Goal: Task Accomplishment & Management: Complete application form

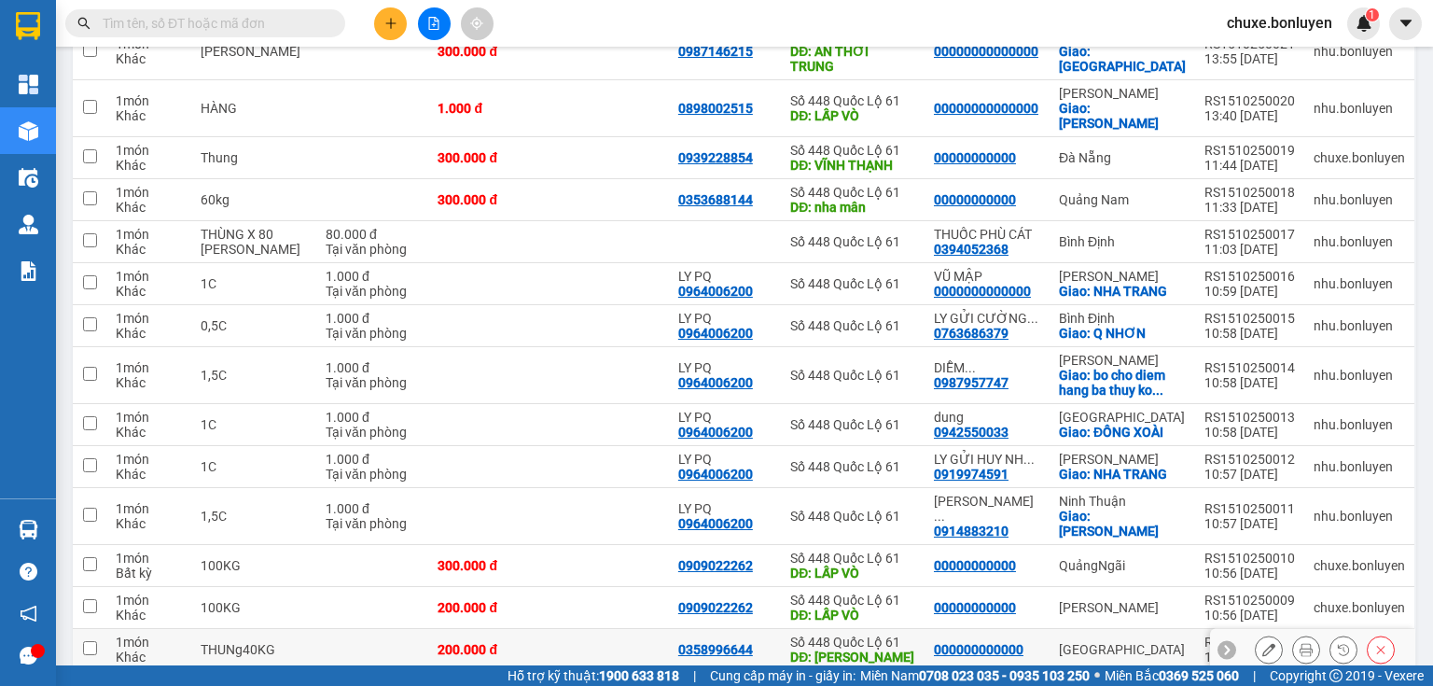
scroll to position [523, 0]
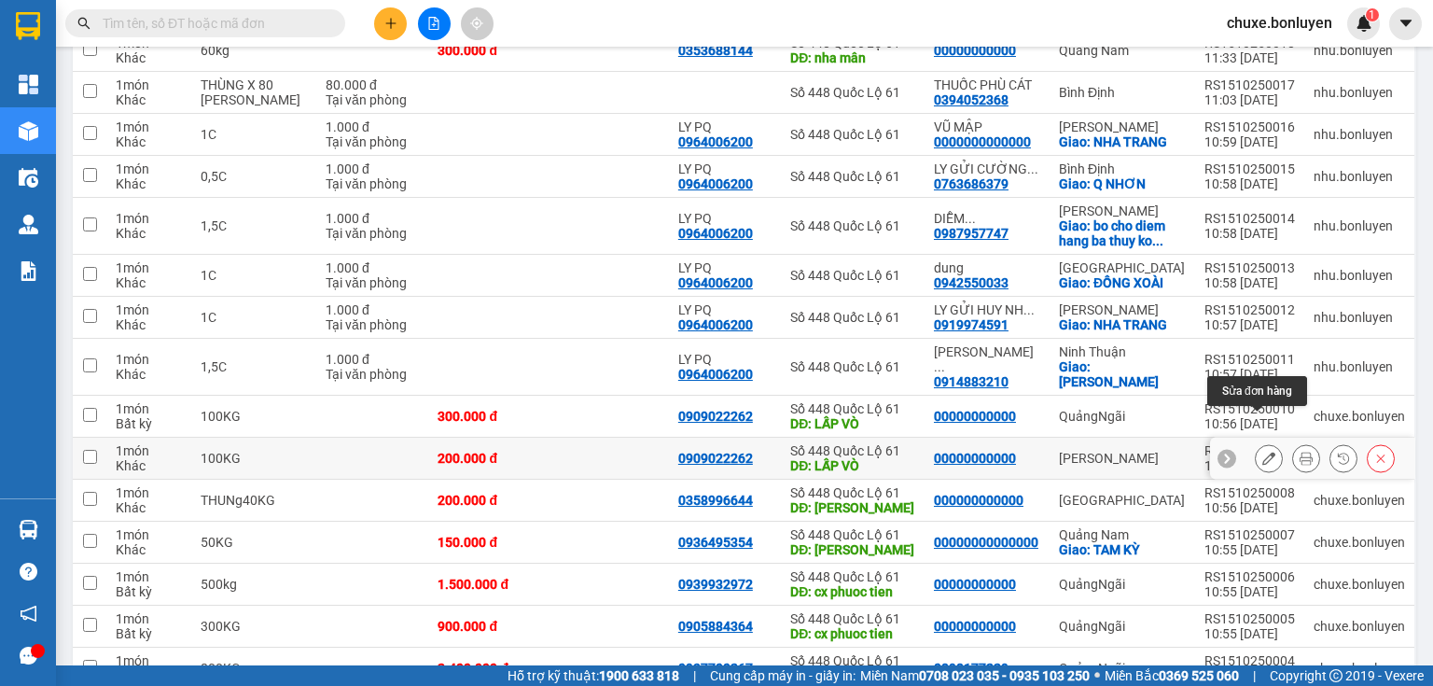
click at [1263, 452] on icon at bounding box center [1269, 458] width 13 height 13
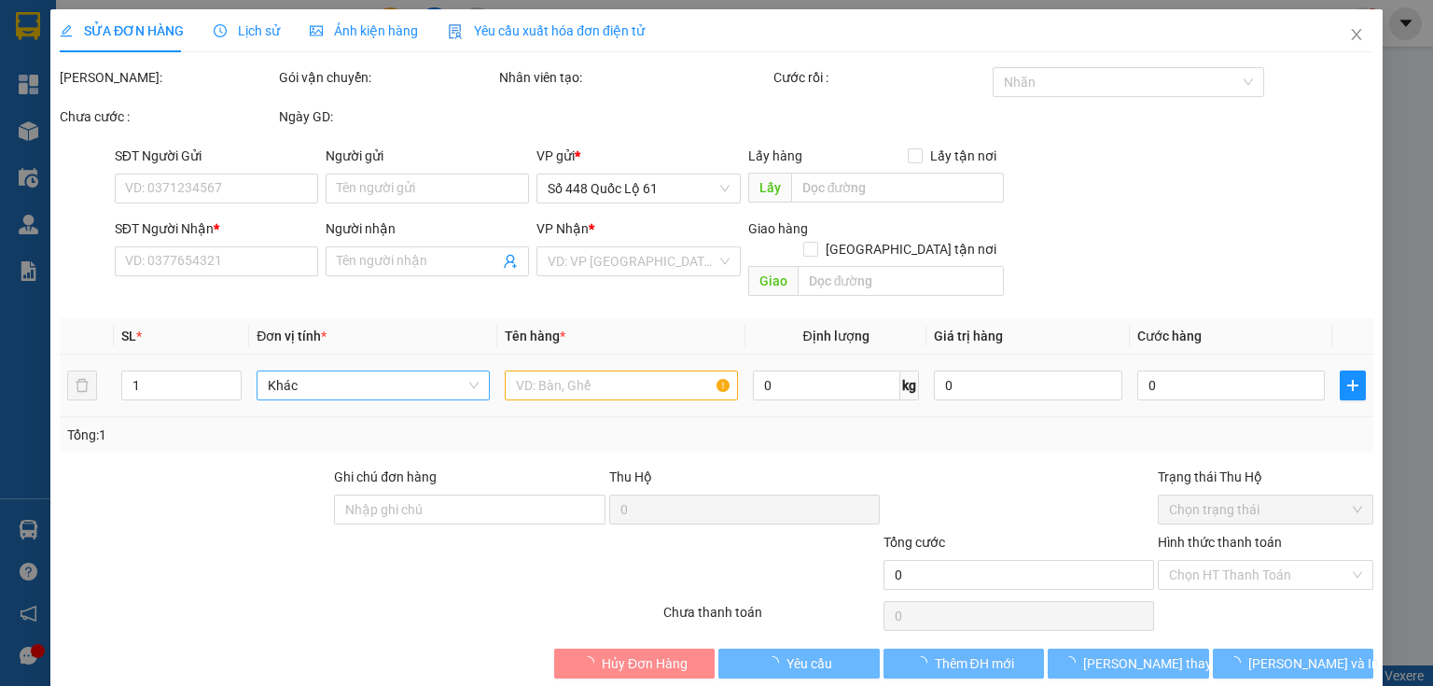
type input "0909022262"
type input "LẤP VÒ"
type input "00000000000"
type input "200.000"
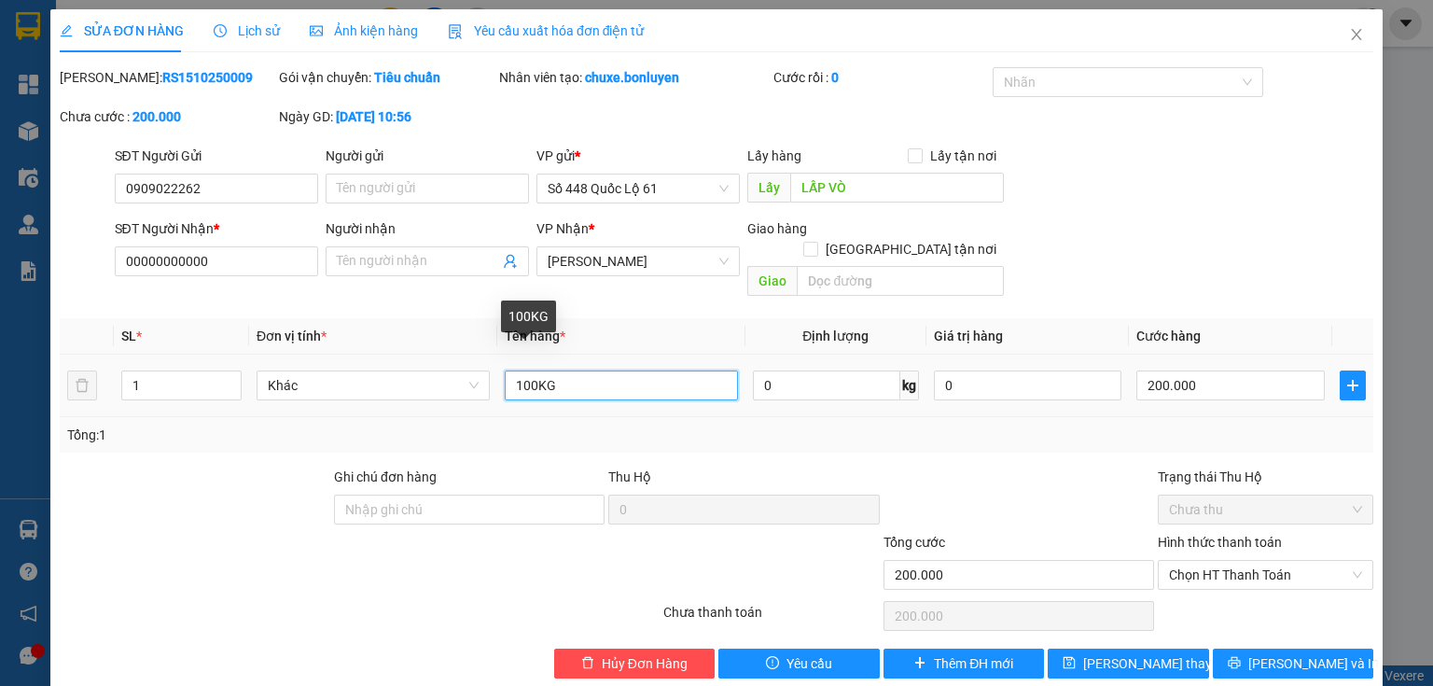
click at [522, 370] on input "100KG" at bounding box center [621, 385] width 233 height 30
type input "300KG"
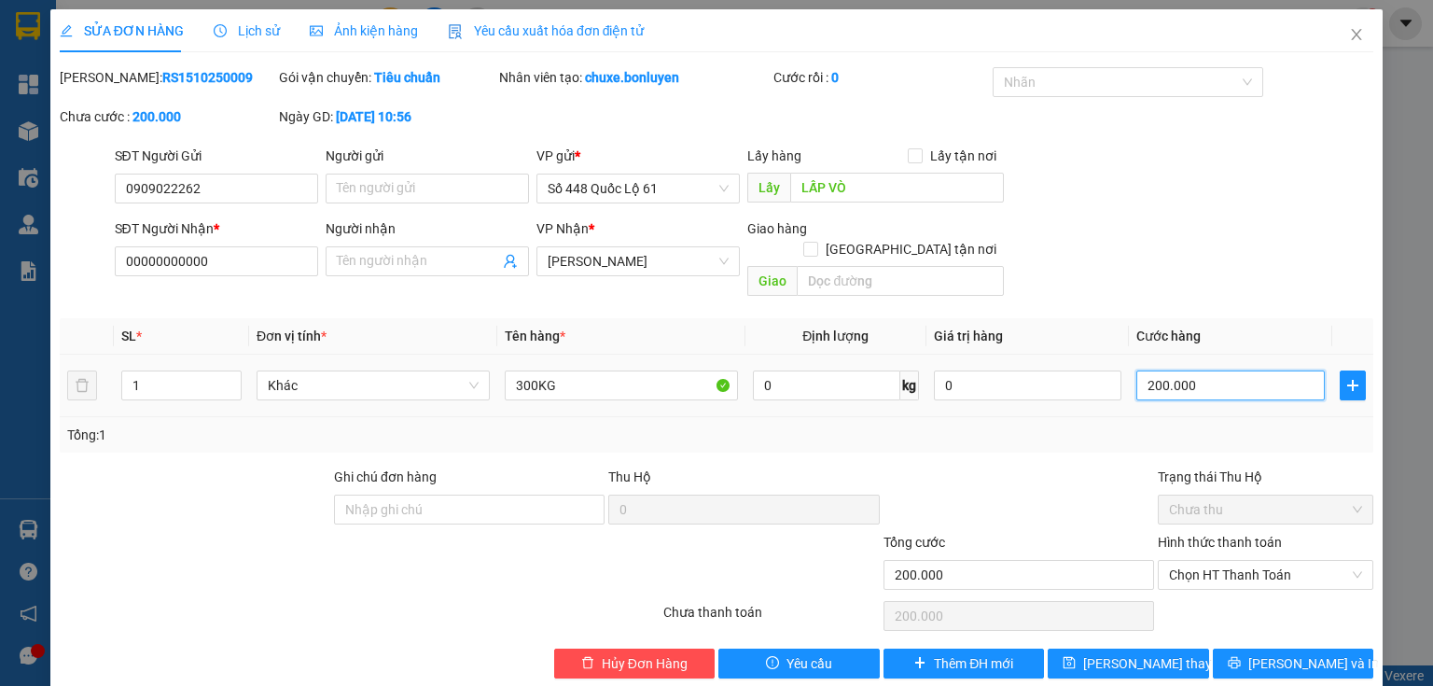
click at [1243, 370] on input "200.000" at bounding box center [1231, 385] width 189 height 30
type input "0"
type input "6"
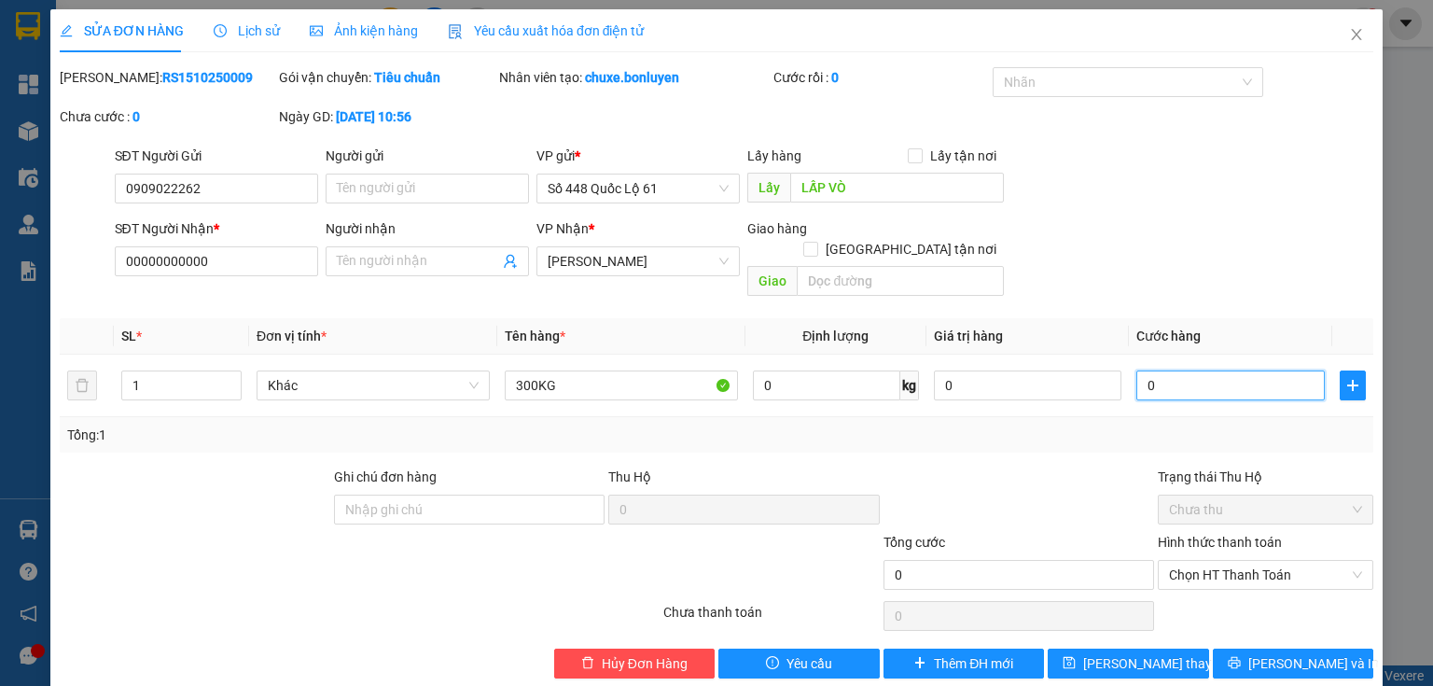
type input "6"
type input "06"
type input "60"
type input "060"
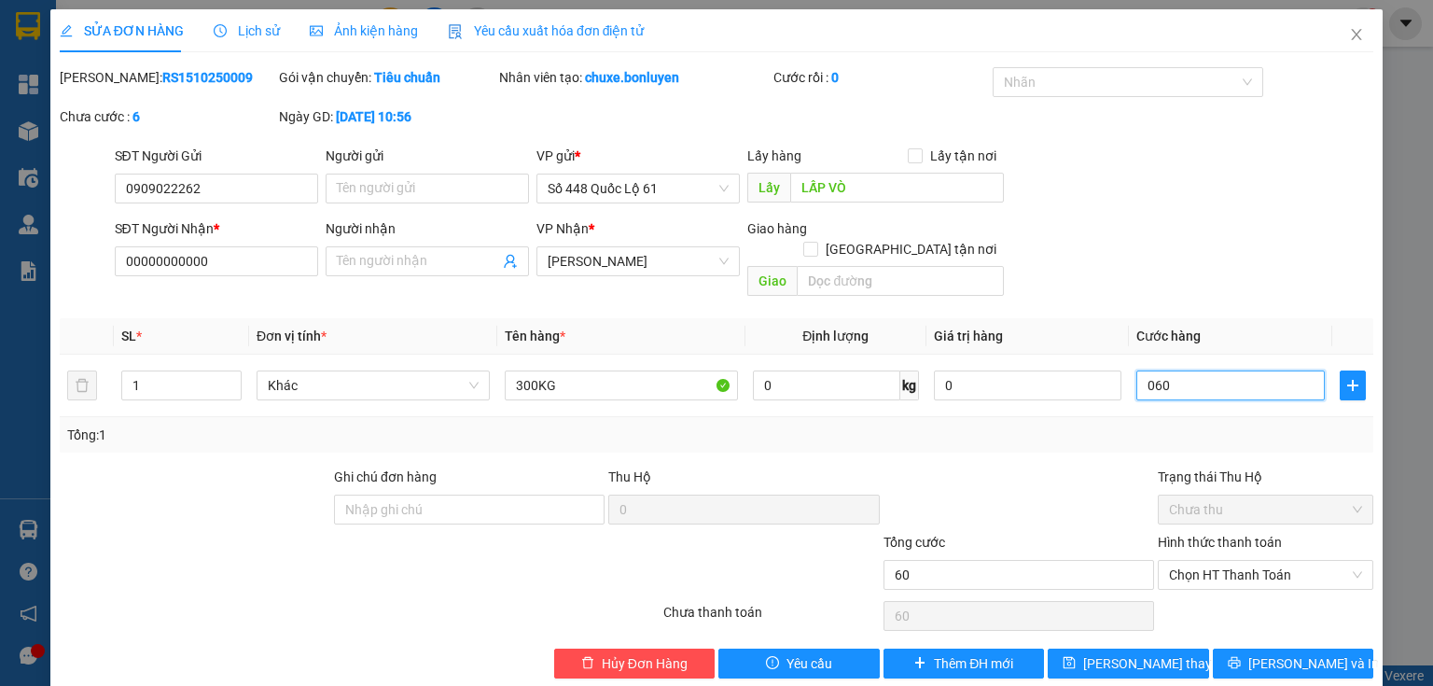
type input "600"
type input "0.600"
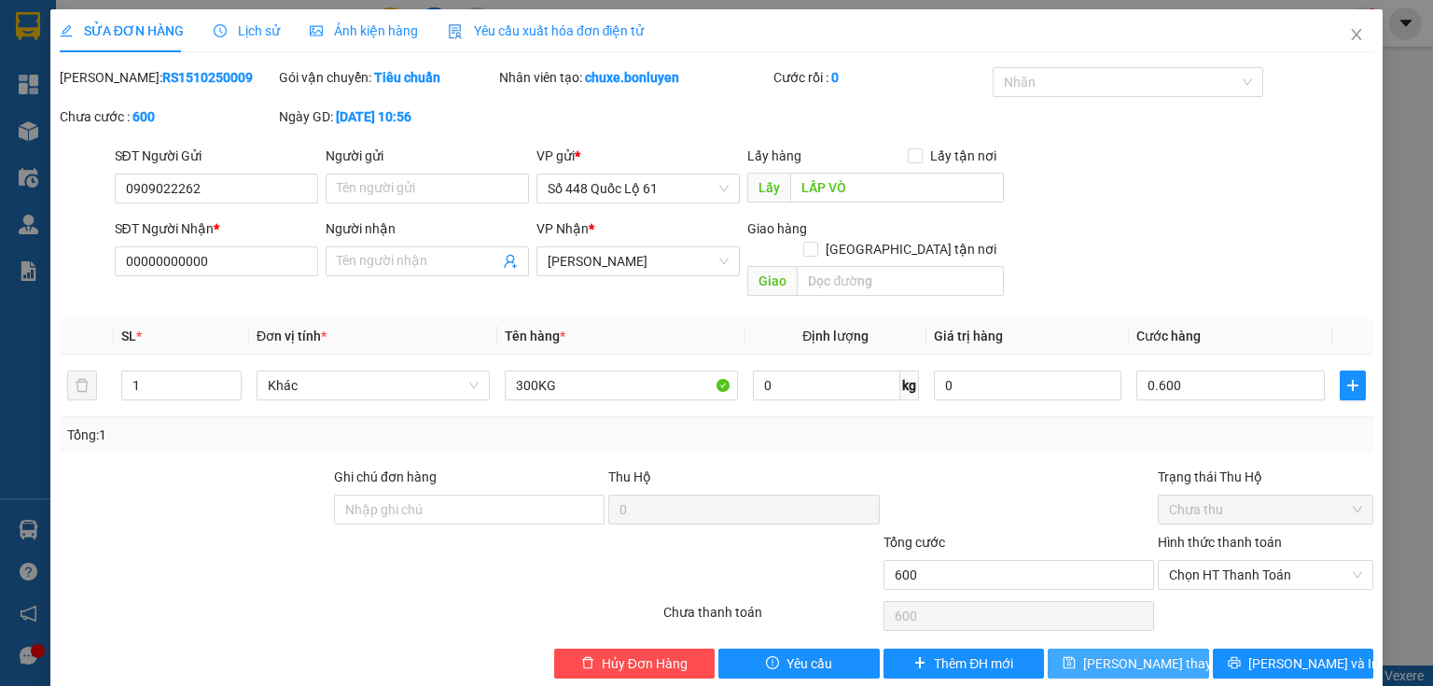
type input "600.000"
click at [1094, 653] on span "[PERSON_NAME] thay đổi" at bounding box center [1157, 663] width 149 height 21
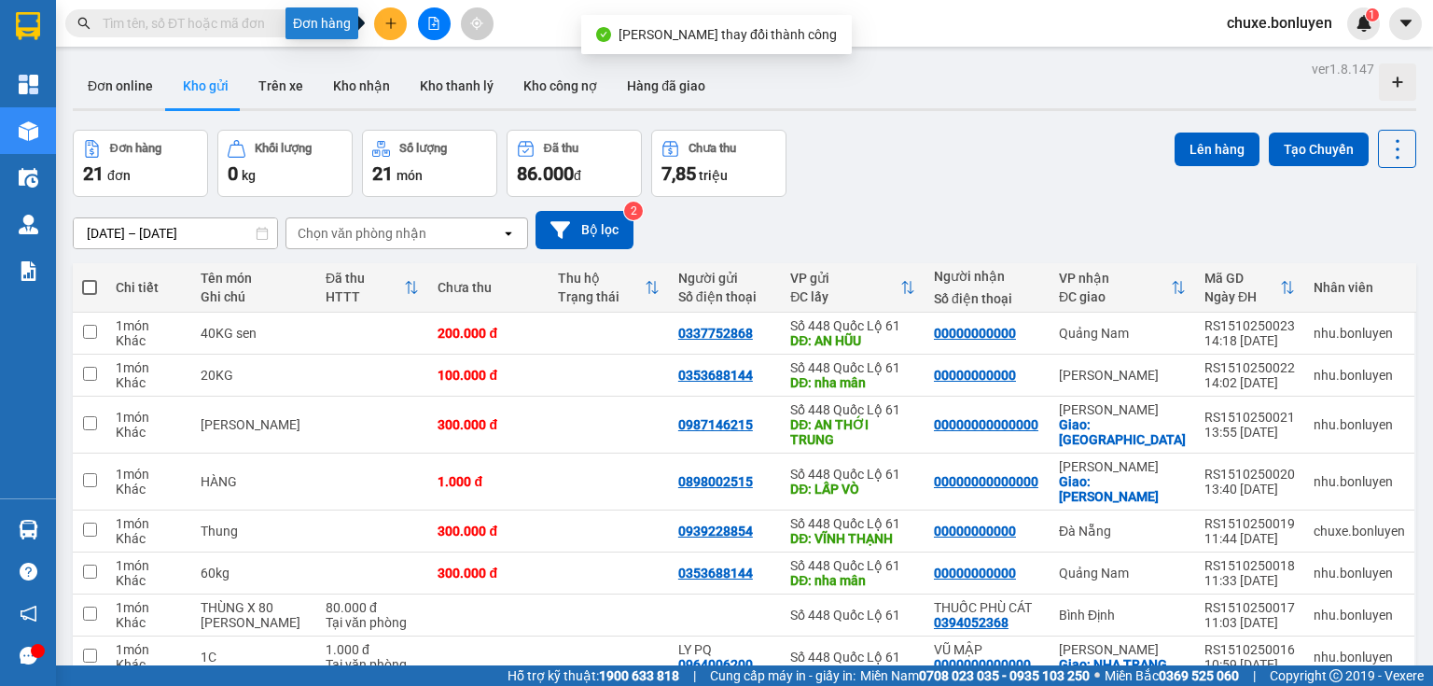
click at [399, 21] on button at bounding box center [390, 23] width 33 height 33
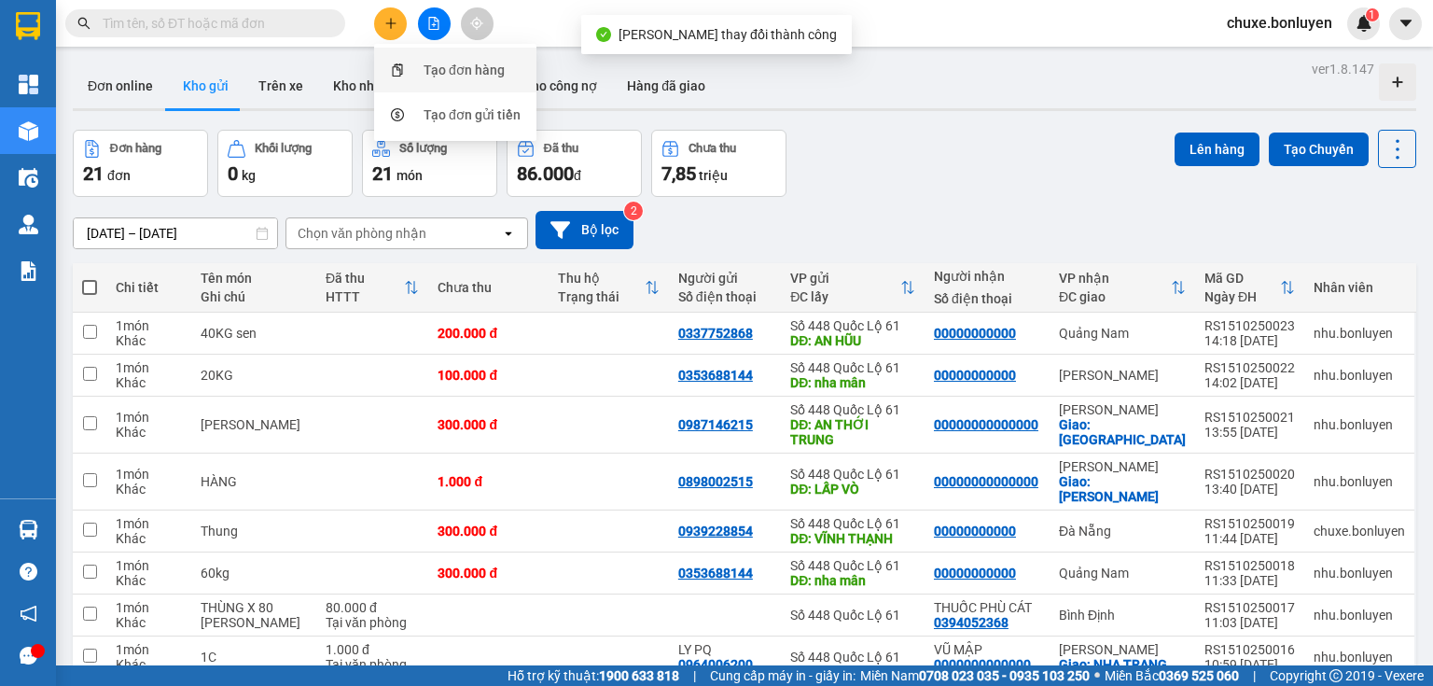
click at [422, 63] on div "Tạo đơn hàng" at bounding box center [455, 69] width 140 height 35
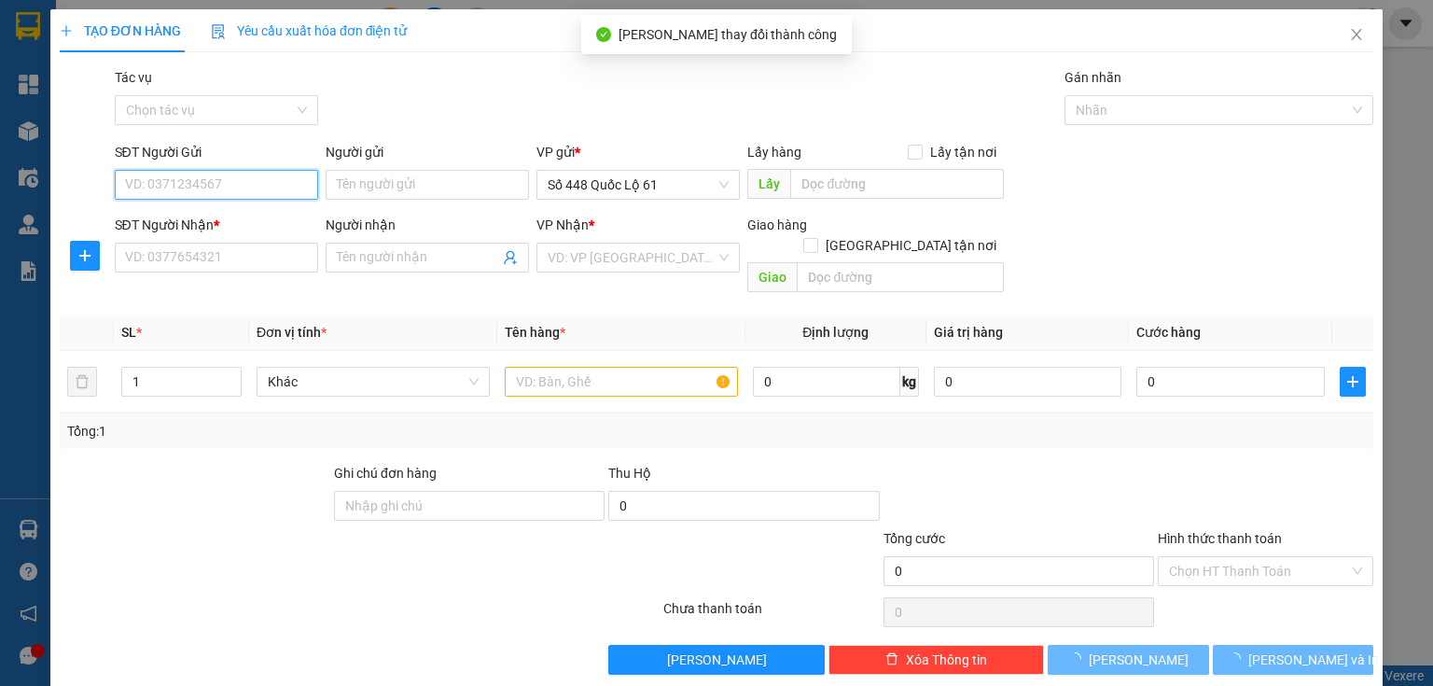
drag, startPoint x: 253, startPoint y: 190, endPoint x: 244, endPoint y: 189, distance: 9.4
click at [252, 189] on input "SĐT Người Gửi" at bounding box center [216, 185] width 203 height 30
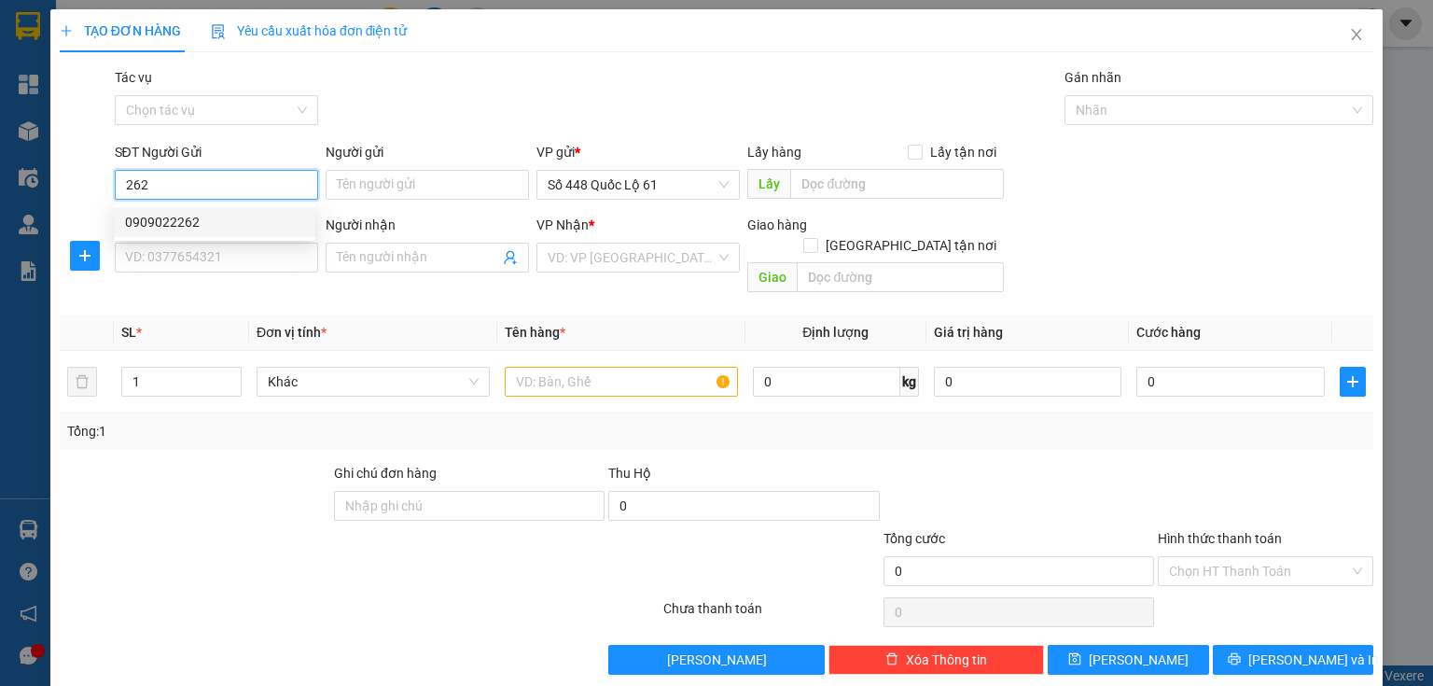
click at [231, 216] on div "0909022262" at bounding box center [214, 222] width 179 height 21
type input "0909022262"
type input "LẤP VÒ"
type input "00000000000"
type input "300.000"
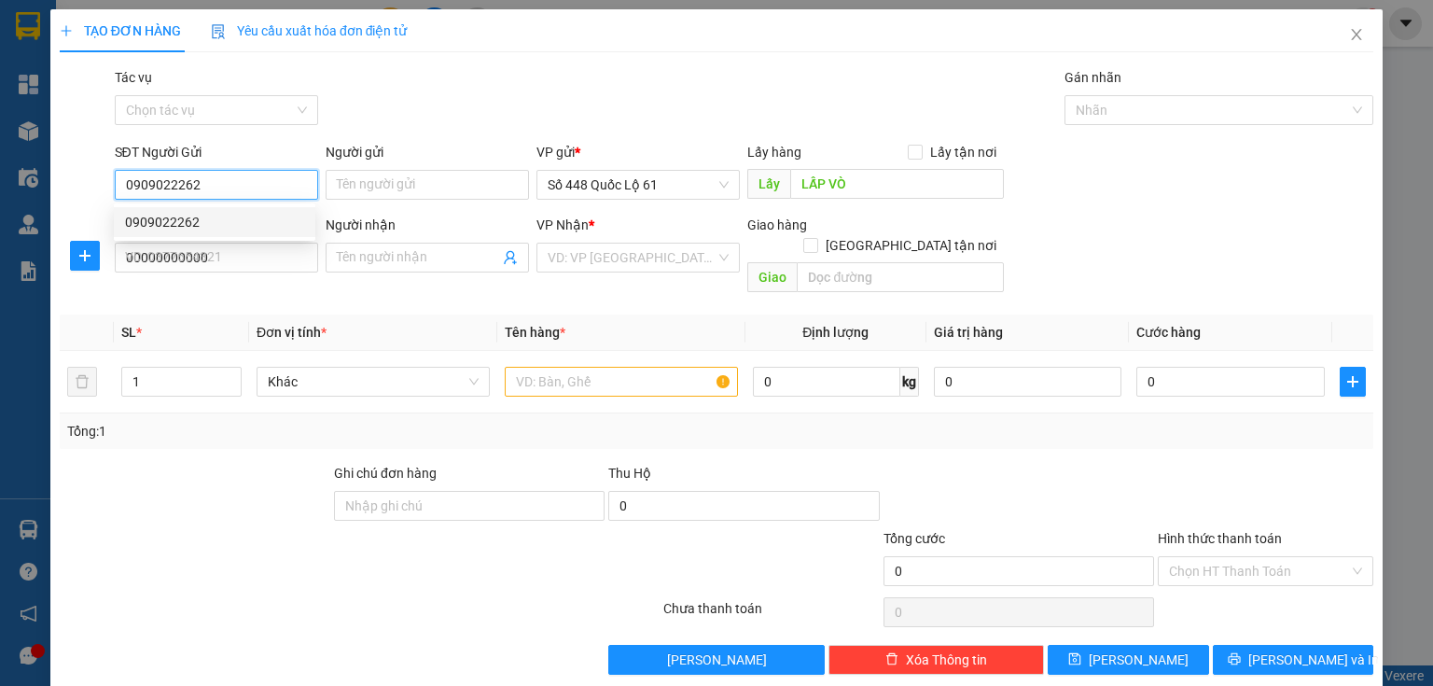
type input "300.000"
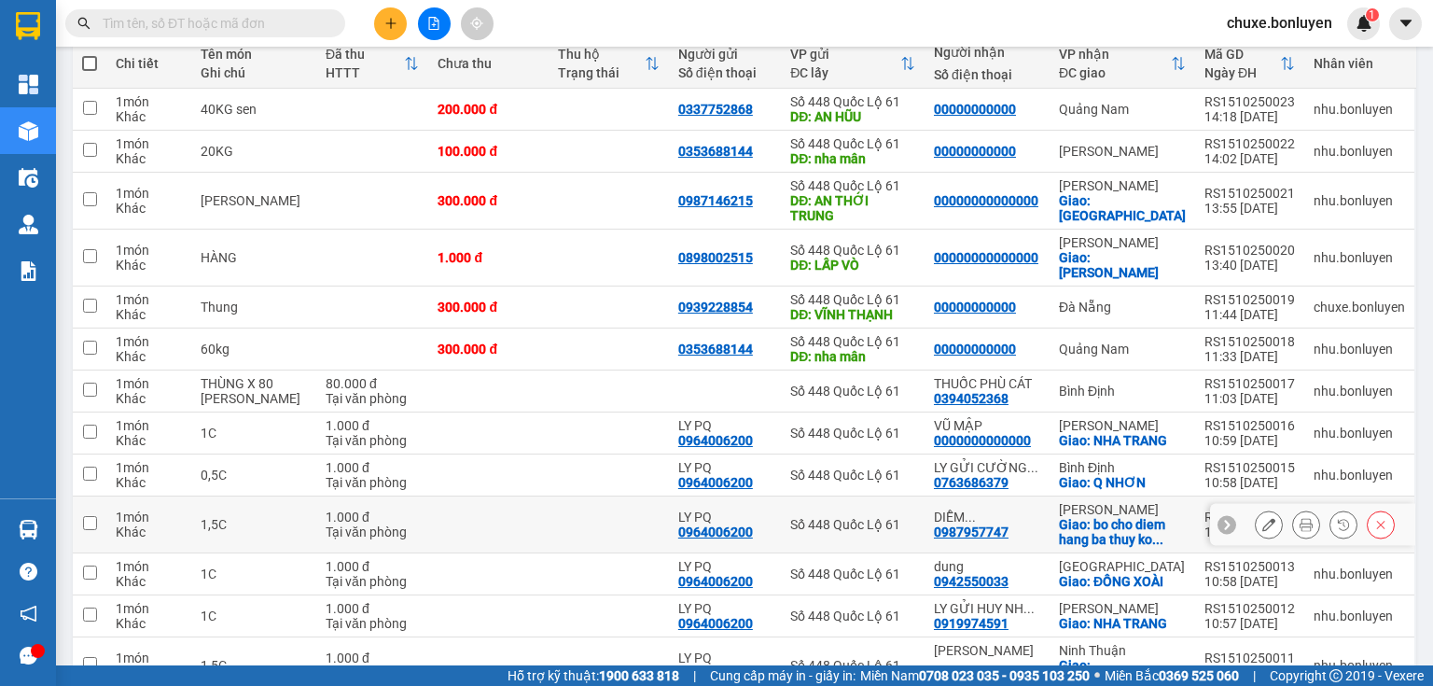
scroll to position [448, 0]
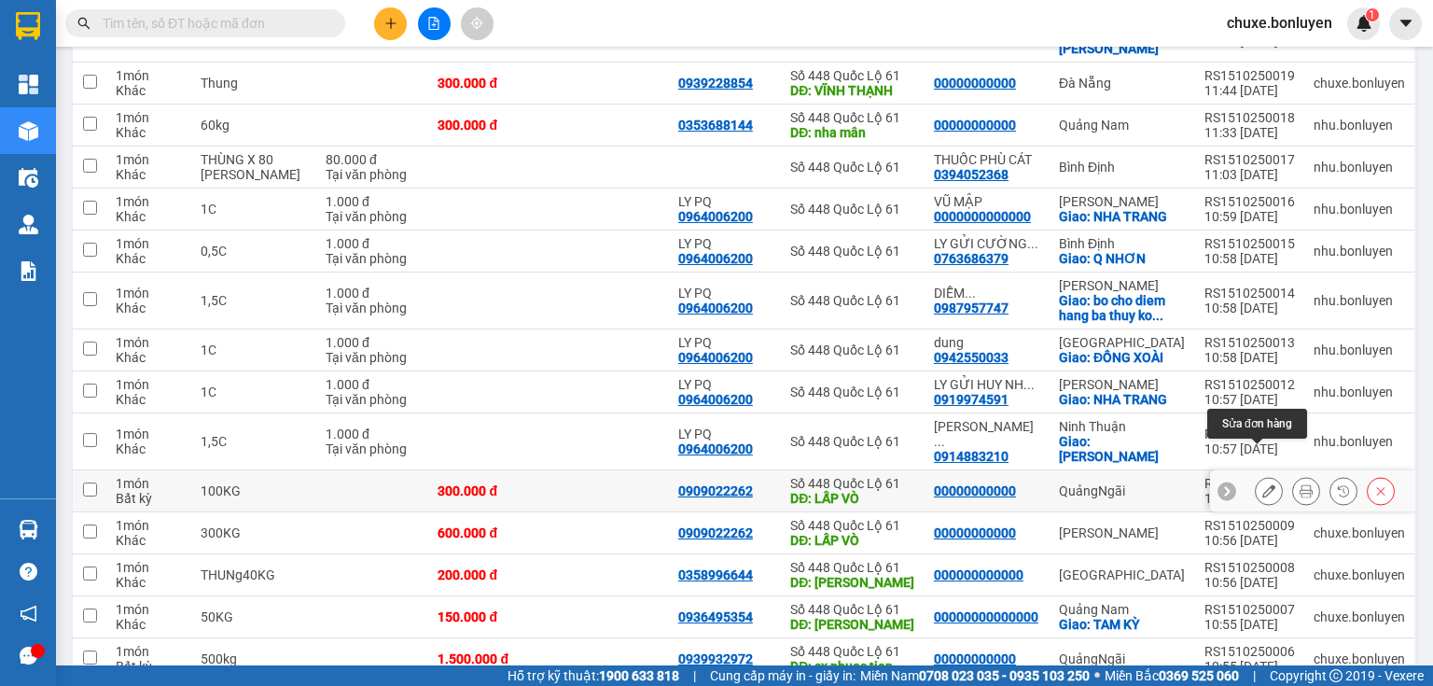
click at [1266, 475] on button at bounding box center [1269, 491] width 26 height 33
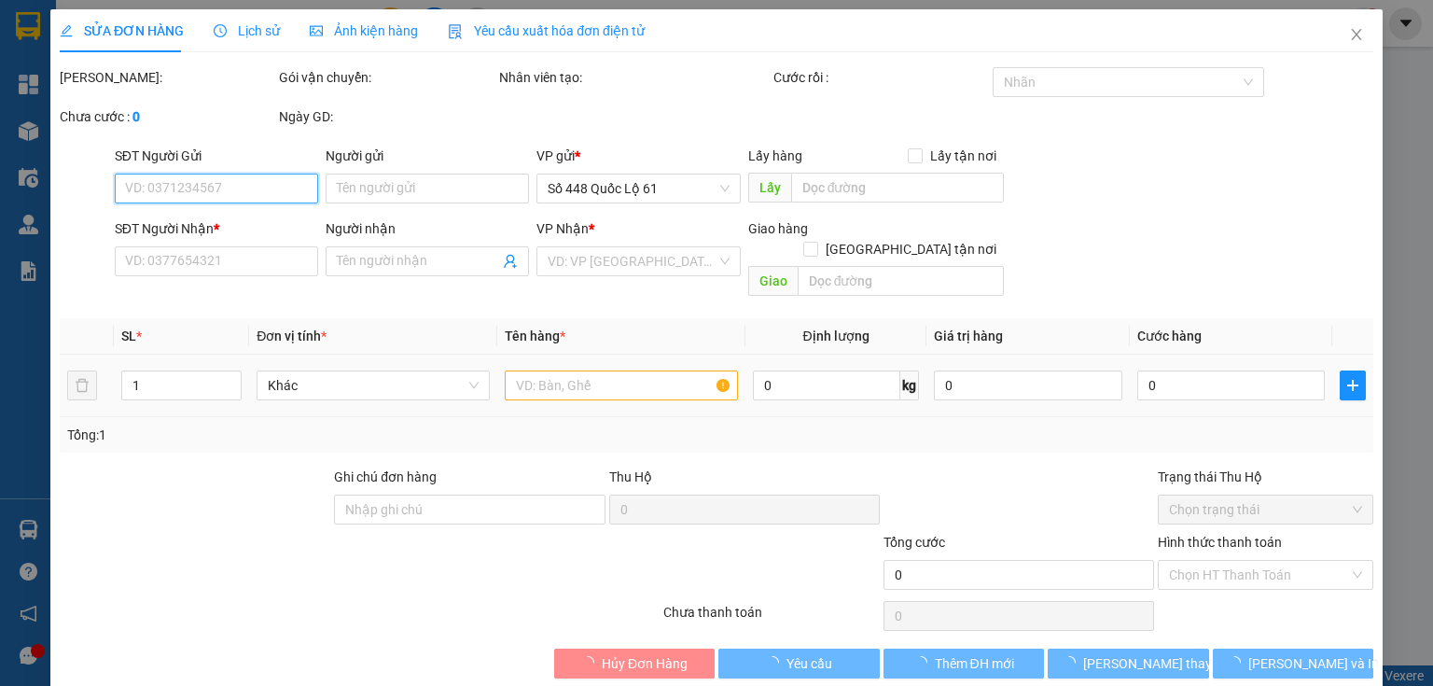
type input "0909022262"
type input "LẤP VÒ"
type input "00000000000"
type input "300.000"
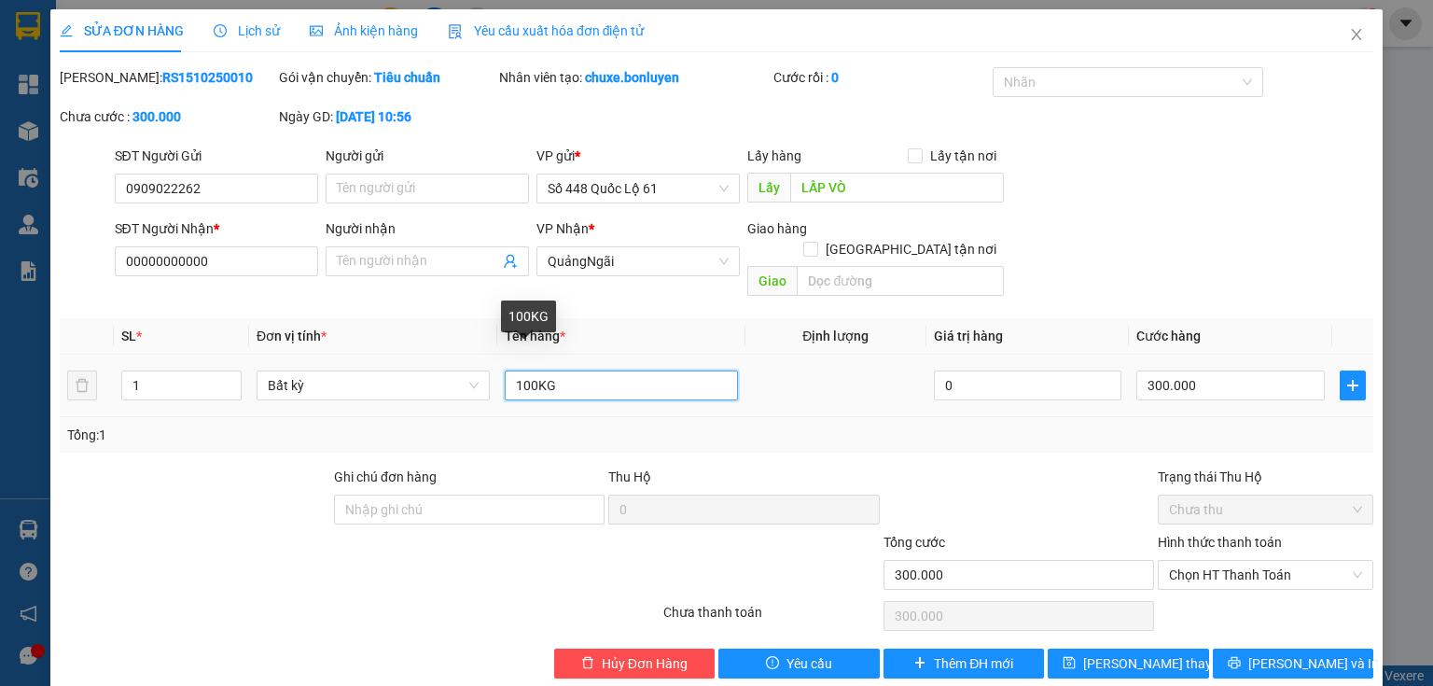
click at [520, 370] on input "100KG" at bounding box center [621, 385] width 233 height 30
type input "200KG"
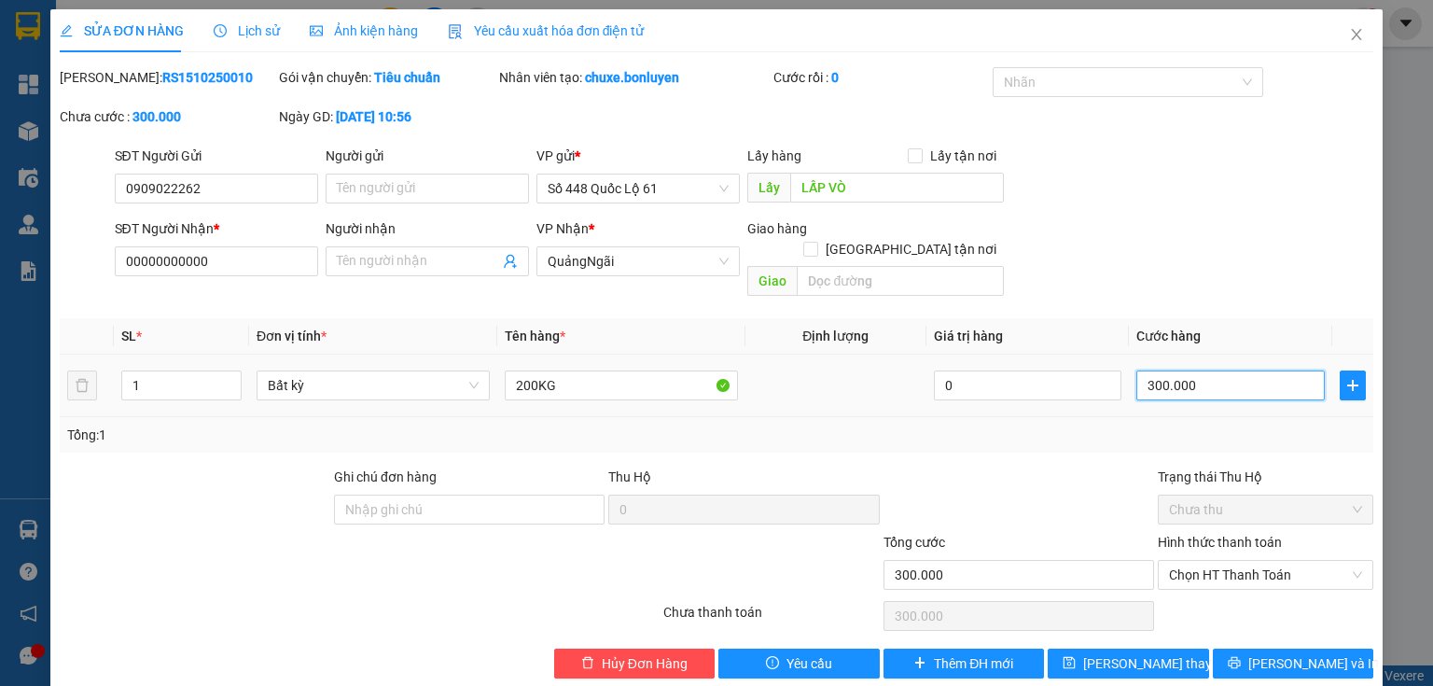
type input "0"
type input "6"
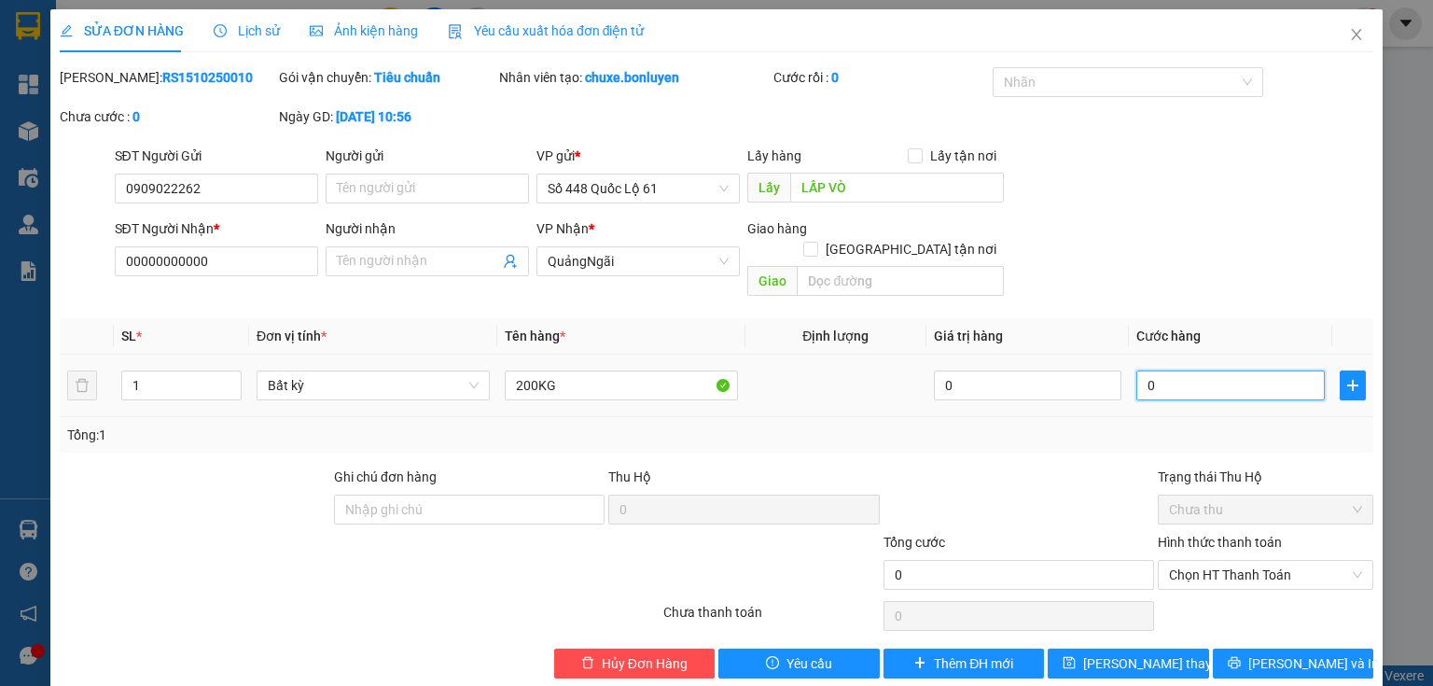
type input "06"
type input "60"
type input "060"
type input "600"
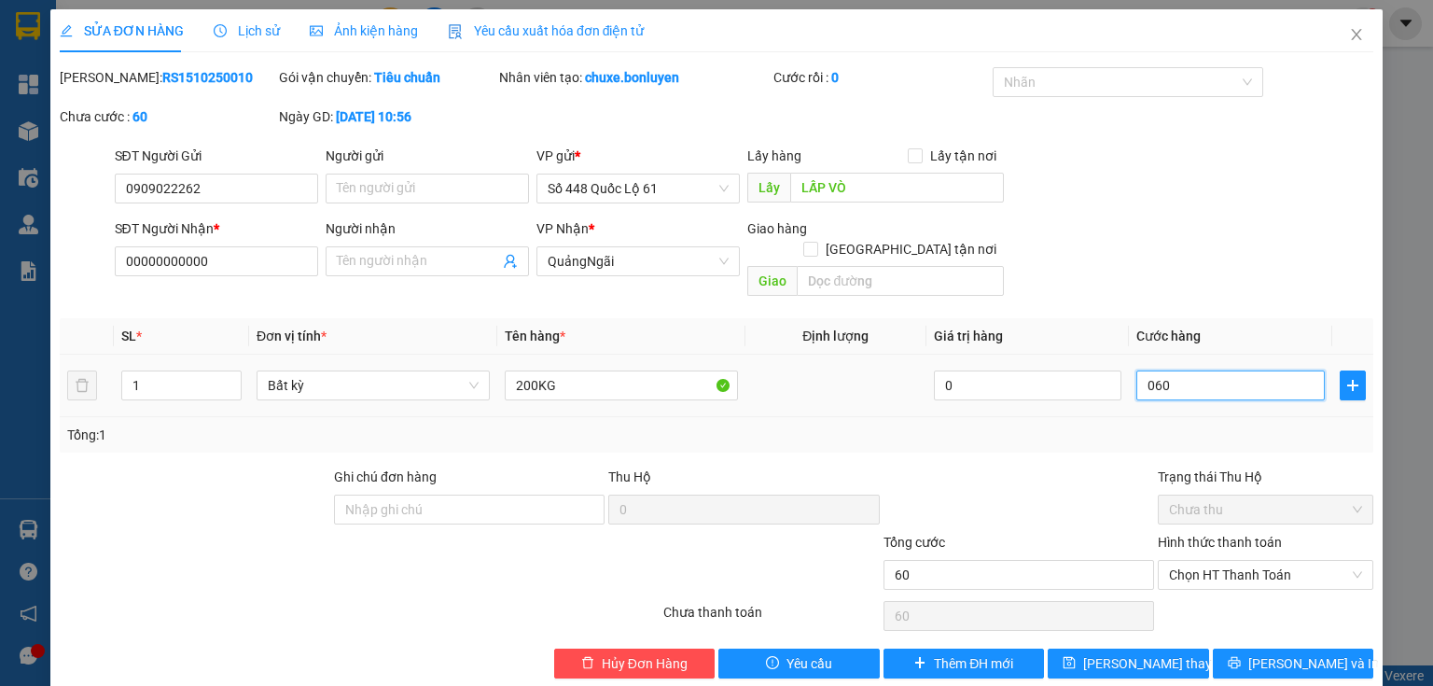
type input "600"
type input "0.600"
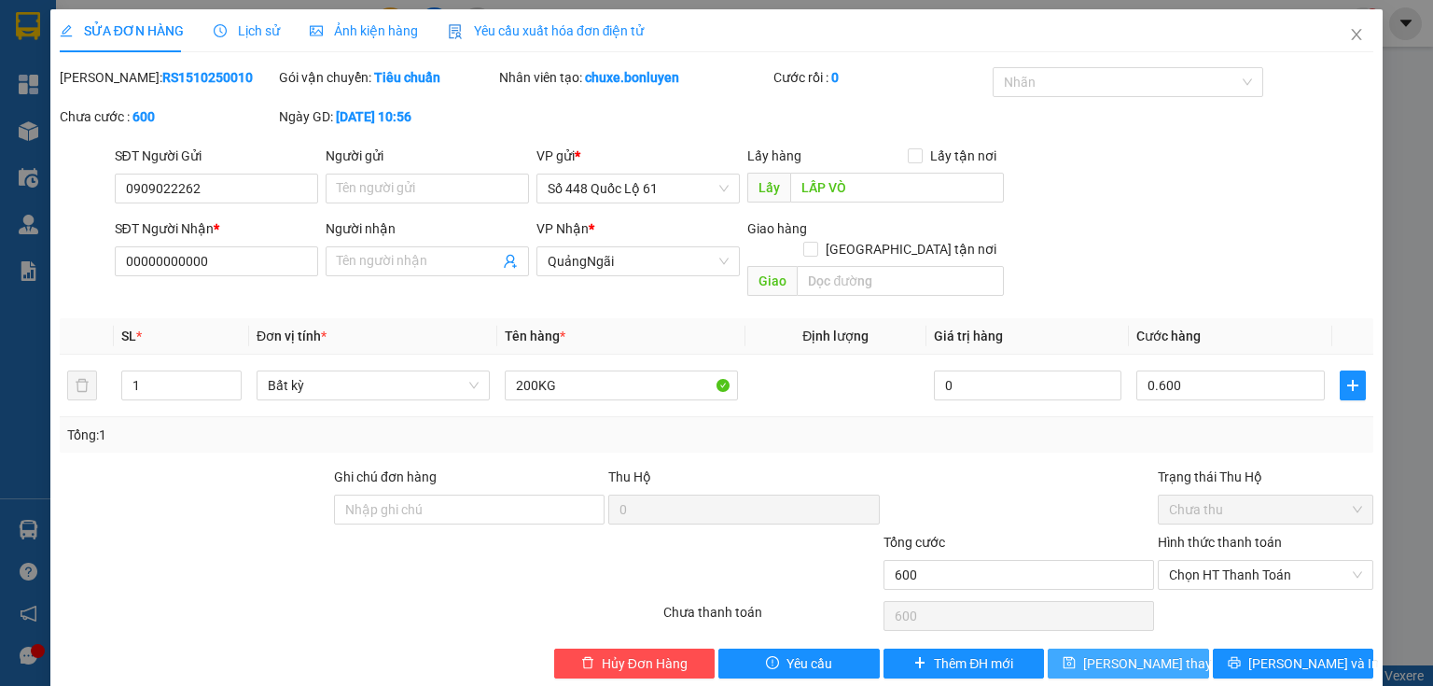
type input "600.000"
click at [1149, 649] on button "[PERSON_NAME] thay đổi" at bounding box center [1128, 664] width 161 height 30
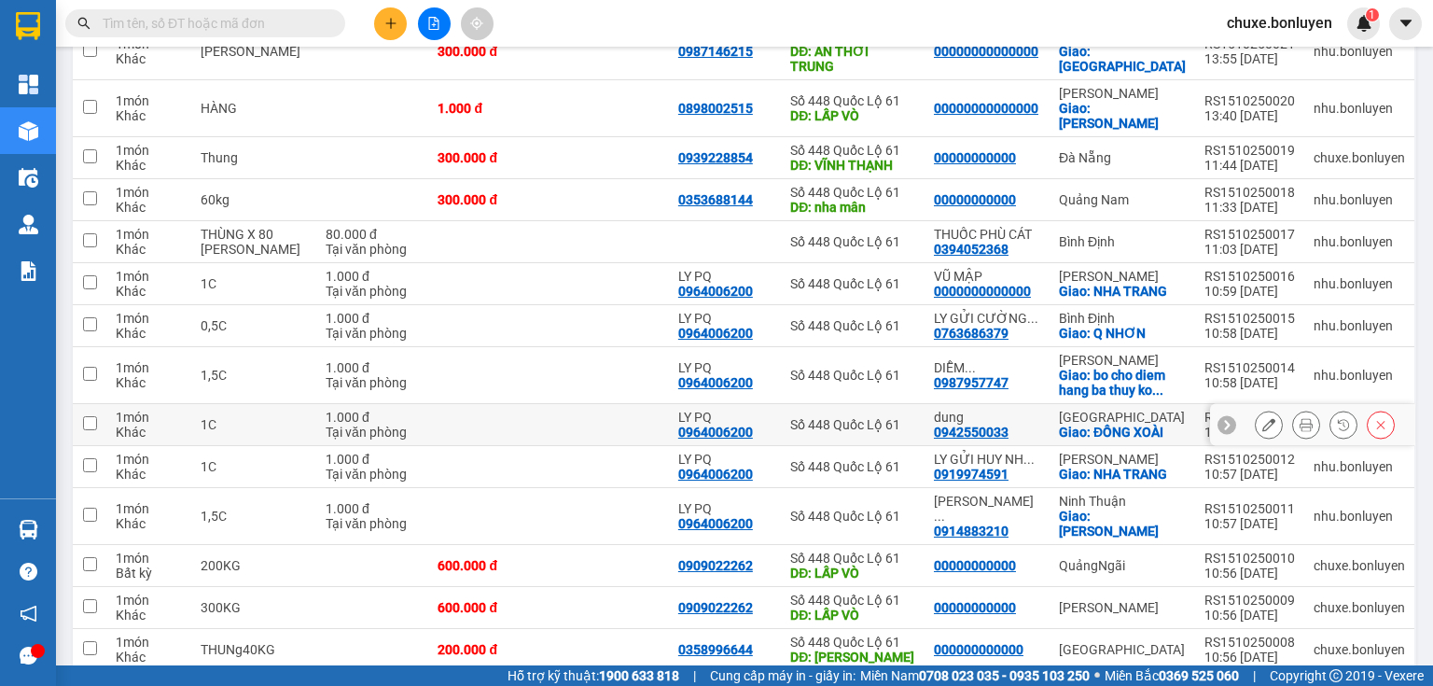
scroll to position [597, 0]
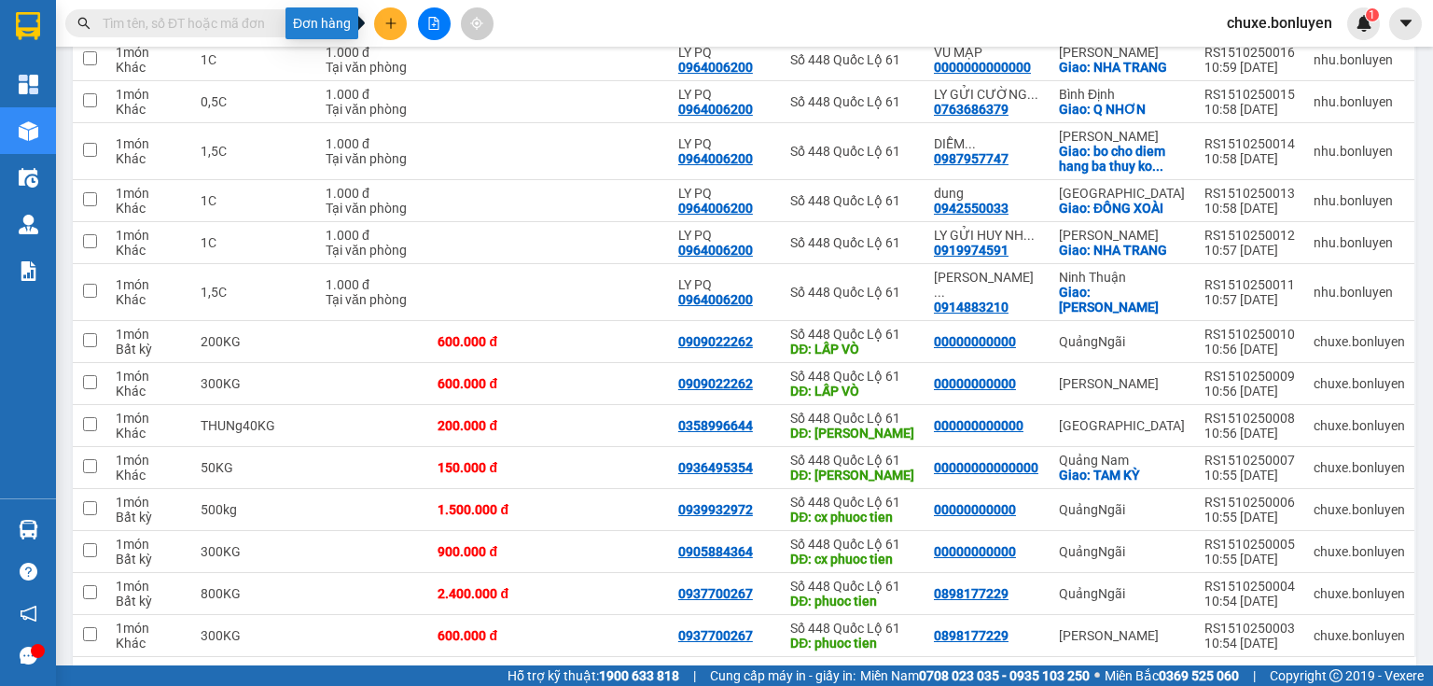
click at [387, 26] on icon "plus" at bounding box center [390, 23] width 13 height 13
click at [411, 64] on div "Tạo đơn hàng" at bounding box center [455, 69] width 140 height 35
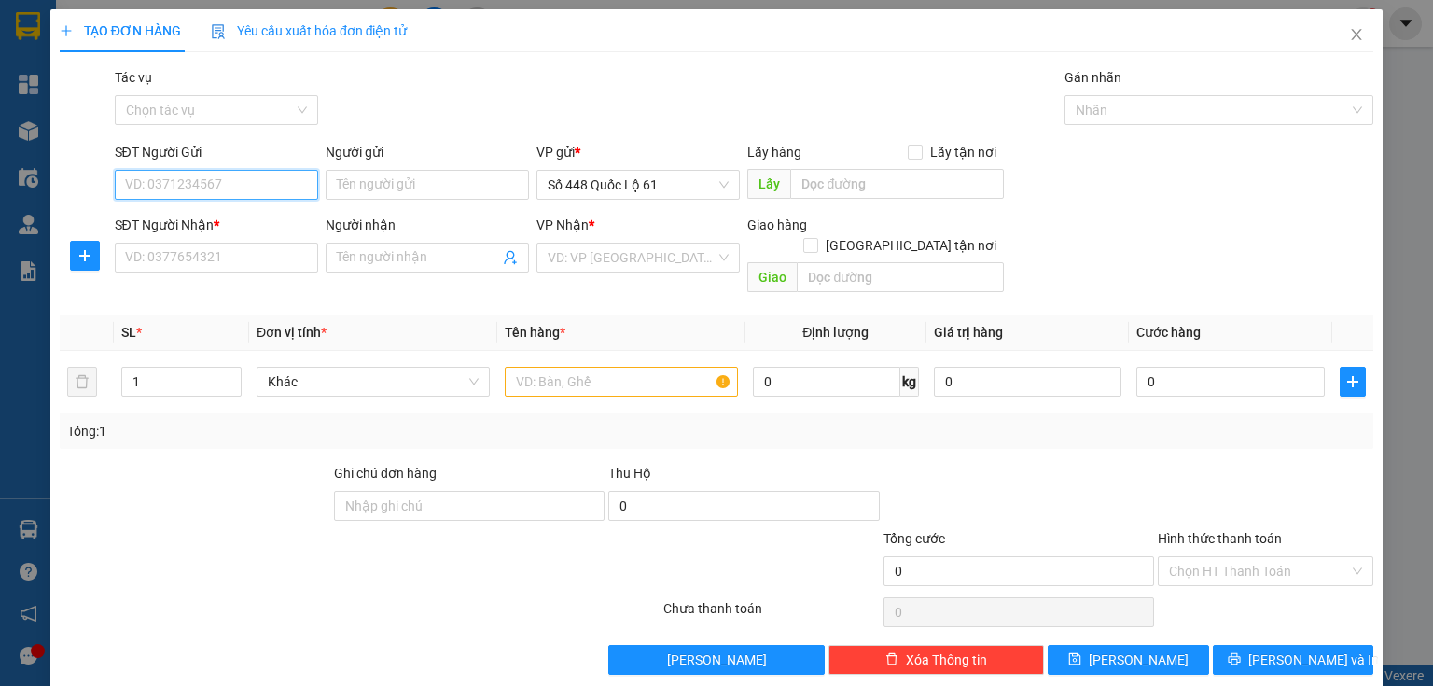
click at [295, 190] on input "SĐT Người Gửi" at bounding box center [216, 185] width 203 height 30
click at [238, 226] on div "0782825665 - MÃNG CẦU" at bounding box center [214, 222] width 179 height 21
type input "0782825665"
type input "MÃNG CẦU"
type input "SA DEC"
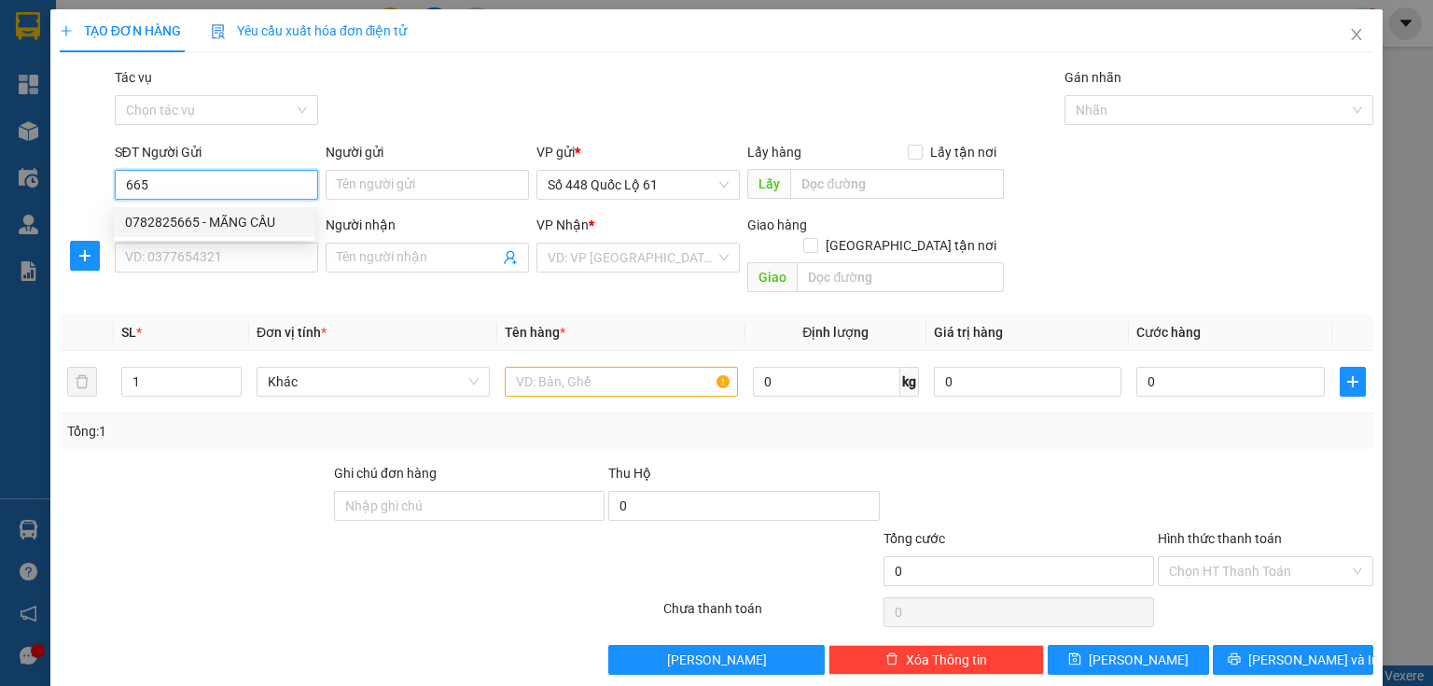
type input "00000000000"
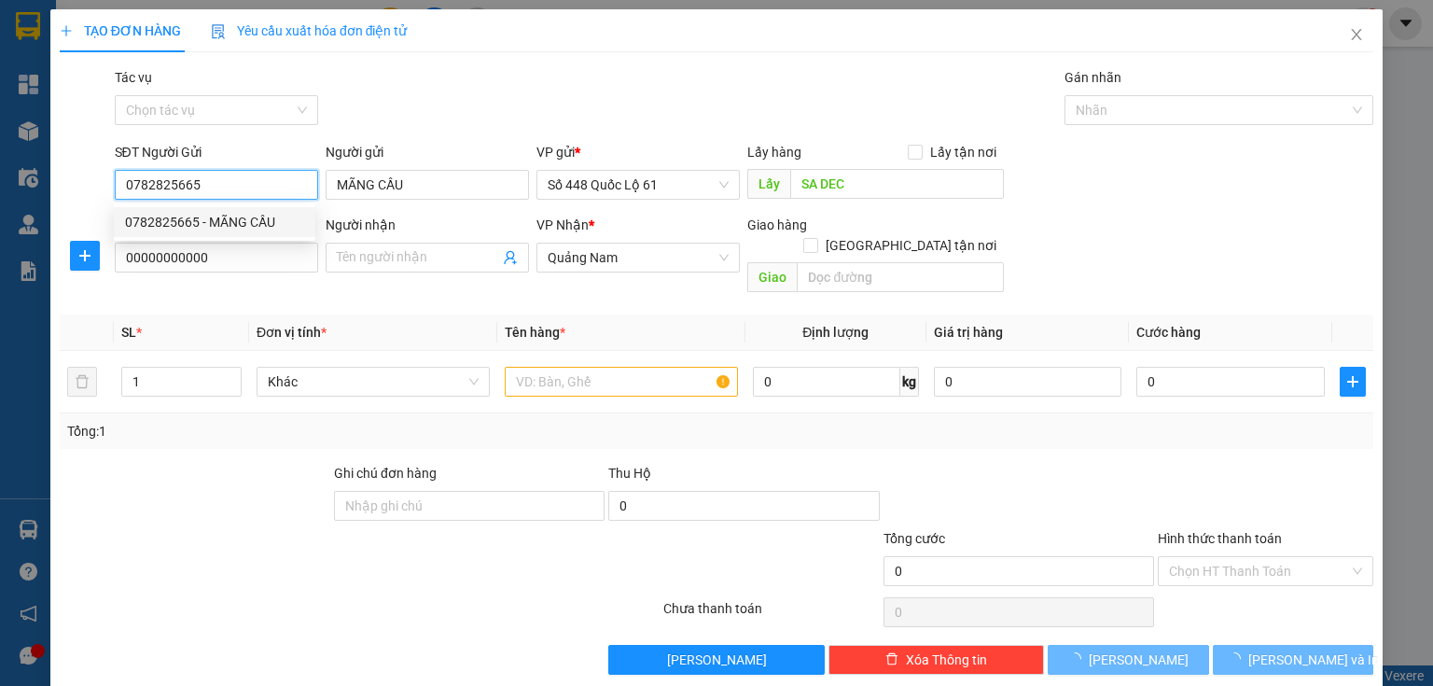
type input "400.000"
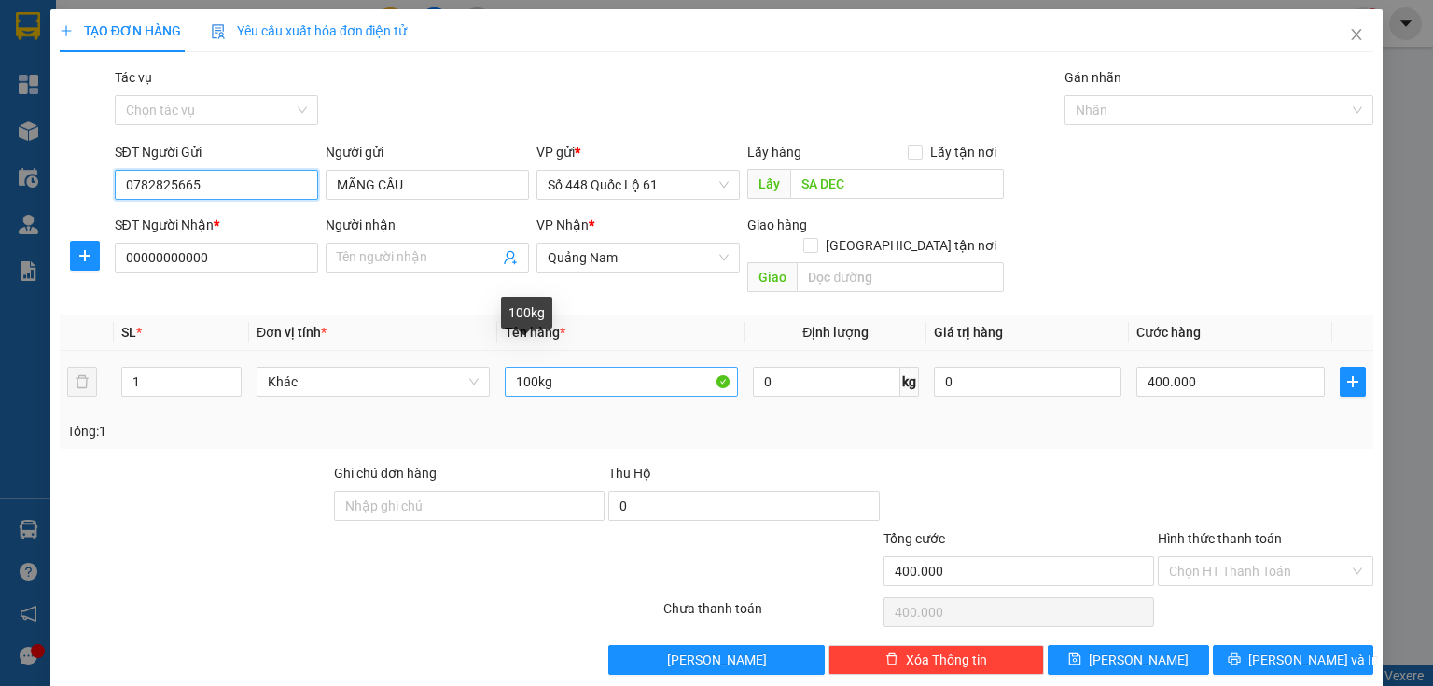
type input "0782825665"
click at [523, 367] on input "100kg" at bounding box center [621, 382] width 233 height 30
type input "50kg"
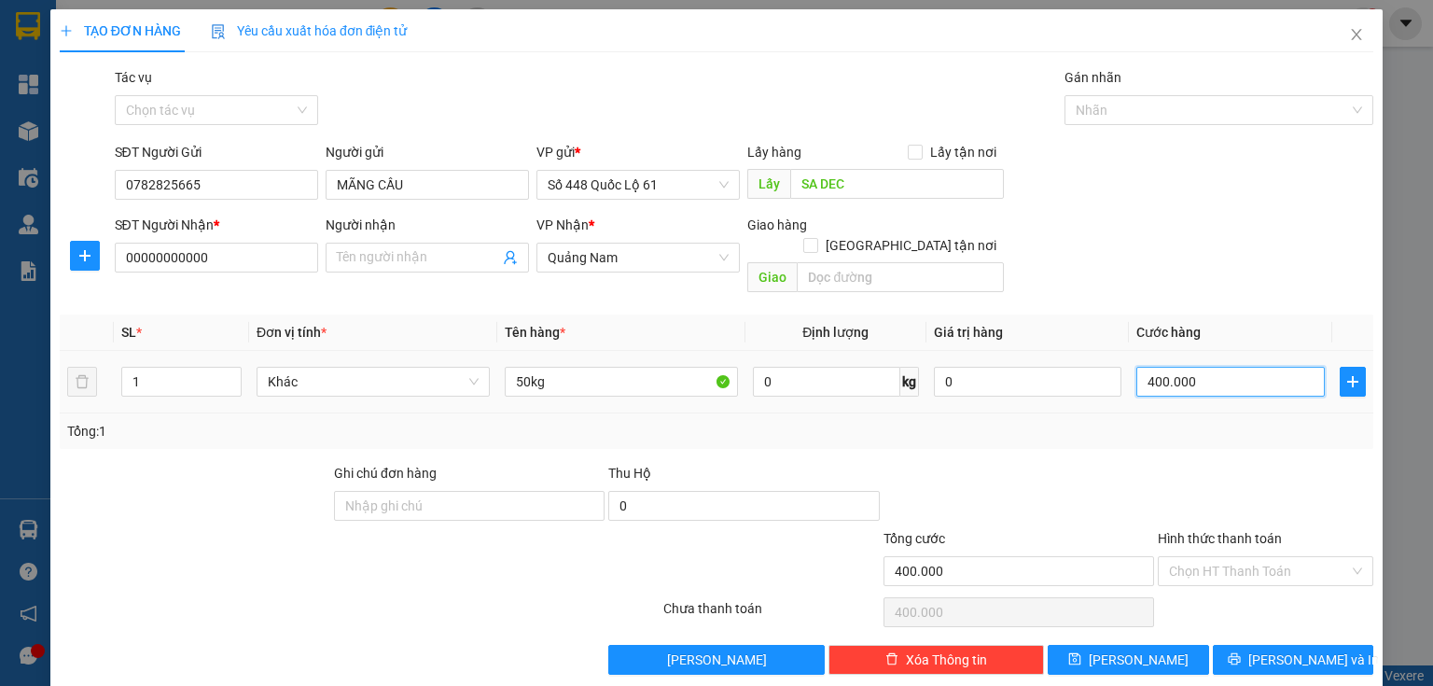
click at [1145, 373] on input "400.000" at bounding box center [1231, 382] width 189 height 30
type input "2"
type input "20"
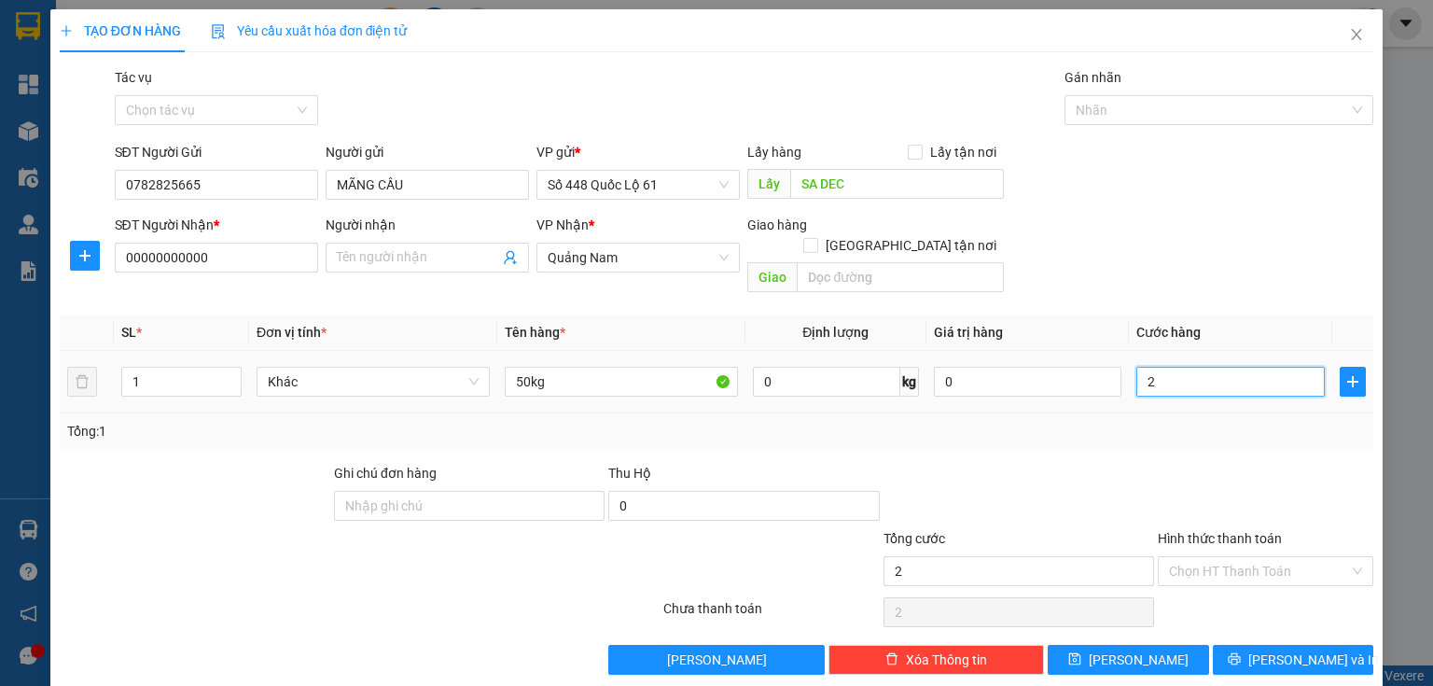
type input "20"
type input "200"
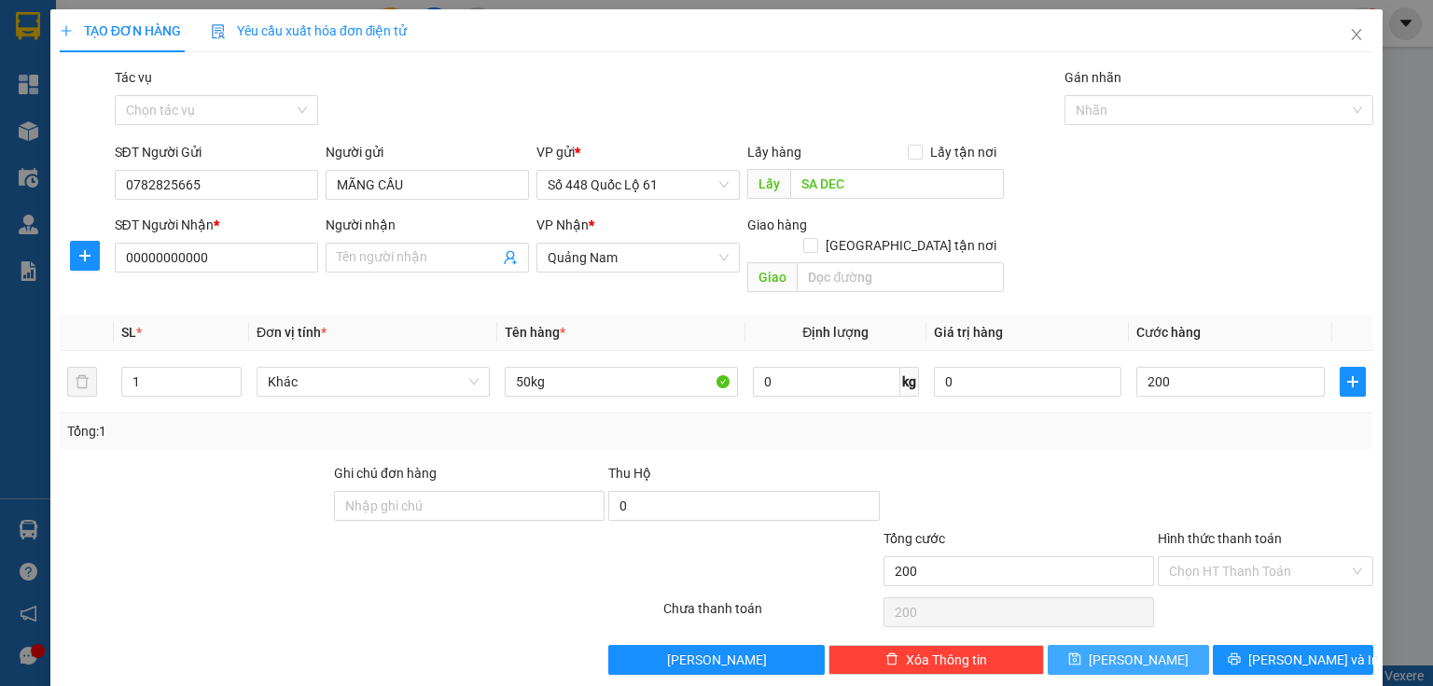
type input "200.000"
click at [1153, 645] on button "[PERSON_NAME]" at bounding box center [1128, 660] width 161 height 30
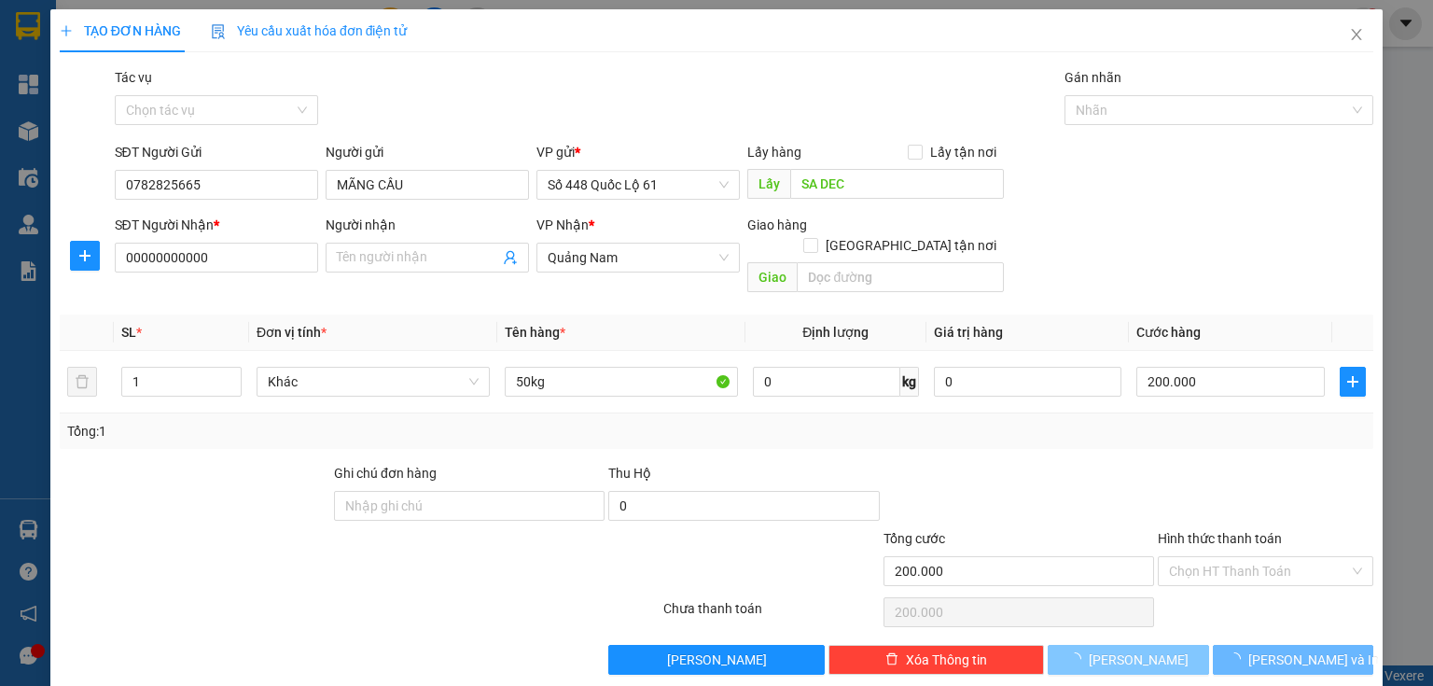
type input "0"
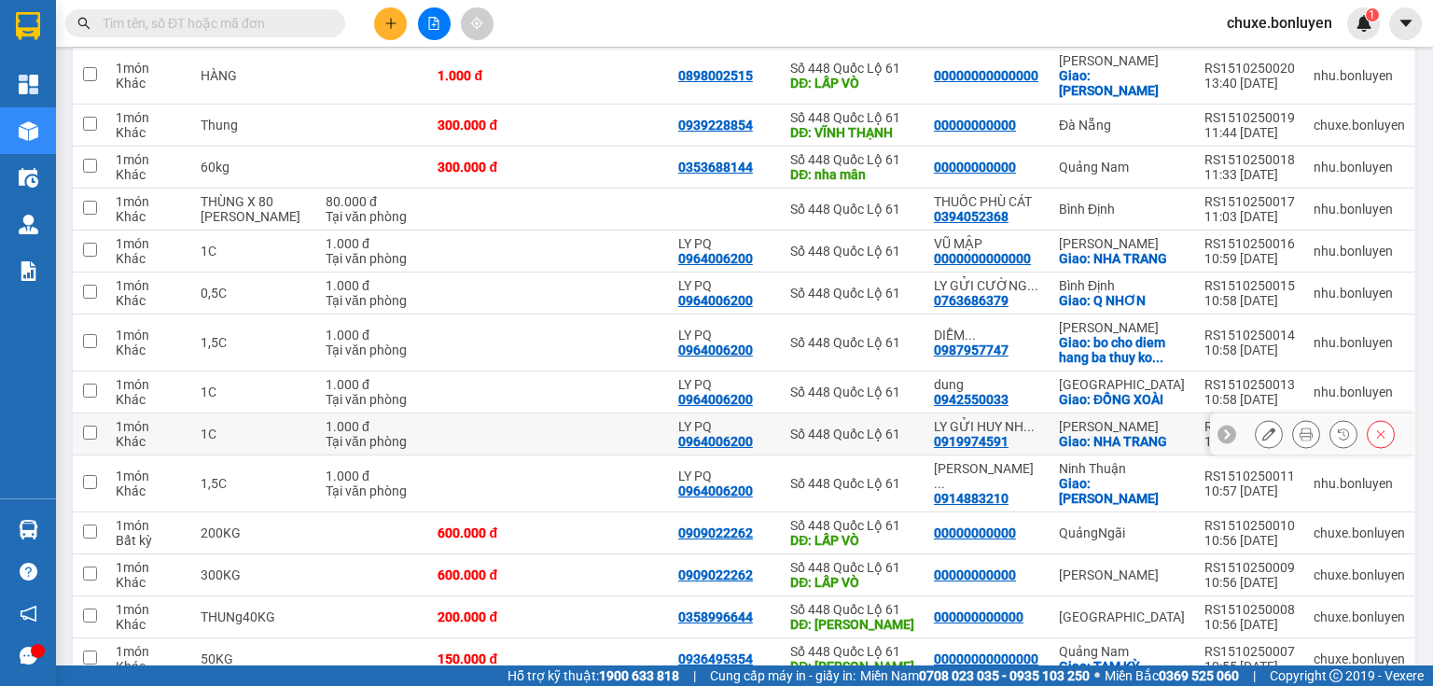
scroll to position [672, 0]
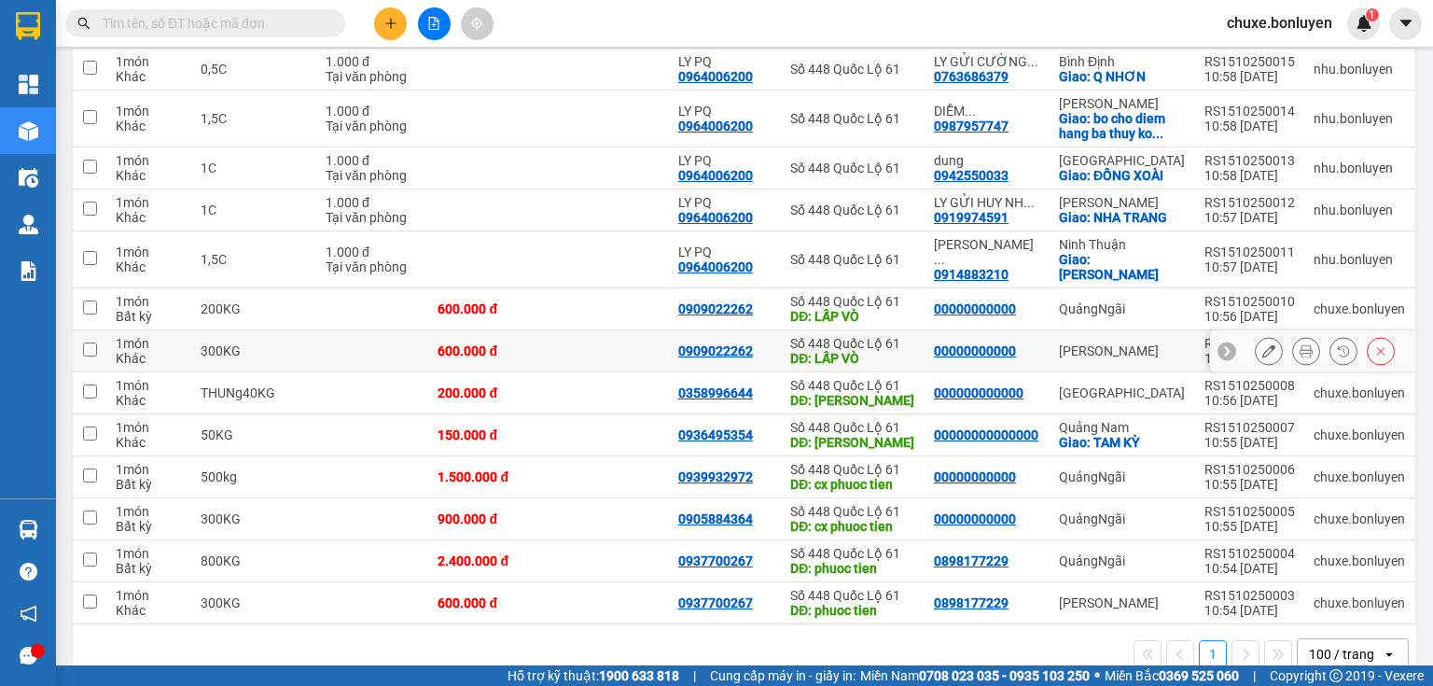
click at [626, 330] on td at bounding box center [609, 351] width 120 height 42
checkbox input "true"
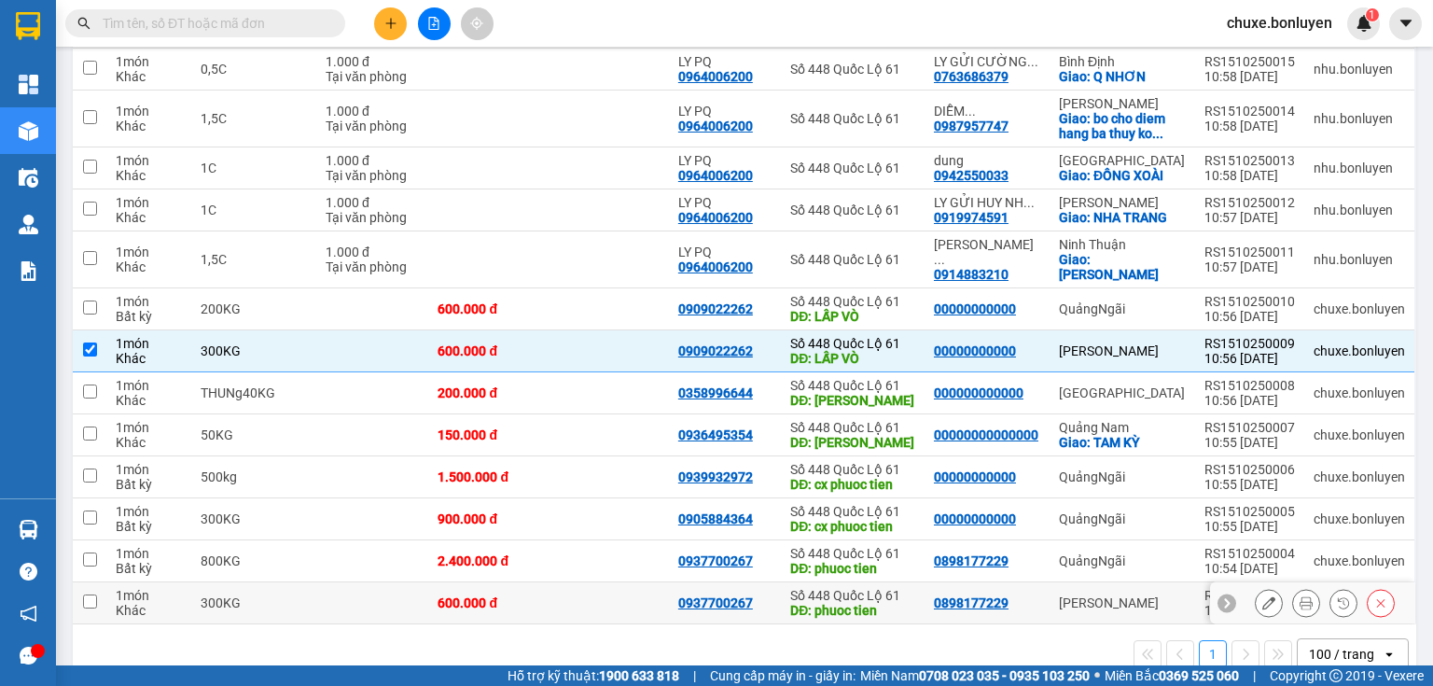
click at [608, 582] on td at bounding box center [609, 603] width 120 height 42
checkbox input "true"
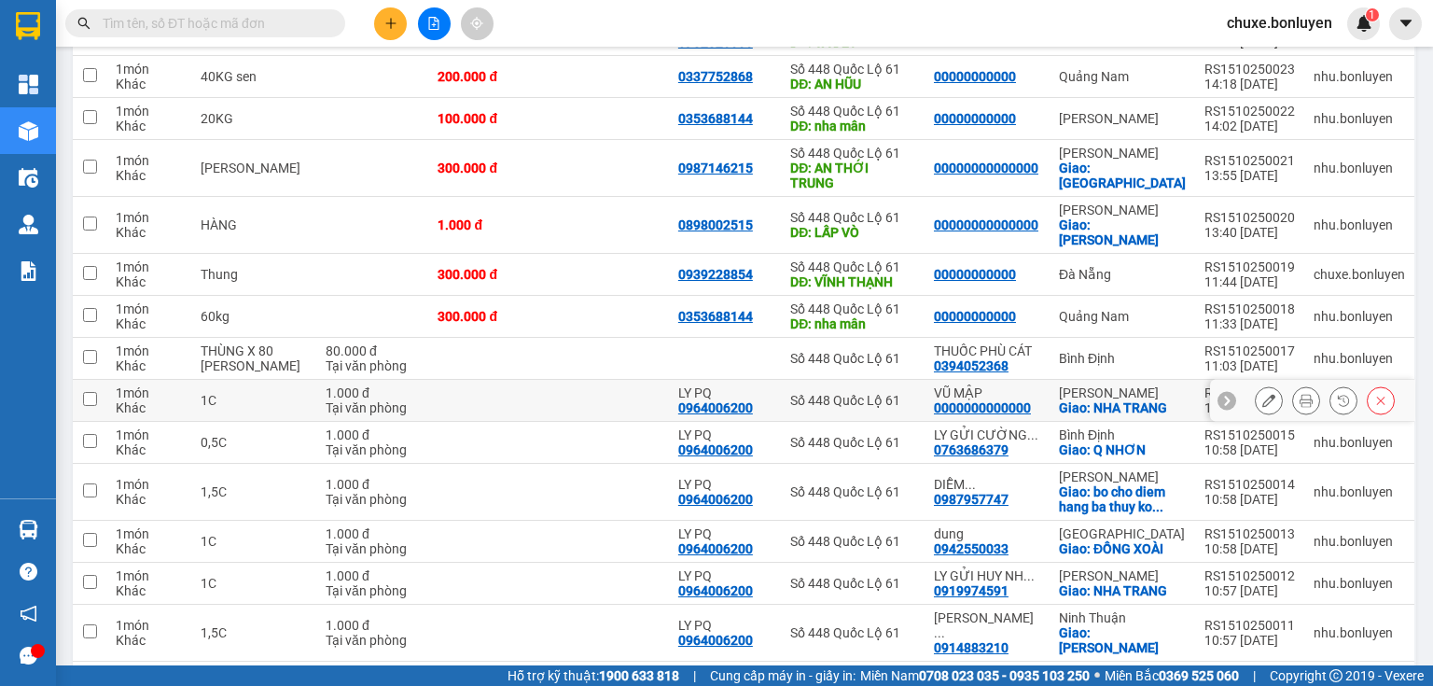
scroll to position [224, 0]
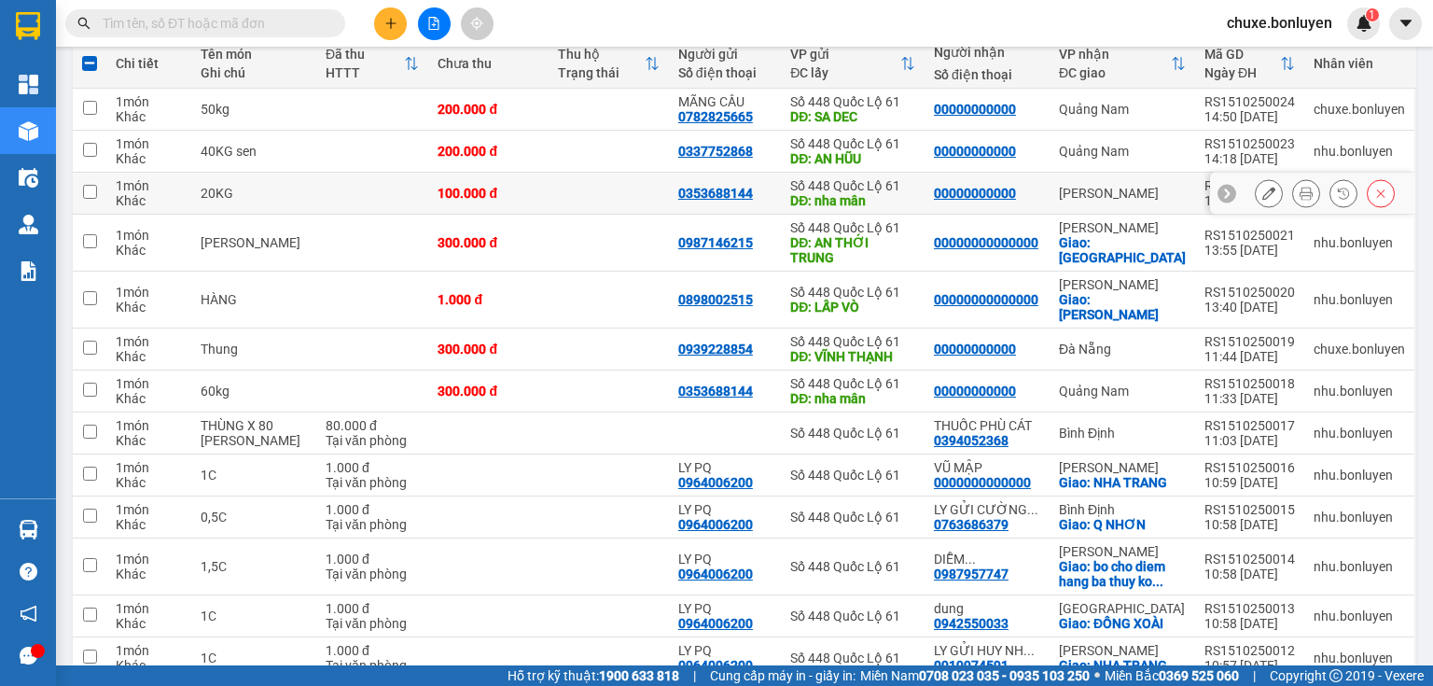
click at [632, 187] on td at bounding box center [609, 194] width 120 height 42
checkbox input "true"
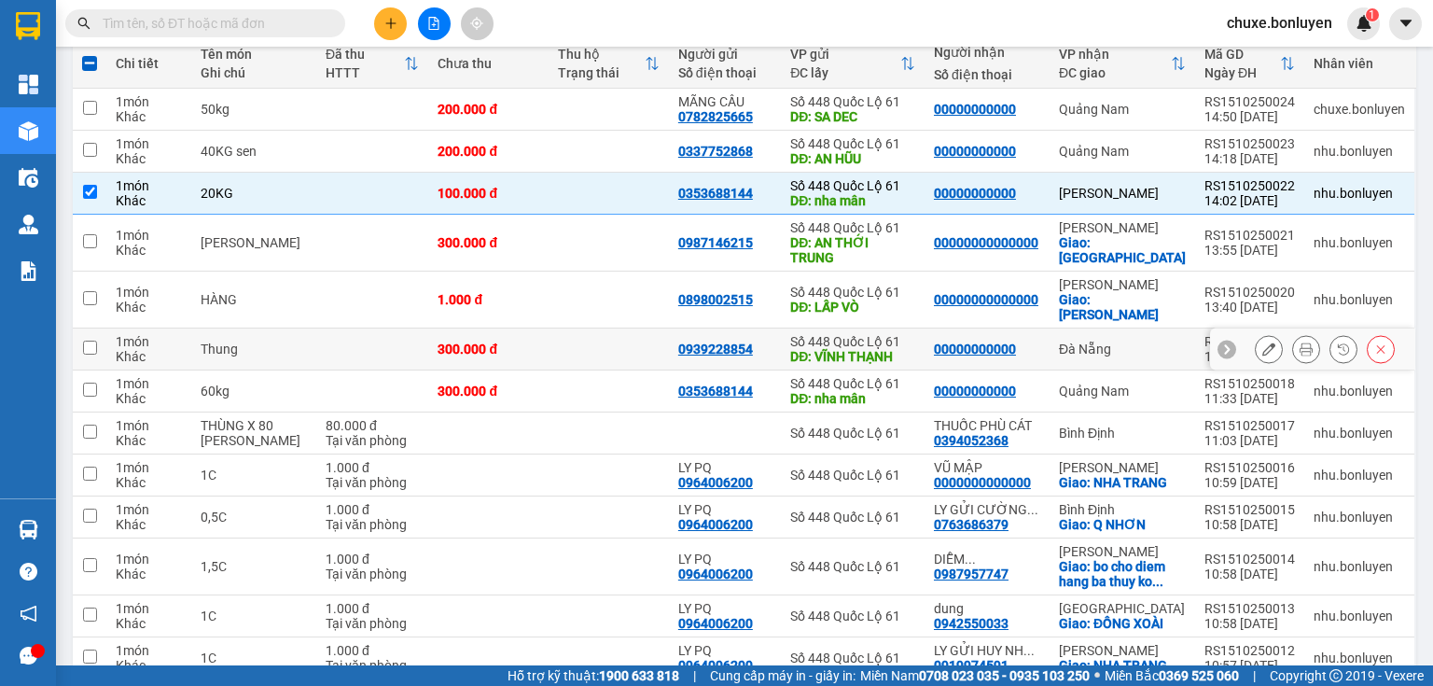
scroll to position [0, 0]
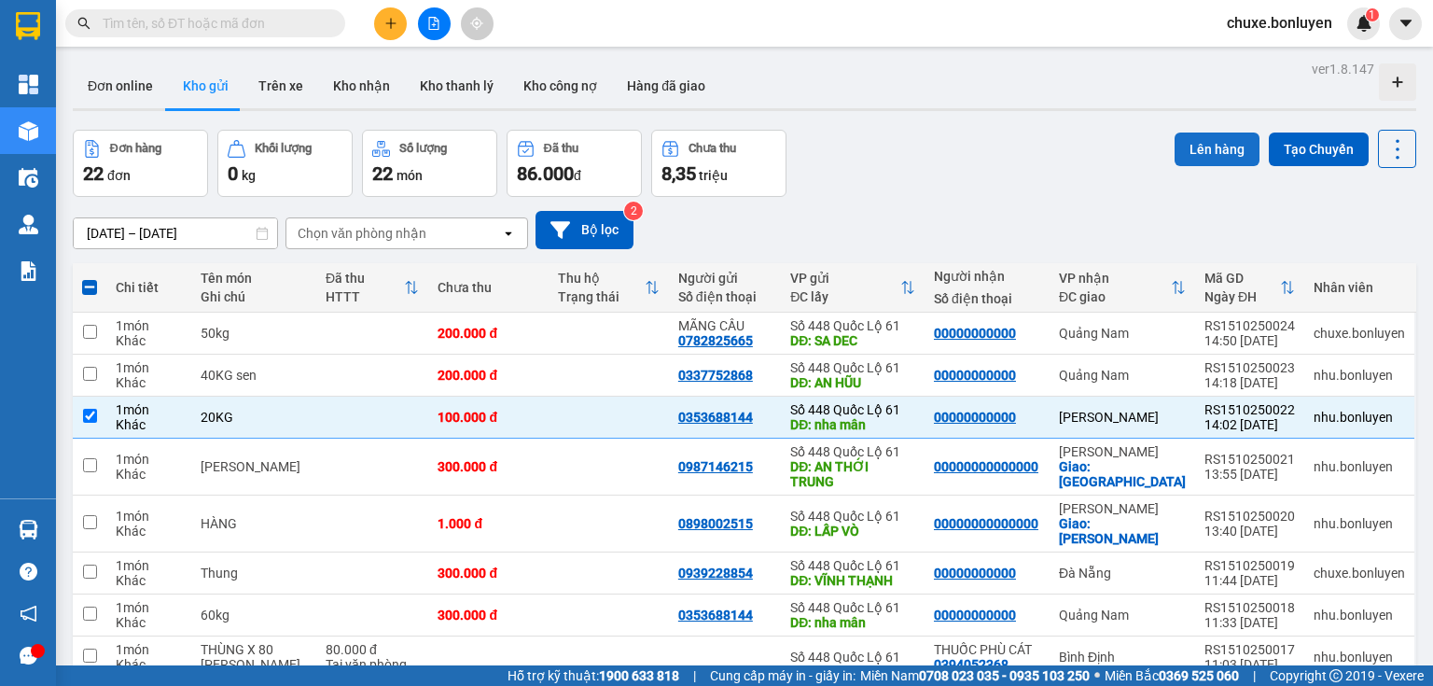
click at [1214, 146] on button "Lên hàng" at bounding box center [1217, 150] width 85 height 34
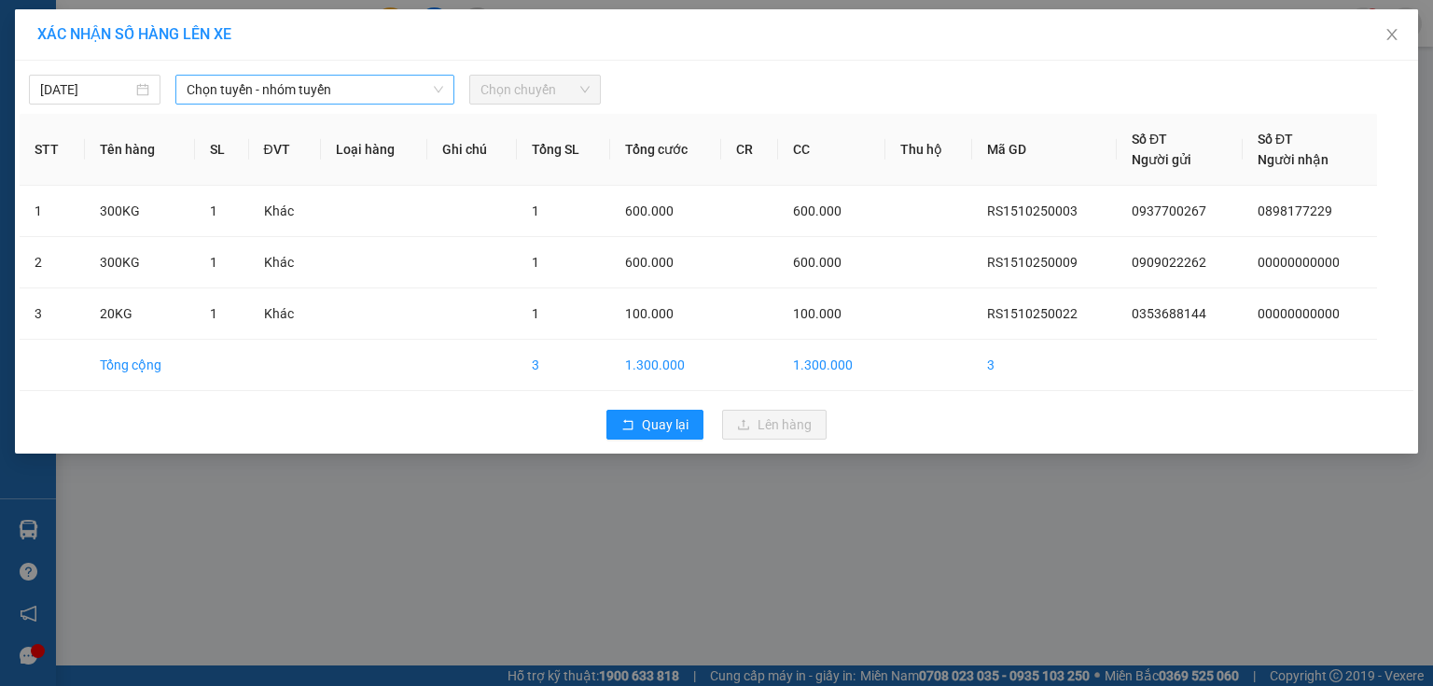
click at [360, 92] on span "Chọn tuyến - nhóm tuyến" at bounding box center [315, 90] width 257 height 28
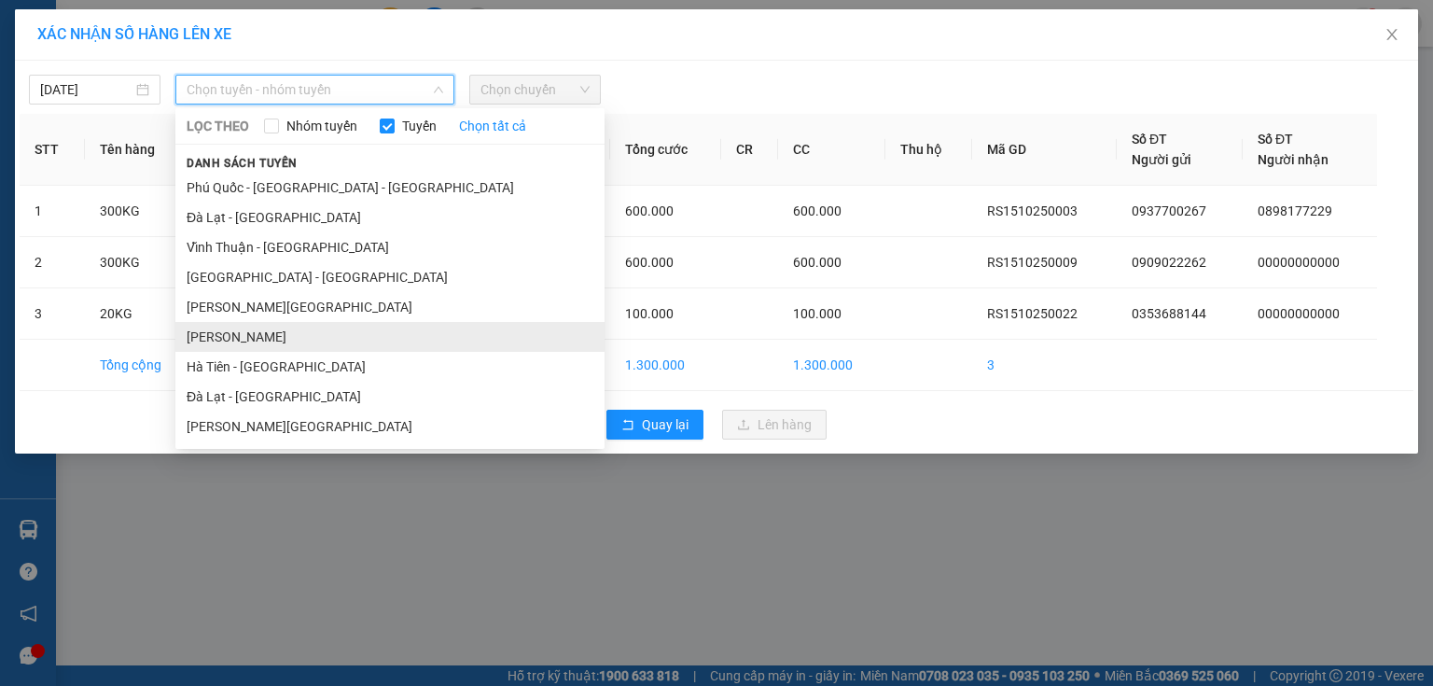
click at [321, 340] on li "[PERSON_NAME]" at bounding box center [389, 337] width 429 height 30
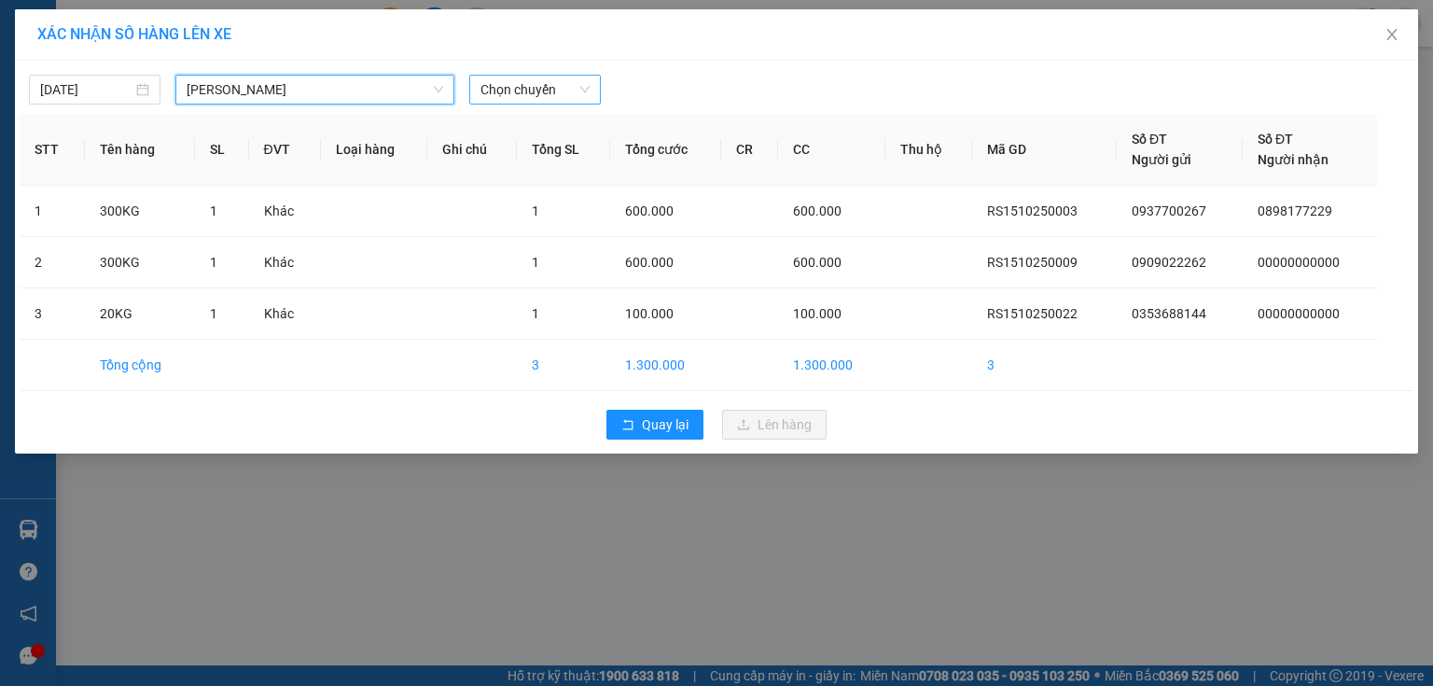
click at [522, 97] on span "Chọn chuyến" at bounding box center [535, 90] width 109 height 28
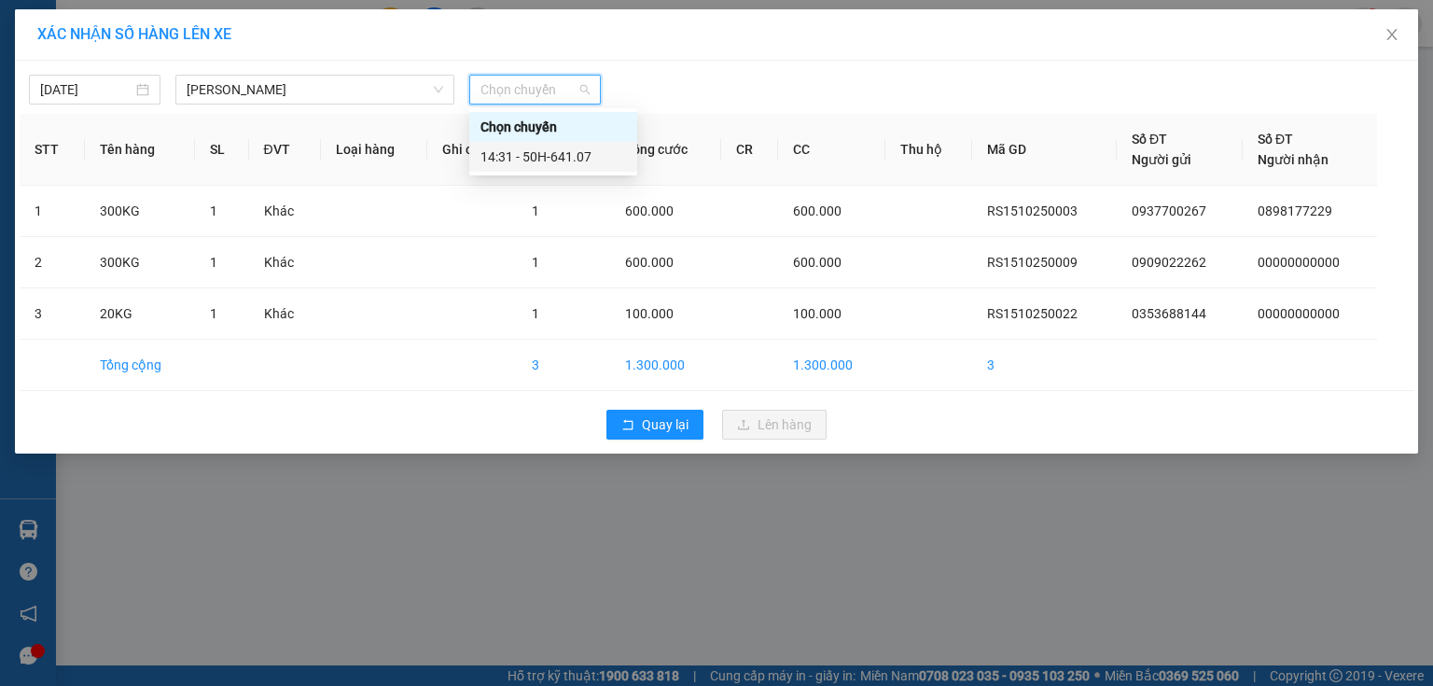
click at [559, 161] on div "14:31 - 50H-641.07" at bounding box center [554, 157] width 146 height 21
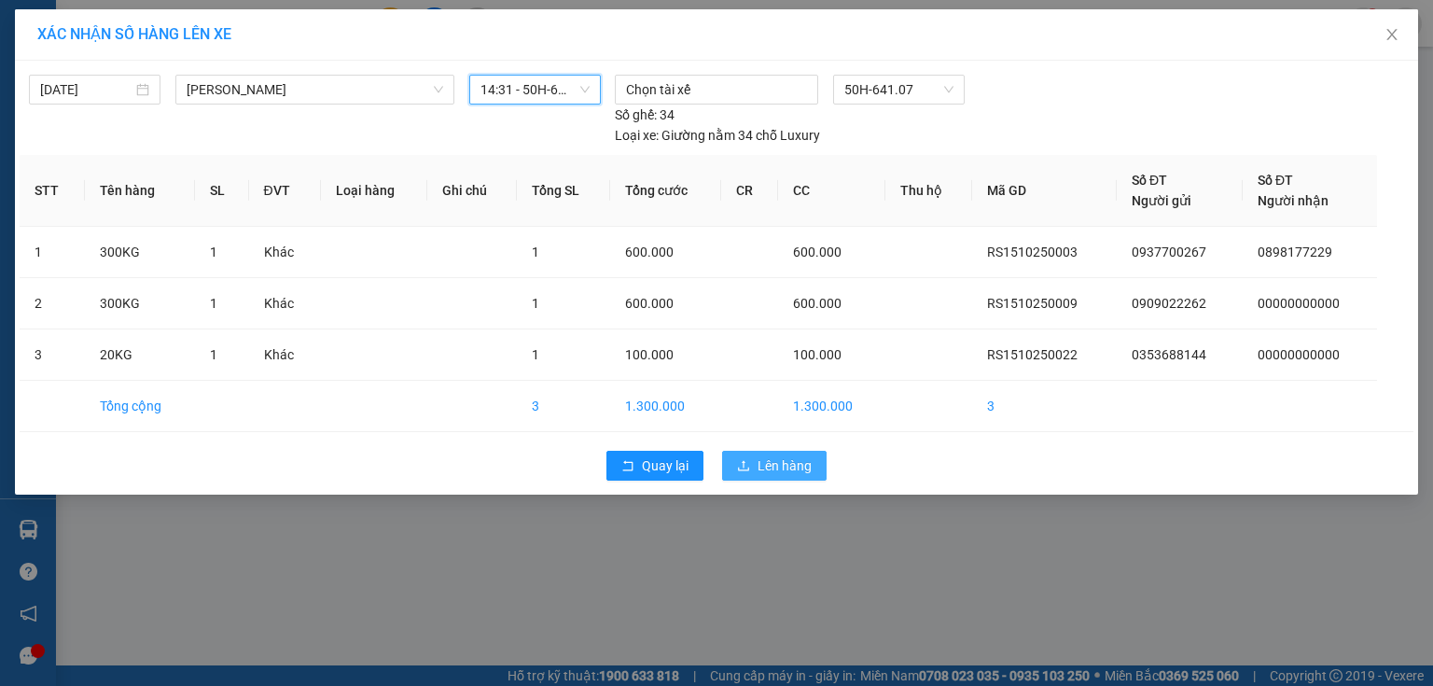
click at [765, 455] on span "Lên hàng" at bounding box center [785, 465] width 54 height 21
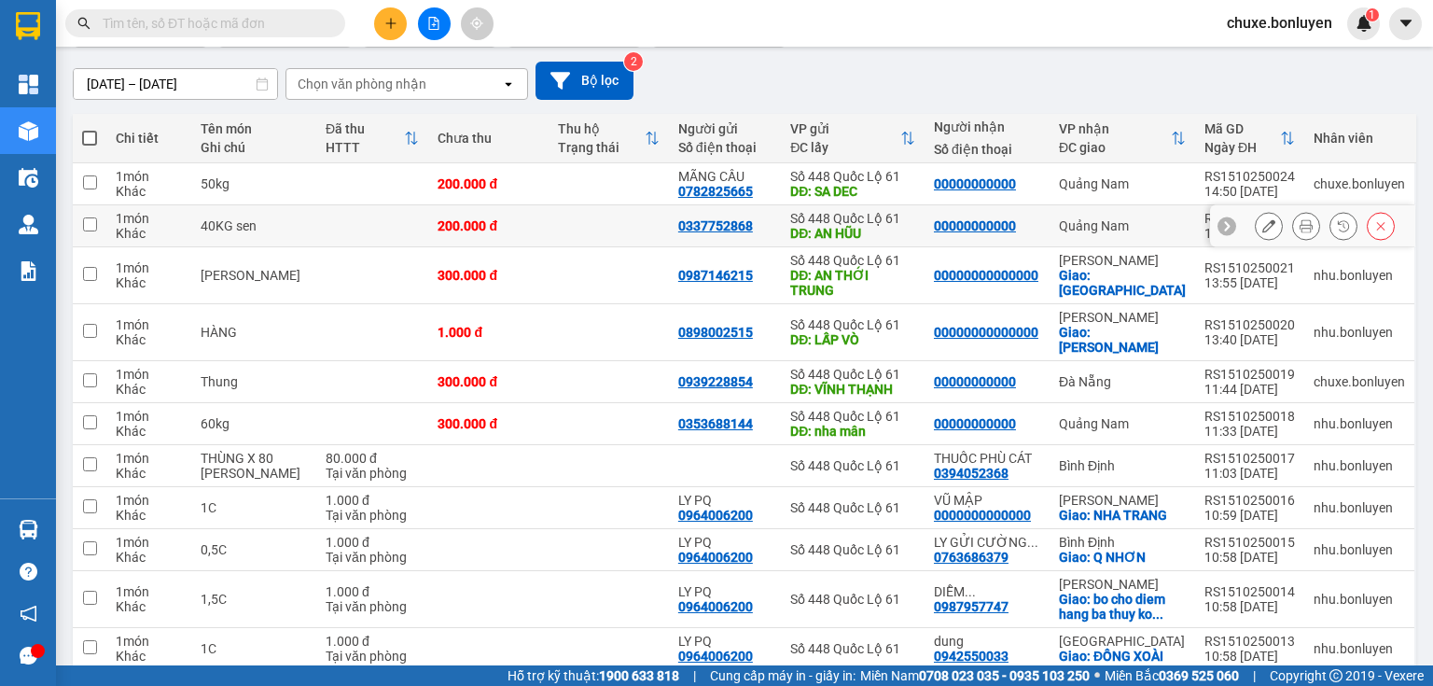
scroll to position [224, 0]
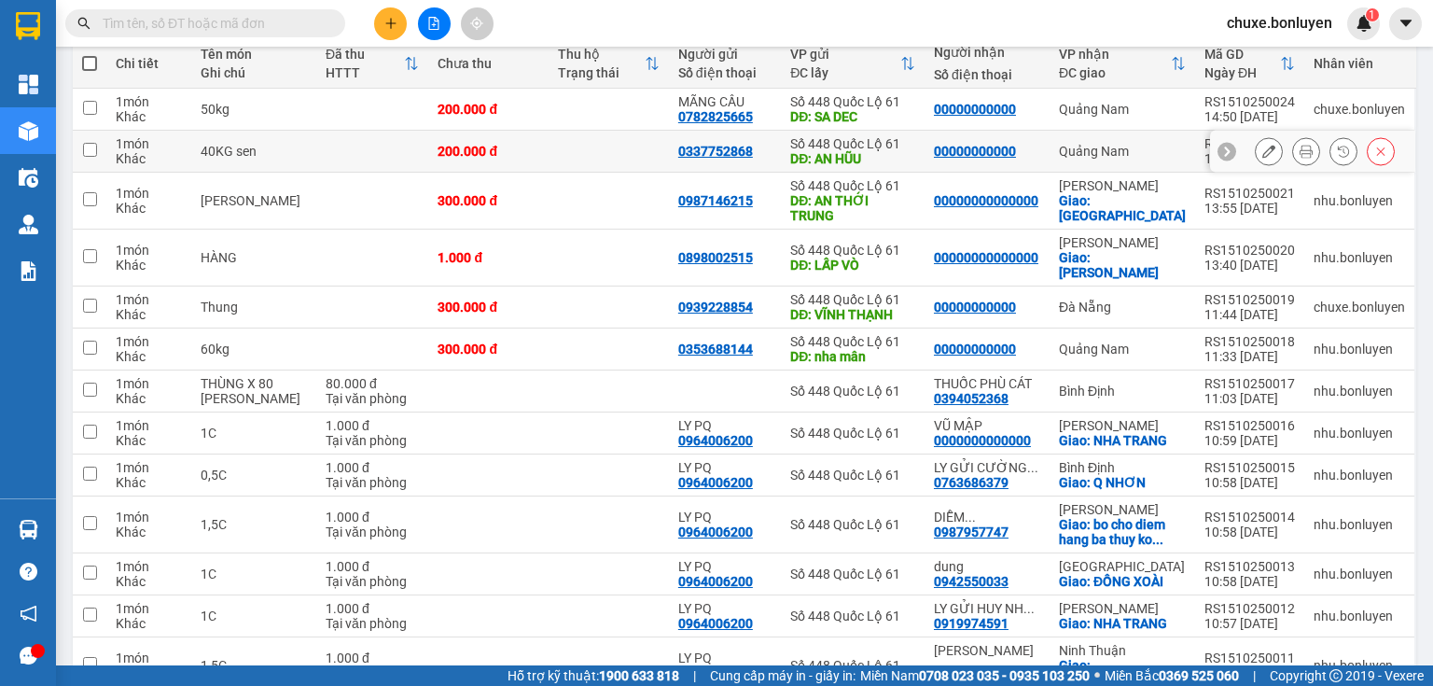
click at [601, 152] on td at bounding box center [609, 152] width 120 height 42
checkbox input "true"
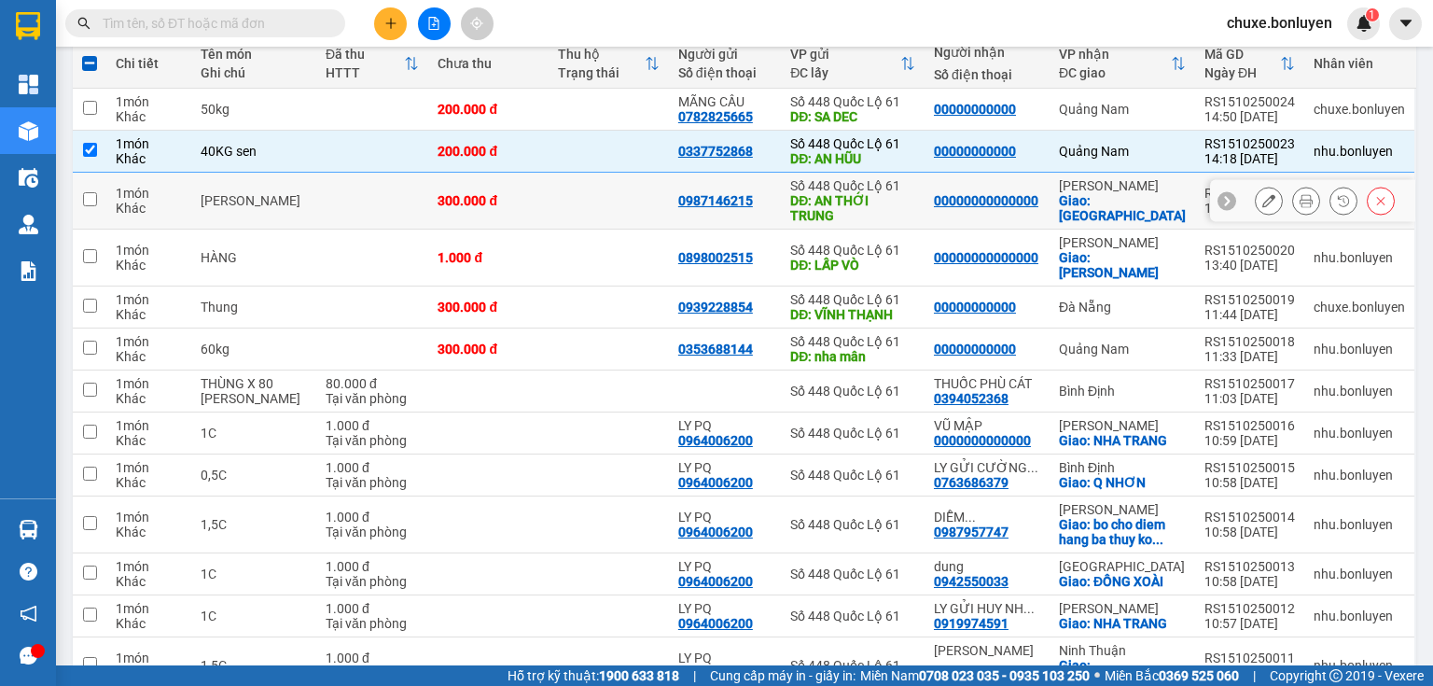
click at [597, 194] on td at bounding box center [609, 201] width 120 height 57
checkbox input "true"
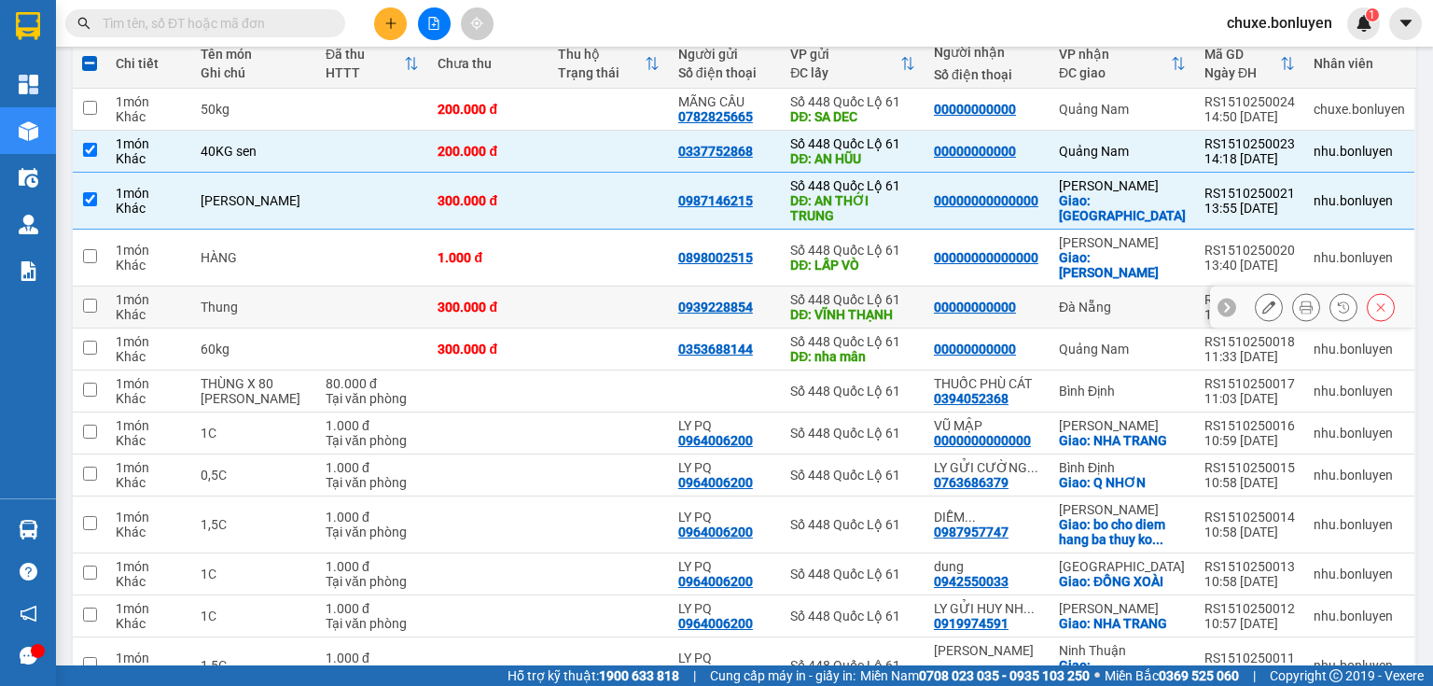
click at [603, 292] on td at bounding box center [609, 308] width 120 height 42
checkbox input "true"
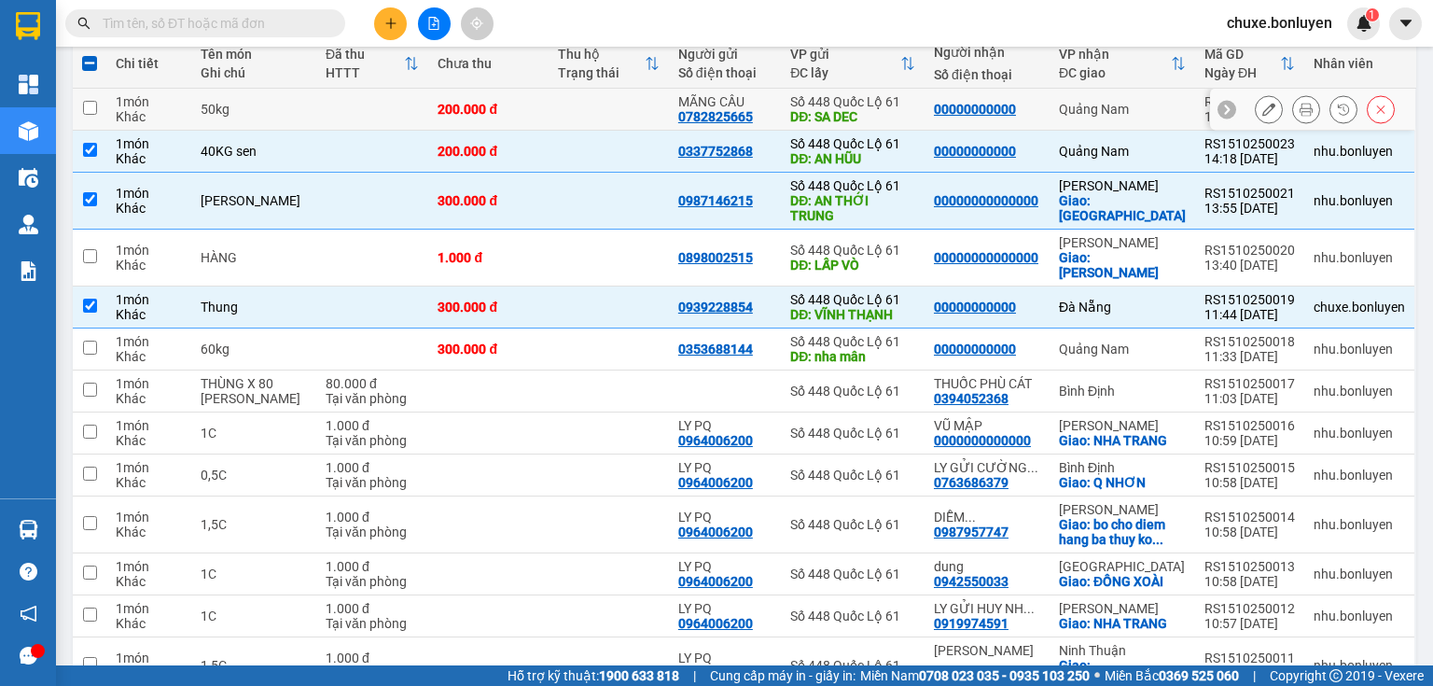
click at [570, 108] on td at bounding box center [609, 110] width 120 height 42
checkbox input "true"
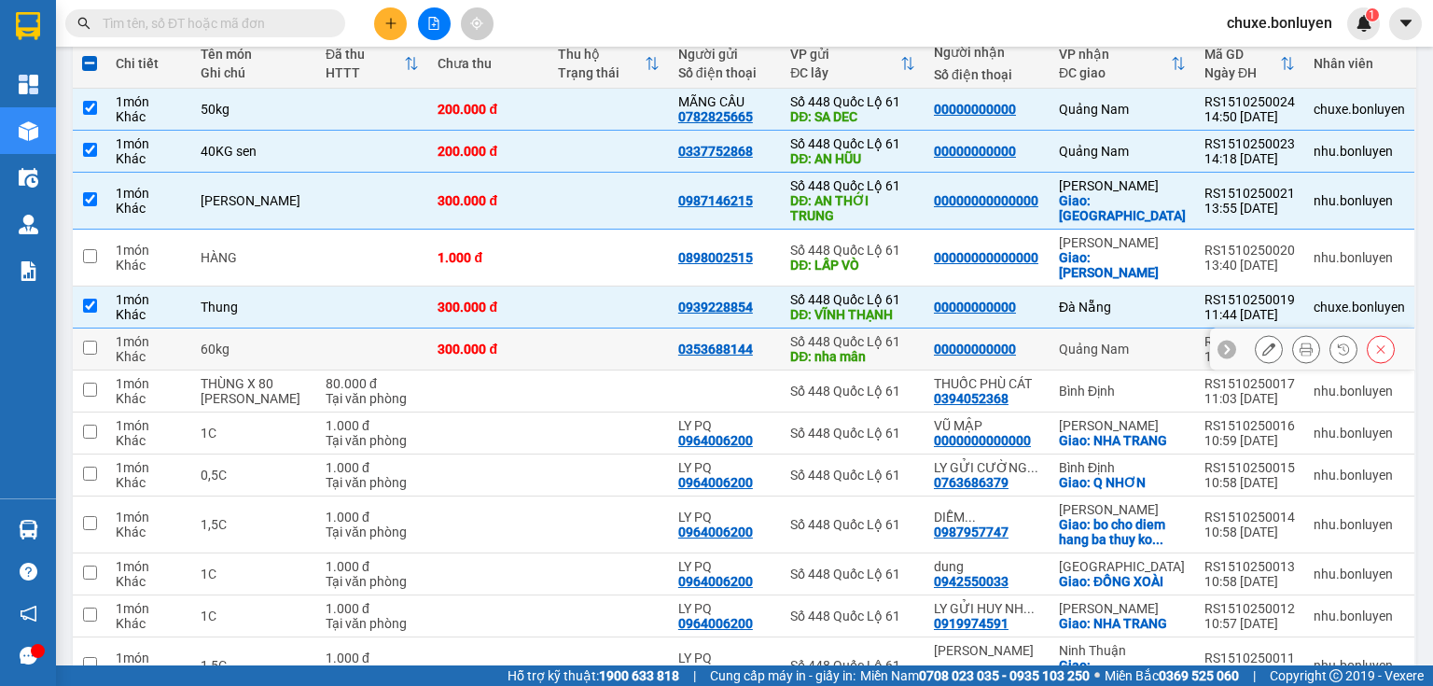
click at [620, 329] on td at bounding box center [609, 350] width 120 height 42
checkbox input "true"
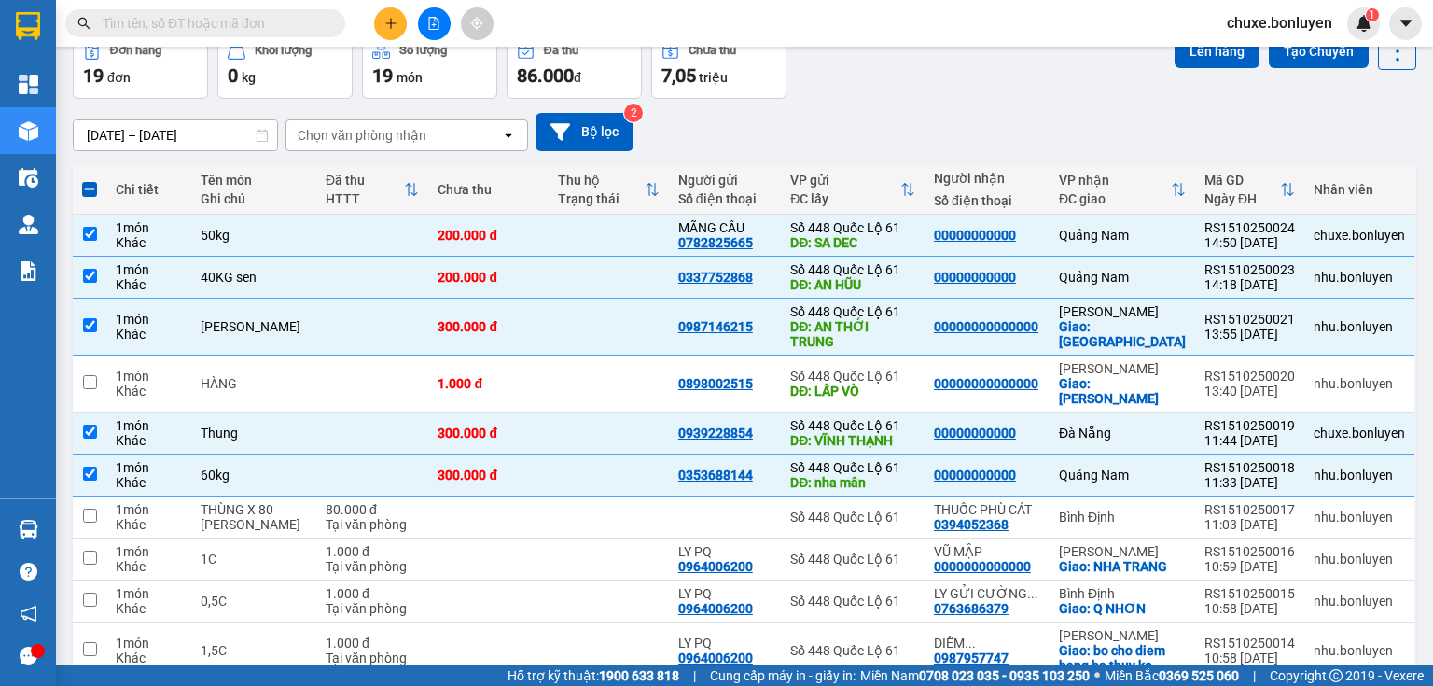
scroll to position [0, 0]
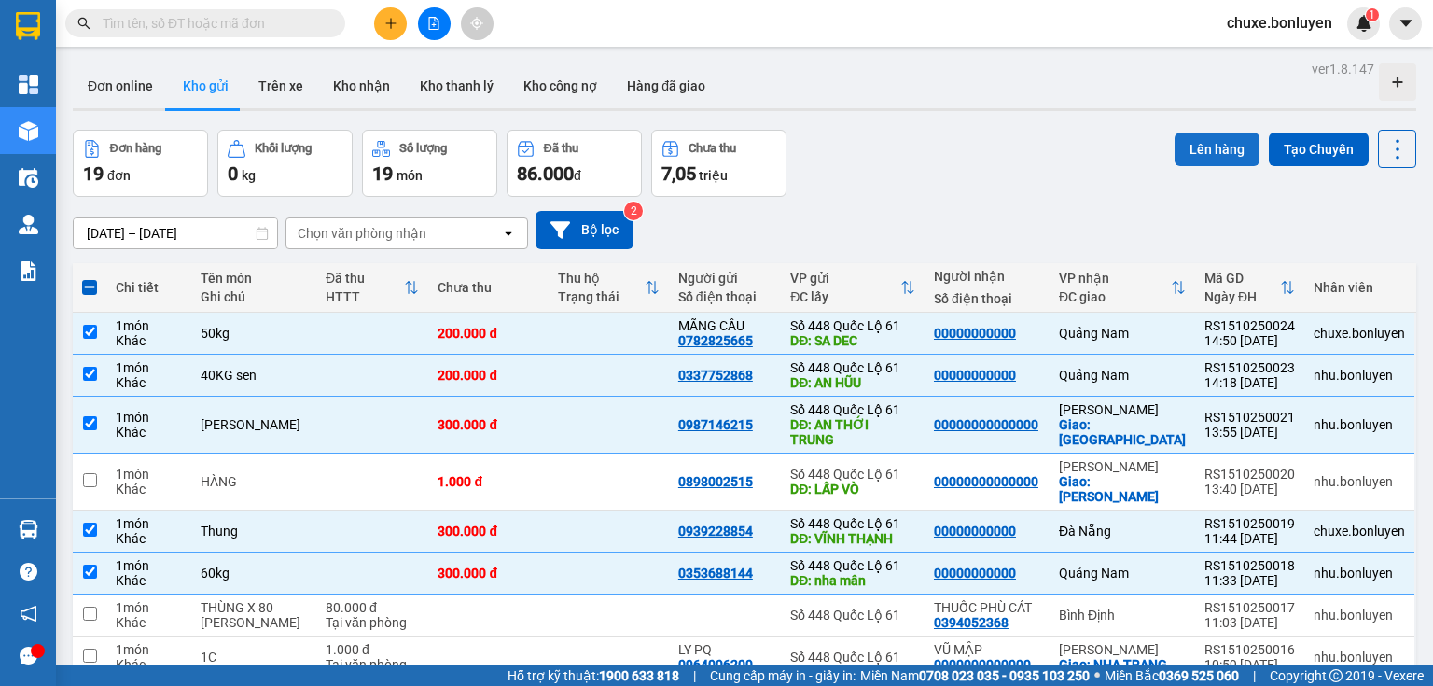
click at [1195, 147] on button "Lên hàng" at bounding box center [1217, 150] width 85 height 34
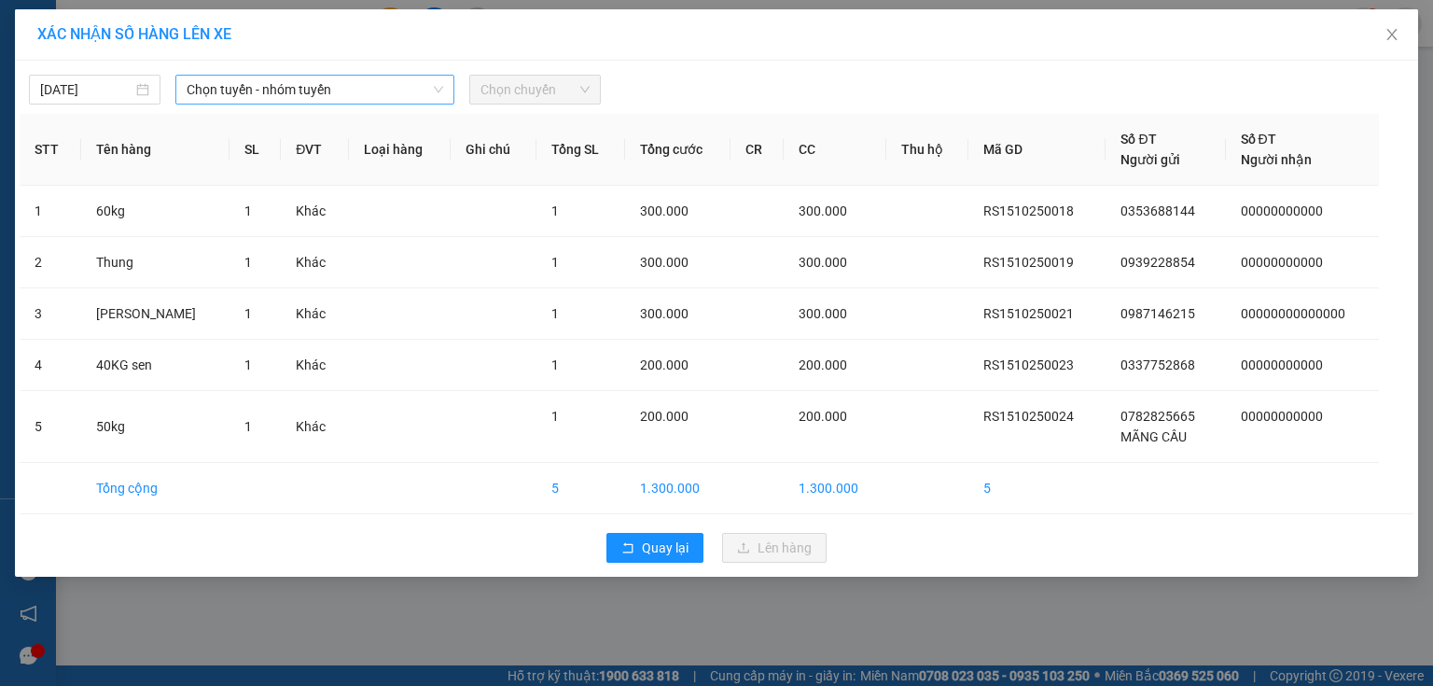
click at [246, 92] on span "Chọn tuyến - nhóm tuyến" at bounding box center [315, 90] width 257 height 28
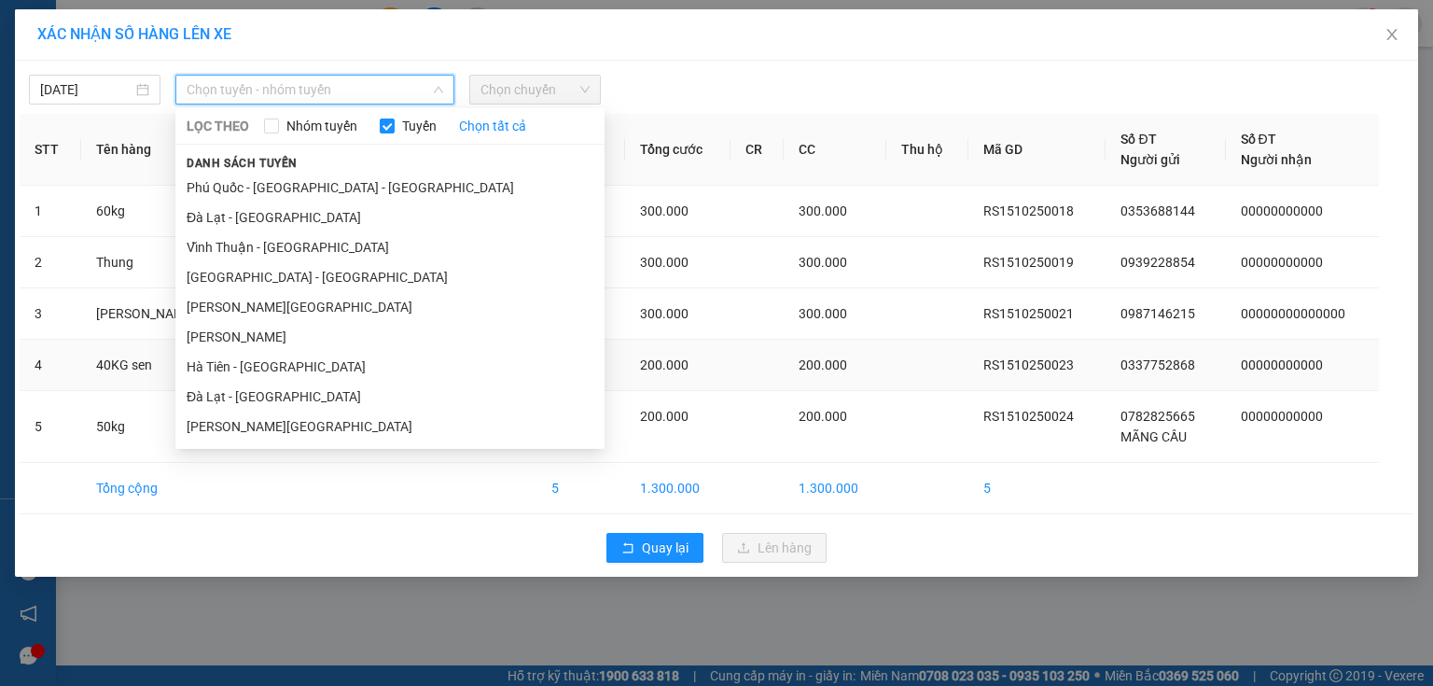
click at [314, 365] on li "Hà Tiên - [GEOGRAPHIC_DATA]" at bounding box center [389, 367] width 429 height 30
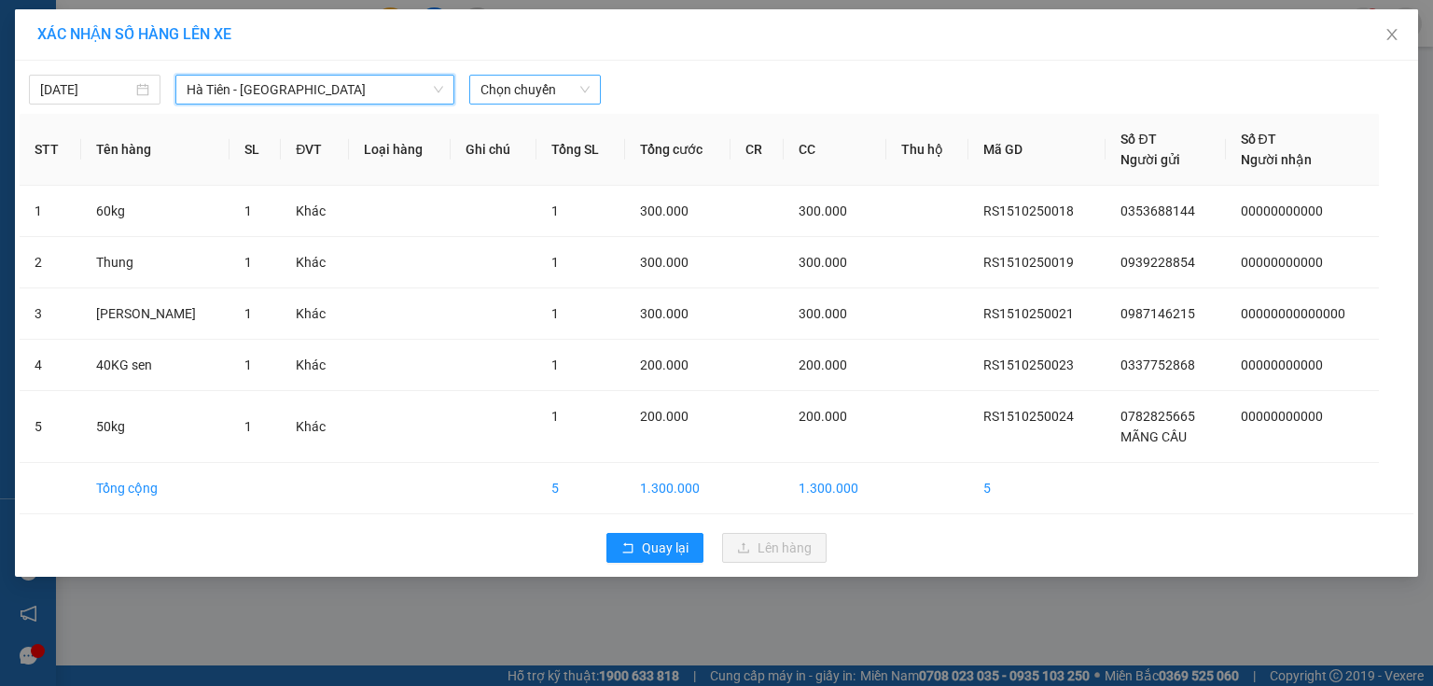
click at [526, 84] on span "Chọn chuyến" at bounding box center [535, 90] width 109 height 28
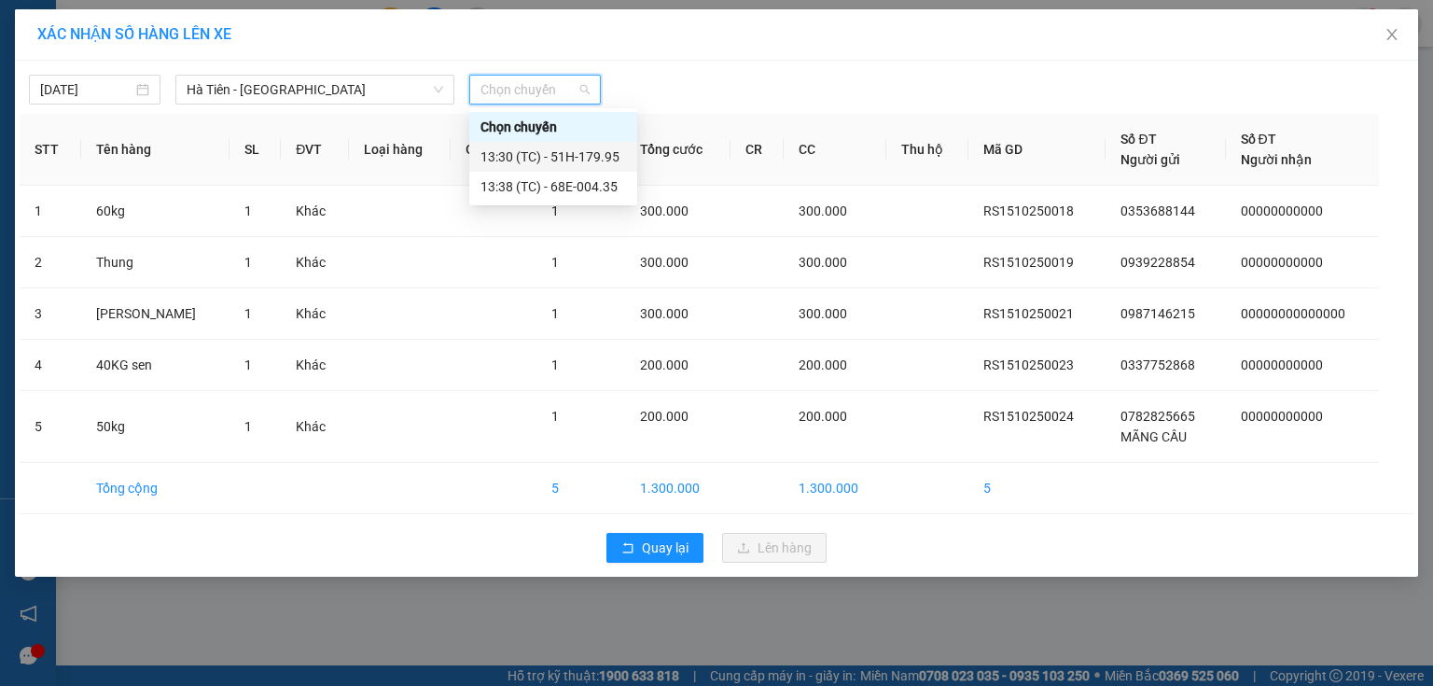
click at [588, 165] on div "13:30 (TC) - 51H-179.95" at bounding box center [554, 157] width 146 height 21
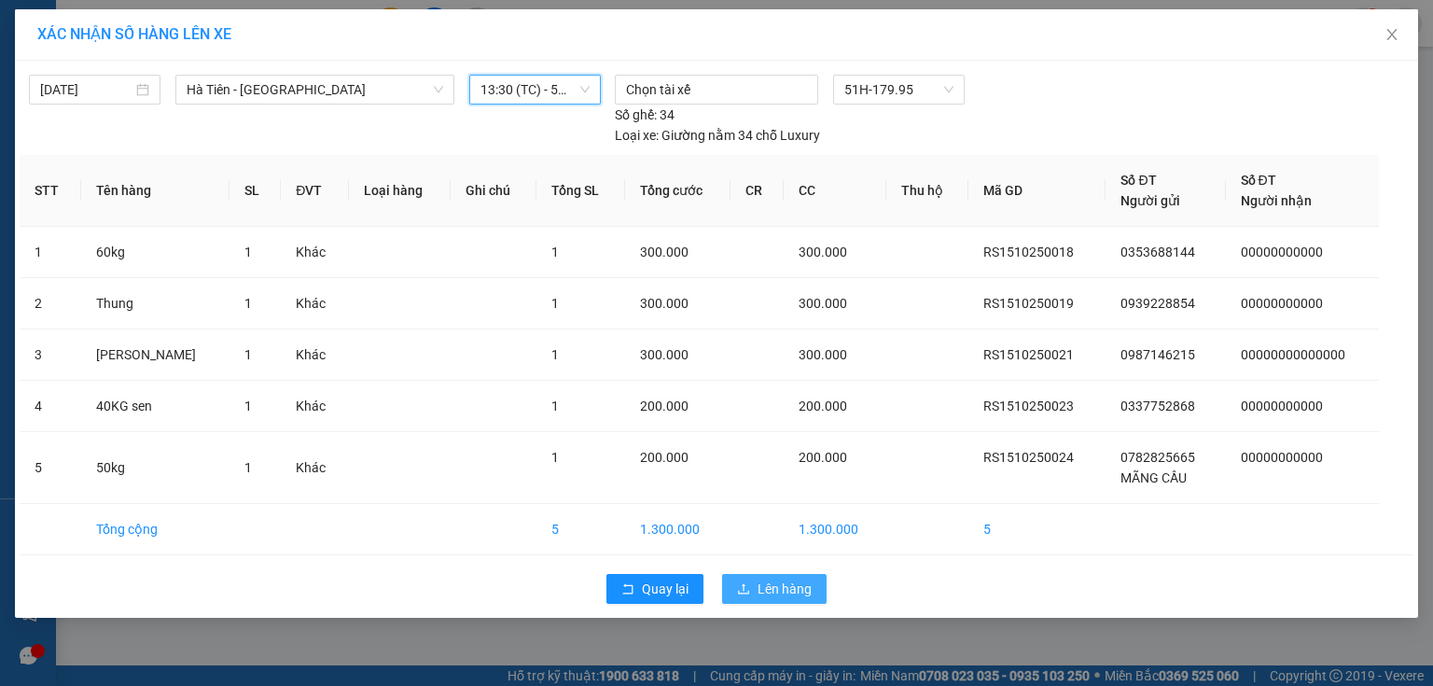
click at [783, 579] on span "Lên hàng" at bounding box center [785, 589] width 54 height 21
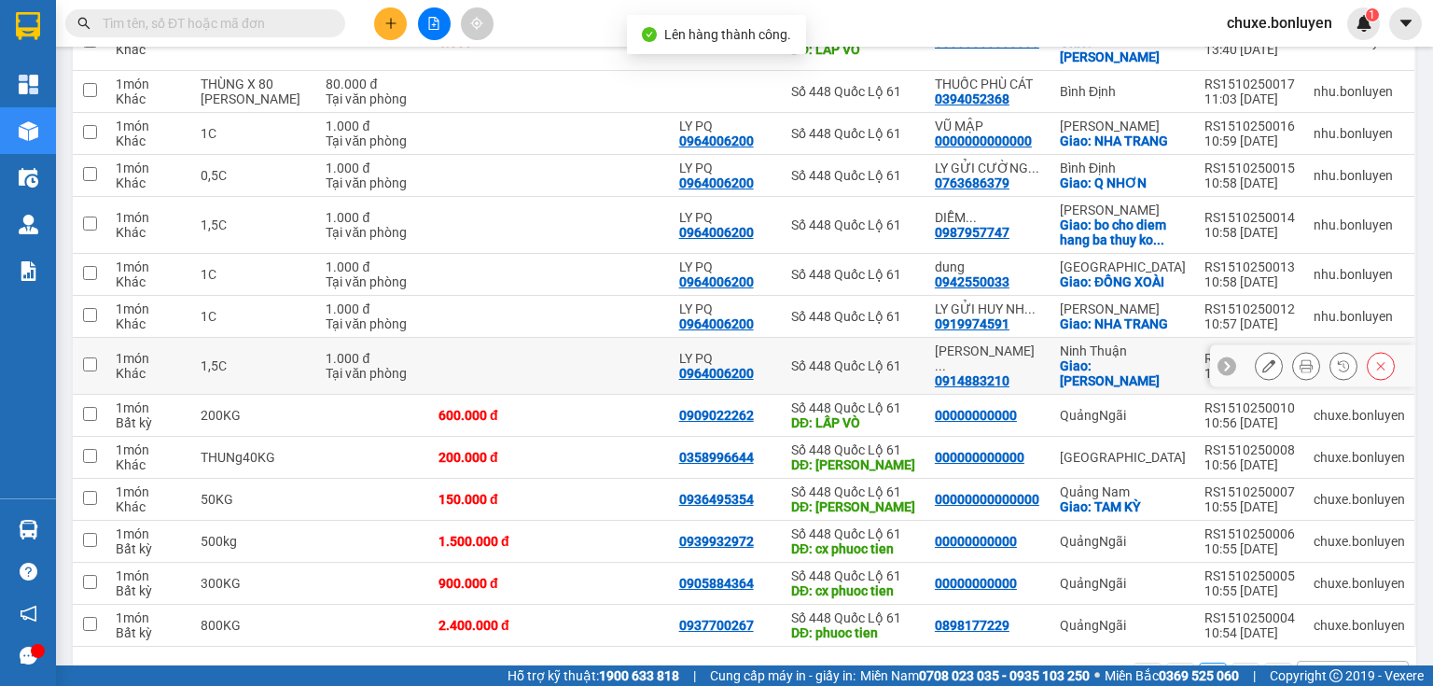
scroll to position [322, 0]
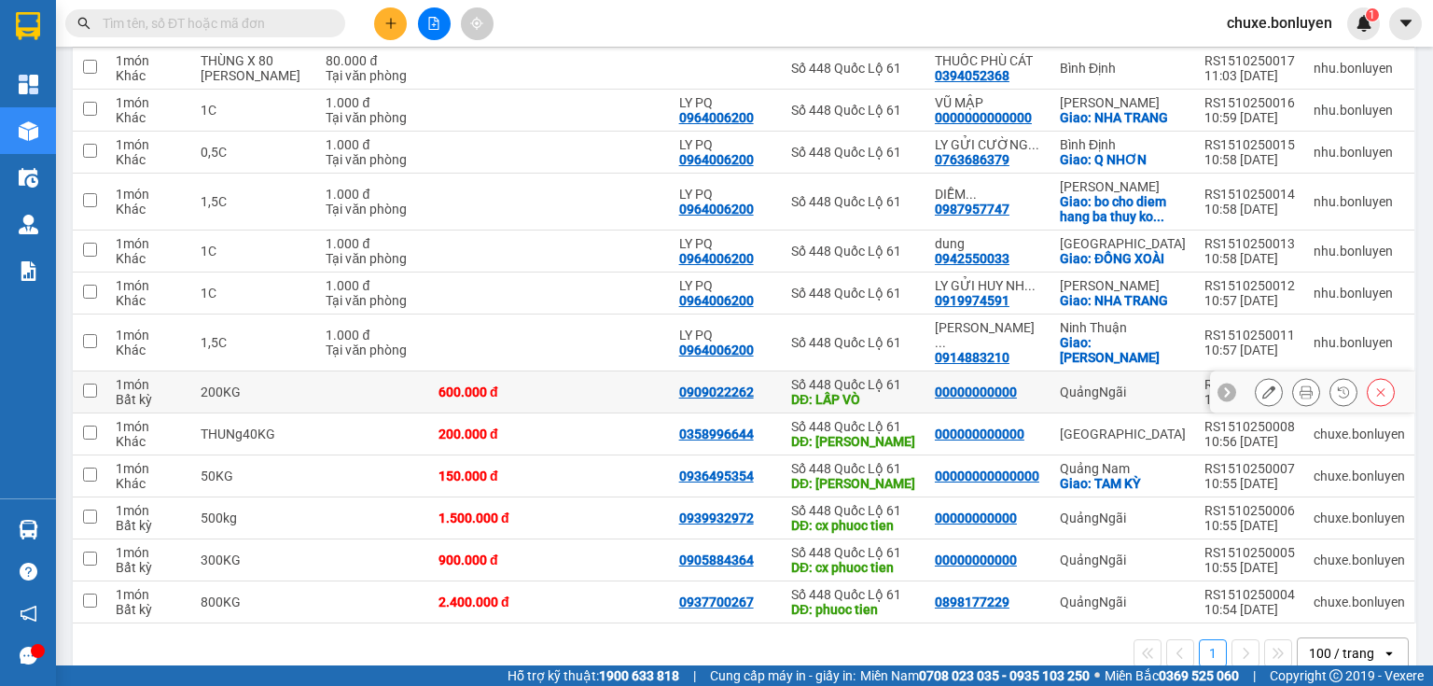
click at [599, 371] on td at bounding box center [610, 392] width 120 height 42
checkbox input "true"
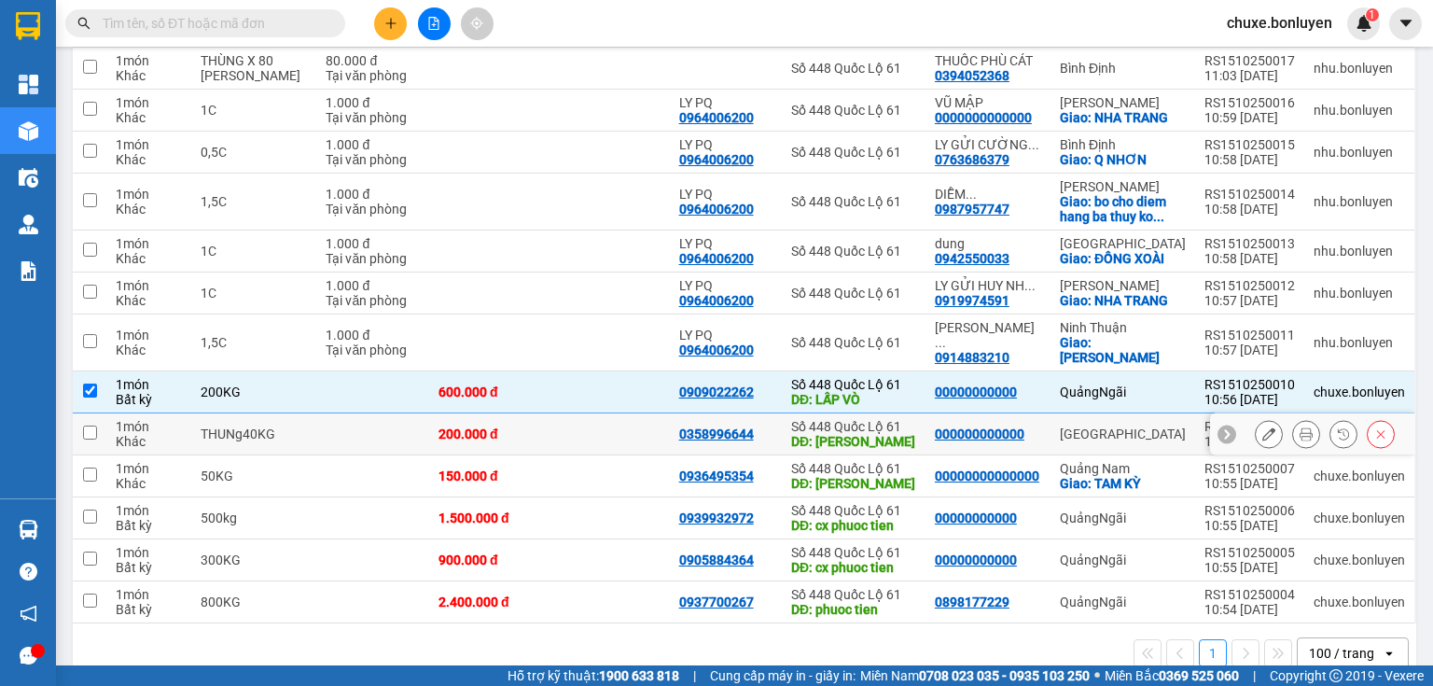
click at [592, 413] on td at bounding box center [610, 434] width 120 height 42
checkbox input "true"
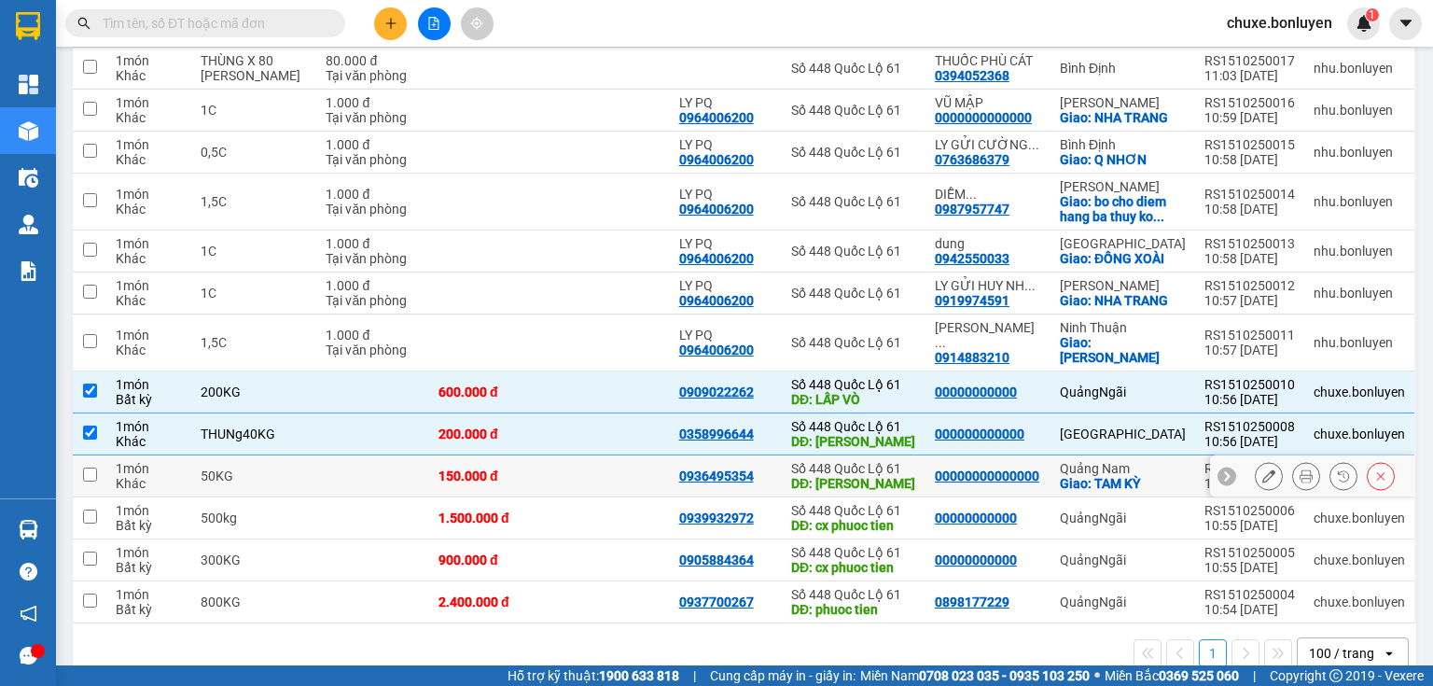
click at [610, 455] on td at bounding box center [610, 476] width 120 height 42
checkbox input "true"
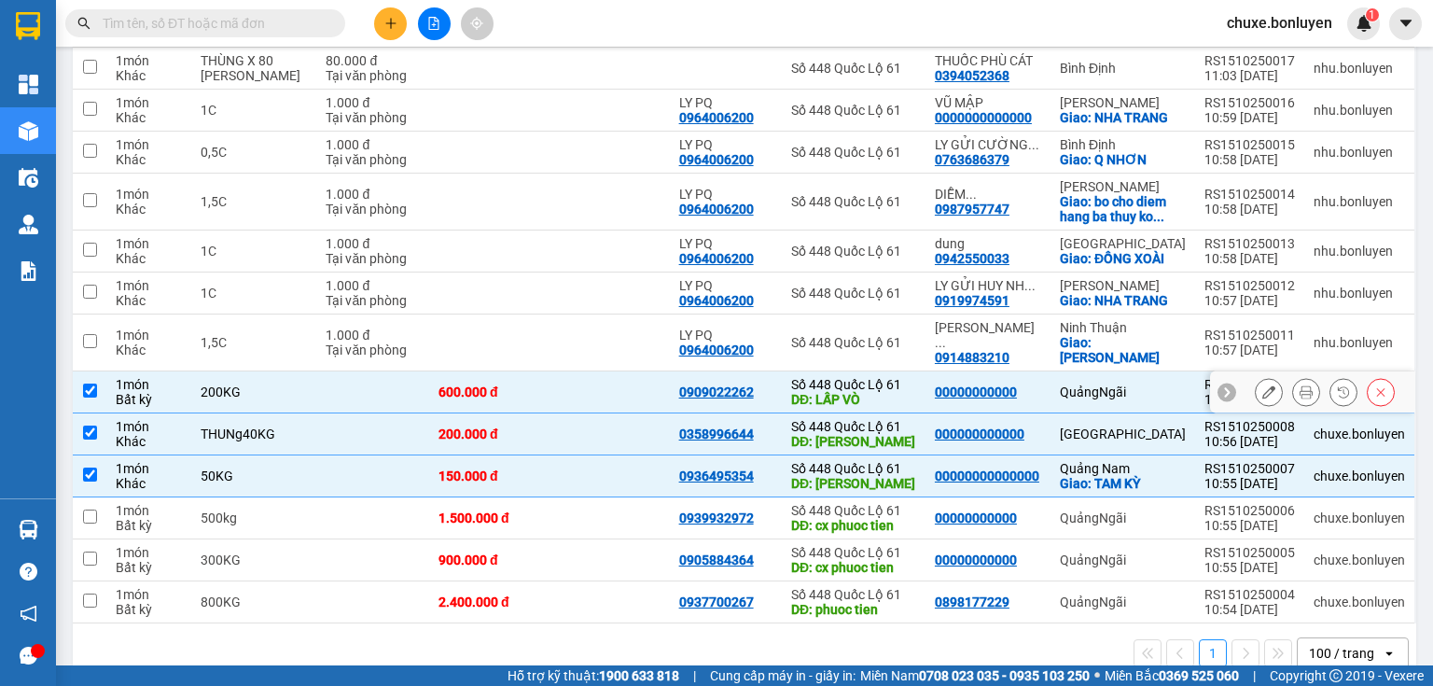
click at [608, 371] on td at bounding box center [610, 392] width 120 height 42
checkbox input "false"
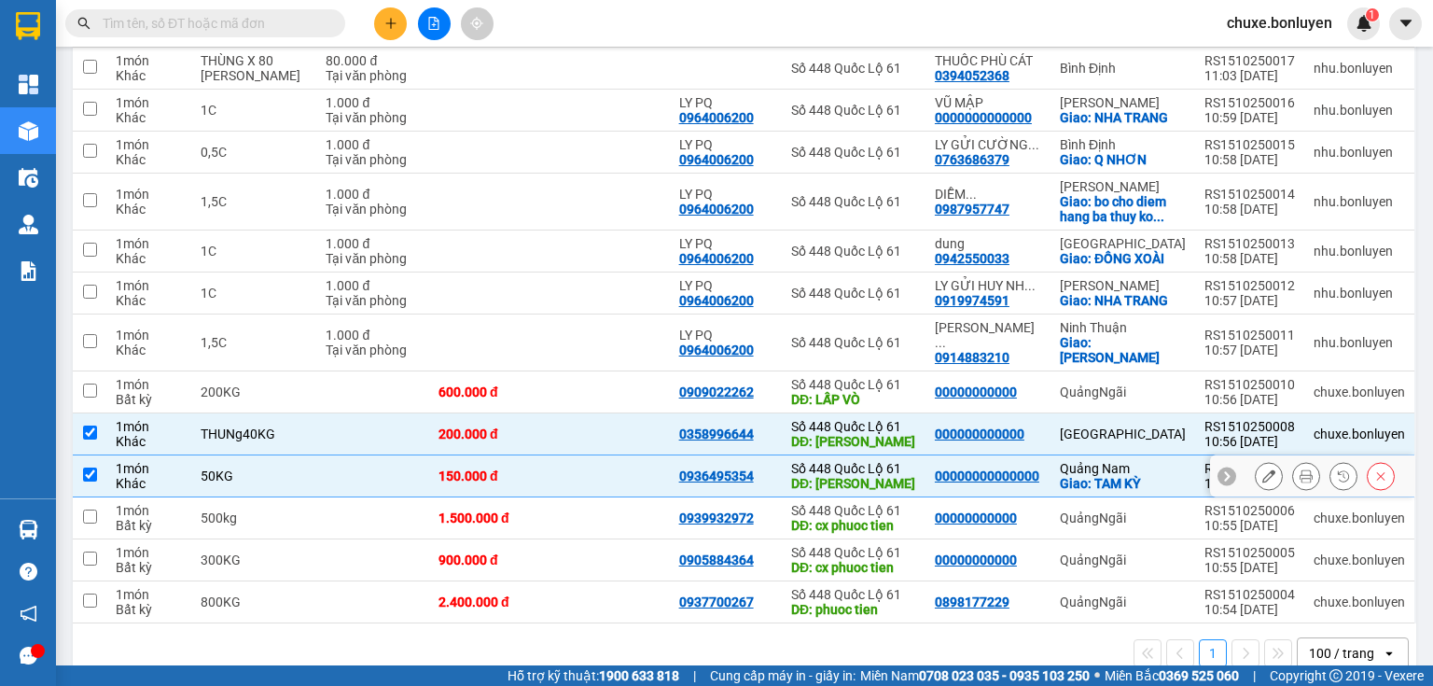
click at [618, 455] on td at bounding box center [610, 476] width 120 height 42
checkbox input "false"
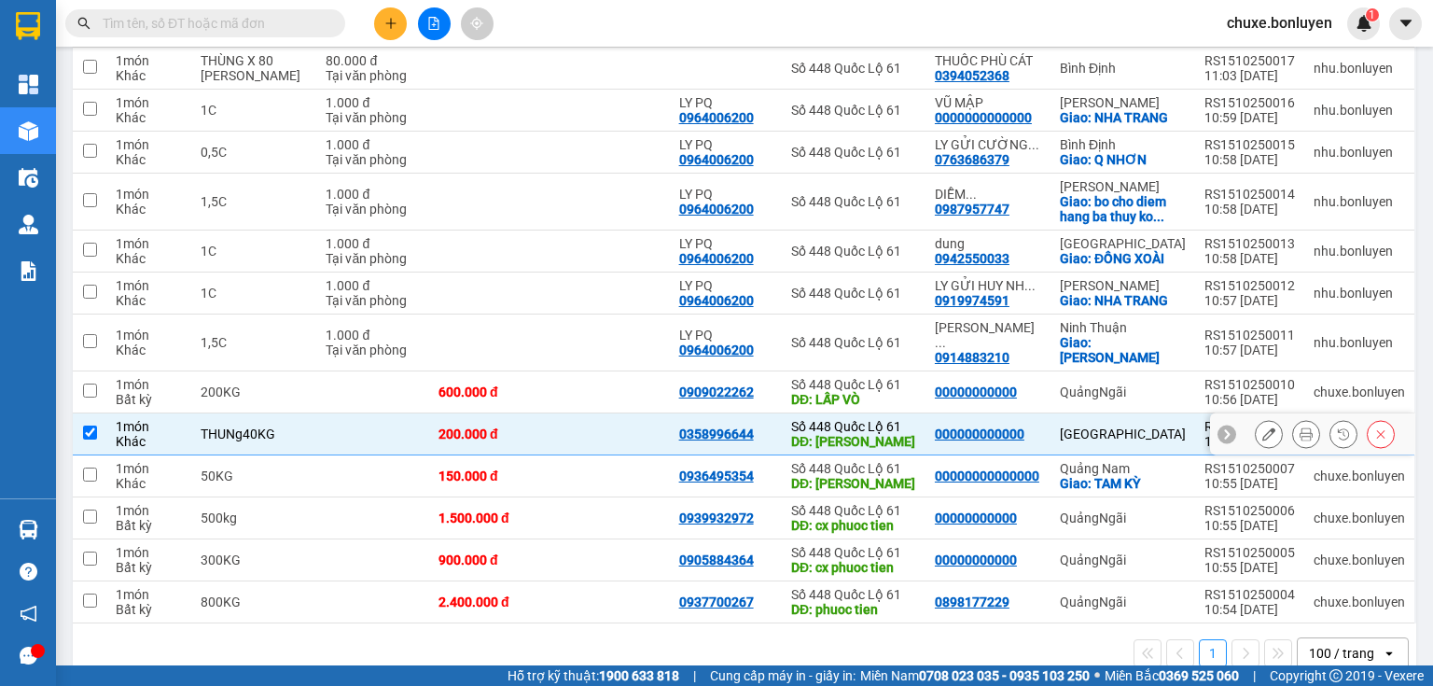
click at [624, 413] on td at bounding box center [610, 434] width 120 height 42
checkbox input "false"
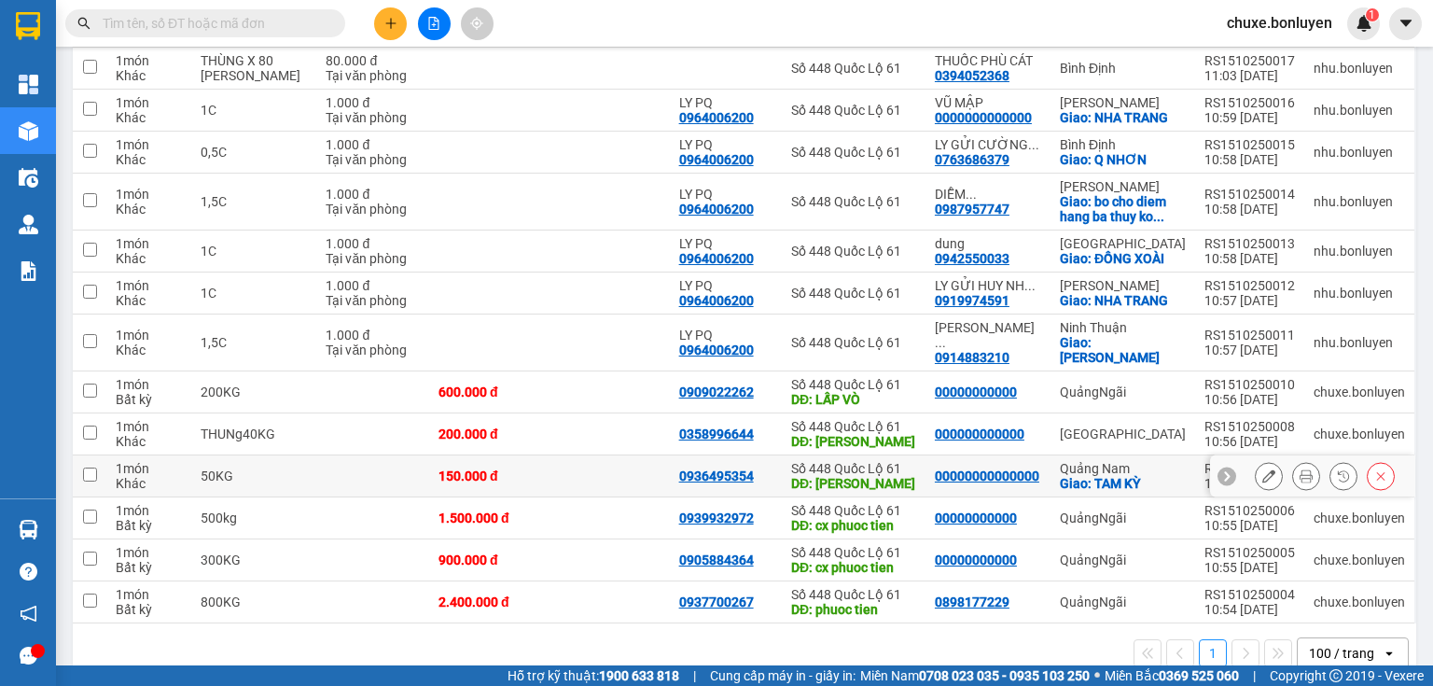
click at [614, 455] on td at bounding box center [610, 476] width 120 height 42
checkbox input "true"
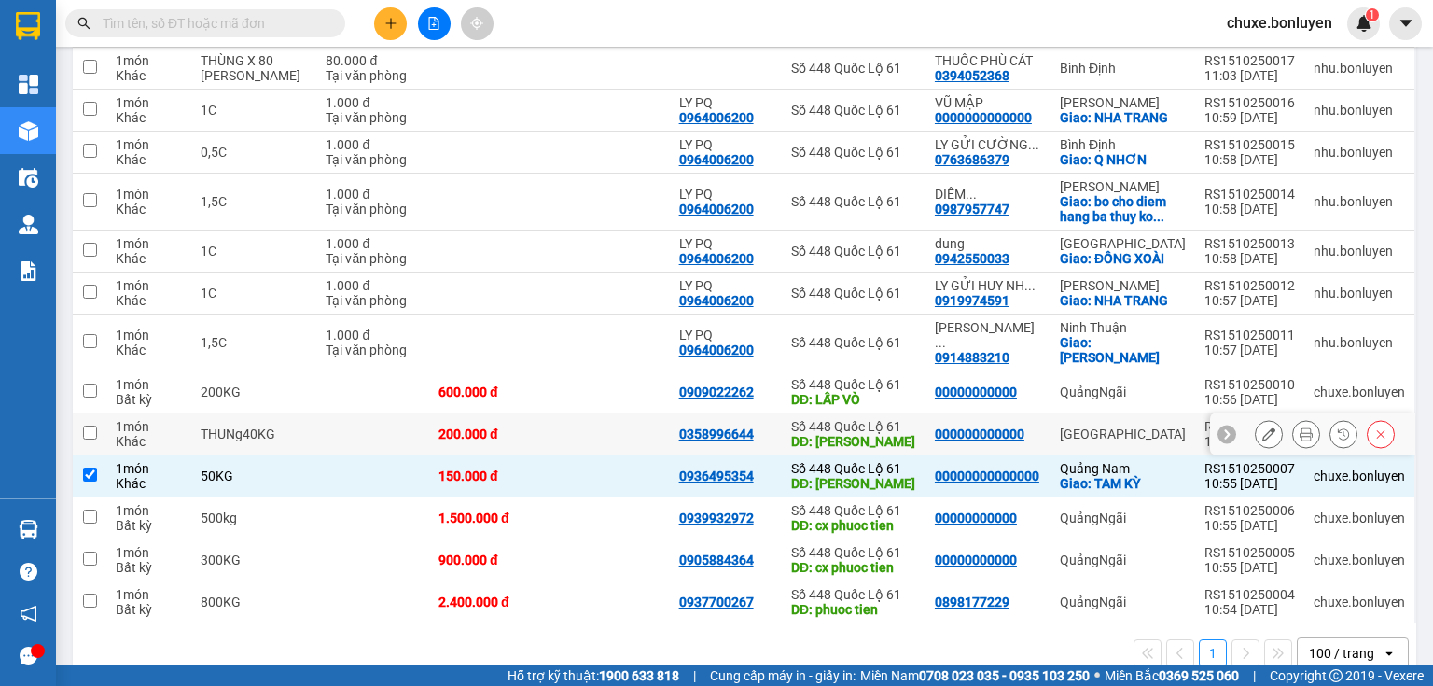
click at [567, 413] on td at bounding box center [610, 434] width 120 height 42
checkbox input "true"
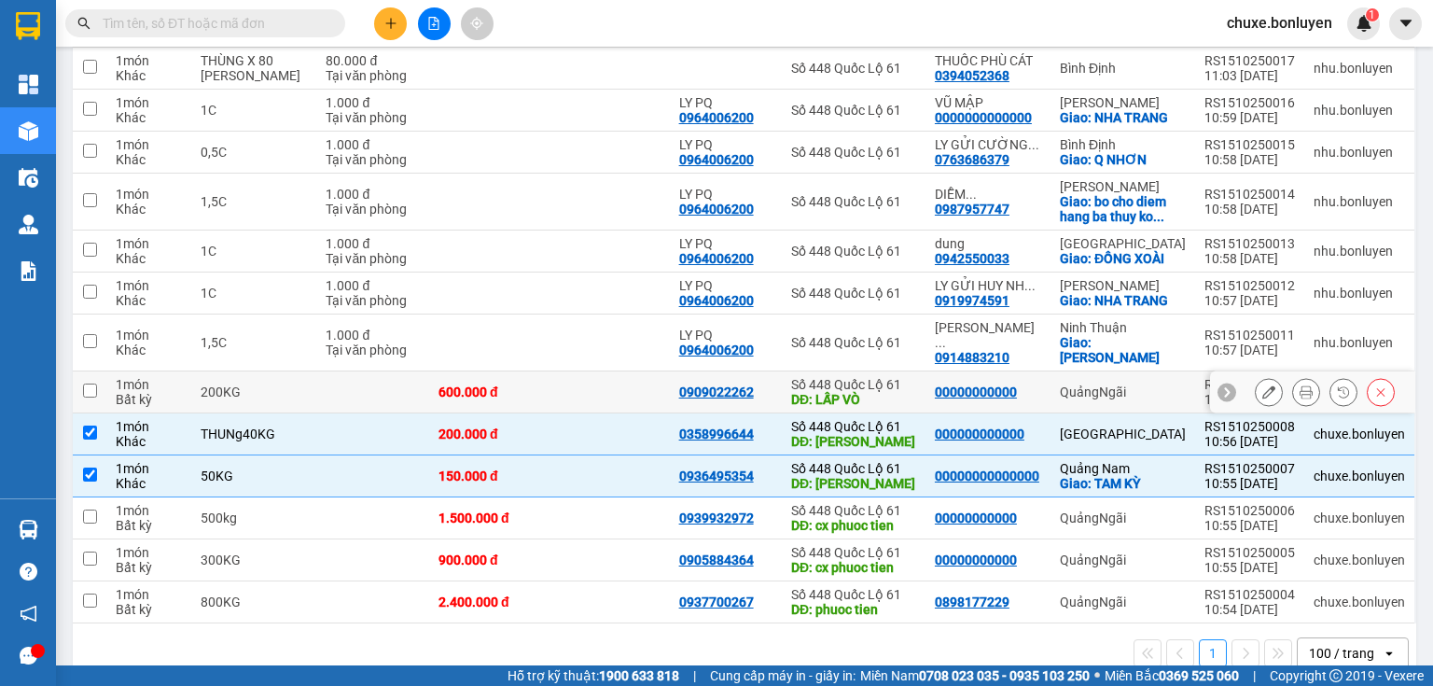
click at [595, 371] on td at bounding box center [610, 392] width 120 height 42
checkbox input "true"
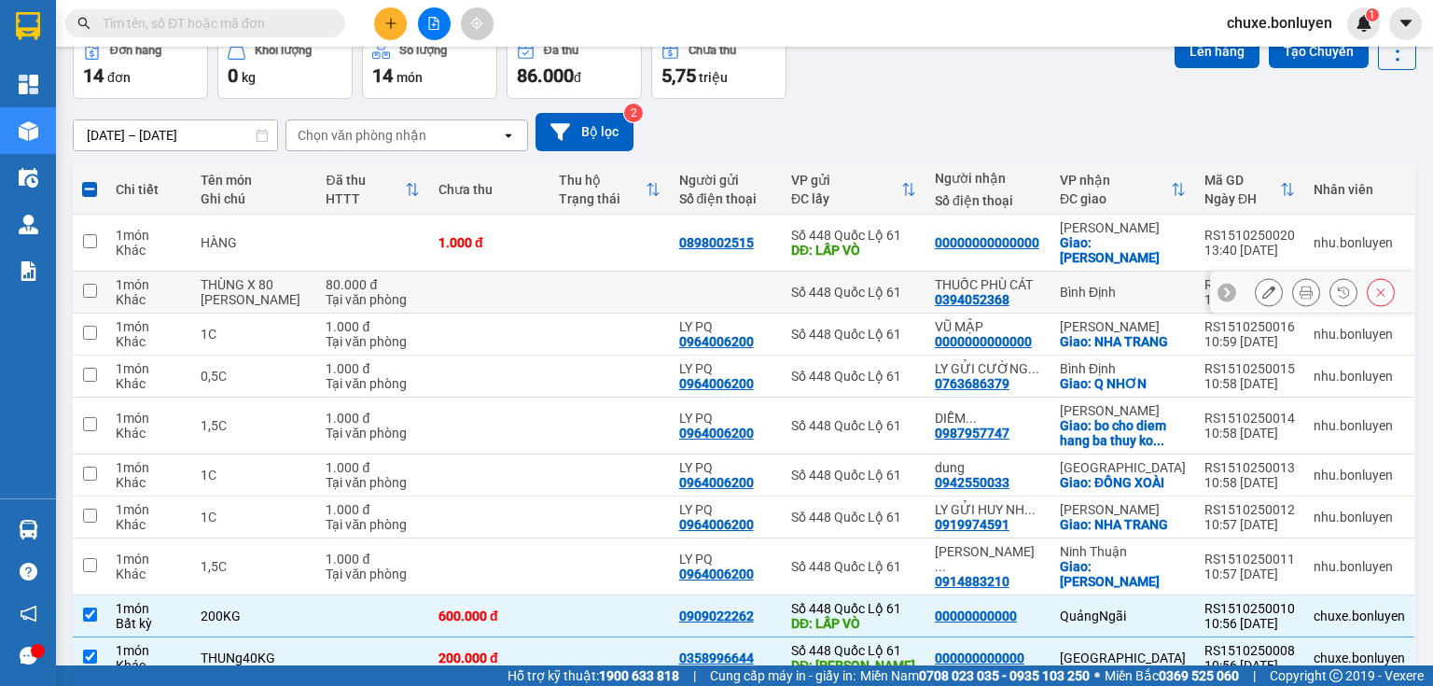
scroll to position [0, 0]
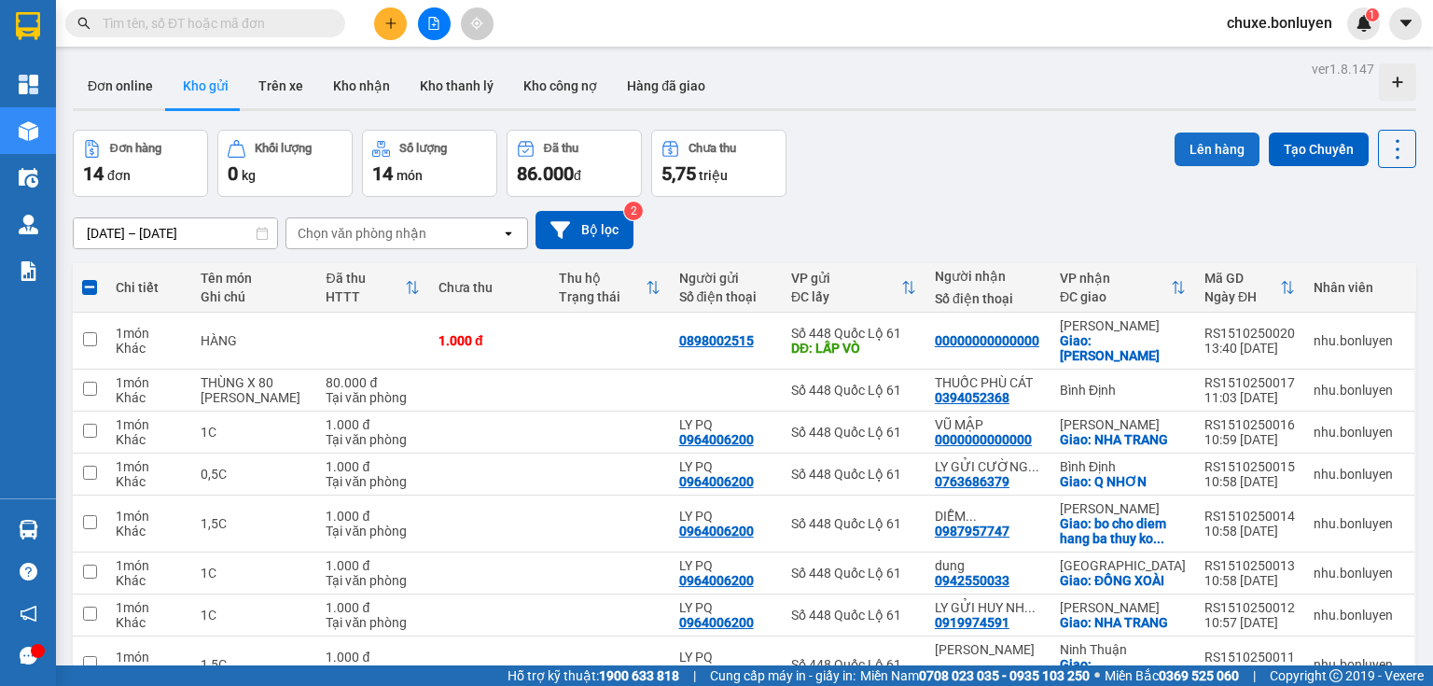
click at [1187, 153] on button "Lên hàng" at bounding box center [1217, 150] width 85 height 34
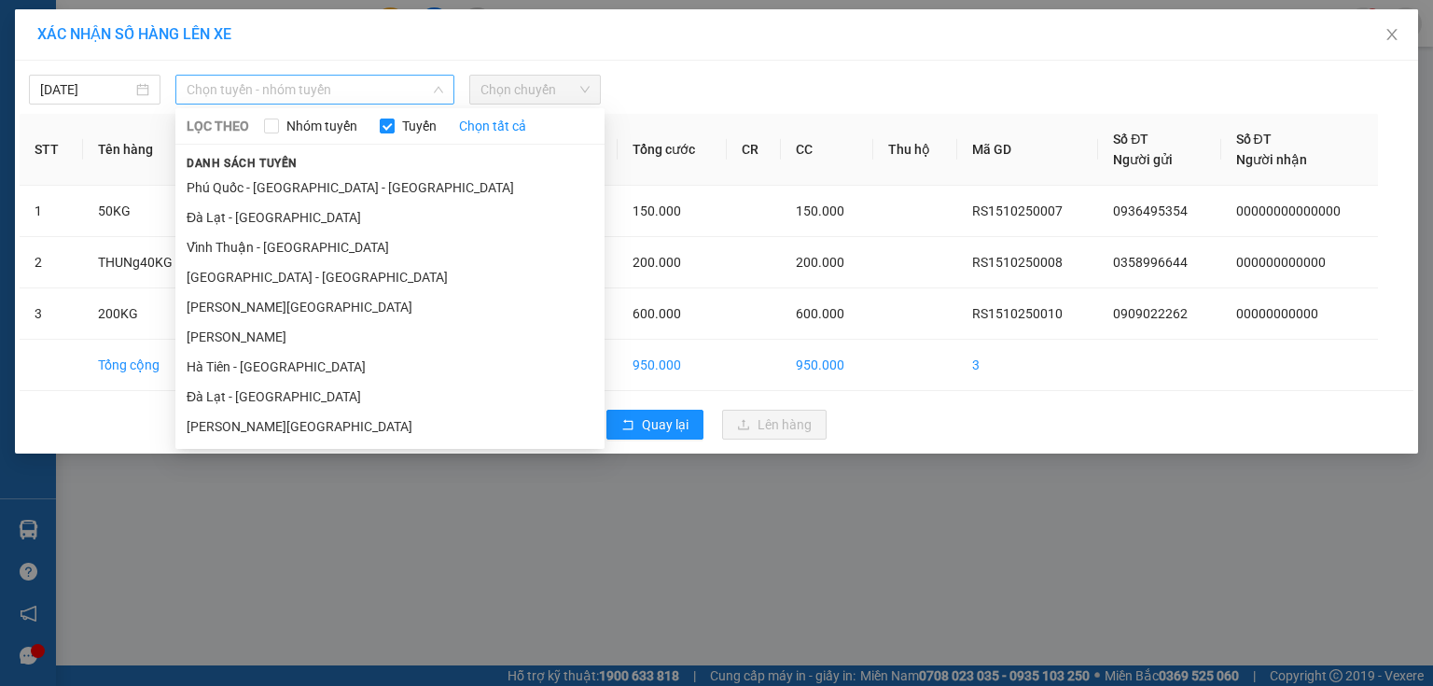
click at [374, 90] on span "Chọn tuyến - nhóm tuyến" at bounding box center [315, 90] width 257 height 28
click at [282, 361] on li "Hà Tiên - [GEOGRAPHIC_DATA]" at bounding box center [389, 367] width 429 height 30
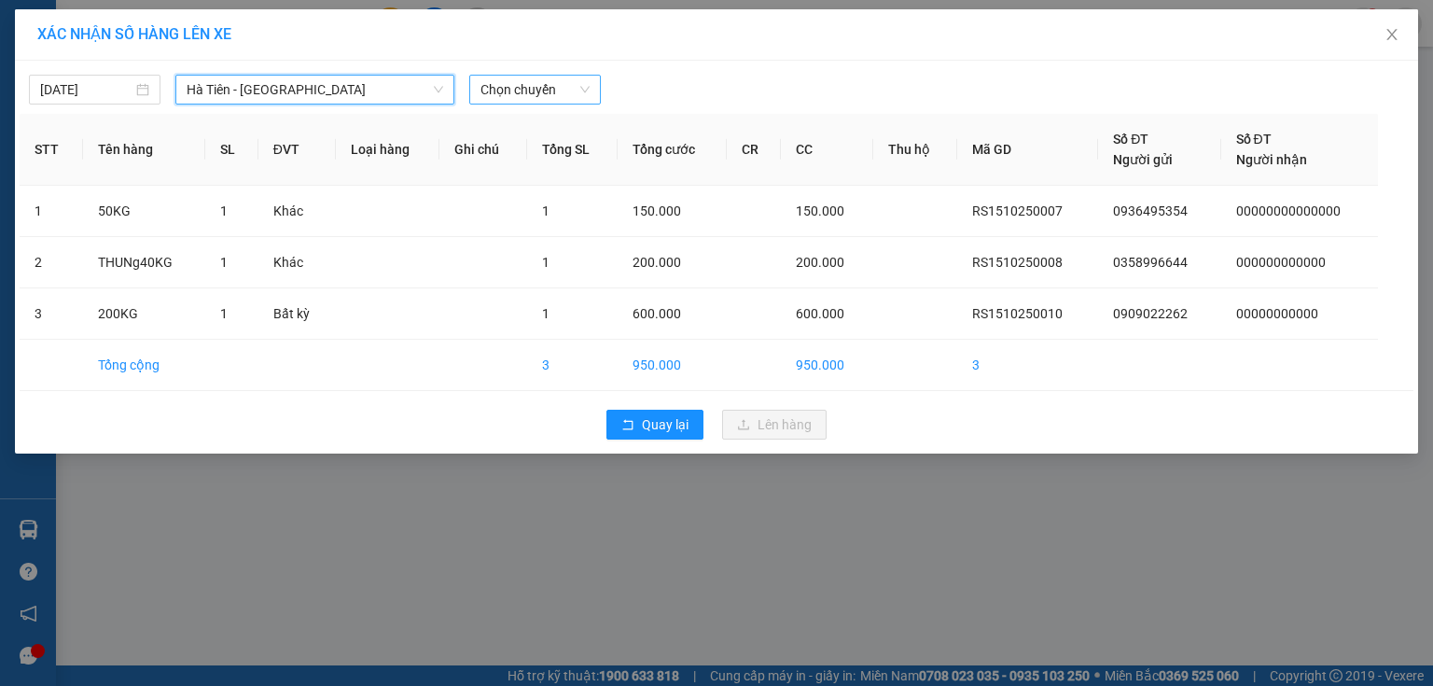
click at [513, 86] on span "Chọn chuyến" at bounding box center [535, 90] width 109 height 28
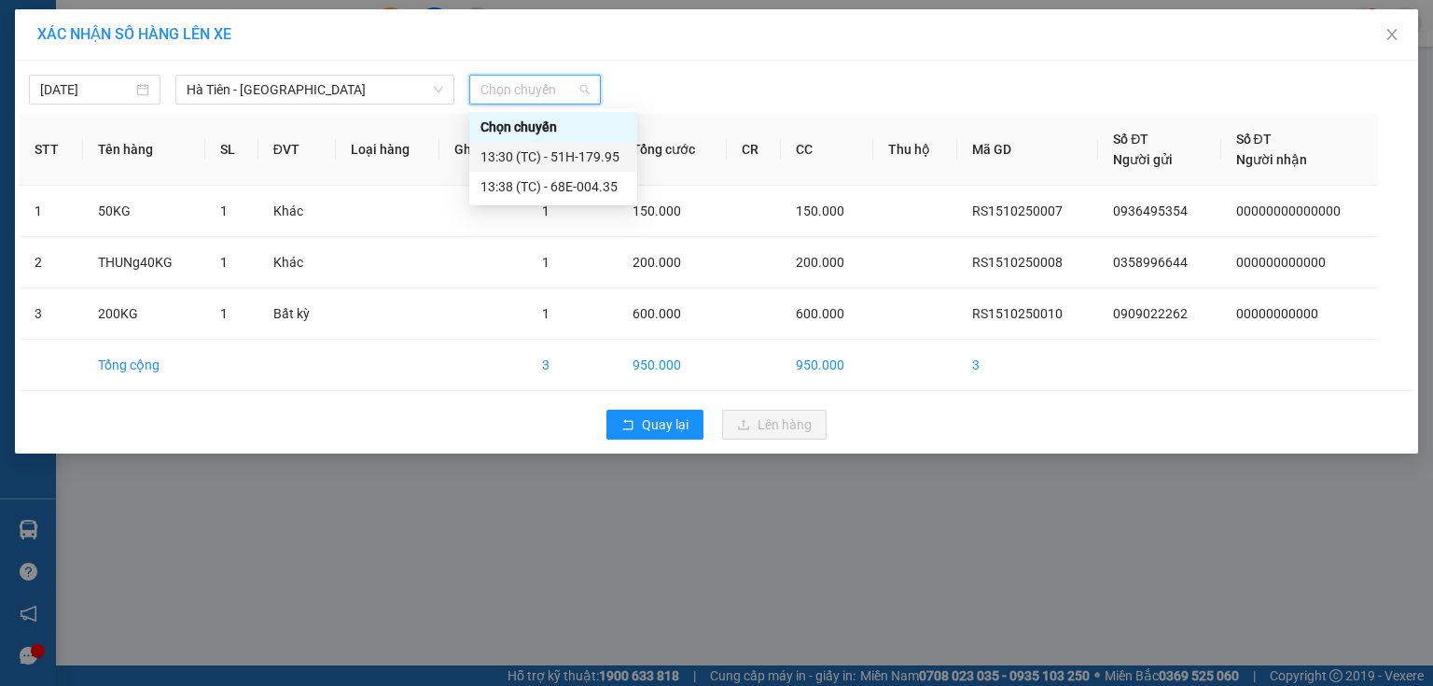
click at [532, 149] on div "13:30 (TC) - 51H-179.95" at bounding box center [554, 157] width 146 height 21
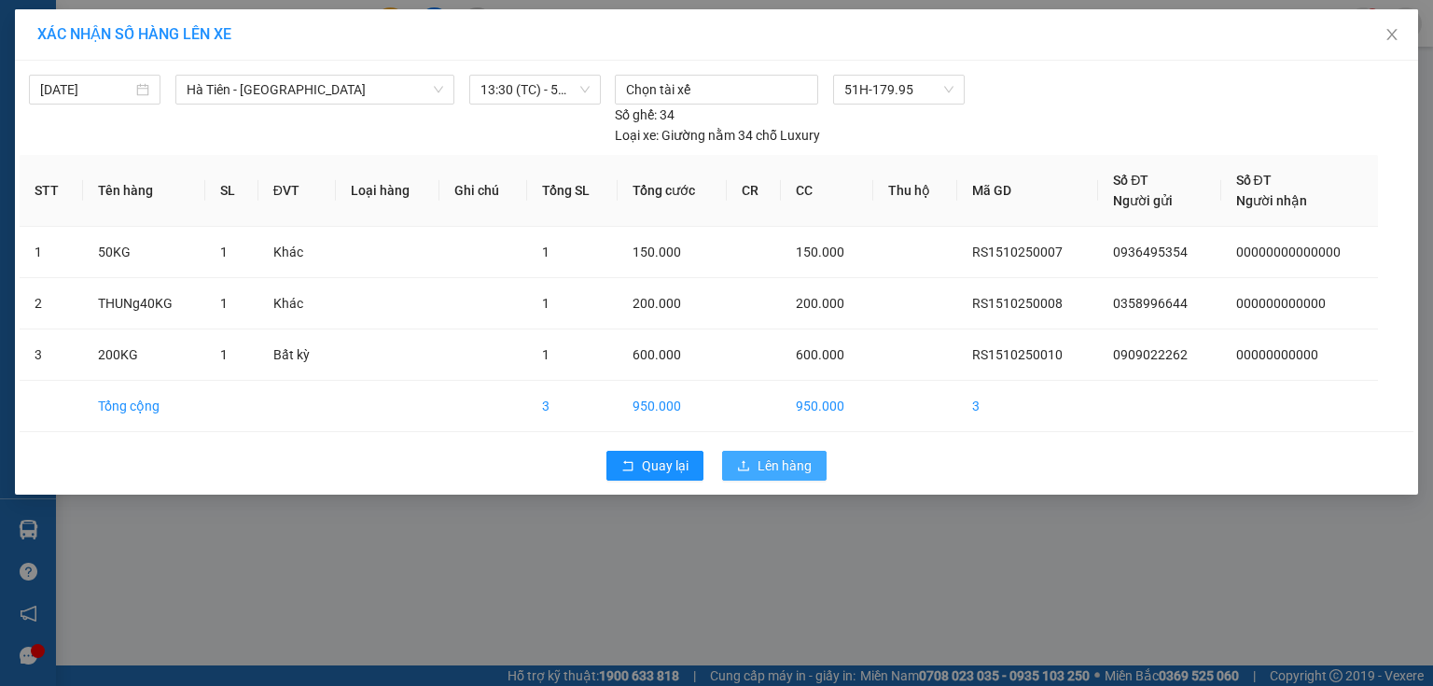
click at [810, 455] on span "Lên hàng" at bounding box center [785, 465] width 54 height 21
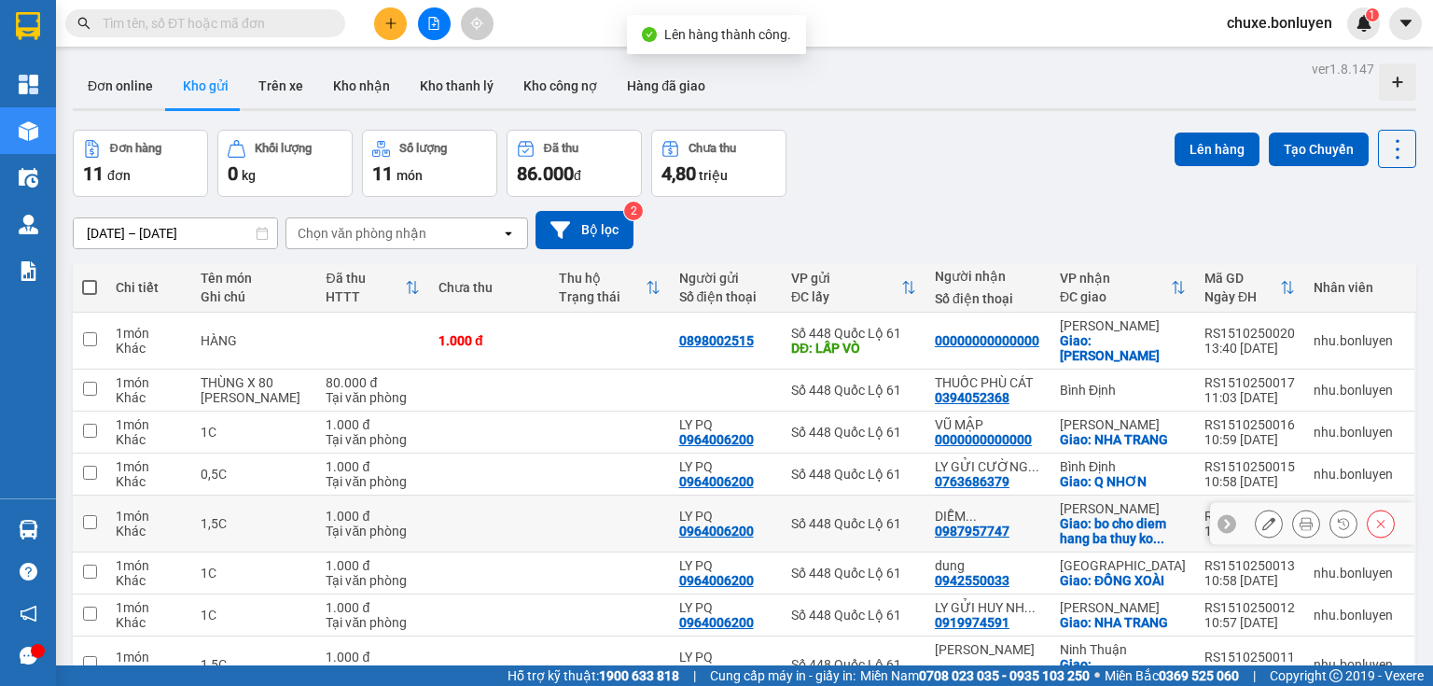
scroll to position [197, 0]
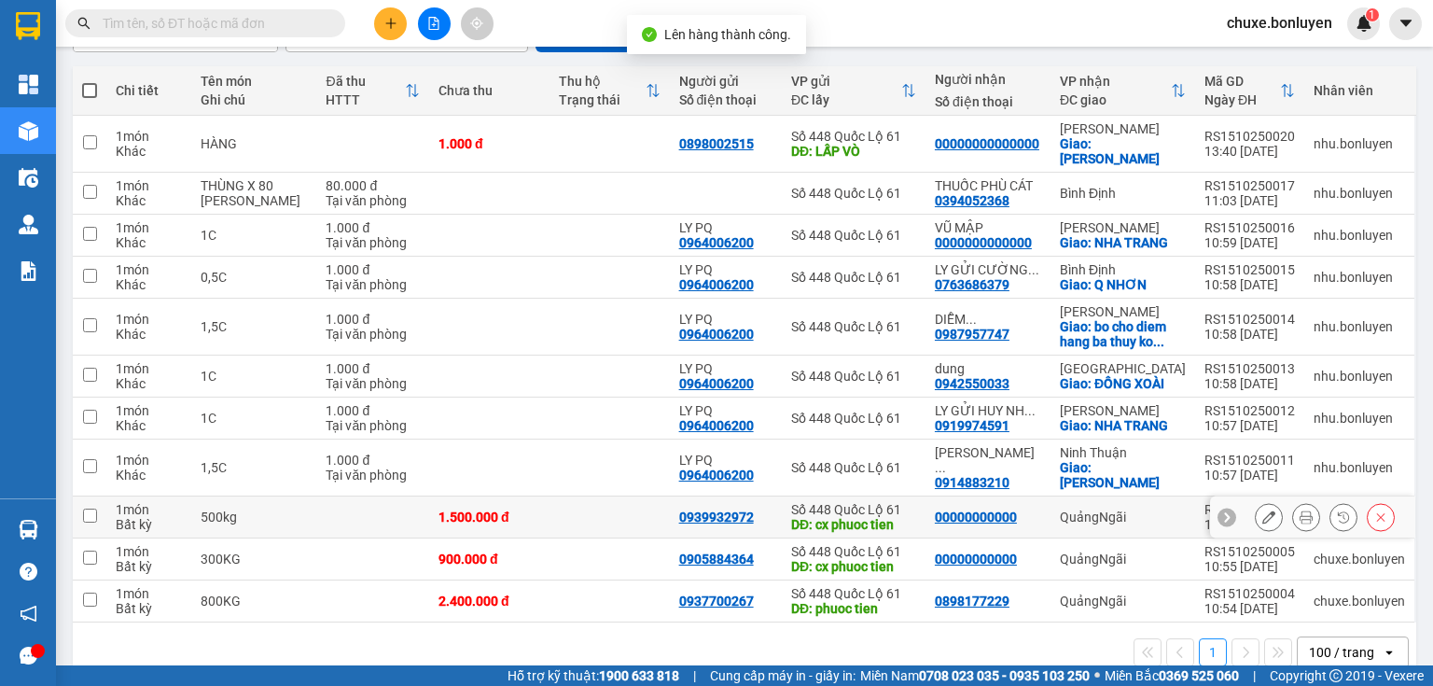
click at [566, 496] on td at bounding box center [610, 517] width 120 height 42
checkbox input "true"
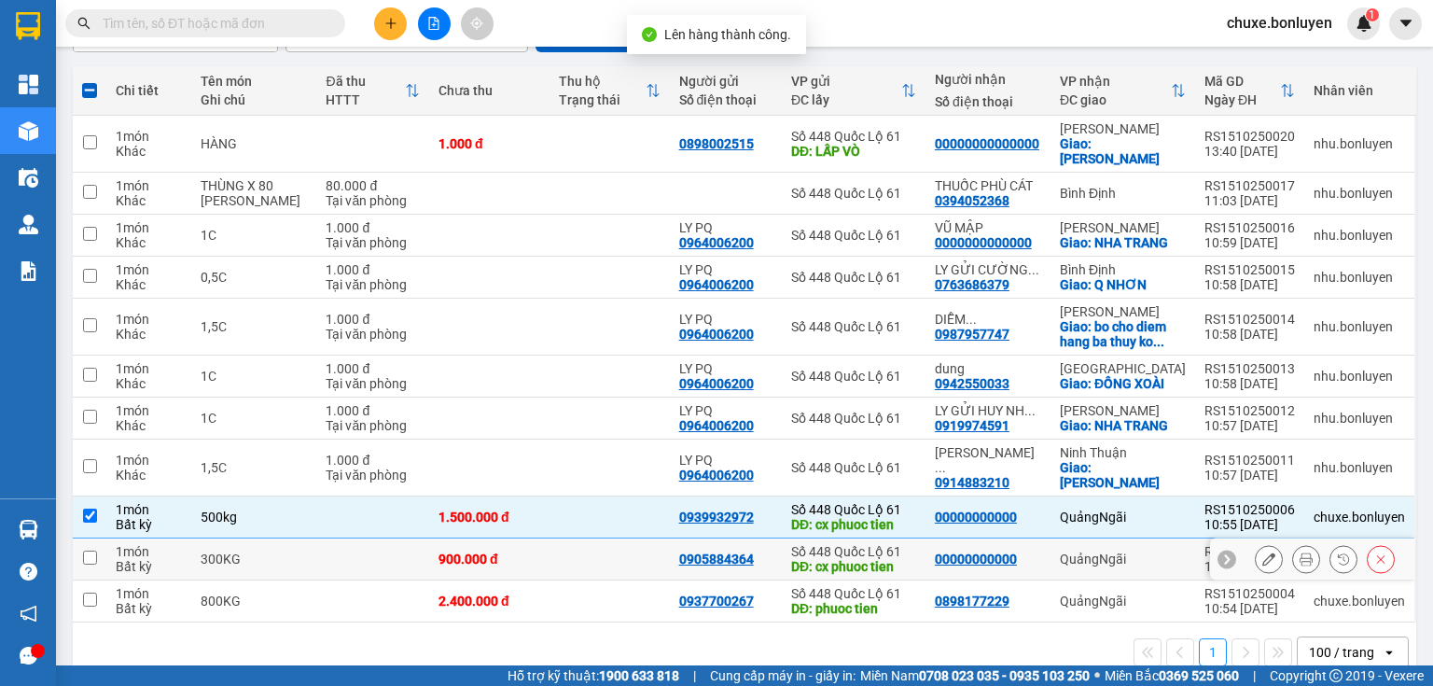
click at [576, 538] on td at bounding box center [610, 559] width 120 height 42
checkbox input "true"
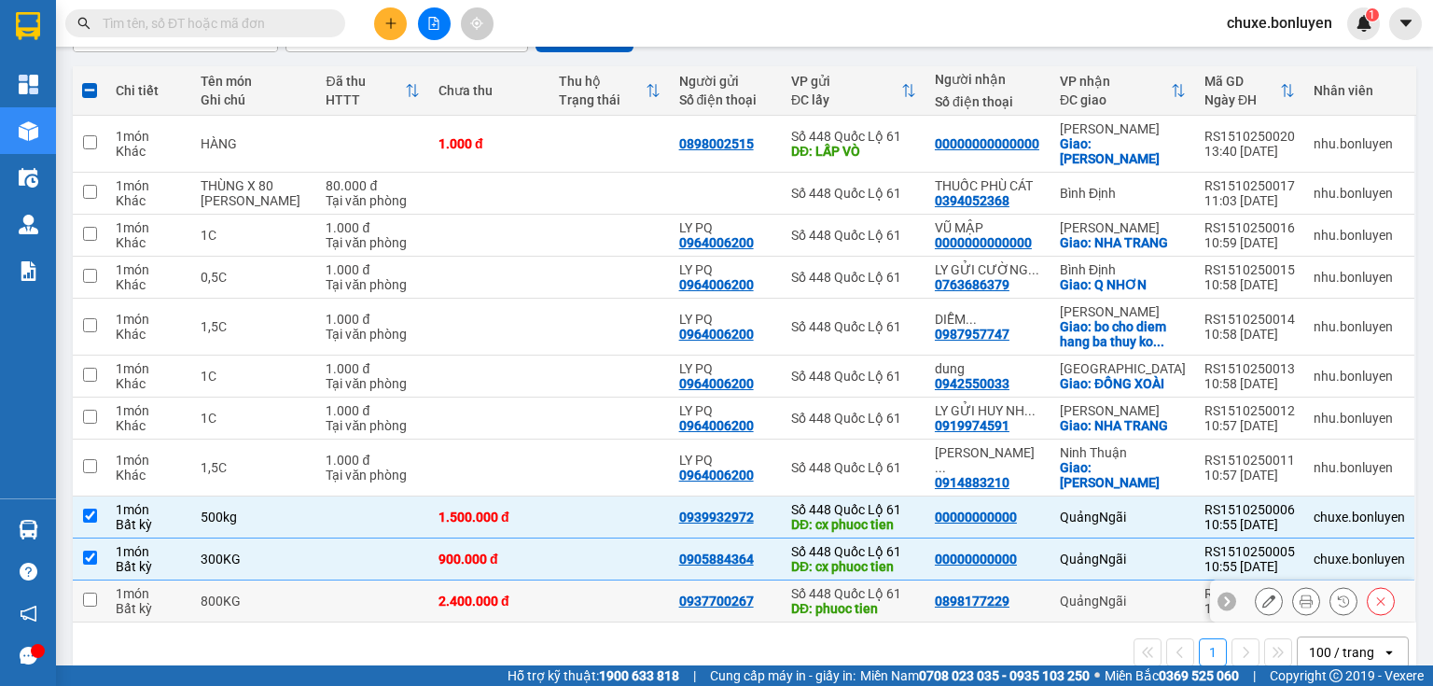
drag, startPoint x: 584, startPoint y: 560, endPoint x: 627, endPoint y: 522, distance: 57.5
click at [586, 580] on td at bounding box center [610, 601] width 120 height 42
checkbox input "true"
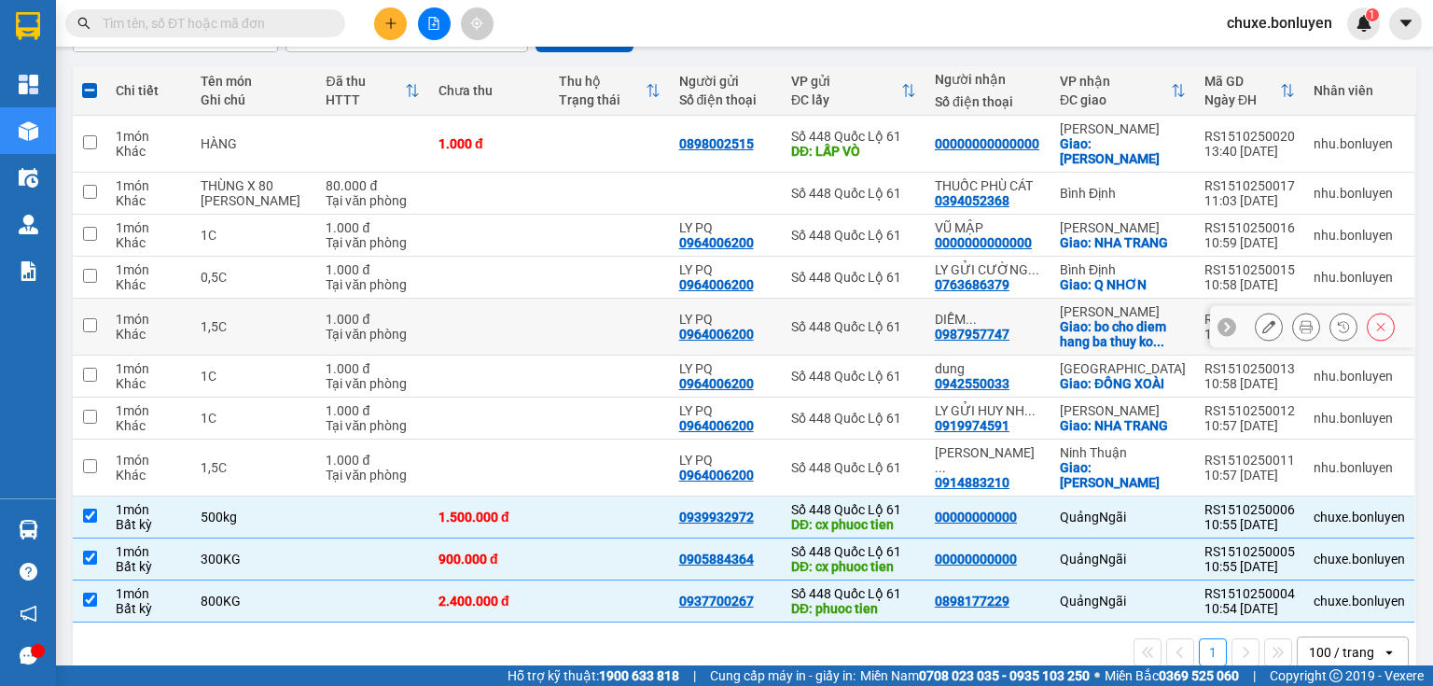
scroll to position [0, 0]
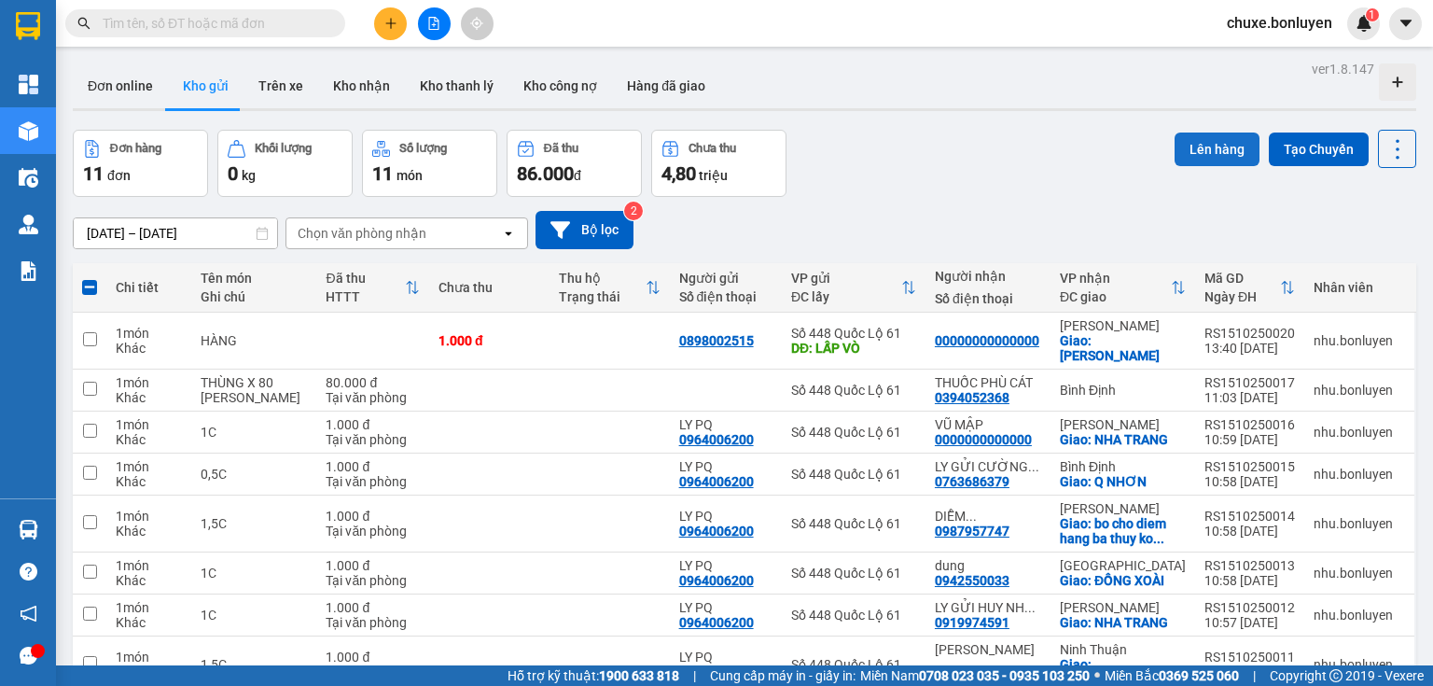
click at [1232, 141] on button "Lên hàng" at bounding box center [1217, 150] width 85 height 34
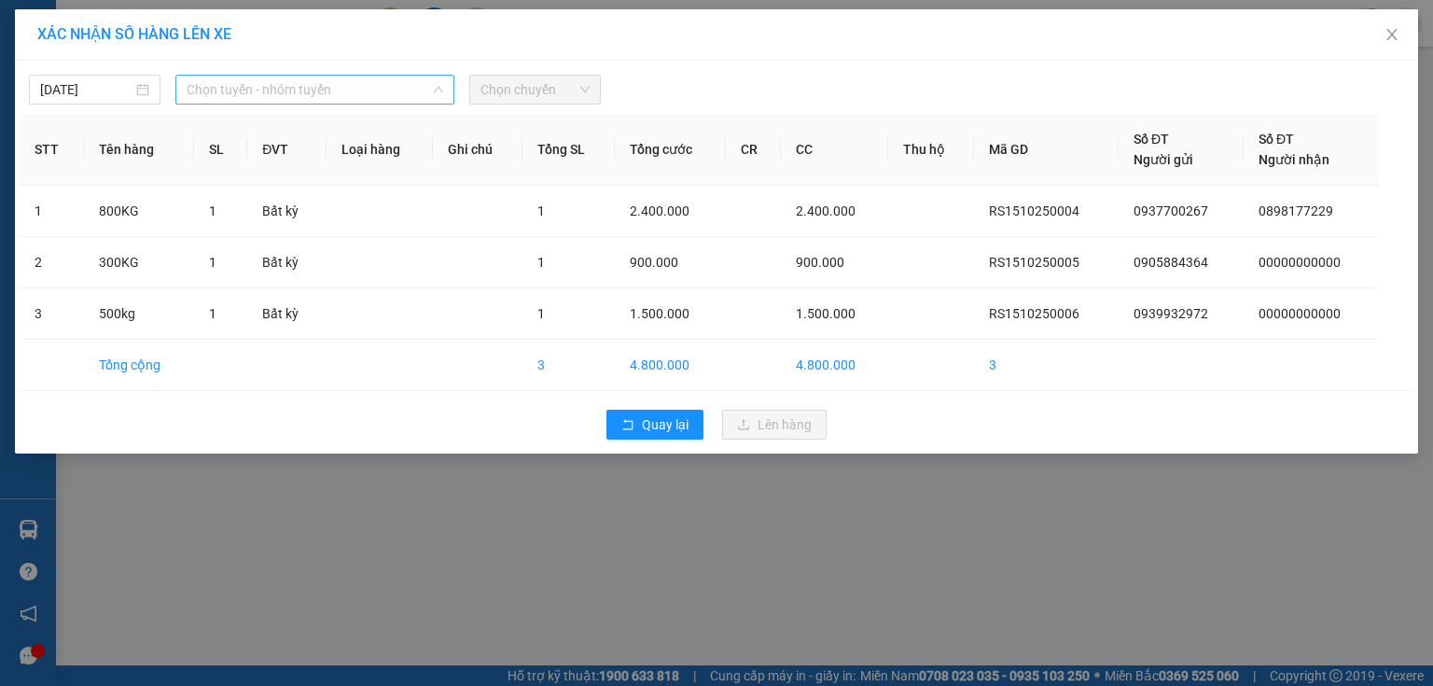
click at [407, 84] on span "Chọn tuyến - nhóm tuyến" at bounding box center [315, 90] width 257 height 28
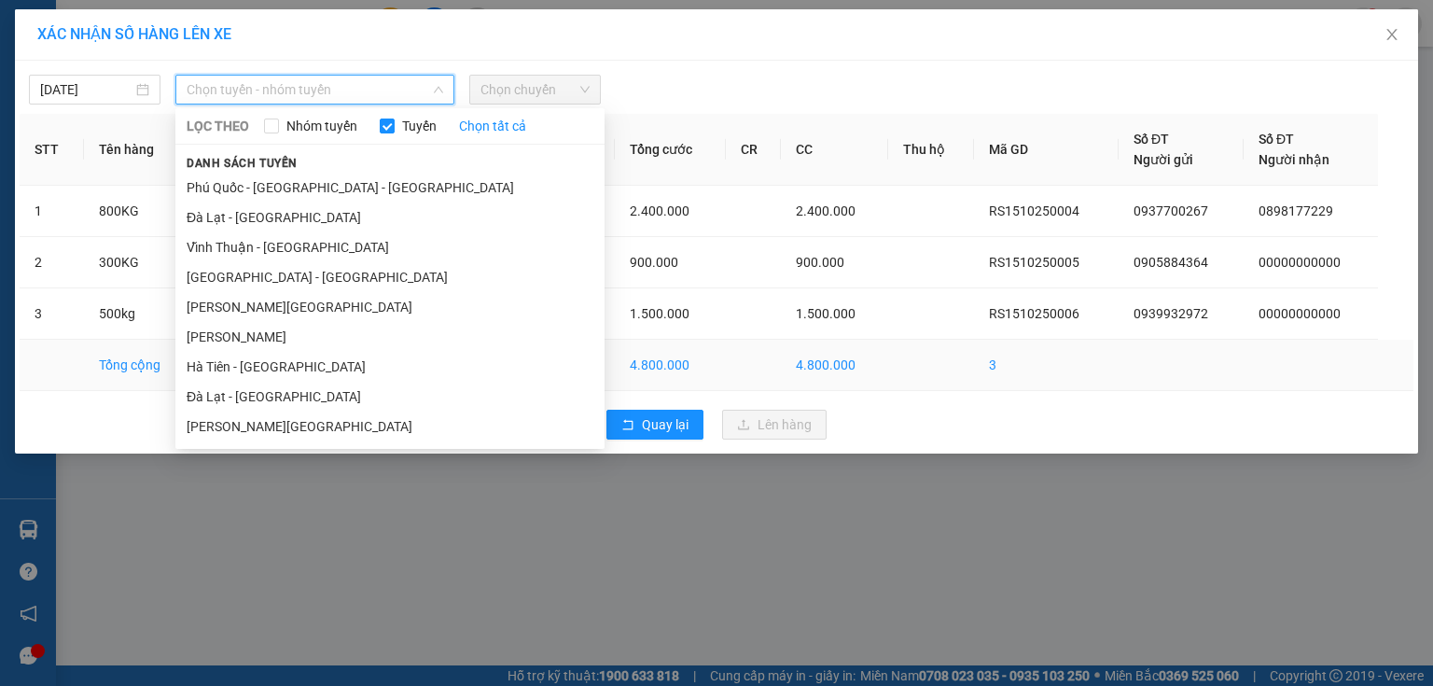
drag, startPoint x: 348, startPoint y: 363, endPoint x: 360, endPoint y: 346, distance: 20.7
click at [349, 363] on li "Hà Tiên - [GEOGRAPHIC_DATA]" at bounding box center [389, 367] width 429 height 30
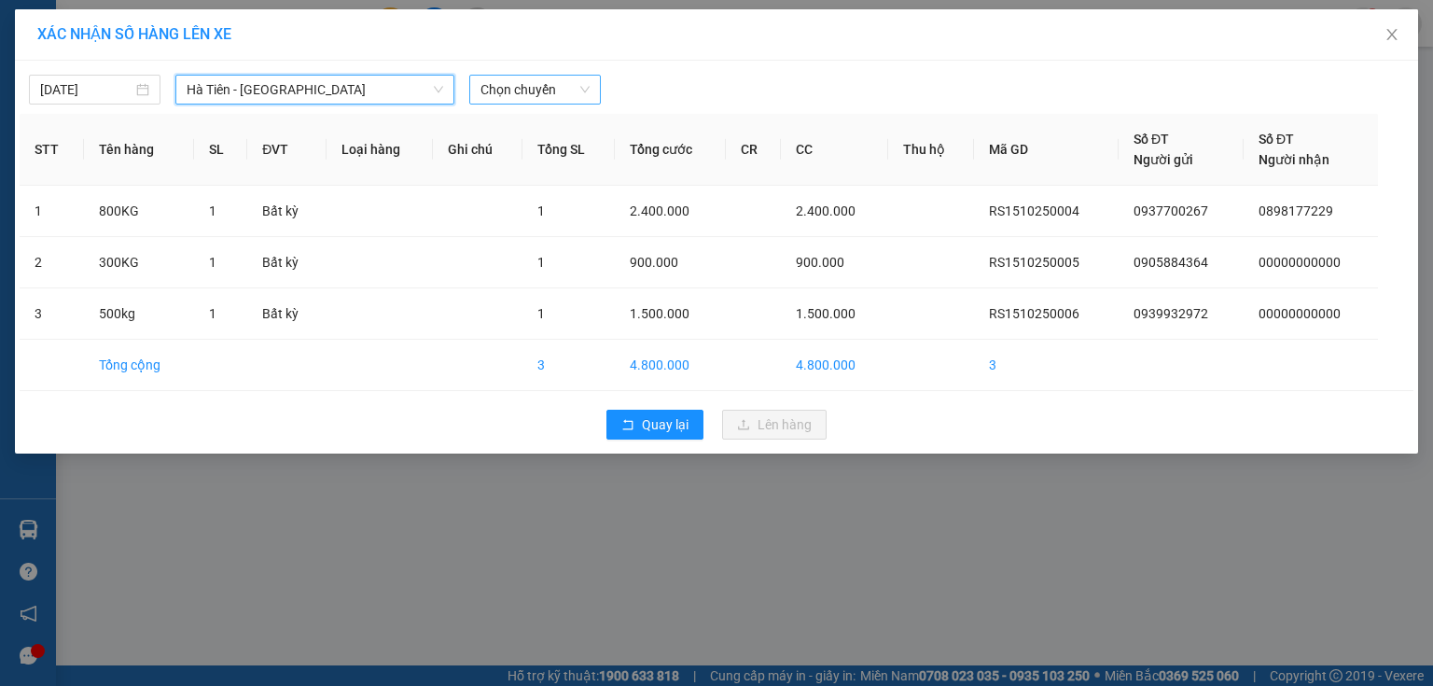
click at [516, 93] on span "Chọn chuyến" at bounding box center [535, 90] width 109 height 28
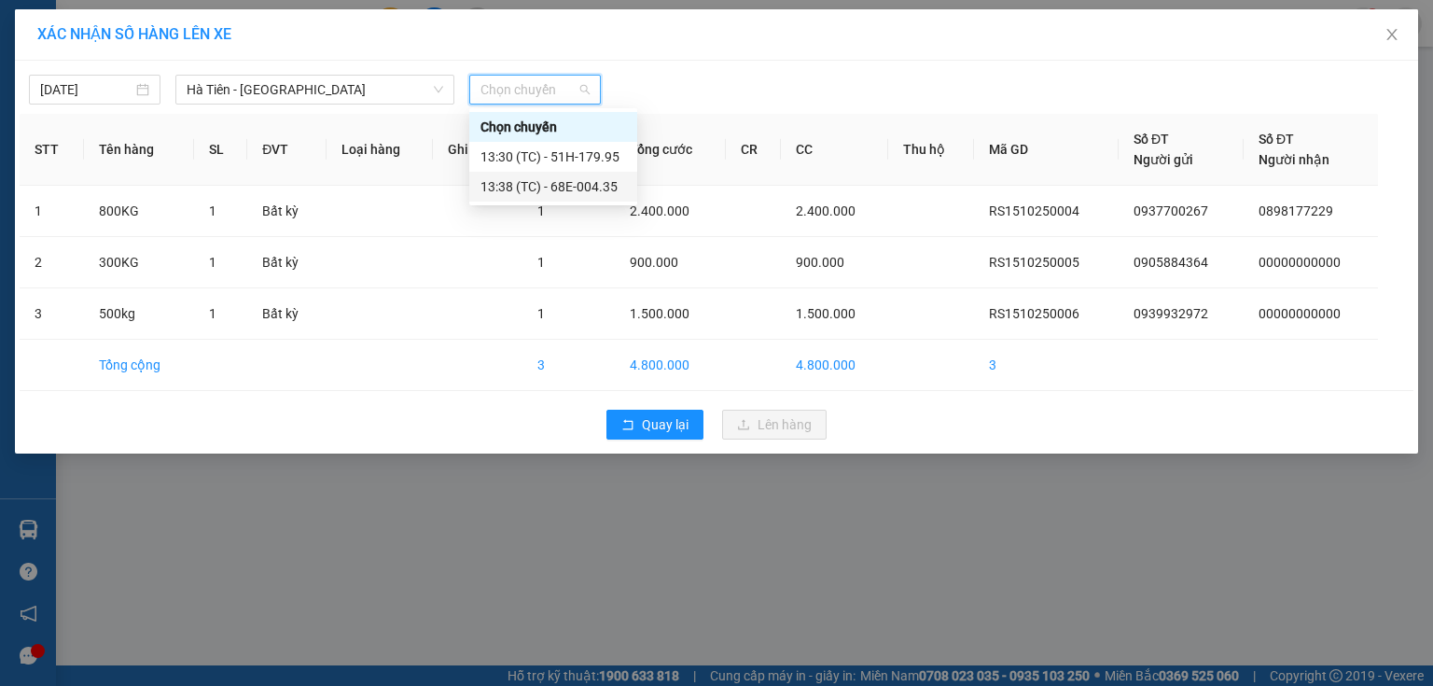
click at [567, 183] on div "13:38 (TC) - 68E-004.35" at bounding box center [554, 186] width 146 height 21
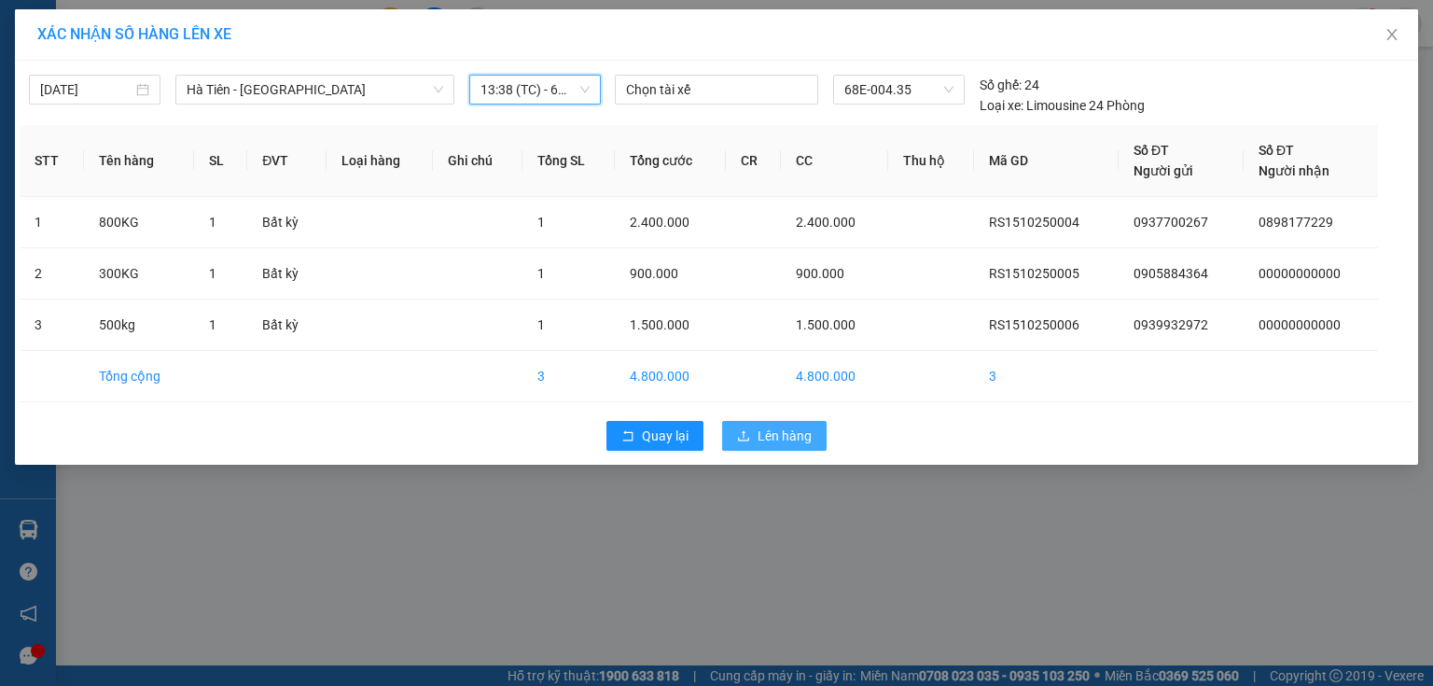
click at [792, 440] on span "Lên hàng" at bounding box center [785, 436] width 54 height 21
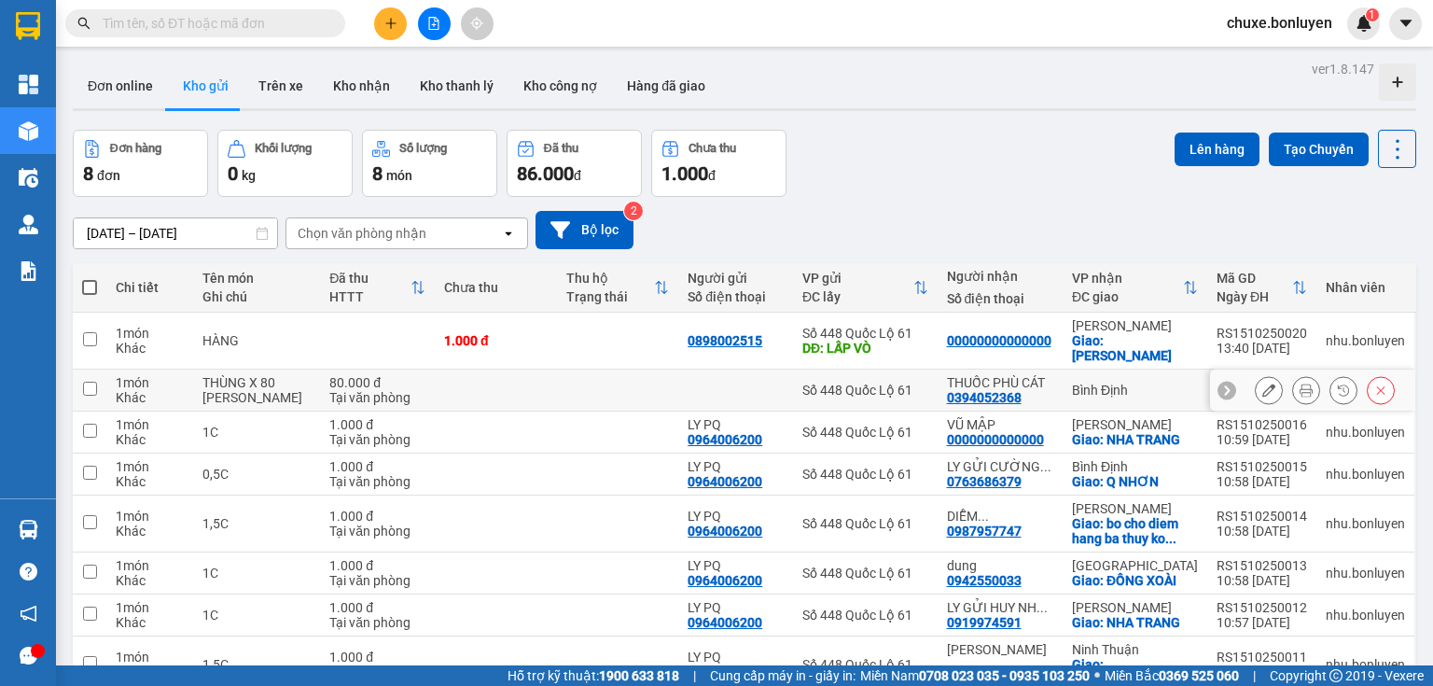
scroll to position [86, 0]
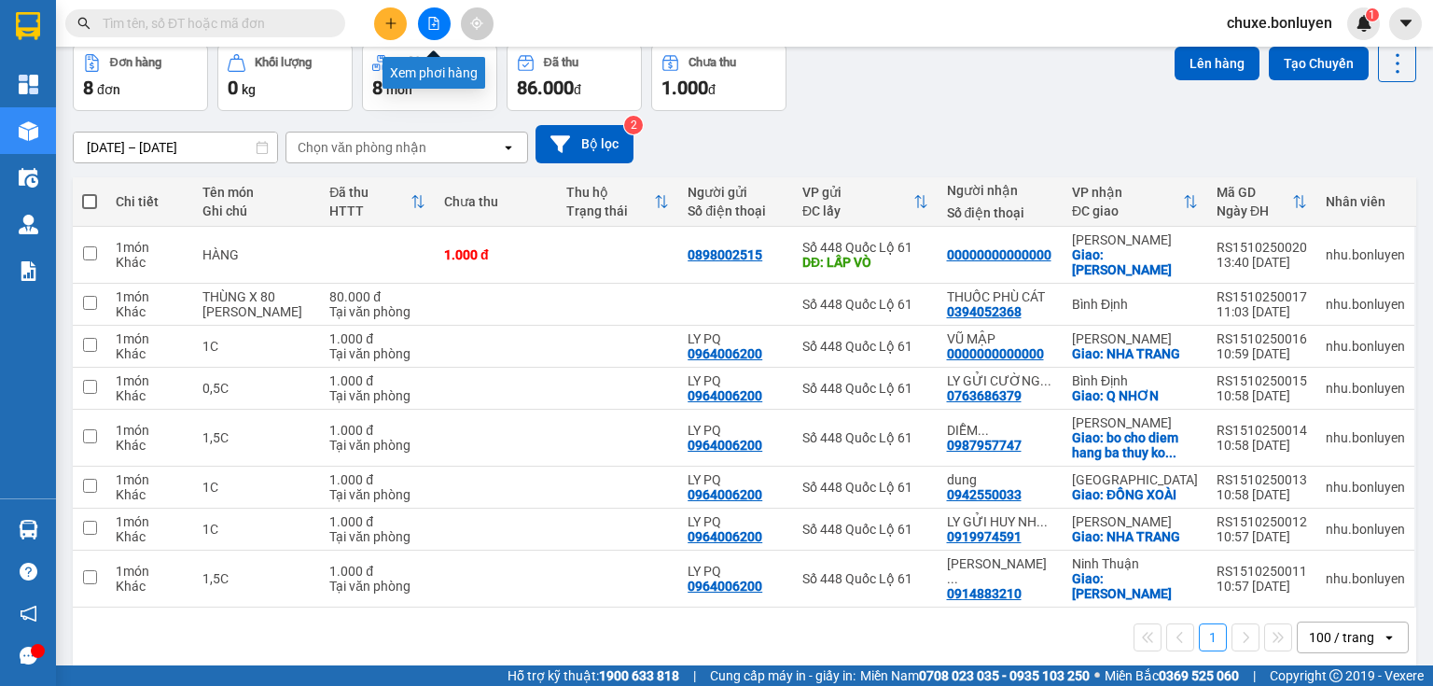
click at [437, 21] on icon "file-add" at bounding box center [434, 23] width 10 height 13
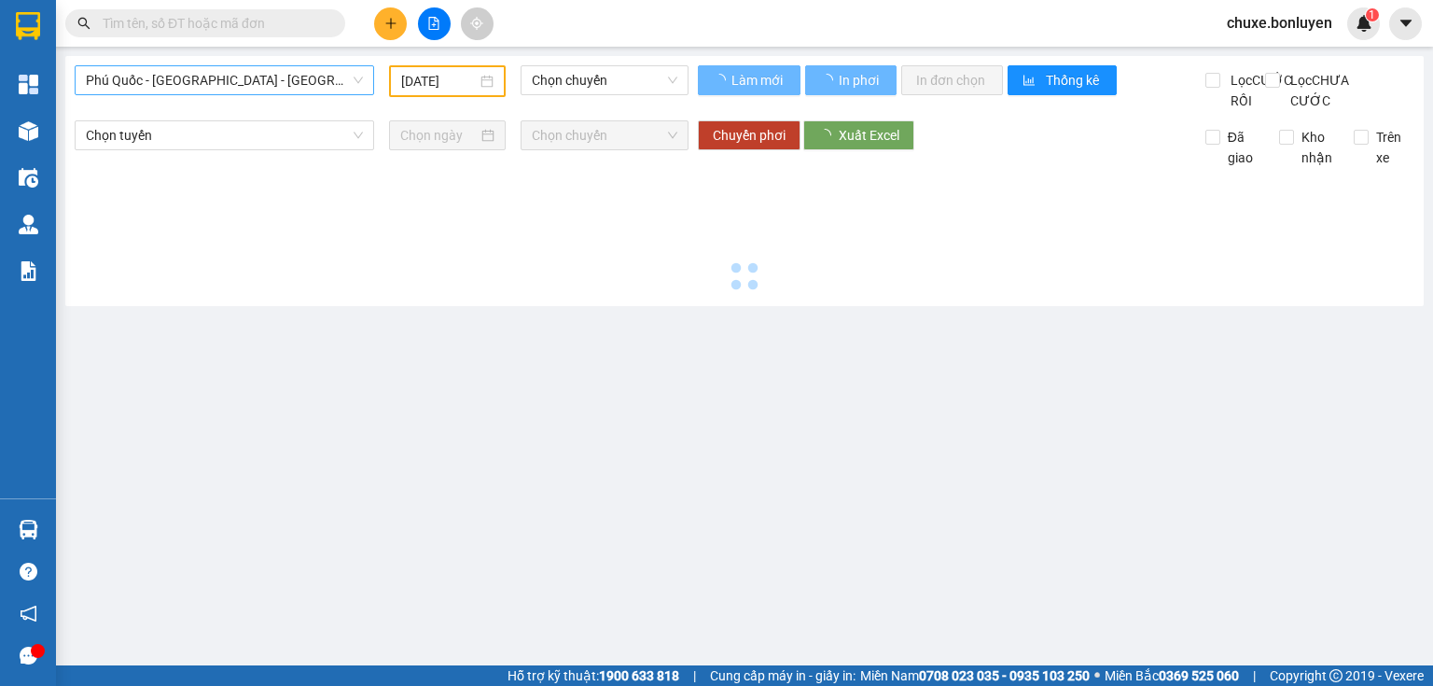
click at [281, 77] on span "Phú Quốc - [GEOGRAPHIC_DATA] - [GEOGRAPHIC_DATA]" at bounding box center [224, 80] width 277 height 28
type input "[DATE]"
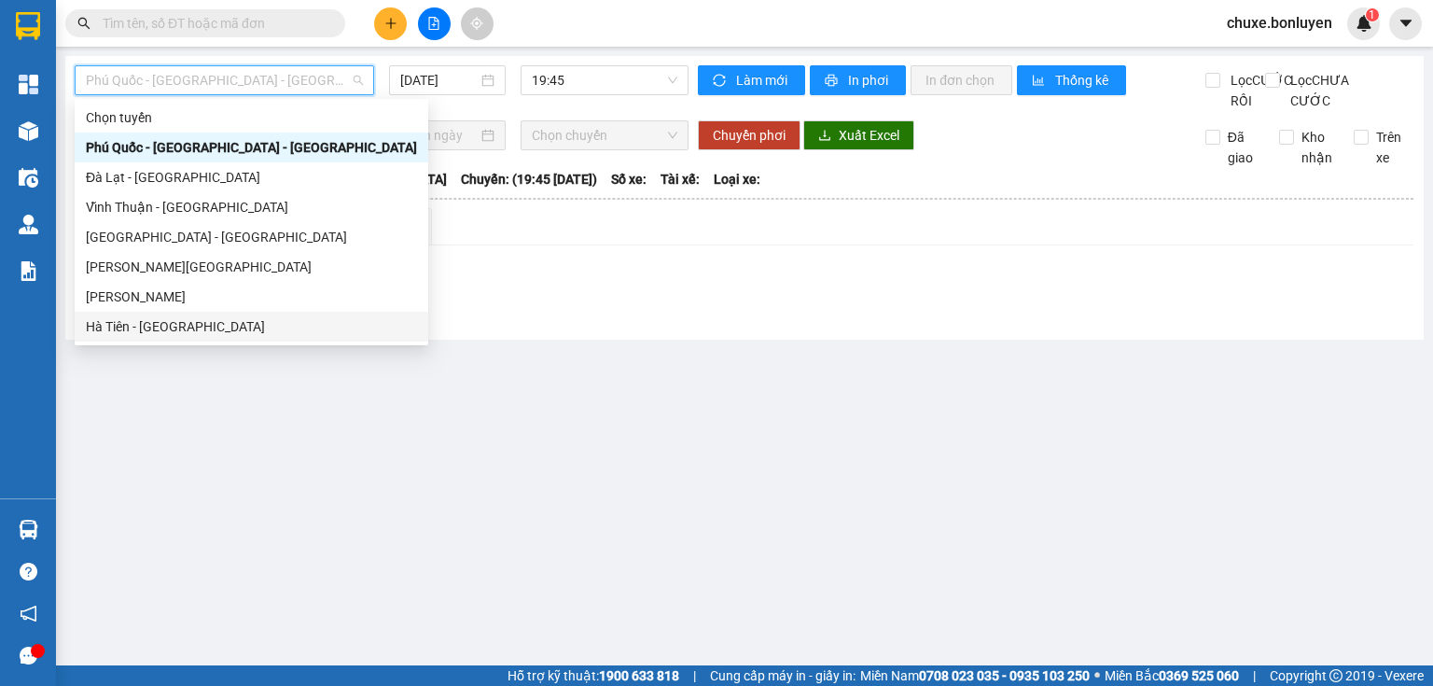
drag, startPoint x: 218, startPoint y: 321, endPoint x: 229, endPoint y: 316, distance: 11.3
click at [220, 321] on div "Hà Tiên - [GEOGRAPHIC_DATA]" at bounding box center [251, 326] width 331 height 21
type input "[DATE]"
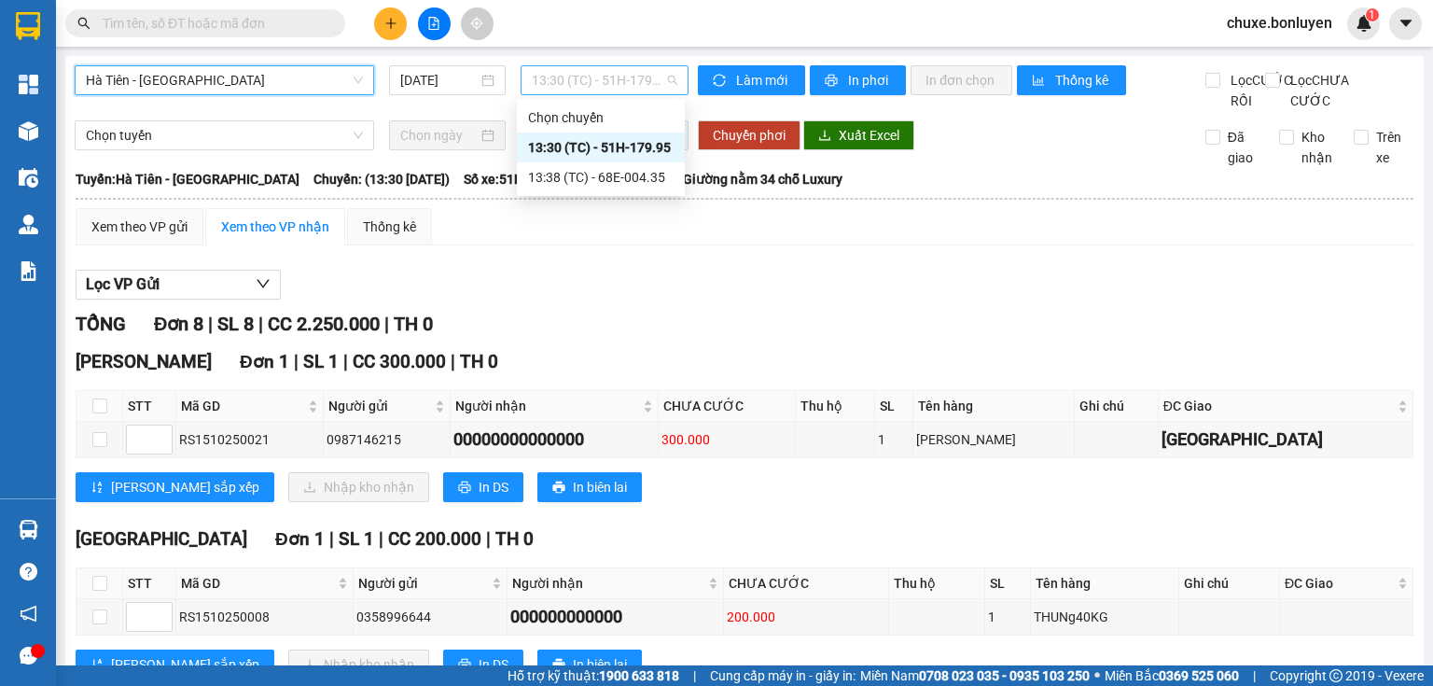
click at [591, 83] on span "13:30 (TC) - 51H-179.95" at bounding box center [605, 80] width 147 height 28
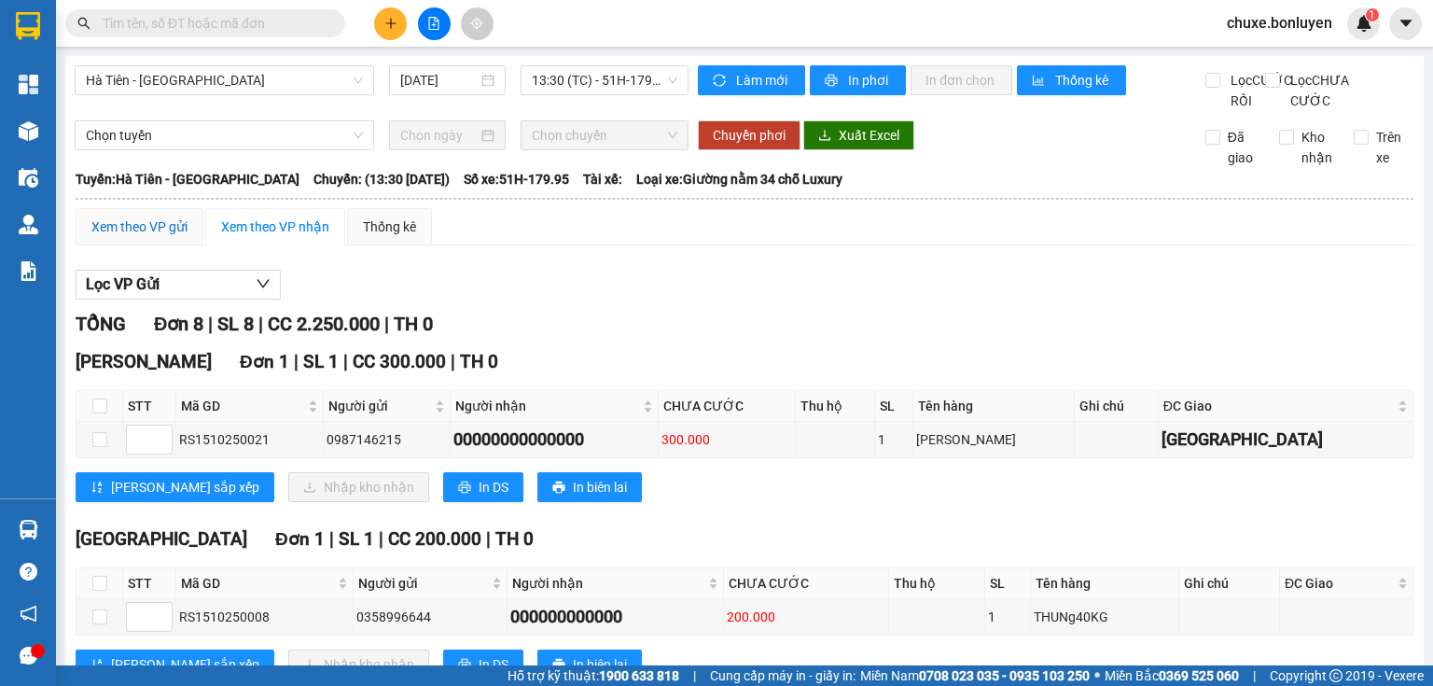
click at [161, 237] on div "Xem theo VP gửi" at bounding box center [139, 227] width 96 height 21
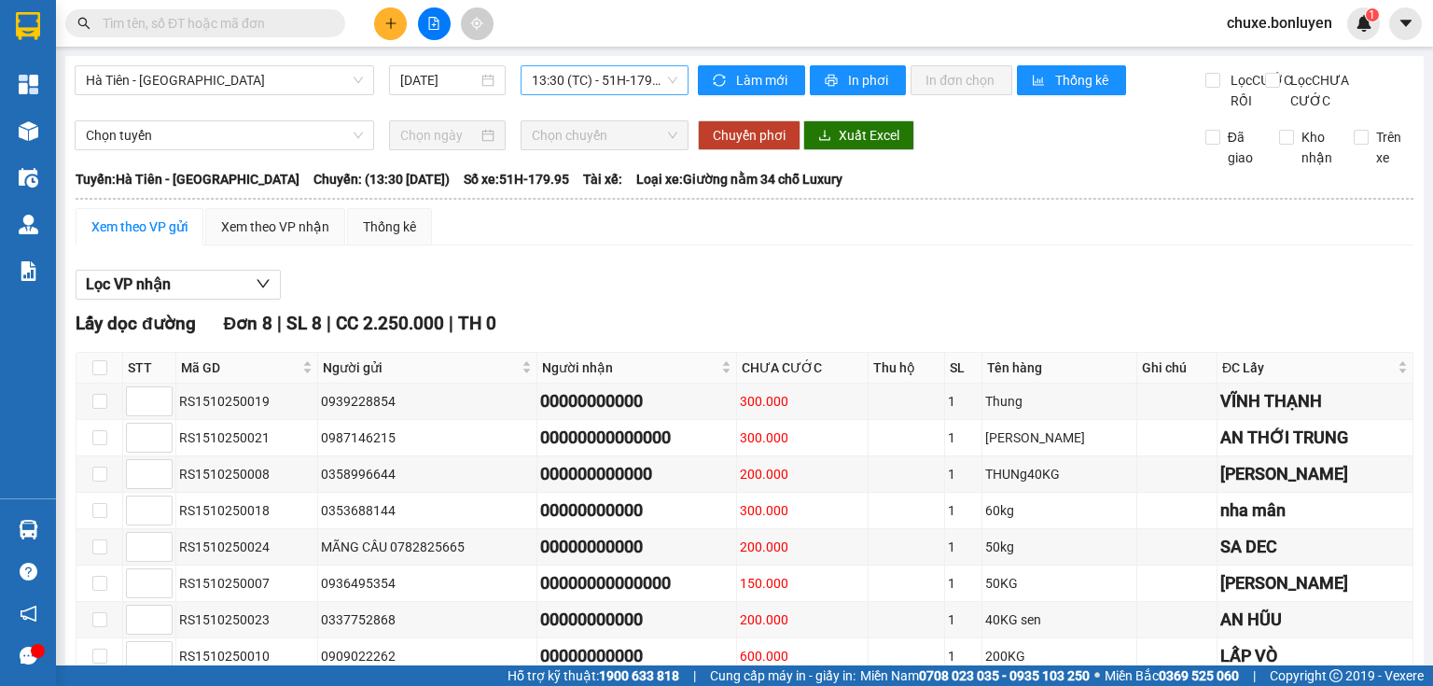
click at [579, 76] on span "13:30 (TC) - 51H-179.95" at bounding box center [605, 80] width 147 height 28
click at [597, 174] on div "13:38 (TC) - 68E-004.35" at bounding box center [601, 177] width 146 height 21
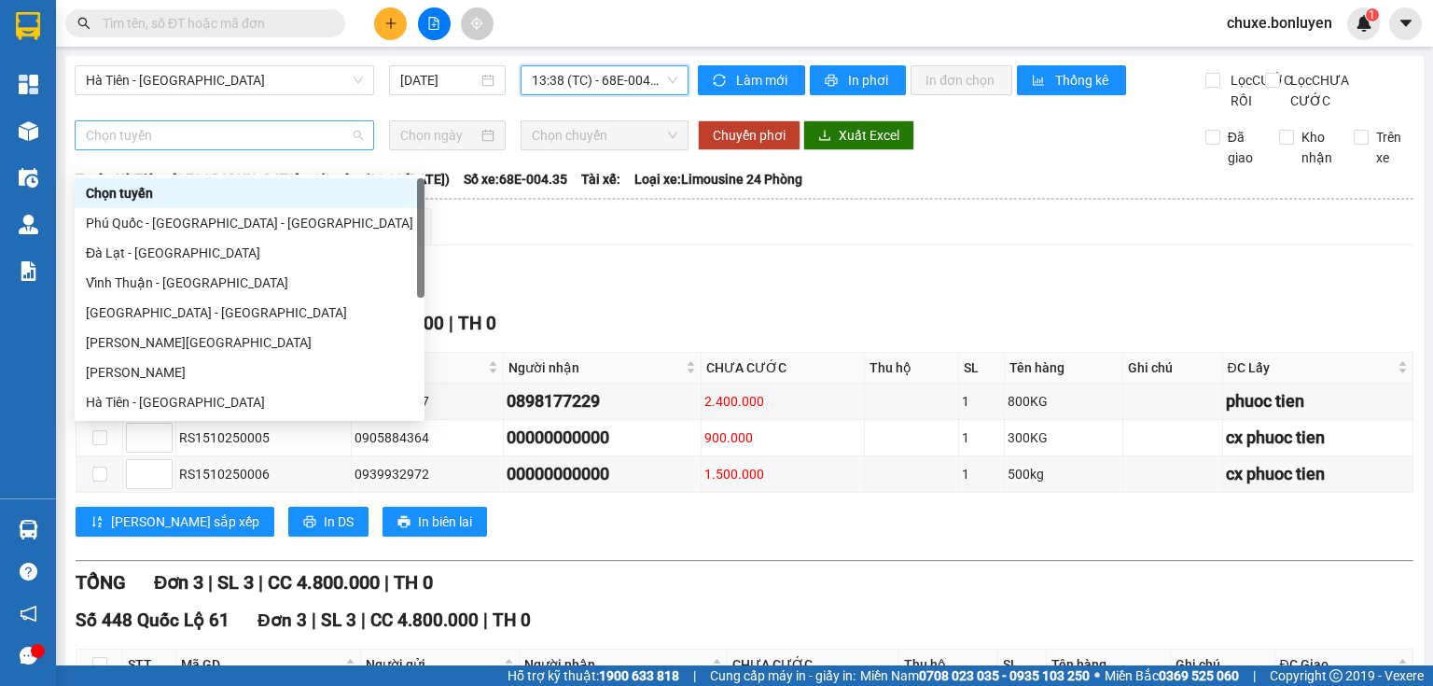
click at [327, 149] on span "Chọn tuyến" at bounding box center [224, 135] width 277 height 28
click at [614, 301] on div "Lọc VP nhận" at bounding box center [745, 285] width 1338 height 31
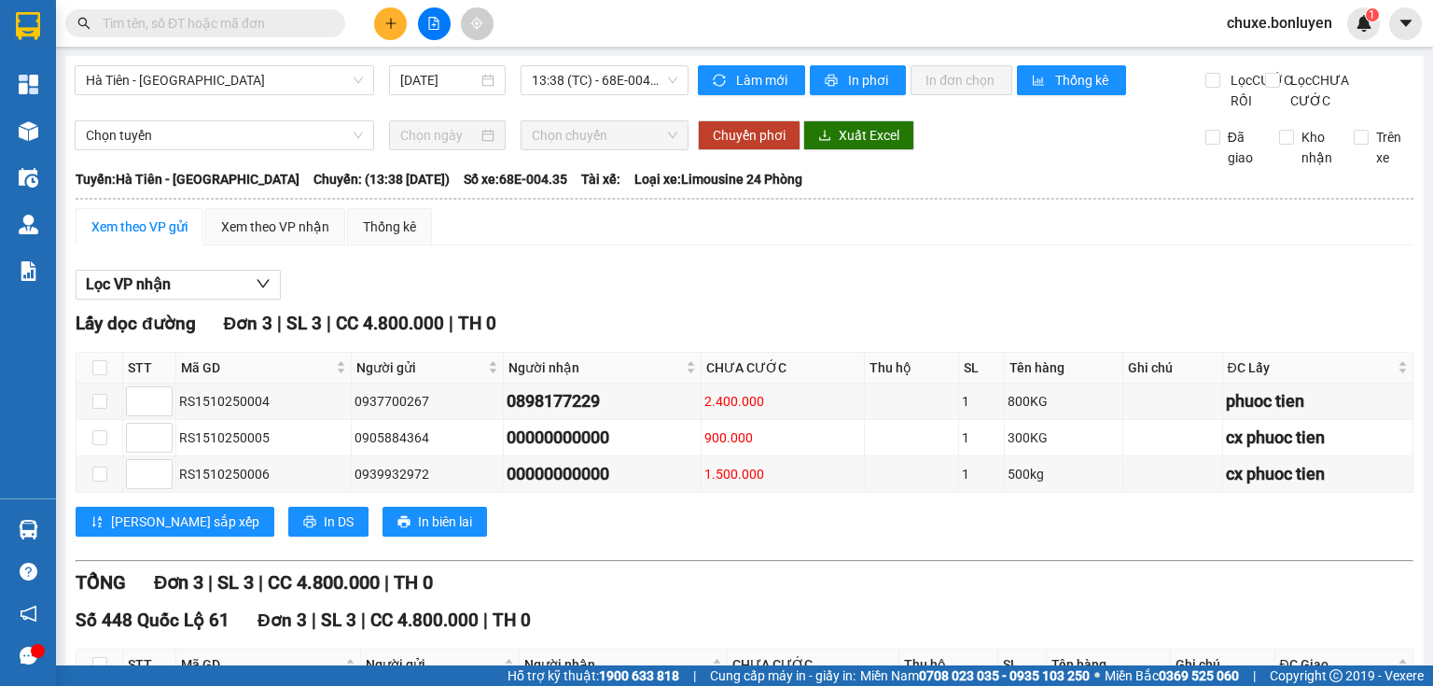
click at [384, 22] on icon "plus" at bounding box center [390, 23] width 13 height 13
click at [440, 67] on div "Tạo đơn hàng" at bounding box center [464, 70] width 81 height 21
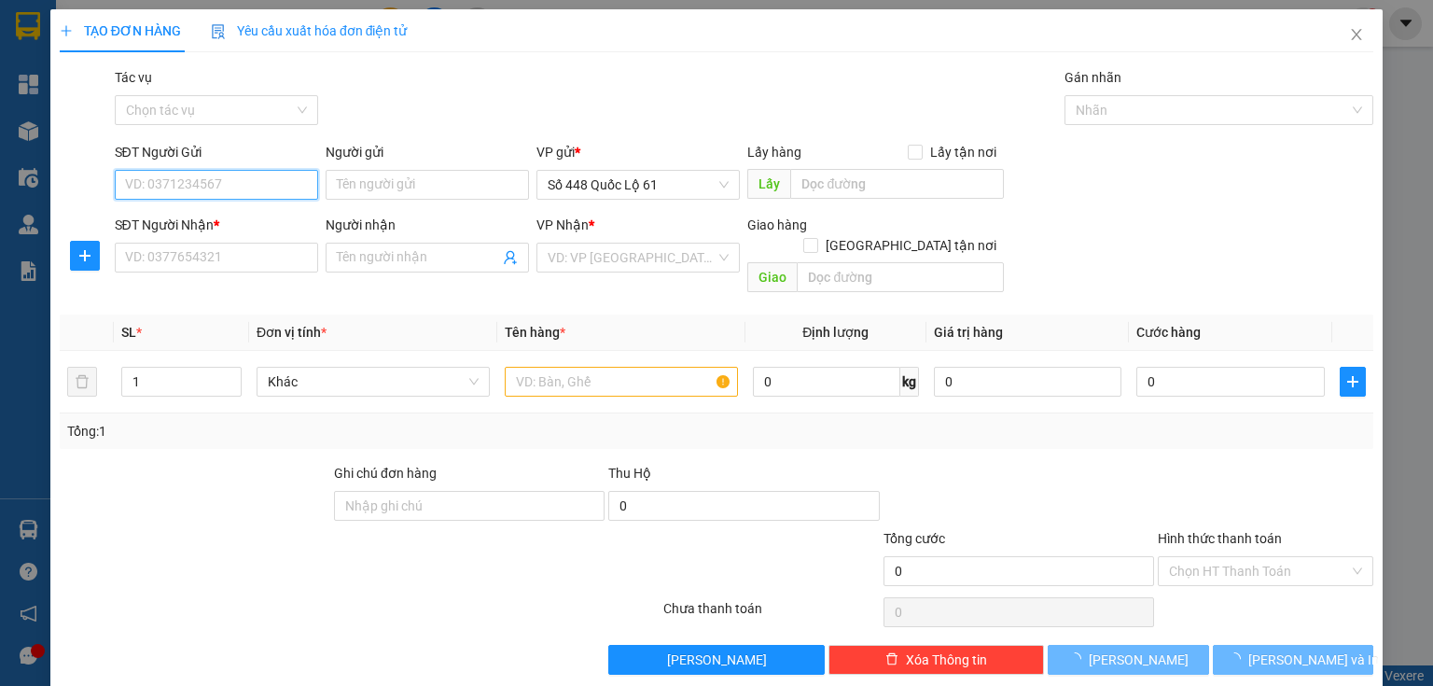
click at [217, 191] on input "SĐT Người Gửi" at bounding box center [216, 185] width 203 height 30
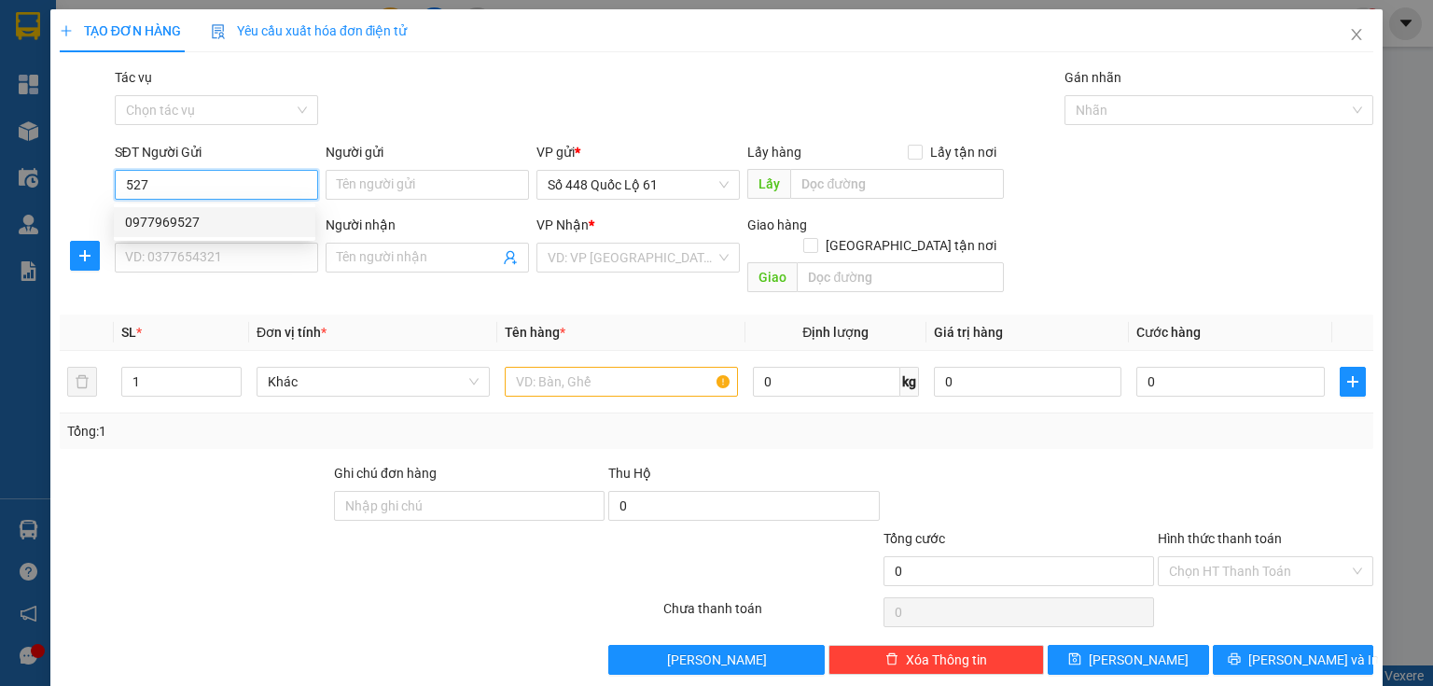
click at [193, 216] on div "0977969527" at bounding box center [214, 222] width 179 height 21
type input "0977969527"
type input "[PERSON_NAME]"
type input "0000000000"
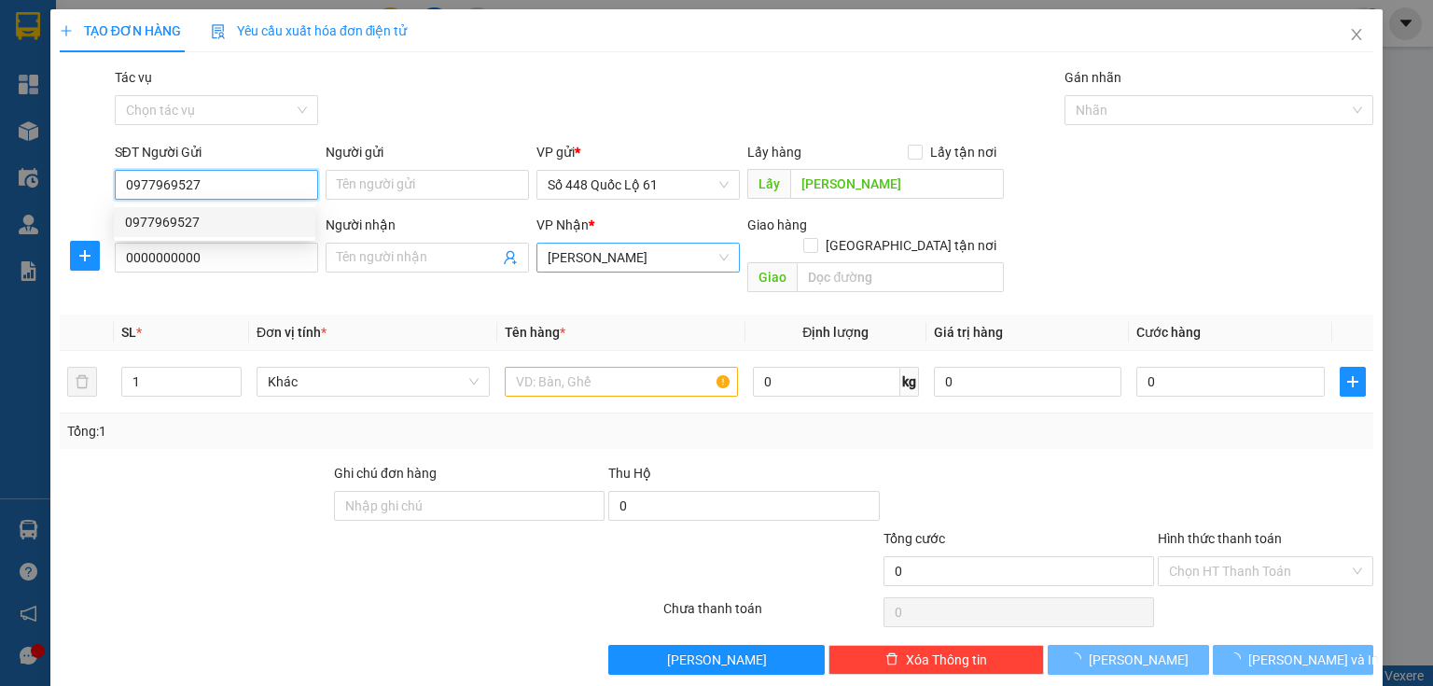
type input "140.000"
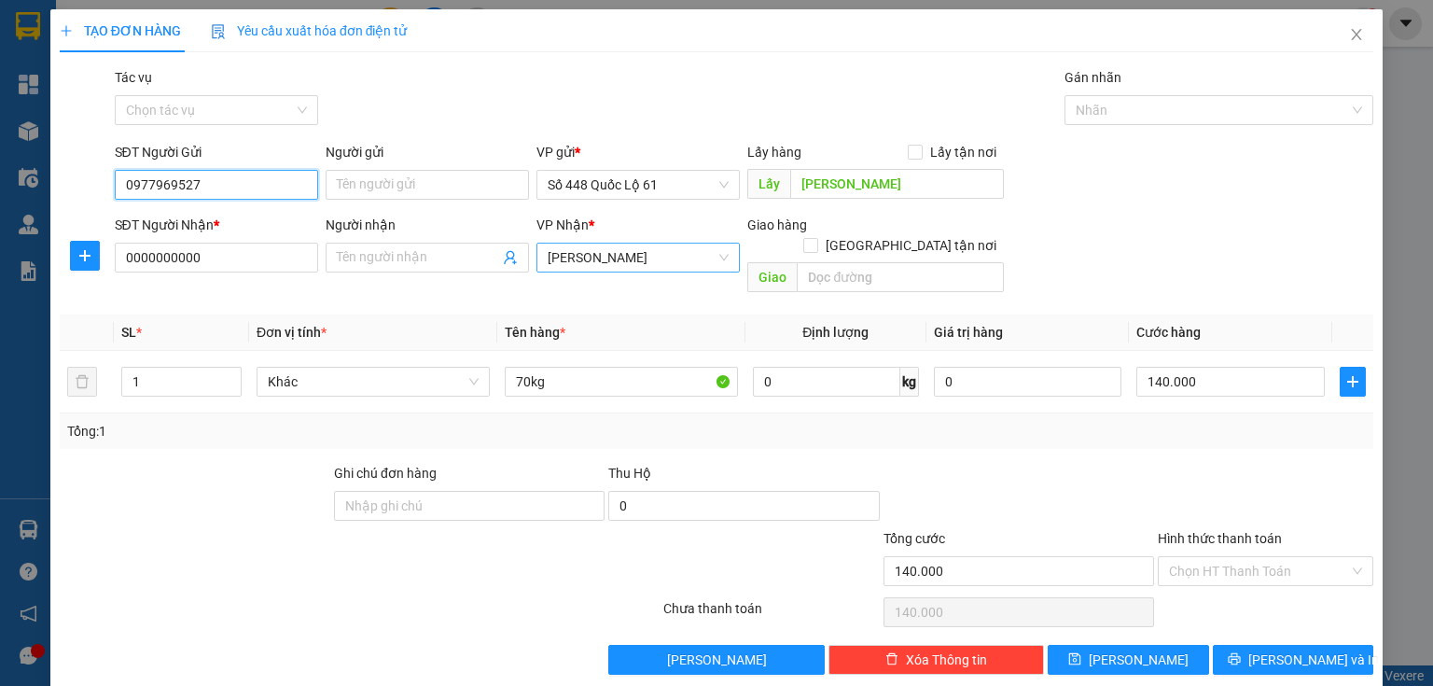
click at [582, 261] on span "[PERSON_NAME]" at bounding box center [638, 258] width 181 height 28
type input "0977969527"
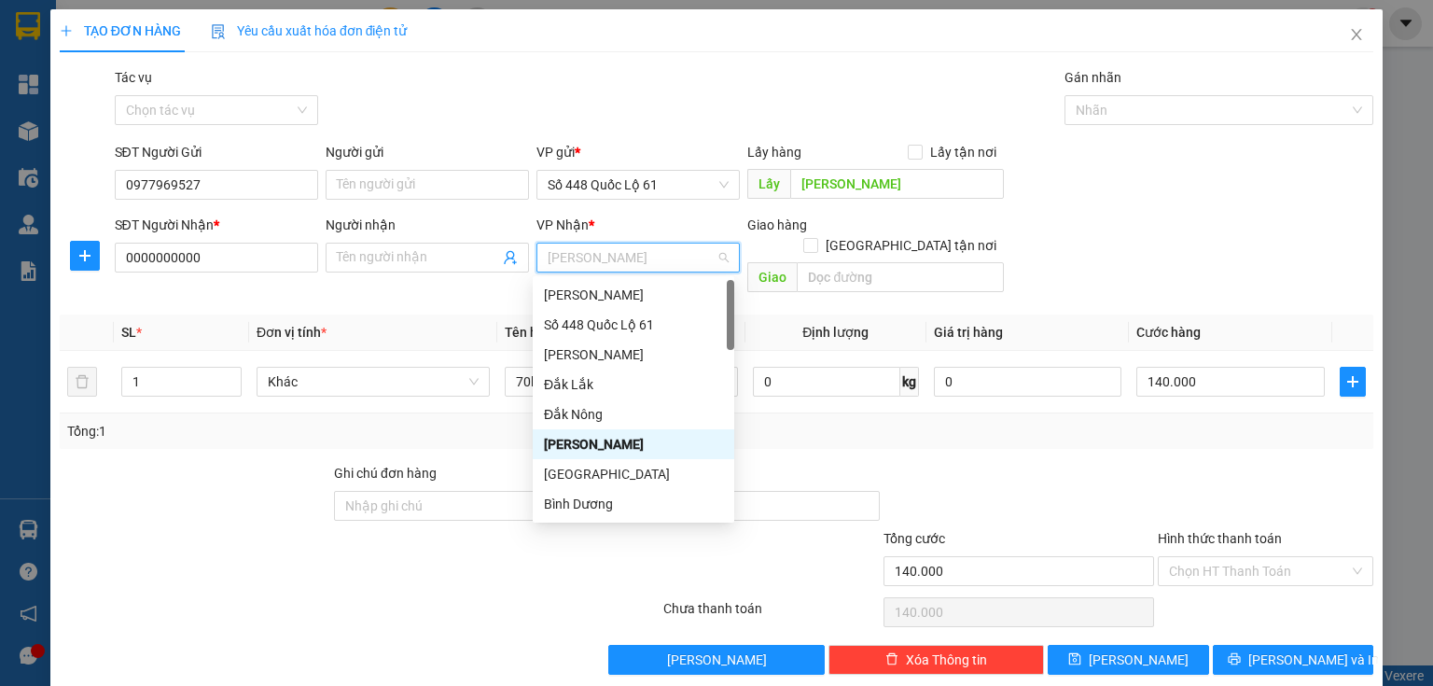
type input "d"
type input ";"
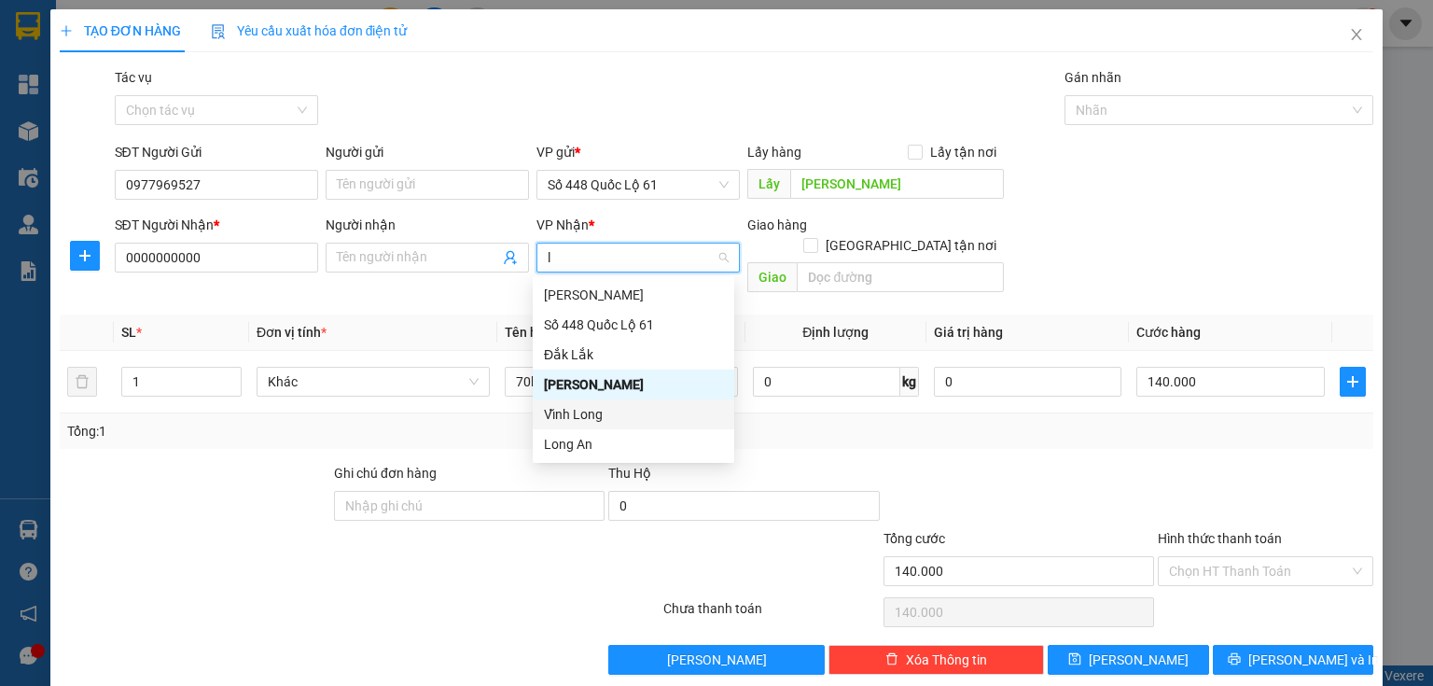
type input "la"
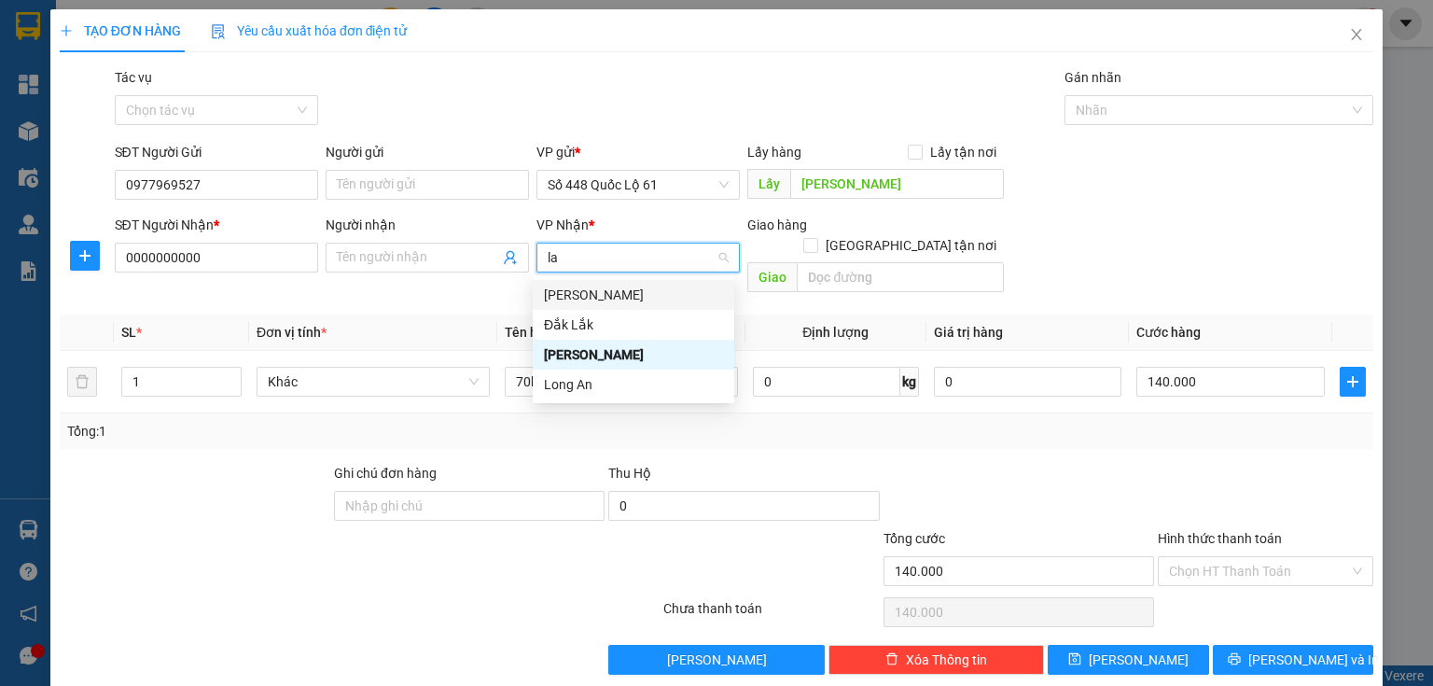
drag, startPoint x: 603, startPoint y: 290, endPoint x: 549, endPoint y: 320, distance: 61.8
click at [603, 293] on div "[PERSON_NAME]" at bounding box center [633, 295] width 179 height 21
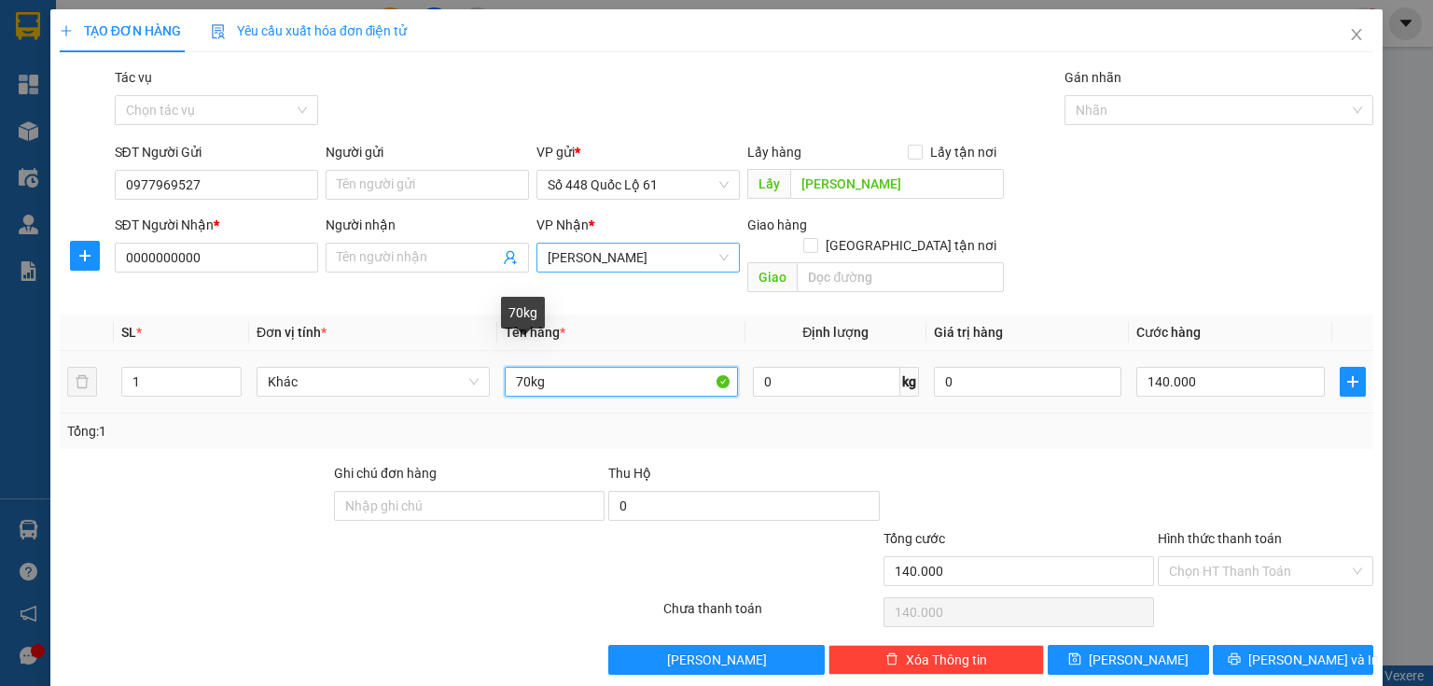
click at [523, 367] on input "70kg" at bounding box center [621, 382] width 233 height 30
type input "150kg"
click at [1237, 363] on div "140.000" at bounding box center [1231, 381] width 189 height 37
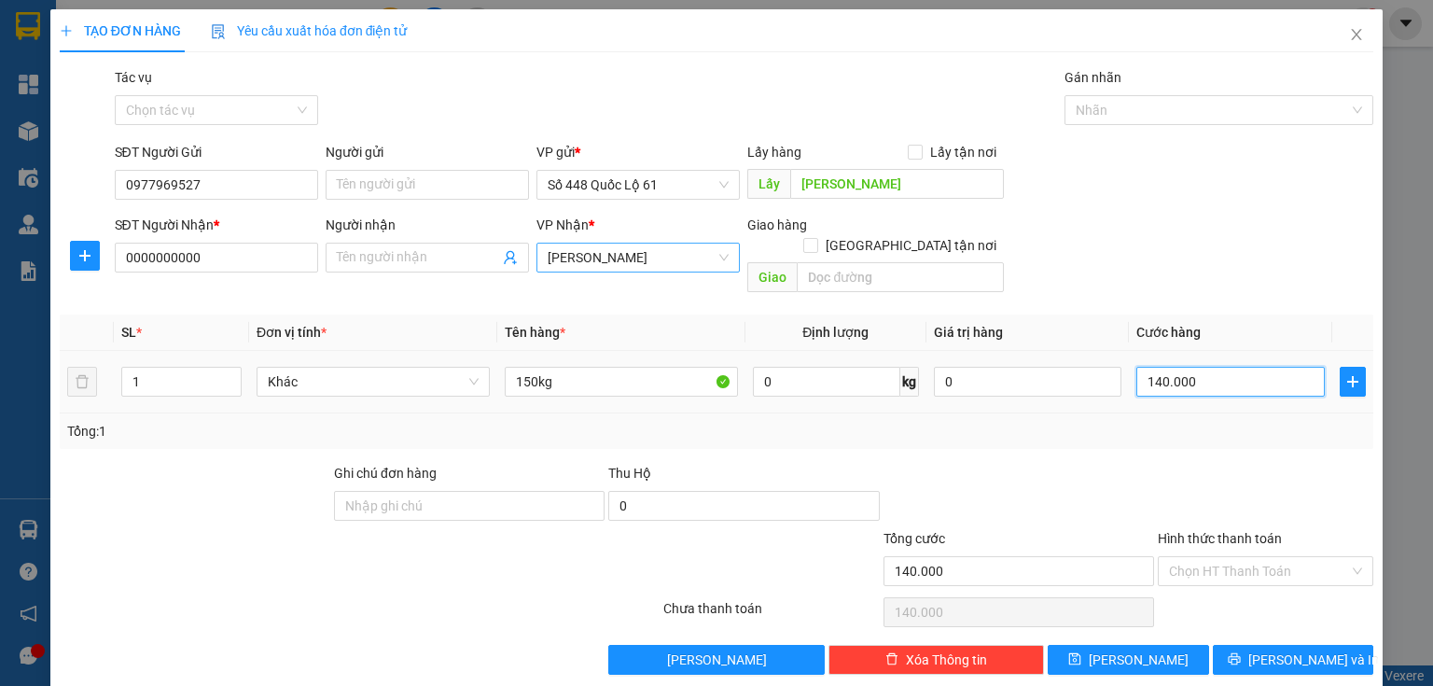
click at [1236, 367] on input "140.000" at bounding box center [1231, 382] width 189 height 30
type input "3"
type input "30"
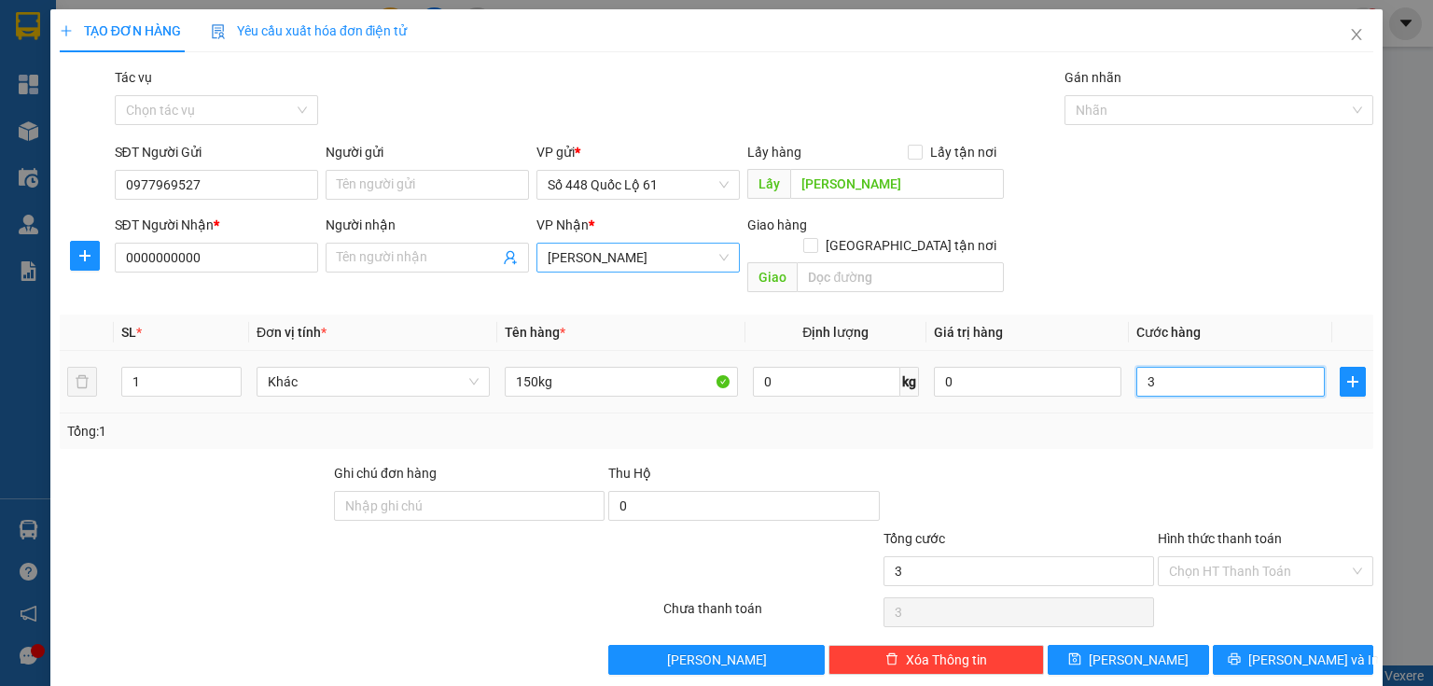
type input "30"
type input "300"
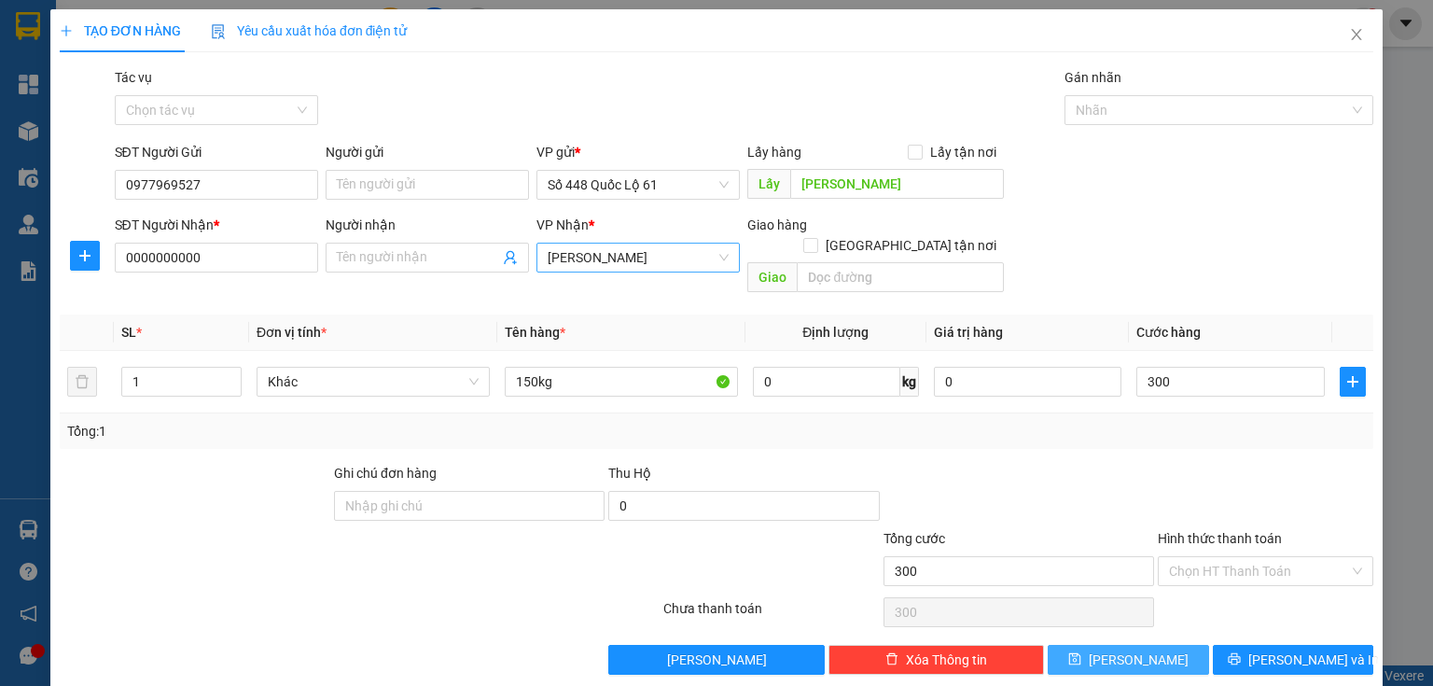
type input "300.000"
click at [1162, 645] on button "[PERSON_NAME]" at bounding box center [1128, 660] width 161 height 30
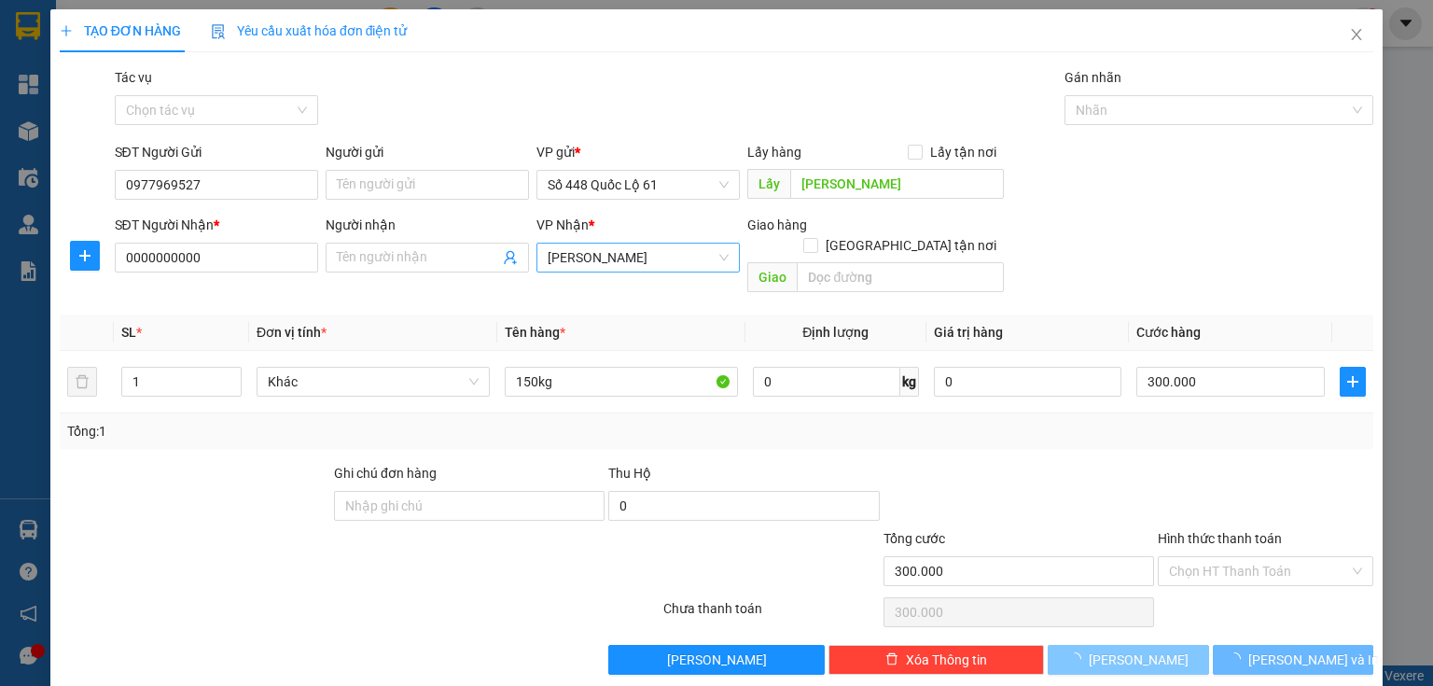
type input "0"
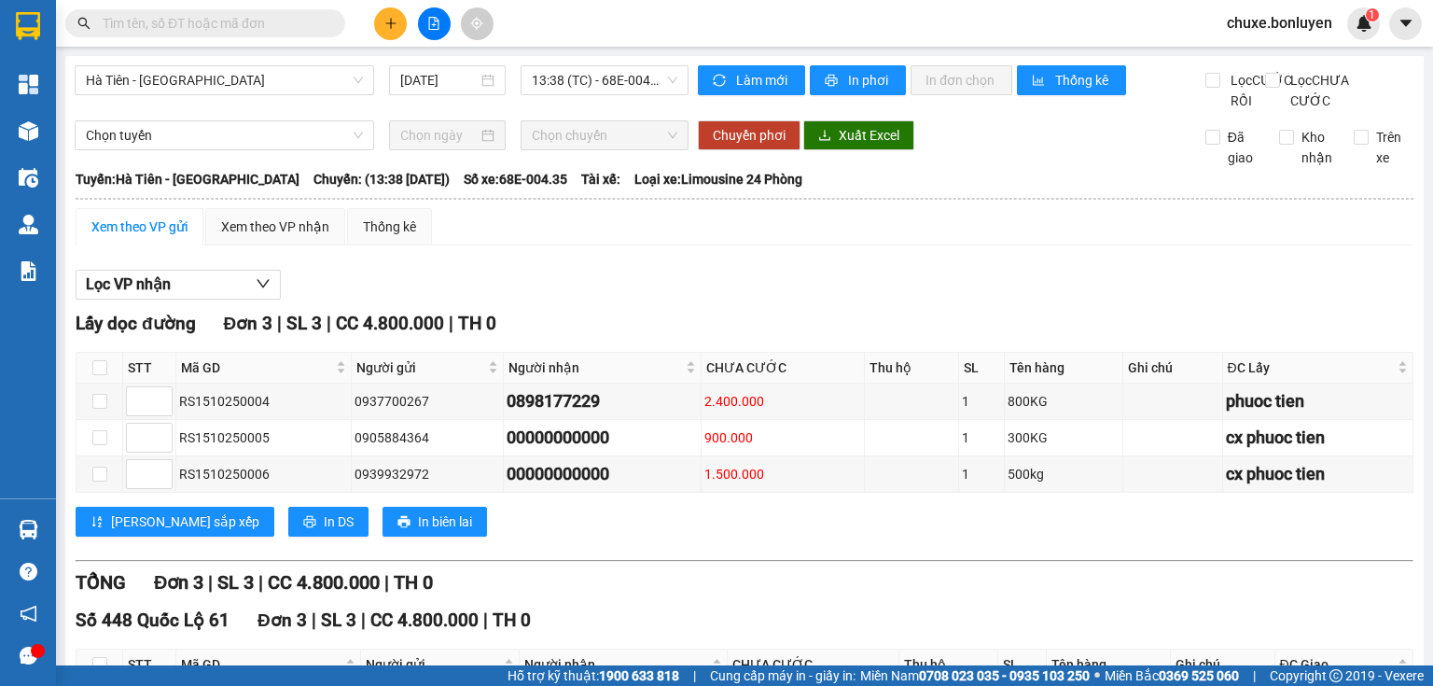
click at [268, 21] on input "text" at bounding box center [213, 23] width 220 height 21
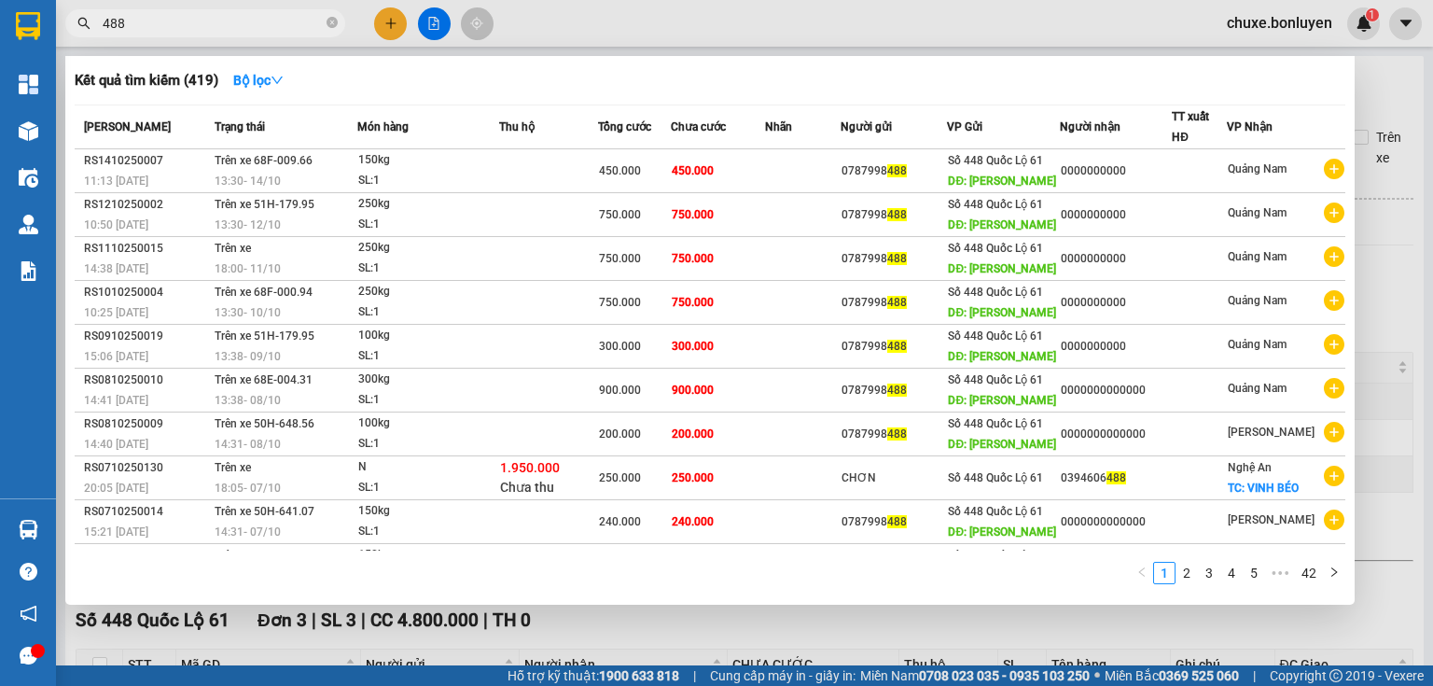
type input "488"
click at [384, 17] on div at bounding box center [716, 343] width 1433 height 686
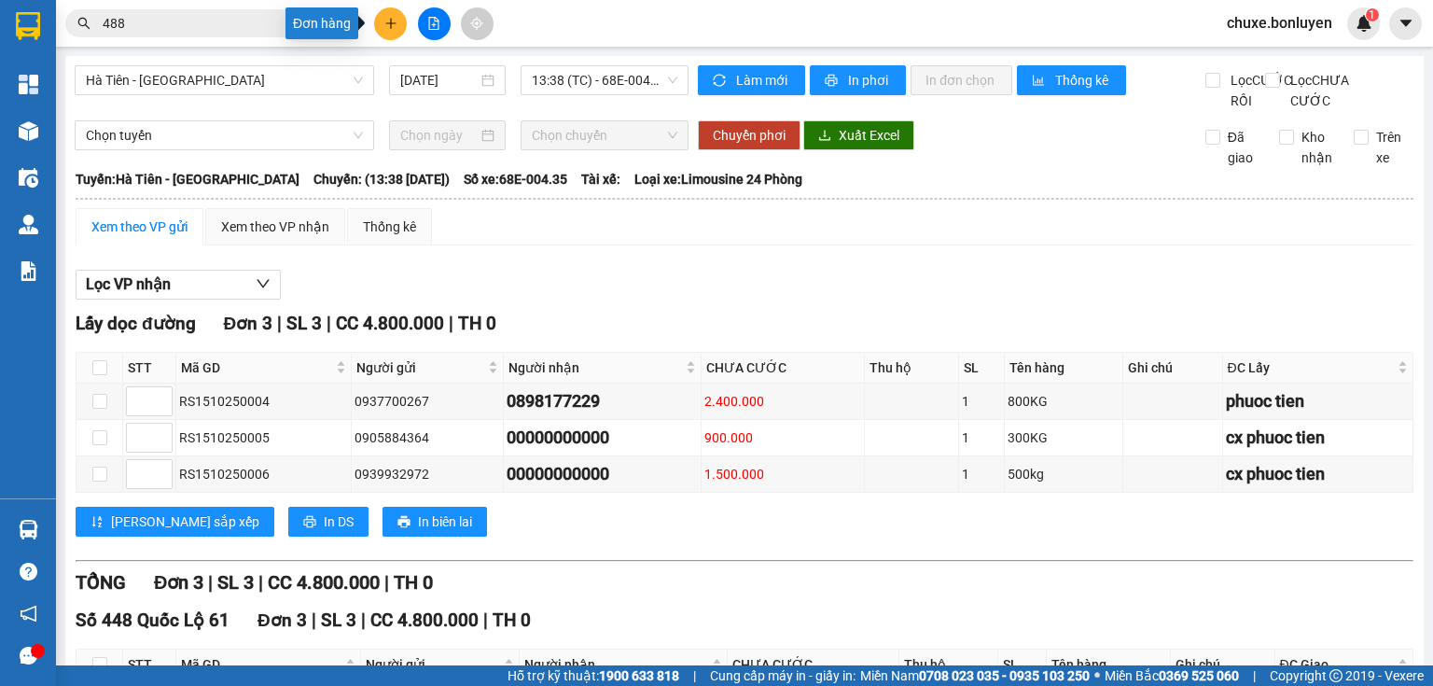
click at [398, 22] on button at bounding box center [390, 23] width 33 height 33
click at [438, 75] on div "Tạo đơn hàng" at bounding box center [464, 70] width 81 height 21
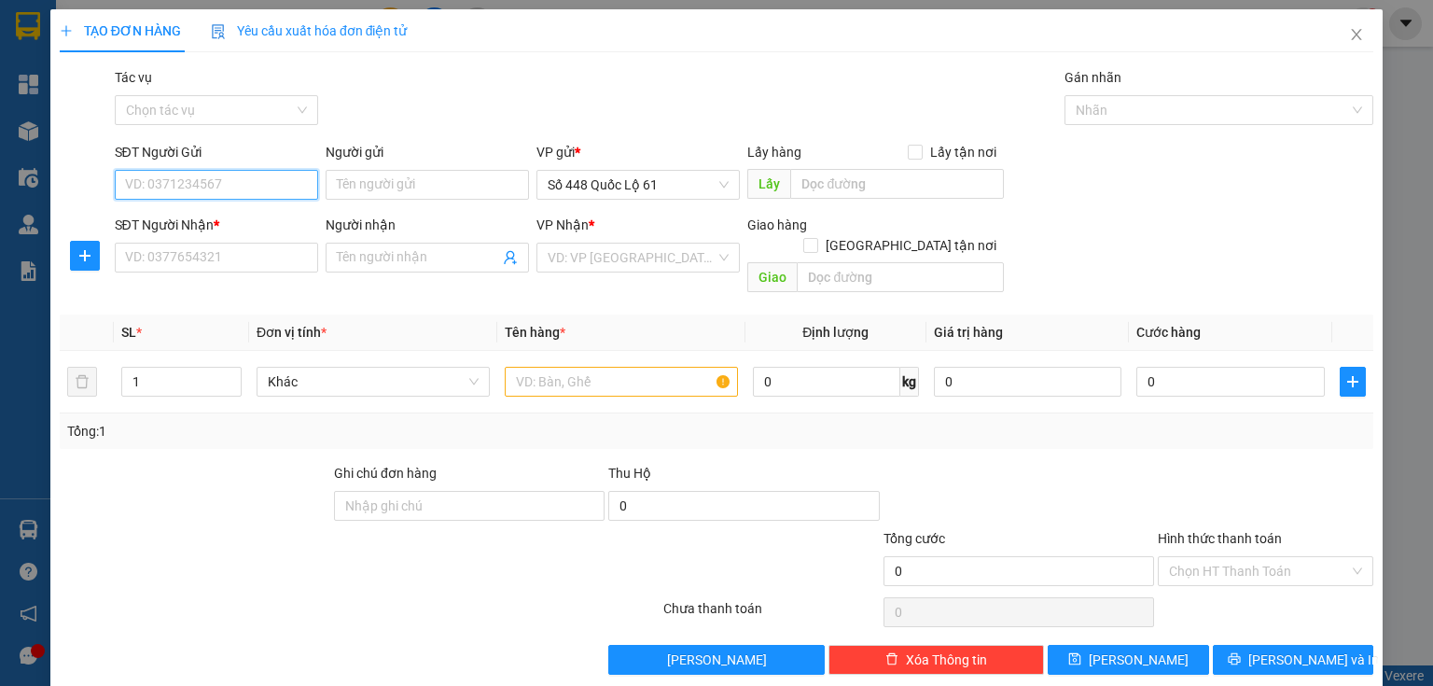
click at [250, 187] on input "SĐT Người Gửi" at bounding box center [216, 185] width 203 height 30
click at [203, 228] on div "0787998488" at bounding box center [214, 222] width 179 height 21
type input "0787998488"
type input "[PERSON_NAME]"
type input "0000000000"
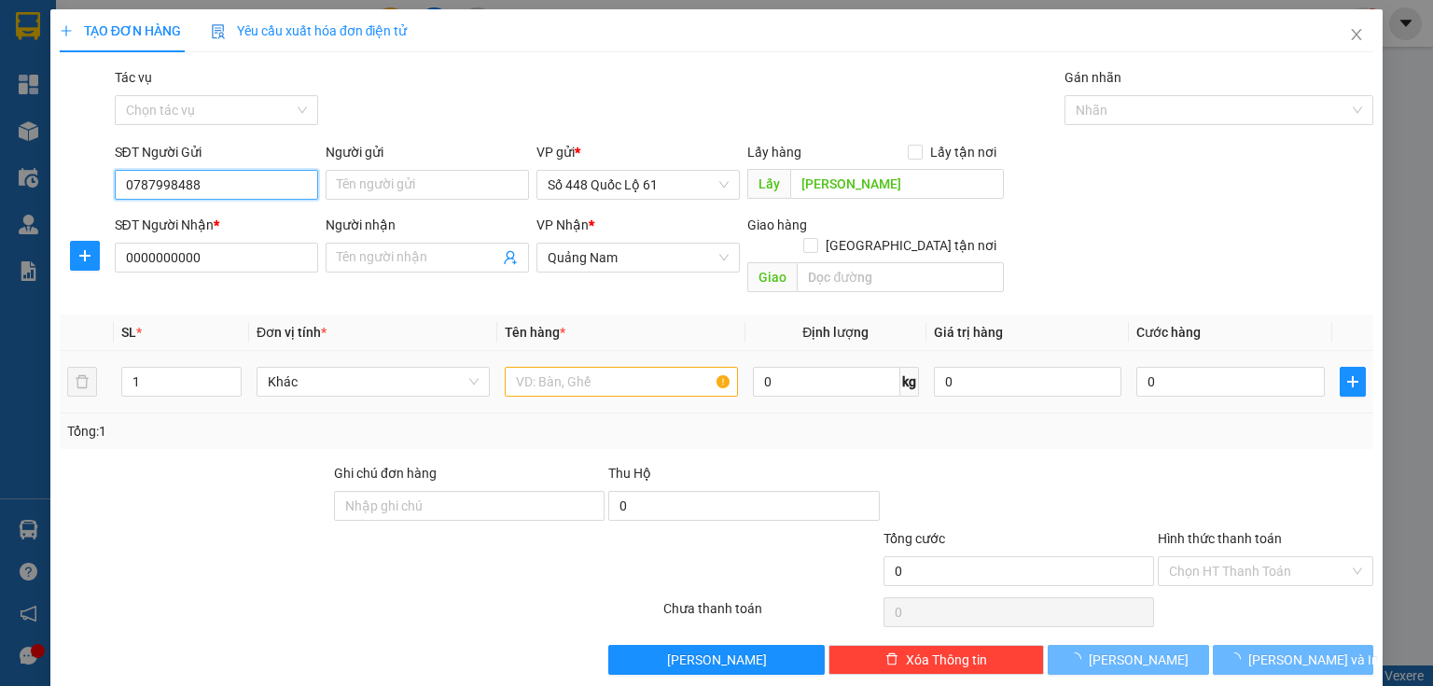
type input "450.000"
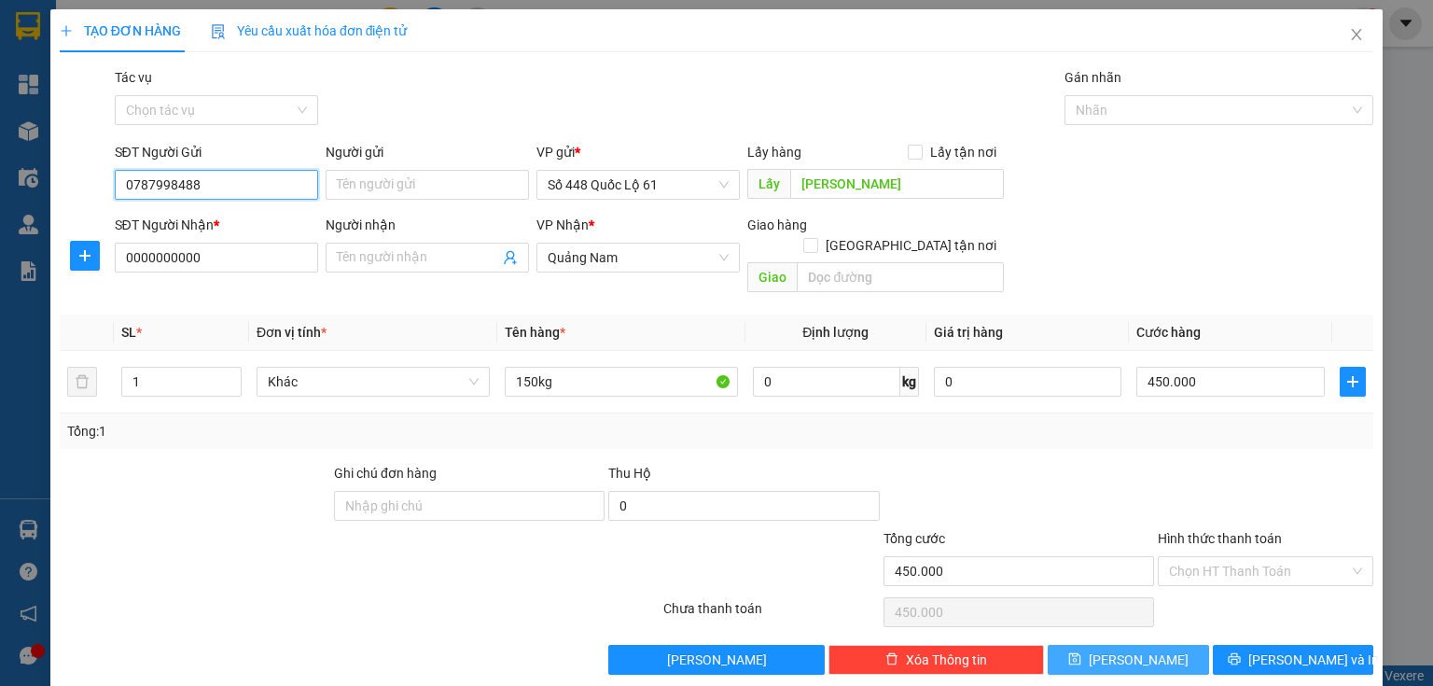
type input "0787998488"
click at [1167, 645] on button "[PERSON_NAME]" at bounding box center [1128, 660] width 161 height 30
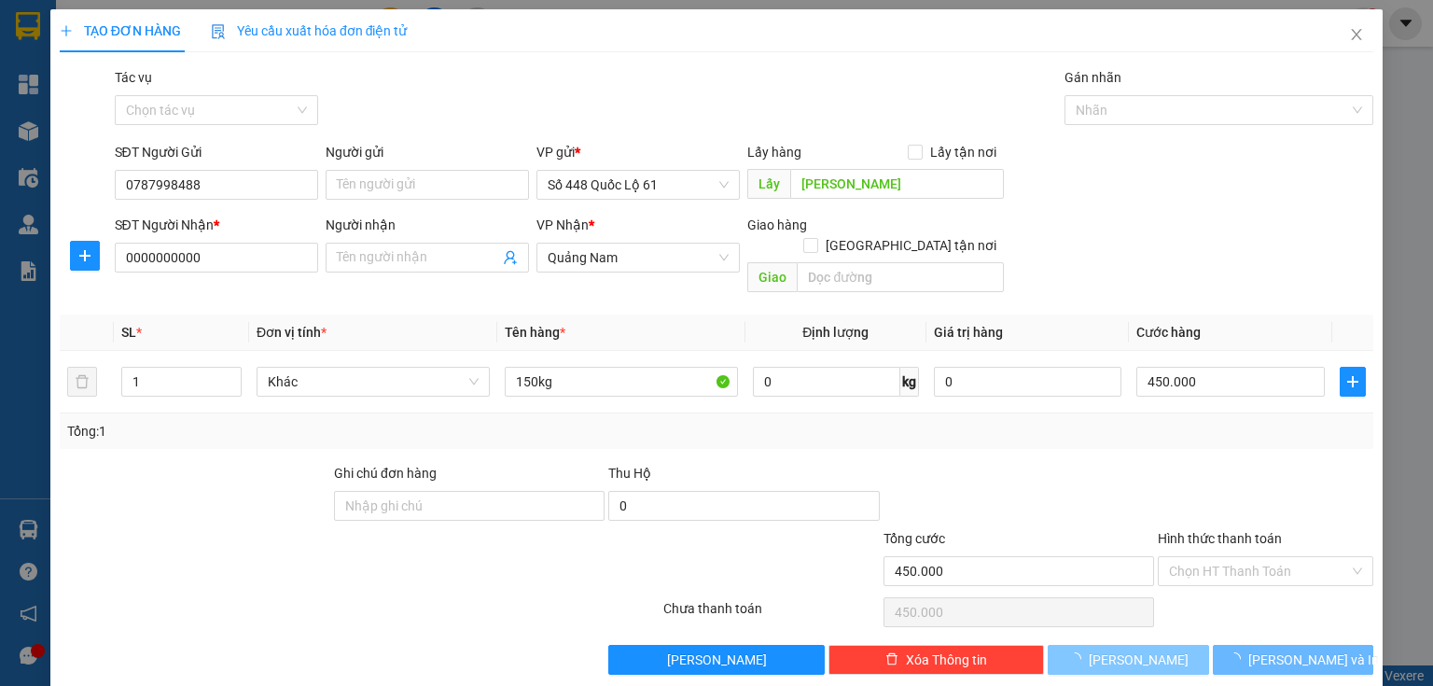
type input "0"
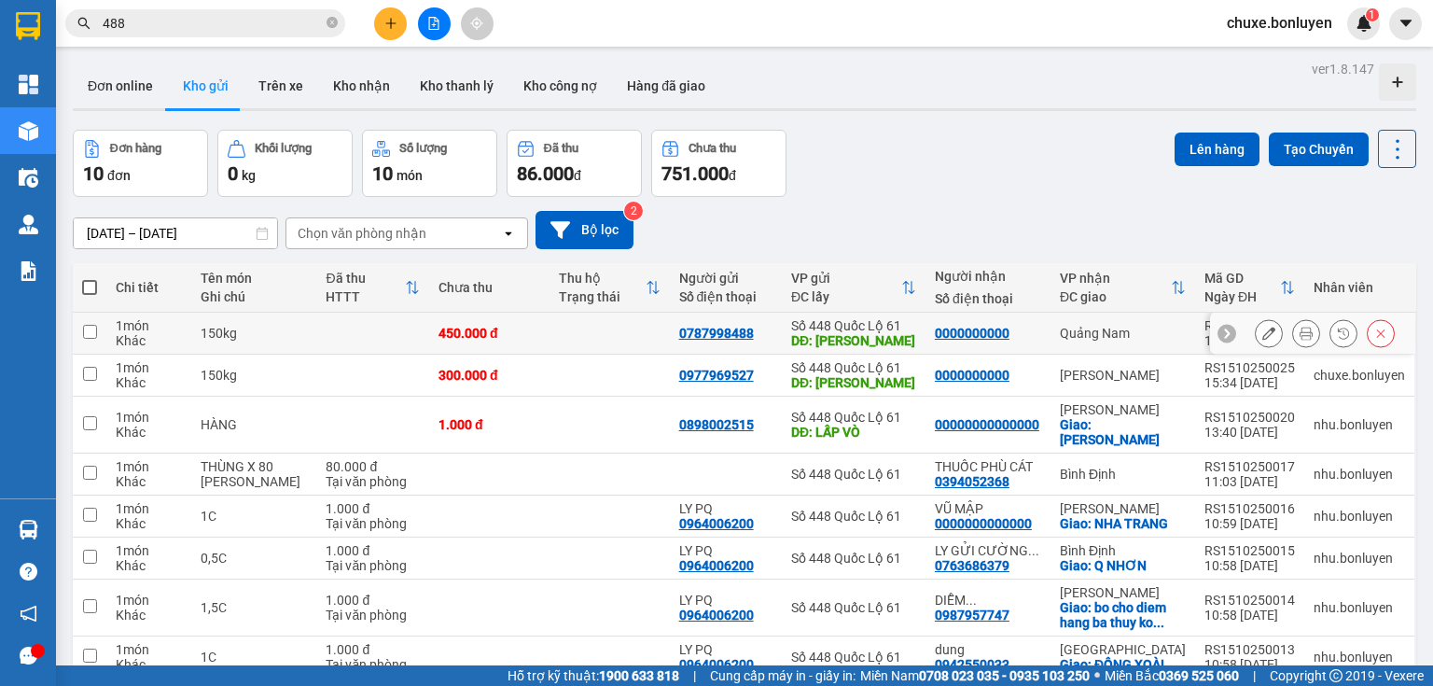
click at [621, 329] on td at bounding box center [610, 334] width 120 height 42
checkbox input "true"
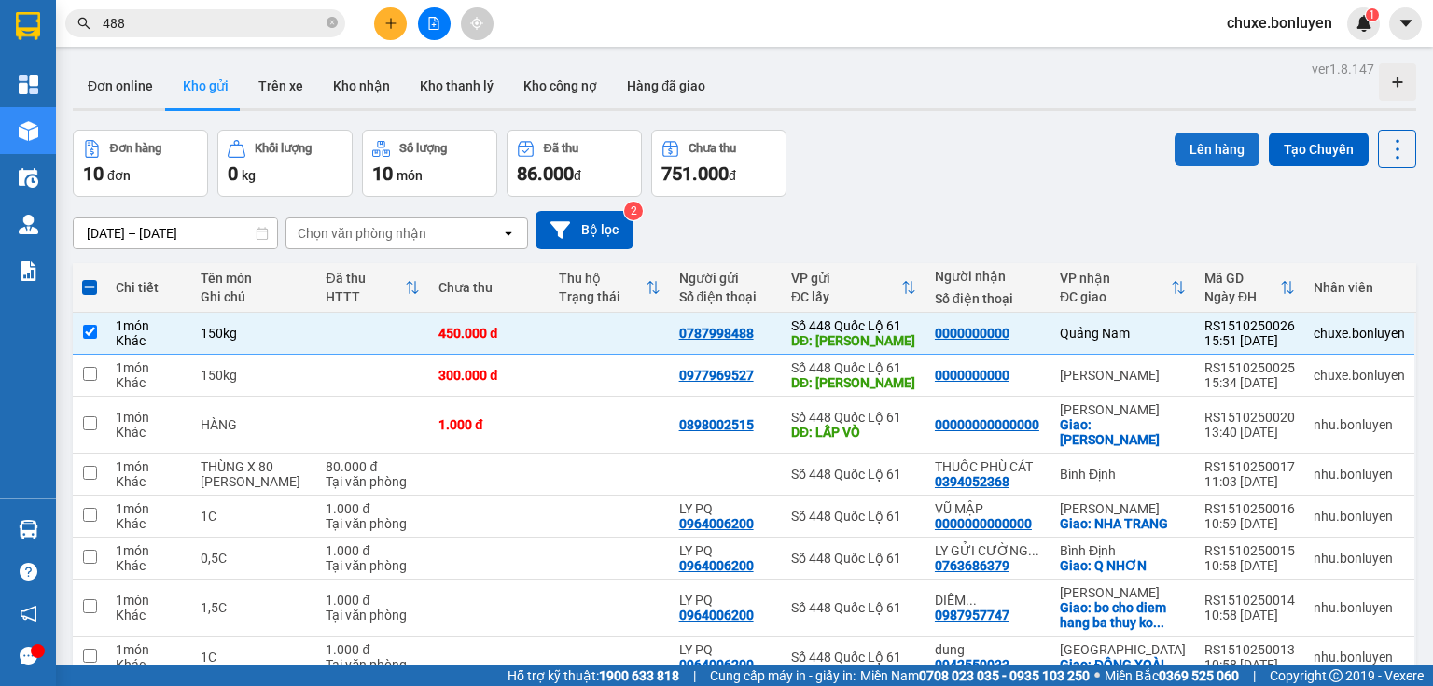
click at [1175, 158] on button "Lên hàng" at bounding box center [1217, 150] width 85 height 34
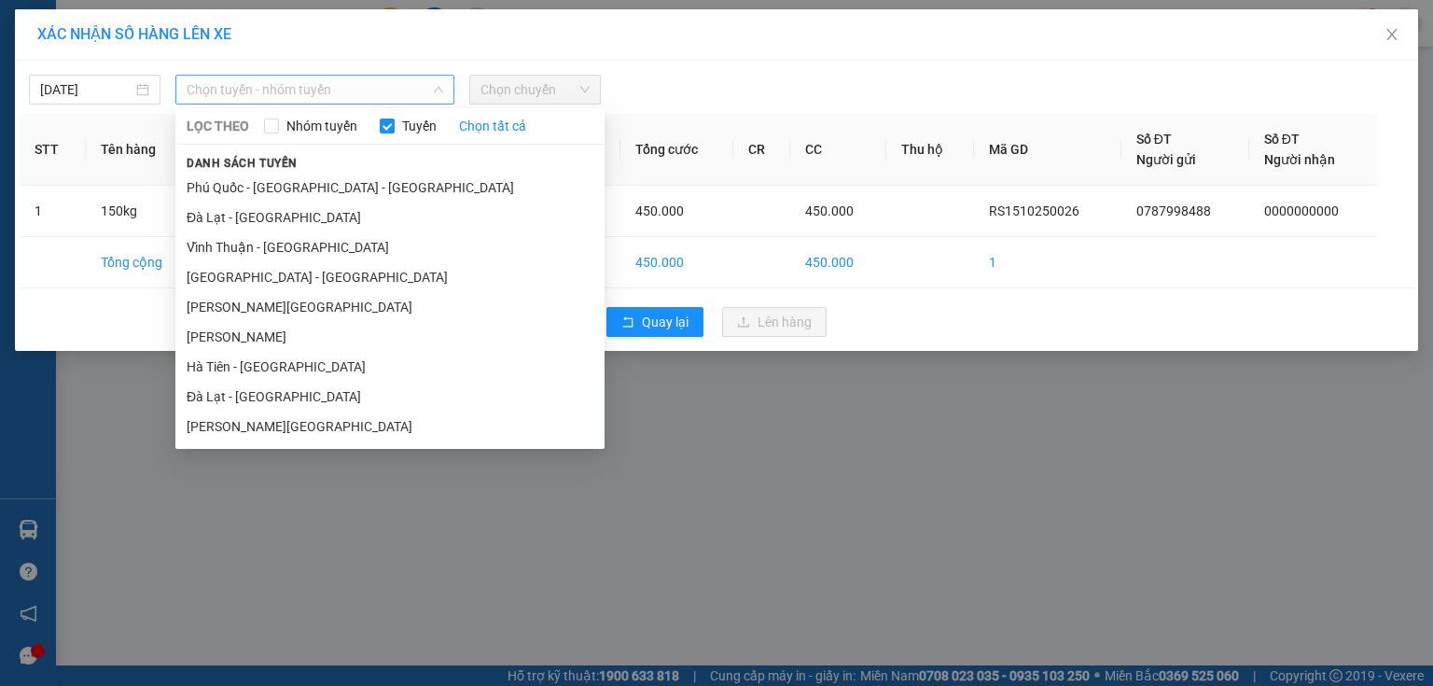
click at [250, 92] on span "Chọn tuyến - nhóm tuyến" at bounding box center [315, 90] width 257 height 28
drag, startPoint x: 264, startPoint y: 364, endPoint x: 311, endPoint y: 305, distance: 75.1
click at [265, 365] on li "Hà Tiên - [GEOGRAPHIC_DATA]" at bounding box center [389, 367] width 429 height 30
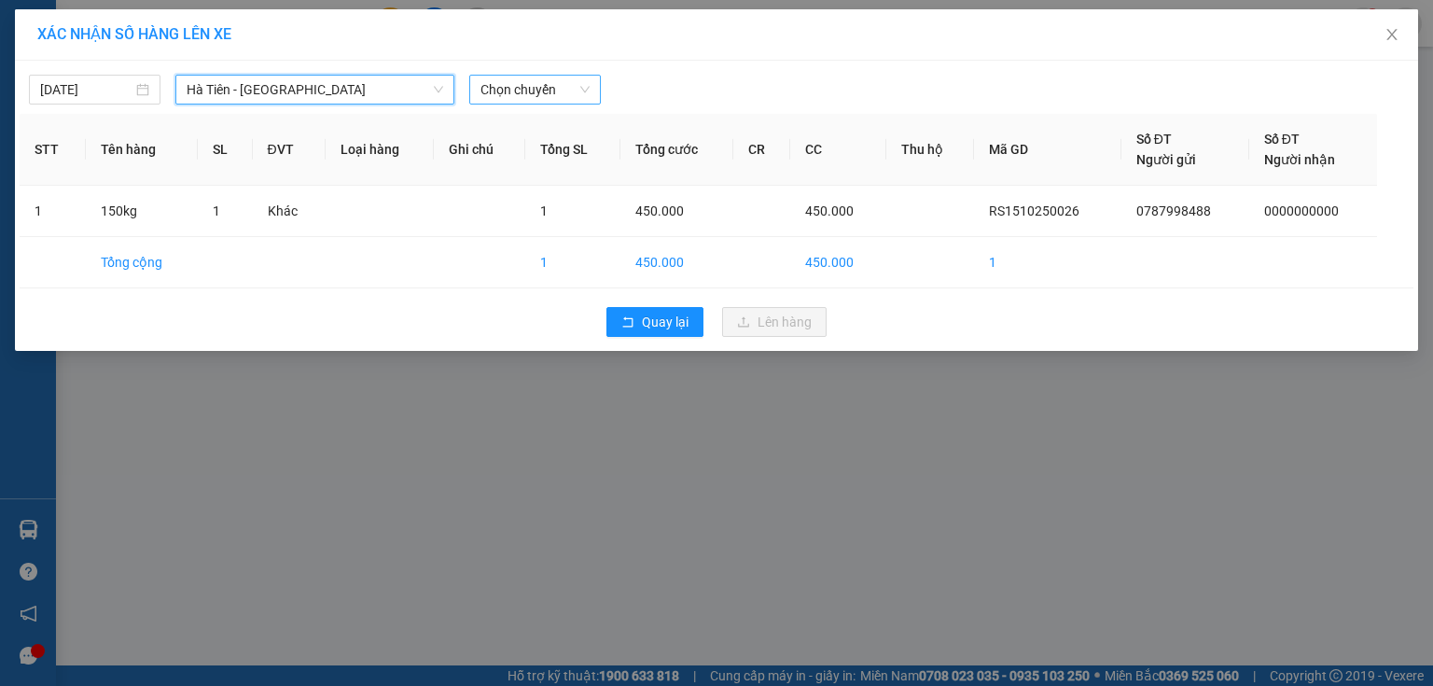
click at [535, 91] on span "Chọn chuyến" at bounding box center [535, 90] width 109 height 28
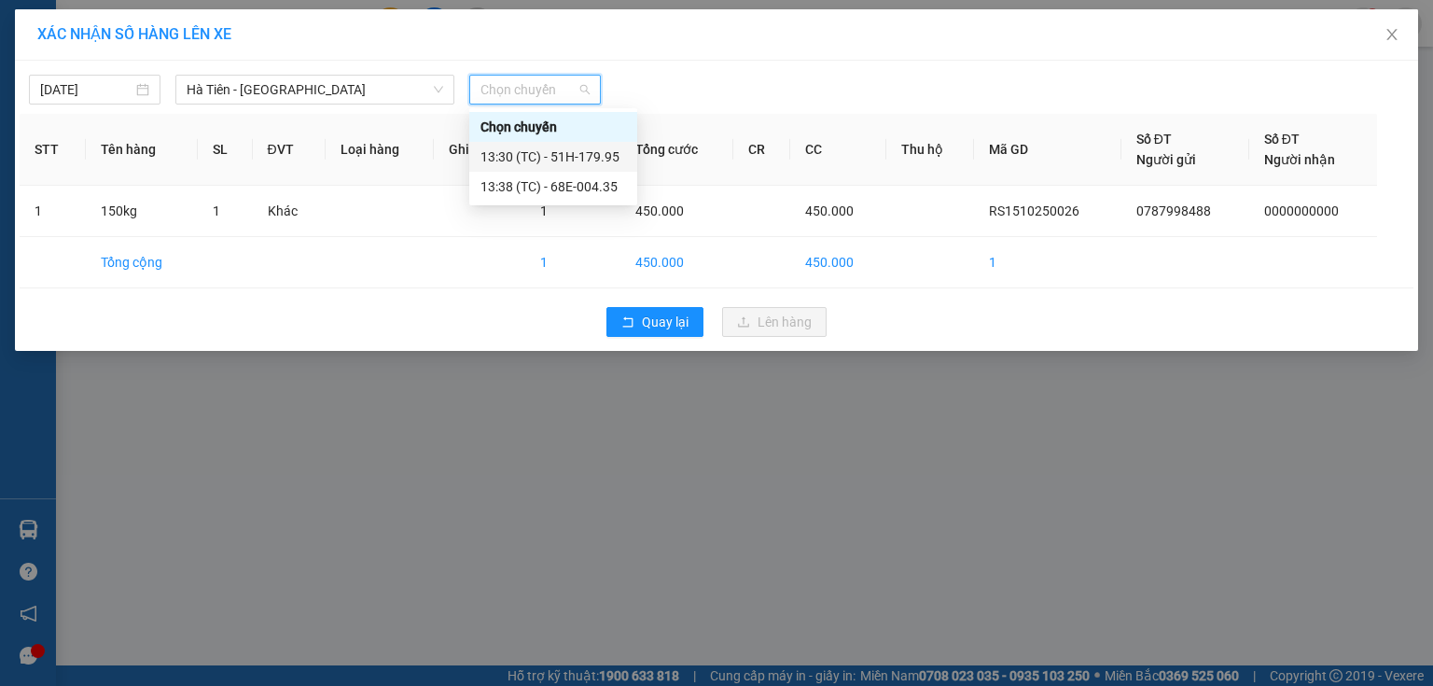
click at [589, 157] on div "13:30 (TC) - 51H-179.95" at bounding box center [554, 157] width 146 height 21
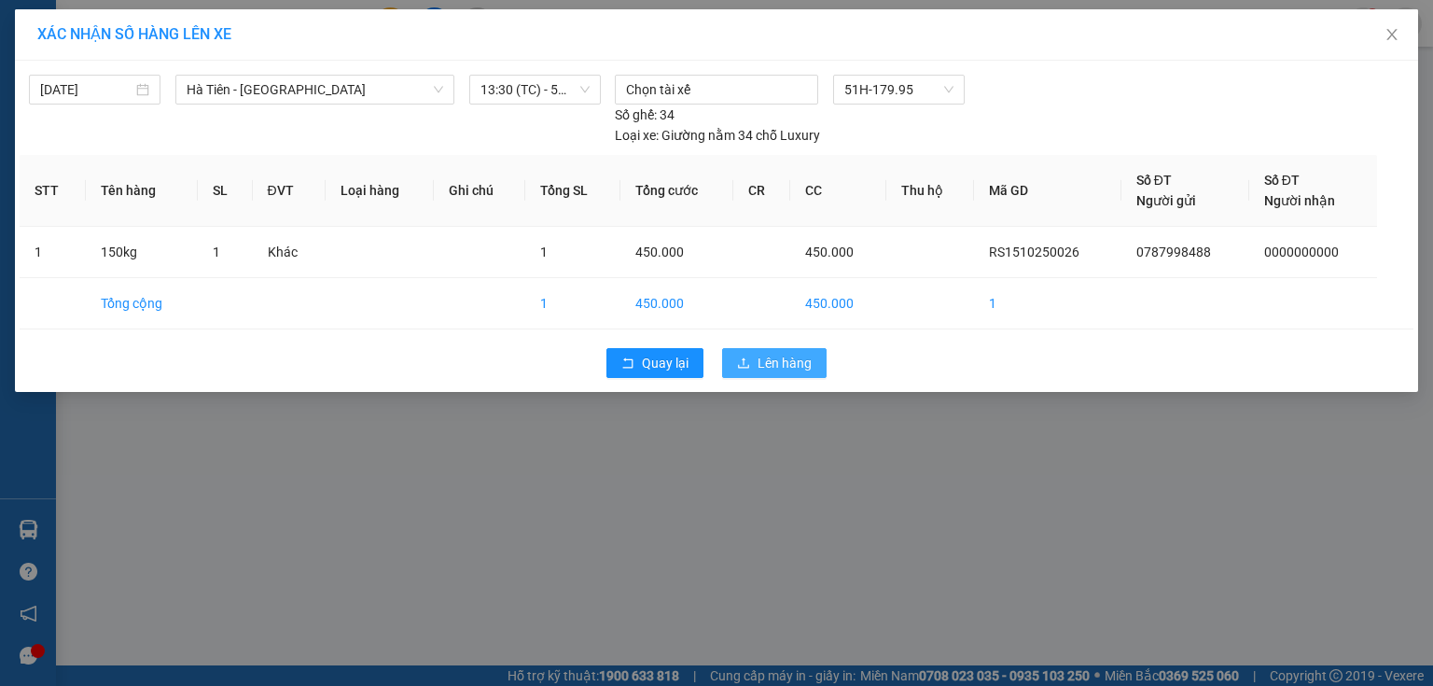
click at [771, 353] on span "Lên hàng" at bounding box center [785, 363] width 54 height 21
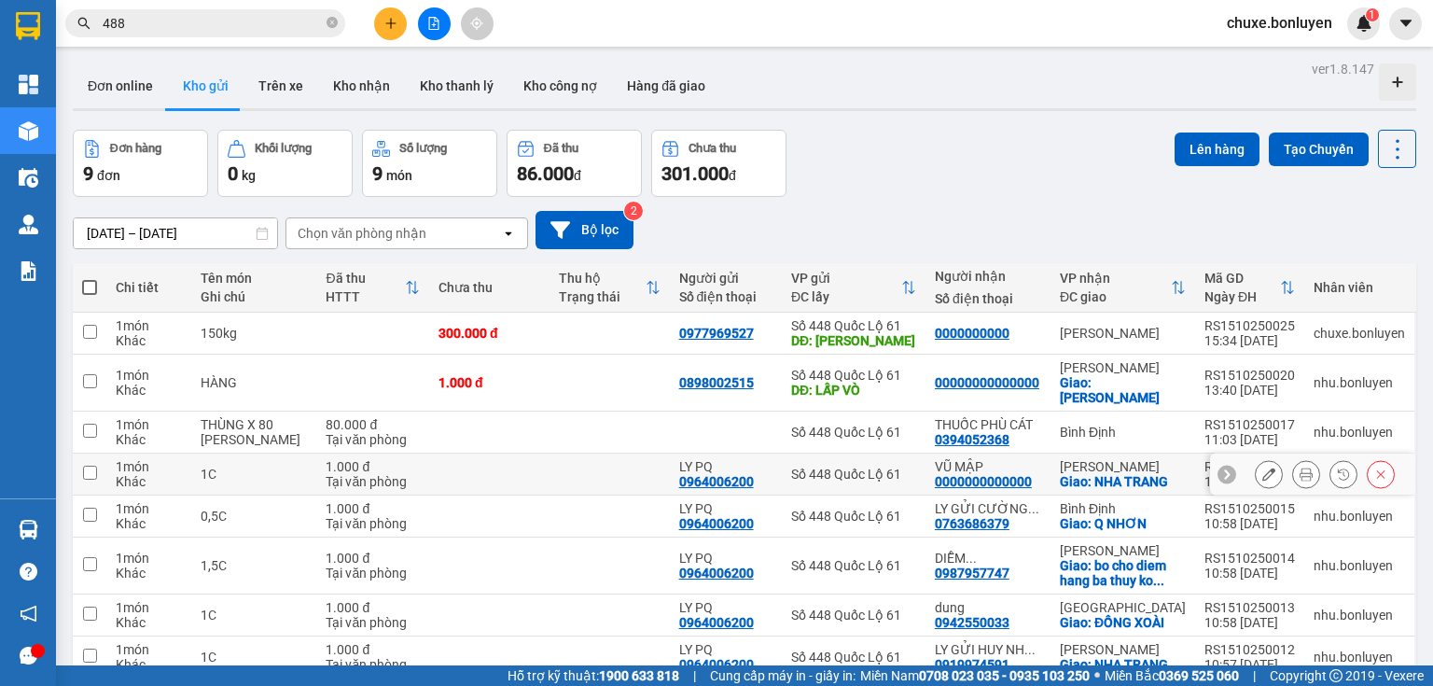
scroll to position [113, 0]
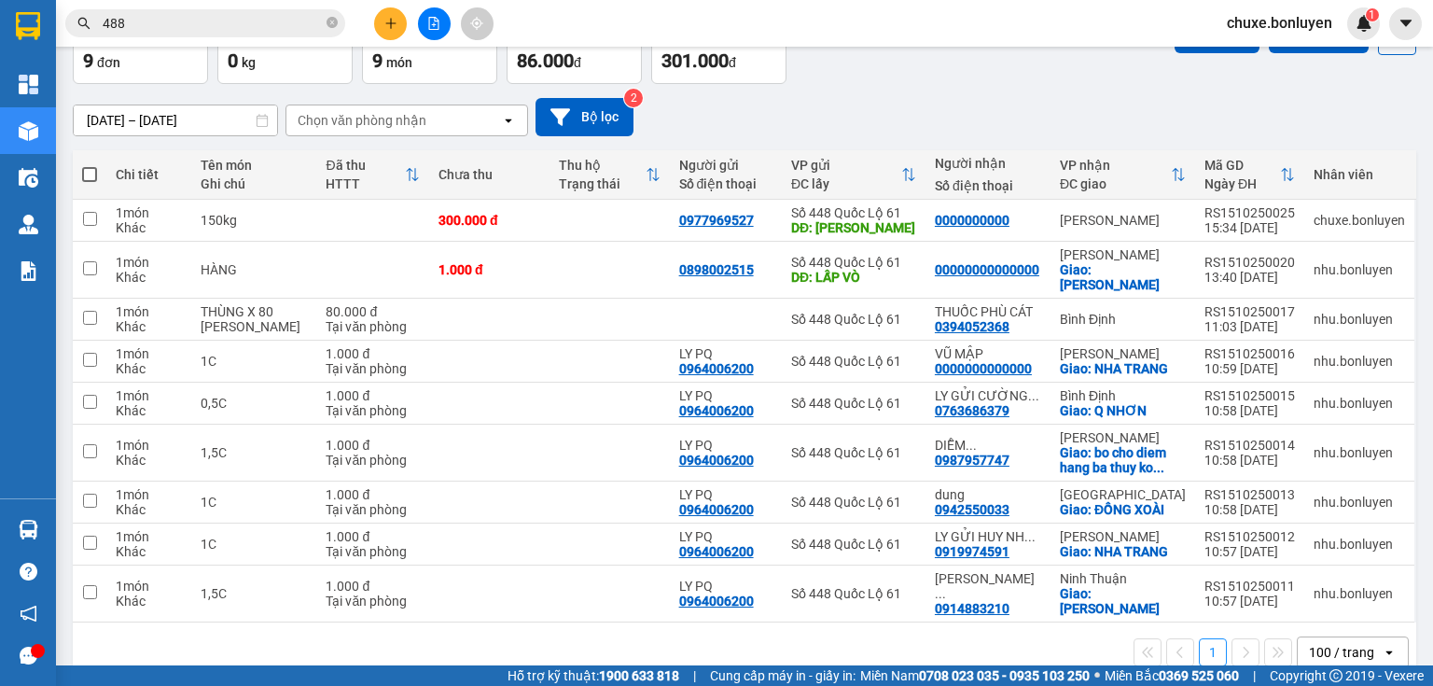
click at [388, 31] on button at bounding box center [390, 23] width 33 height 33
click at [438, 79] on div "Tạo đơn hàng" at bounding box center [464, 70] width 81 height 21
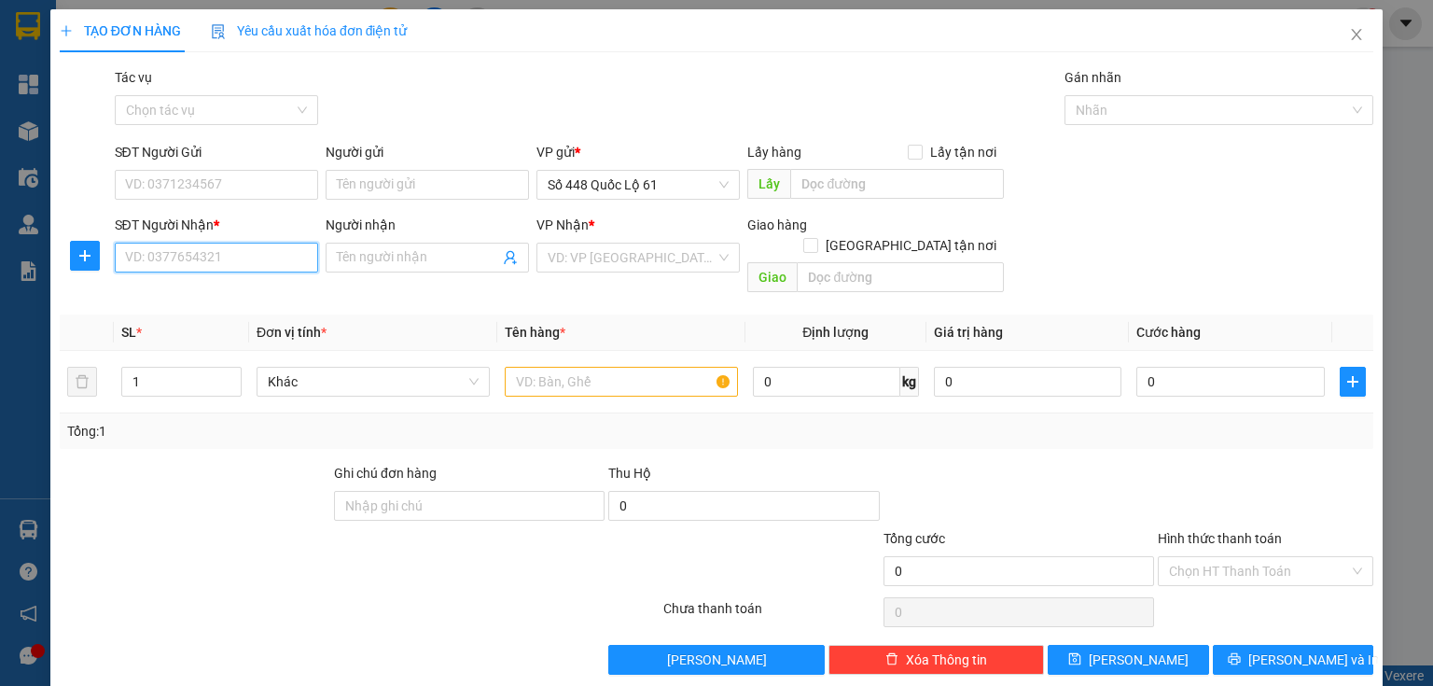
click at [251, 266] on input "SĐT Người Nhận *" at bounding box center [216, 258] width 203 height 30
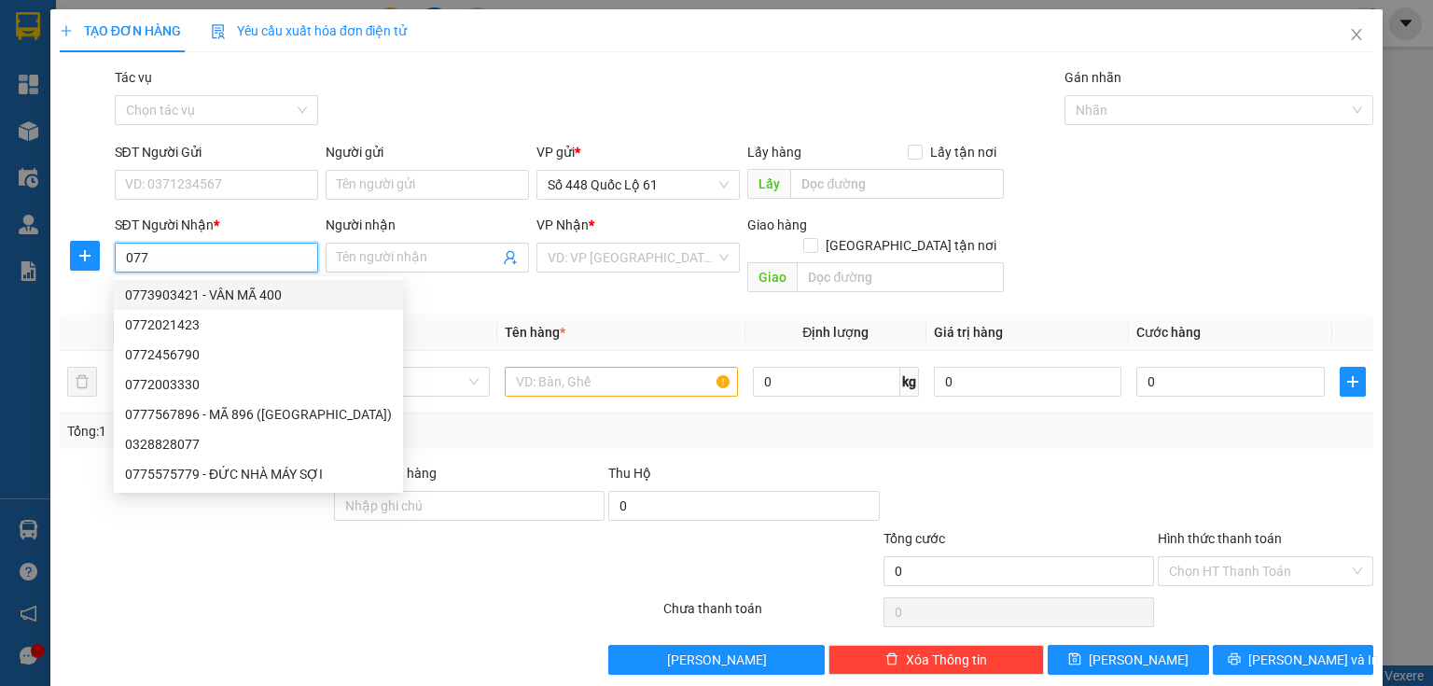
click at [119, 250] on input "077" at bounding box center [216, 258] width 203 height 30
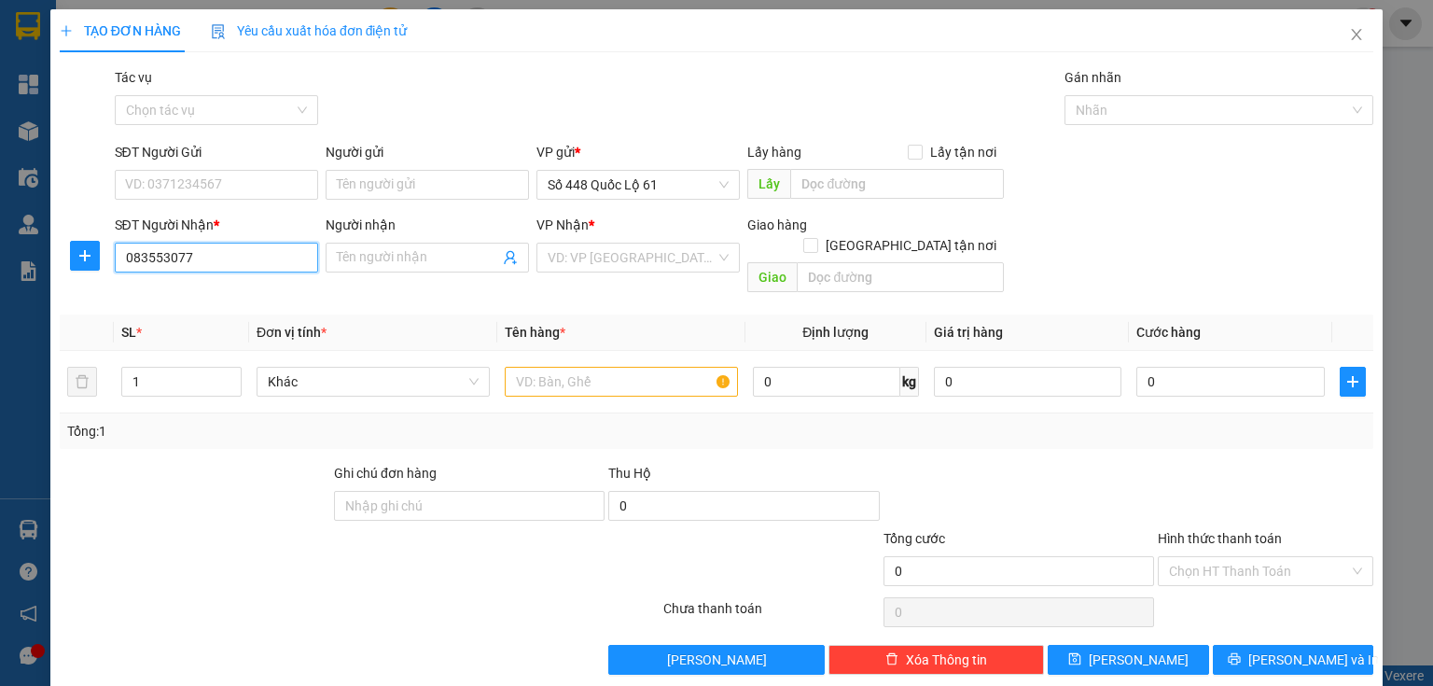
type input "0835538077"
click at [163, 299] on div "0835538077 - MA 077..." at bounding box center [214, 295] width 179 height 21
type input "MA 077..."
checkbox input "true"
type input "[PERSON_NAME]"
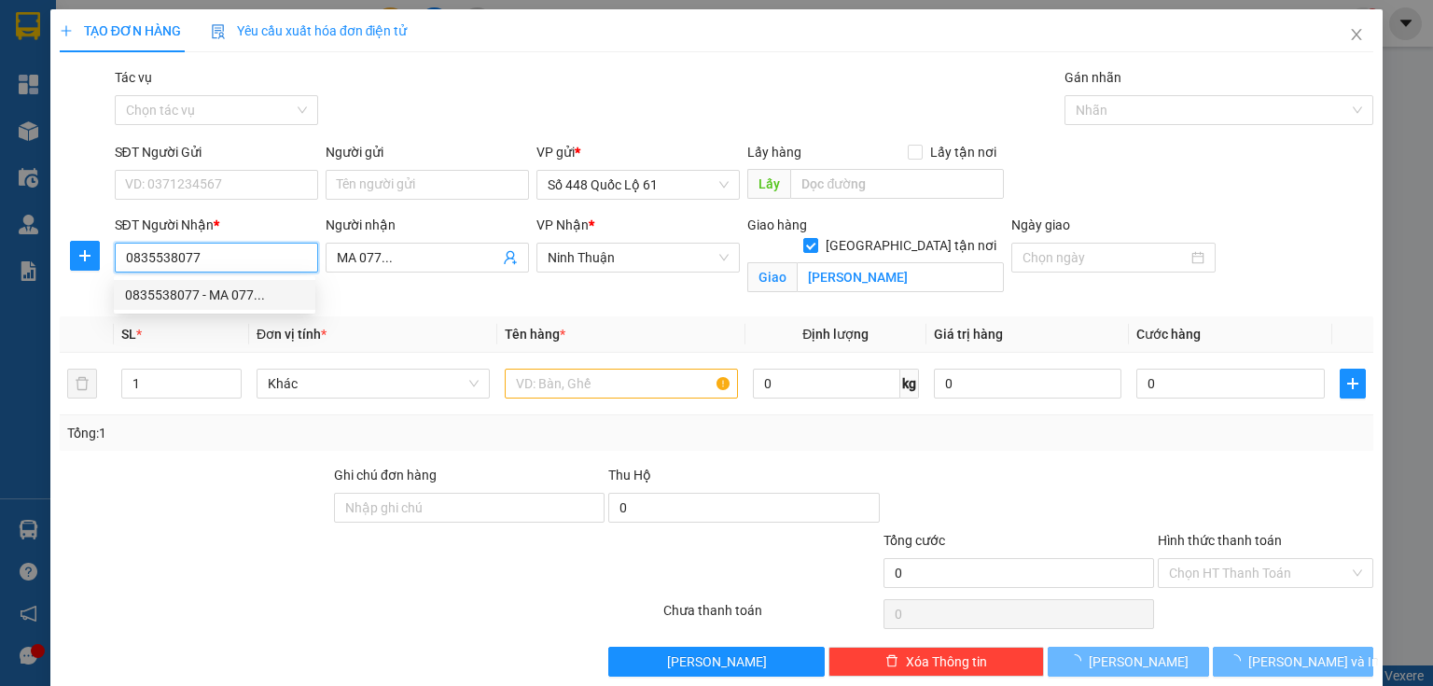
type input "1.000"
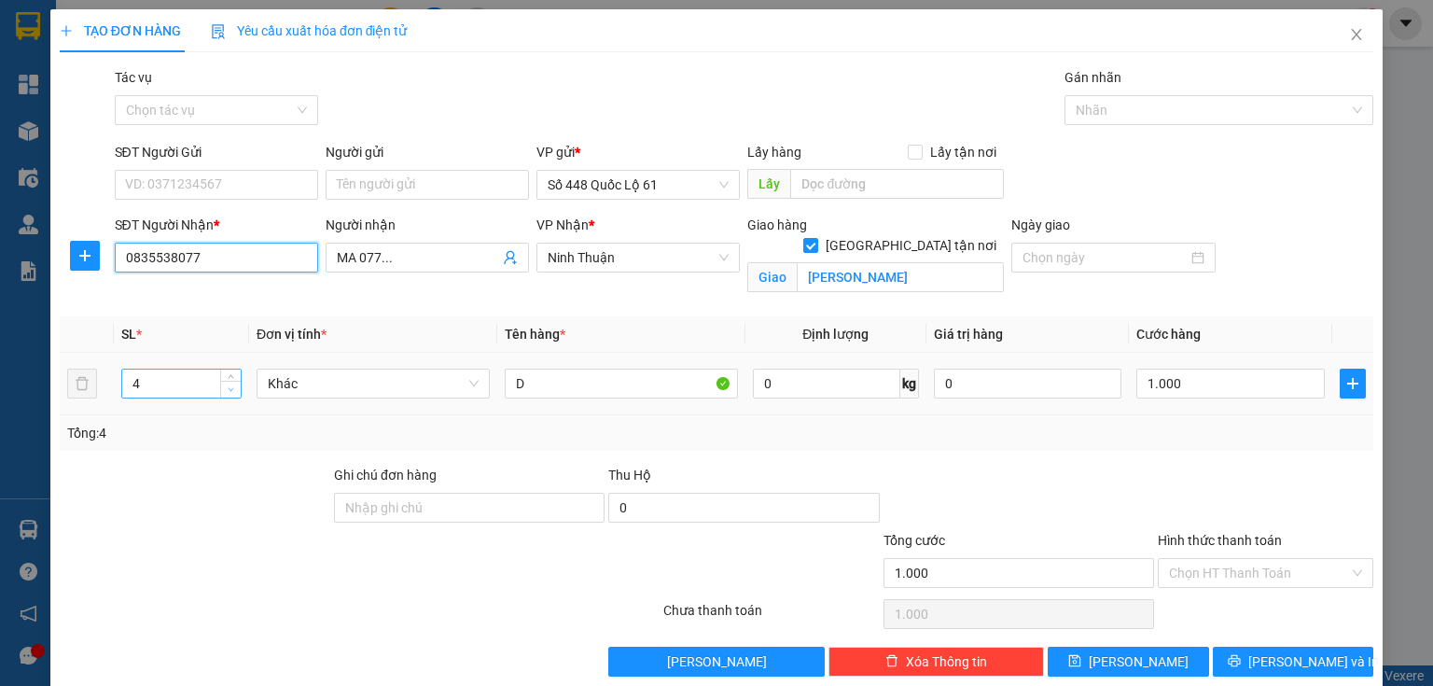
type input "0835538077"
type input "3"
click at [228, 388] on icon "down" at bounding box center [231, 389] width 7 height 7
click at [546, 377] on input "D" at bounding box center [621, 384] width 233 height 30
type input "0"
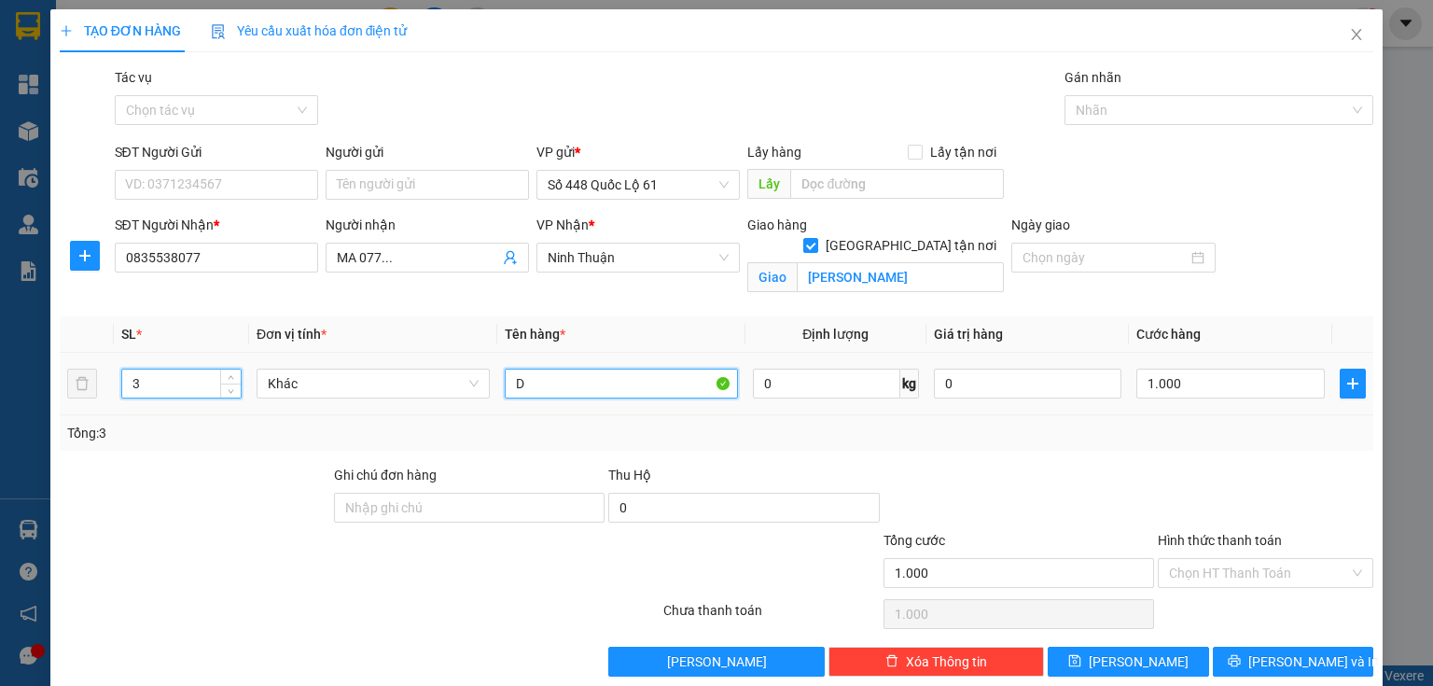
type input "0"
type input "v"
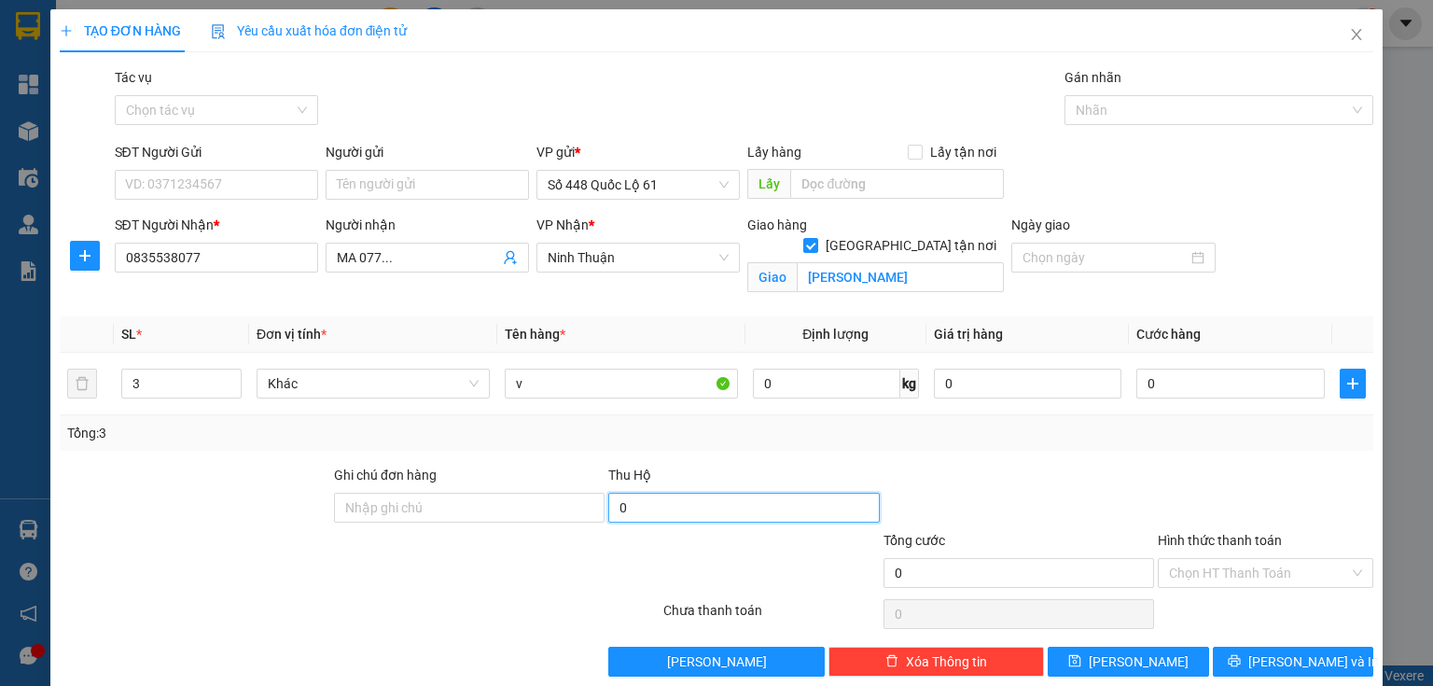
click at [720, 519] on input "0" at bounding box center [743, 508] width 271 height 30
click at [731, 538] on div at bounding box center [771, 562] width 219 height 65
click at [734, 517] on input "10.200" at bounding box center [743, 508] width 271 height 30
click at [725, 512] on input "10.200" at bounding box center [743, 508] width 271 height 30
click at [724, 511] on input "10.200" at bounding box center [743, 508] width 271 height 30
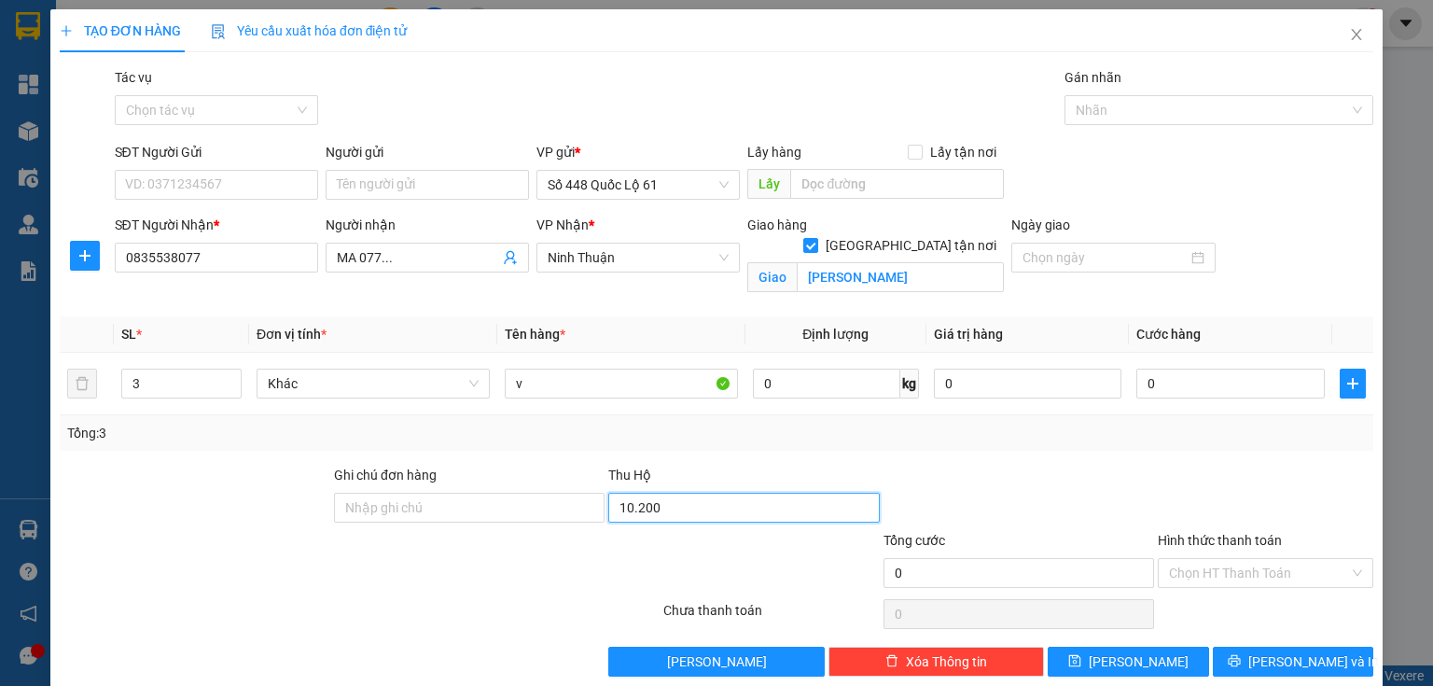
click at [722, 510] on input "10.200" at bounding box center [743, 508] width 271 height 30
type input "10.200.000"
click at [1254, 381] on input "0" at bounding box center [1231, 384] width 189 height 30
type input "1"
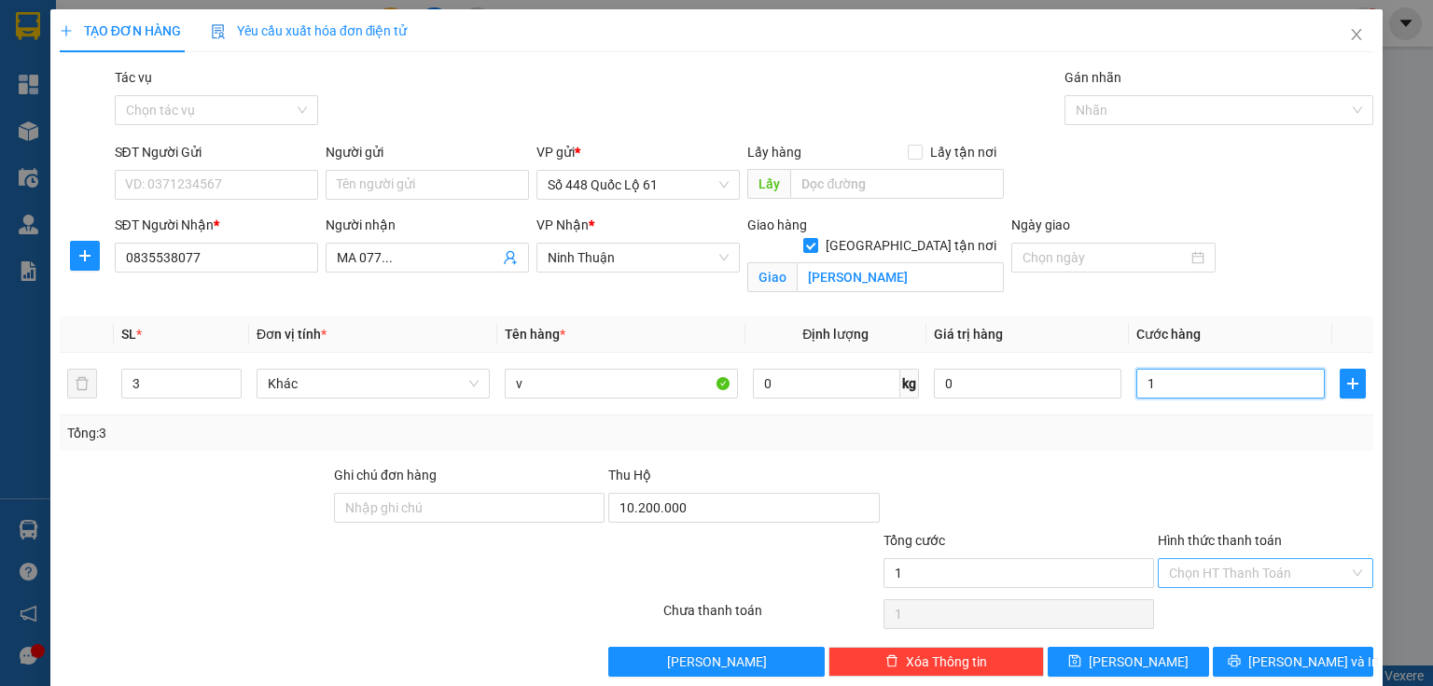
type input "1"
type input "1.000"
click at [1217, 570] on input "Hình thức thanh toán" at bounding box center [1259, 573] width 180 height 28
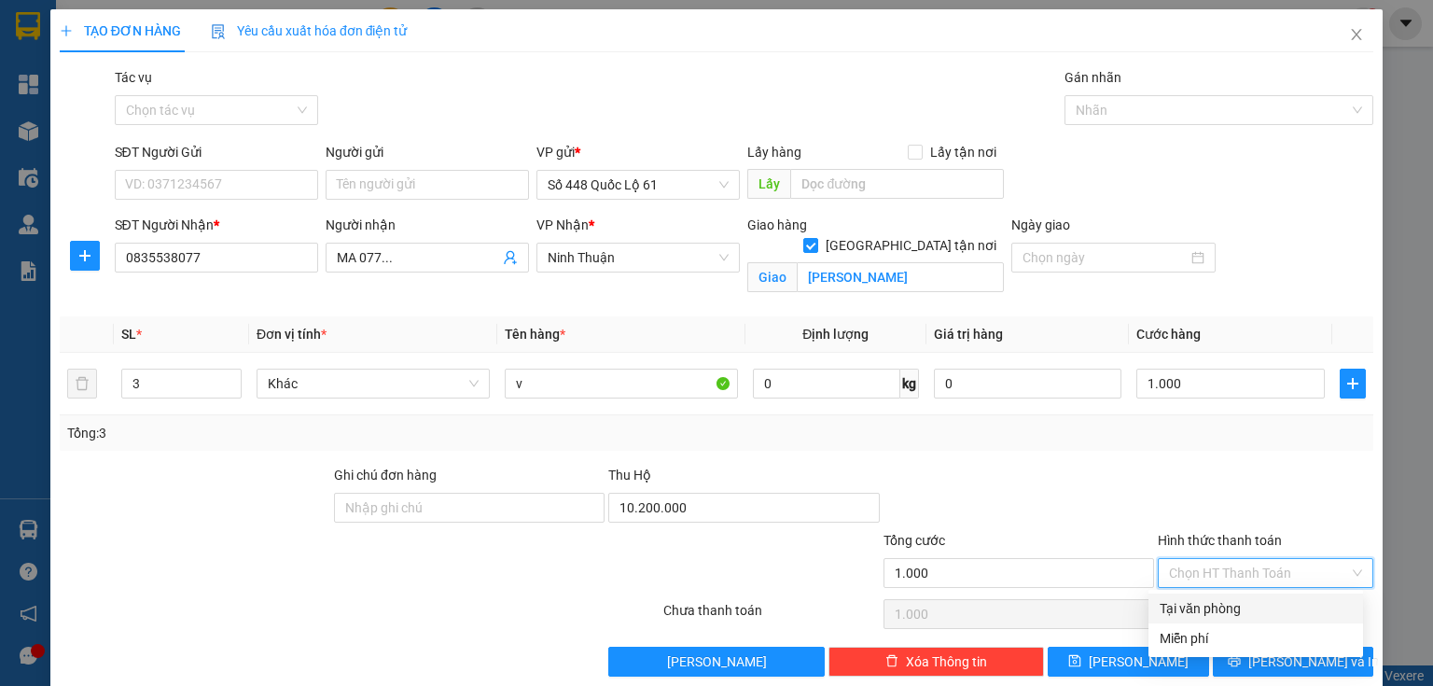
drag, startPoint x: 1202, startPoint y: 598, endPoint x: 1193, endPoint y: 608, distance: 13.9
click at [1202, 600] on div "Tại văn phòng" at bounding box center [1256, 608] width 192 height 21
type input "0"
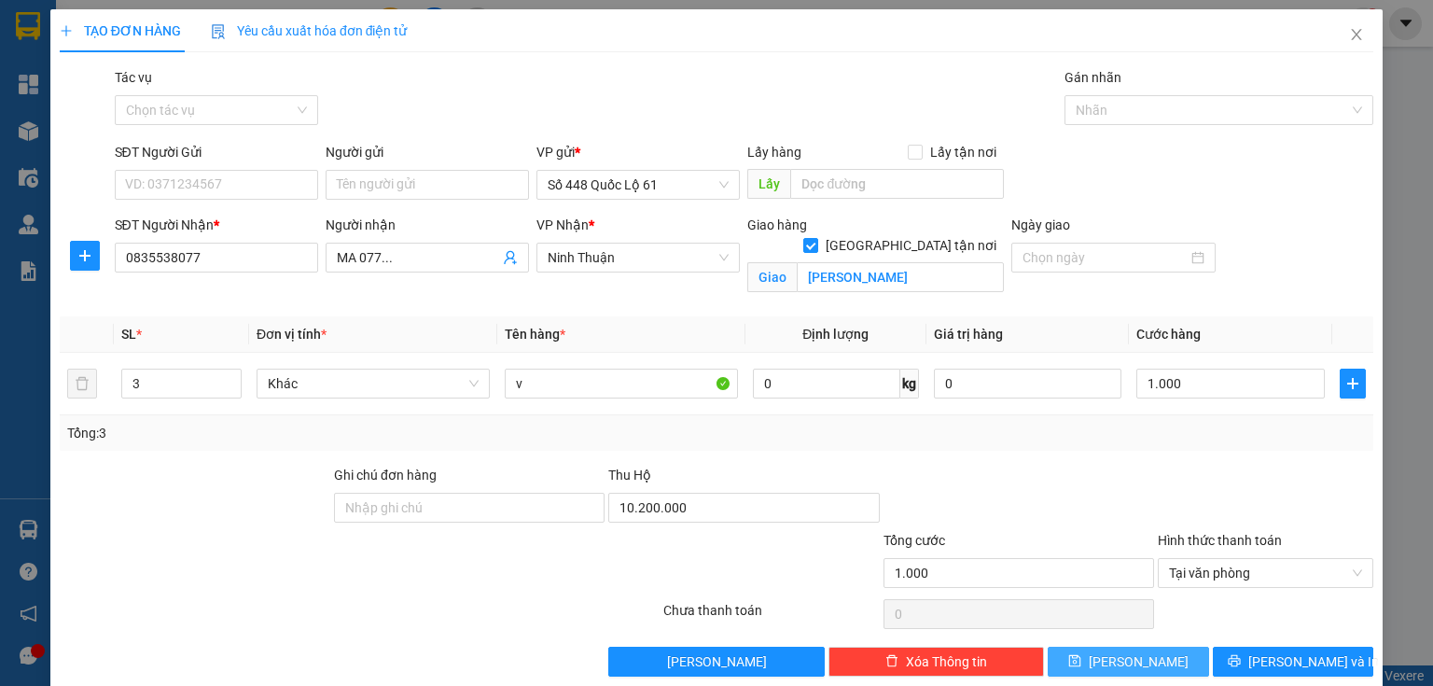
click at [1139, 653] on span "[PERSON_NAME]" at bounding box center [1139, 661] width 100 height 21
checkbox input "false"
type input "0"
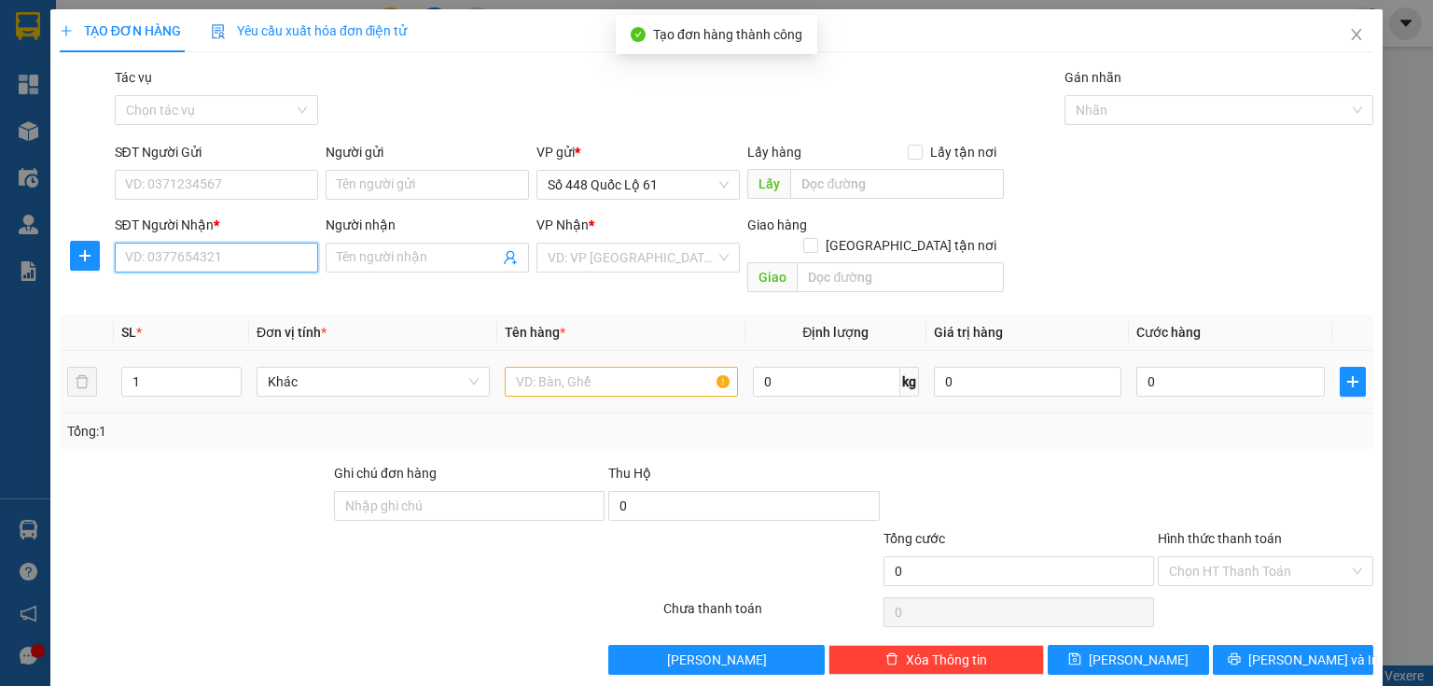
click at [194, 260] on input "SĐT Người Nhận *" at bounding box center [216, 258] width 203 height 30
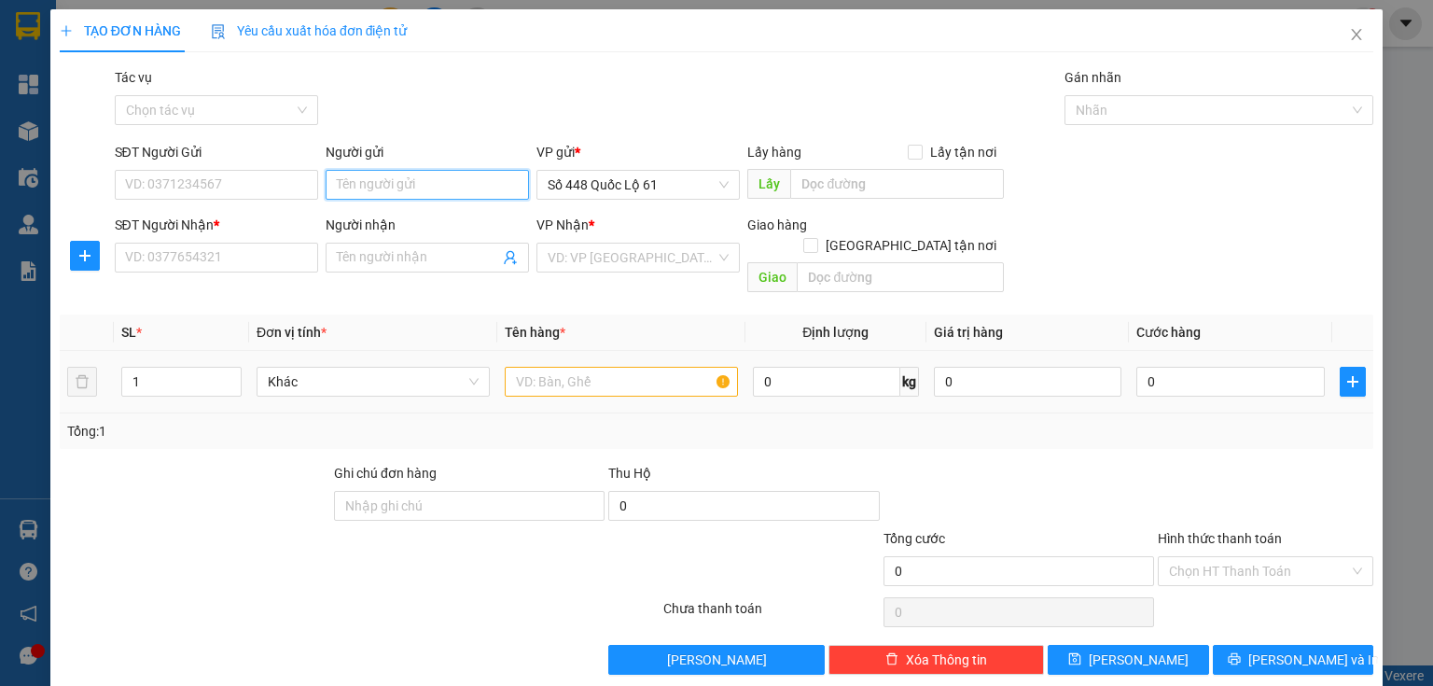
click at [483, 186] on input "Người gửi" at bounding box center [427, 185] width 203 height 30
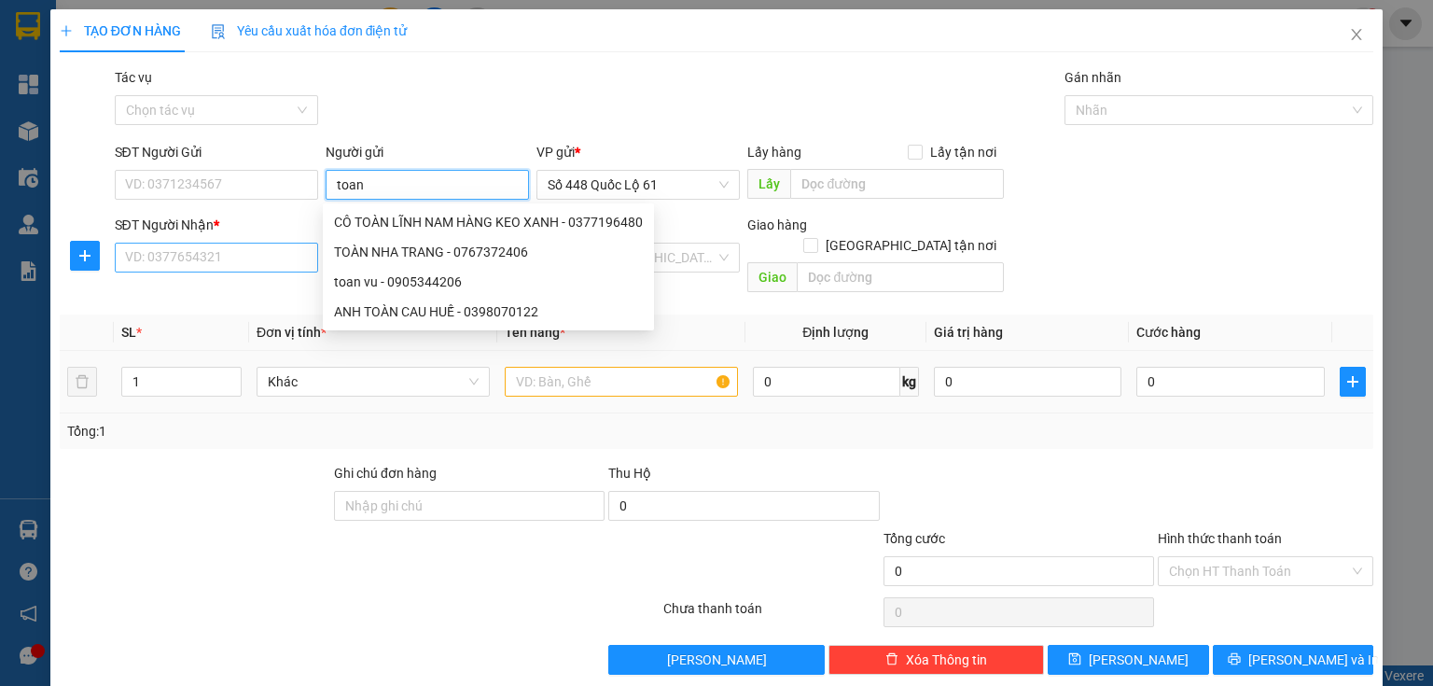
type input "toan"
click at [205, 245] on input "SĐT Người Nhận *" at bounding box center [216, 258] width 203 height 30
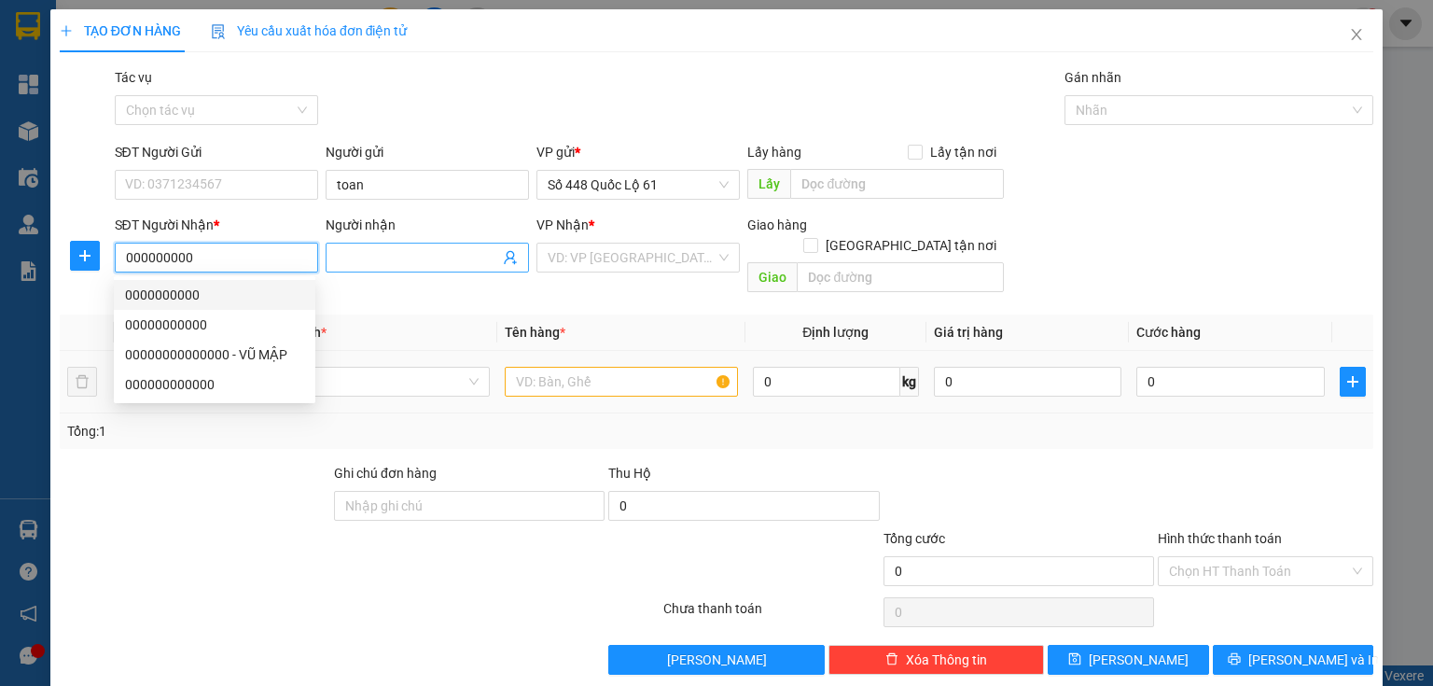
type input "000000000"
click at [403, 267] on input "Người nhận" at bounding box center [418, 257] width 162 height 21
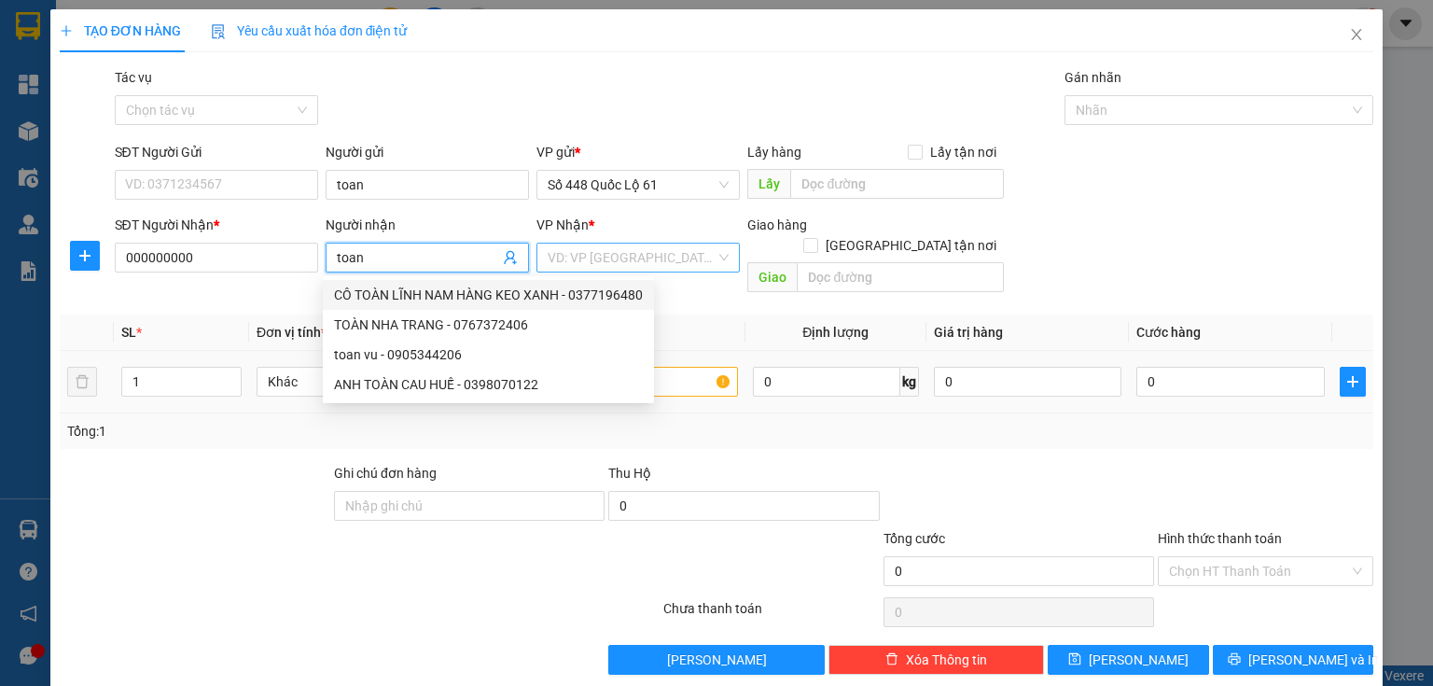
type input "toan"
click at [592, 263] on input "search" at bounding box center [632, 258] width 168 height 28
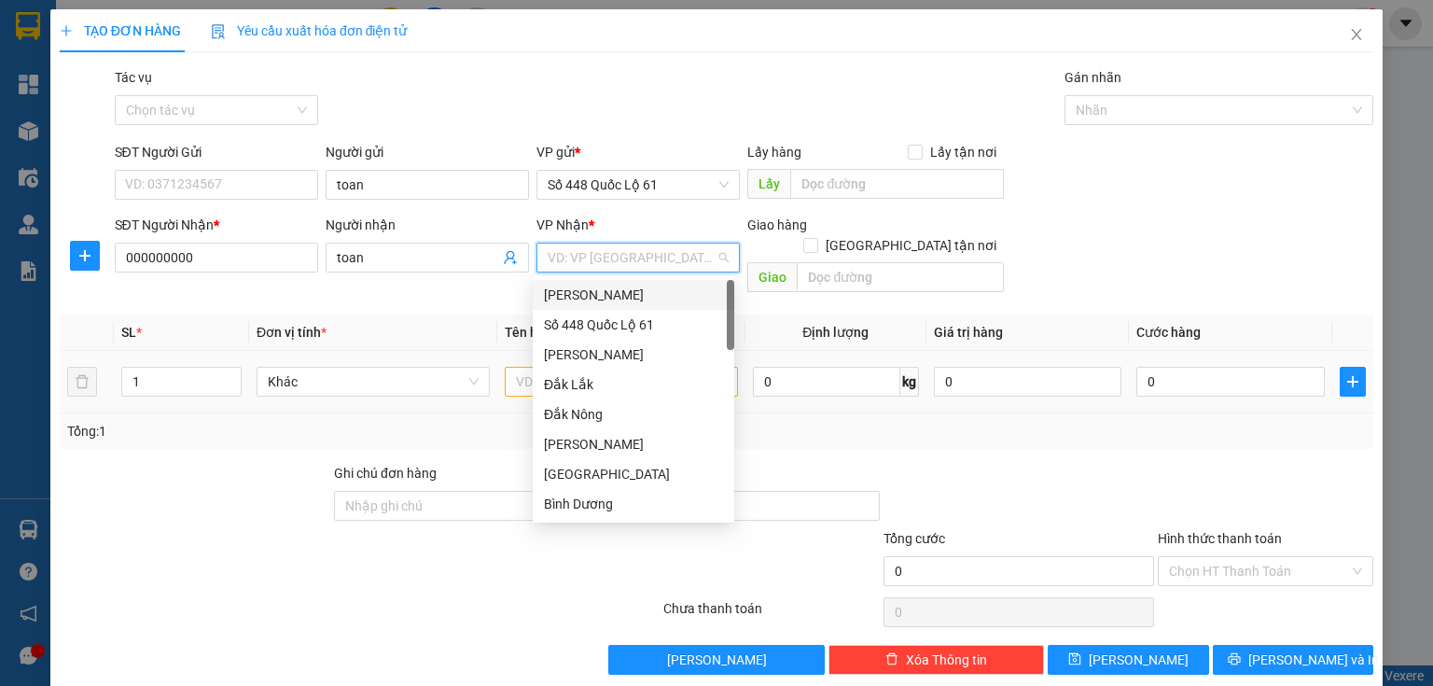
type input "q"
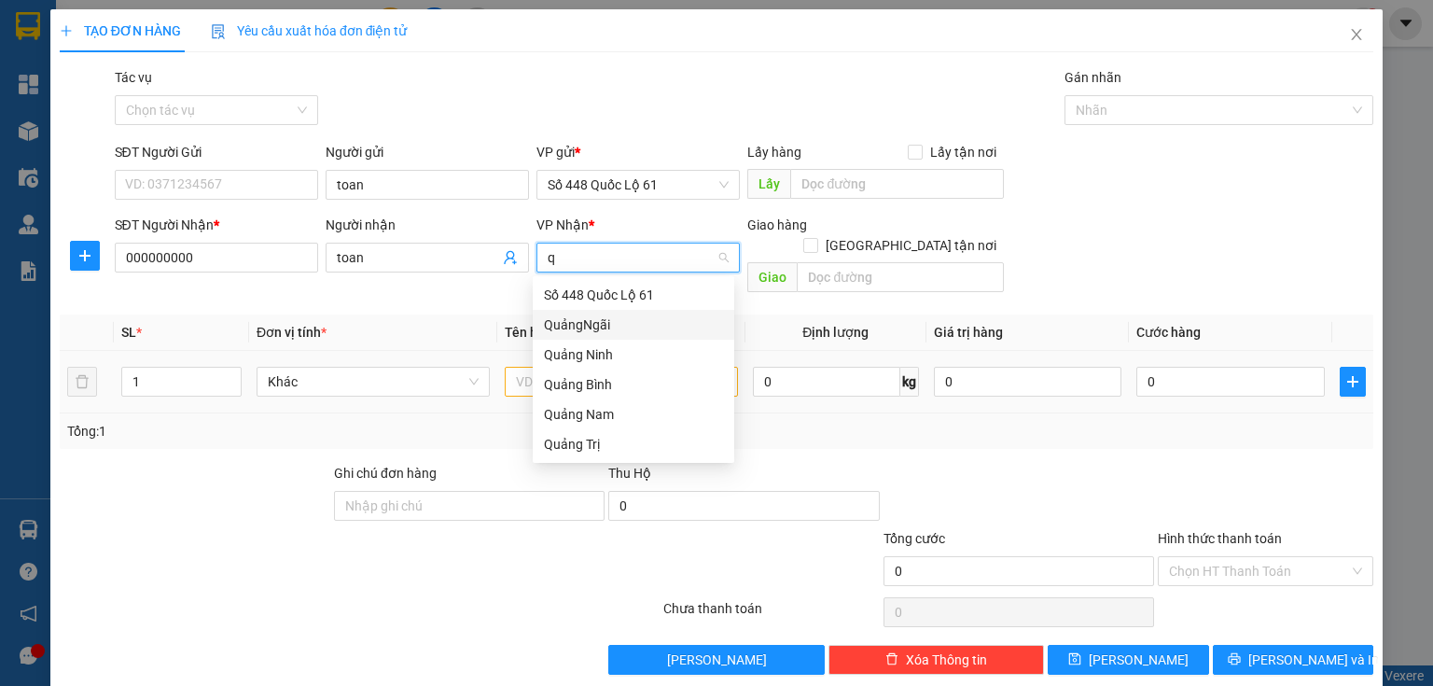
click at [605, 320] on div "QuảngNgãi" at bounding box center [633, 325] width 179 height 21
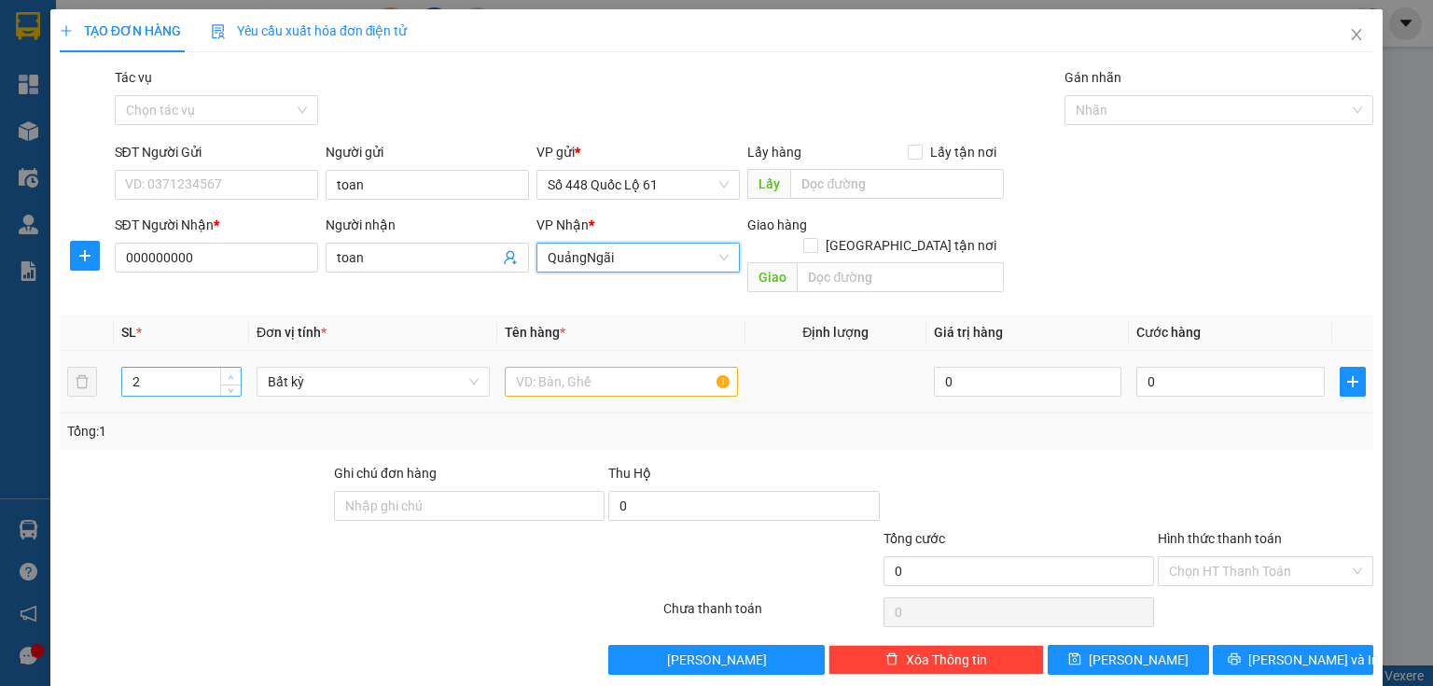
click at [234, 371] on span "up" at bounding box center [231, 376] width 11 height 11
type input "4"
click at [231, 374] on icon "up" at bounding box center [231, 377] width 7 height 7
click at [562, 367] on input "text" at bounding box center [621, 382] width 233 height 30
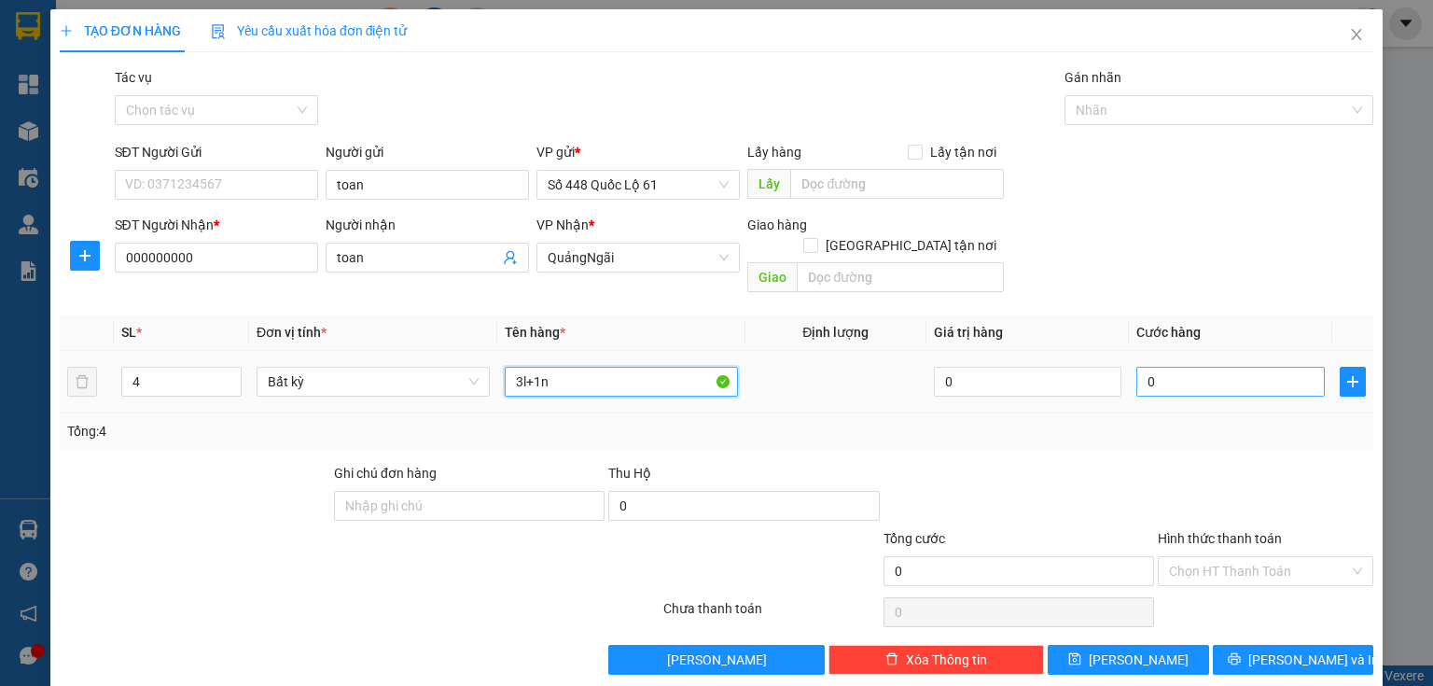
type input "3l+1n"
type input "1"
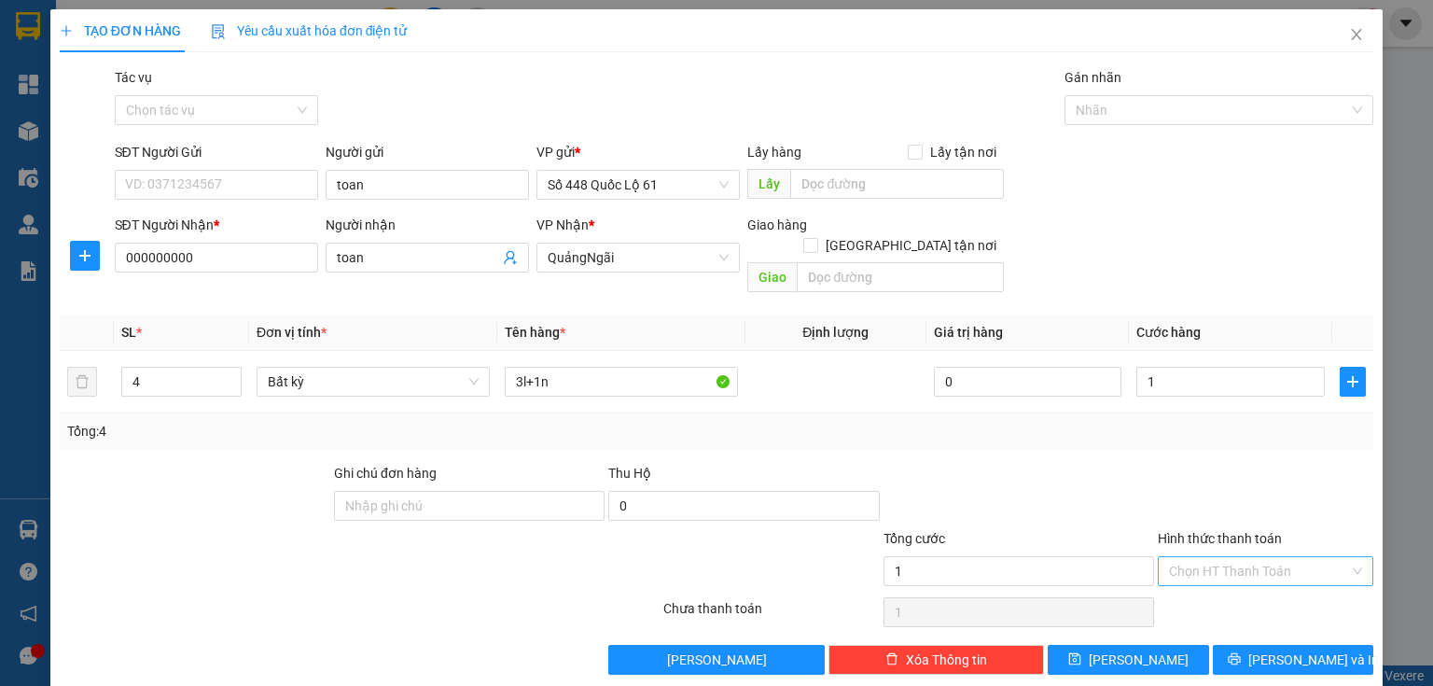
type input "1.000"
click at [1206, 557] on input "Hình thức thanh toán" at bounding box center [1259, 571] width 180 height 28
drag, startPoint x: 1184, startPoint y: 580, endPoint x: 1168, endPoint y: 590, distance: 18.4
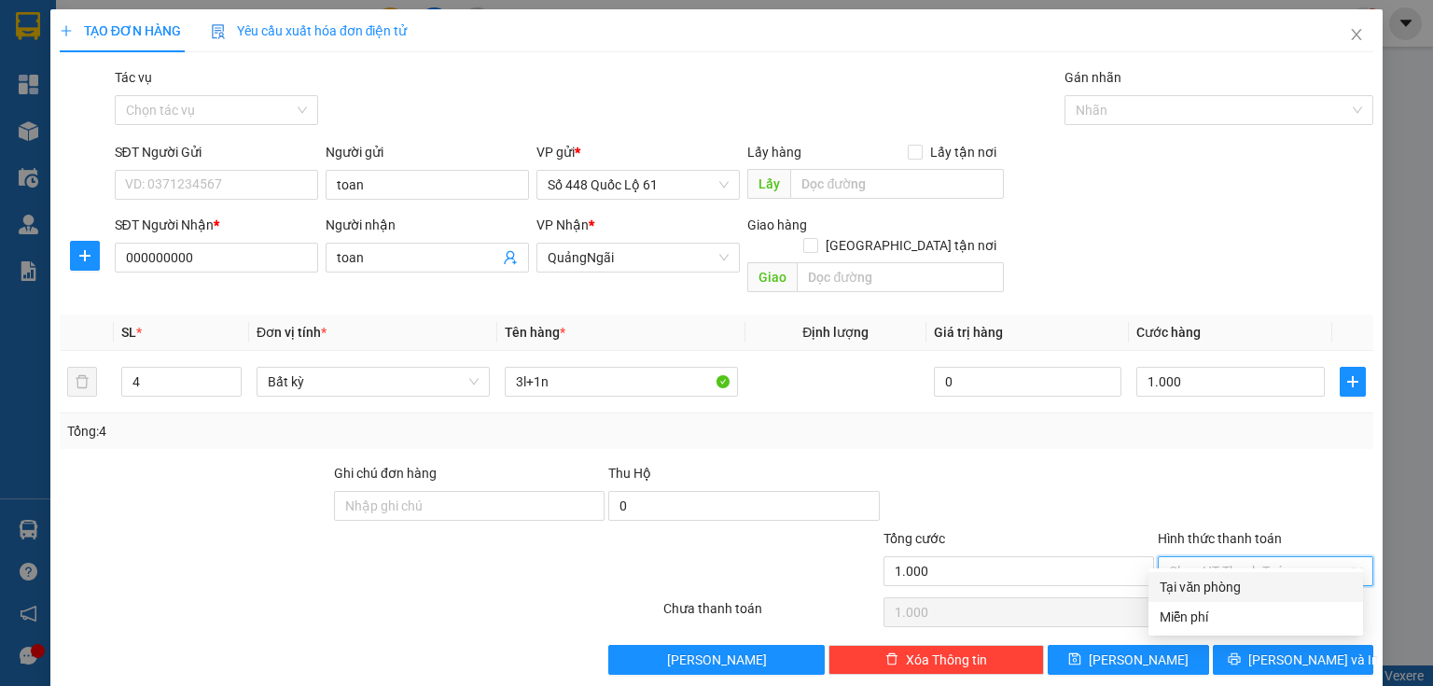
click at [1185, 582] on div "Tại văn phòng" at bounding box center [1256, 587] width 192 height 21
type input "0"
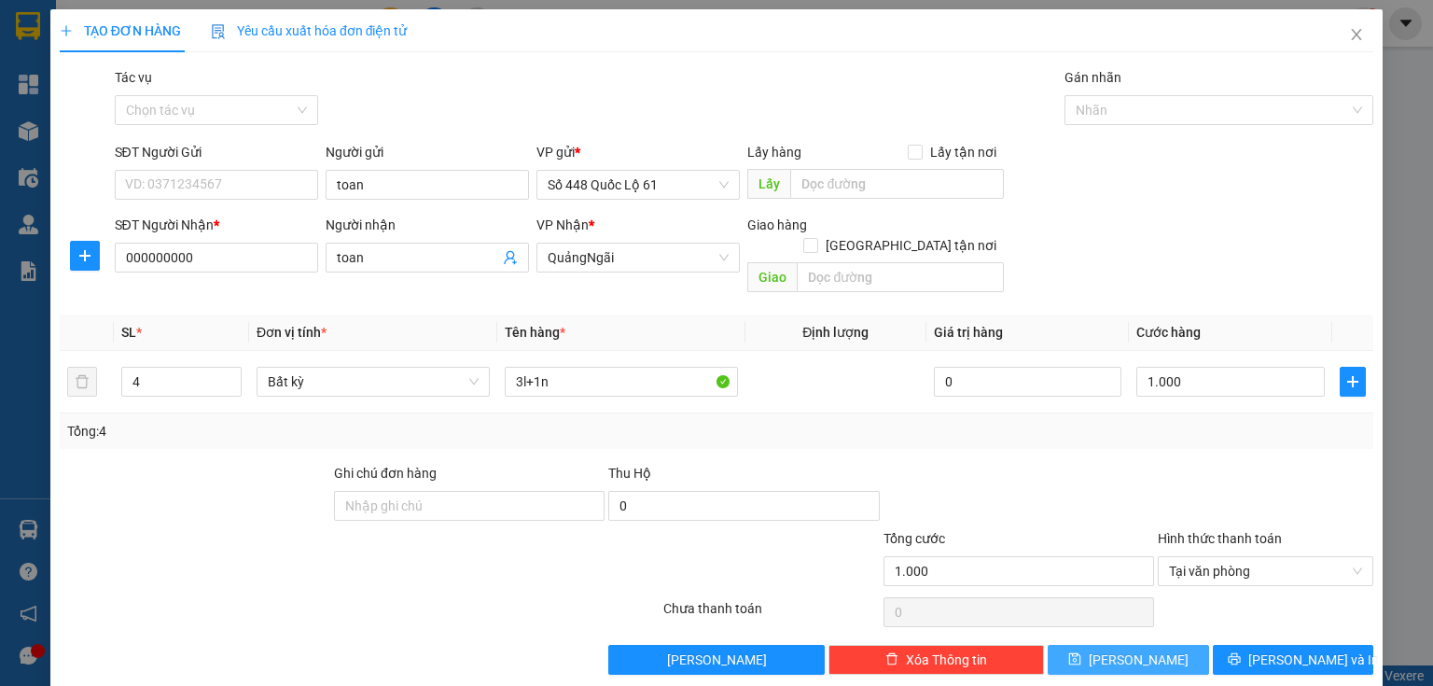
drag, startPoint x: 1115, startPoint y: 642, endPoint x: 752, endPoint y: 467, distance: 403.2
click at [1114, 645] on button "[PERSON_NAME]" at bounding box center [1128, 660] width 161 height 30
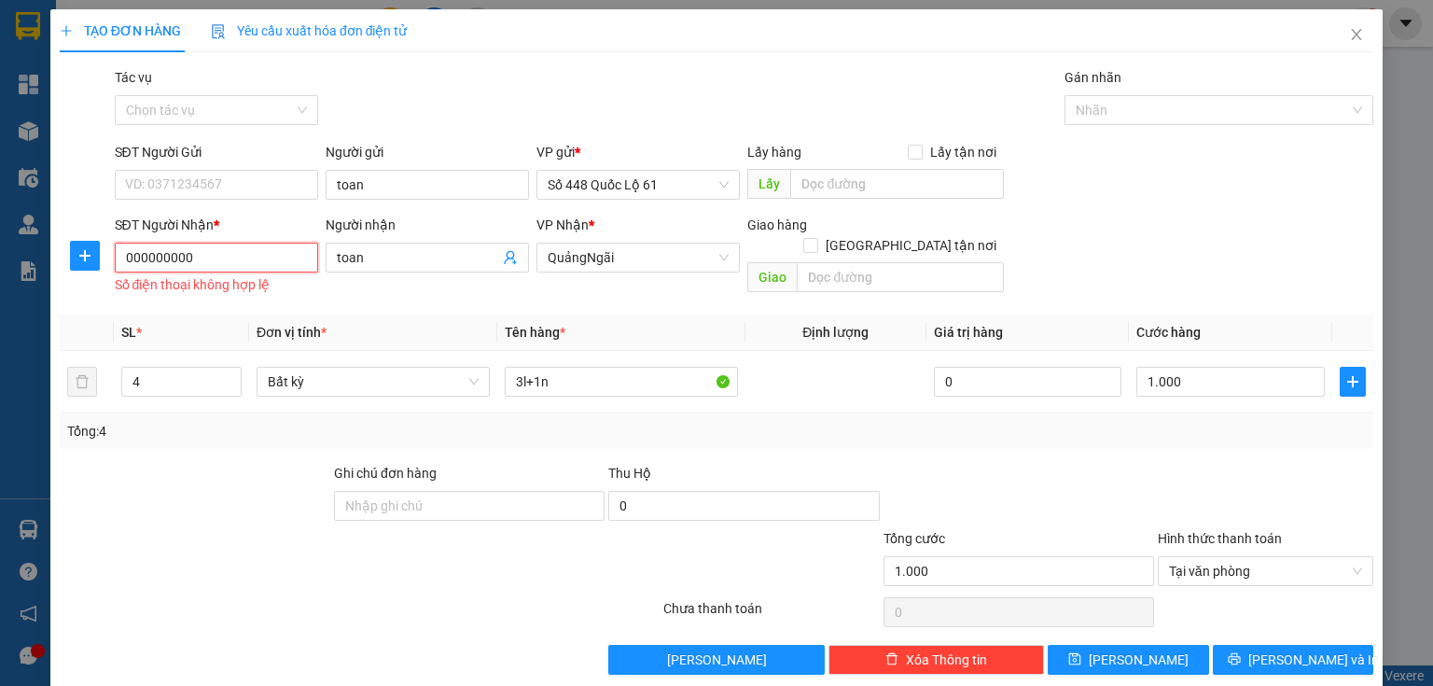
click at [245, 251] on input "000000000" at bounding box center [216, 258] width 203 height 30
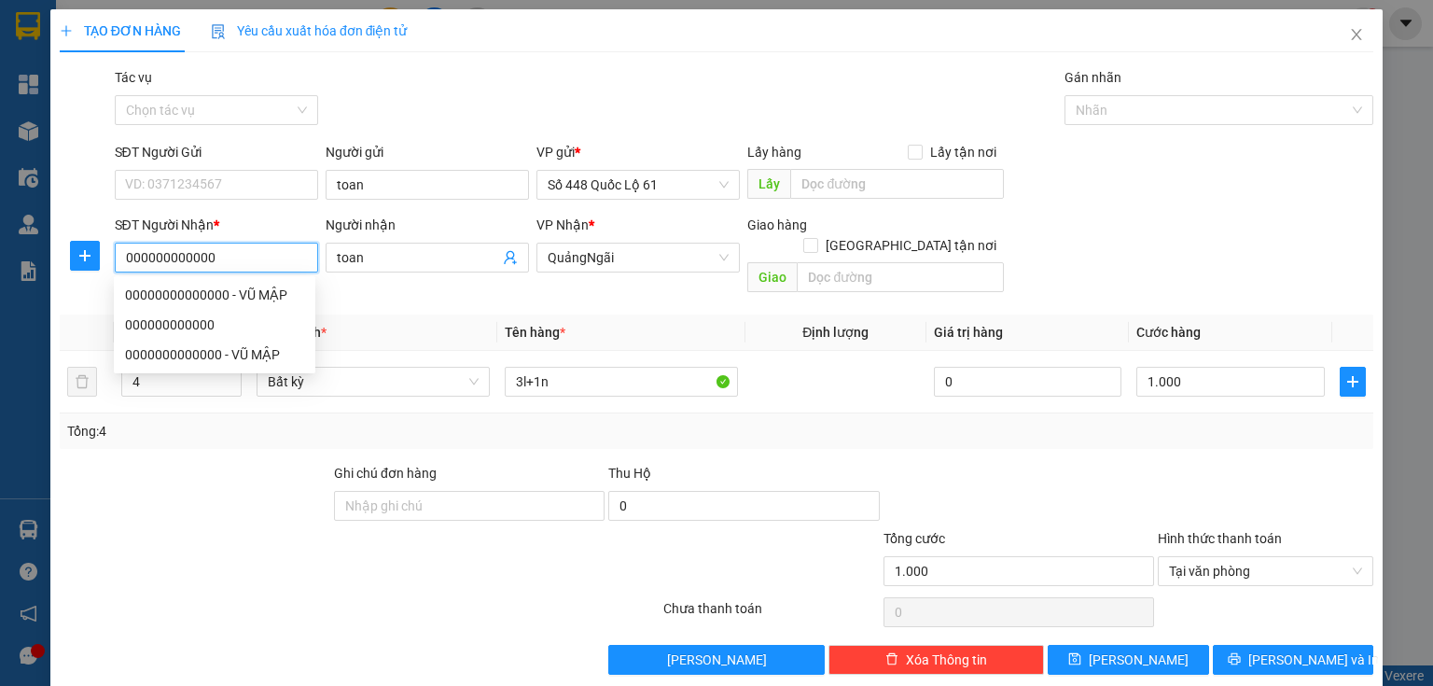
type input "000000000000"
click at [1188, 659] on div "TẠO ĐƠN HÀNG Yêu cầu xuất hóa đơn điện tử Transit Pickup Surcharge Ids Transit …" at bounding box center [716, 348] width 1333 height 679
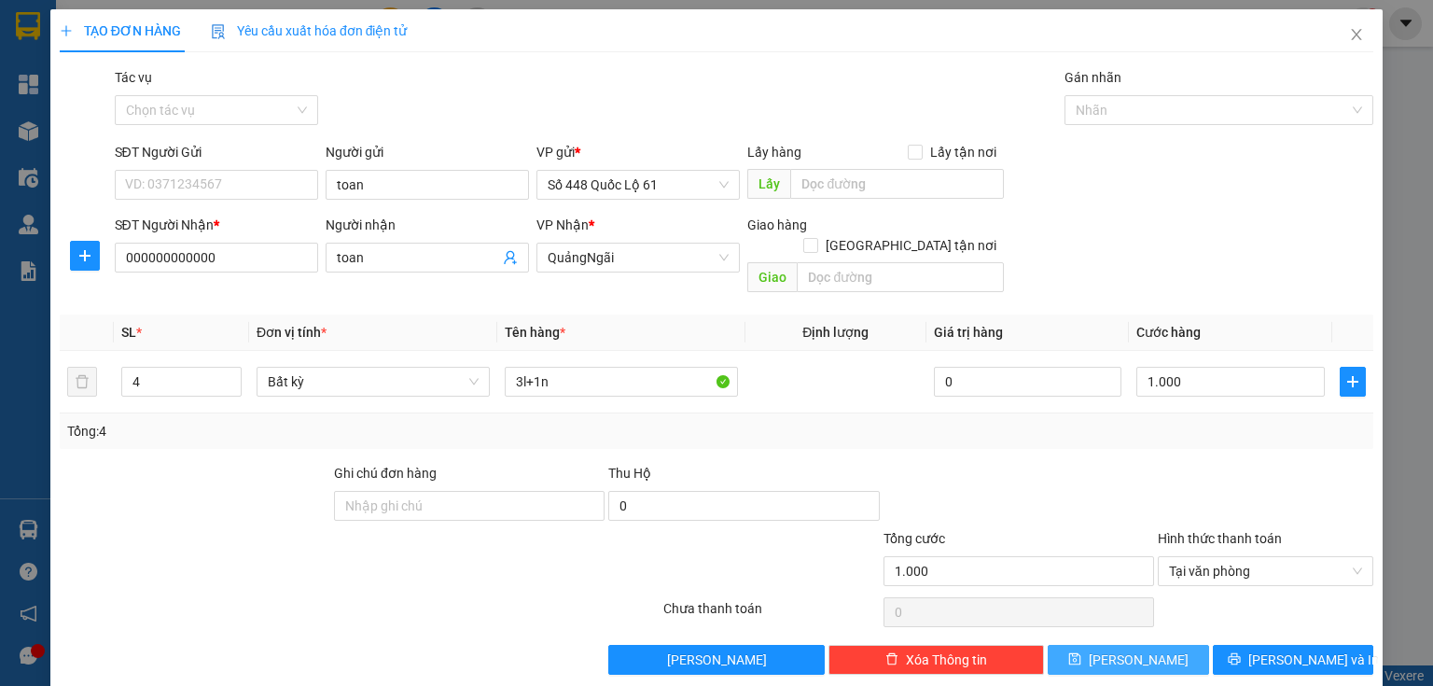
click at [1170, 645] on button "[PERSON_NAME]" at bounding box center [1128, 660] width 161 height 30
type input "0"
type input "1"
type input "0"
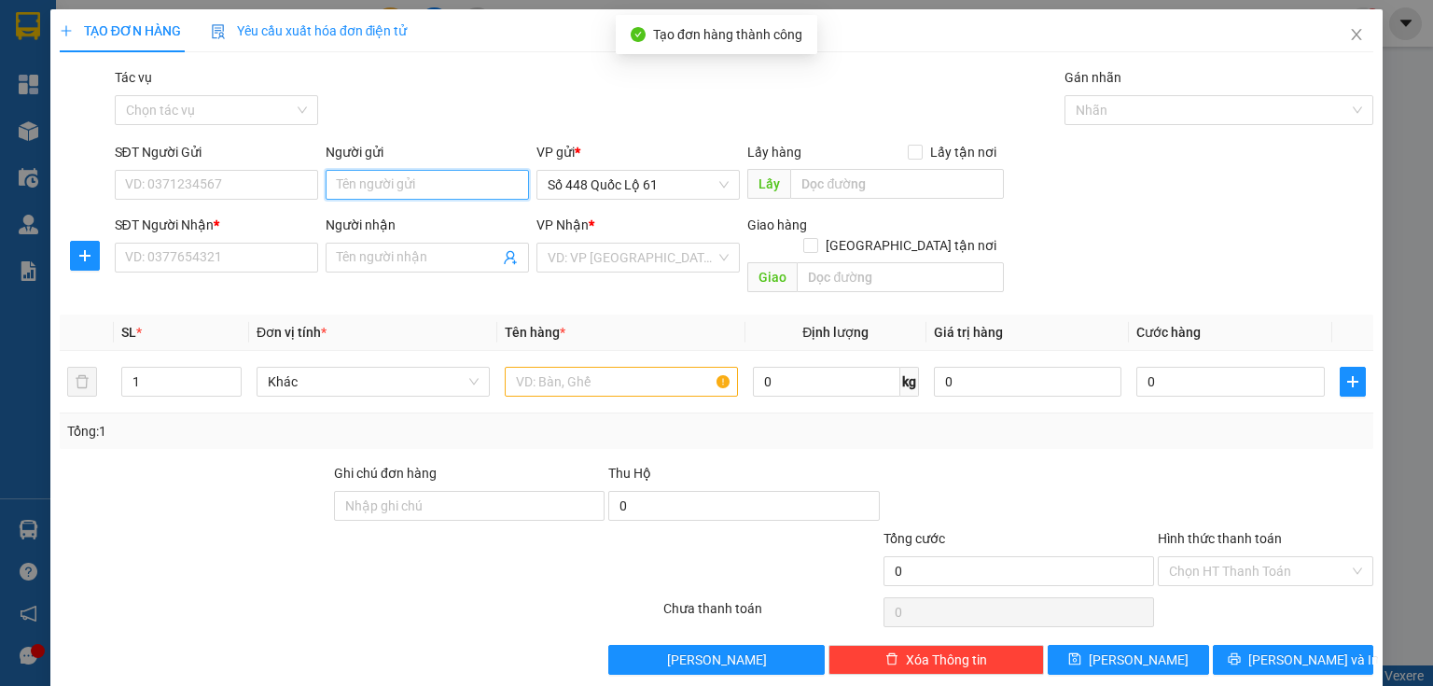
click at [414, 187] on input "Người gửi" at bounding box center [427, 185] width 203 height 30
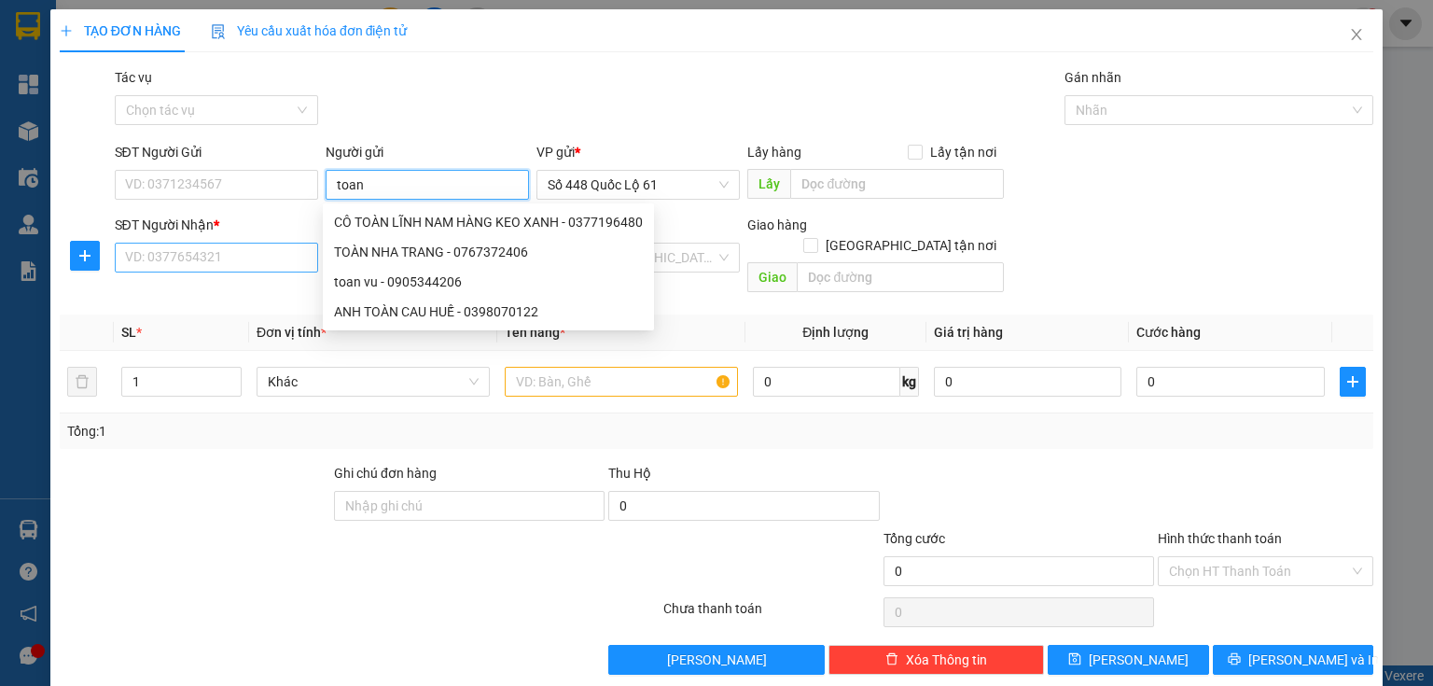
type input "toan"
drag, startPoint x: 238, startPoint y: 259, endPoint x: 217, endPoint y: 259, distance: 21.5
click at [227, 259] on input "SĐT Người Nhận *" at bounding box center [216, 258] width 203 height 30
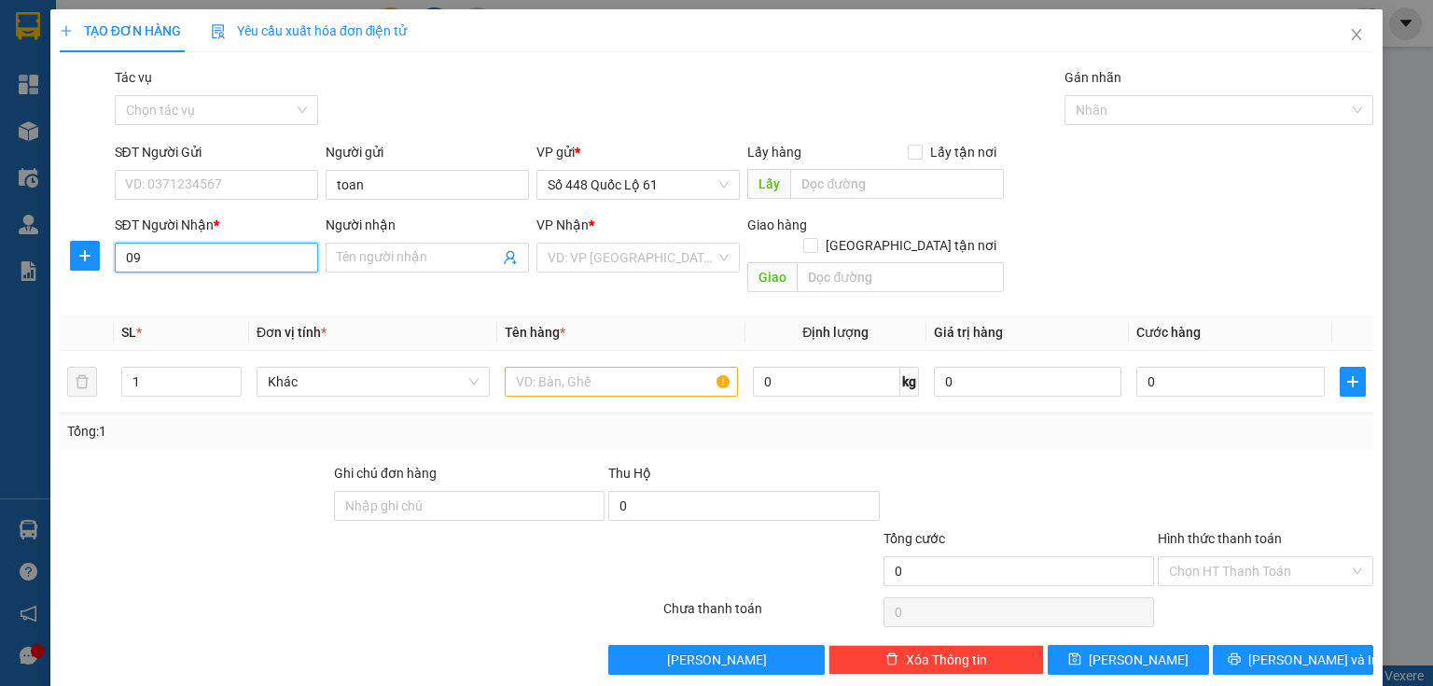
type input "096"
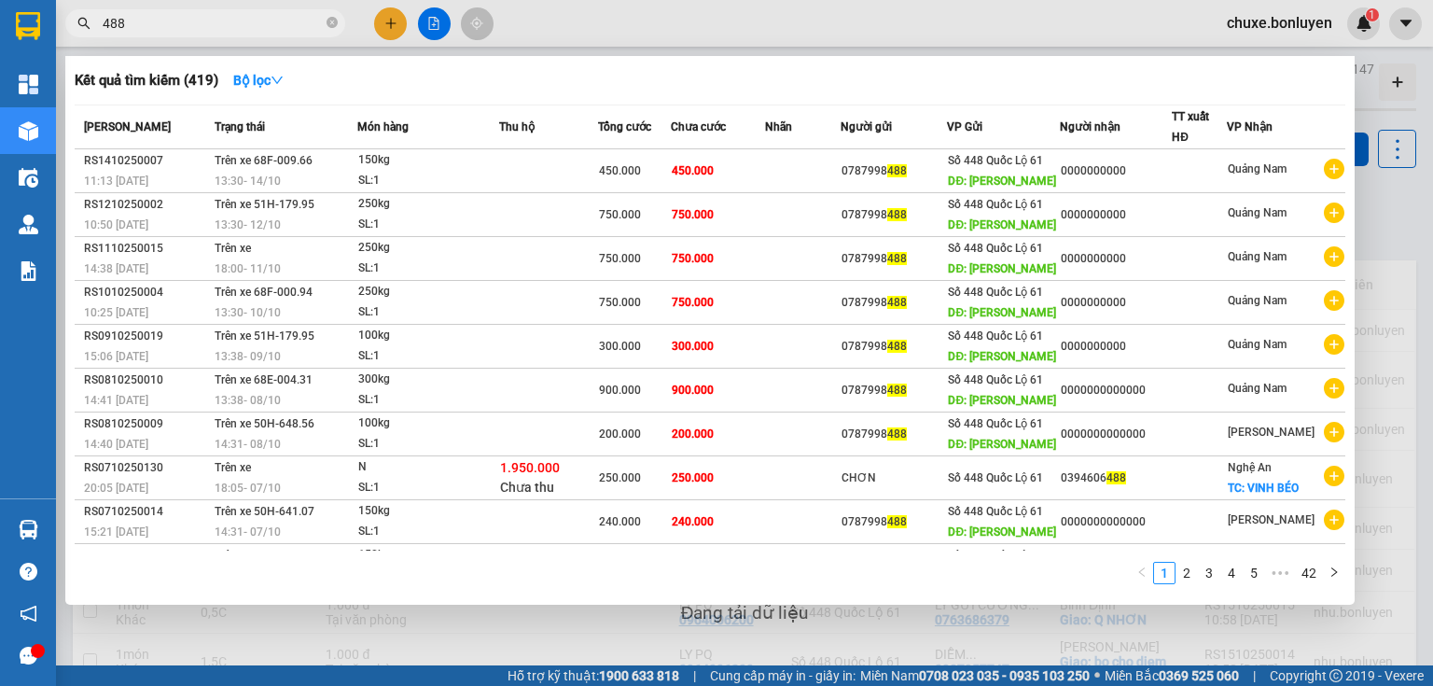
click at [182, 24] on input "488" at bounding box center [213, 23] width 220 height 21
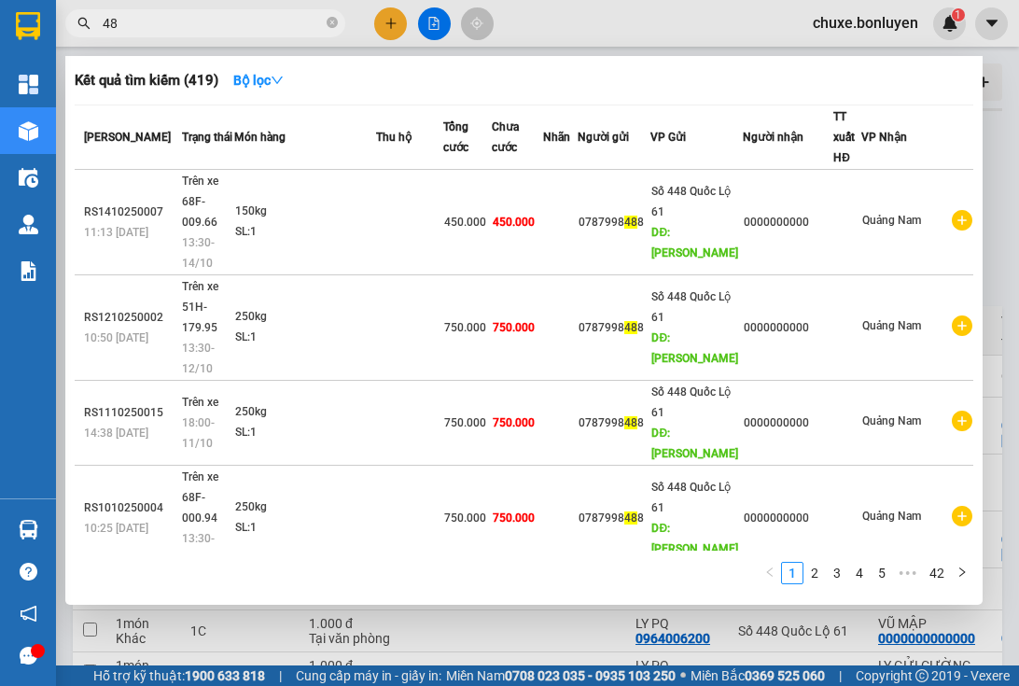
drag, startPoint x: 168, startPoint y: 17, endPoint x: 174, endPoint y: 35, distance: 19.5
click at [174, 35] on span "48" at bounding box center [205, 23] width 280 height 28
type input "4"
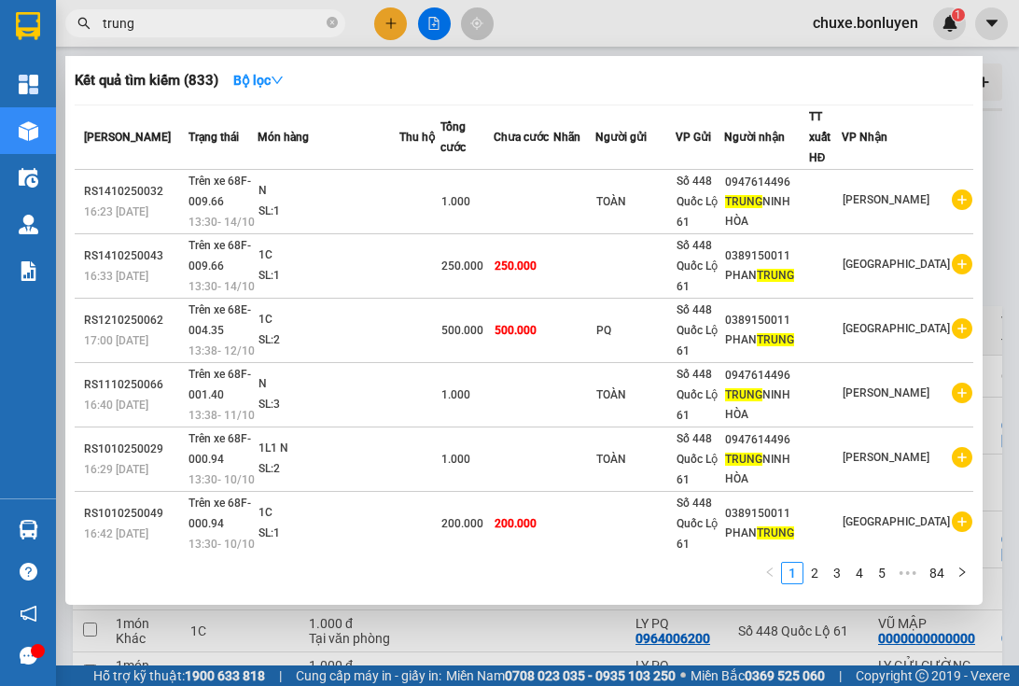
type input "trung"
drag, startPoint x: 385, startPoint y: 19, endPoint x: 394, endPoint y: 26, distance: 11.2
click at [388, 21] on div at bounding box center [509, 343] width 1019 height 686
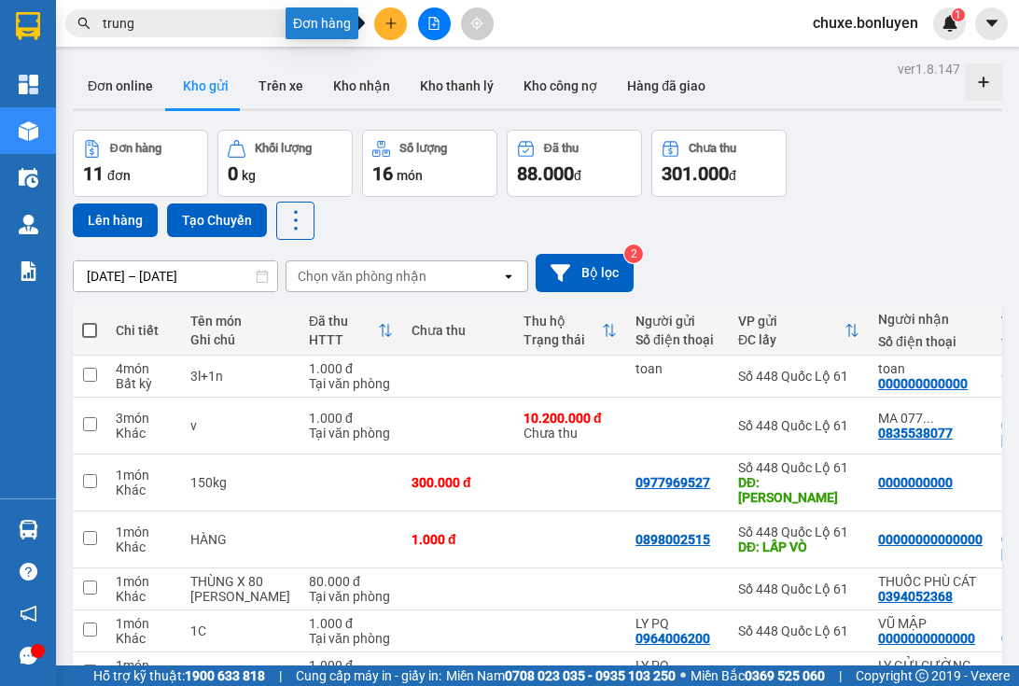
click at [394, 26] on icon "plus" at bounding box center [390, 23] width 13 height 13
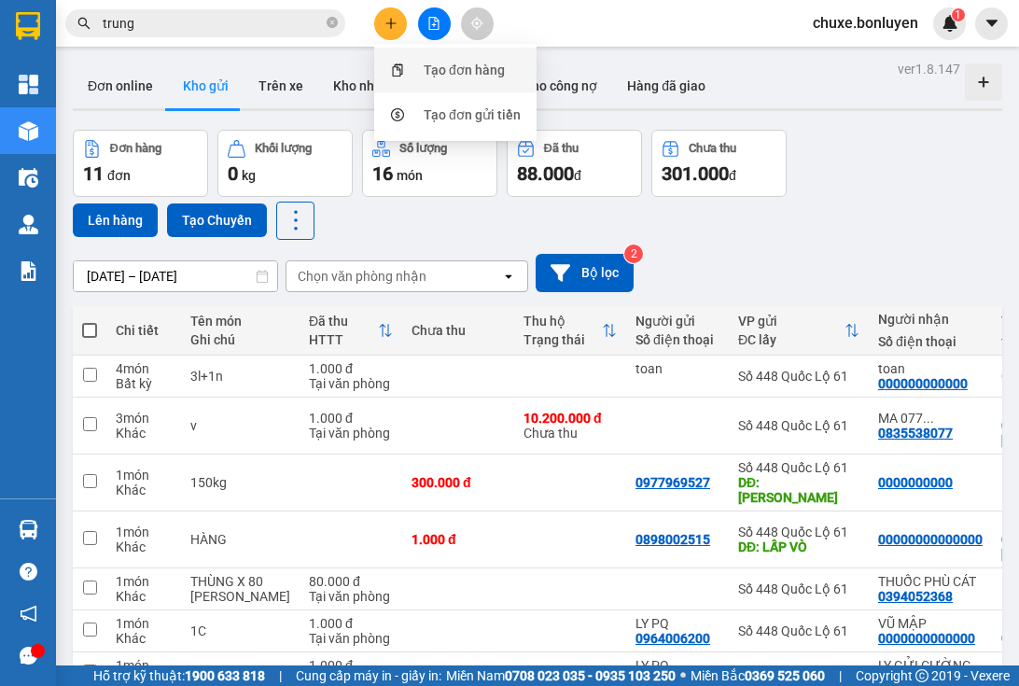
click at [415, 60] on div "Tạo đơn hàng" at bounding box center [455, 69] width 140 height 35
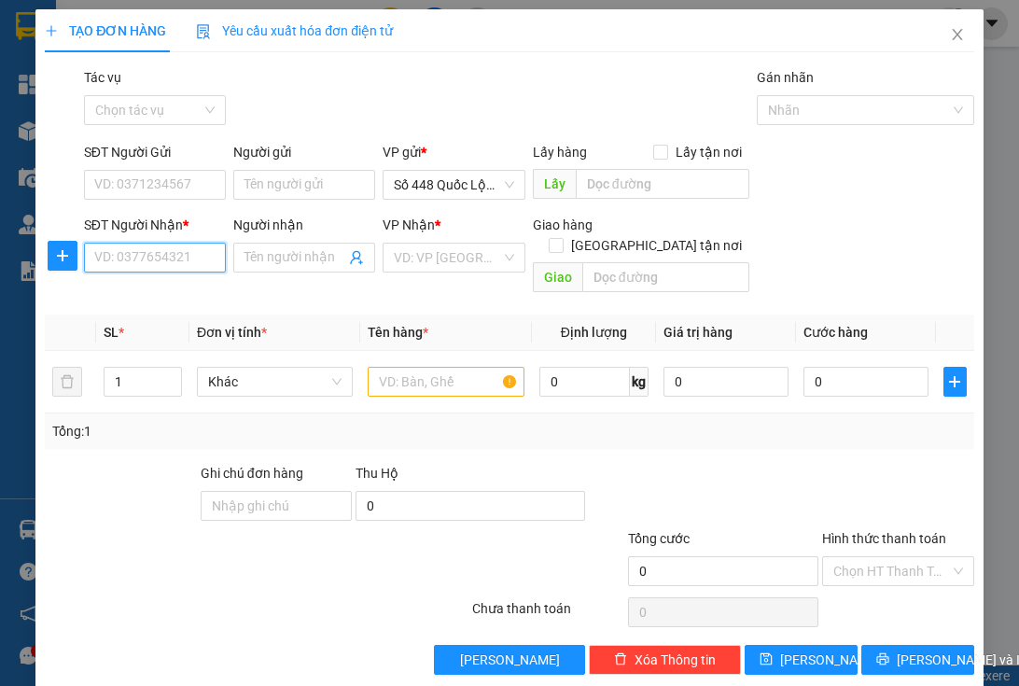
drag, startPoint x: 197, startPoint y: 256, endPoint x: 187, endPoint y: 245, distance: 15.2
click at [195, 256] on input "SĐT Người Nhận *" at bounding box center [155, 258] width 142 height 30
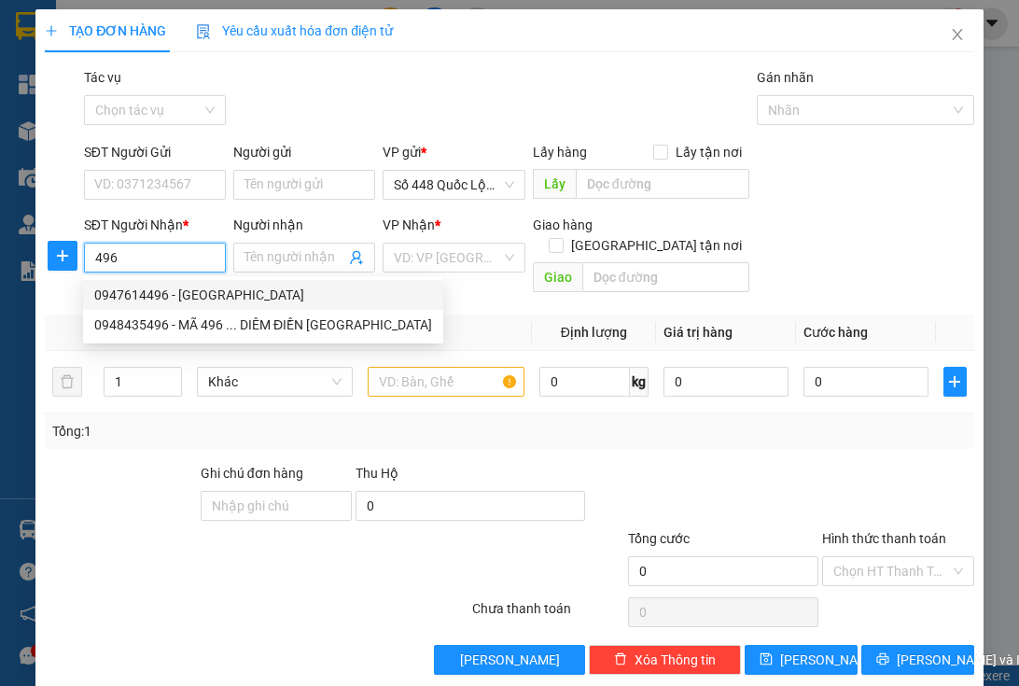
drag, startPoint x: 211, startPoint y: 299, endPoint x: 235, endPoint y: 276, distance: 33.0
click at [213, 299] on div "0947614496 - [GEOGRAPHIC_DATA]" at bounding box center [263, 295] width 338 height 21
type input "0947614496"
type input "TRÂN NINH HÒA"
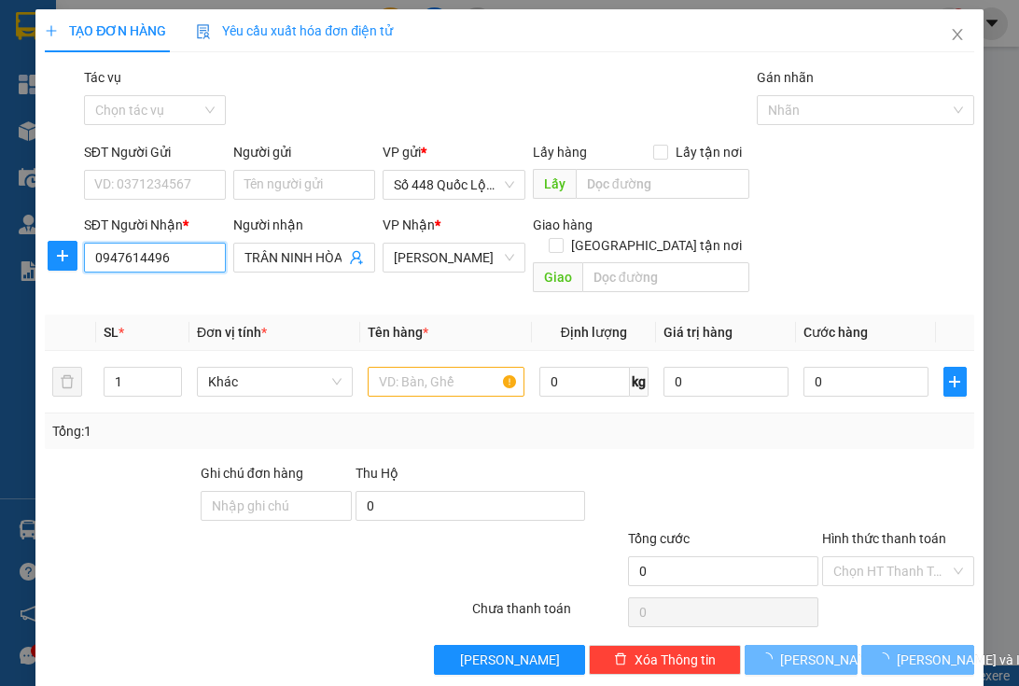
type input "230.000"
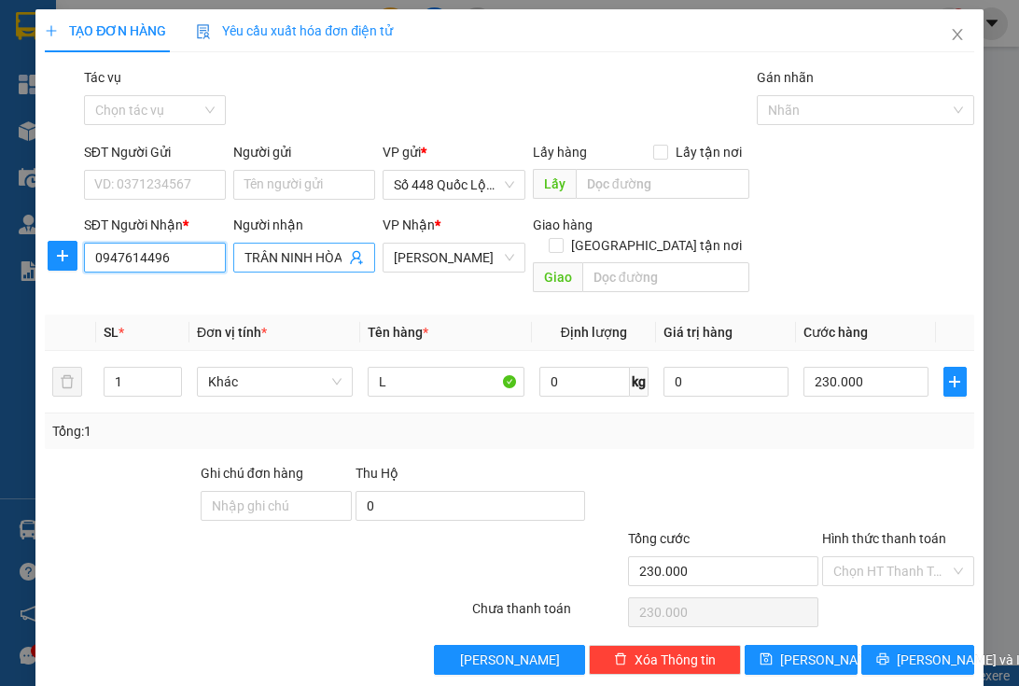
type input "0947614496"
click at [273, 257] on input "TRÂN NINH HÒA" at bounding box center [295, 257] width 101 height 21
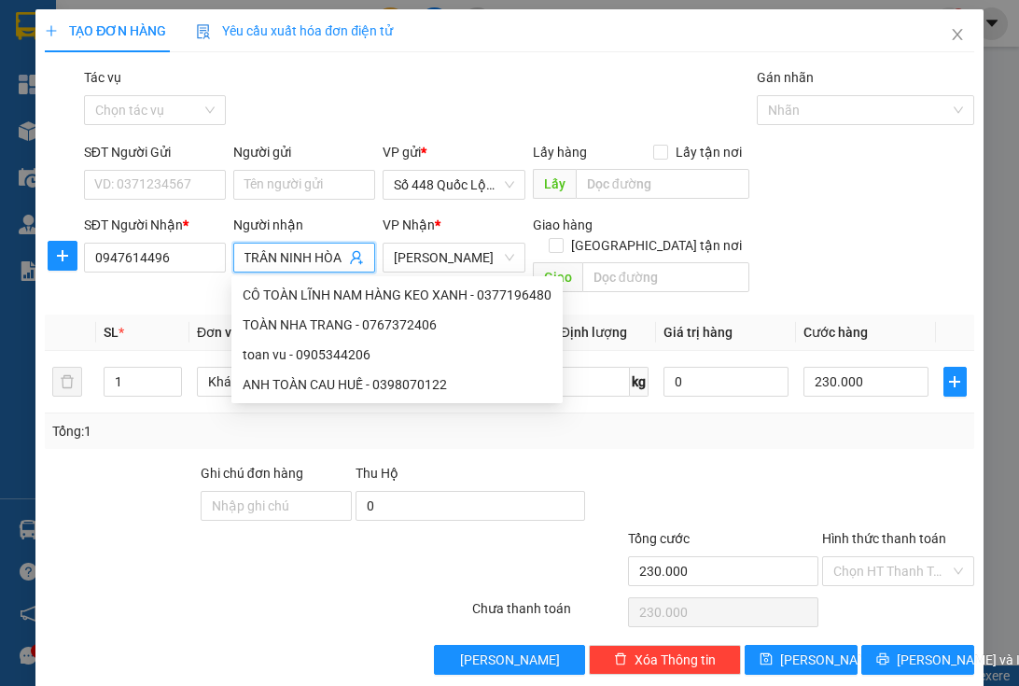
click at [264, 257] on input "TRÂN NINH HÒA" at bounding box center [295, 257] width 101 height 21
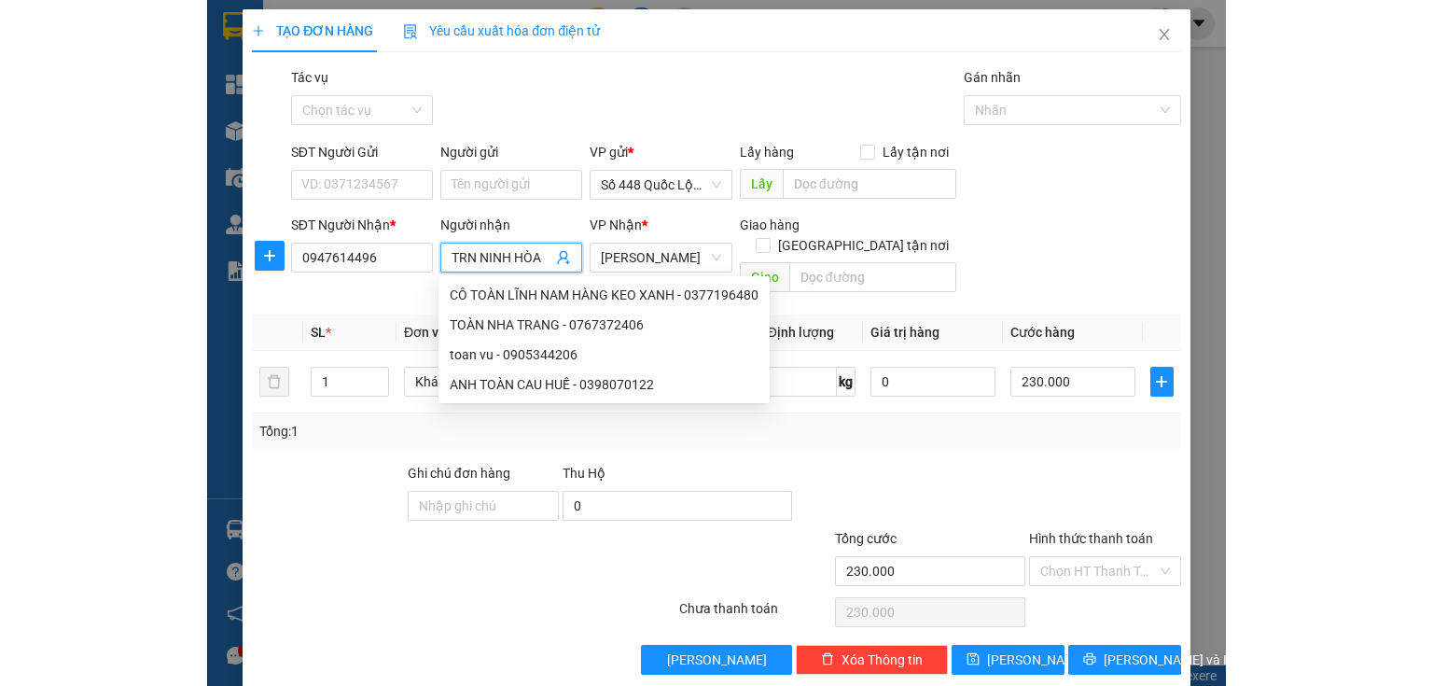
scroll to position [0, 0]
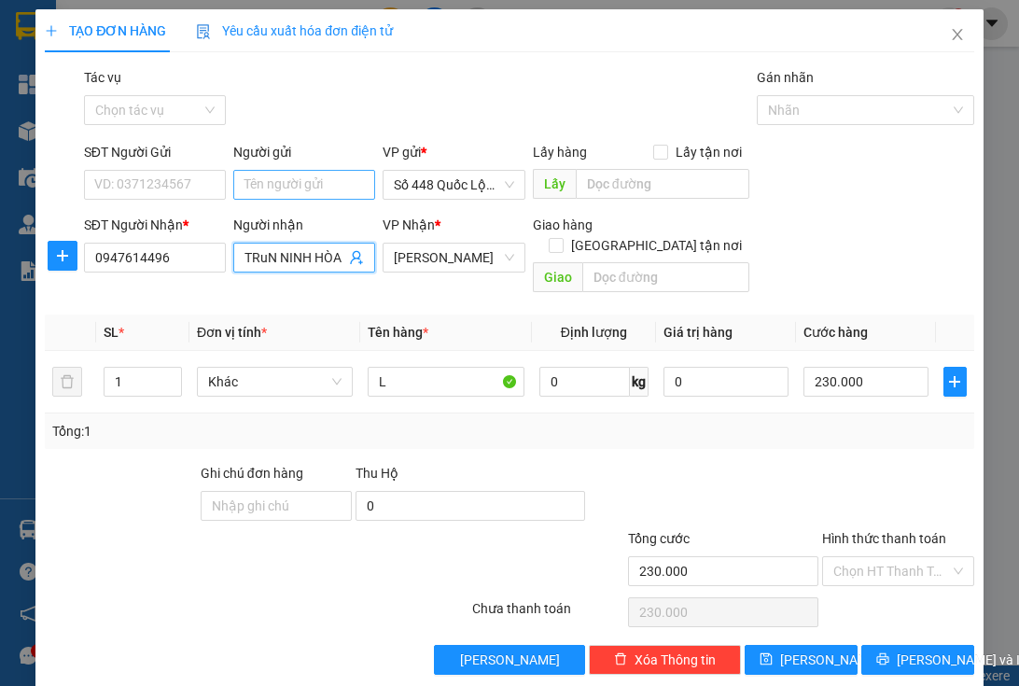
type input "TRuN NINH HÒA"
click at [287, 189] on input "Người gửi" at bounding box center [304, 185] width 142 height 30
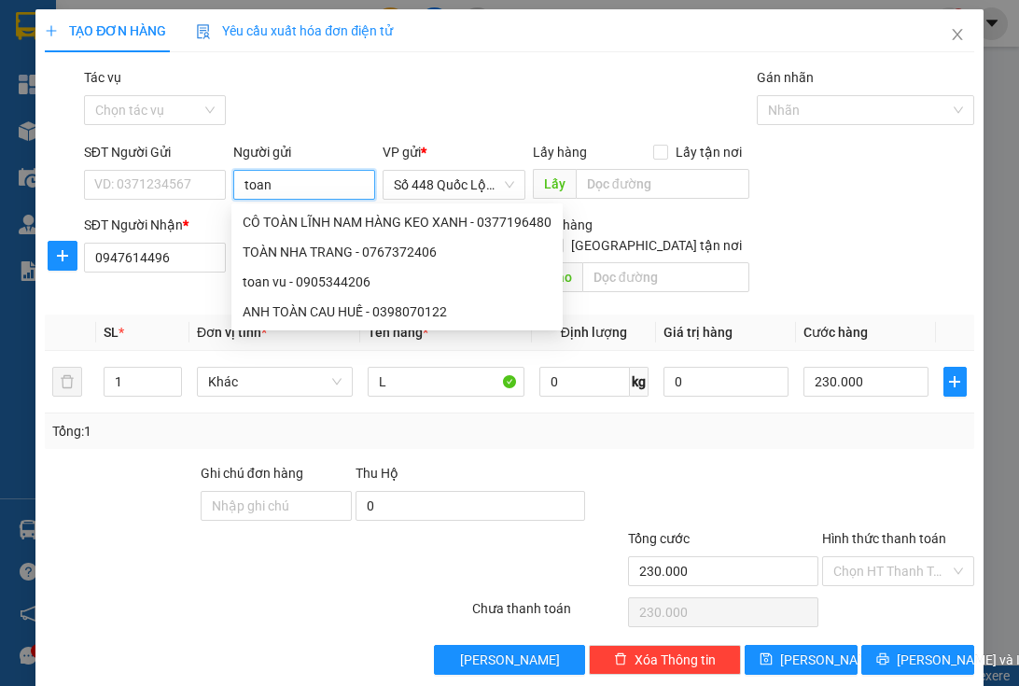
type input "toan"
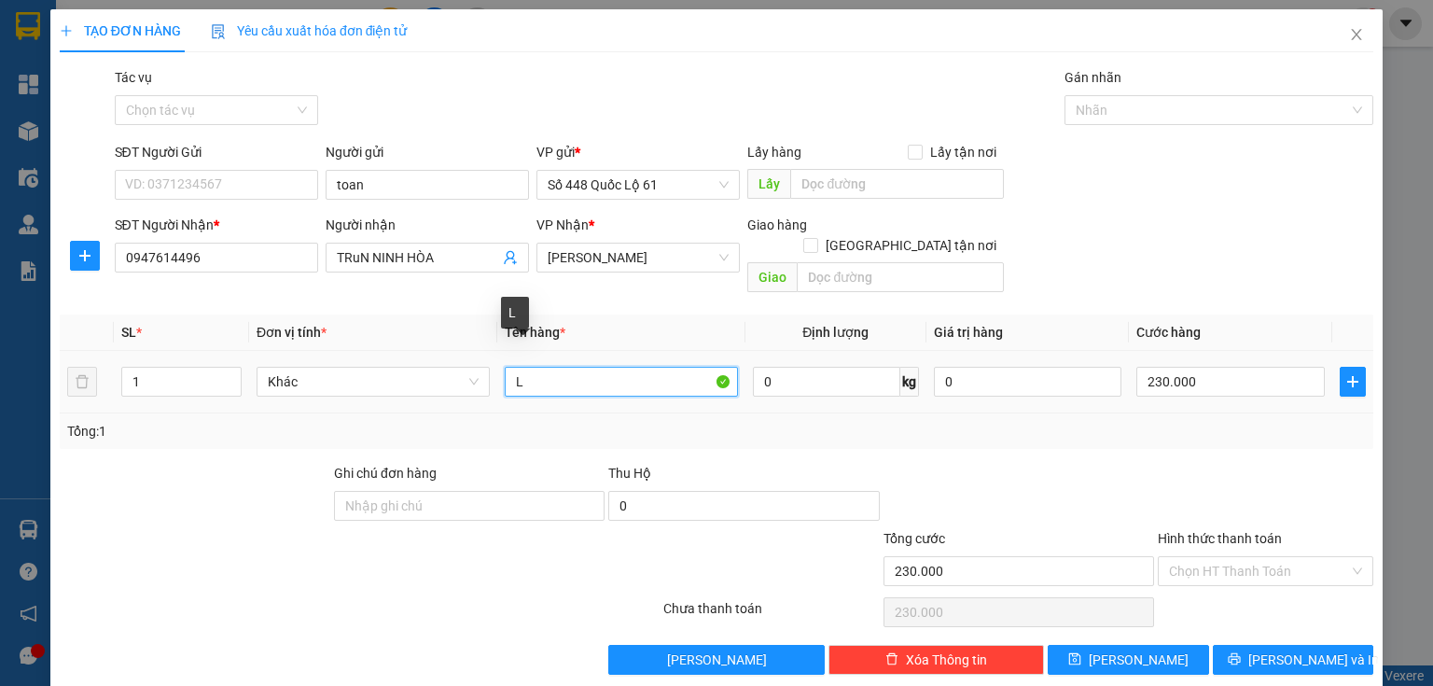
click at [552, 367] on input "L" at bounding box center [621, 382] width 233 height 30
type input "n"
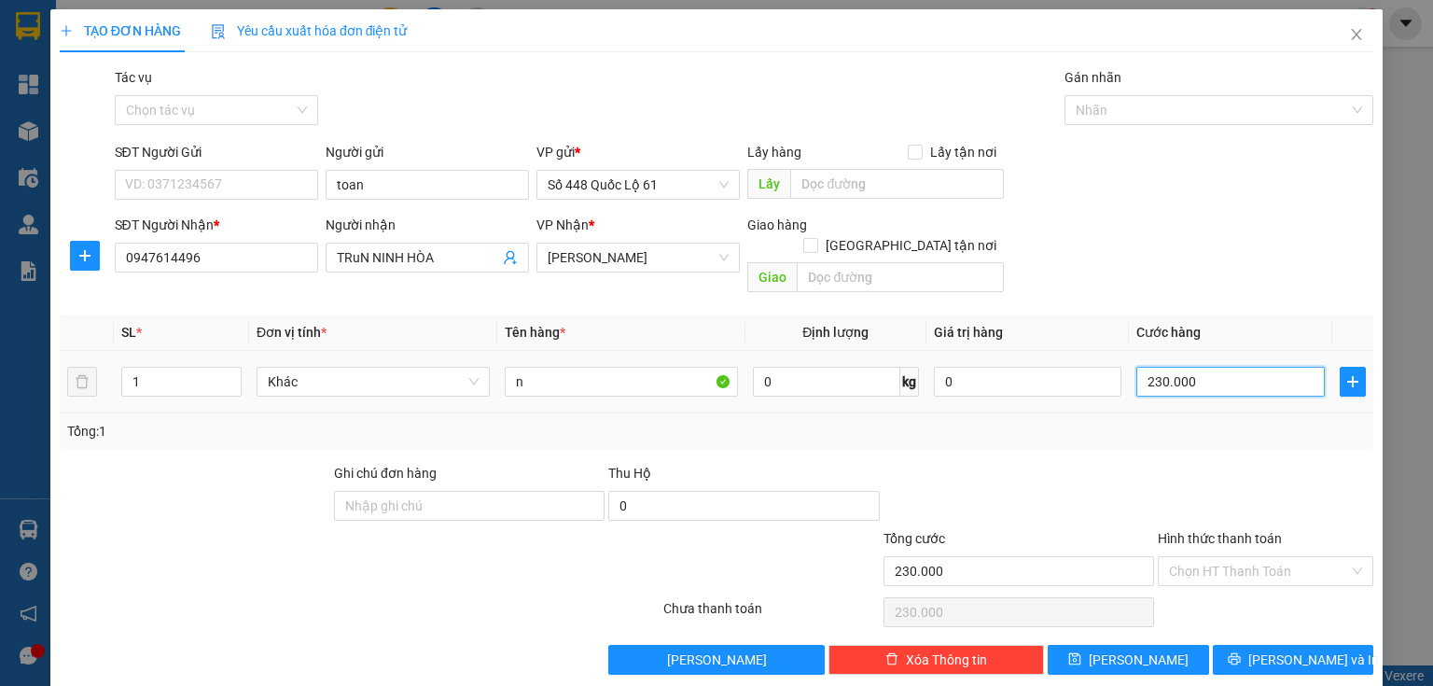
click at [1227, 367] on input "230.000" at bounding box center [1231, 382] width 189 height 30
type input "1"
type input "1.000"
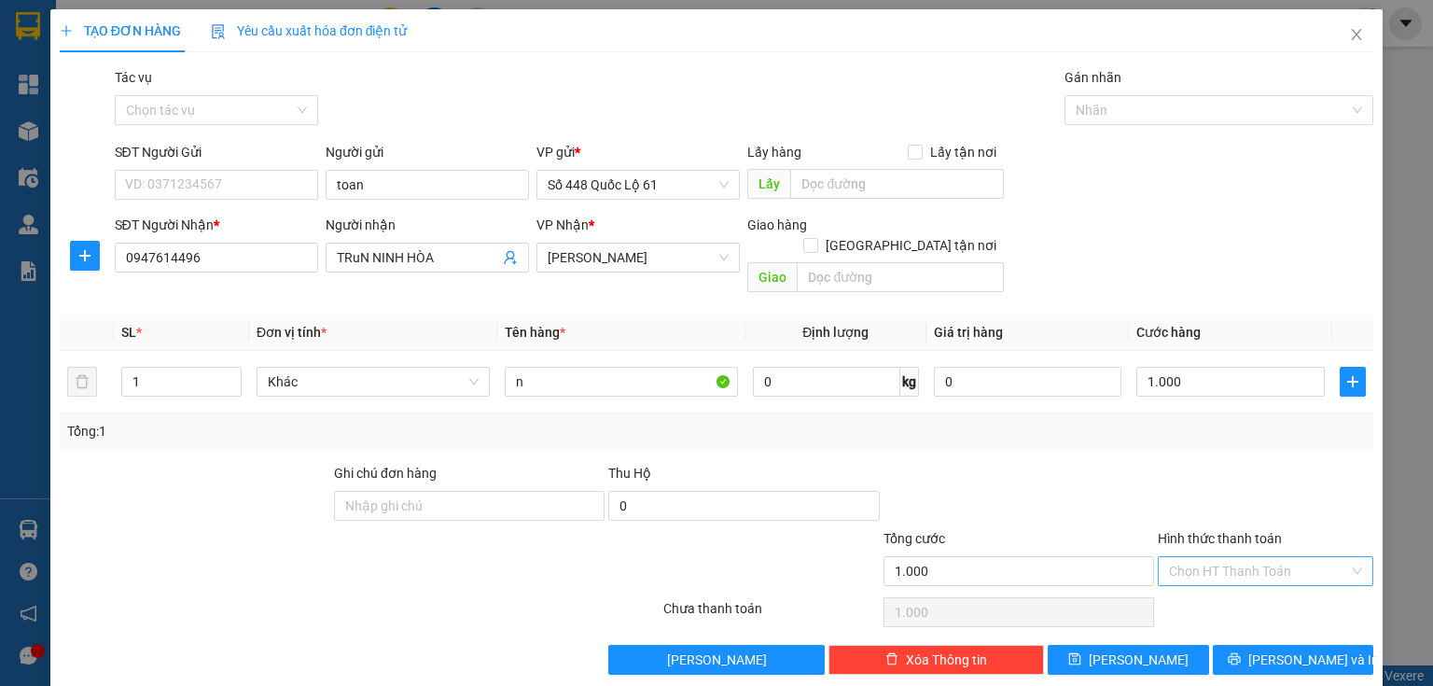
click at [1196, 558] on input "Hình thức thanh toán" at bounding box center [1259, 571] width 180 height 28
drag, startPoint x: 1185, startPoint y: 582, endPoint x: 1139, endPoint y: 614, distance: 56.4
click at [1183, 585] on div "Tại văn phòng" at bounding box center [1256, 587] width 192 height 21
click at [1135, 650] on span "[PERSON_NAME]" at bounding box center [1139, 660] width 100 height 21
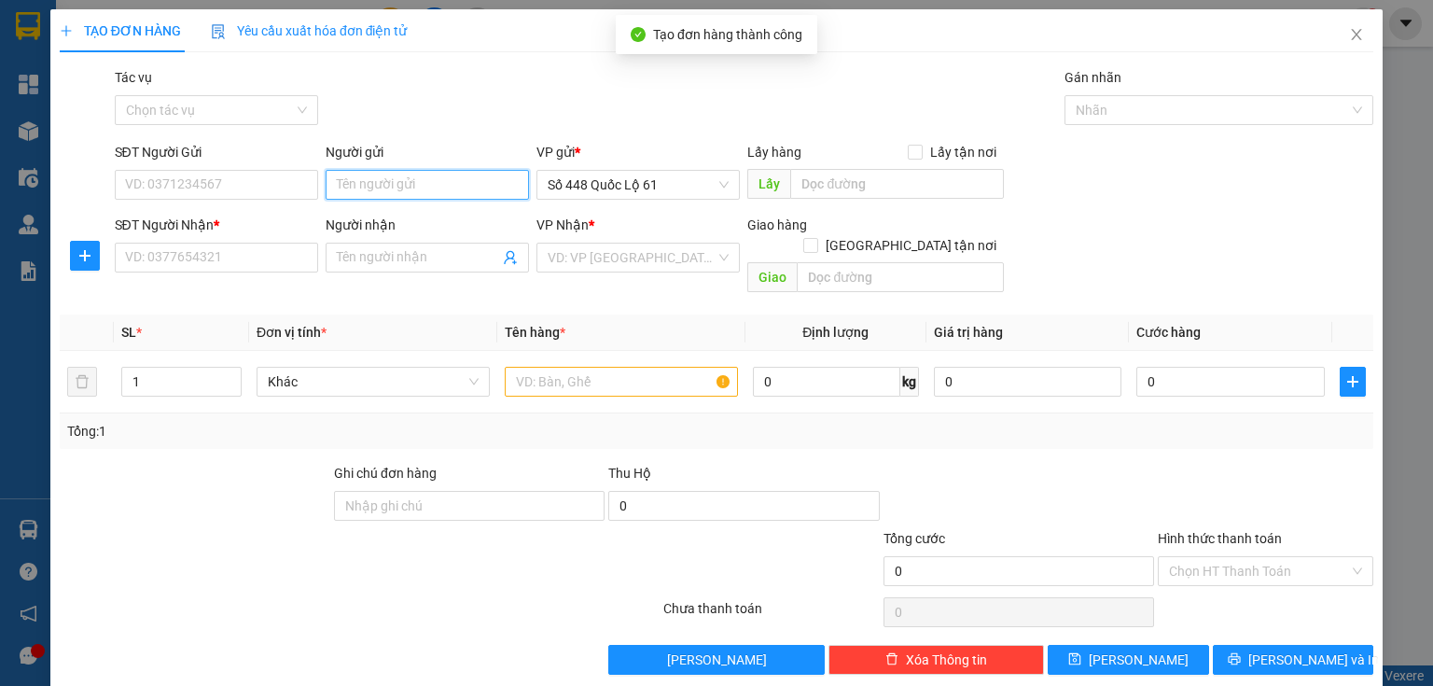
click at [388, 175] on input "Người gửi" at bounding box center [427, 185] width 203 height 30
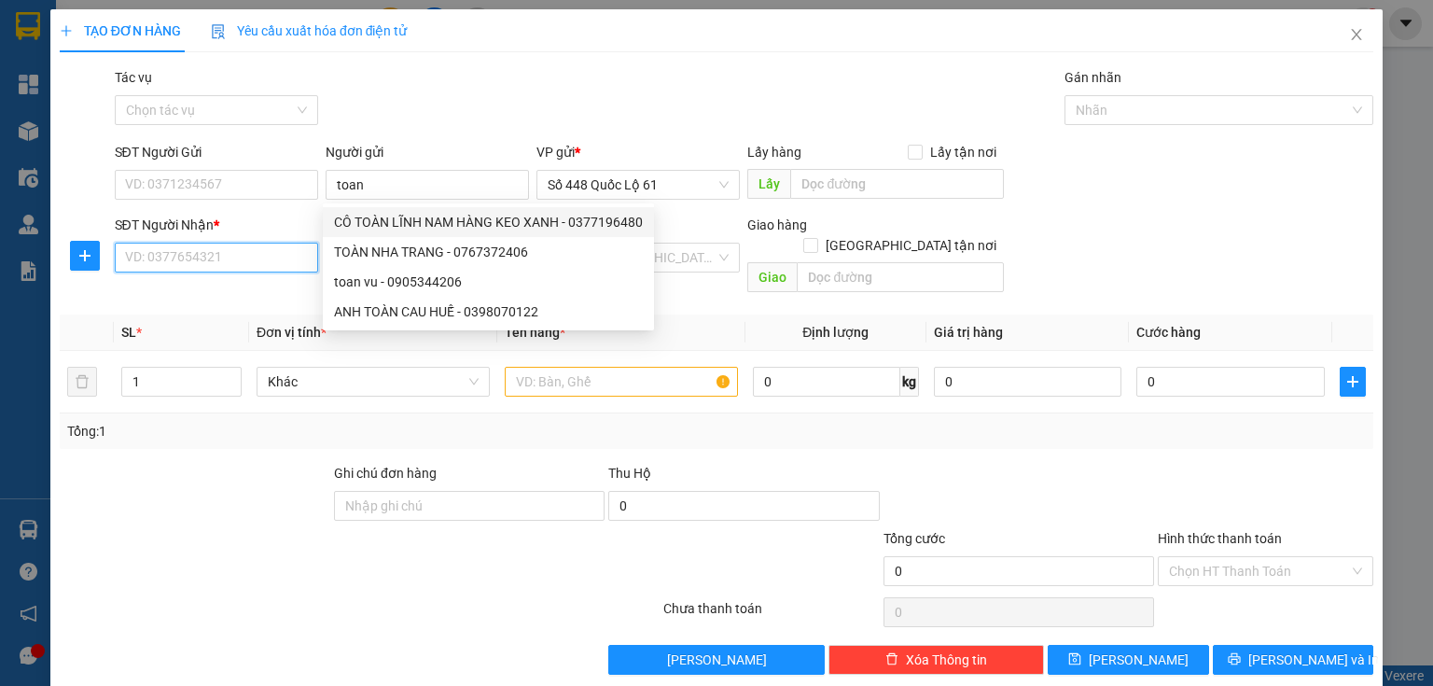
click at [209, 259] on input "SĐT Người Nhận *" at bounding box center [216, 258] width 203 height 30
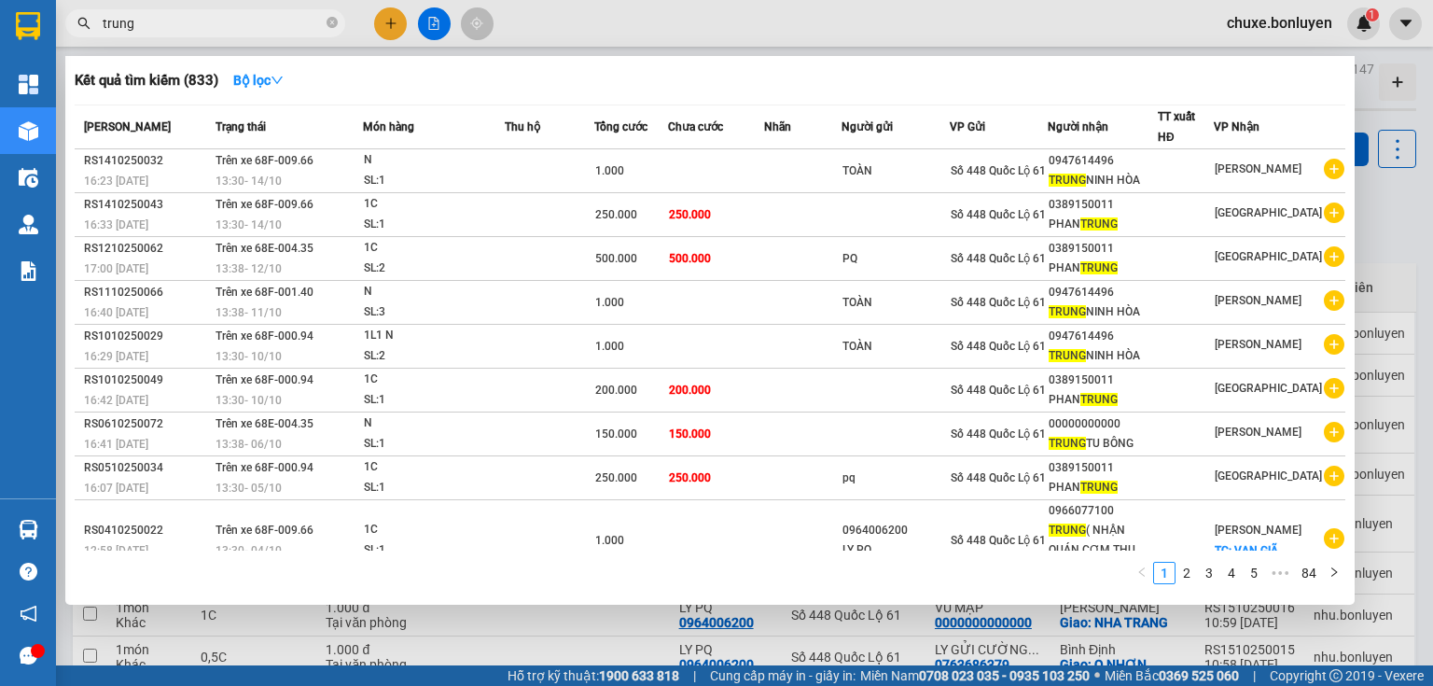
click at [235, 31] on input "trung" at bounding box center [213, 23] width 220 height 21
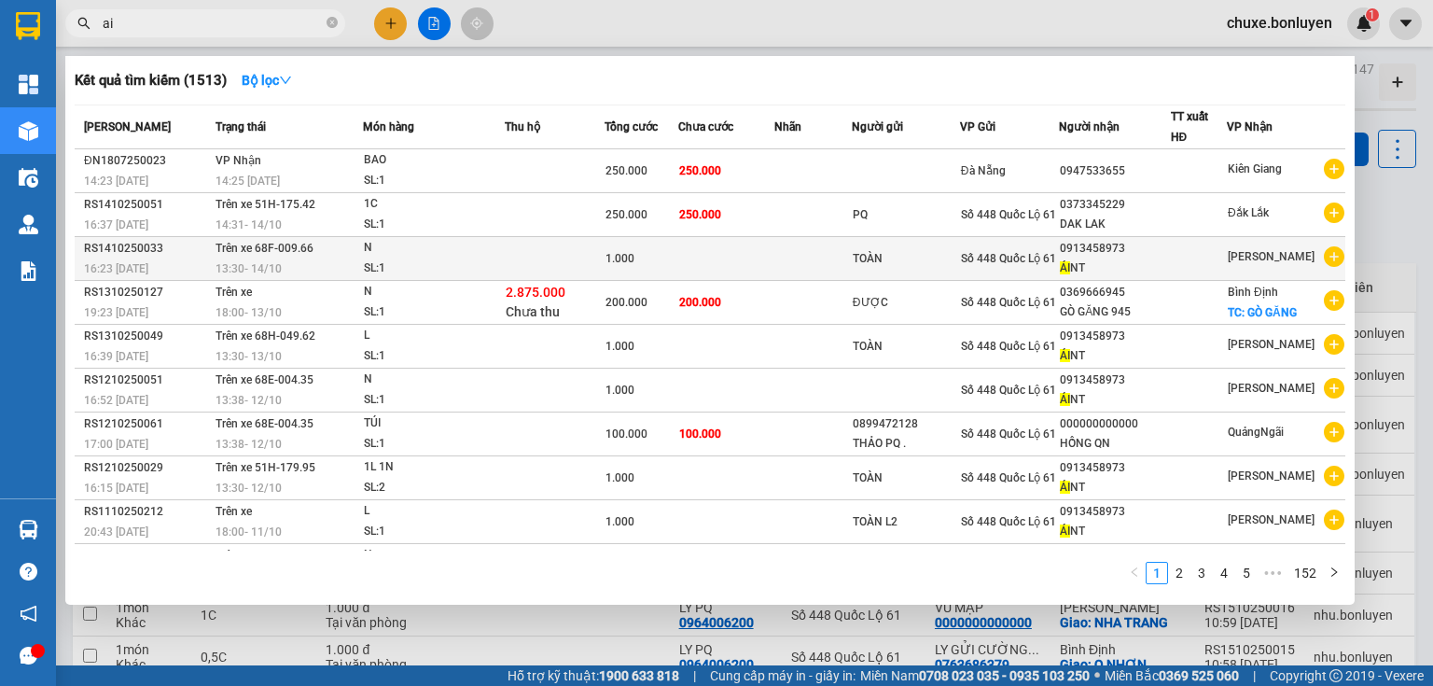
click at [1125, 262] on div "ÁI NT" at bounding box center [1114, 269] width 109 height 20
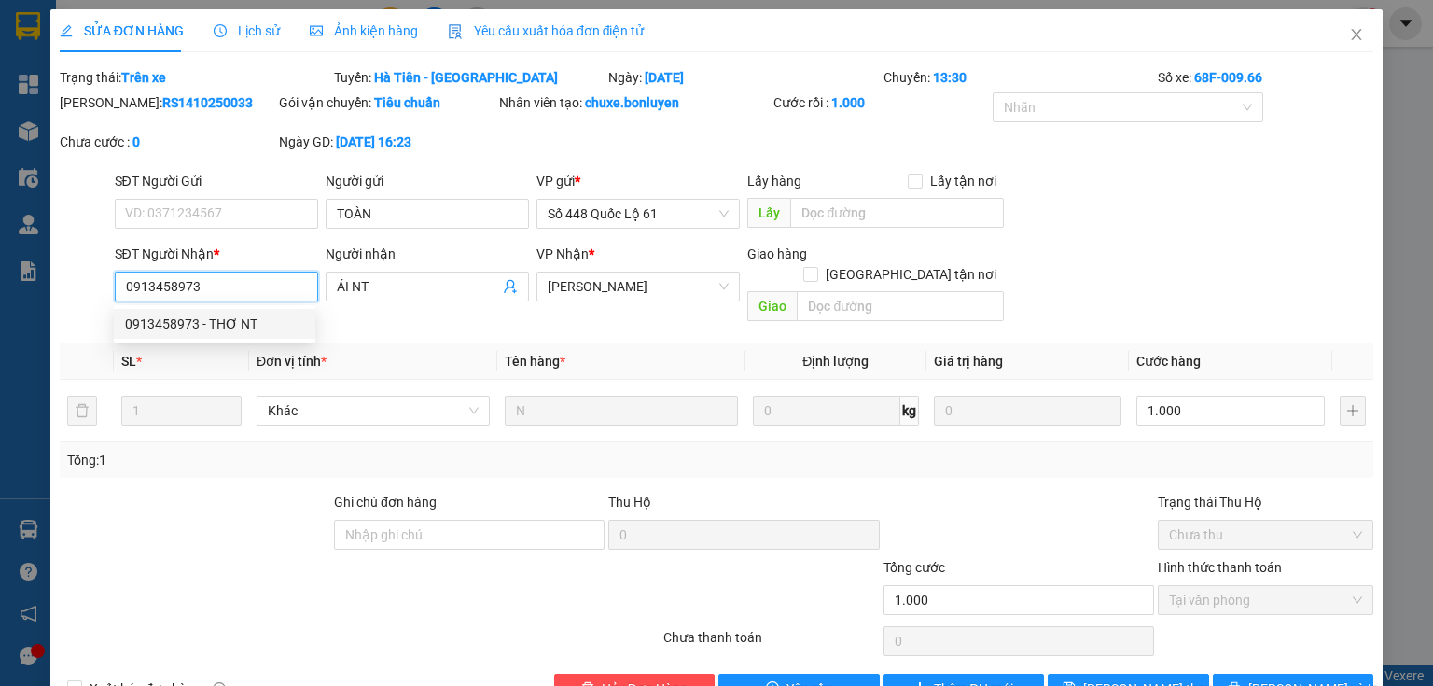
drag, startPoint x: 120, startPoint y: 291, endPoint x: 203, endPoint y: 295, distance: 83.1
click at [203, 295] on input "0913458973" at bounding box center [216, 287] width 203 height 30
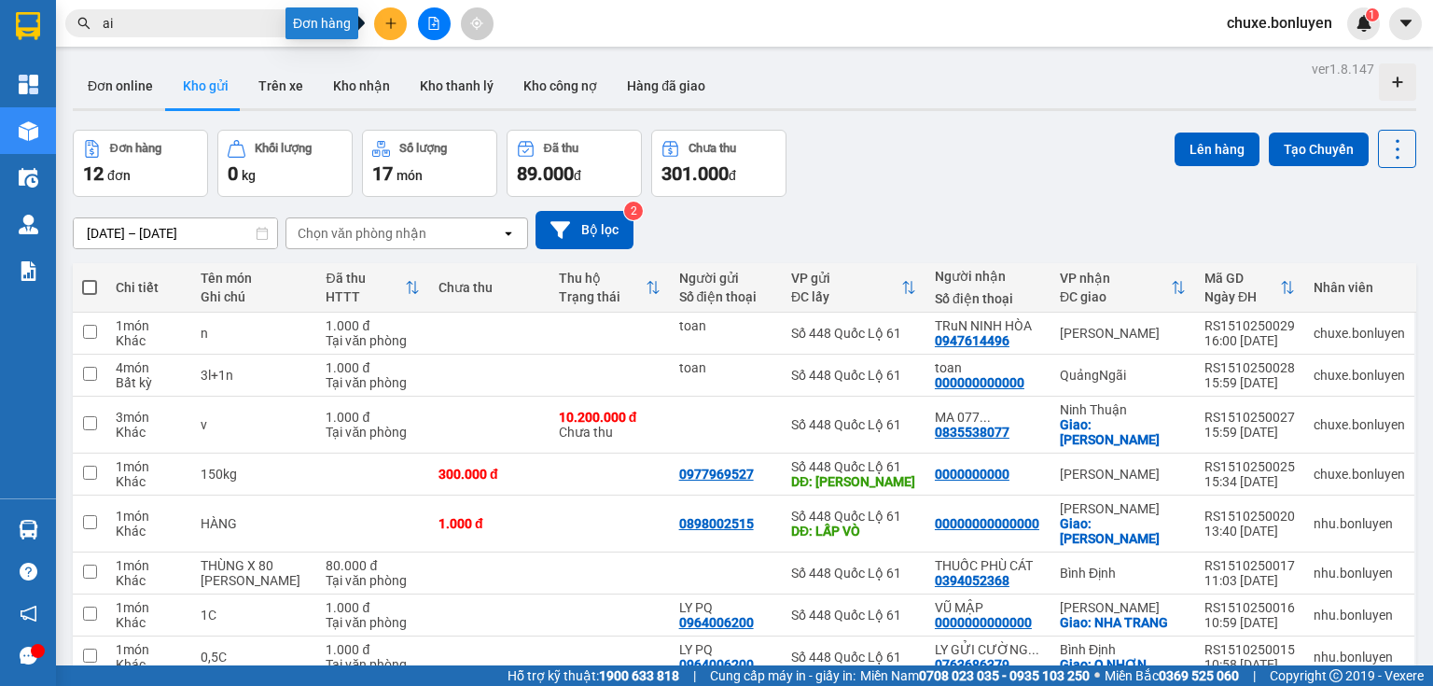
click at [395, 25] on icon "plus" at bounding box center [390, 23] width 13 height 13
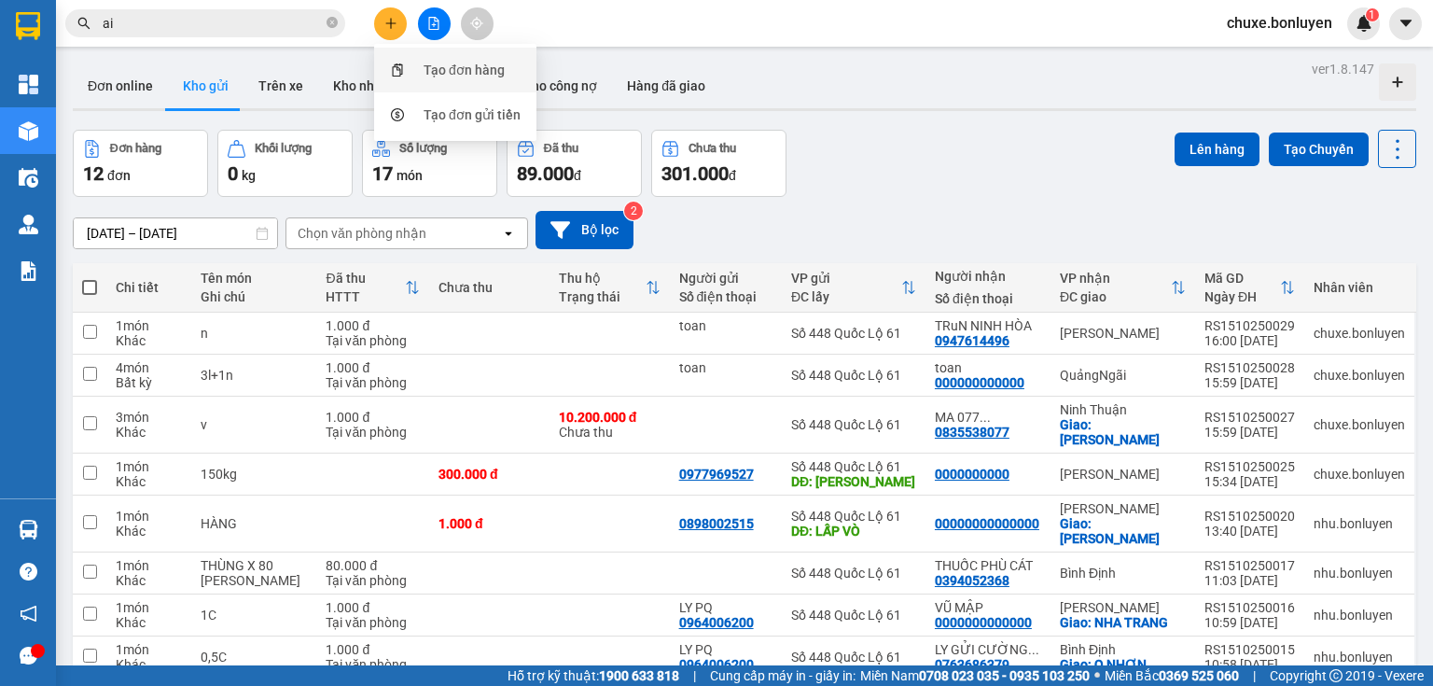
click at [441, 78] on div "Tạo đơn hàng" at bounding box center [464, 70] width 81 height 21
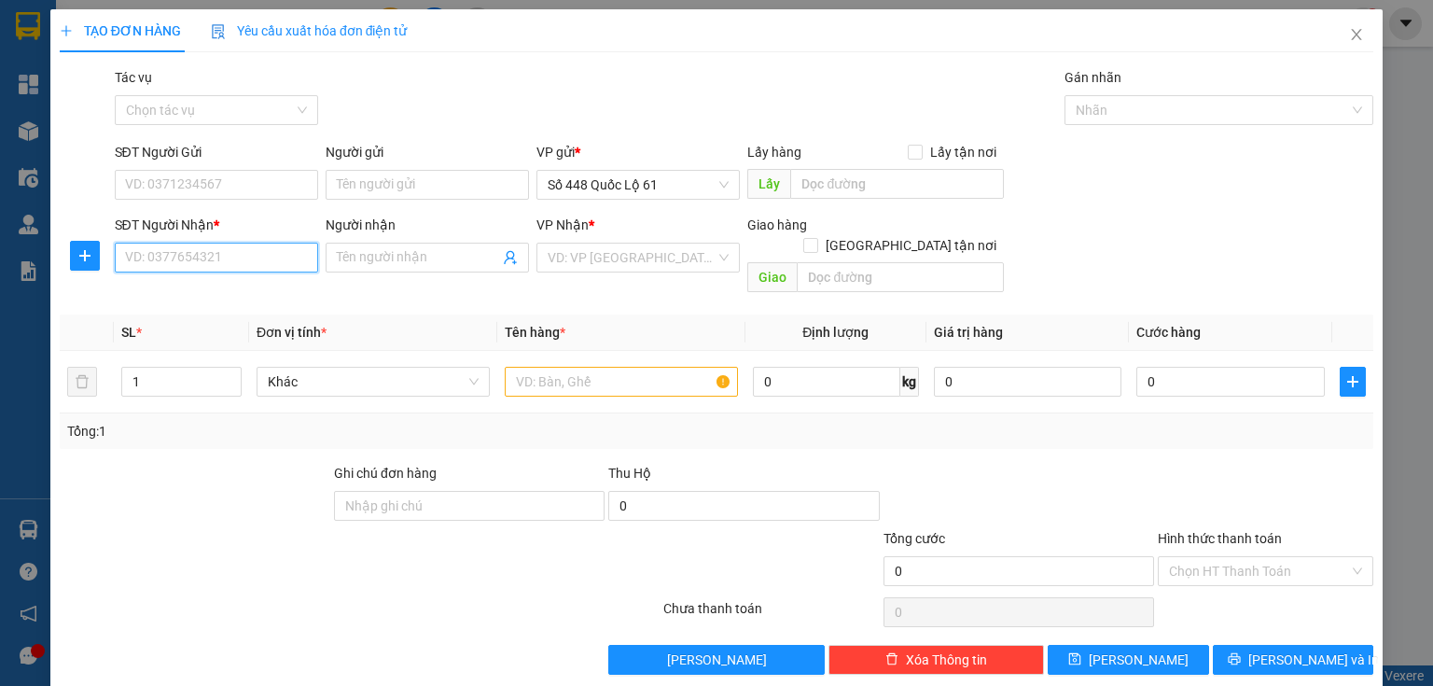
click at [193, 248] on input "SĐT Người Nhận *" at bounding box center [216, 258] width 203 height 30
paste input "0913458973"
click at [205, 295] on div "0913458973 - THƠ NT" at bounding box center [214, 295] width 179 height 21
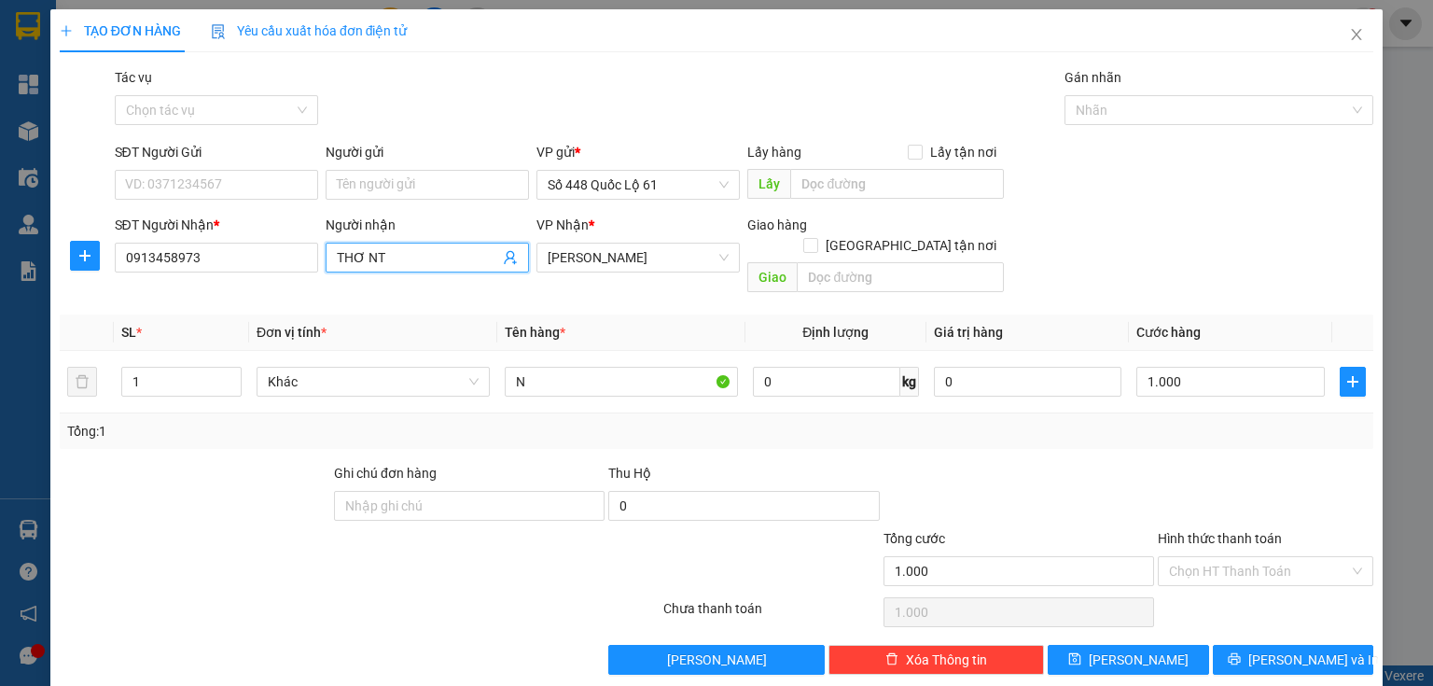
click at [425, 259] on input "THƠ NT" at bounding box center [418, 257] width 162 height 21
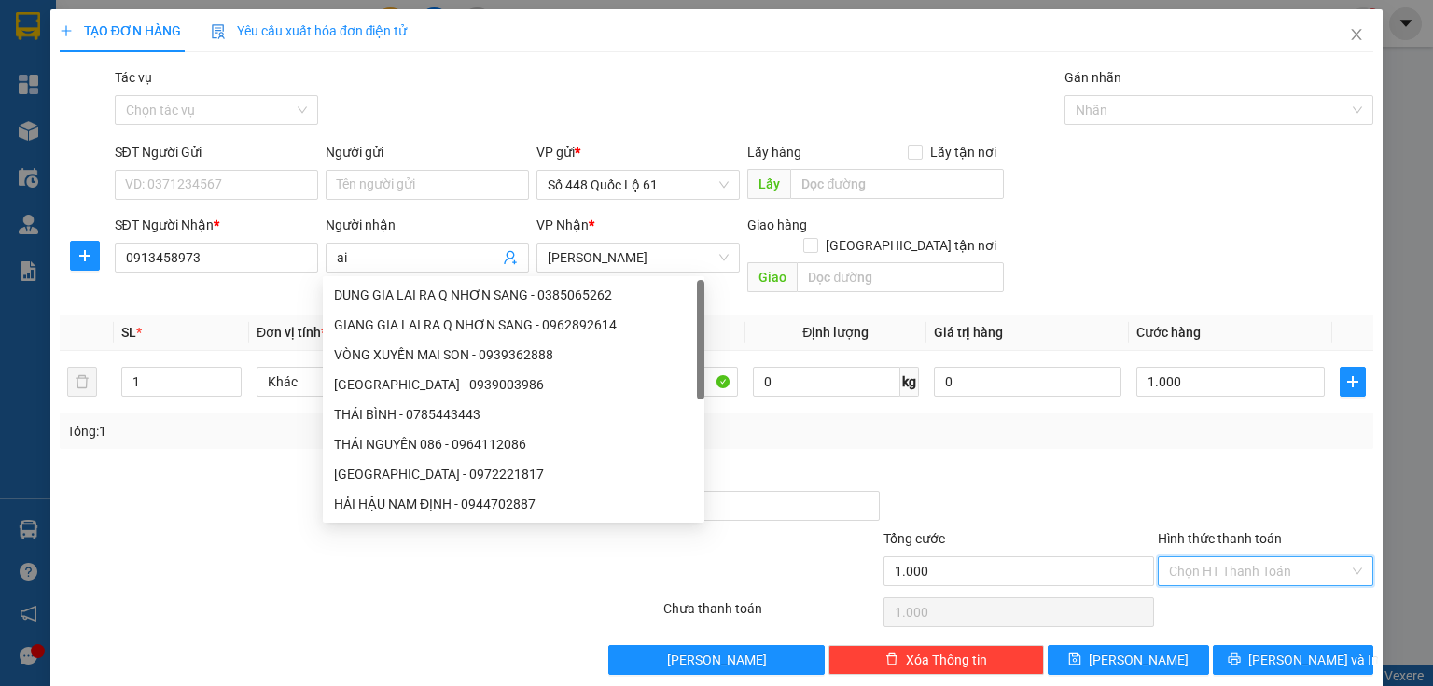
click at [1232, 558] on input "Hình thức thanh toán" at bounding box center [1259, 571] width 180 height 28
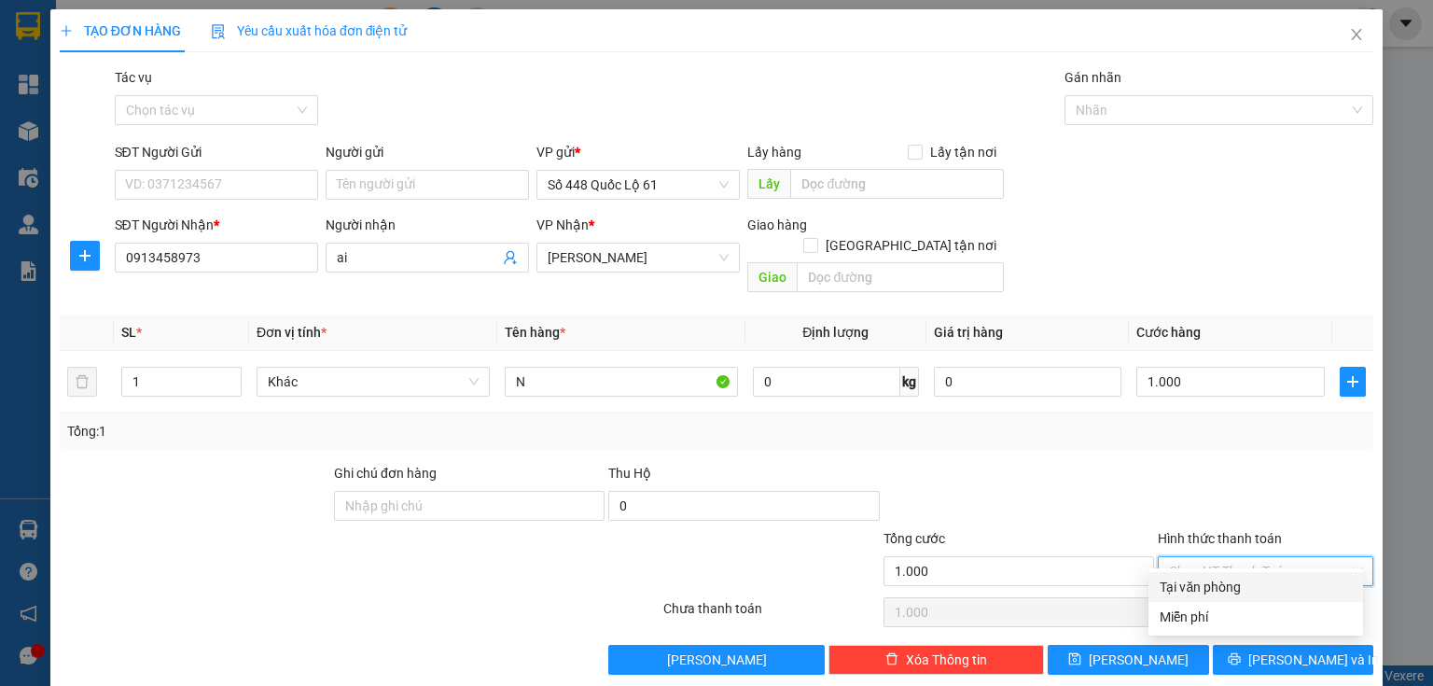
drag, startPoint x: 1178, startPoint y: 587, endPoint x: 1170, endPoint y: 594, distance: 9.9
click at [1178, 588] on div "Tại văn phòng" at bounding box center [1256, 587] width 192 height 21
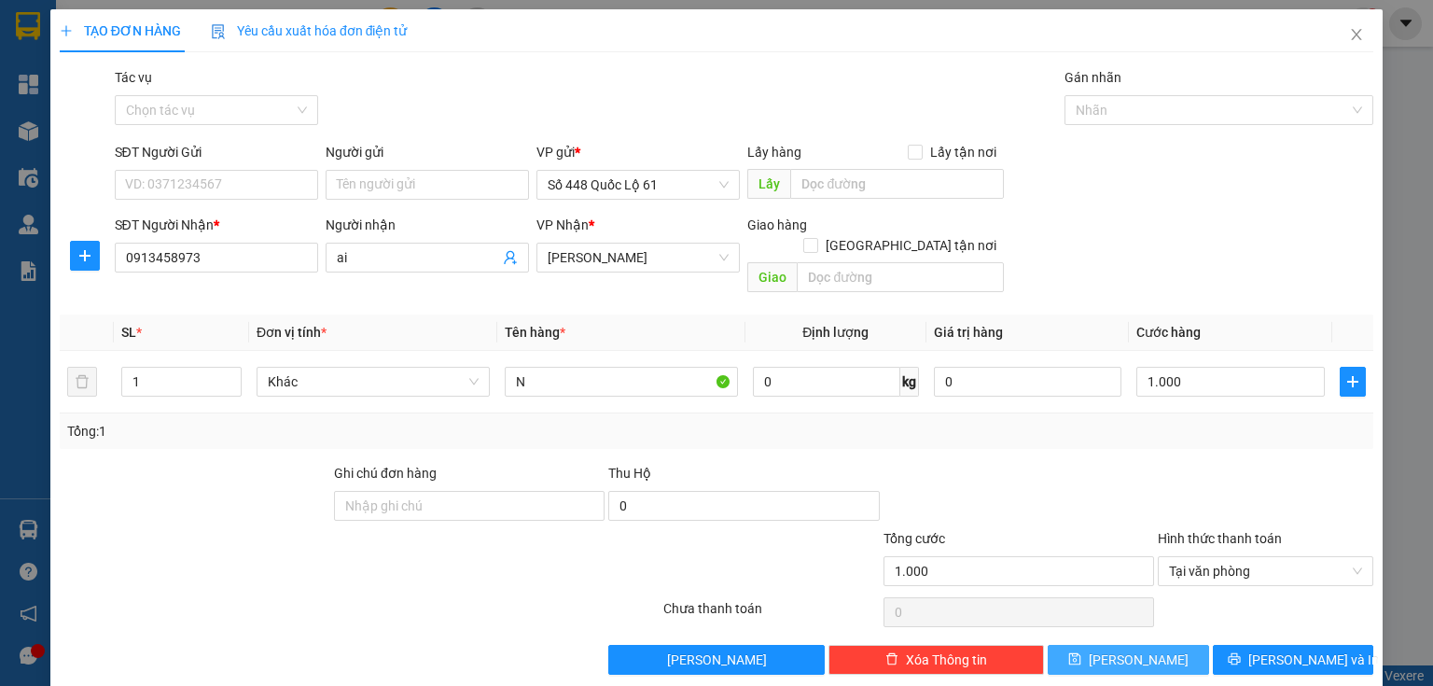
click at [1082, 652] on span "save" at bounding box center [1075, 659] width 13 height 15
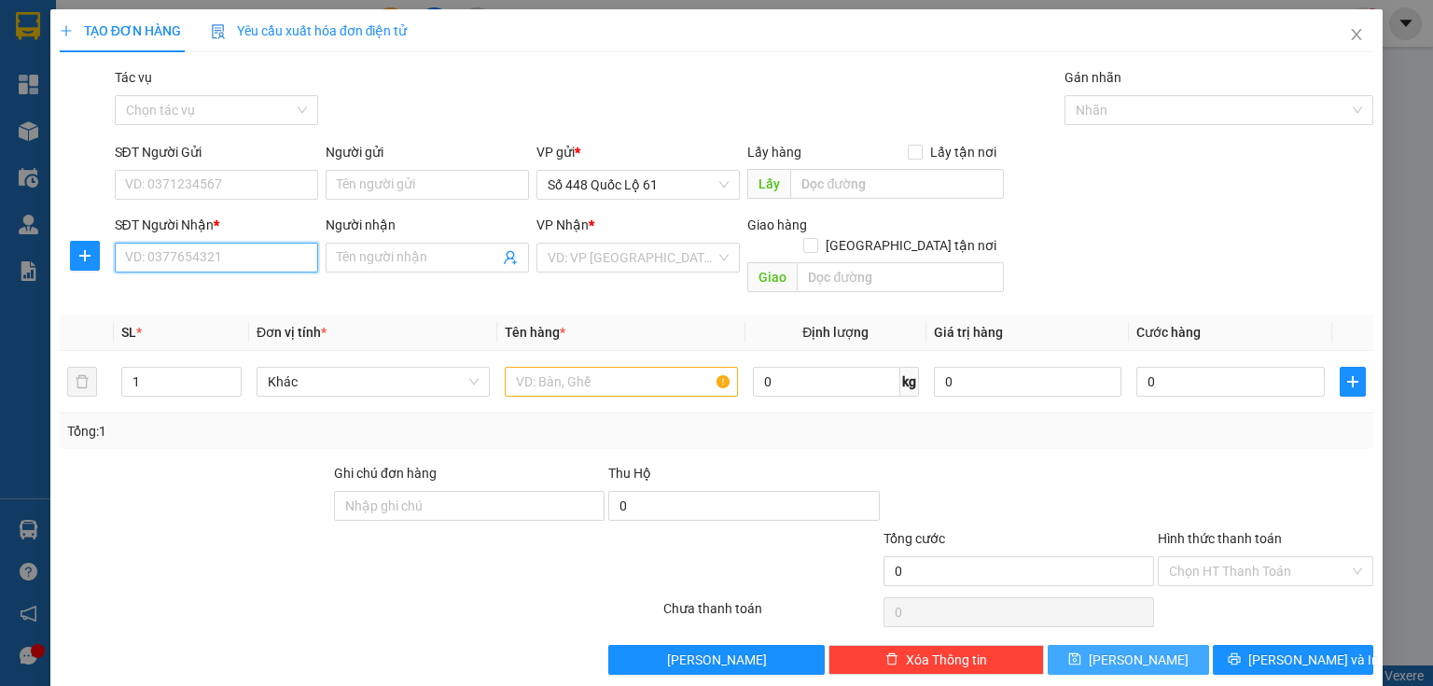
drag, startPoint x: 295, startPoint y: 261, endPoint x: 294, endPoint y: 218, distance: 42.9
click at [293, 261] on input "SĐT Người Nhận *" at bounding box center [216, 258] width 203 height 30
click at [200, 300] on div "0977177272 - NGÃ 3 THÀNH" at bounding box center [214, 295] width 179 height 21
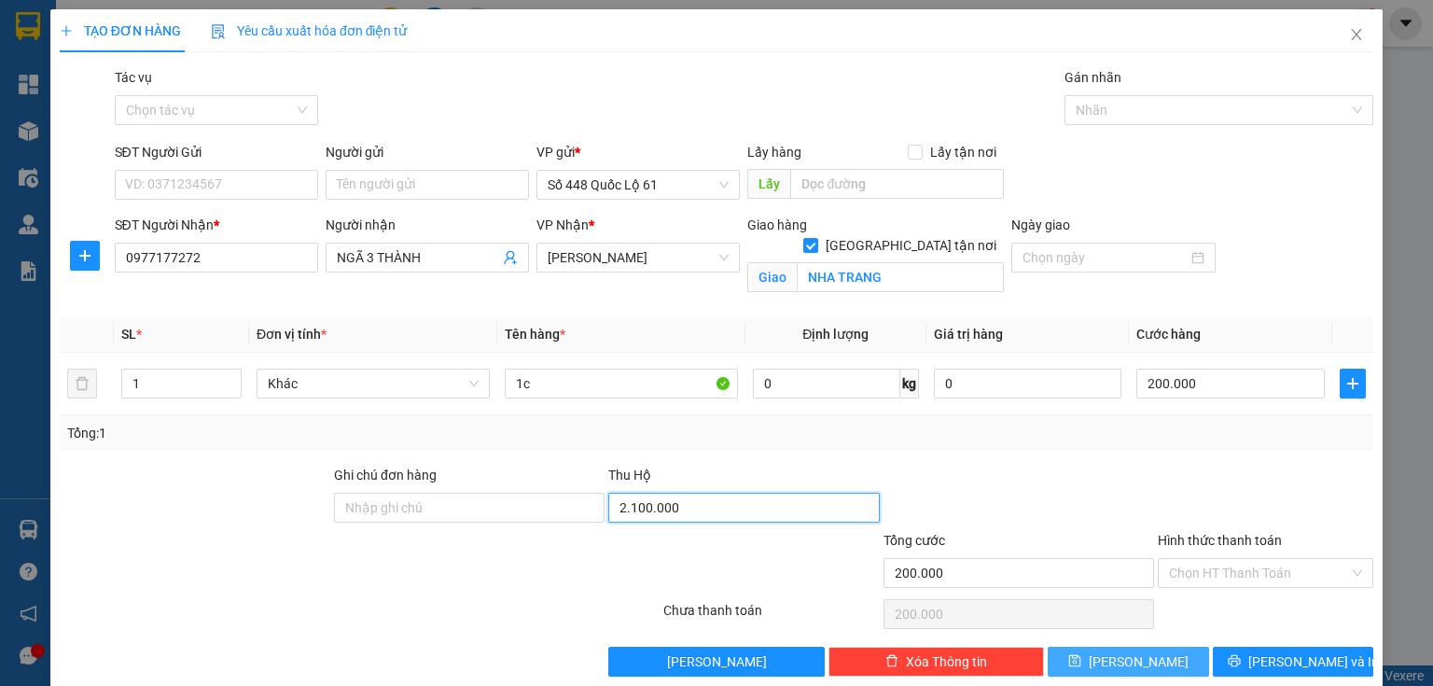
click at [708, 508] on input "2.100.000" at bounding box center [743, 508] width 271 height 30
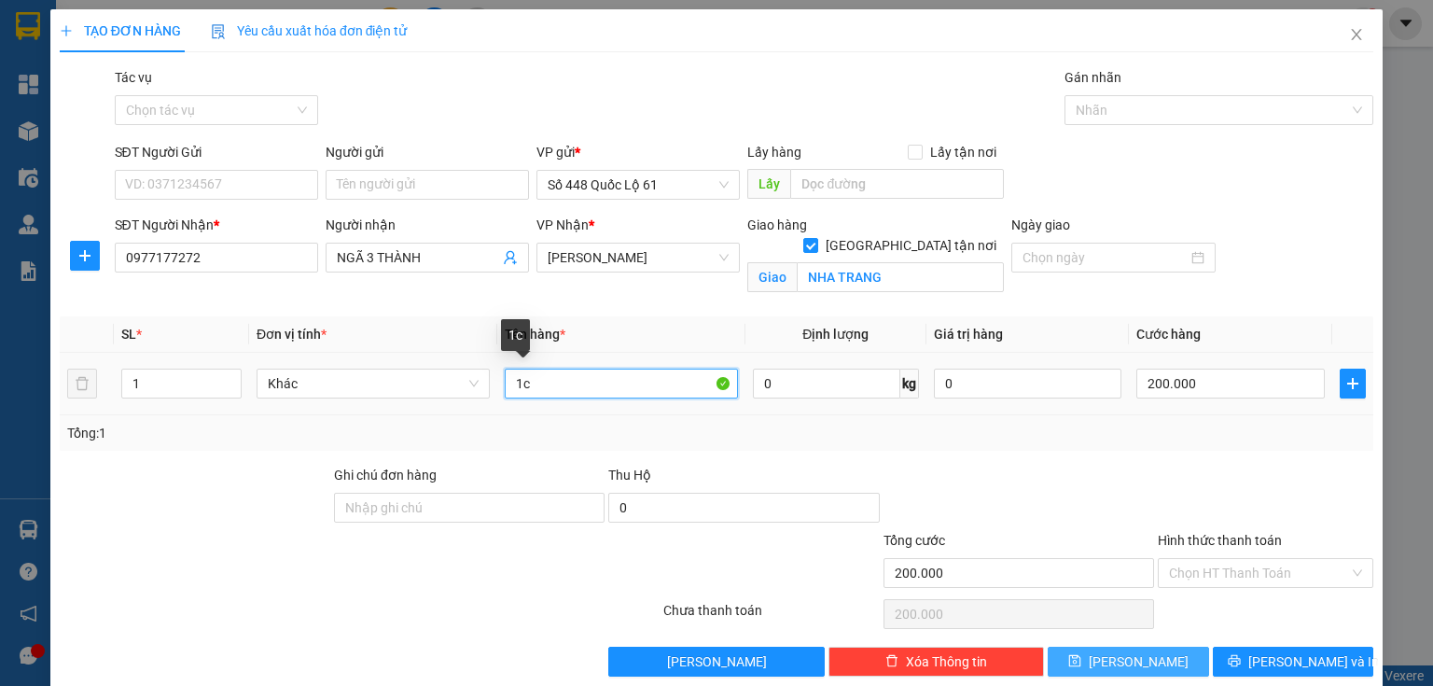
click at [619, 389] on input "1c" at bounding box center [621, 384] width 233 height 30
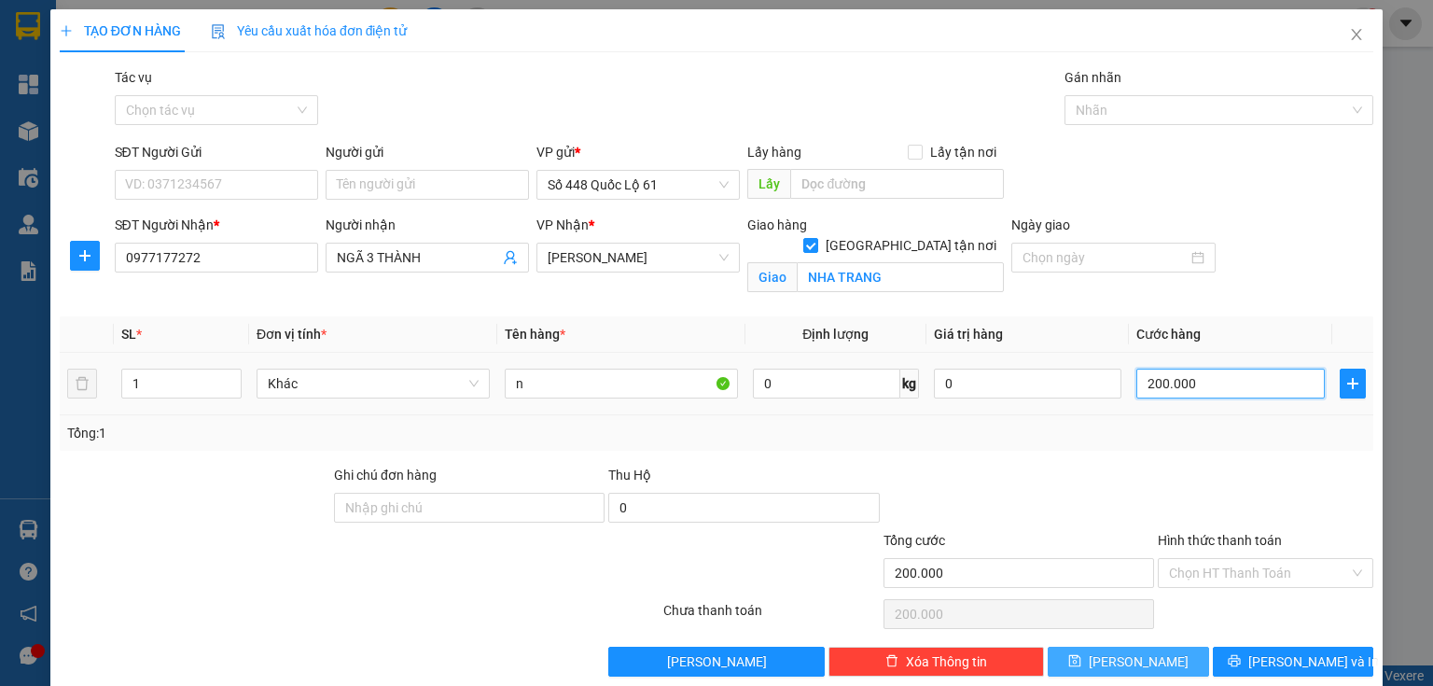
click at [1150, 386] on input "200.000" at bounding box center [1231, 384] width 189 height 30
click at [1157, 670] on button "[PERSON_NAME]" at bounding box center [1128, 662] width 161 height 30
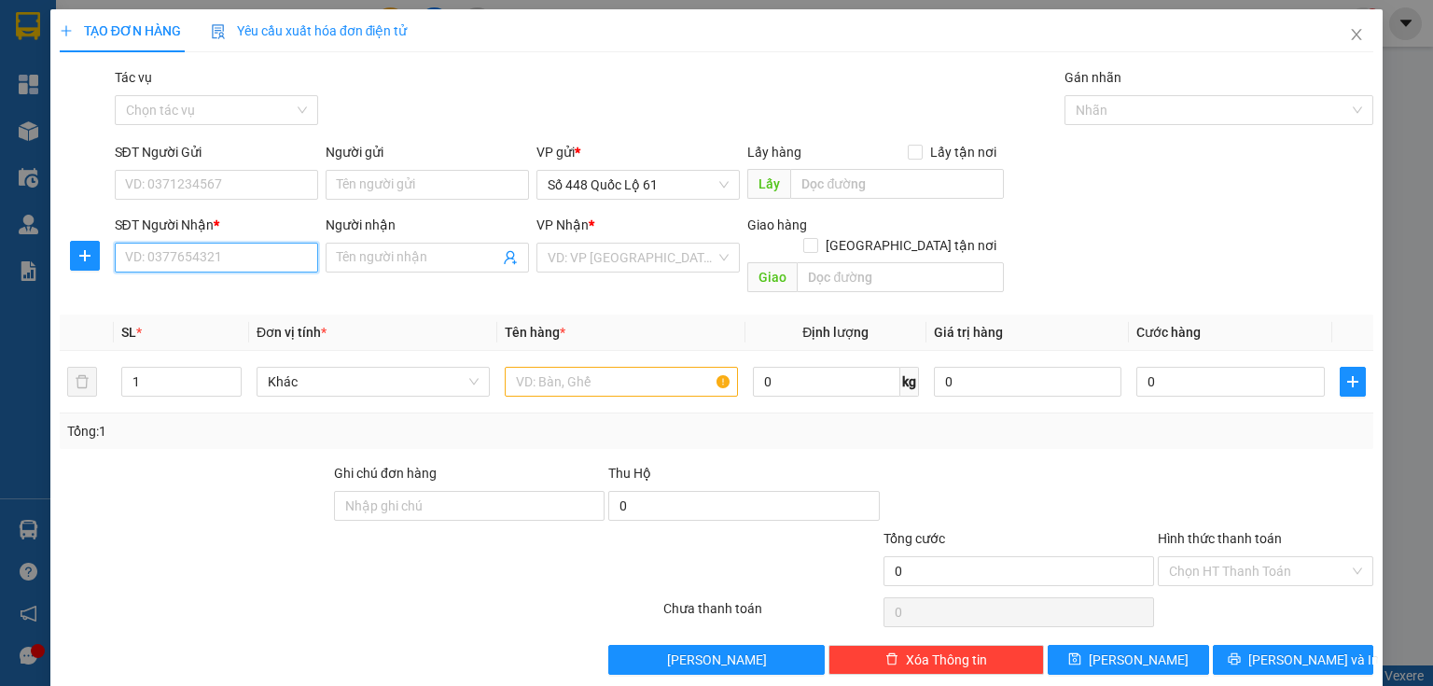
drag, startPoint x: 260, startPoint y: 247, endPoint x: 224, endPoint y: 137, distance: 116.0
click at [259, 248] on input "SĐT Người Nhận *" at bounding box center [216, 258] width 203 height 30
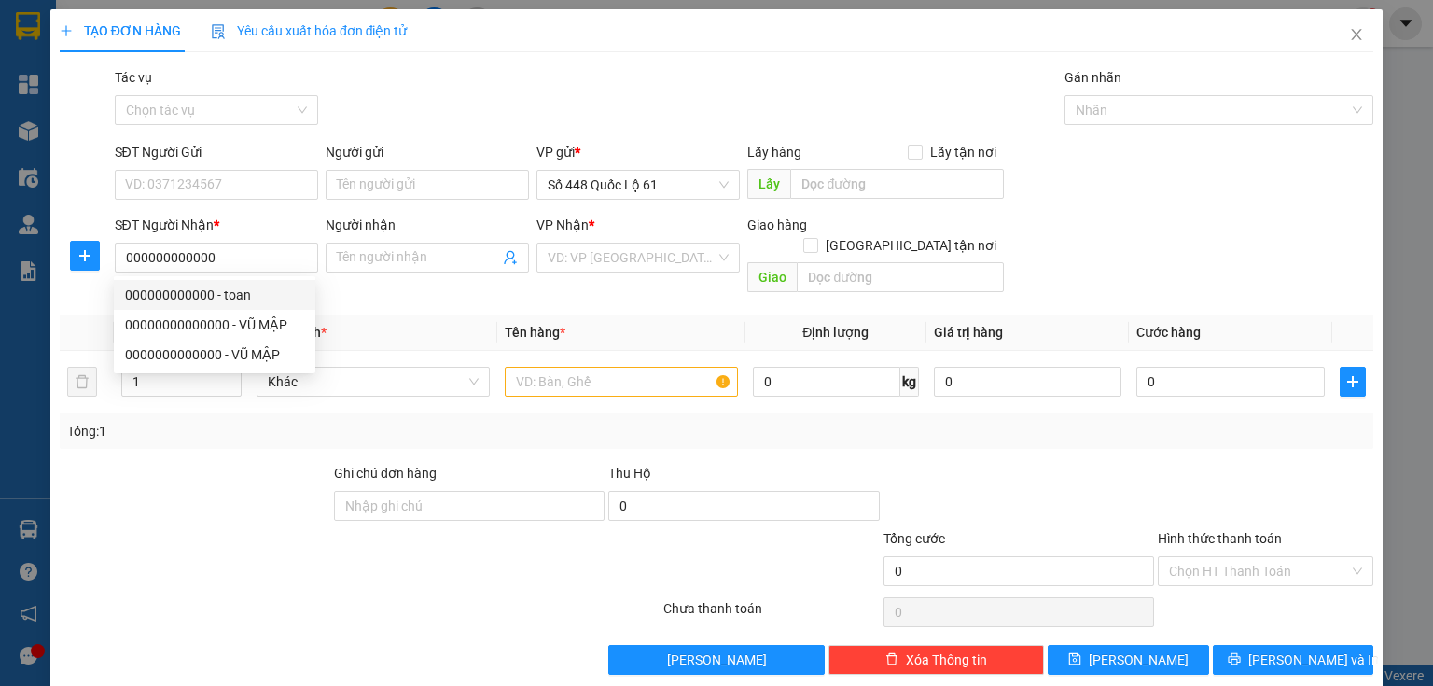
drag, startPoint x: 403, startPoint y: 258, endPoint x: 382, endPoint y: 233, distance: 32.4
click at [399, 260] on input "Người nhận" at bounding box center [418, 257] width 162 height 21
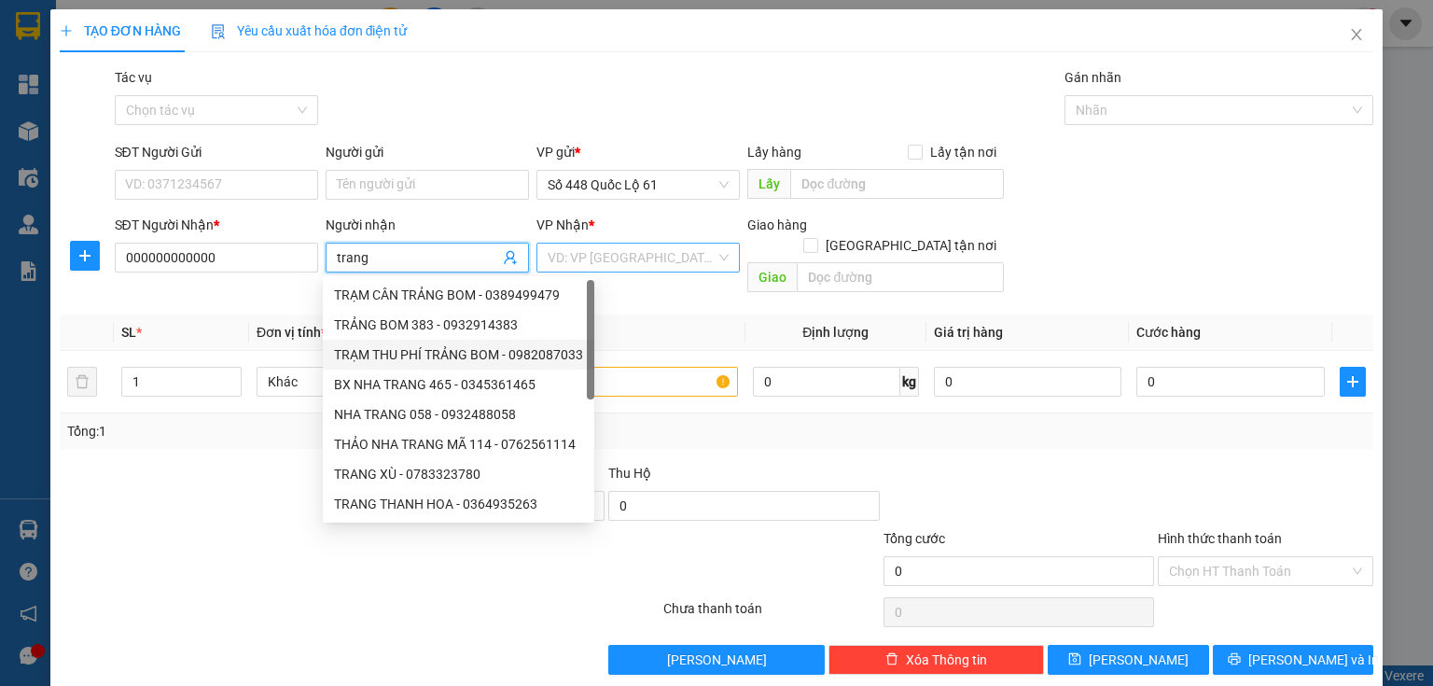
click at [623, 246] on input "search" at bounding box center [632, 258] width 168 height 28
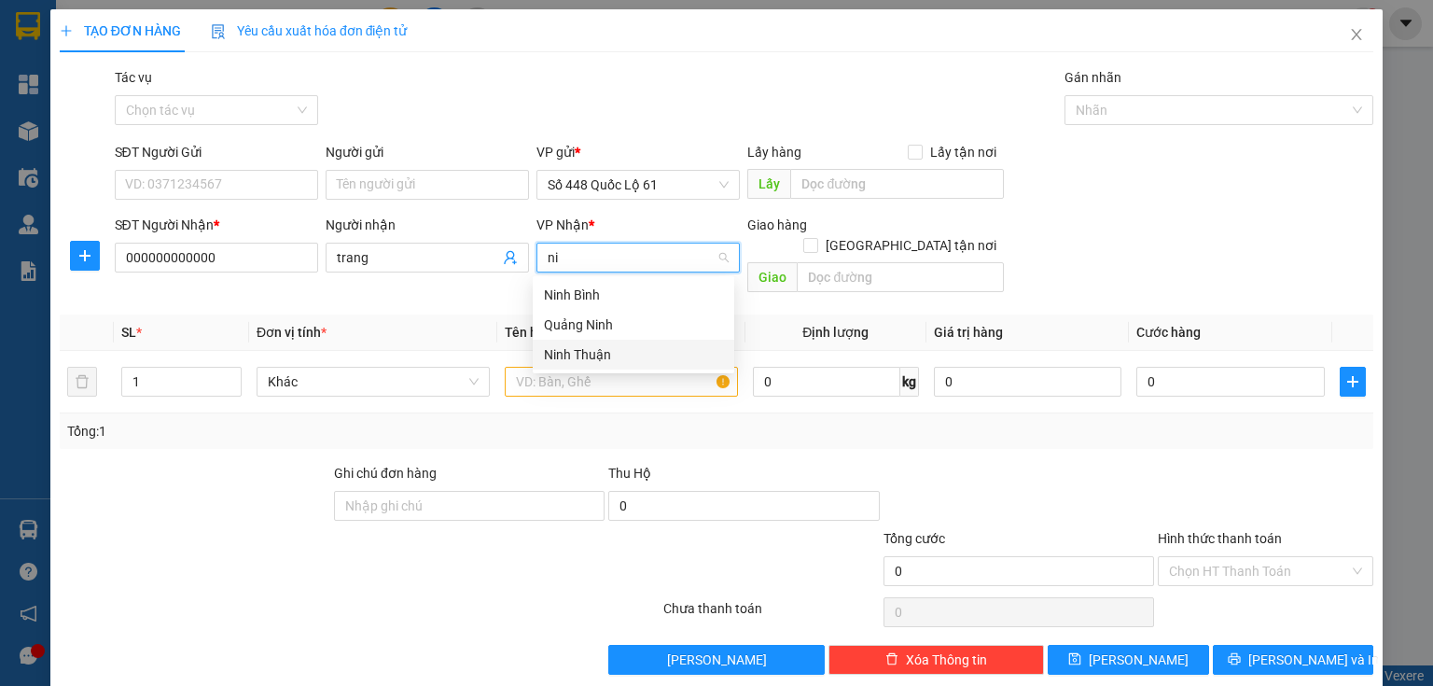
click at [613, 358] on div "Ninh Thuận" at bounding box center [633, 354] width 179 height 21
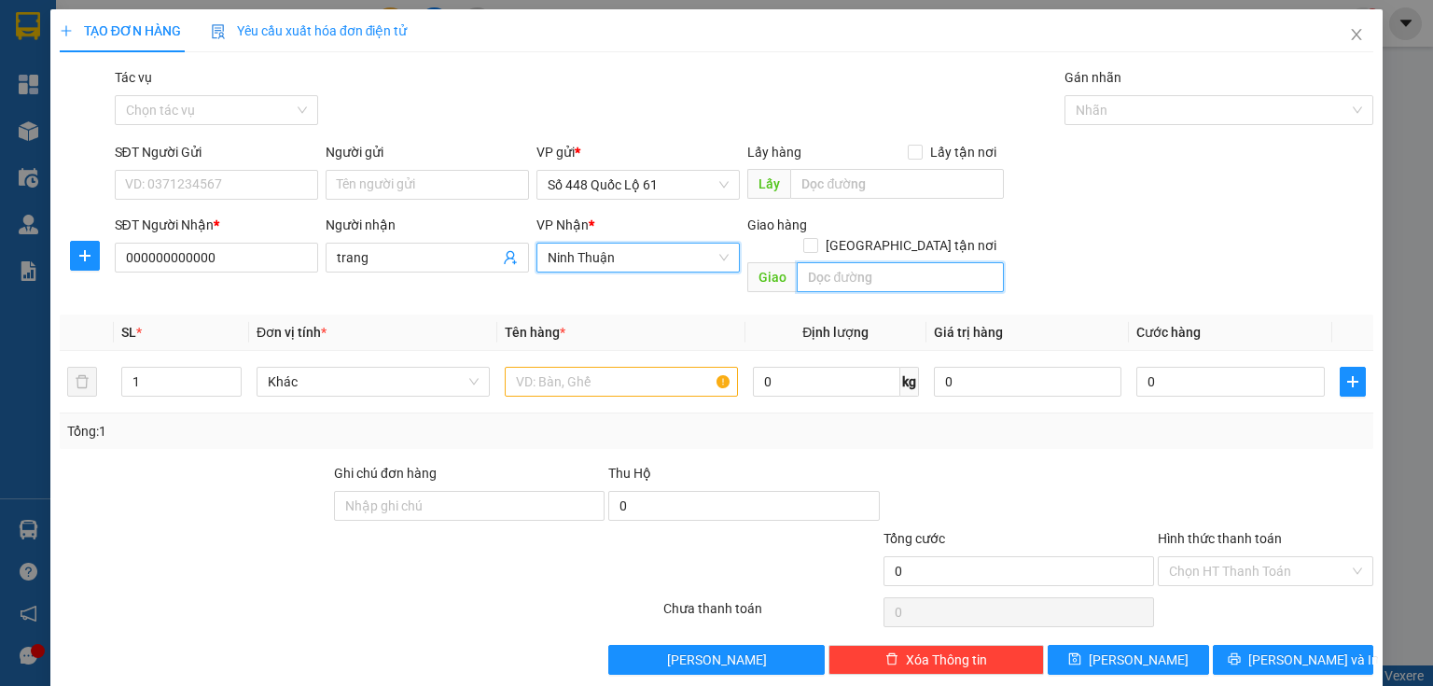
click at [826, 262] on input "text" at bounding box center [900, 277] width 207 height 30
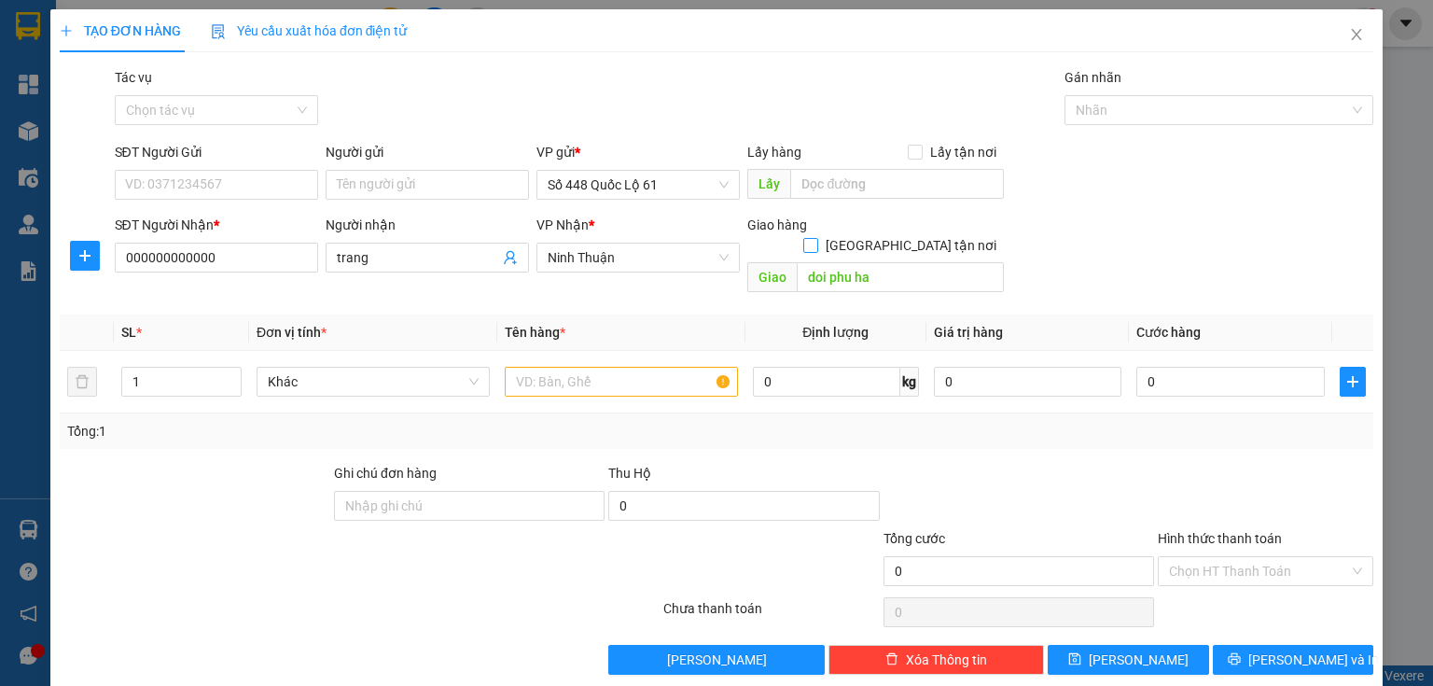
drag, startPoint x: 905, startPoint y: 223, endPoint x: 699, endPoint y: 337, distance: 235.6
click at [817, 238] on input "[GEOGRAPHIC_DATA] tận nơi" at bounding box center [810, 244] width 13 height 13
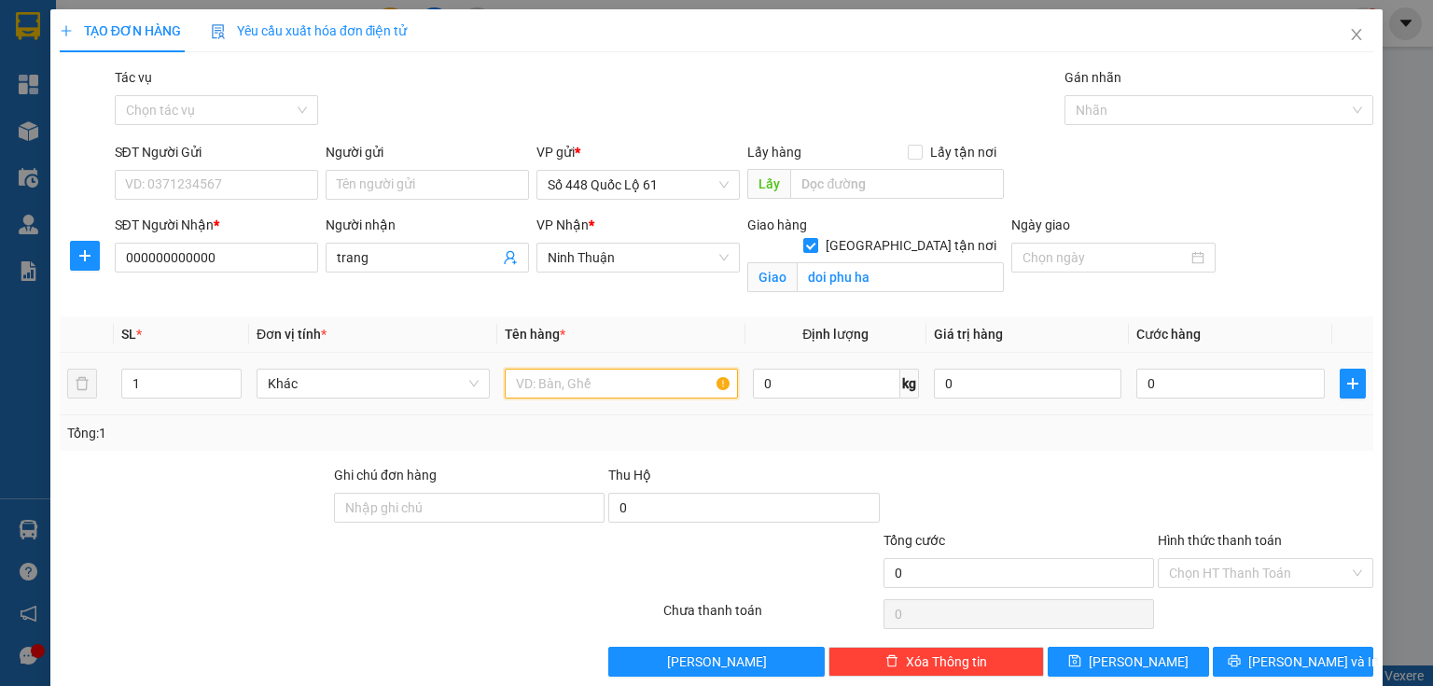
click at [663, 373] on input "text" at bounding box center [621, 384] width 233 height 30
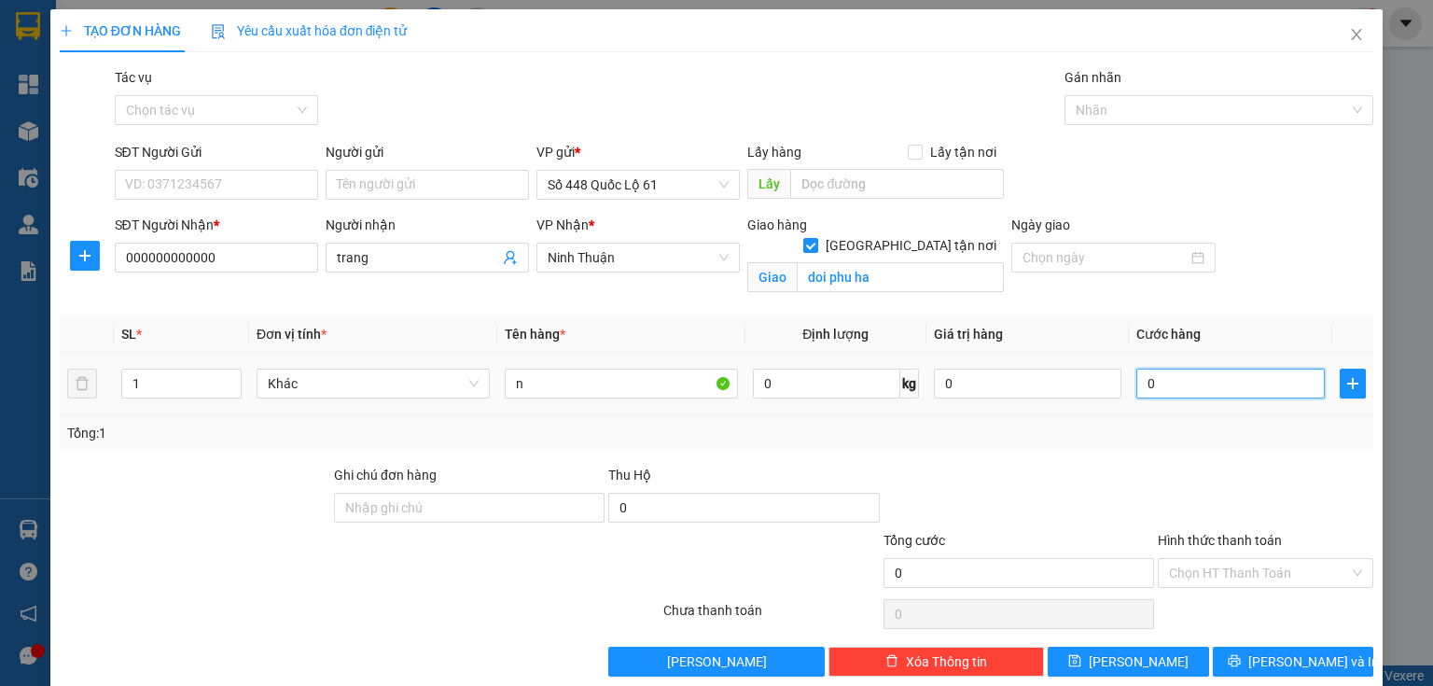
click at [1163, 381] on input "0" at bounding box center [1231, 384] width 189 height 30
drag, startPoint x: 1189, startPoint y: 568, endPoint x: 1183, endPoint y: 640, distance: 72.1
click at [1190, 570] on input "Hình thức thanh toán" at bounding box center [1259, 573] width 180 height 28
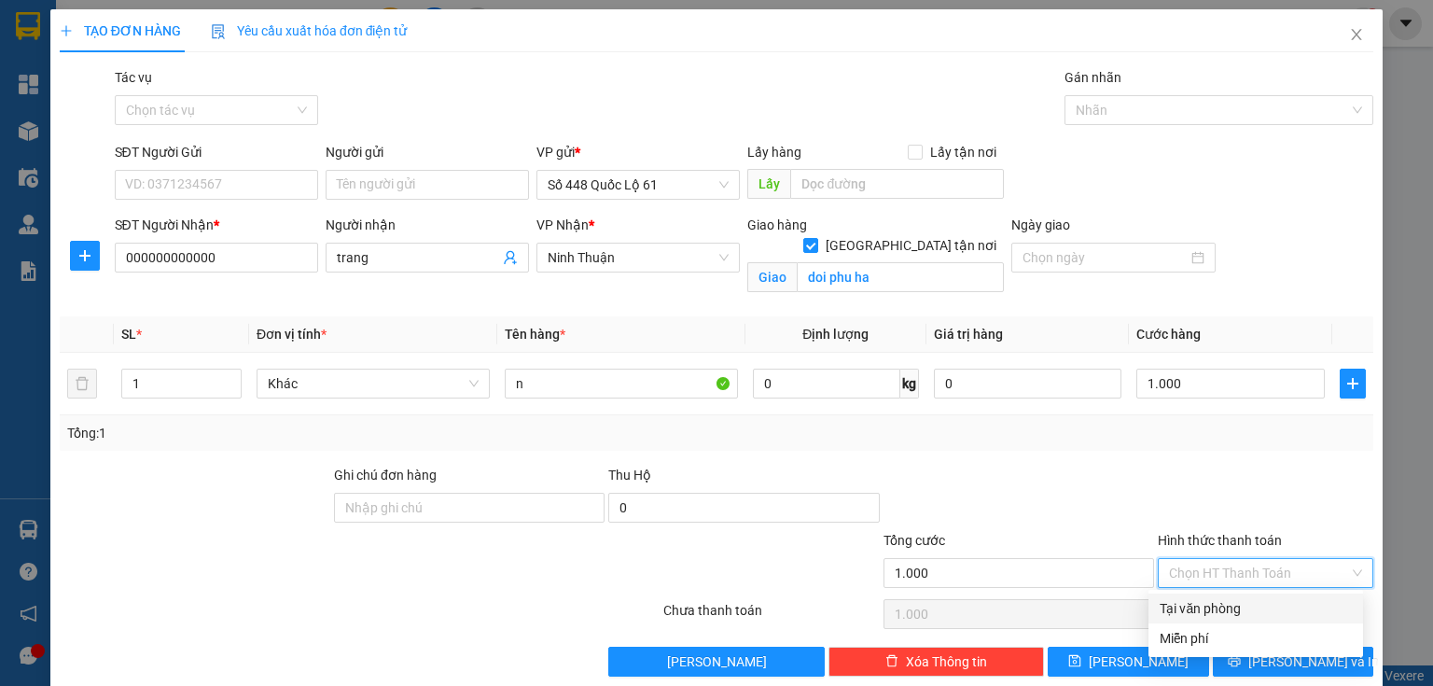
drag, startPoint x: 1185, startPoint y: 611, endPoint x: 1164, endPoint y: 634, distance: 31.0
click at [1180, 620] on div "Tại văn phòng" at bounding box center [1256, 609] width 215 height 30
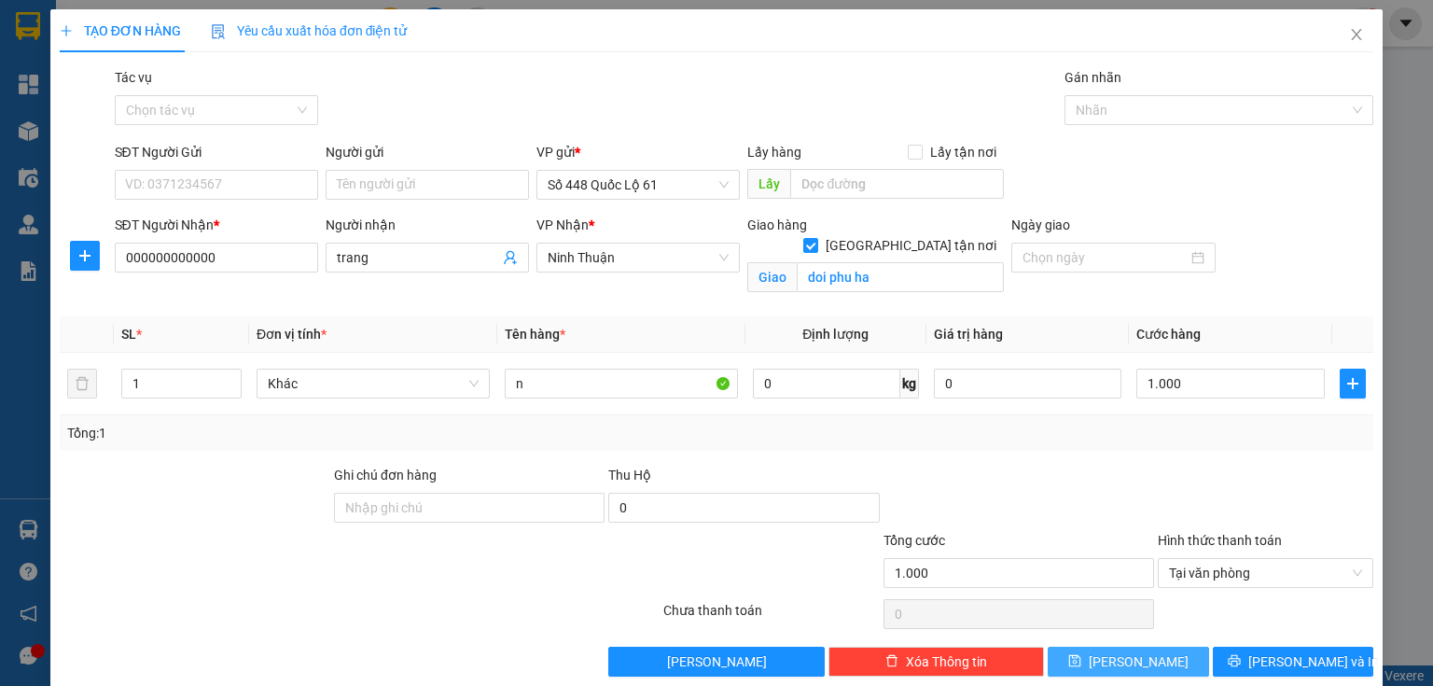
drag, startPoint x: 1140, startPoint y: 653, endPoint x: 1027, endPoint y: 597, distance: 126.9
click at [1139, 653] on button "[PERSON_NAME]" at bounding box center [1128, 662] width 161 height 30
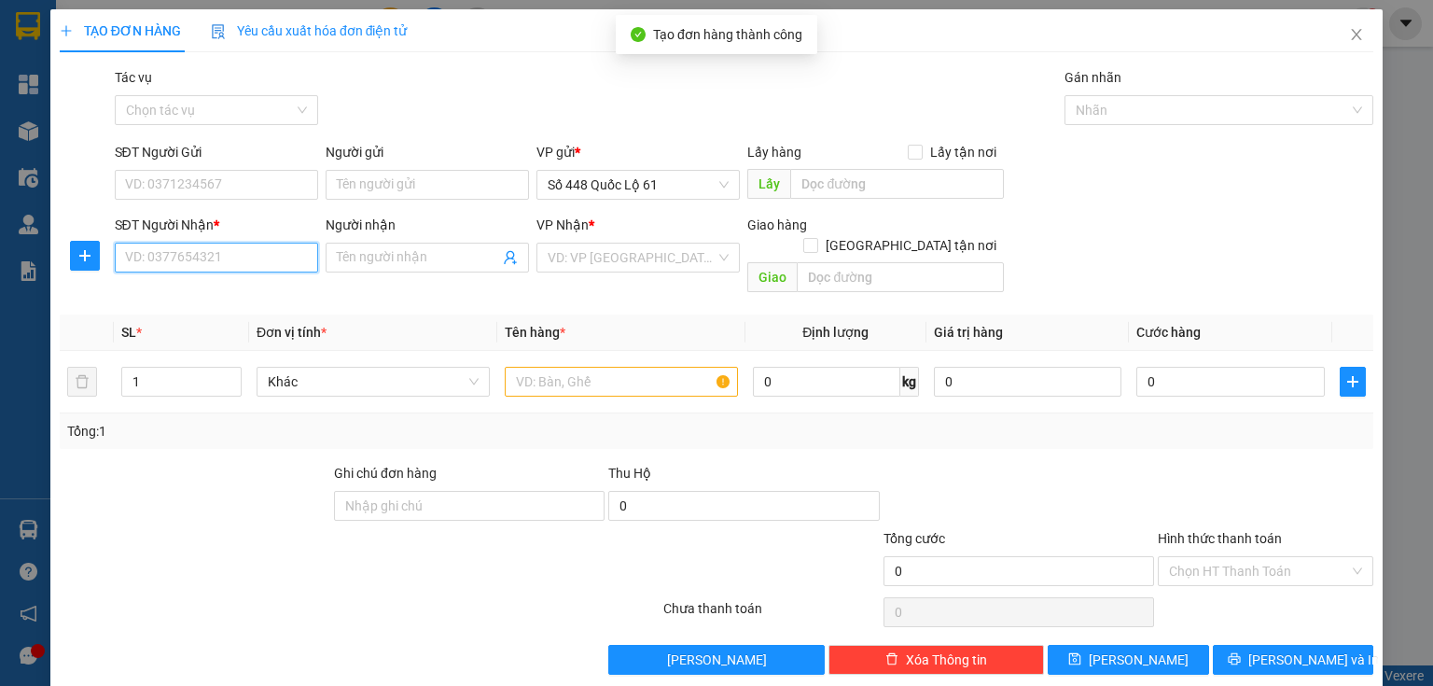
click at [263, 261] on input "SĐT Người Nhận *" at bounding box center [216, 258] width 203 height 30
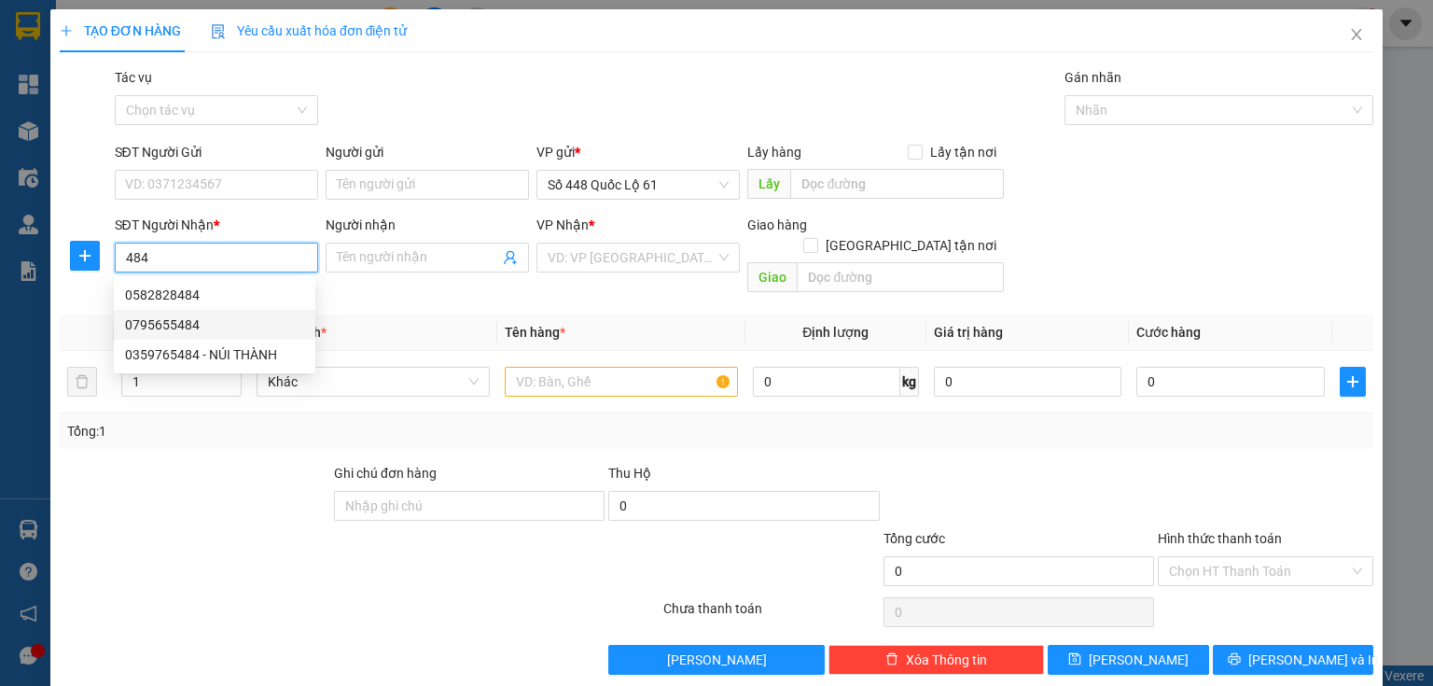
click at [165, 325] on div "0795655484" at bounding box center [214, 325] width 179 height 21
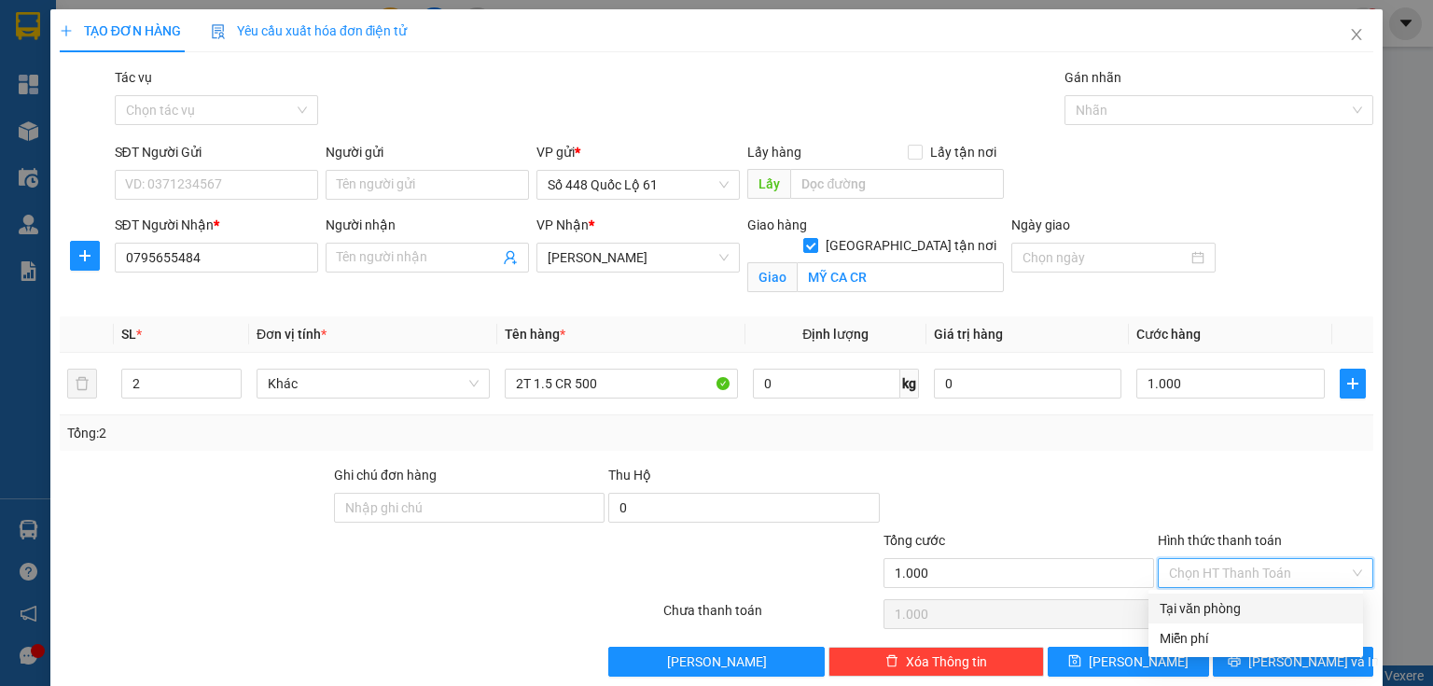
click at [1182, 560] on input "Hình thức thanh toán" at bounding box center [1259, 573] width 180 height 28
click at [1202, 602] on div "Tại văn phòng" at bounding box center [1256, 608] width 192 height 21
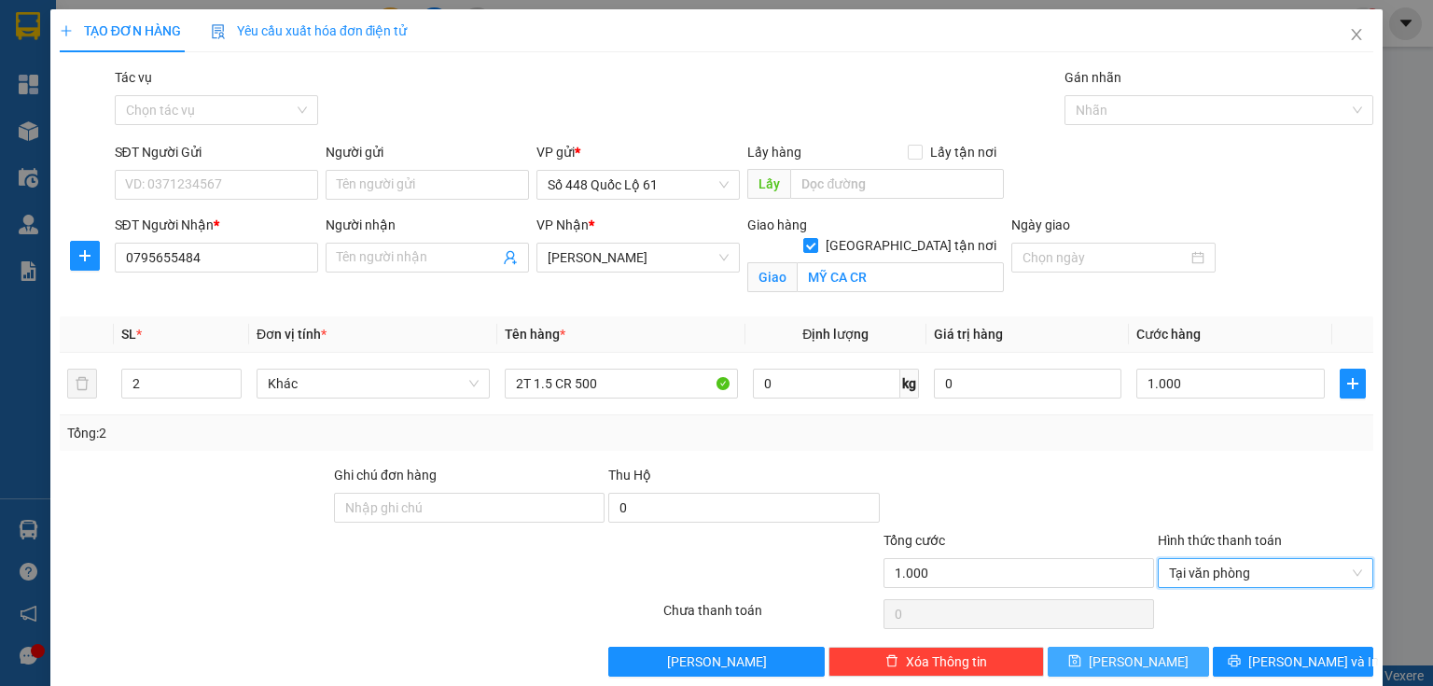
click at [1142, 652] on button "[PERSON_NAME]" at bounding box center [1128, 662] width 161 height 30
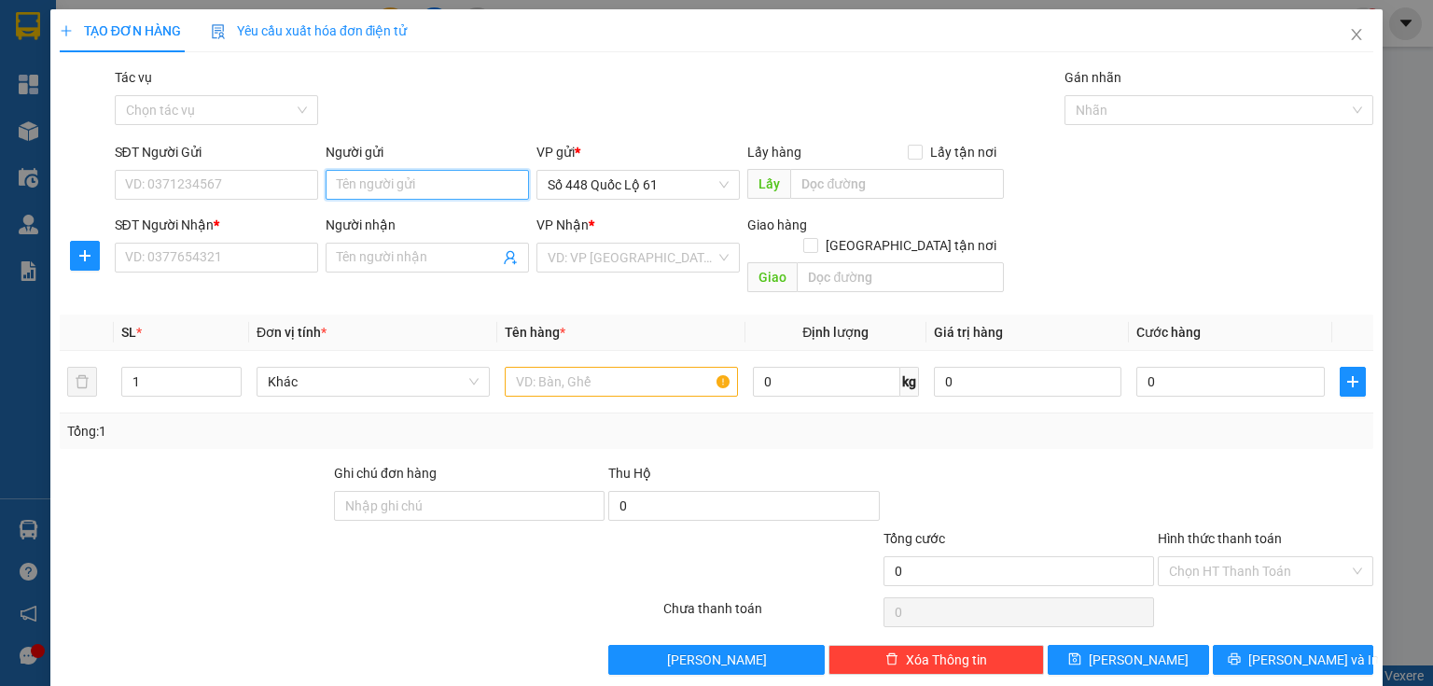
click at [371, 193] on input "Người gửi" at bounding box center [427, 185] width 203 height 30
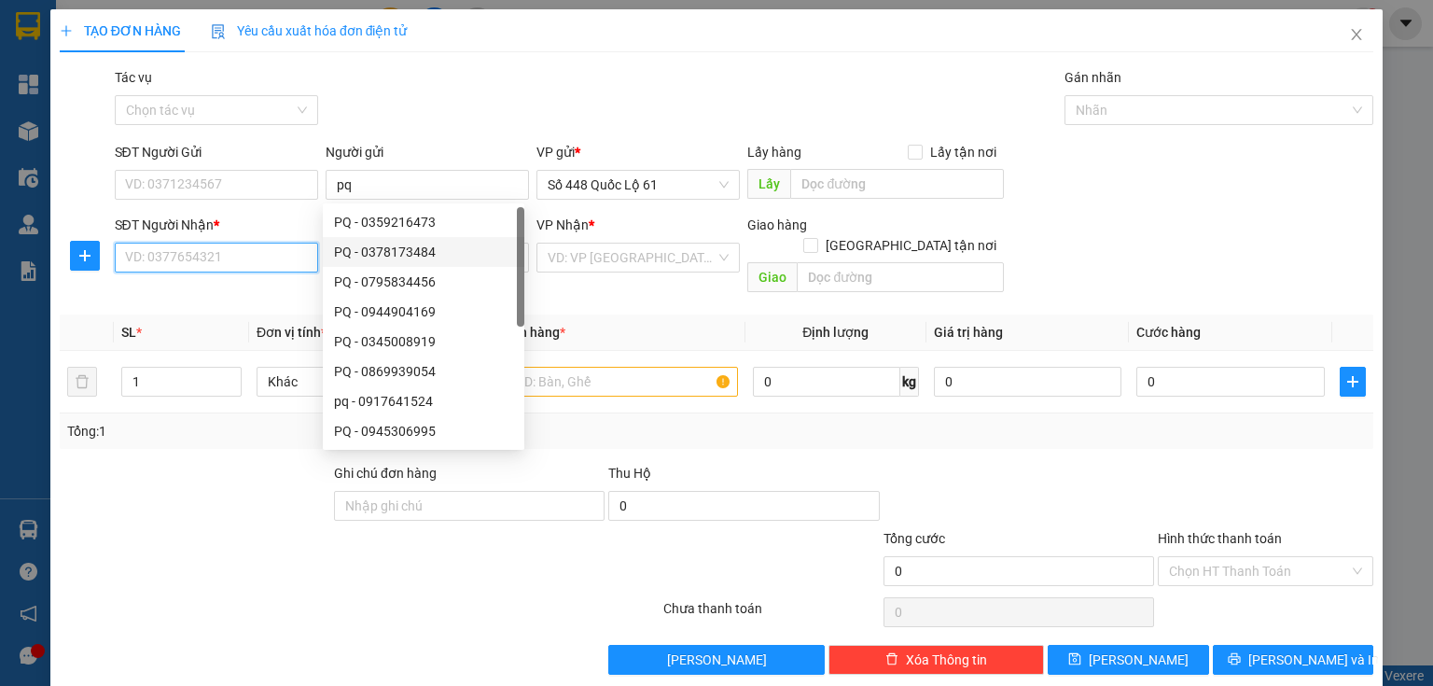
click at [273, 269] on input "SĐT Người Nhận *" at bounding box center [216, 258] width 203 height 30
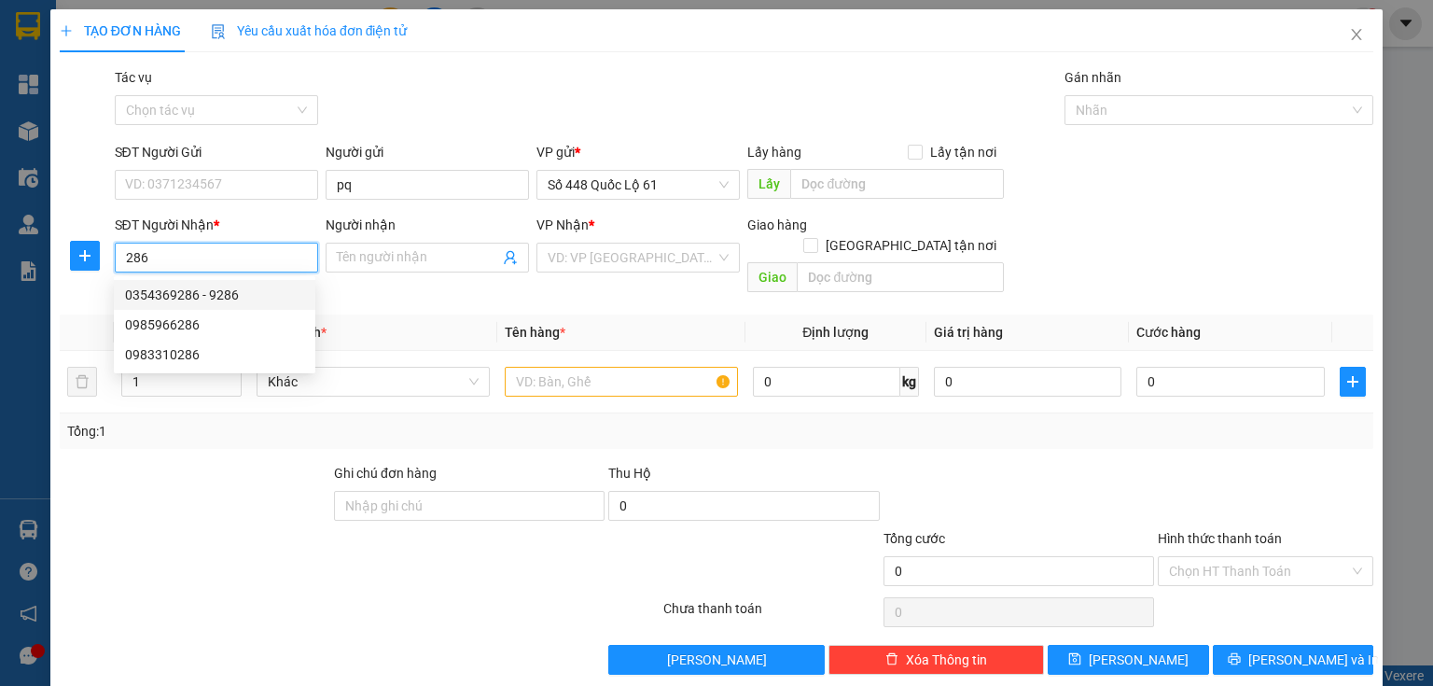
click at [178, 301] on div "0354369286 - 9286" at bounding box center [214, 295] width 179 height 21
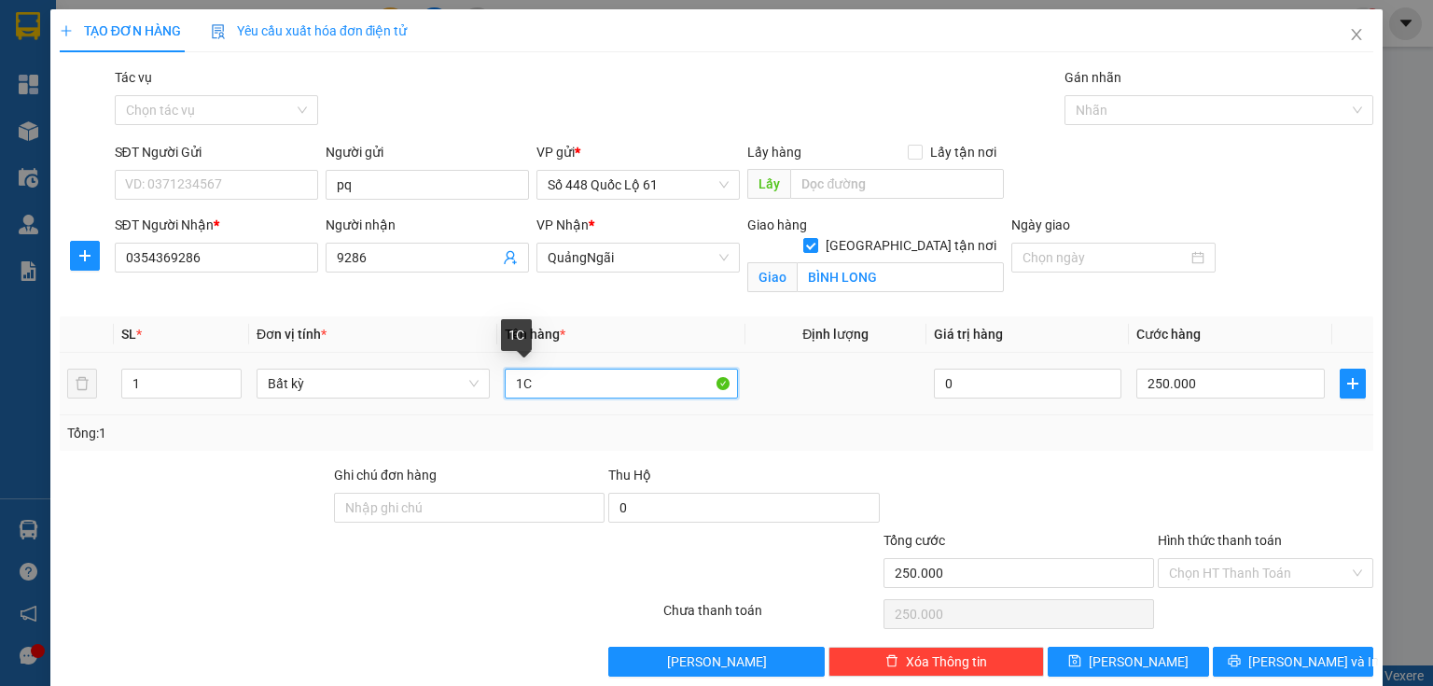
click at [552, 381] on input "1C" at bounding box center [621, 384] width 233 height 30
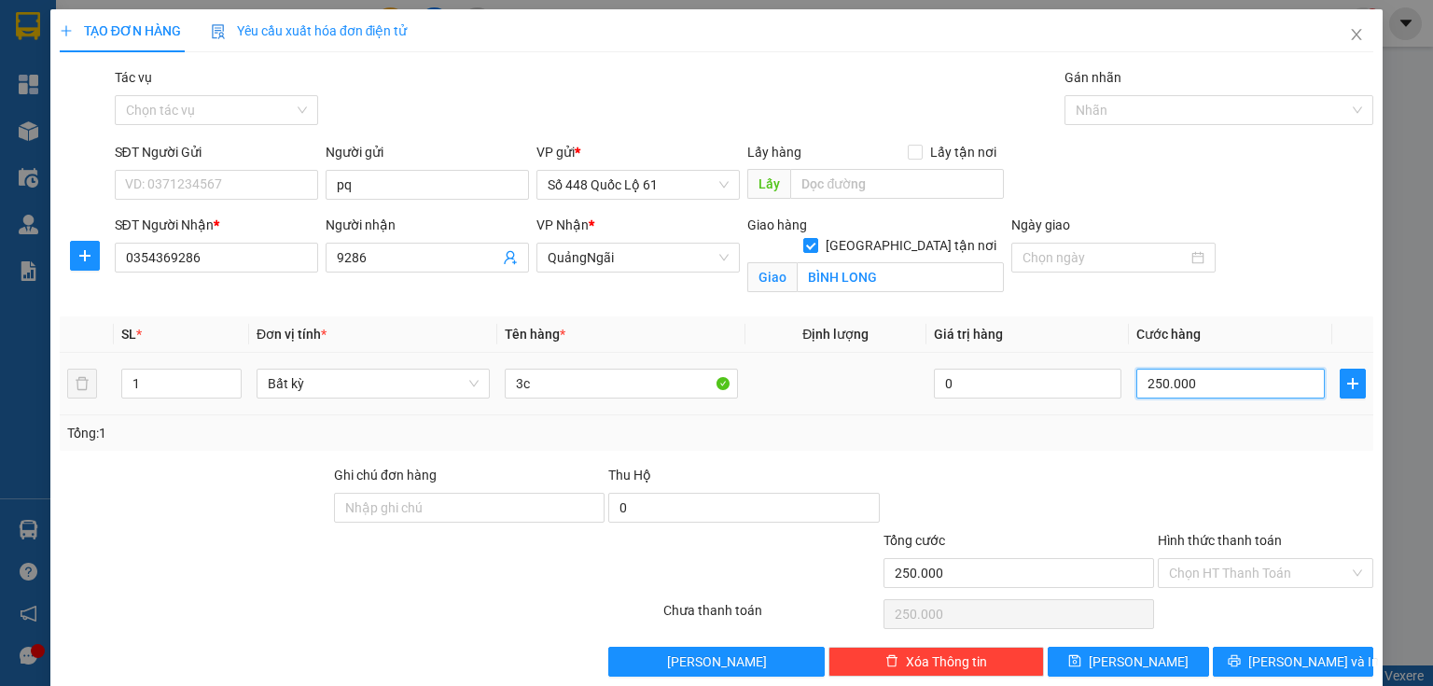
drag, startPoint x: 1254, startPoint y: 376, endPoint x: 1202, endPoint y: 327, distance: 72.0
click at [1254, 377] on input "250.000" at bounding box center [1231, 384] width 189 height 30
click at [1171, 659] on button "[PERSON_NAME]" at bounding box center [1128, 662] width 161 height 30
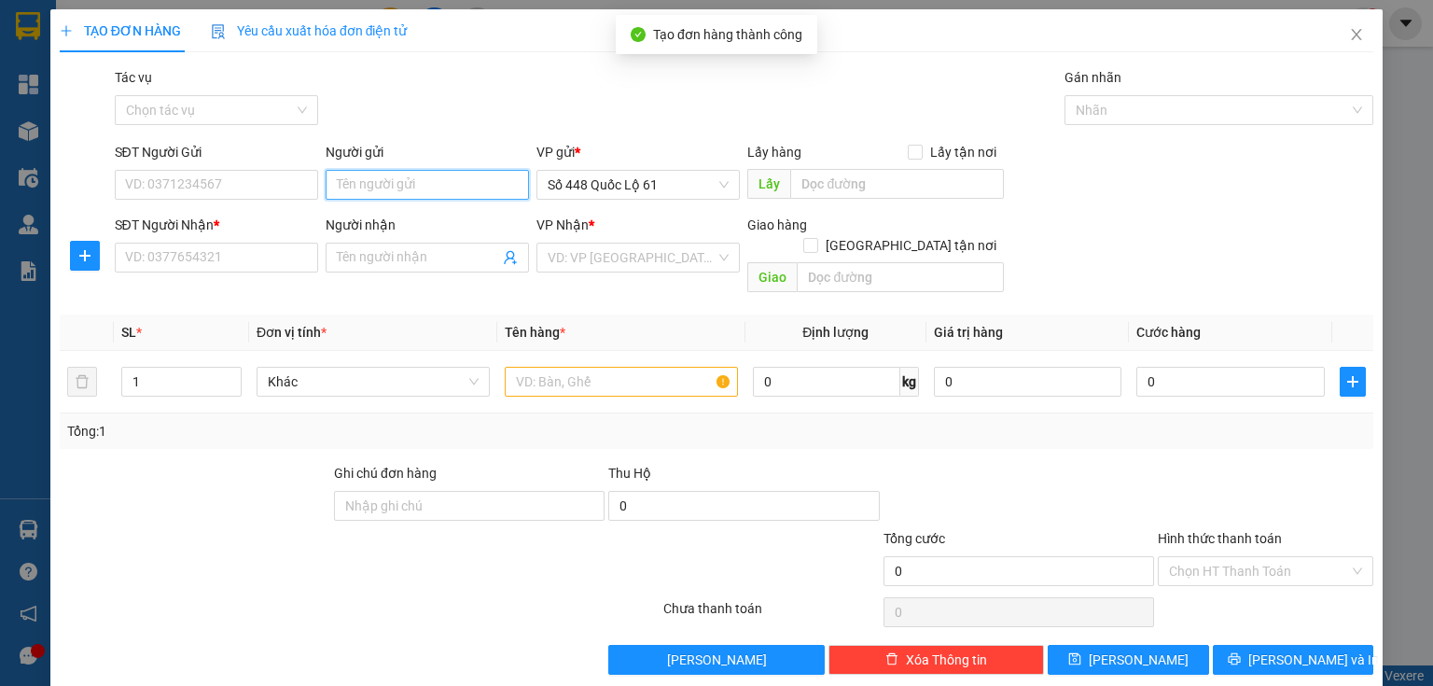
click at [429, 189] on input "Người gửi" at bounding box center [427, 185] width 203 height 30
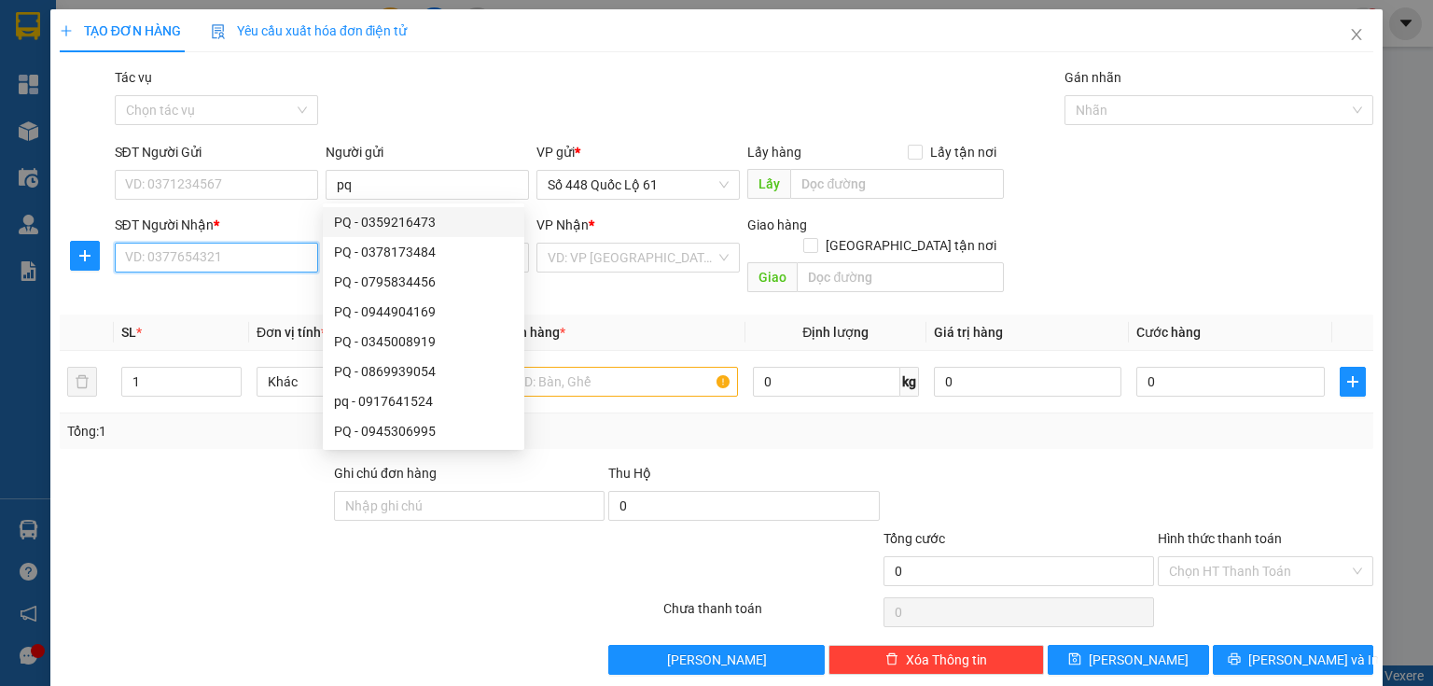
click at [157, 264] on input "SĐT Người Nhận *" at bounding box center [216, 258] width 203 height 30
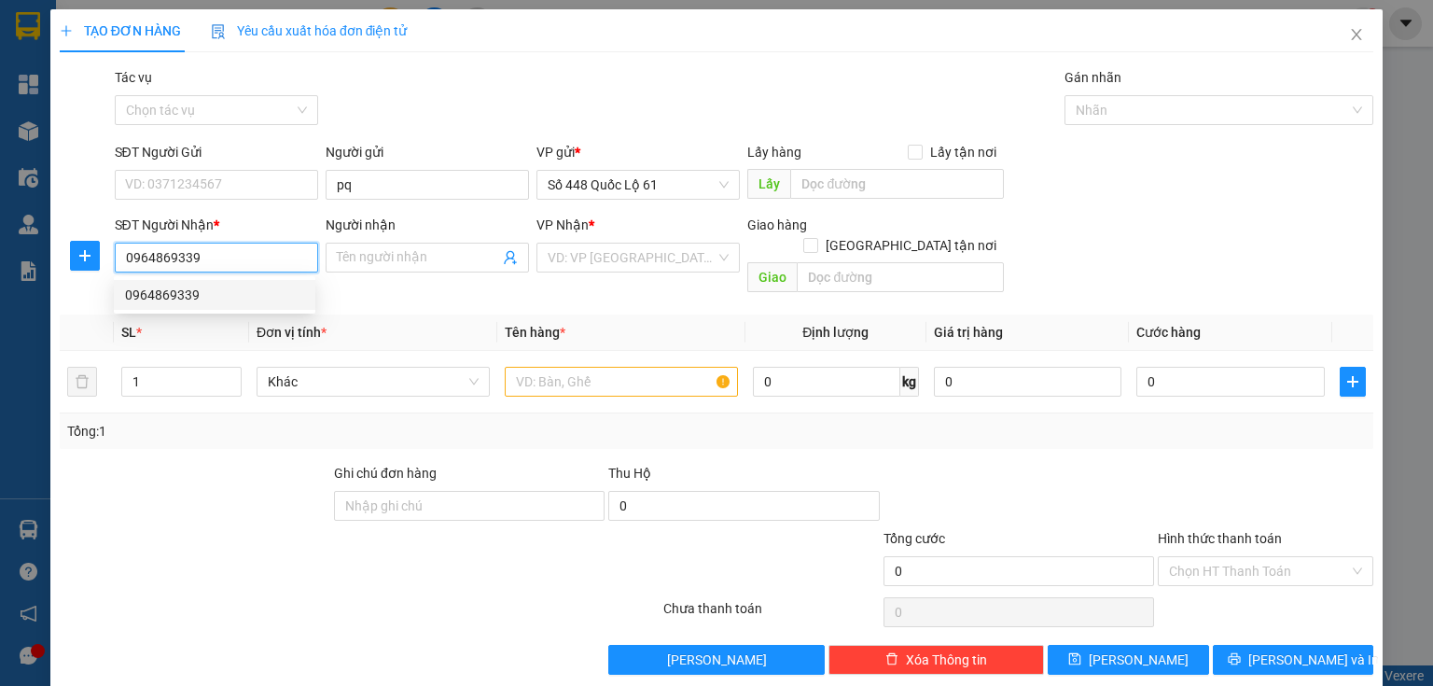
click at [209, 291] on div "0964869339" at bounding box center [214, 295] width 179 height 21
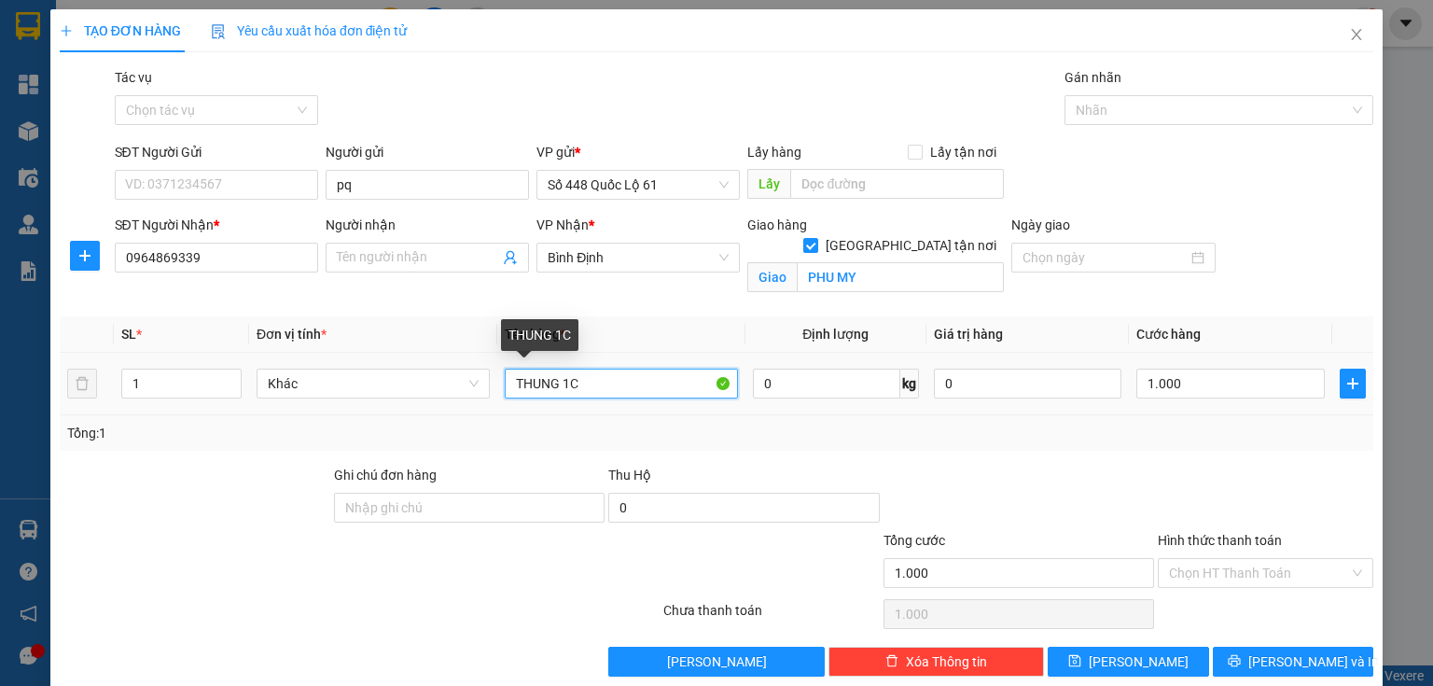
click at [578, 385] on input "THUNG 1C" at bounding box center [621, 384] width 233 height 30
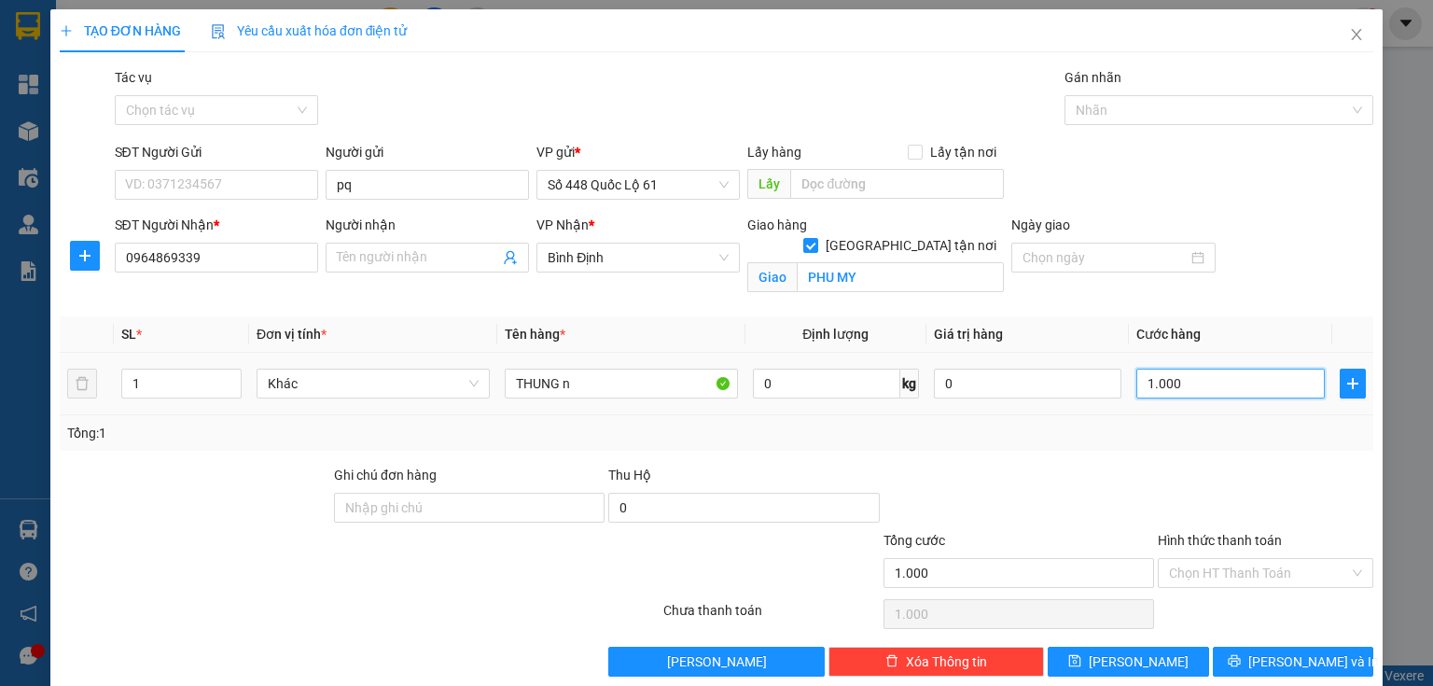
click at [1256, 384] on input "1.000" at bounding box center [1231, 384] width 189 height 30
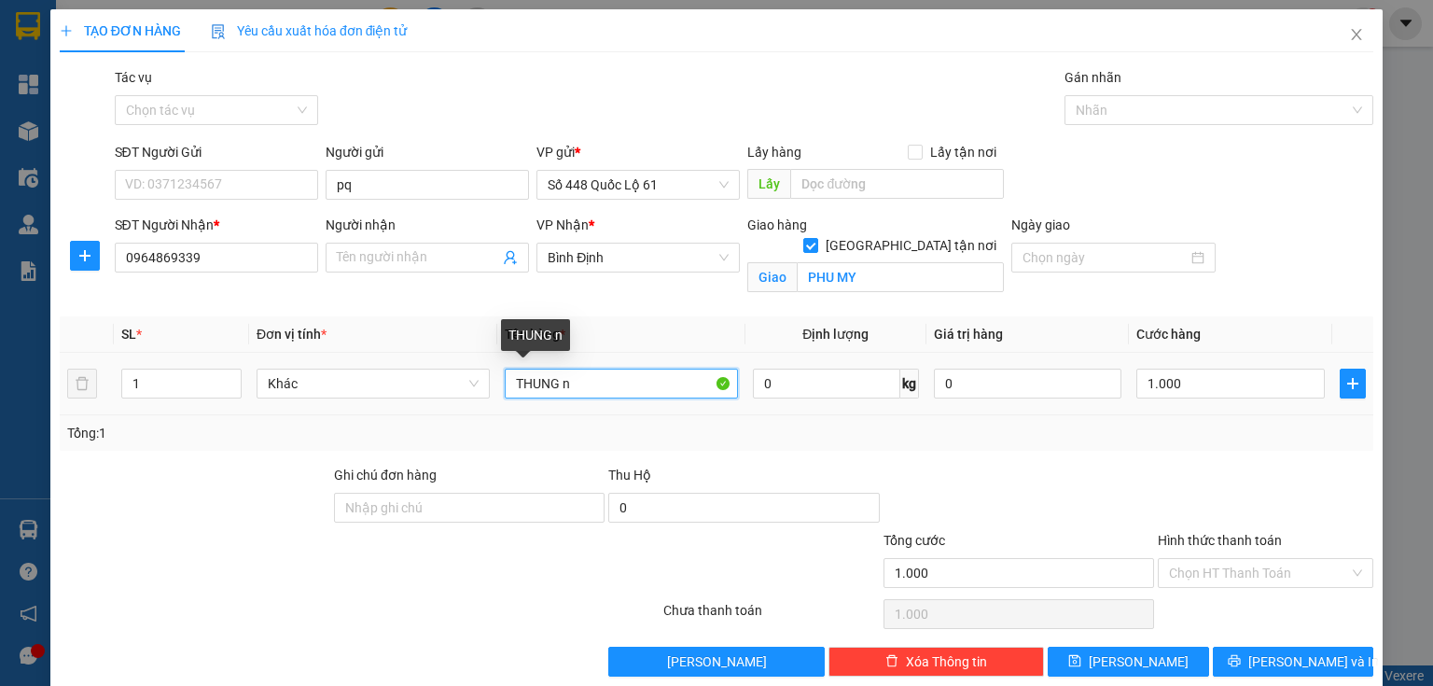
click at [657, 389] on input "THUNG n" at bounding box center [621, 384] width 233 height 30
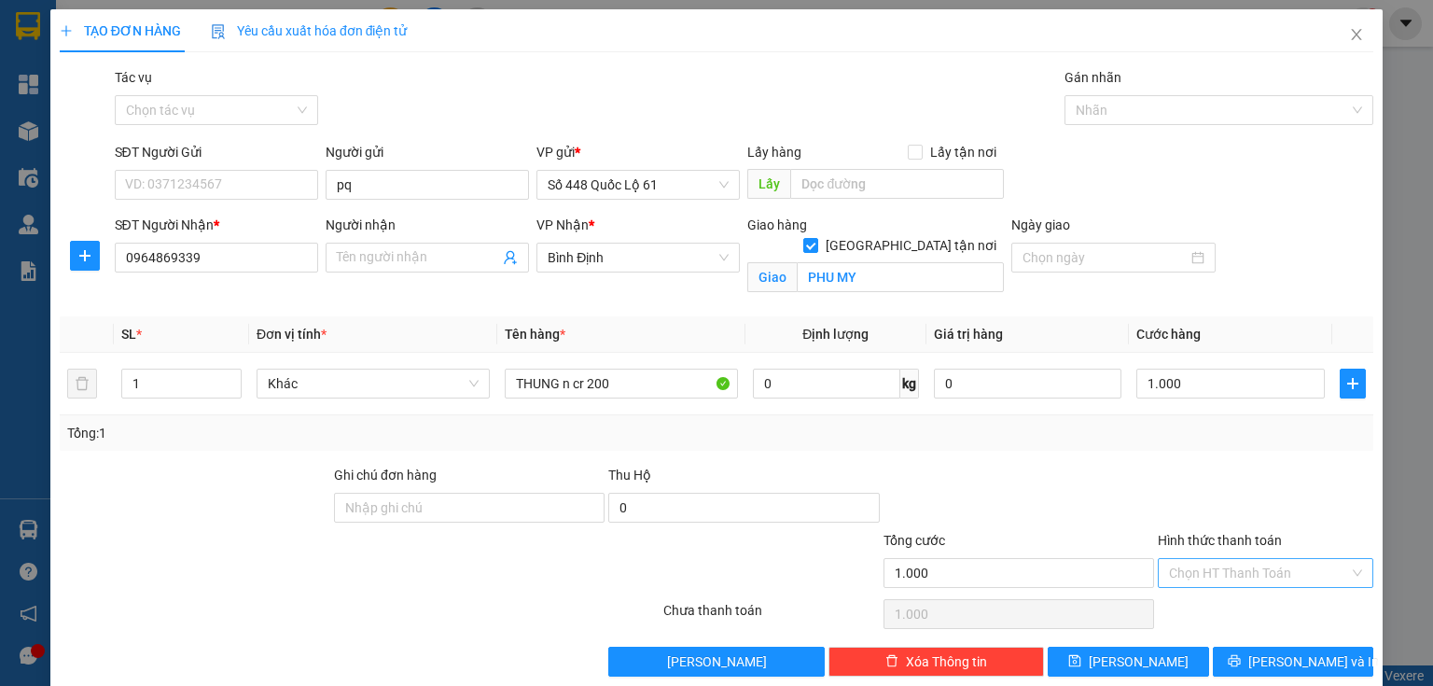
click at [1212, 565] on input "Hình thức thanh toán" at bounding box center [1259, 573] width 180 height 28
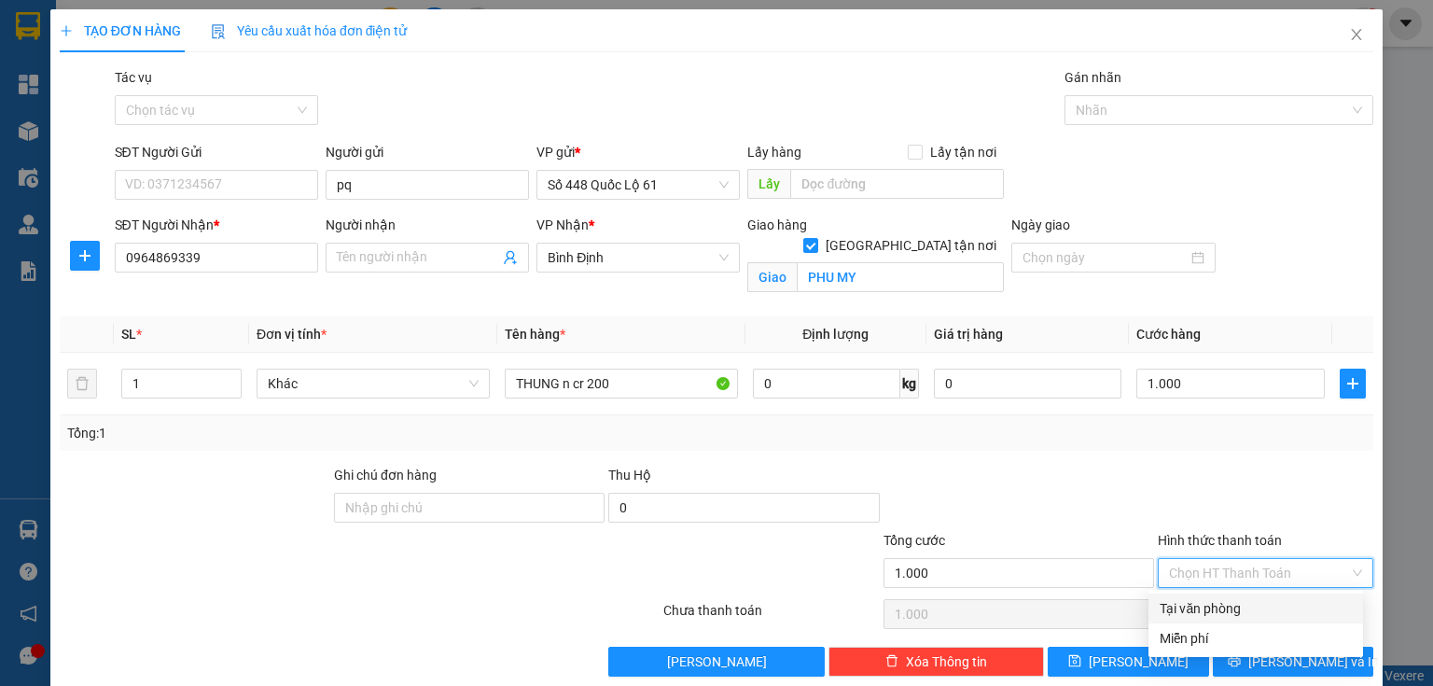
click at [1181, 605] on div "Tại văn phòng" at bounding box center [1256, 608] width 192 height 21
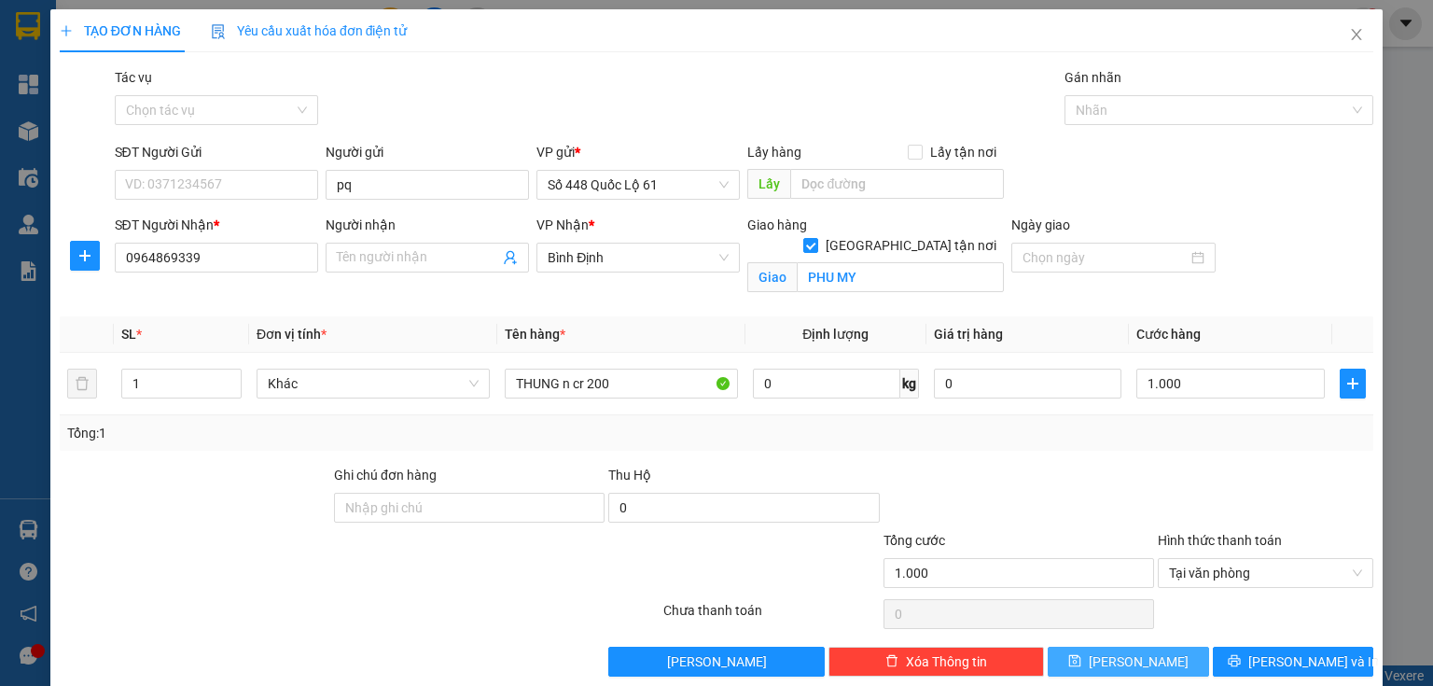
click at [1146, 647] on button "[PERSON_NAME]" at bounding box center [1128, 662] width 161 height 30
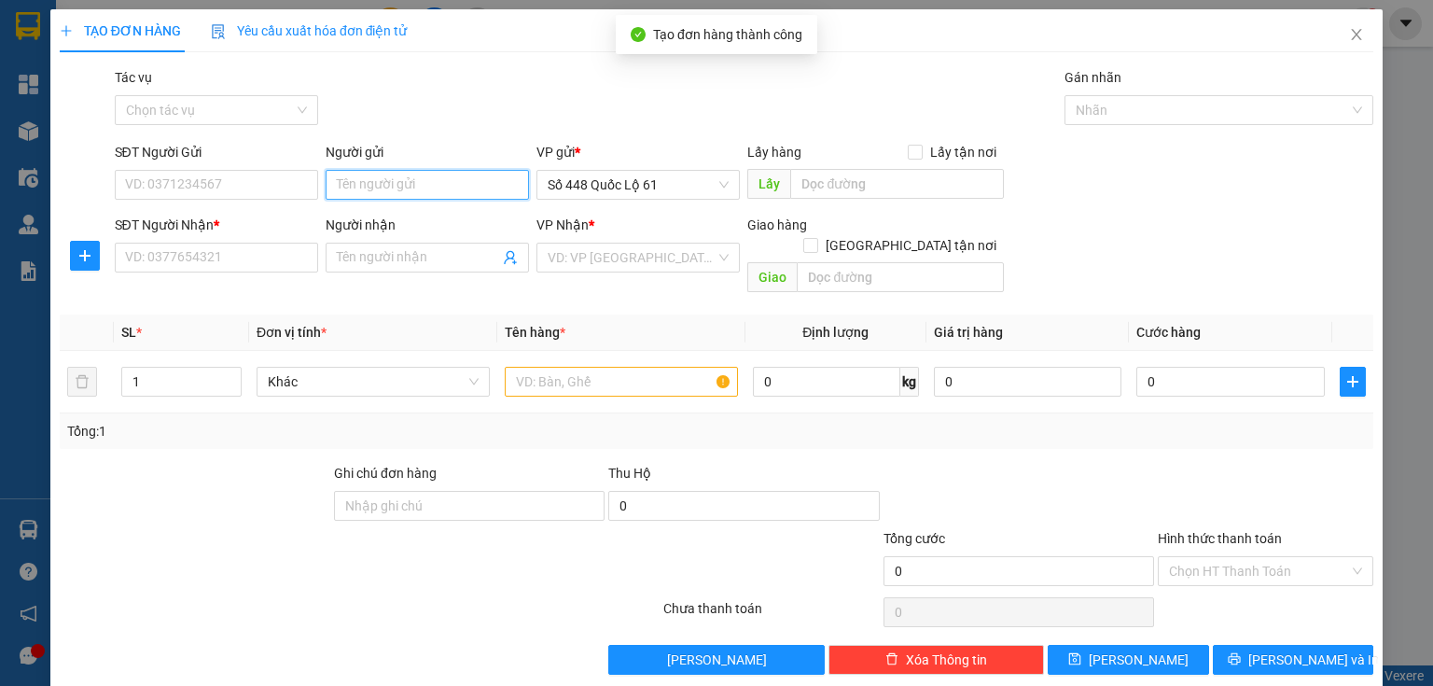
click at [419, 187] on input "Người gửi" at bounding box center [427, 185] width 203 height 30
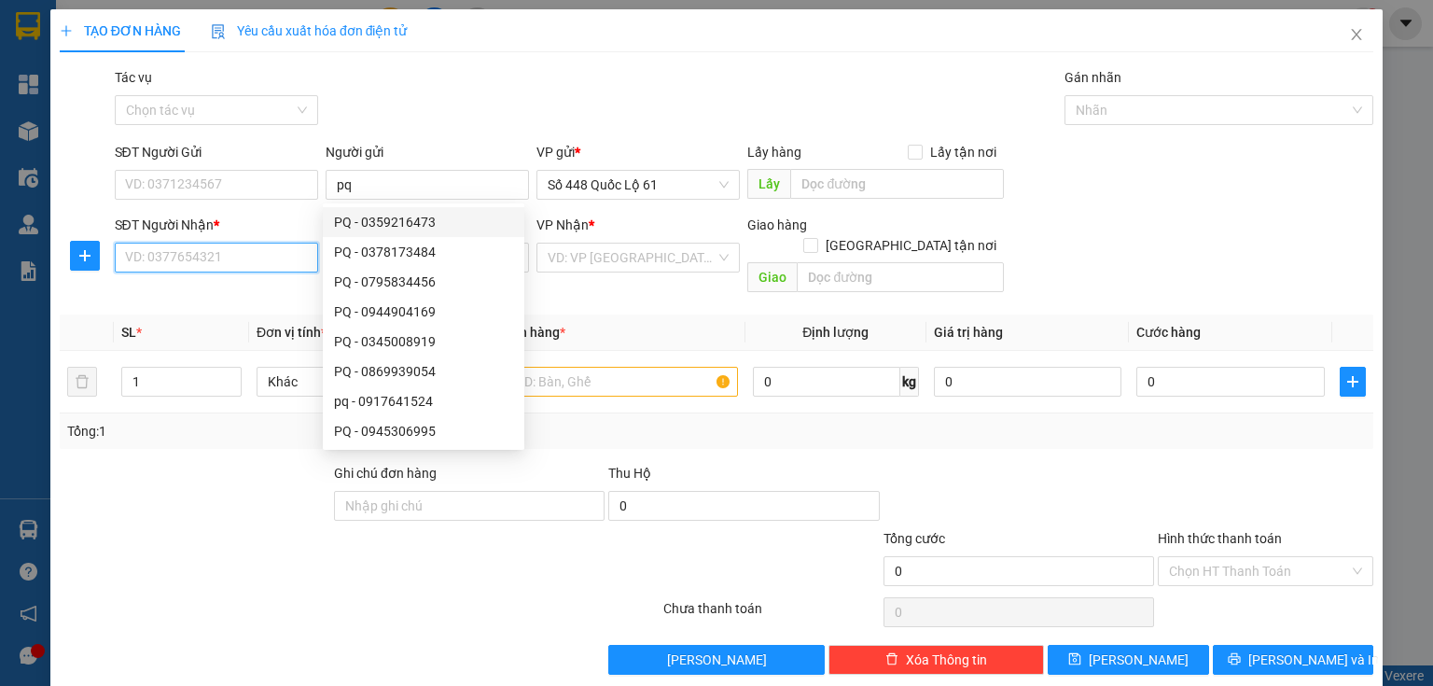
click at [224, 269] on input "SĐT Người Nhận *" at bounding box center [216, 258] width 203 height 30
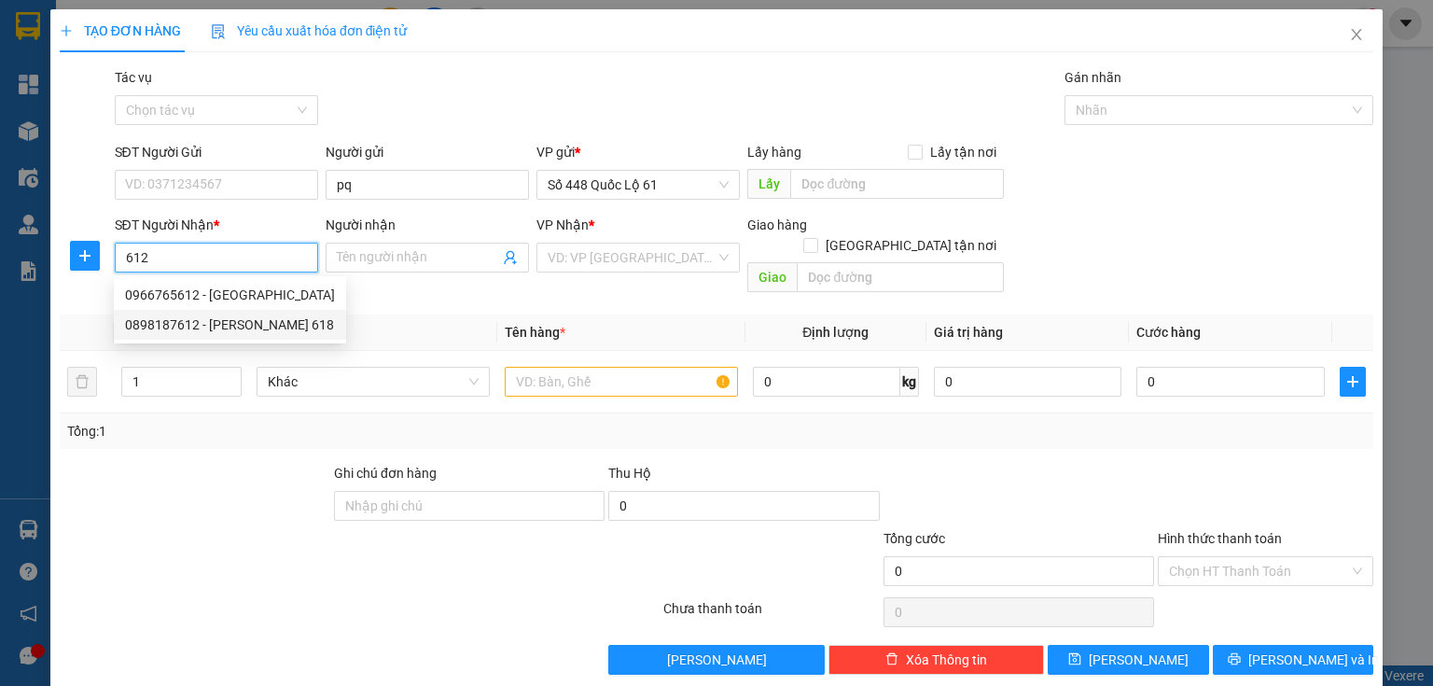
click at [245, 331] on div "0898187612 - [PERSON_NAME] 618" at bounding box center [230, 325] width 210 height 21
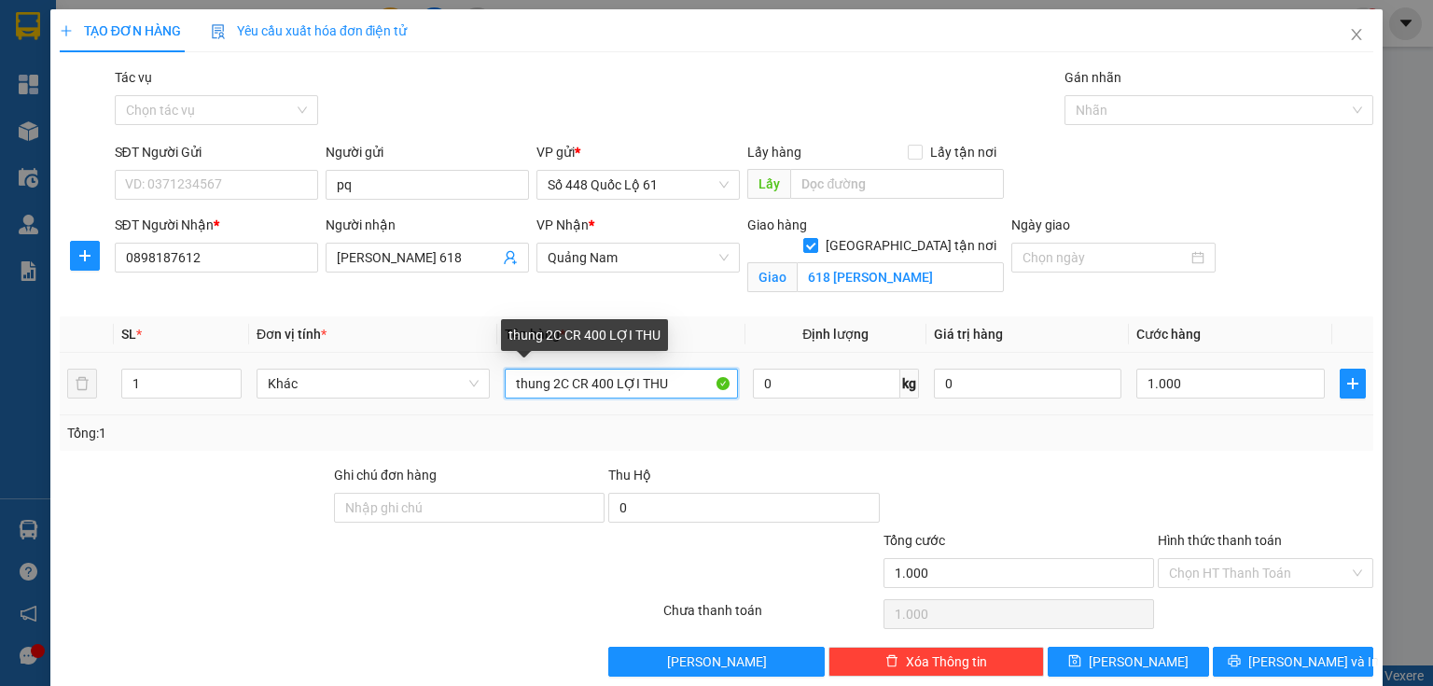
click at [664, 384] on input "thung 2C CR 400 LỢI THU" at bounding box center [621, 384] width 233 height 30
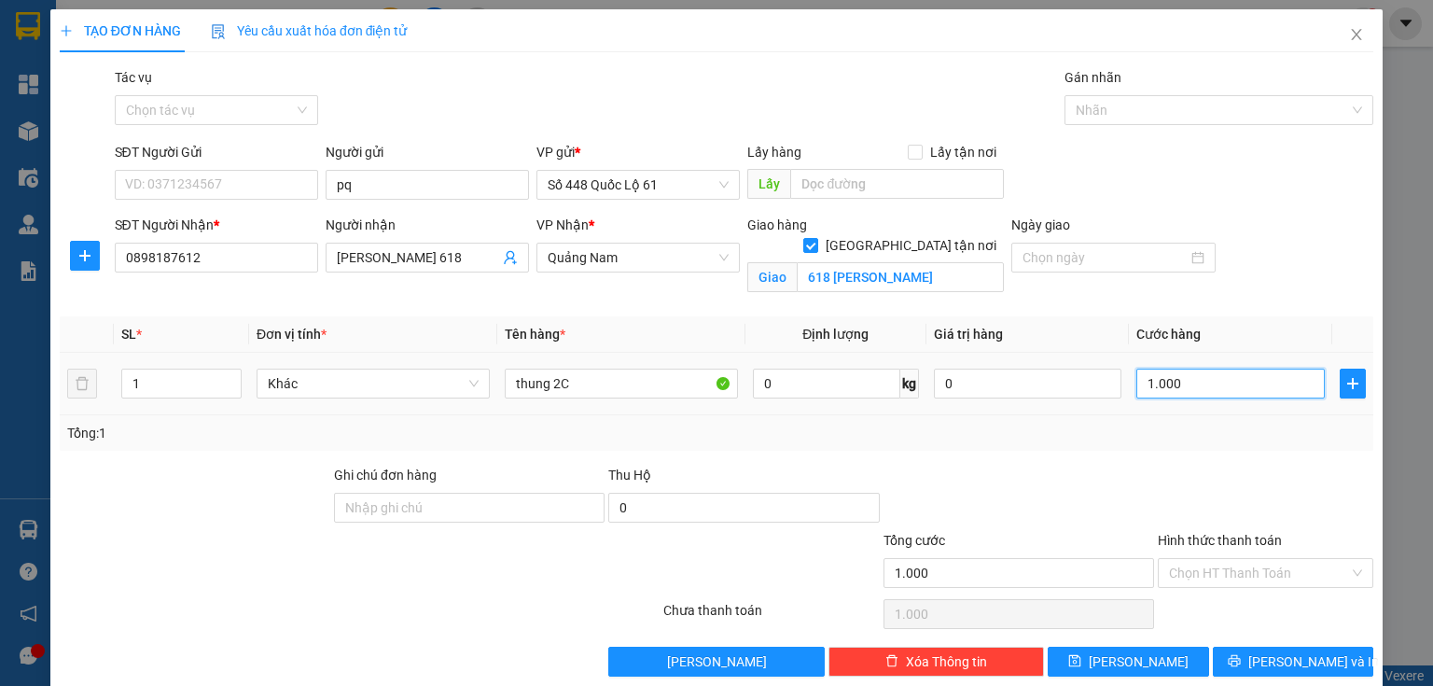
click at [1197, 392] on input "1.000" at bounding box center [1231, 384] width 189 height 30
click at [1116, 653] on button "[PERSON_NAME]" at bounding box center [1128, 662] width 161 height 30
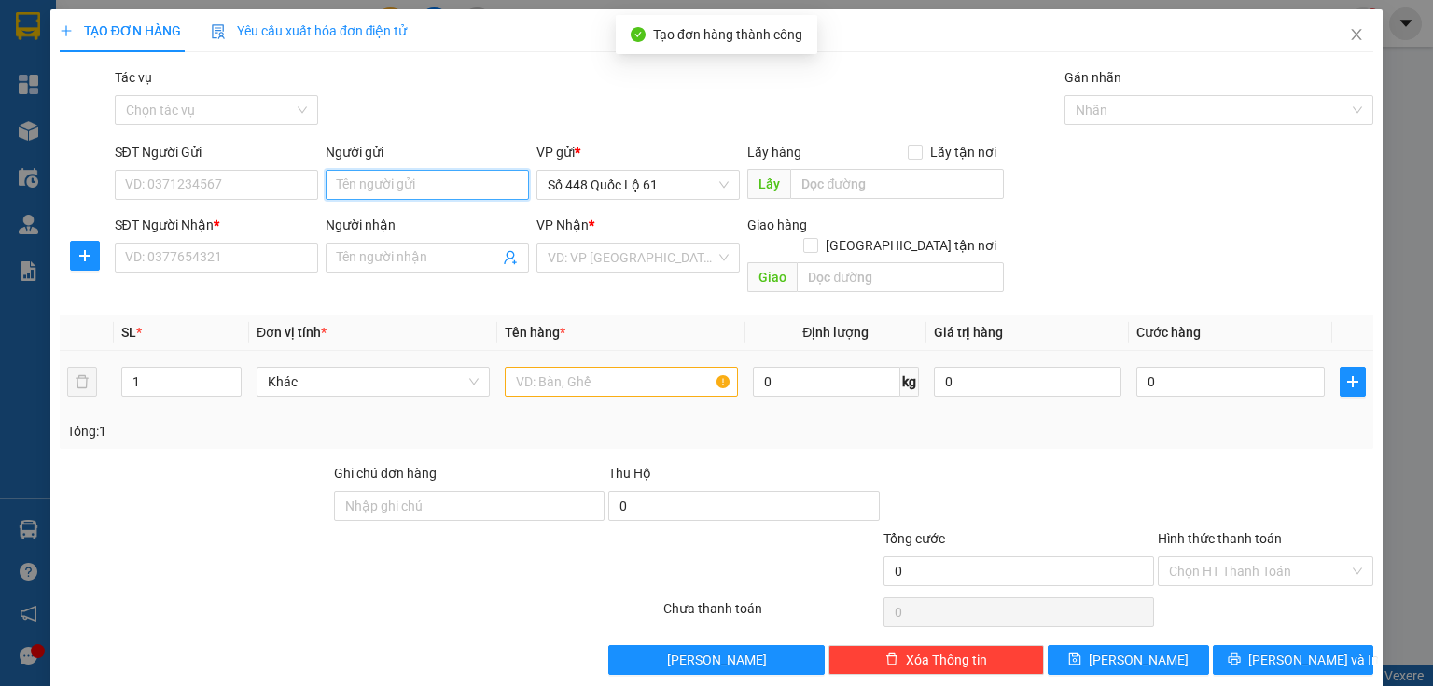
click at [356, 188] on input "Người gửi" at bounding box center [427, 185] width 203 height 30
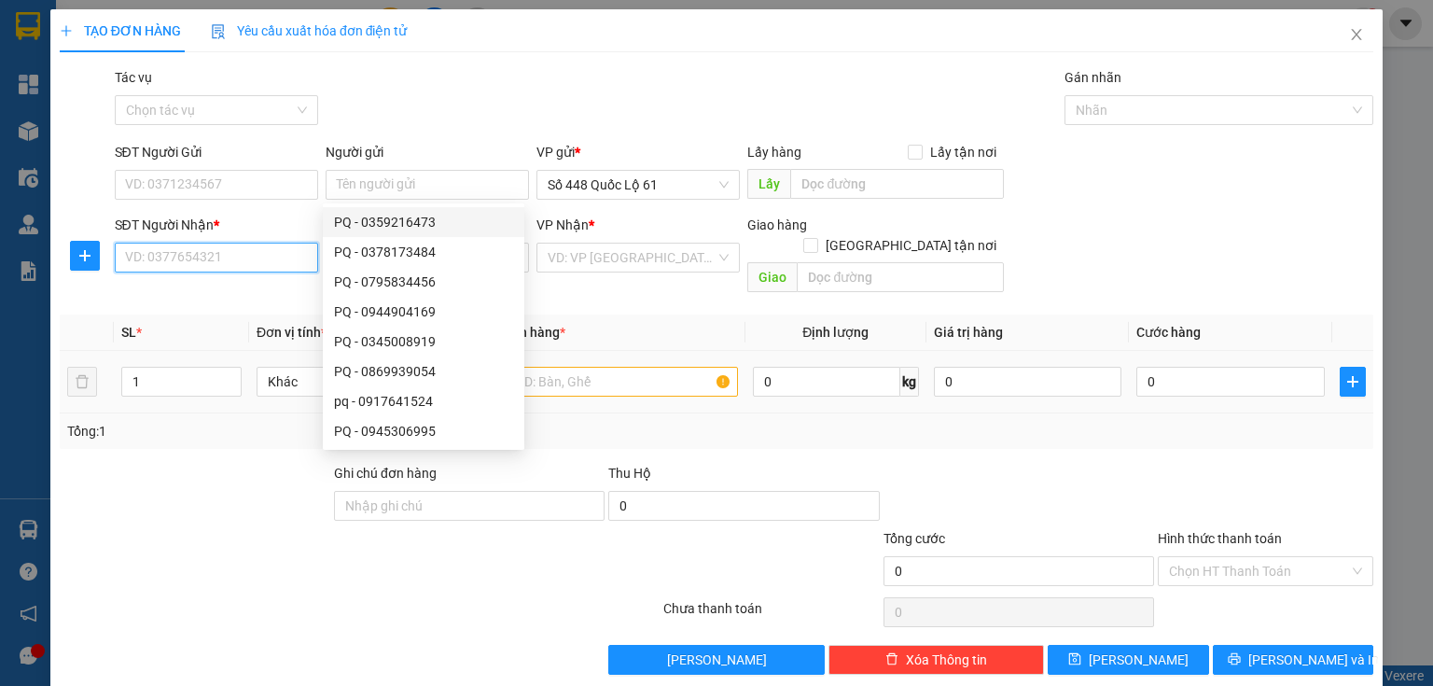
click at [217, 257] on input "SĐT Người Nhận *" at bounding box center [216, 258] width 203 height 30
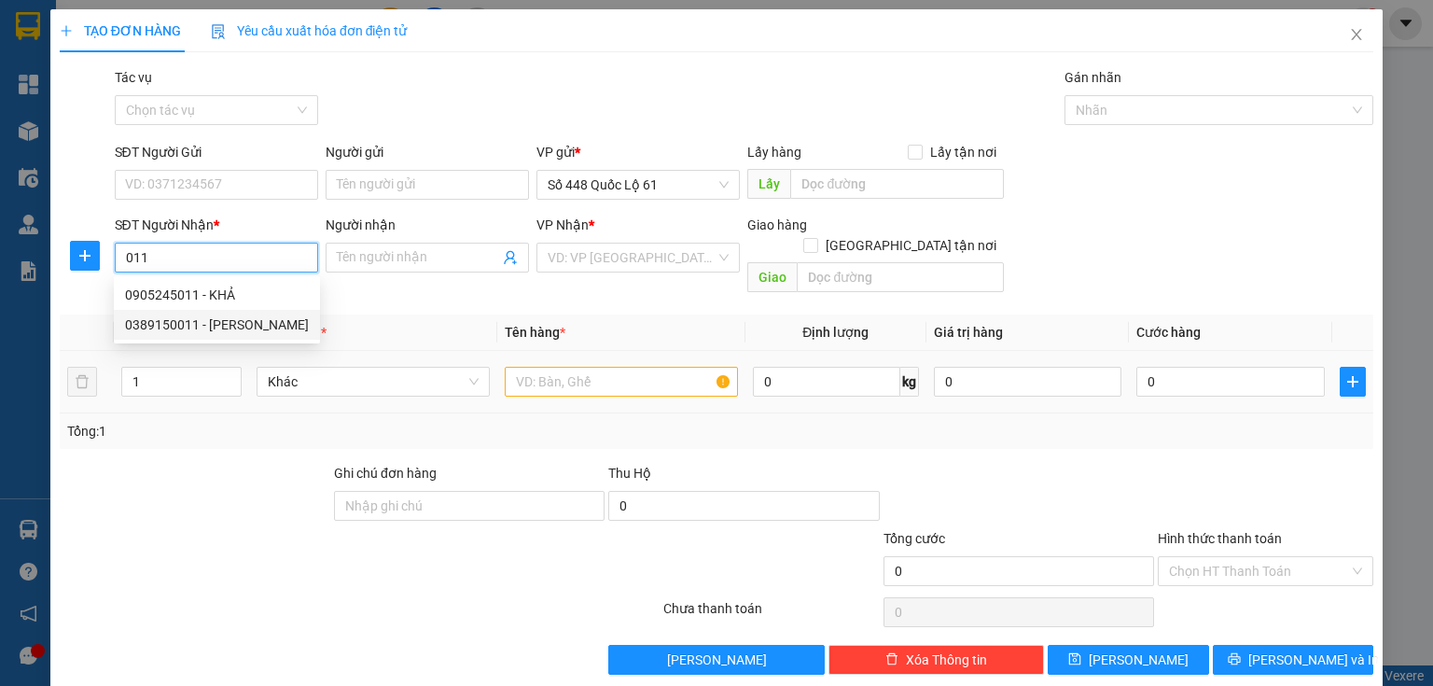
click at [232, 319] on div "0389150011 - [PERSON_NAME]" at bounding box center [217, 325] width 184 height 21
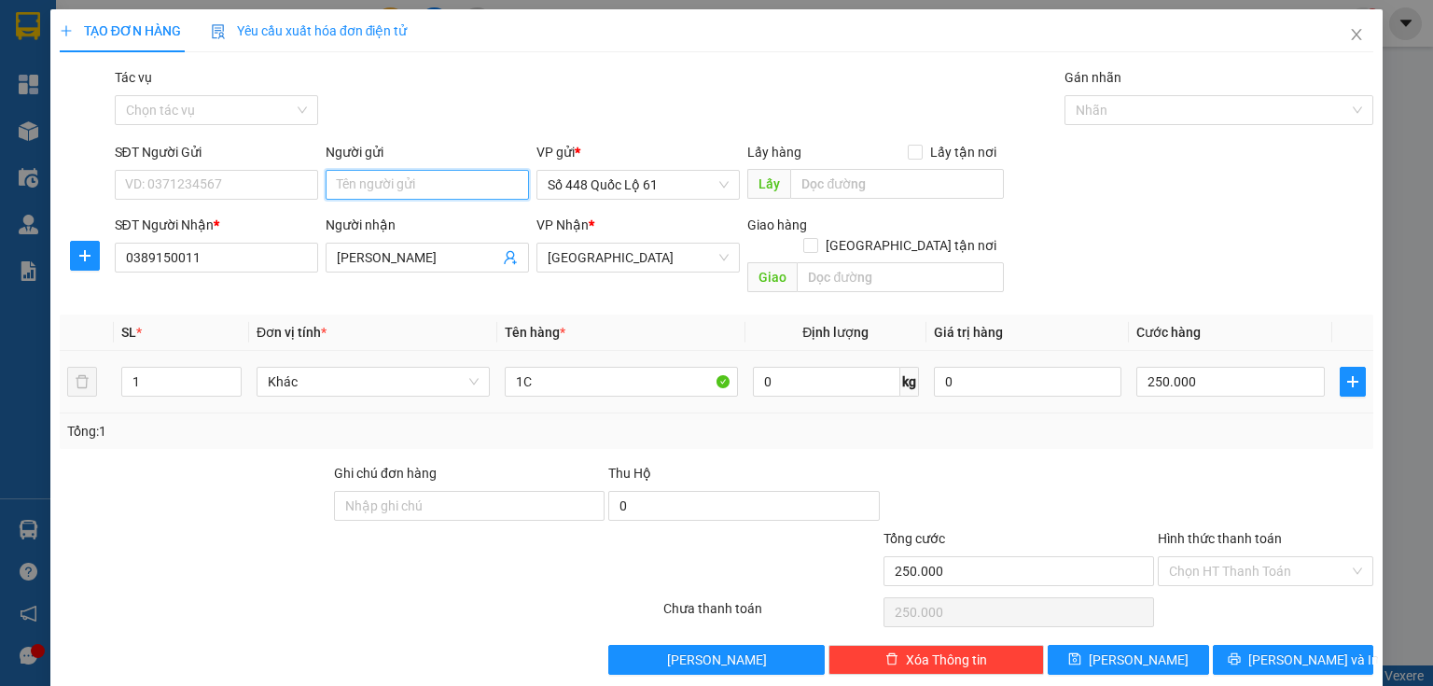
click at [361, 187] on input "Người gửi" at bounding box center [427, 185] width 203 height 30
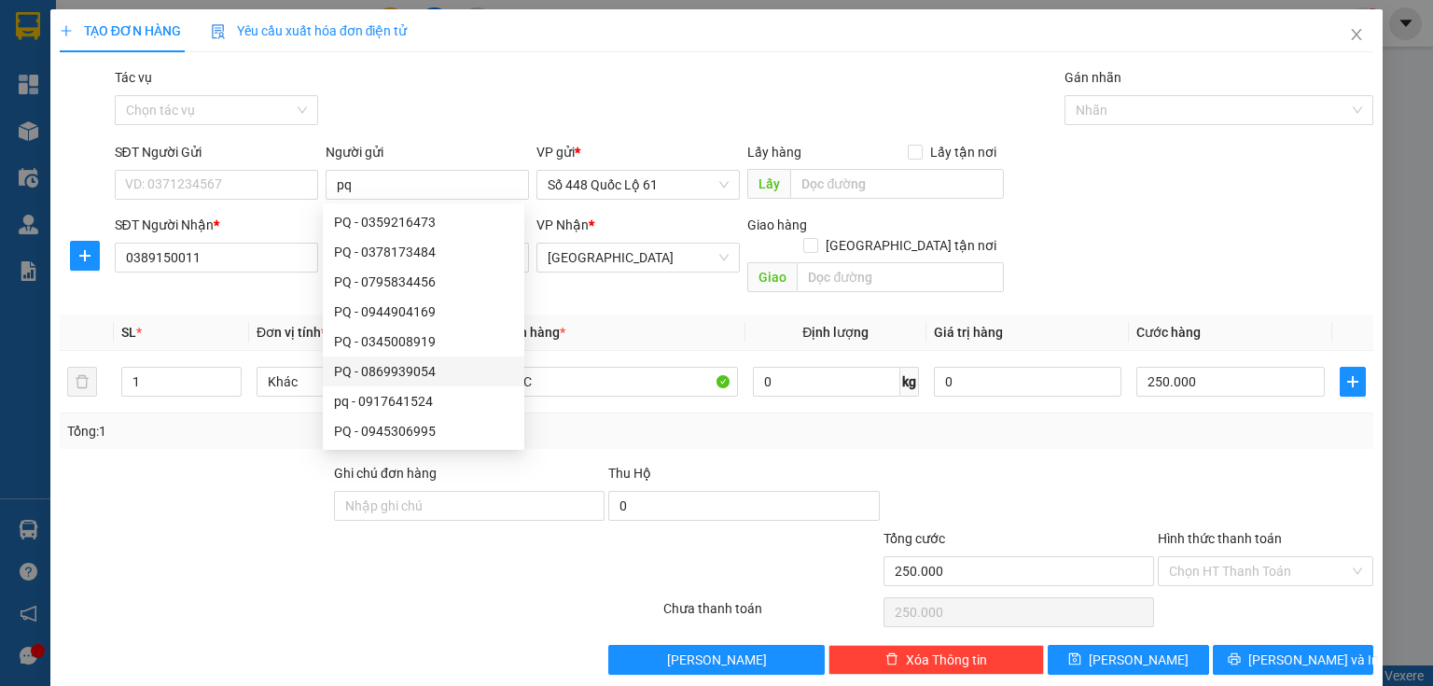
click at [651, 421] on div "Tổng: 1" at bounding box center [716, 431] width 1299 height 21
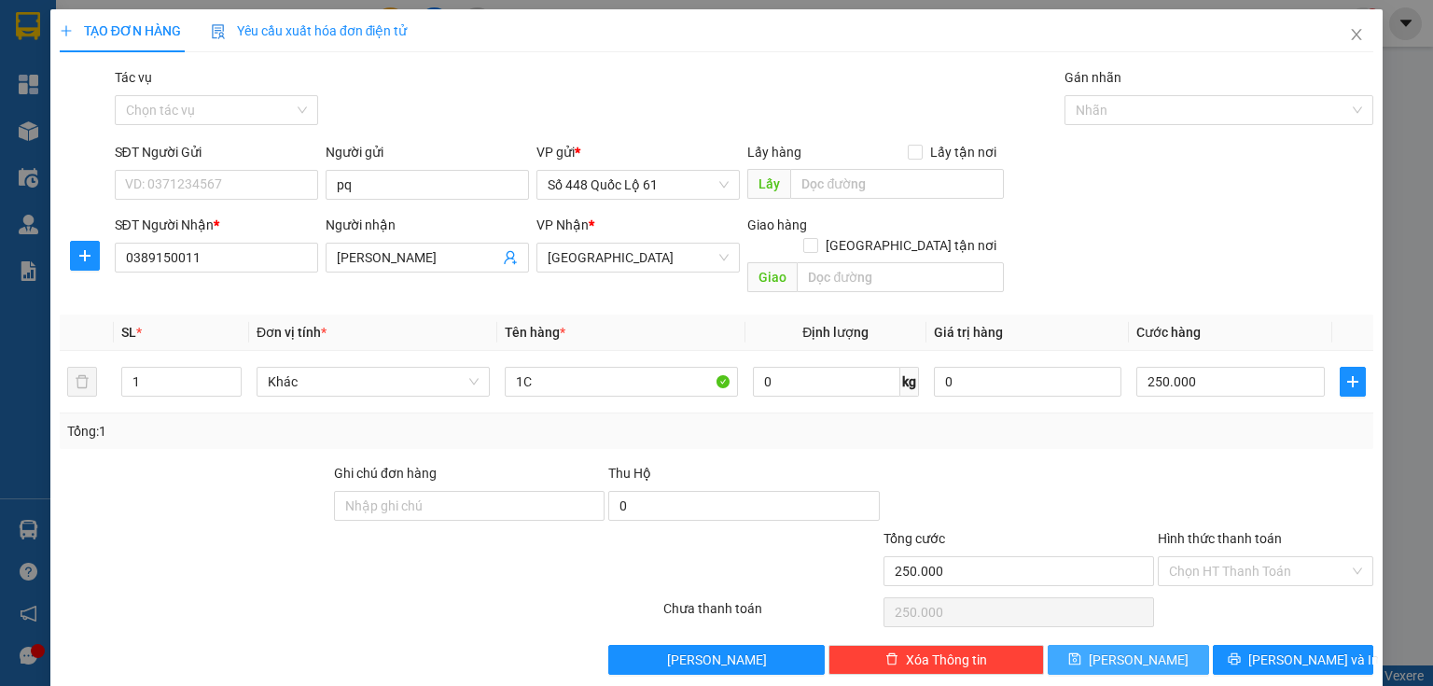
click at [1111, 645] on button "[PERSON_NAME]" at bounding box center [1128, 660] width 161 height 30
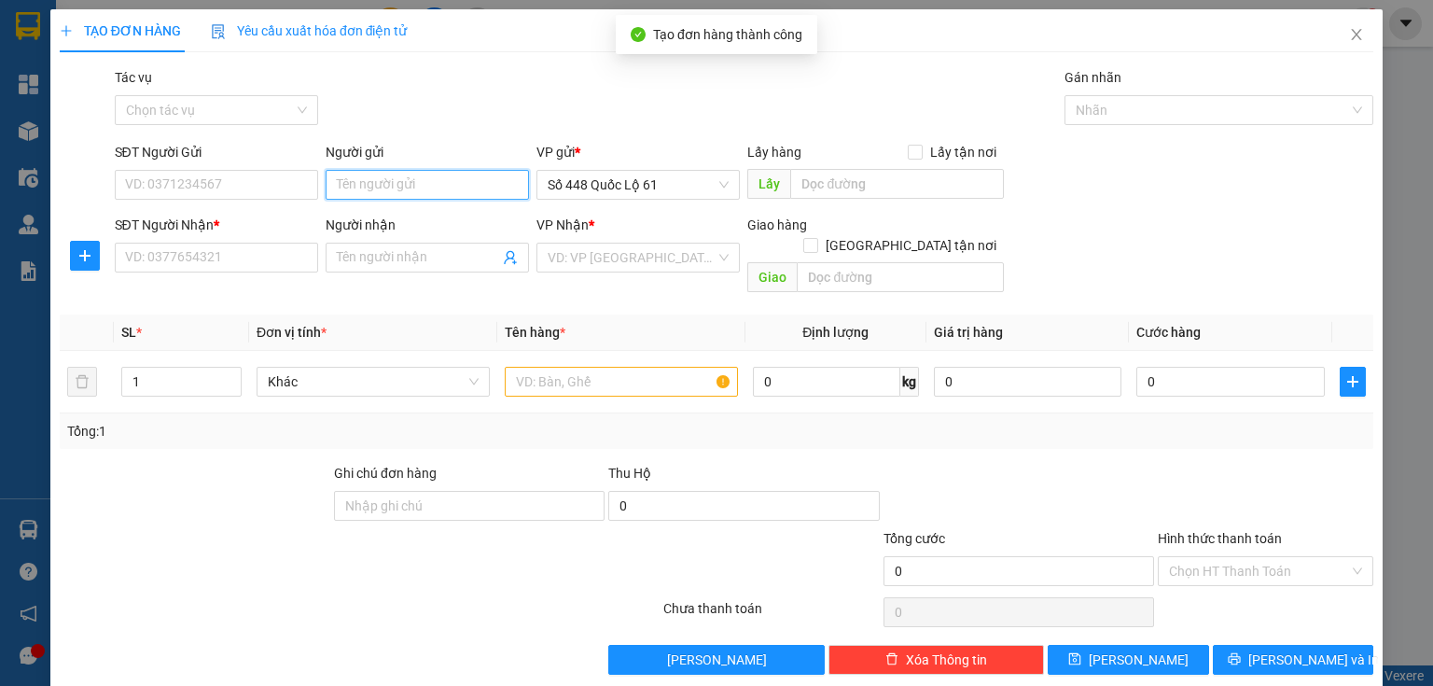
click at [355, 193] on input "Người gửi" at bounding box center [427, 185] width 203 height 30
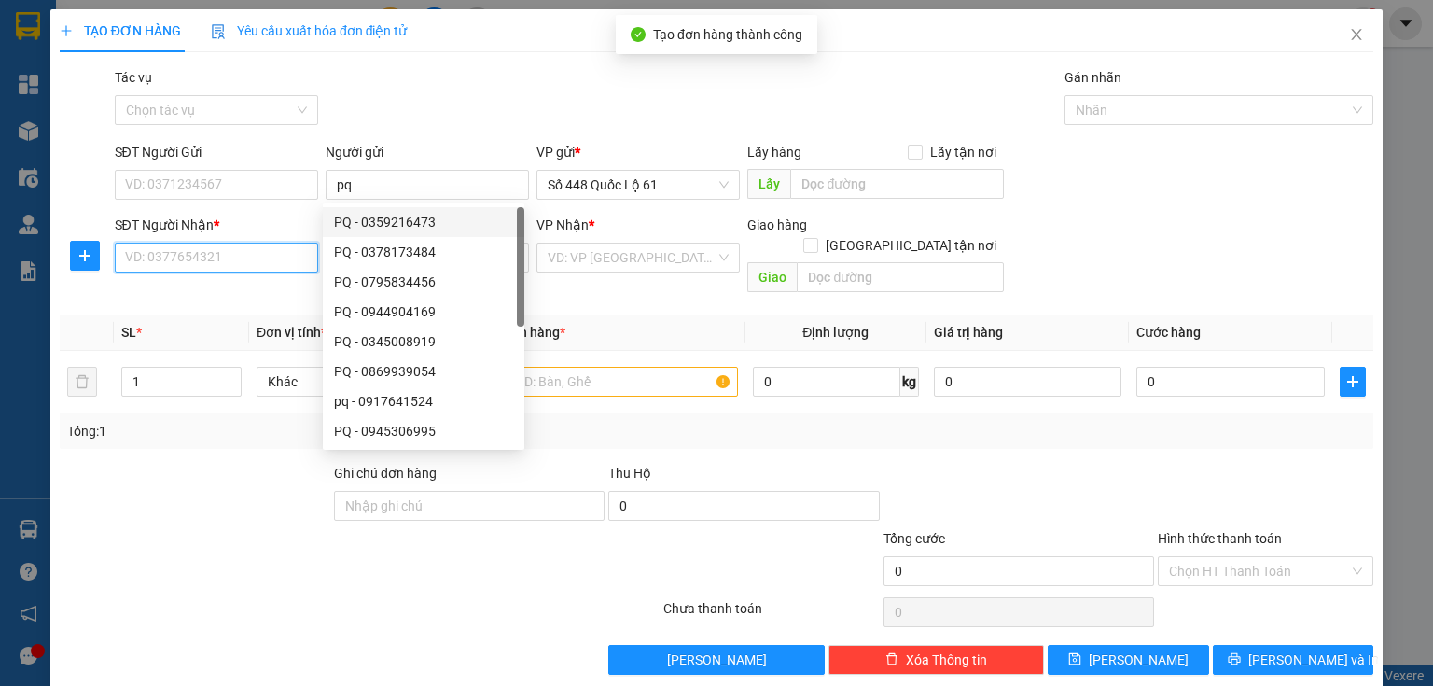
click at [287, 249] on input "SĐT Người Nhận *" at bounding box center [216, 258] width 203 height 30
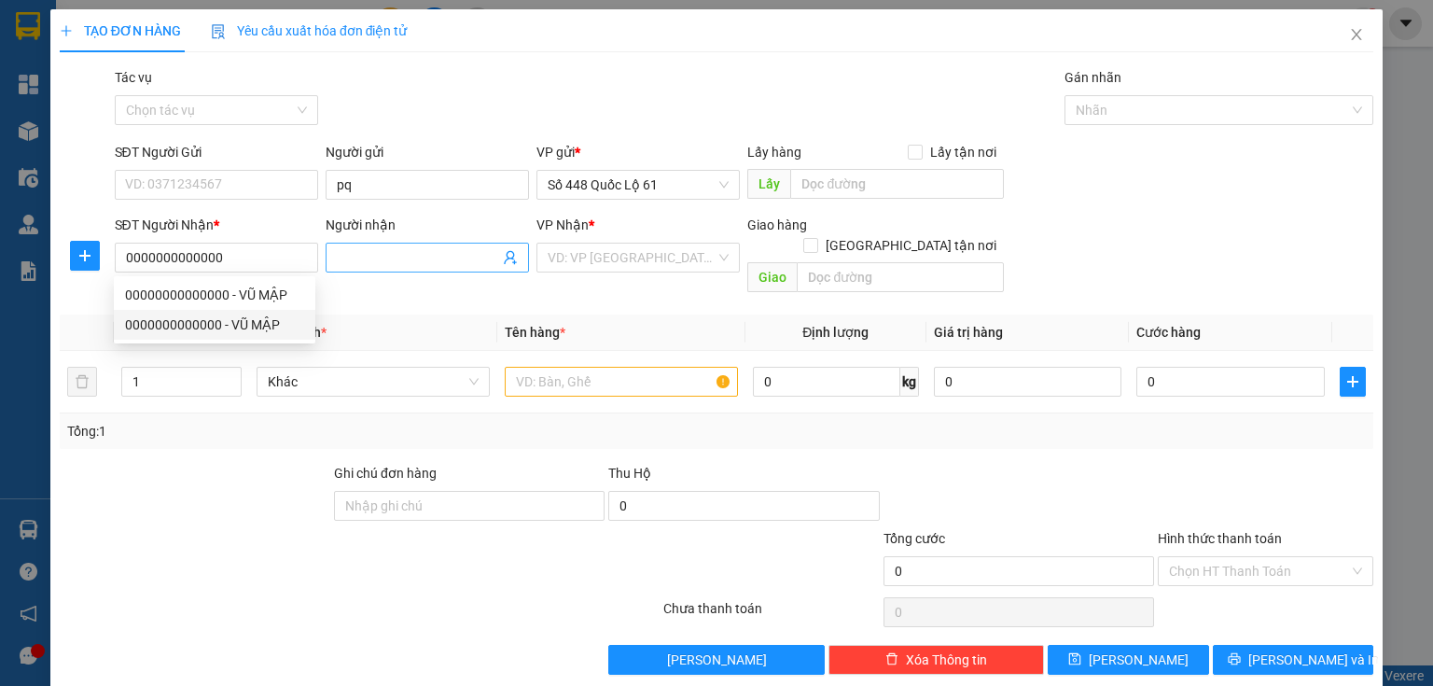
click at [329, 254] on span at bounding box center [427, 258] width 203 height 30
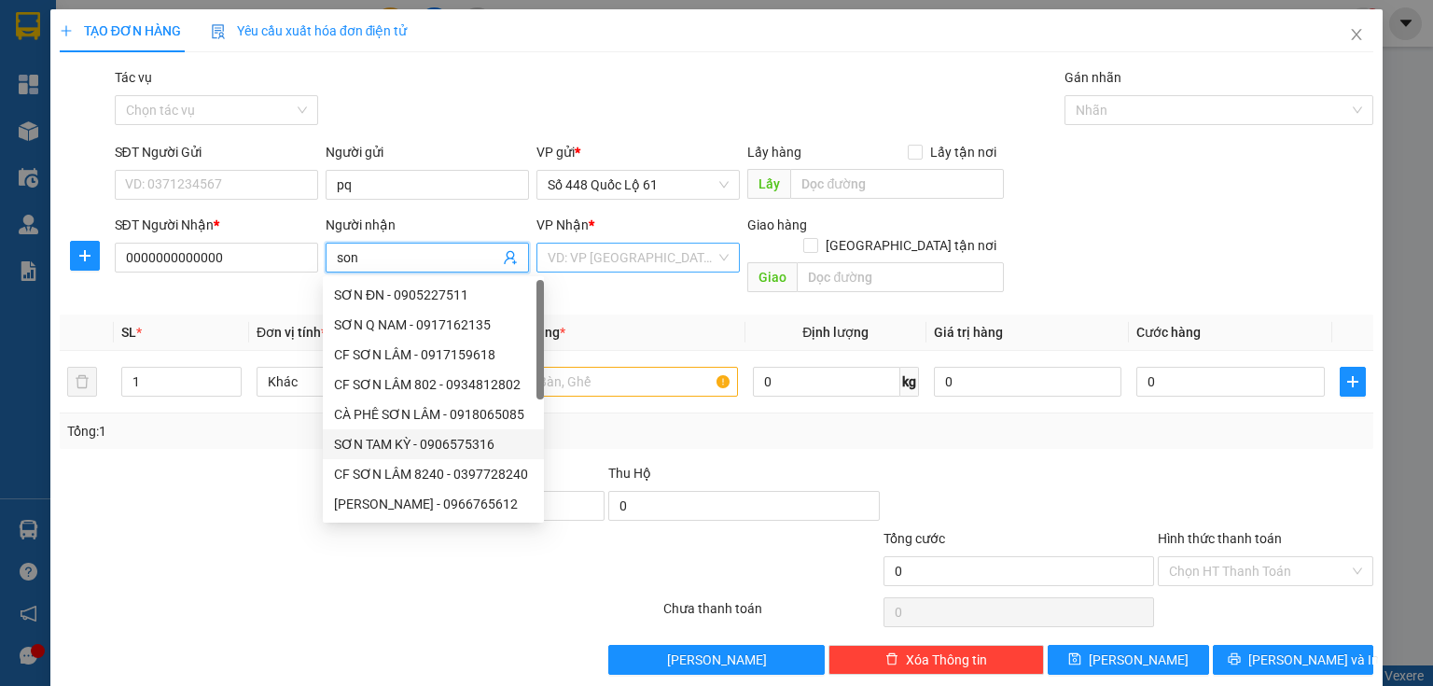
click at [648, 252] on input "search" at bounding box center [632, 258] width 168 height 28
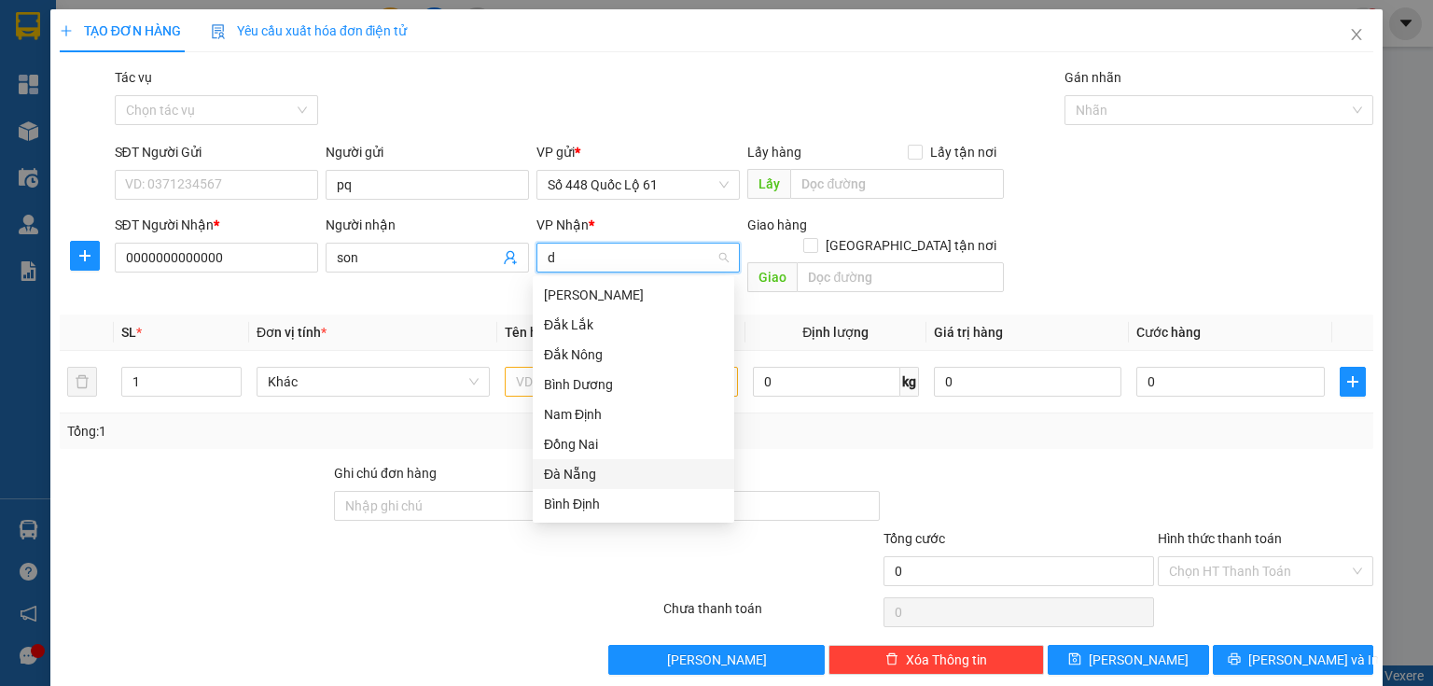
click at [597, 470] on div "Đà Nẵng" at bounding box center [633, 474] width 179 height 21
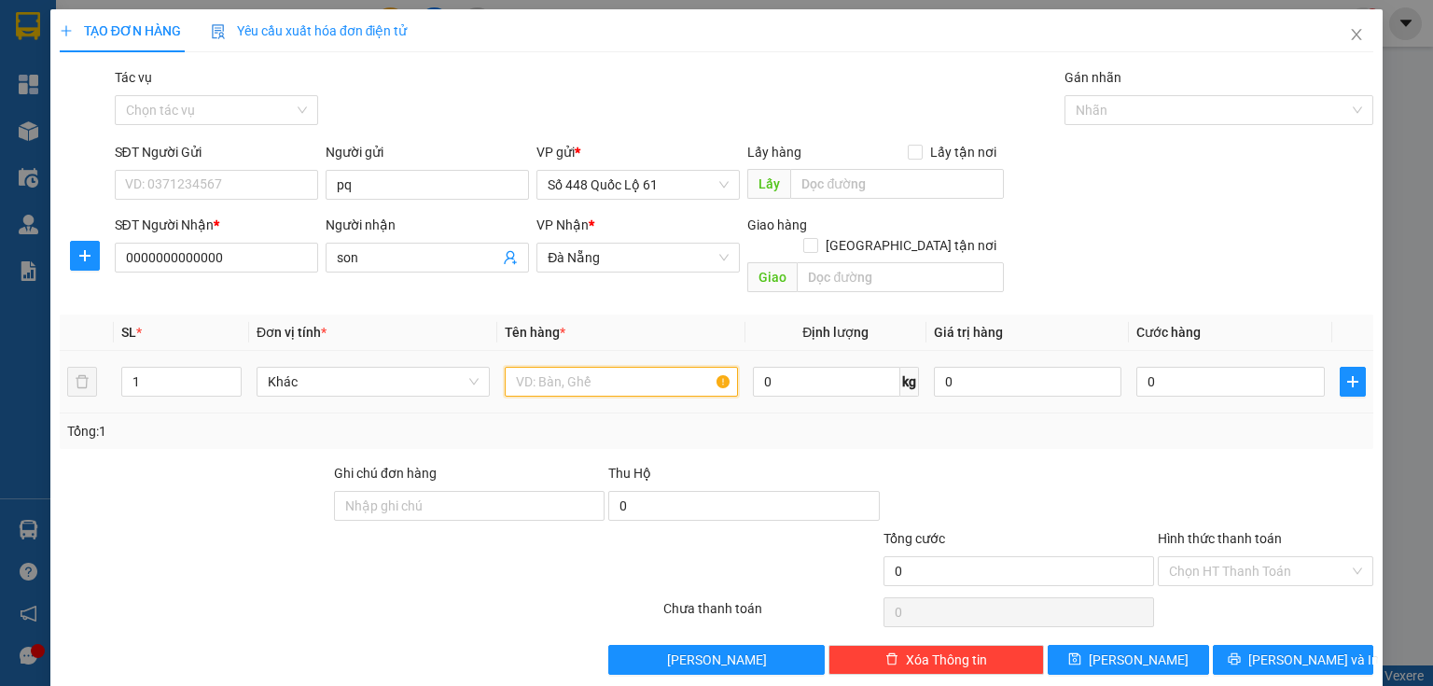
click at [514, 367] on input "text" at bounding box center [621, 382] width 233 height 30
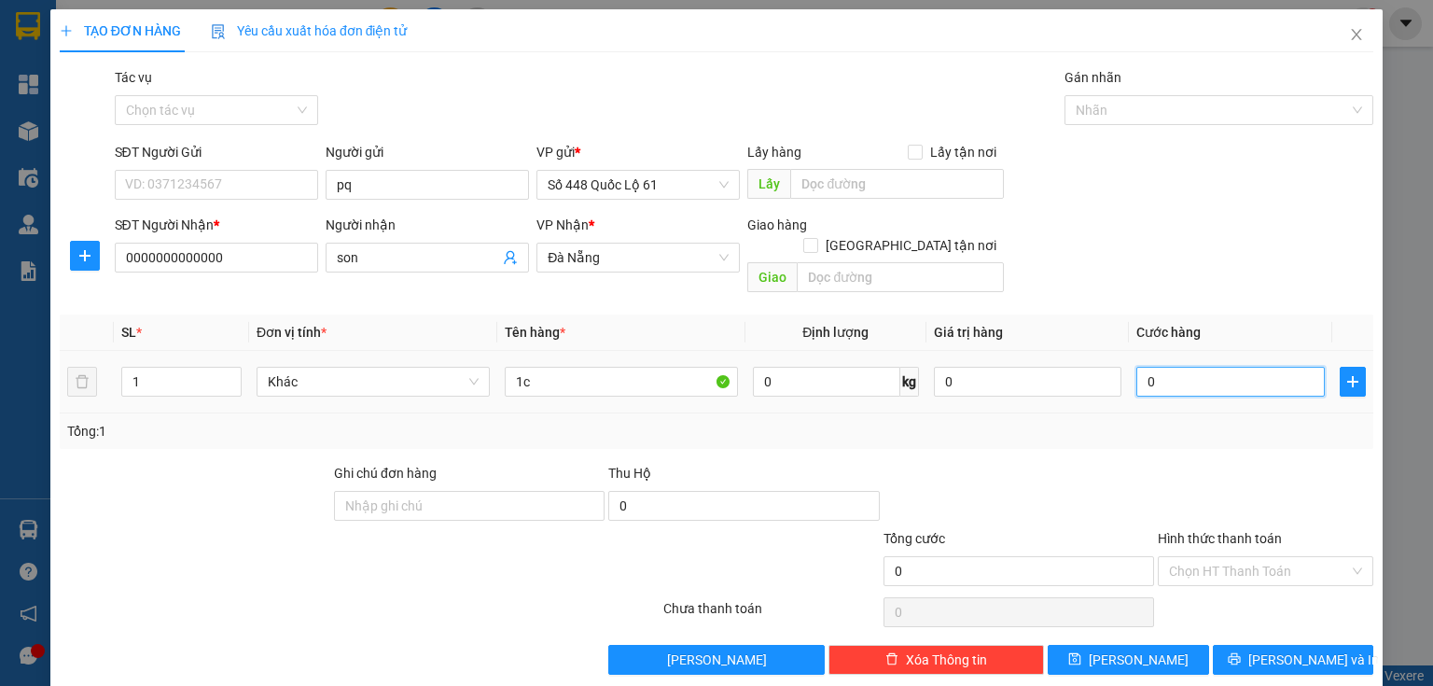
click at [1142, 367] on input "0" at bounding box center [1231, 382] width 189 height 30
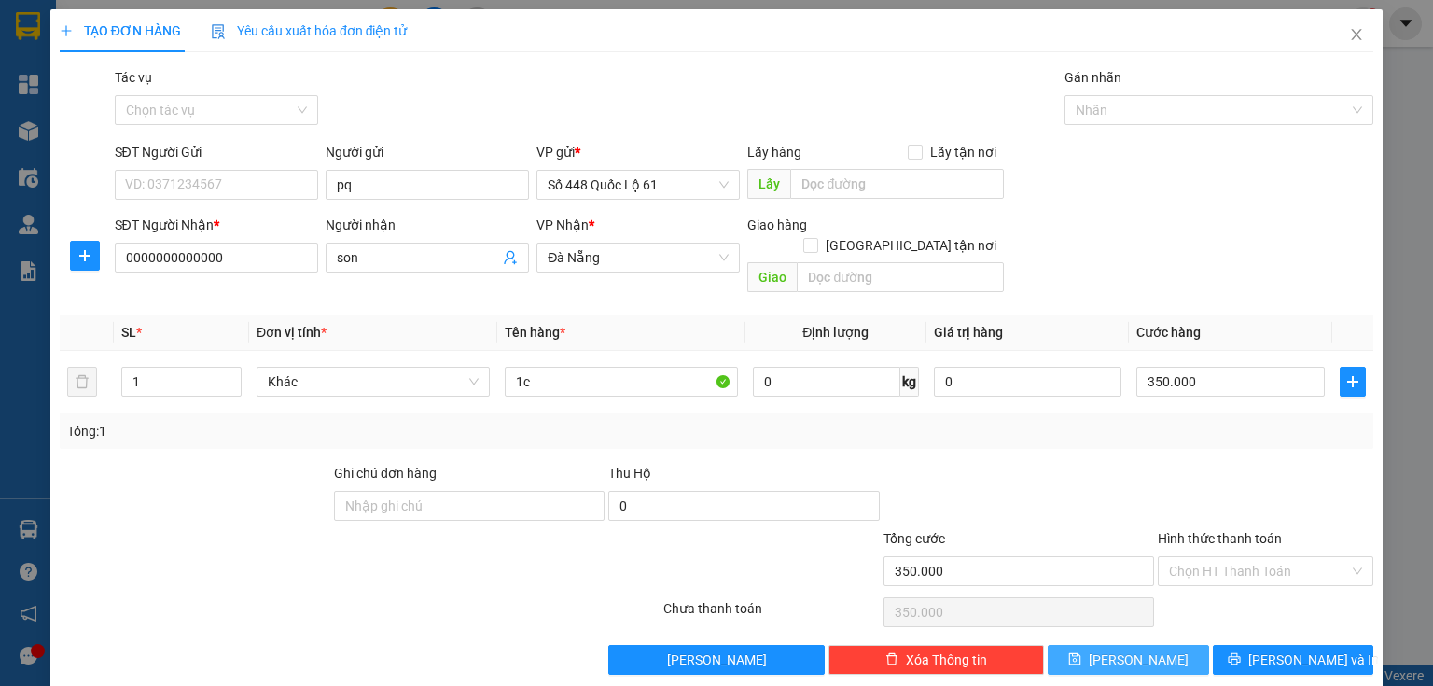
click at [1154, 645] on button "[PERSON_NAME]" at bounding box center [1128, 660] width 161 height 30
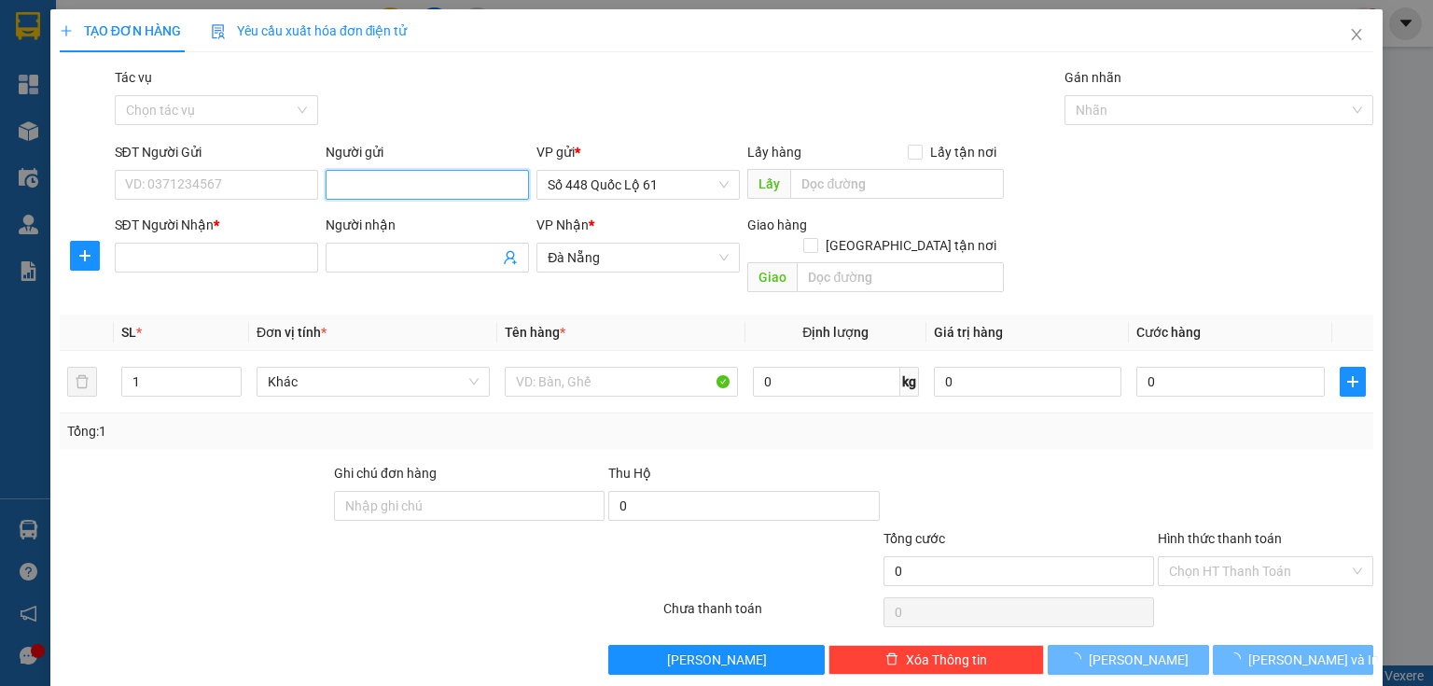
click at [397, 187] on input "Người gửi" at bounding box center [427, 185] width 203 height 30
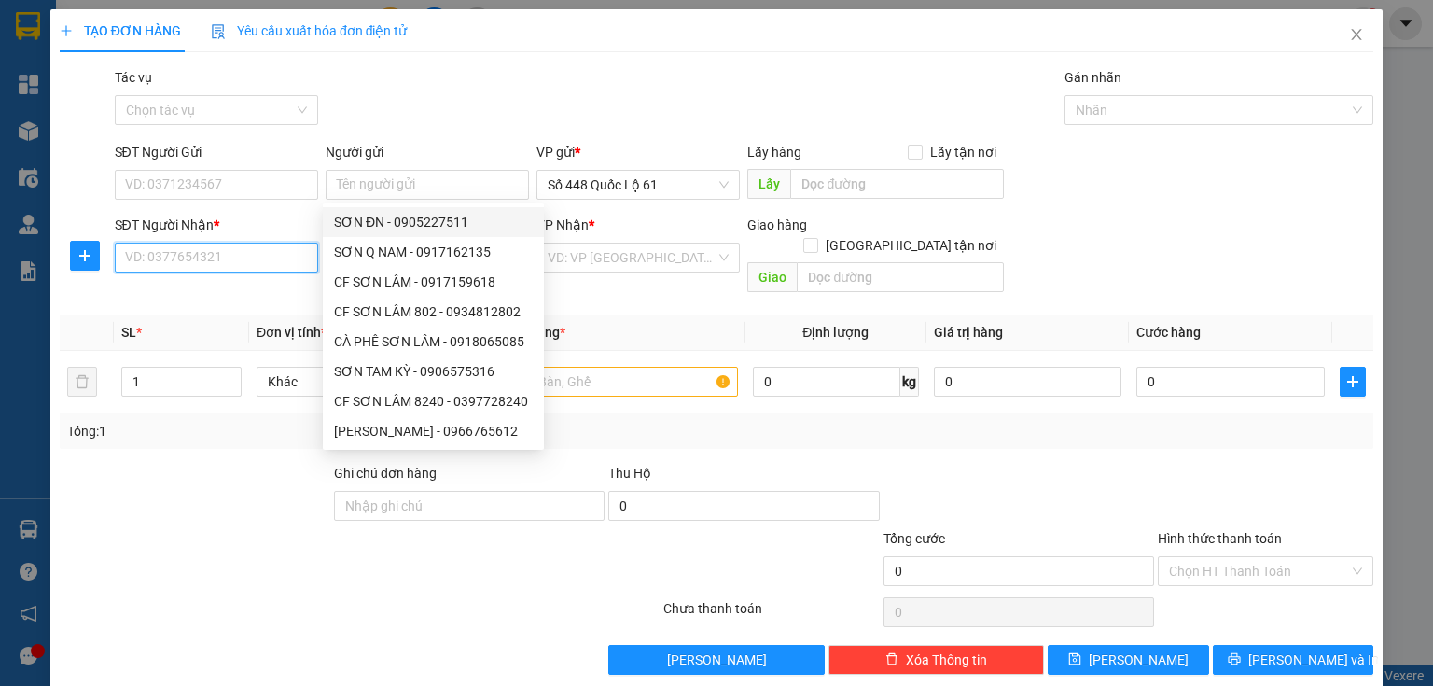
click at [205, 263] on input "SĐT Người Nhận *" at bounding box center [216, 258] width 203 height 30
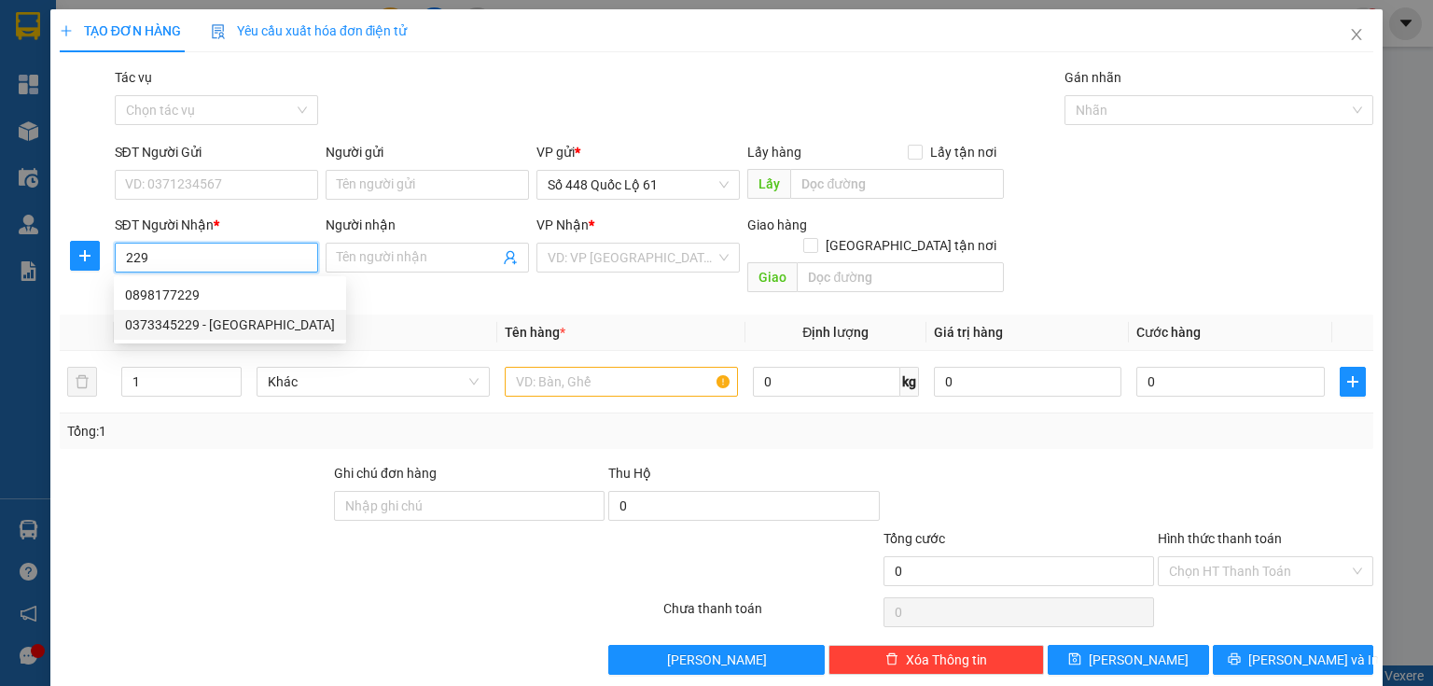
click at [244, 321] on div "0373345229 - [GEOGRAPHIC_DATA]" at bounding box center [230, 325] width 210 height 21
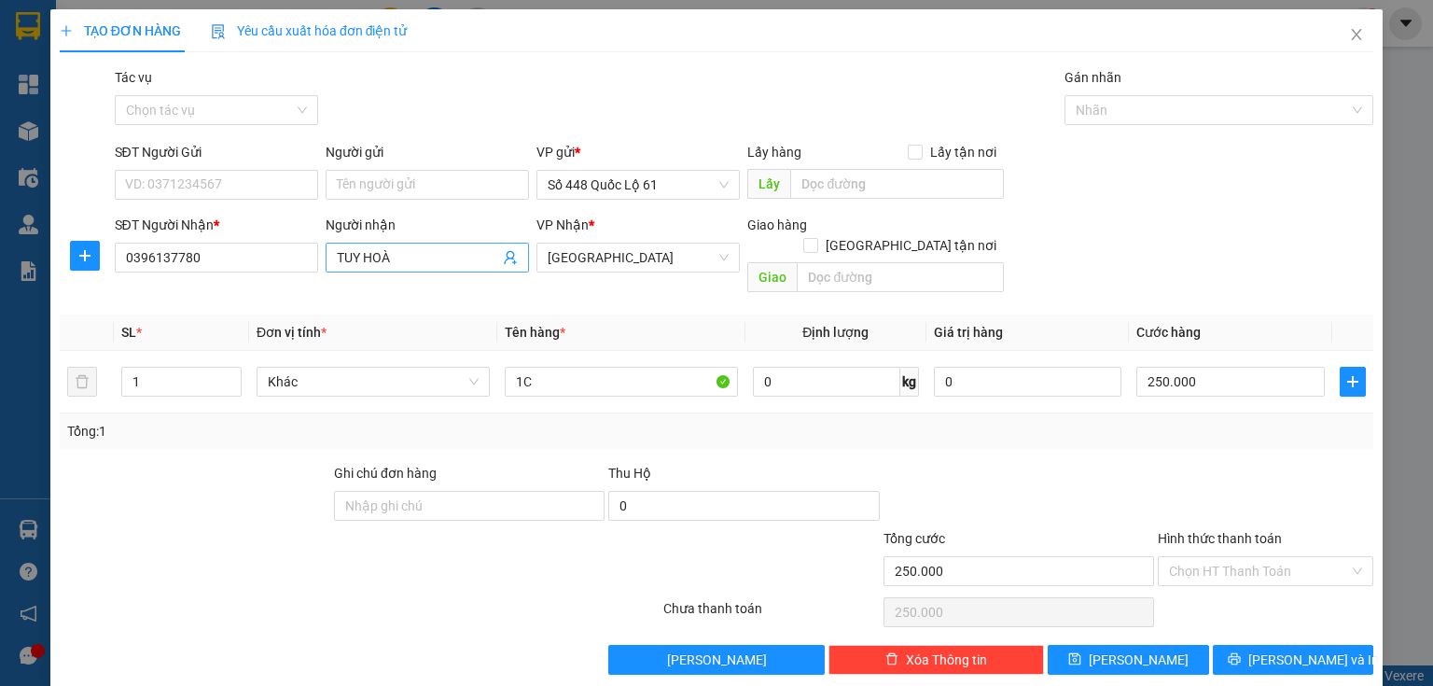
click at [391, 258] on input "TUY HOÀ" at bounding box center [418, 257] width 162 height 21
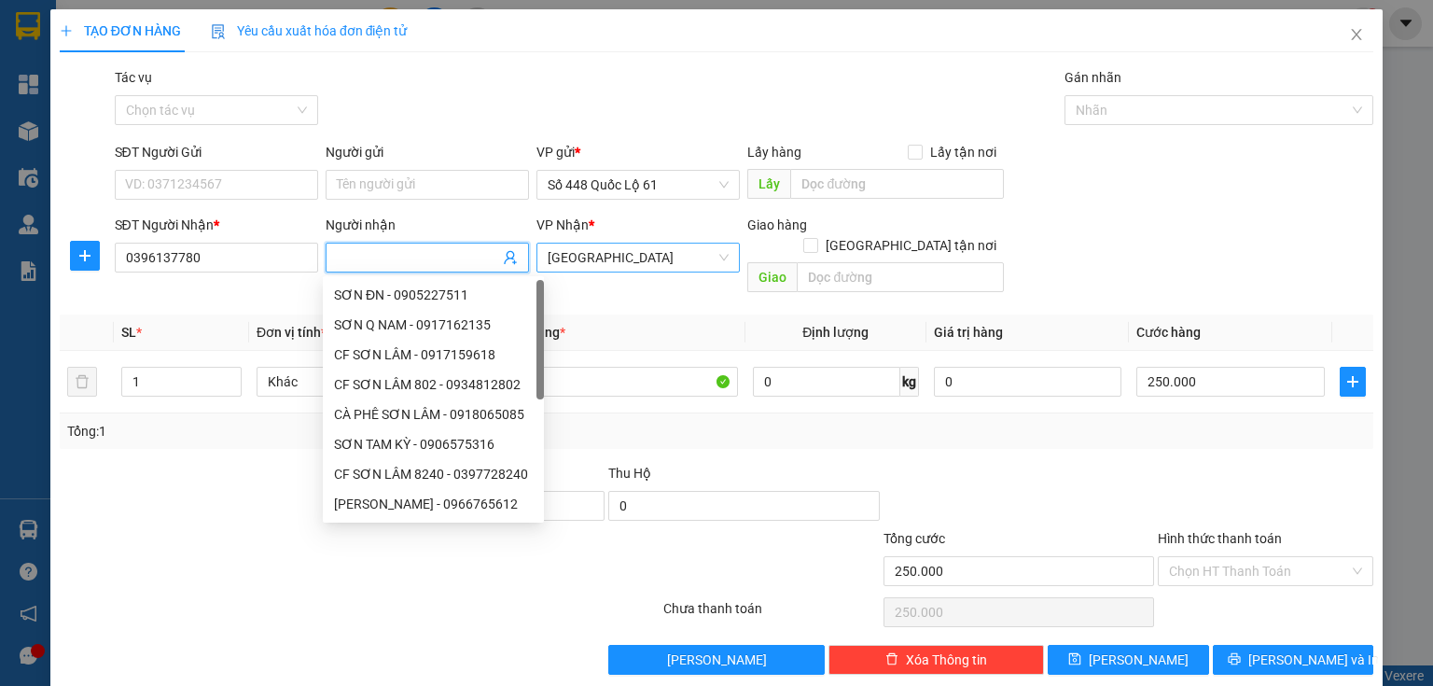
click at [623, 261] on span "[GEOGRAPHIC_DATA]" at bounding box center [638, 258] width 181 height 28
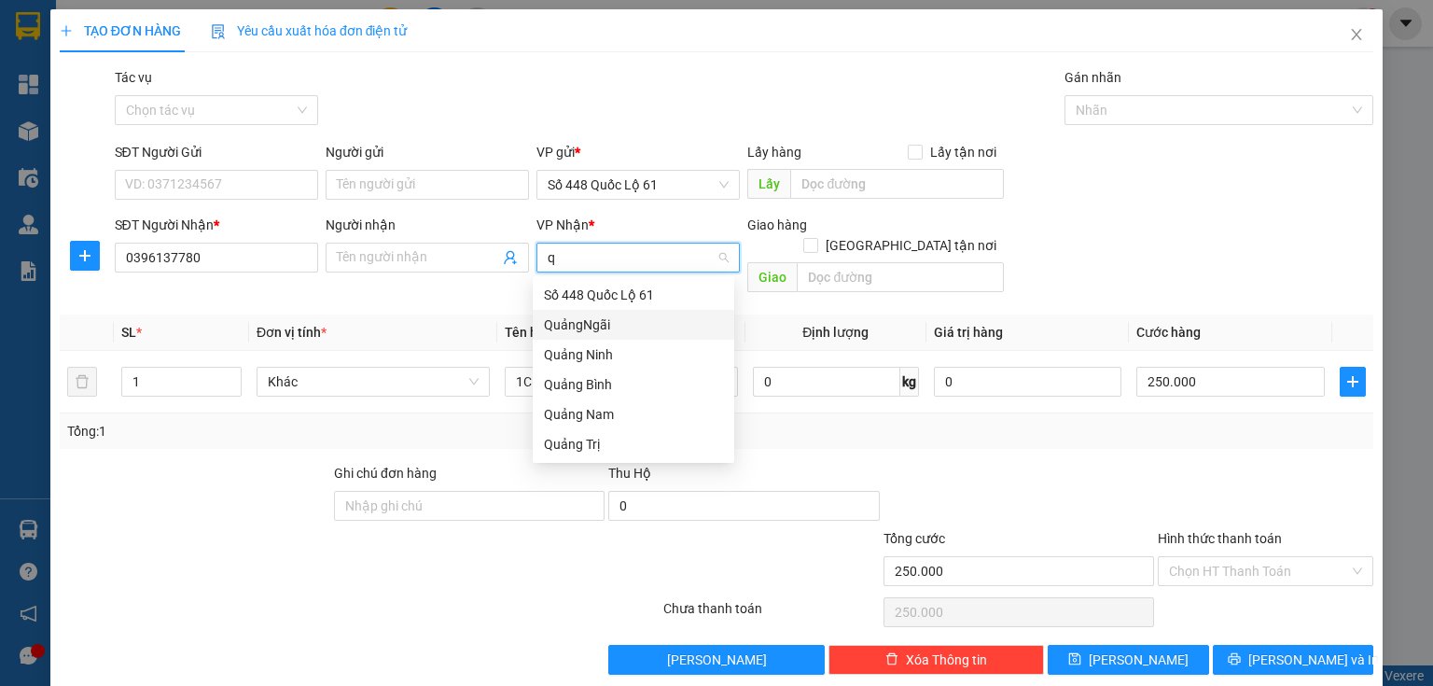
click at [580, 335] on div "QuảngNgãi" at bounding box center [634, 325] width 202 height 30
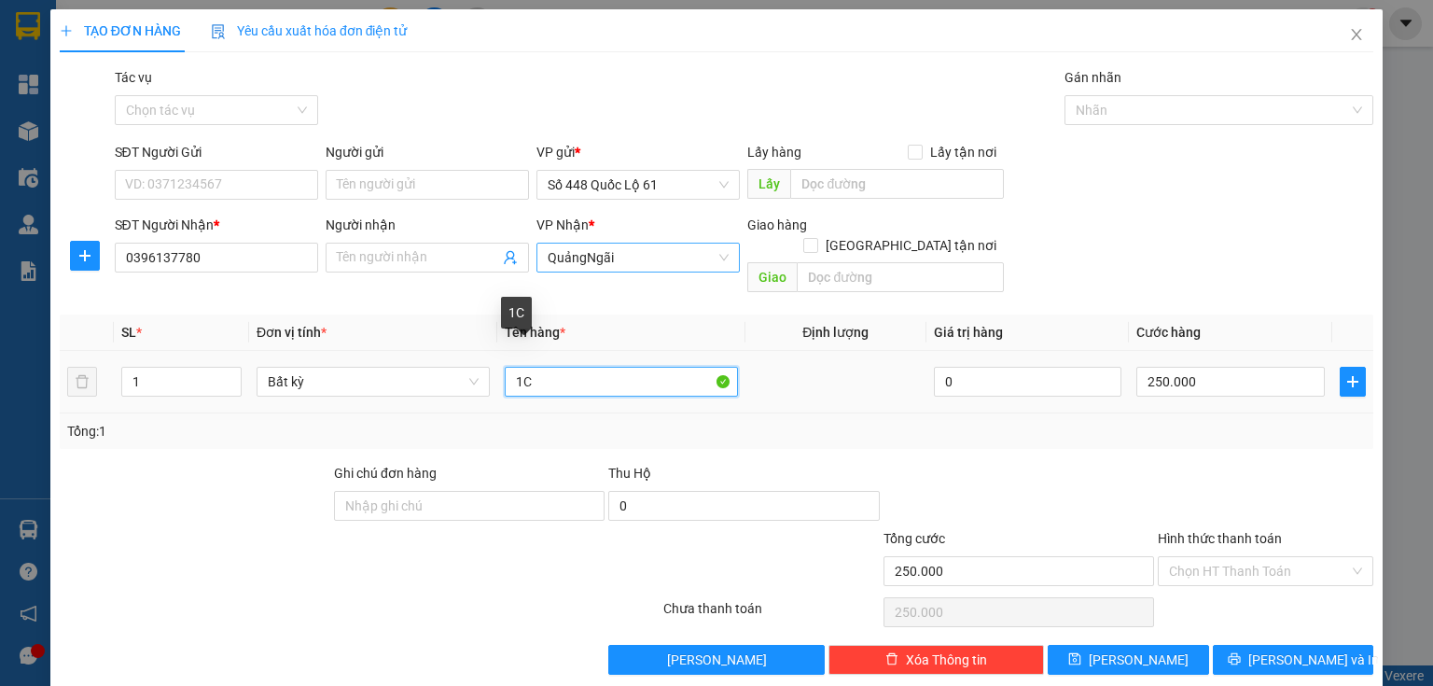
click at [546, 367] on input "1C" at bounding box center [621, 382] width 233 height 30
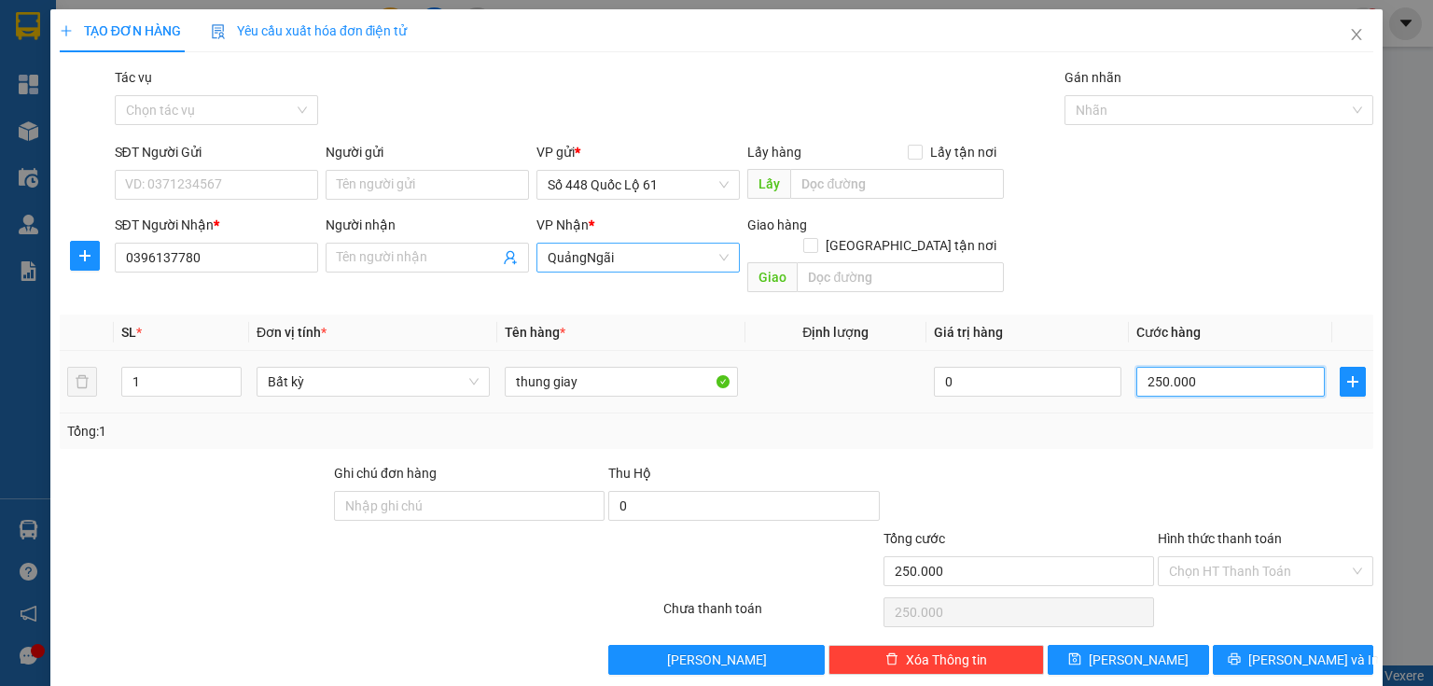
click at [1167, 367] on input "250.000" at bounding box center [1231, 382] width 189 height 30
click at [1190, 557] on input "Hình thức thanh toán" at bounding box center [1259, 571] width 180 height 28
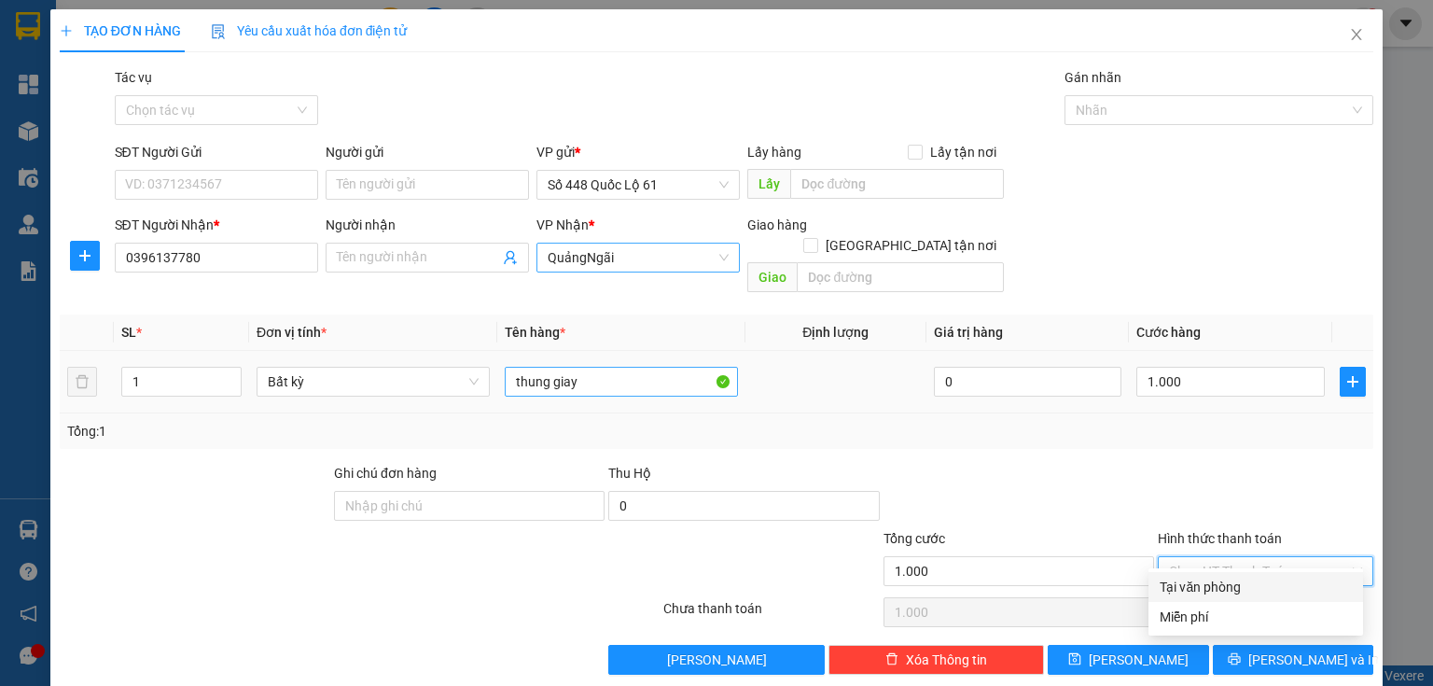
click at [630, 375] on div "thung giay" at bounding box center [621, 381] width 233 height 37
click at [631, 370] on input "thung giay" at bounding box center [621, 382] width 233 height 30
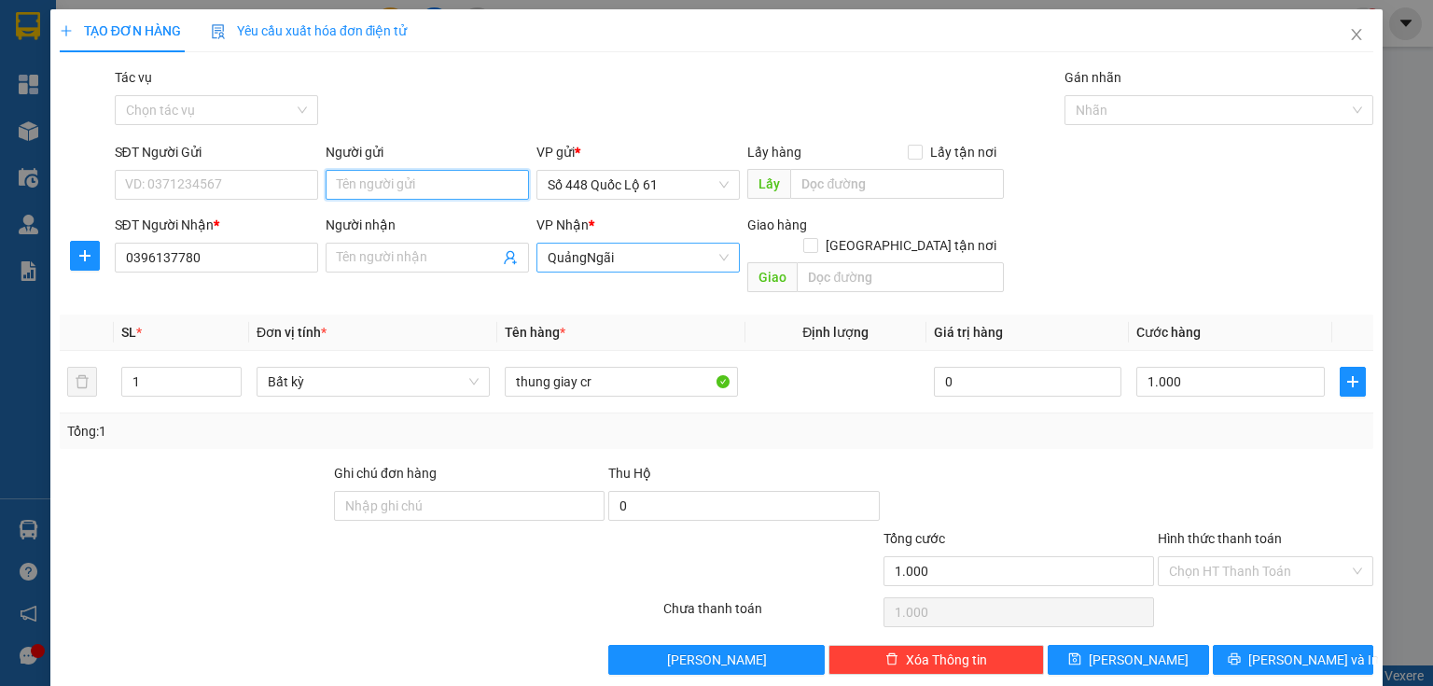
click at [384, 179] on input "Người gửi" at bounding box center [427, 185] width 203 height 30
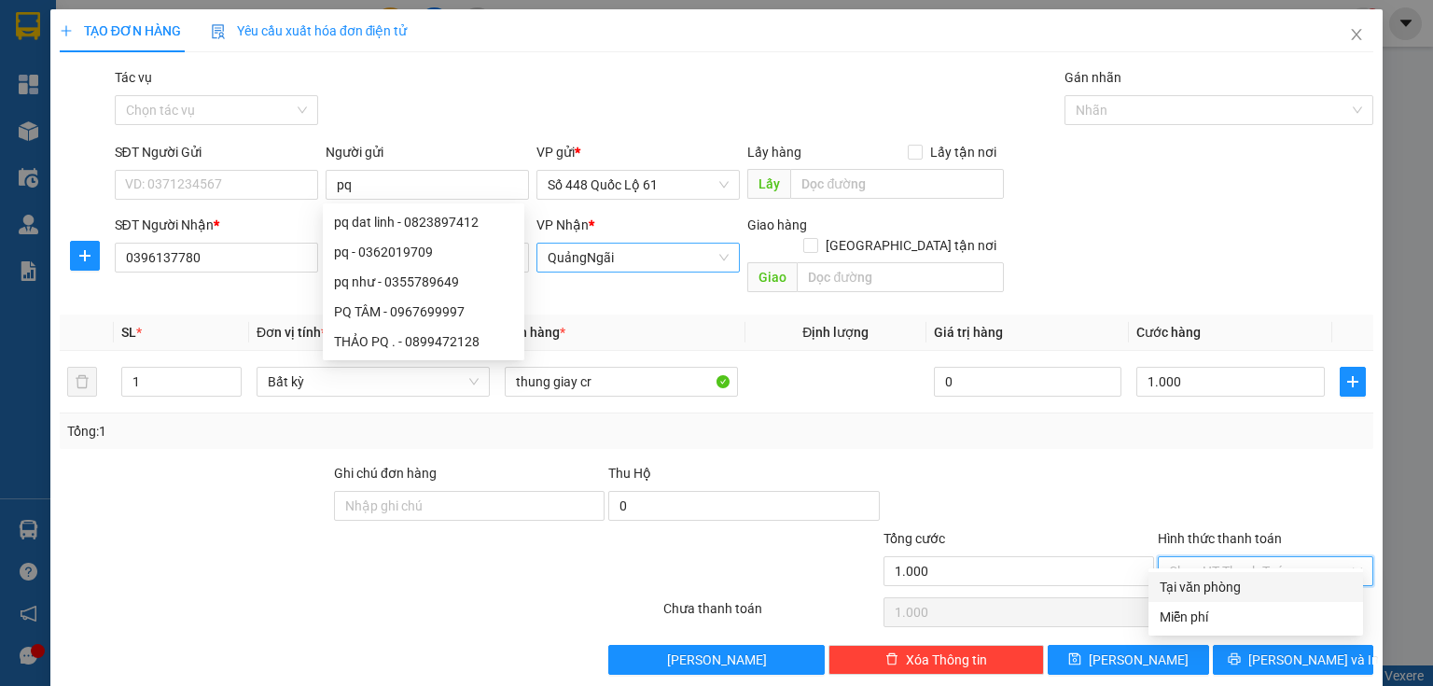
click at [1215, 562] on input "Hình thức thanh toán" at bounding box center [1259, 571] width 180 height 28
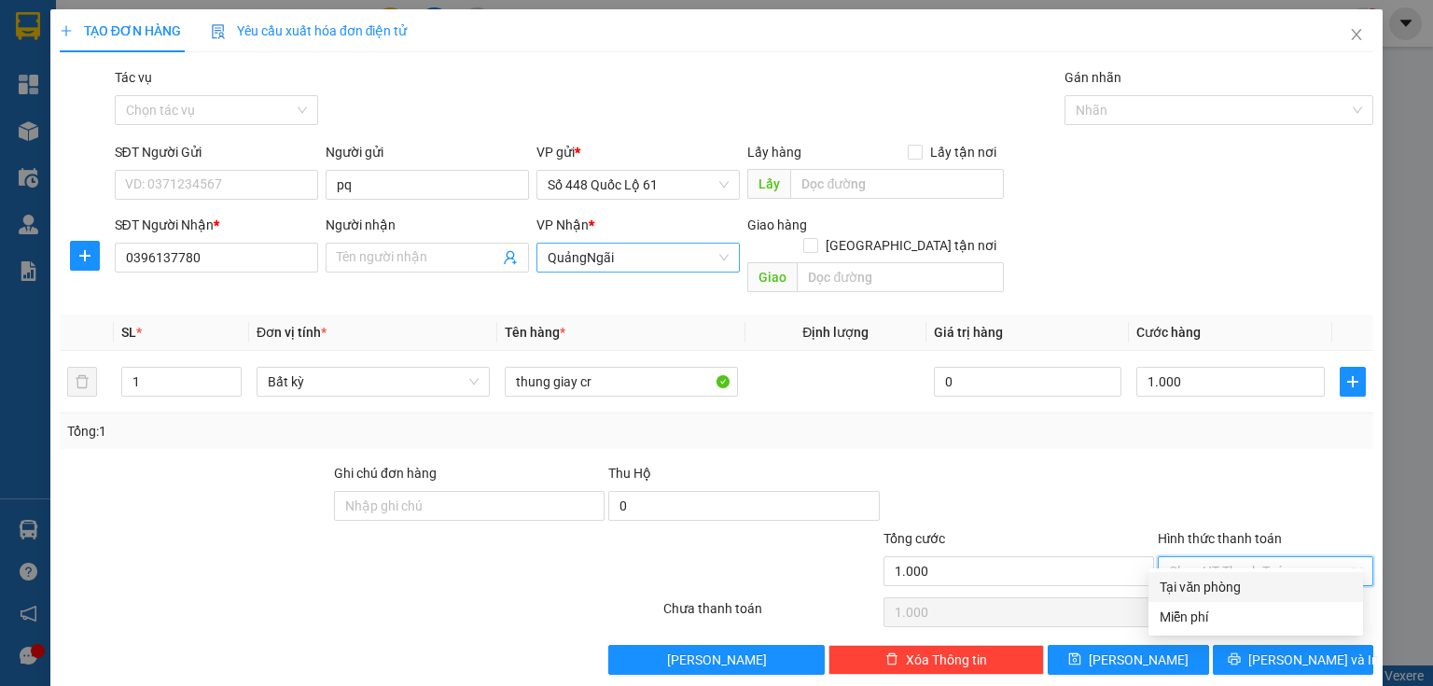
click at [1212, 557] on input "Hình thức thanh toán" at bounding box center [1259, 571] width 180 height 28
click at [1175, 589] on div "Tại văn phòng" at bounding box center [1256, 587] width 192 height 21
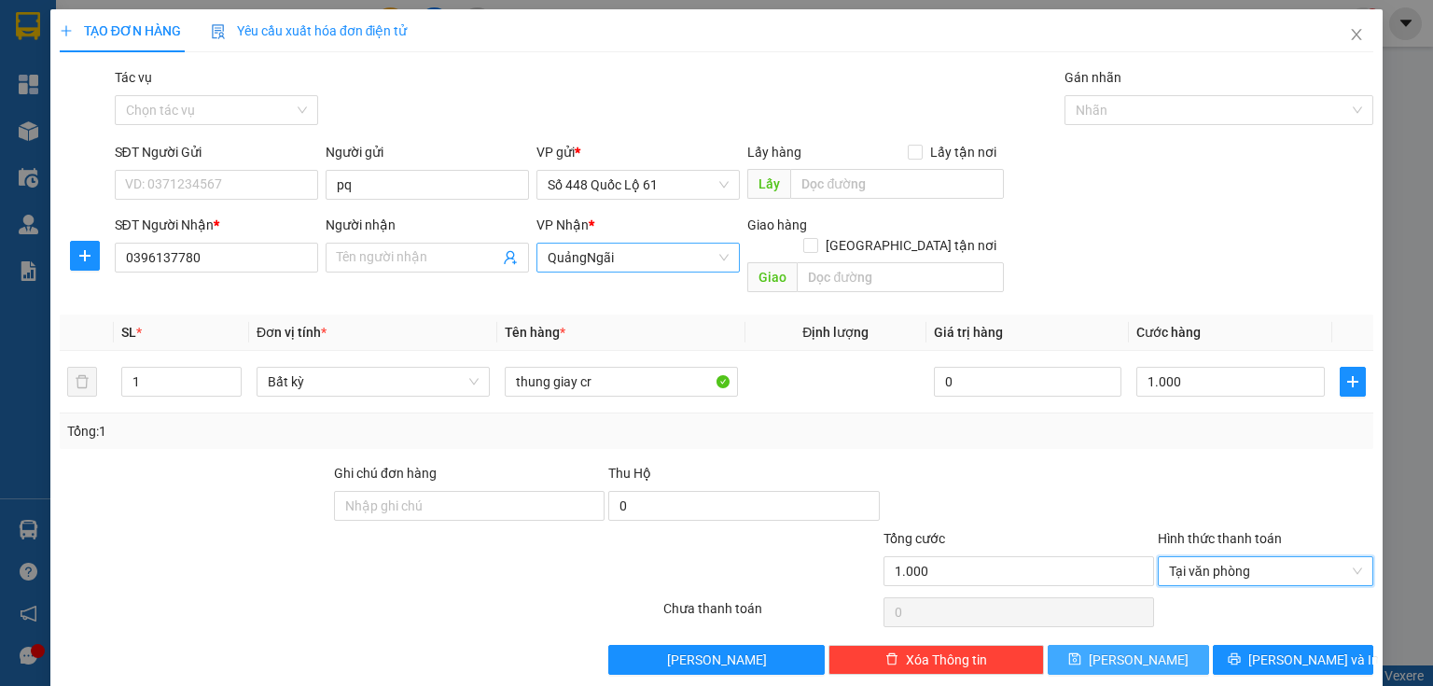
click at [1160, 645] on button "[PERSON_NAME]" at bounding box center [1128, 660] width 161 height 30
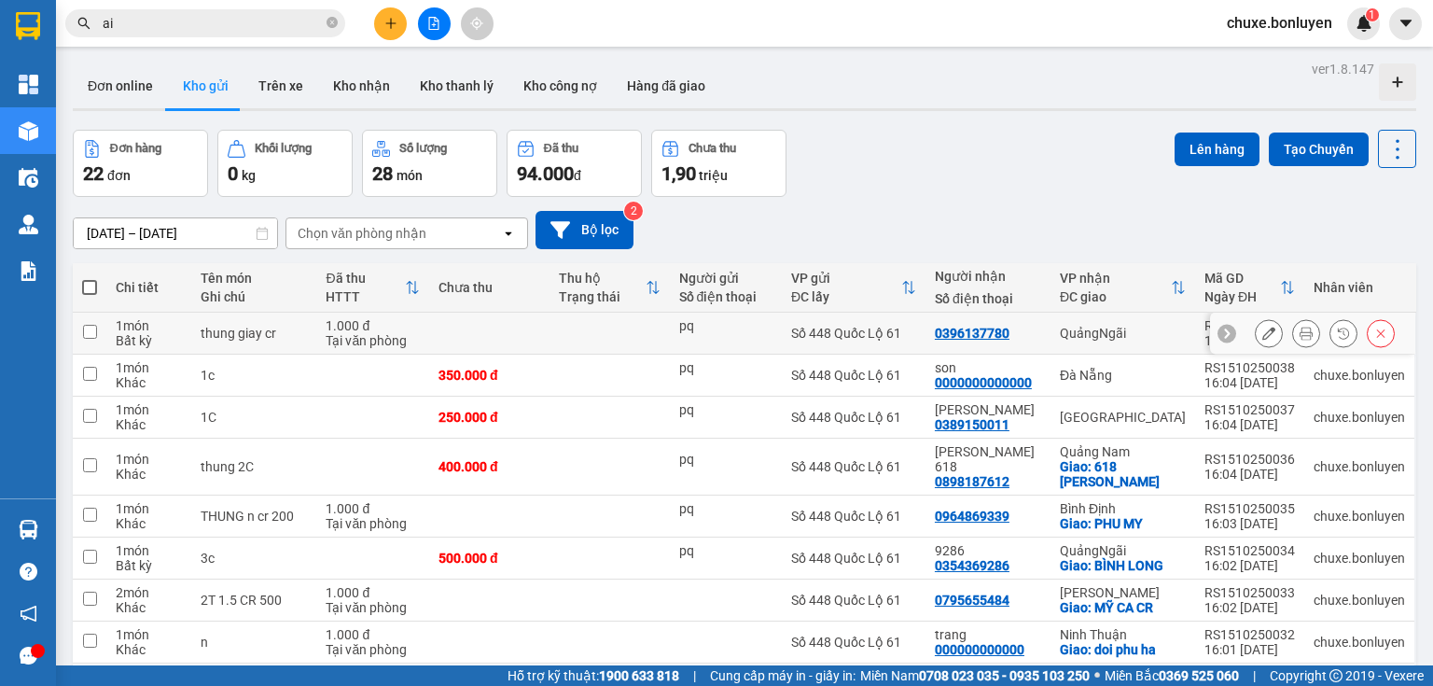
scroll to position [75, 0]
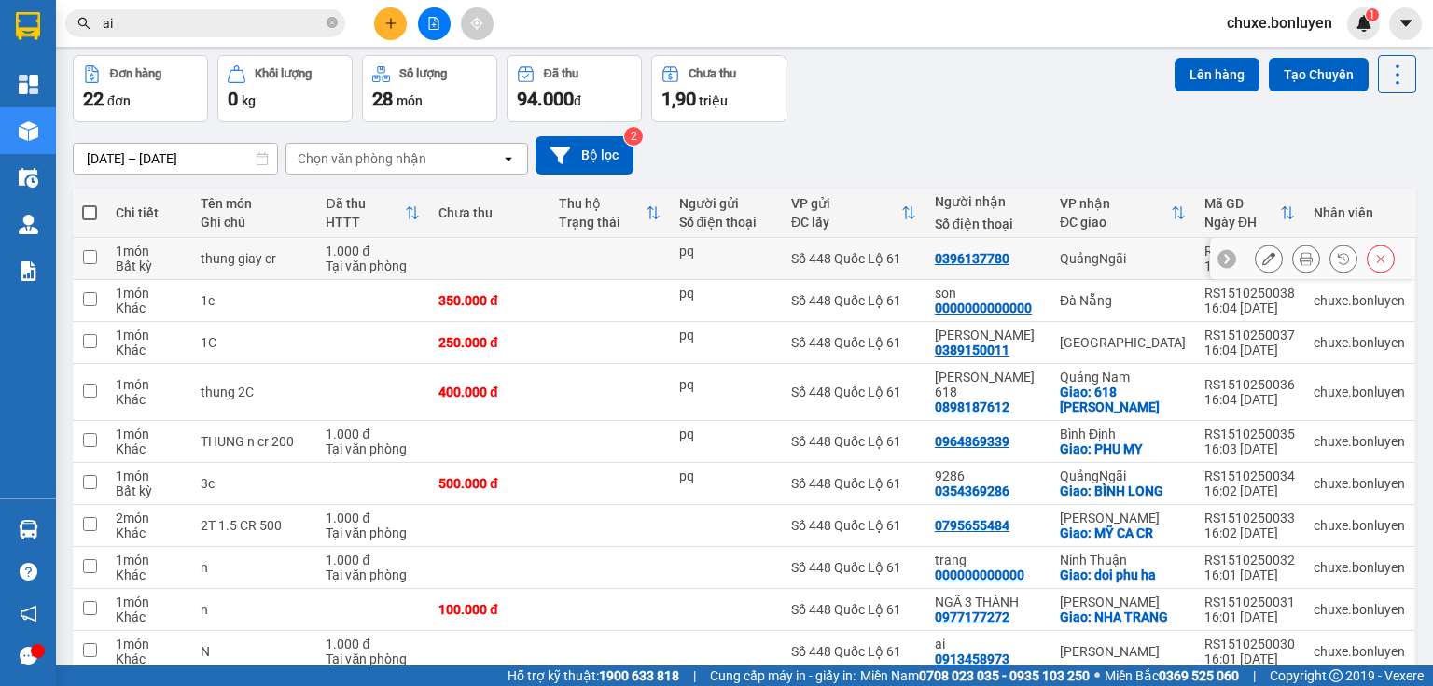
click at [597, 258] on td at bounding box center [610, 259] width 120 height 42
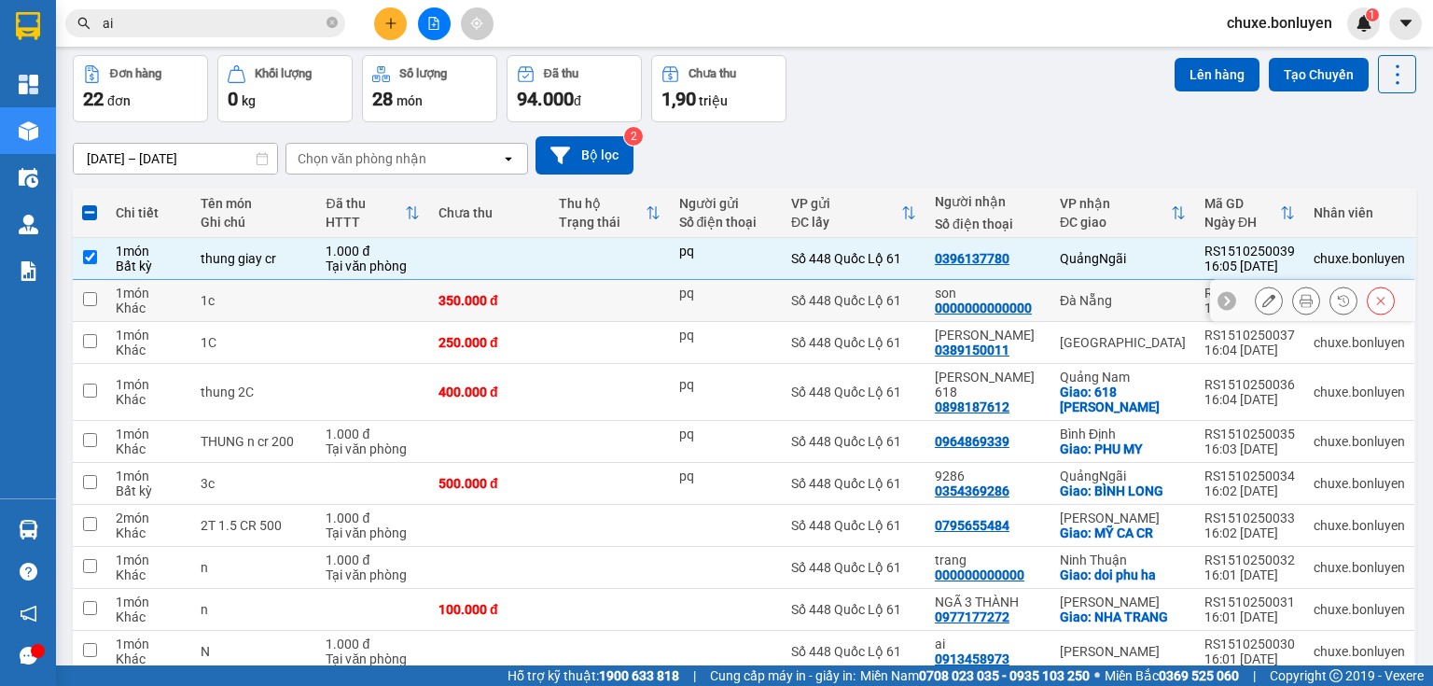
click at [603, 299] on td at bounding box center [610, 301] width 120 height 42
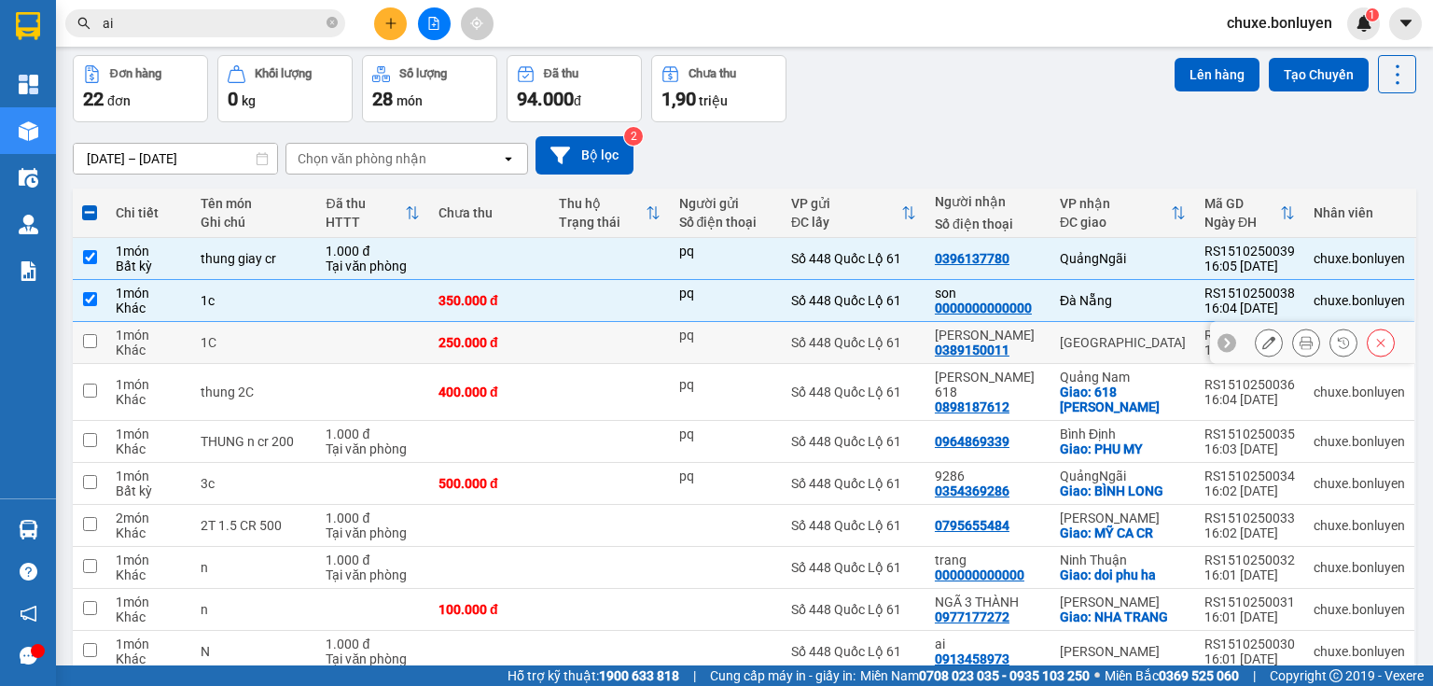
click at [640, 350] on td at bounding box center [610, 343] width 120 height 42
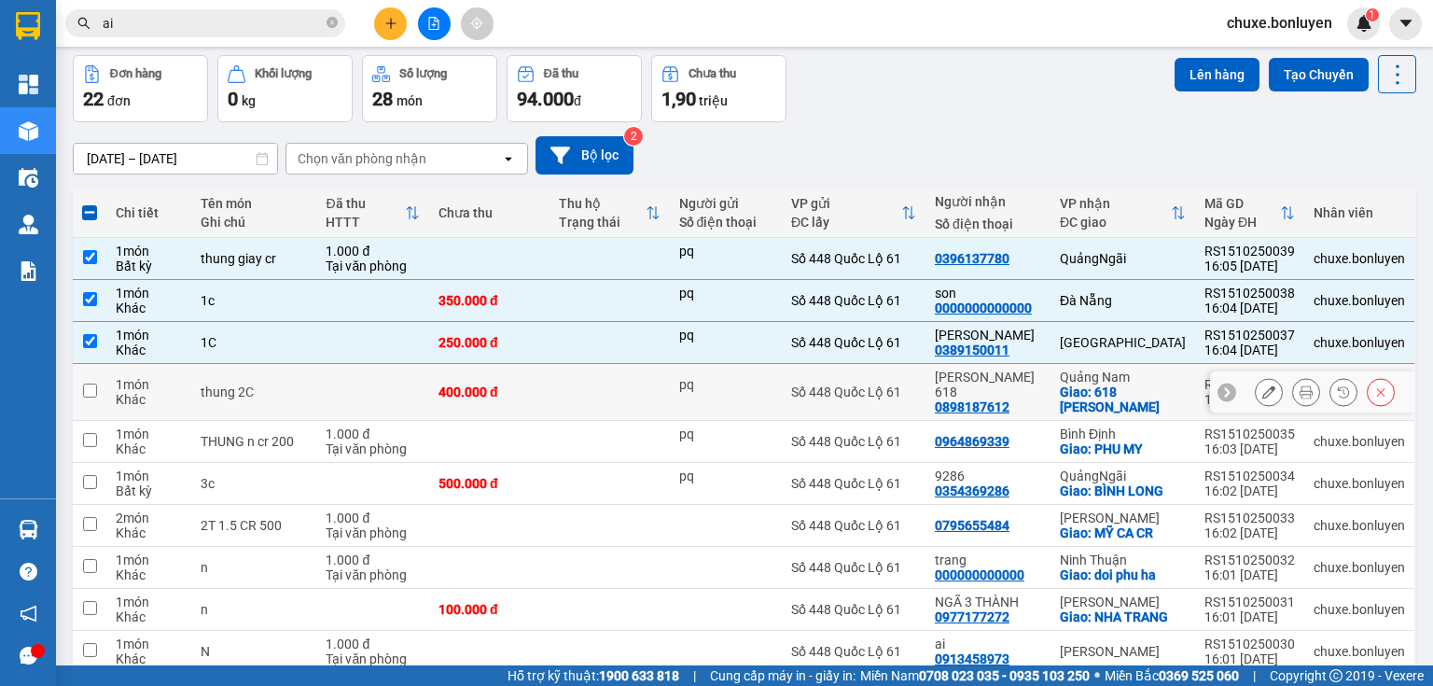
click at [618, 377] on td at bounding box center [610, 392] width 120 height 57
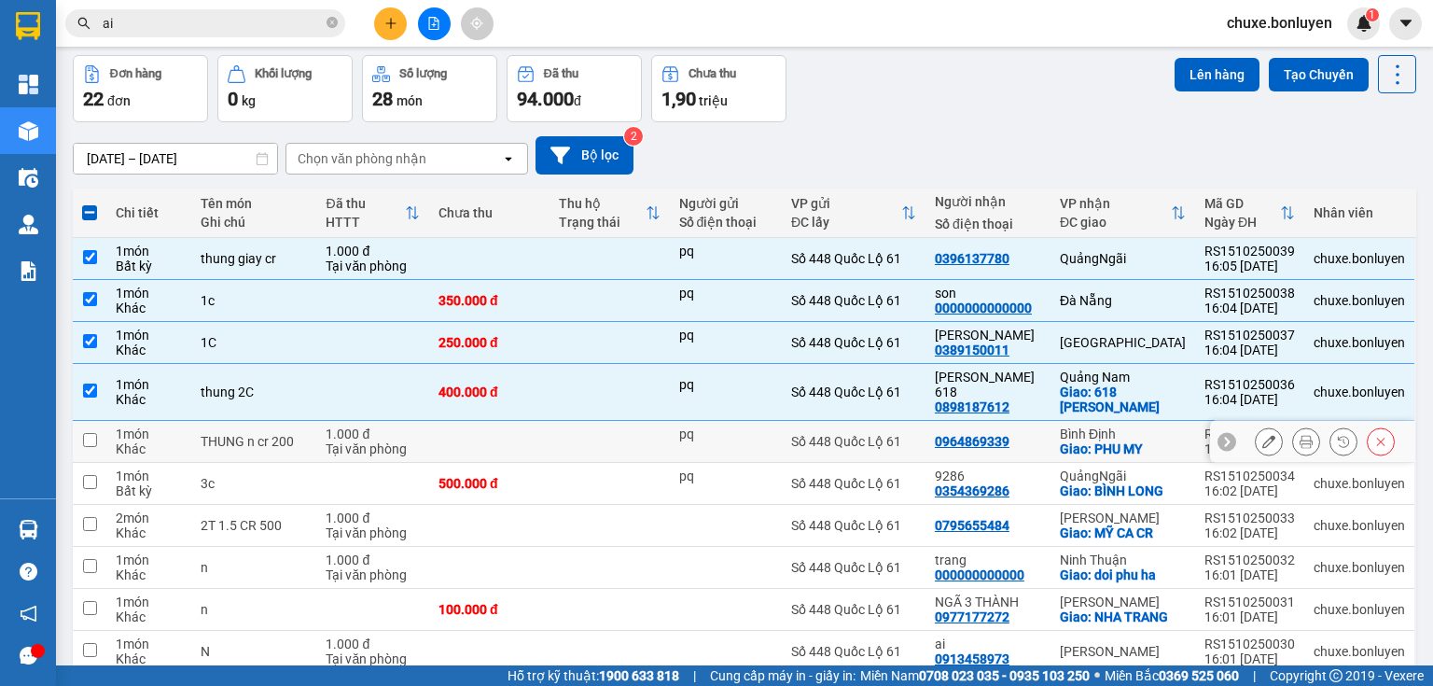
click at [608, 421] on td at bounding box center [610, 442] width 120 height 42
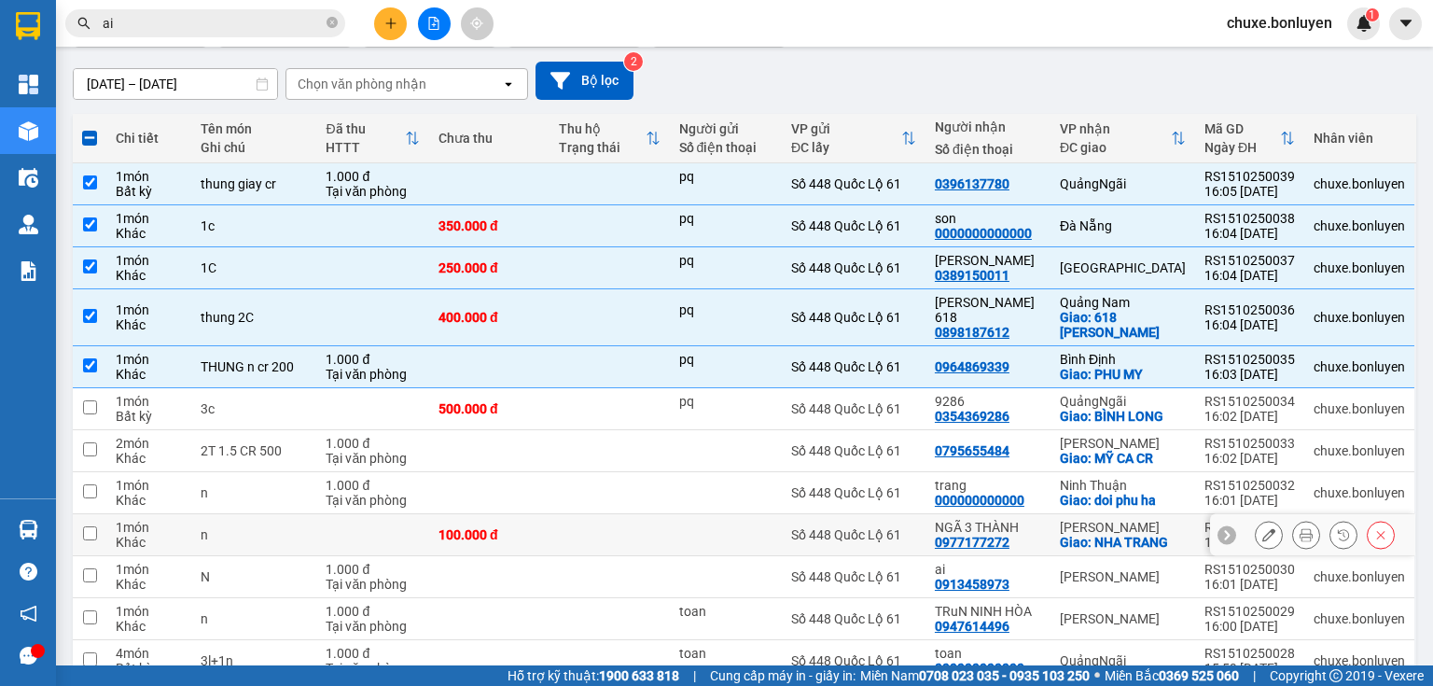
scroll to position [224, 0]
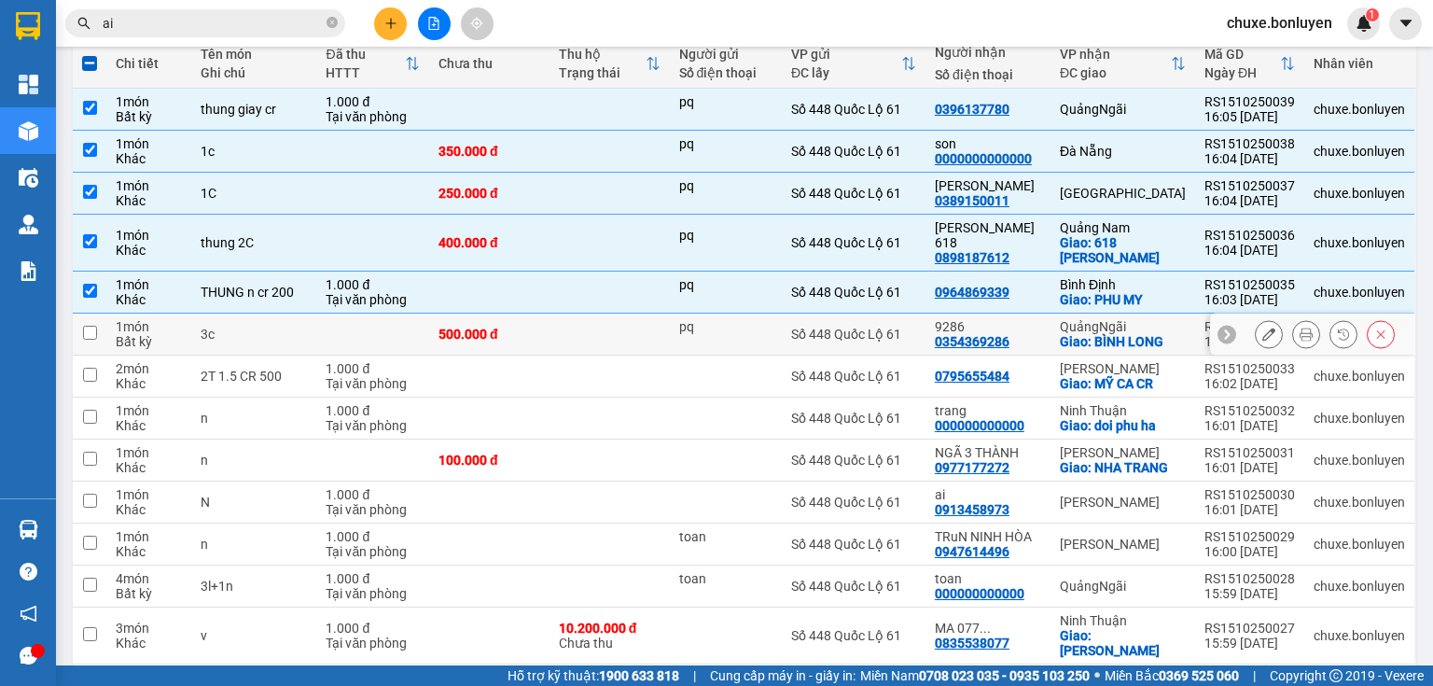
click at [570, 320] on td at bounding box center [610, 335] width 120 height 42
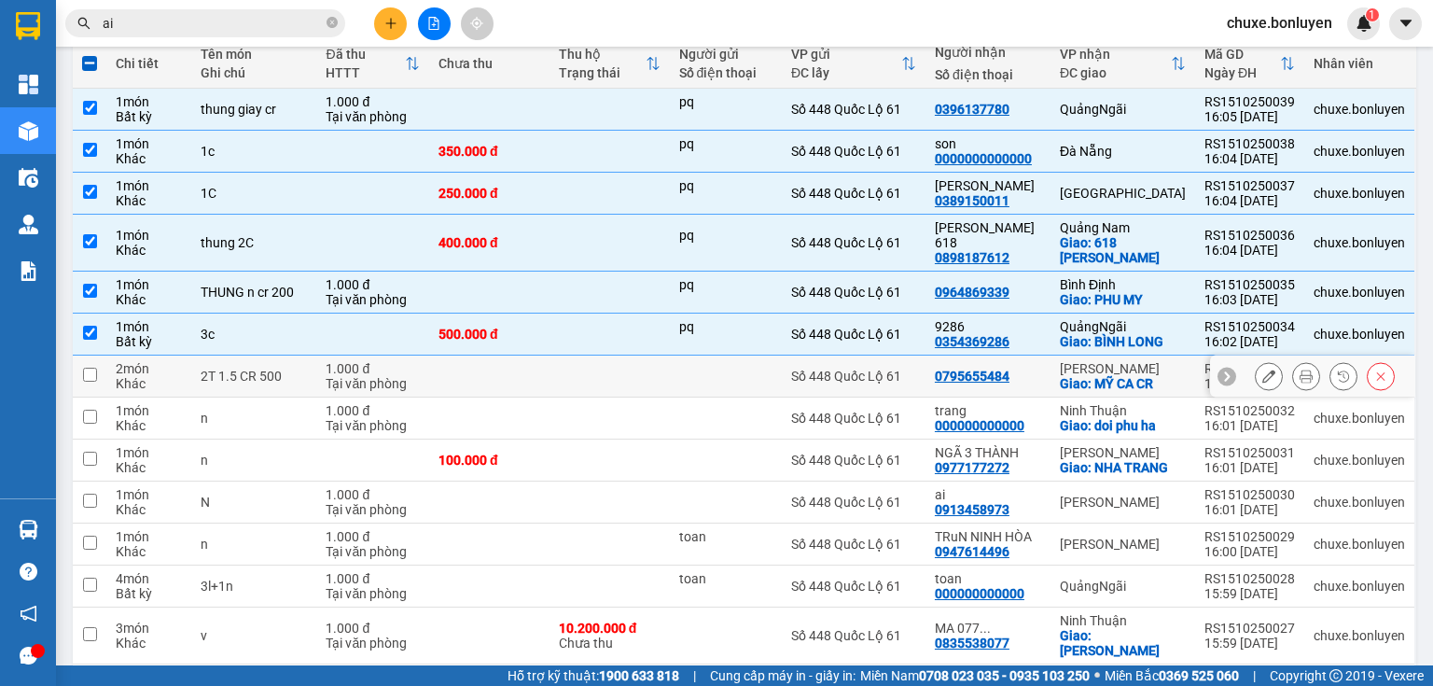
drag, startPoint x: 579, startPoint y: 369, endPoint x: 586, endPoint y: 381, distance: 14.2
click at [580, 370] on td at bounding box center [610, 377] width 120 height 42
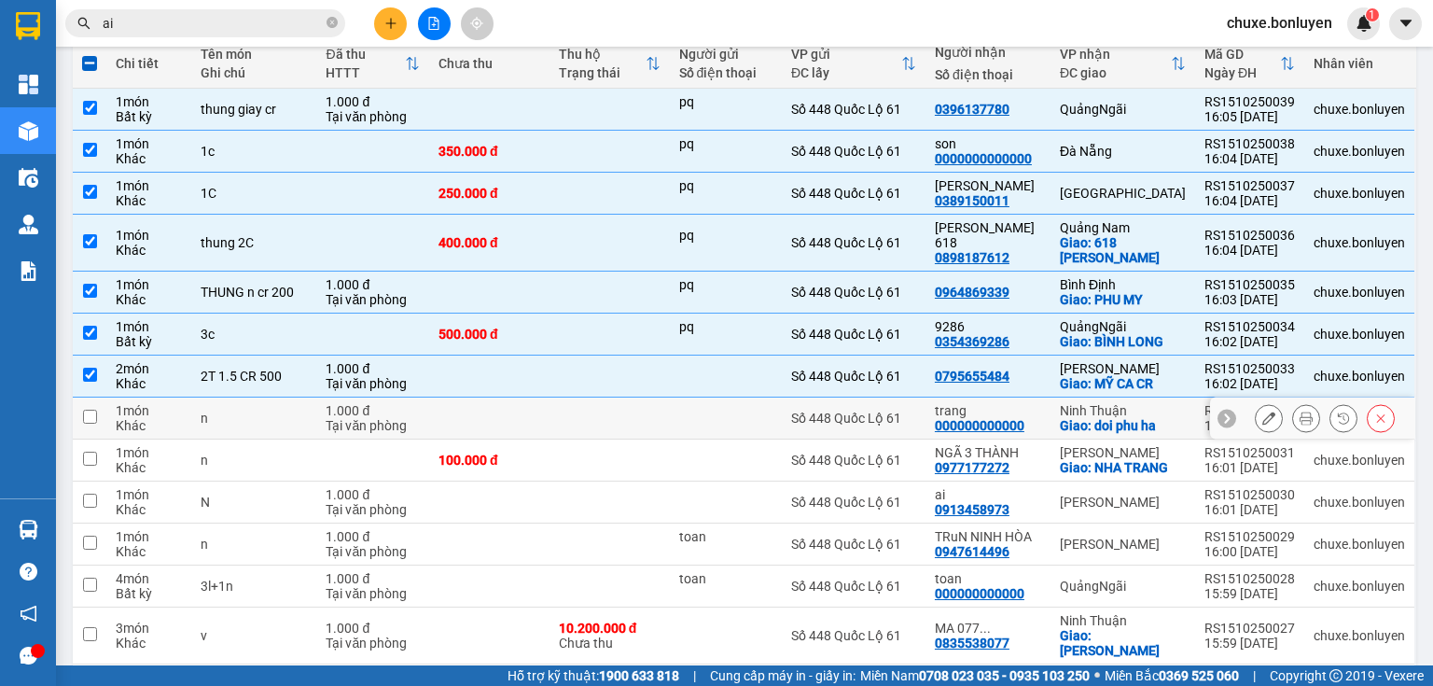
drag, startPoint x: 601, startPoint y: 415, endPoint x: 605, endPoint y: 425, distance: 10.1
click at [602, 415] on td at bounding box center [610, 419] width 120 height 42
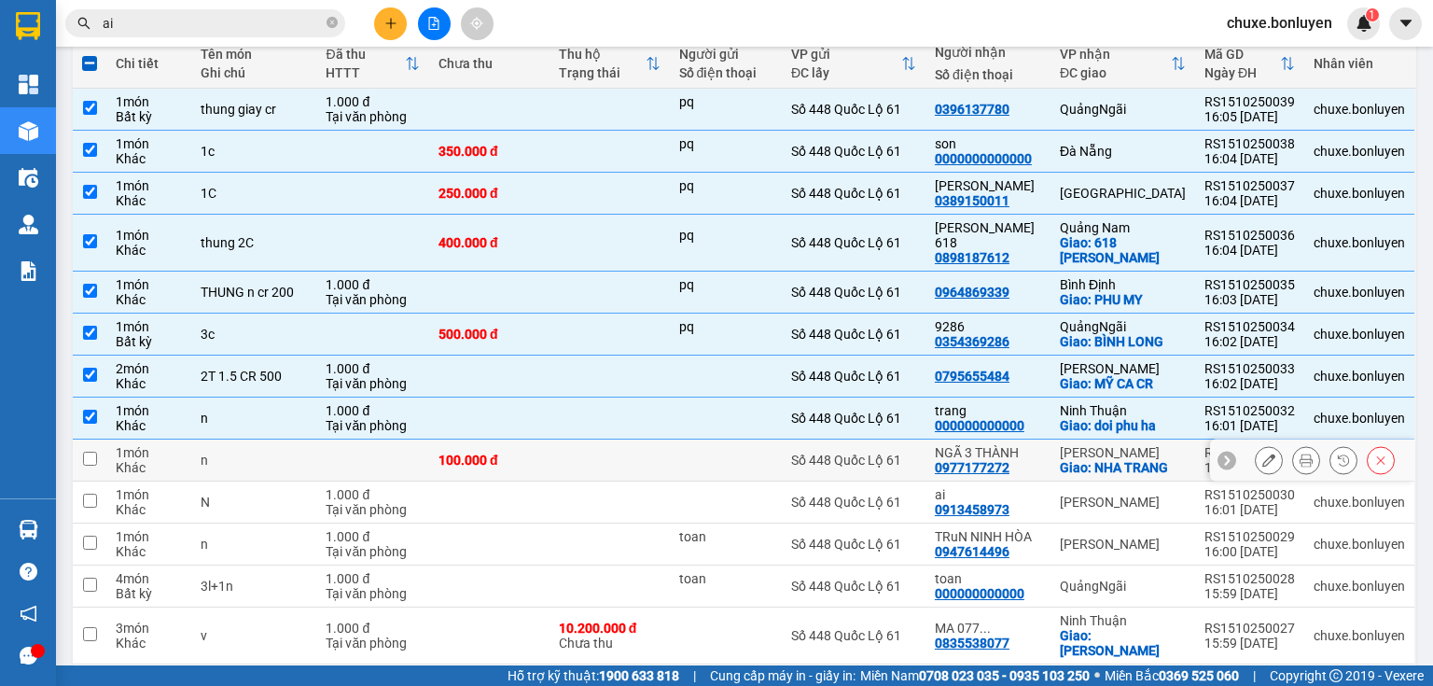
click at [610, 456] on td at bounding box center [610, 461] width 120 height 42
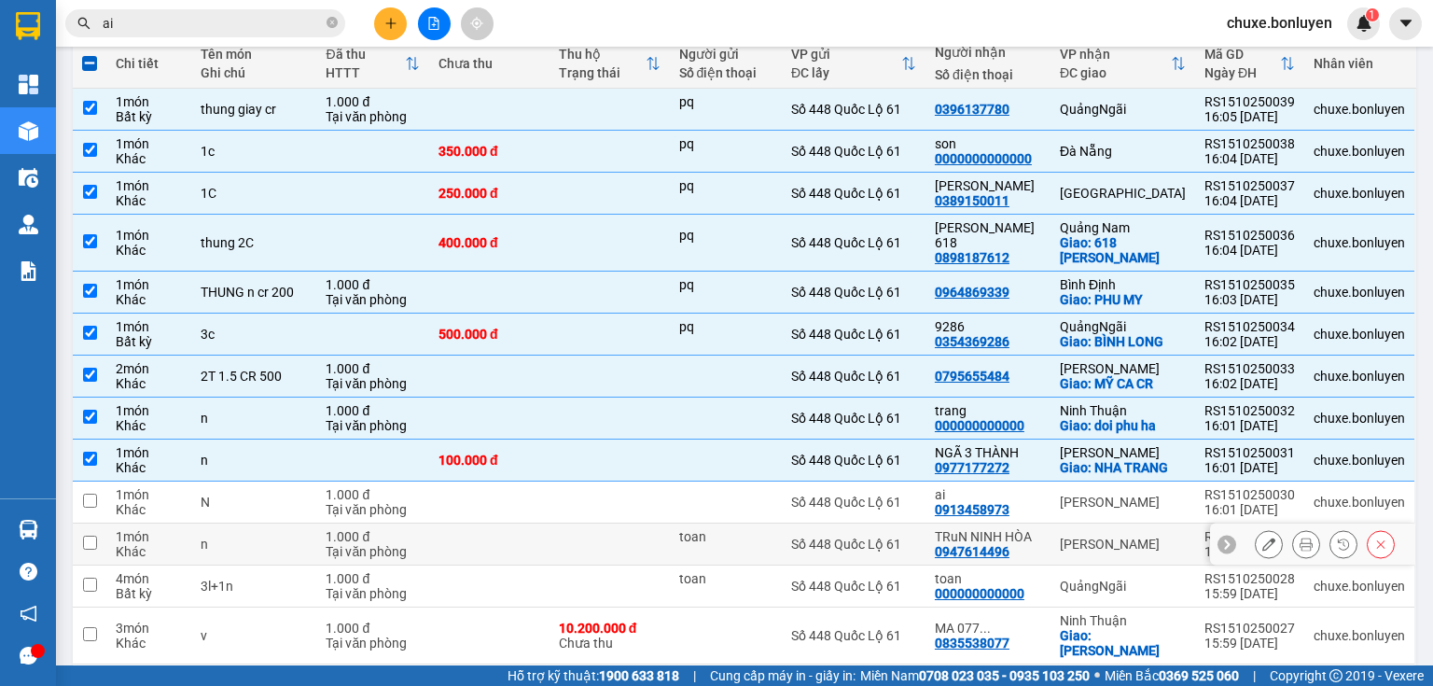
scroll to position [299, 0]
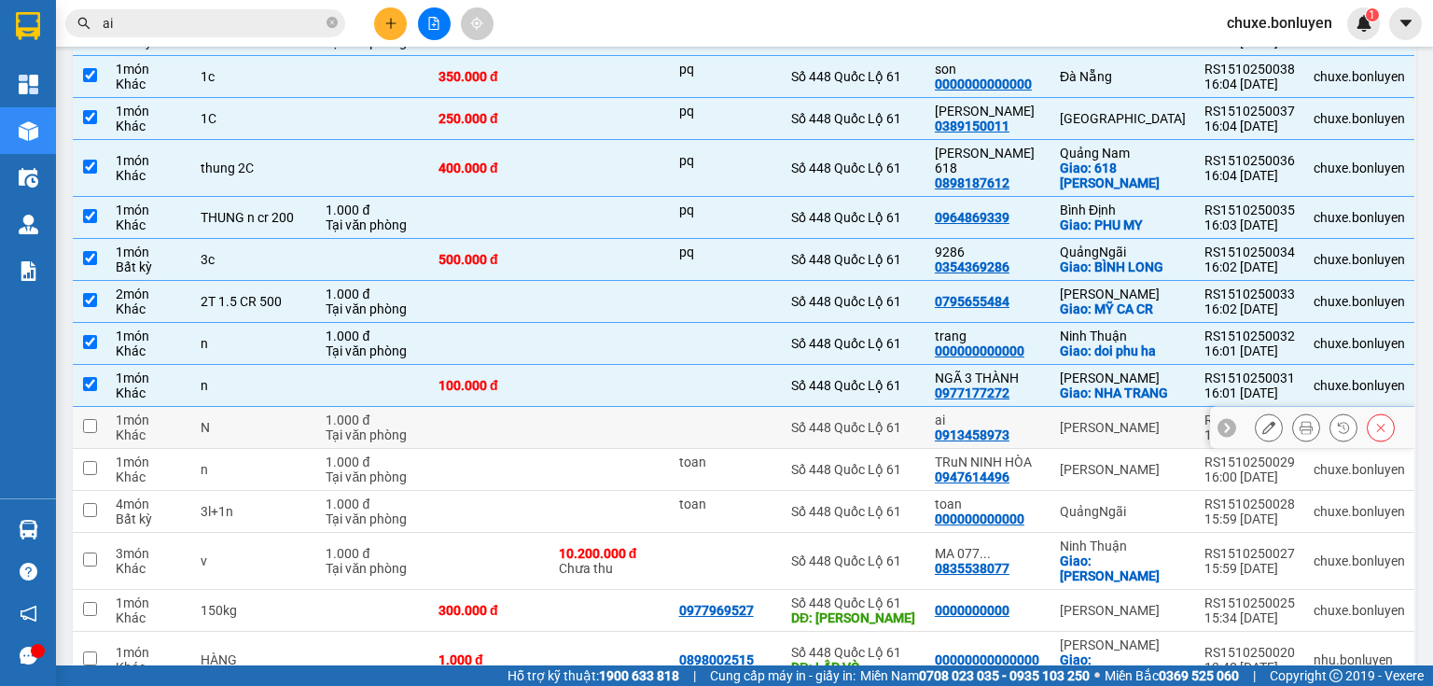
click at [619, 422] on td at bounding box center [610, 428] width 120 height 42
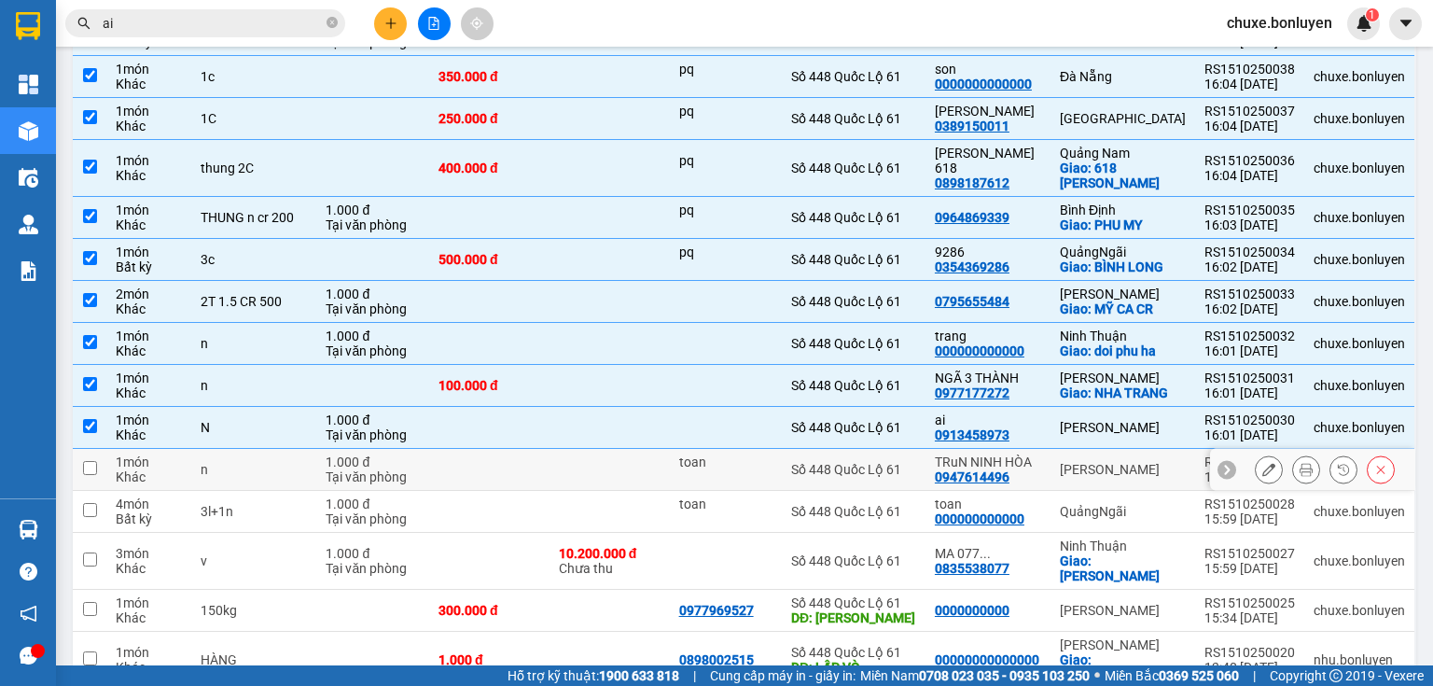
click at [619, 453] on td at bounding box center [610, 470] width 120 height 42
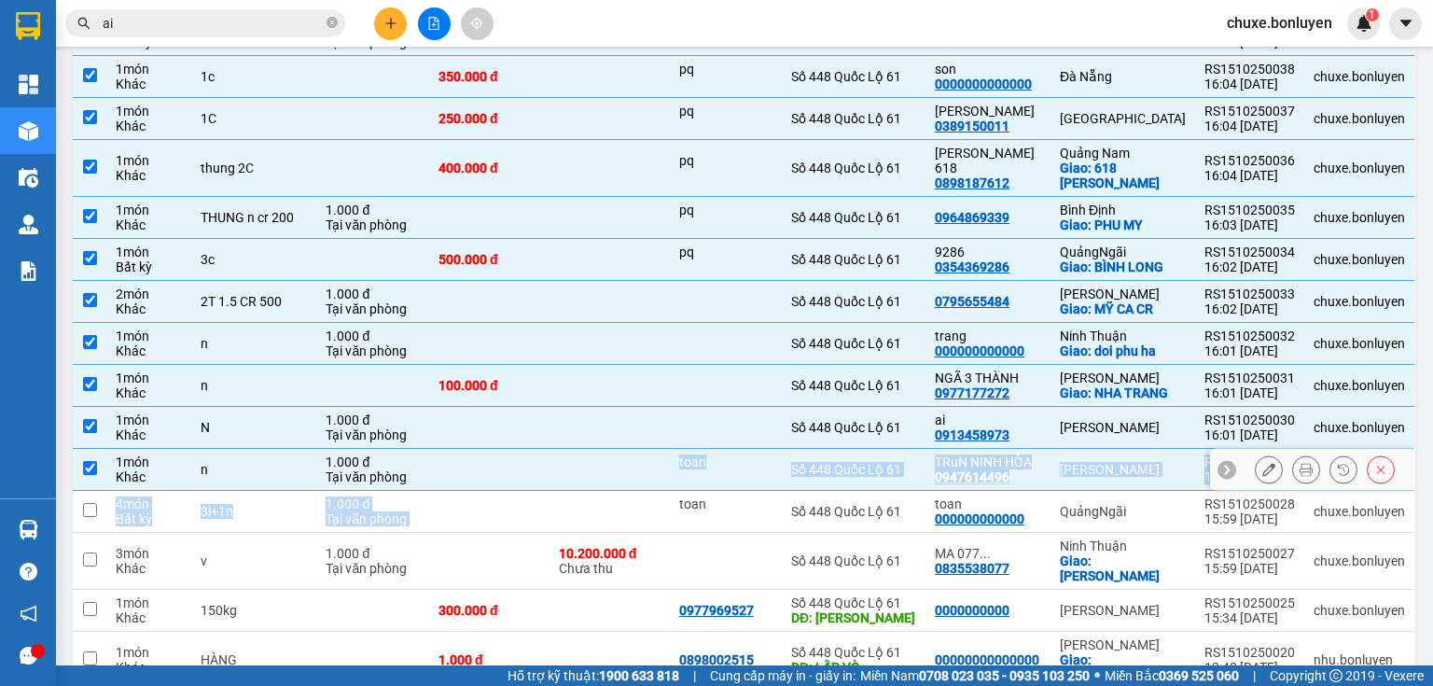
click at [627, 474] on tbody "1 món Bất kỳ thung giay cr 1.000 đ Tại văn phòng pq Số 448 Quốc Lộ 61 039613778…" at bounding box center [745, 513] width 1344 height 999
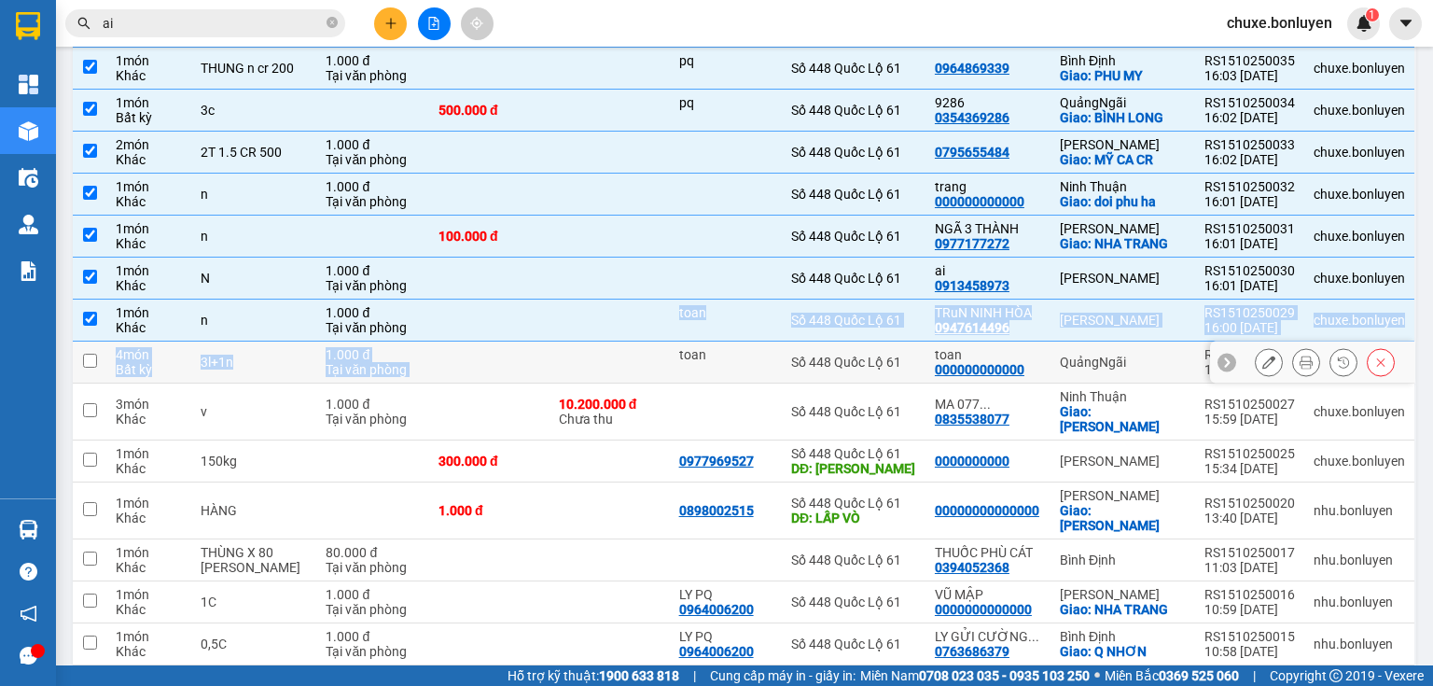
click at [587, 342] on td at bounding box center [610, 363] width 120 height 42
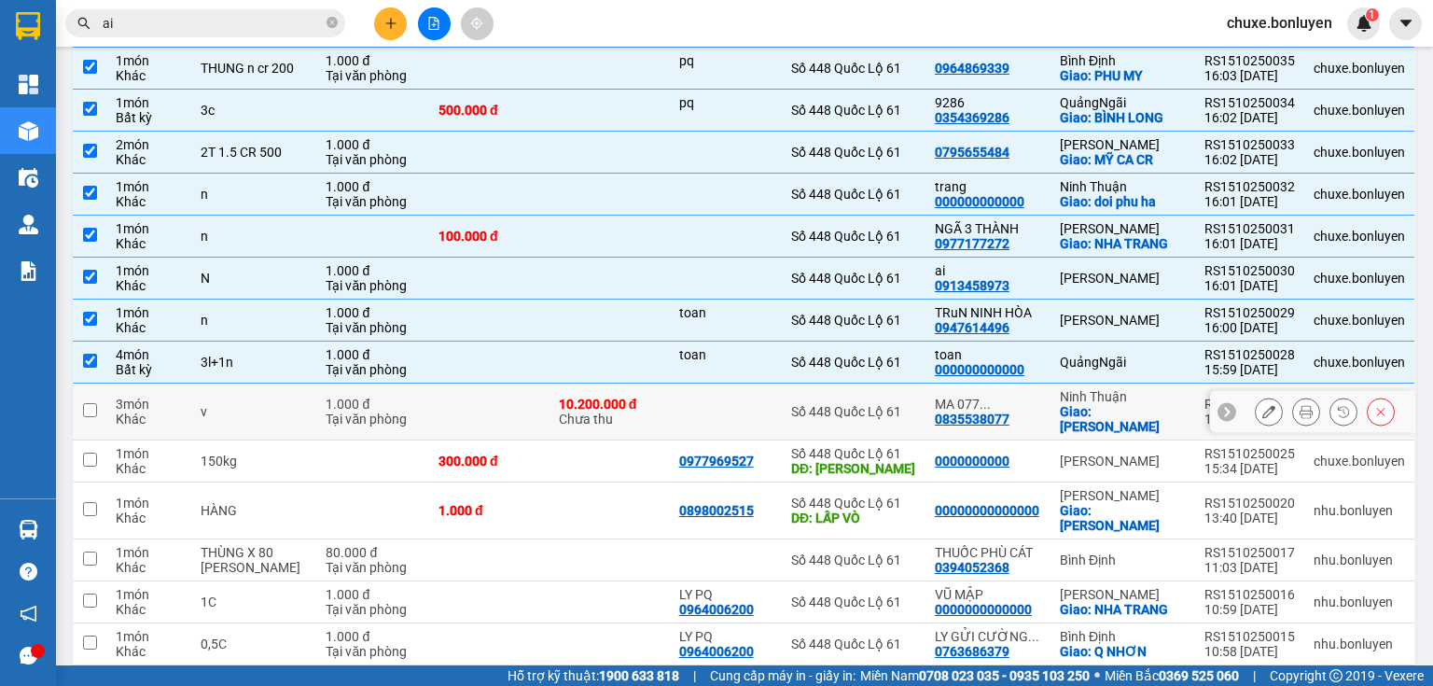
click at [679, 404] on div at bounding box center [726, 411] width 94 height 15
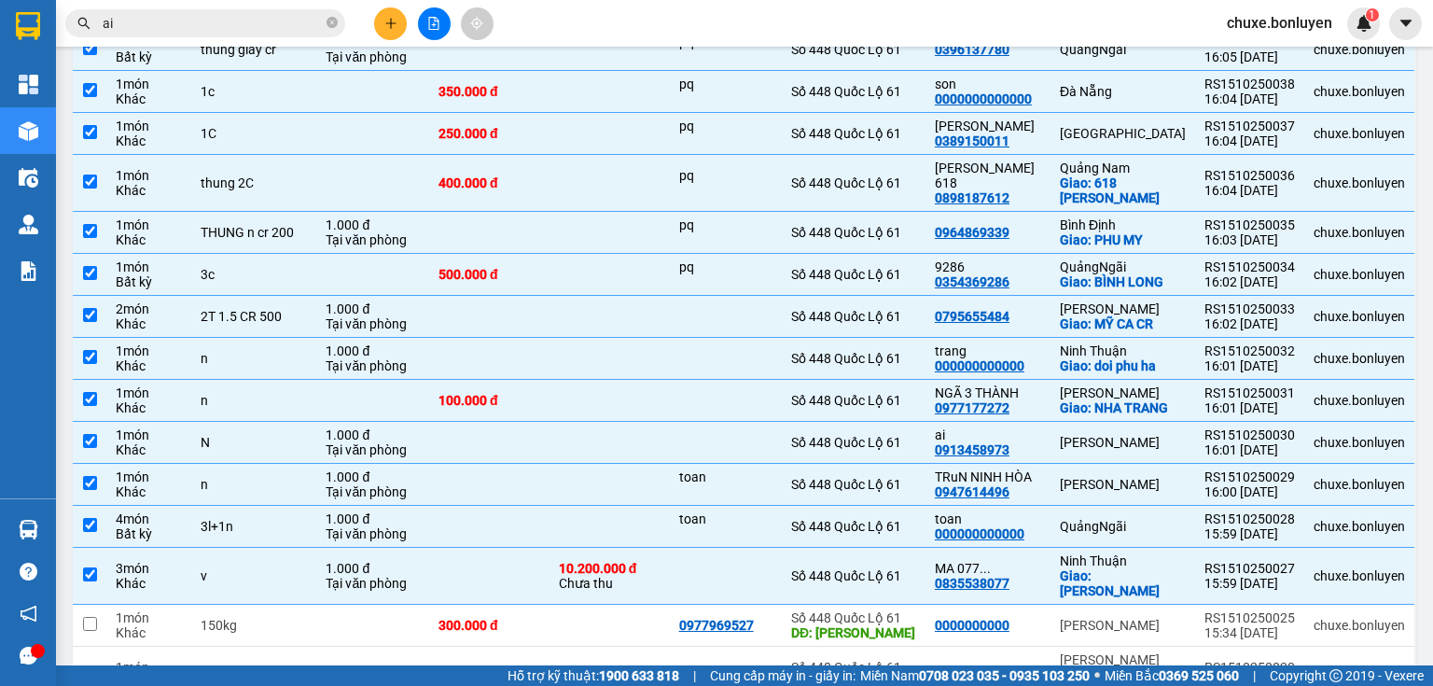
scroll to position [0, 0]
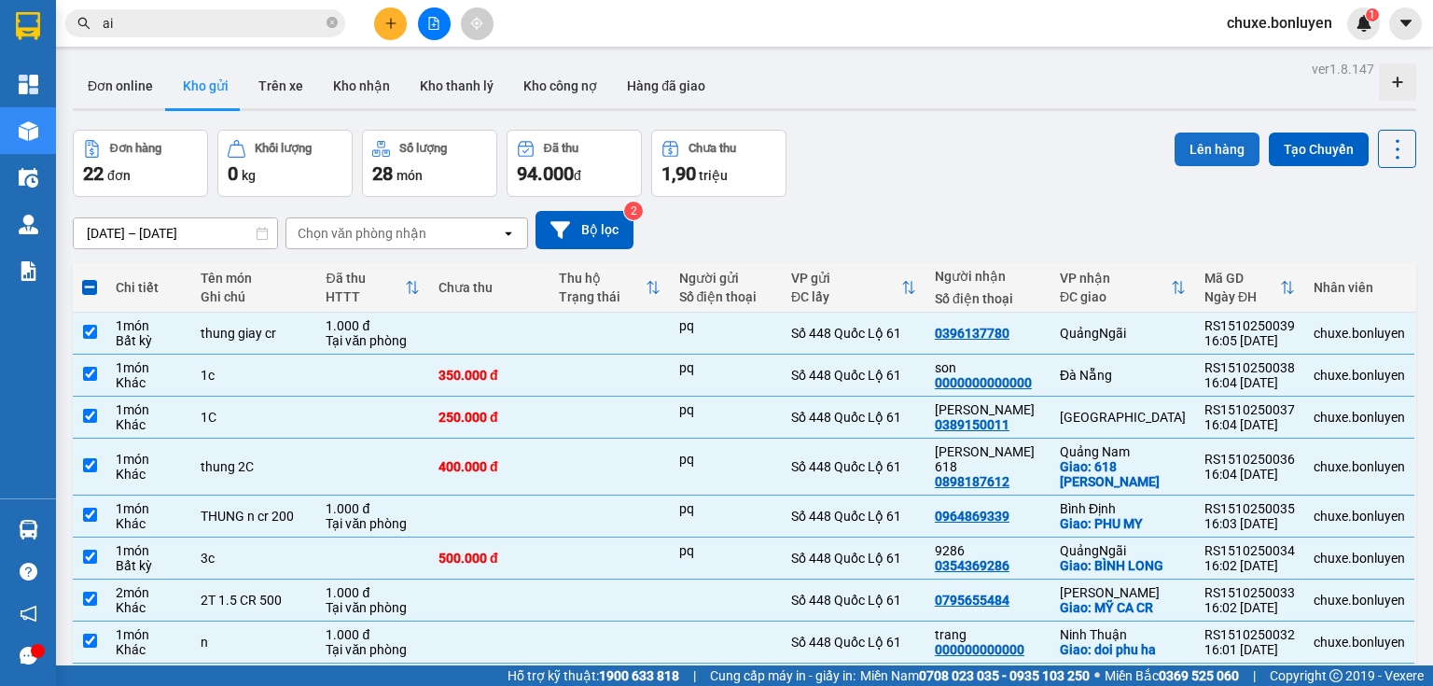
click at [1195, 157] on button "Lên hàng" at bounding box center [1217, 150] width 85 height 34
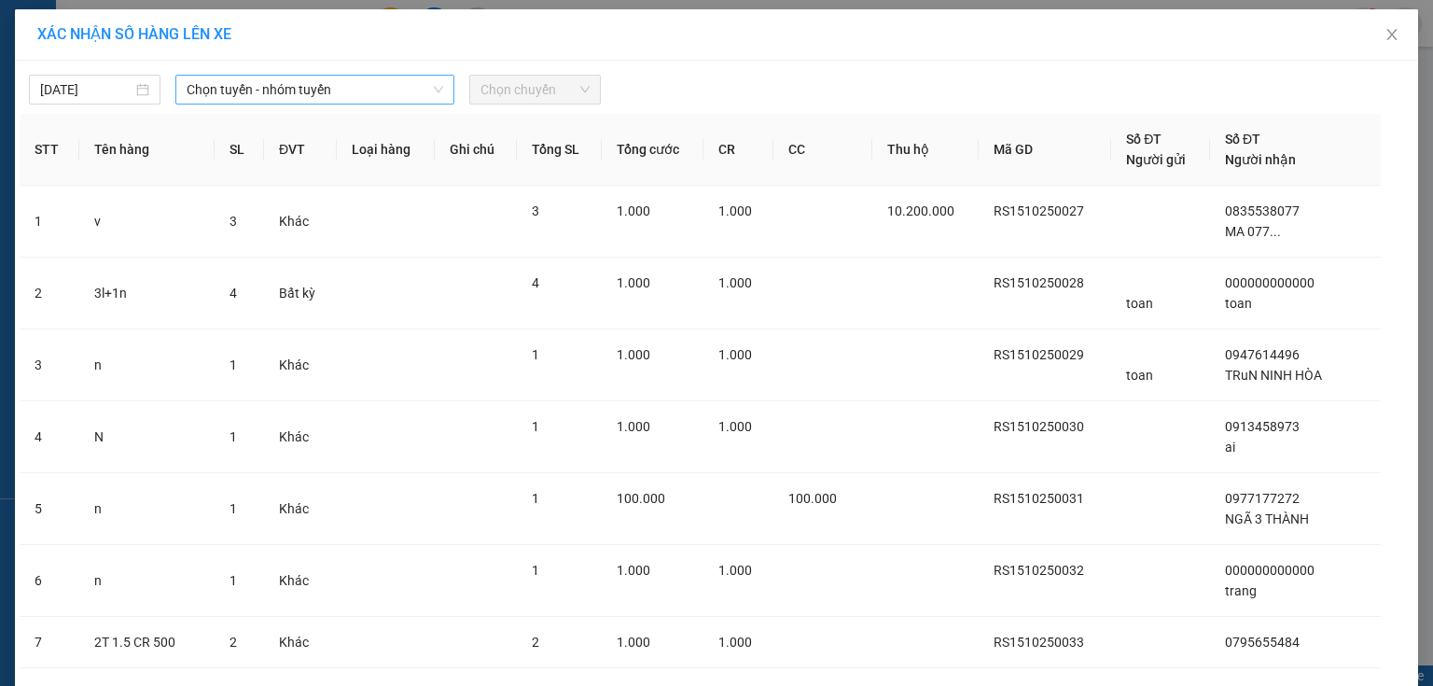
click at [346, 95] on span "Chọn tuyến - nhóm tuyến" at bounding box center [315, 90] width 257 height 28
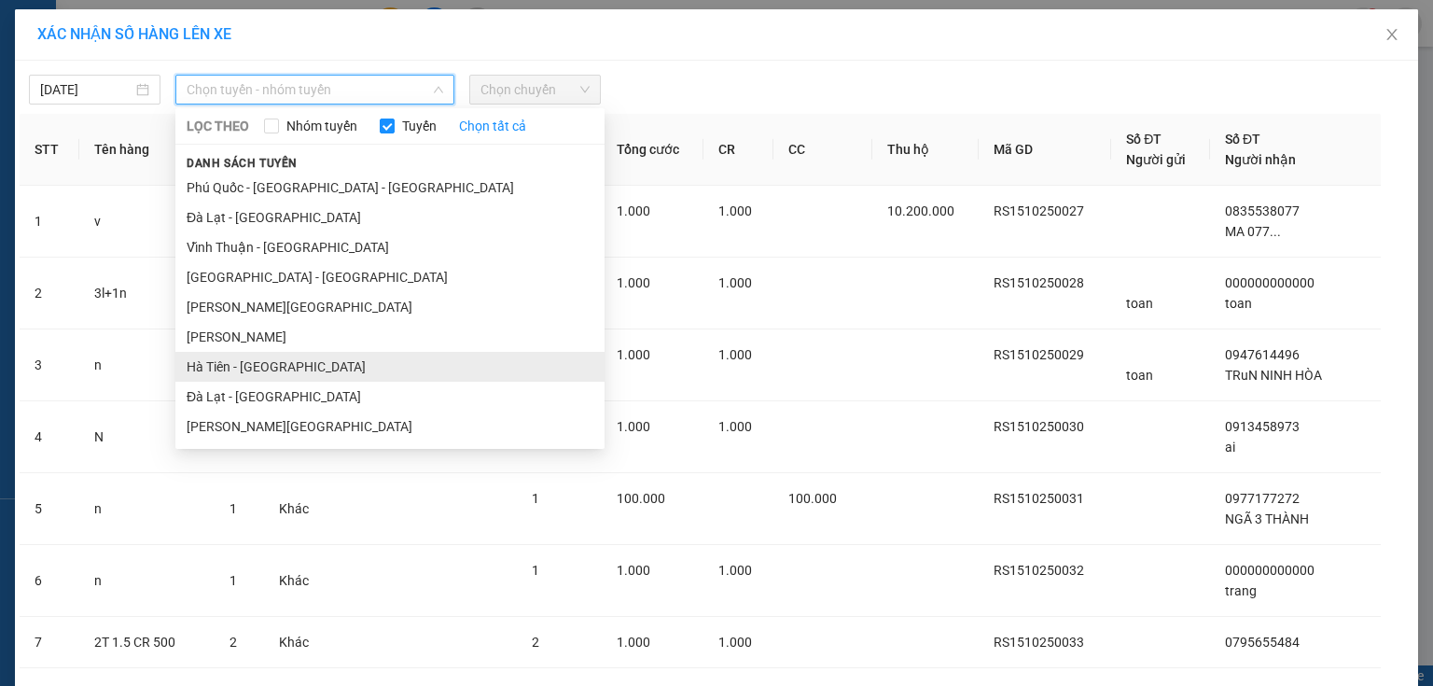
click at [306, 366] on li "Hà Tiên - [GEOGRAPHIC_DATA]" at bounding box center [389, 367] width 429 height 30
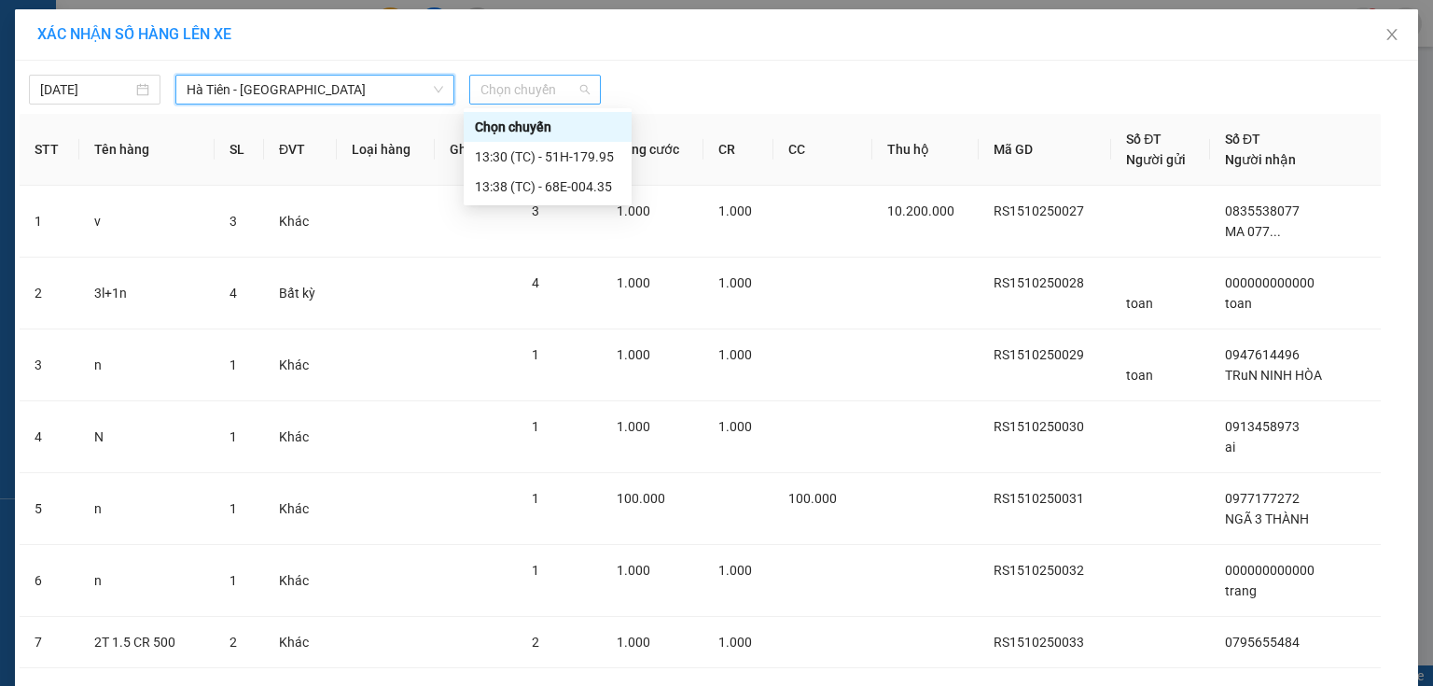
click at [493, 101] on span "Chọn chuyến" at bounding box center [535, 90] width 109 height 28
click at [494, 153] on div "13:30 (TC) - 51H-179.95" at bounding box center [548, 157] width 146 height 21
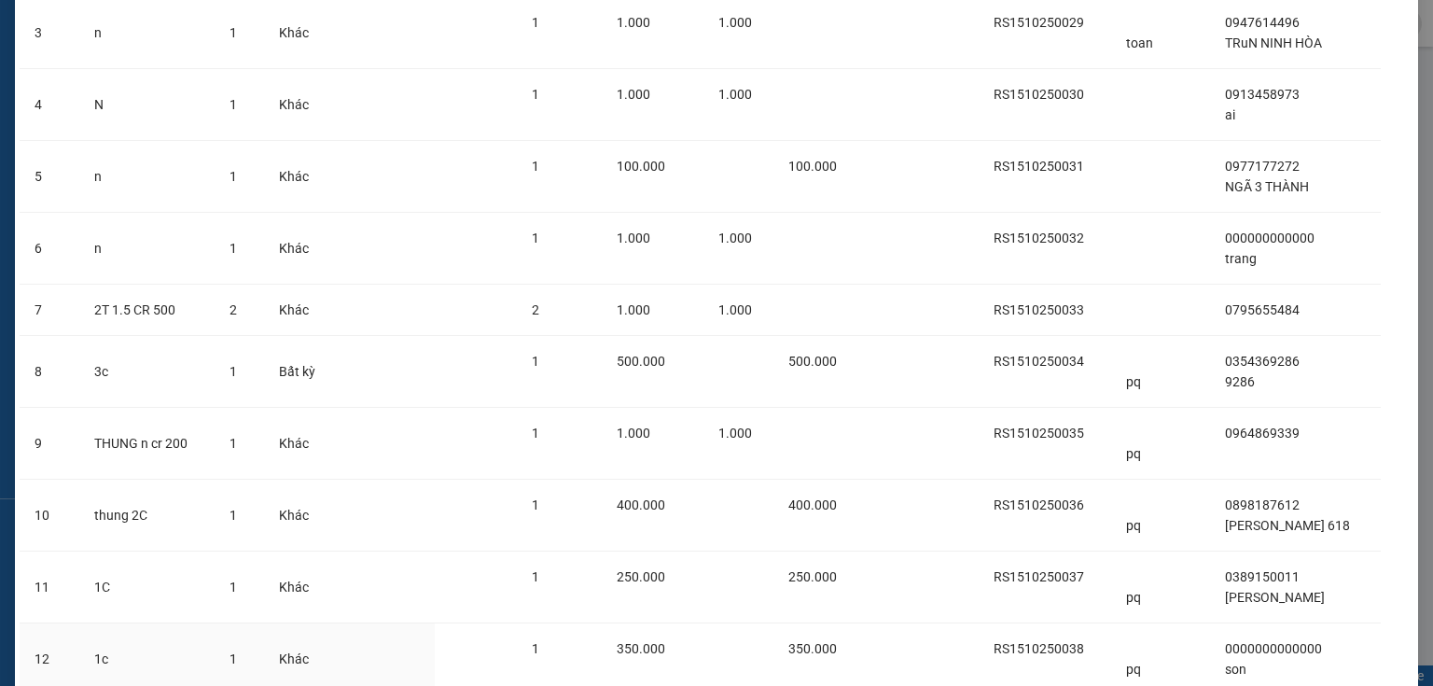
scroll to position [557, 0]
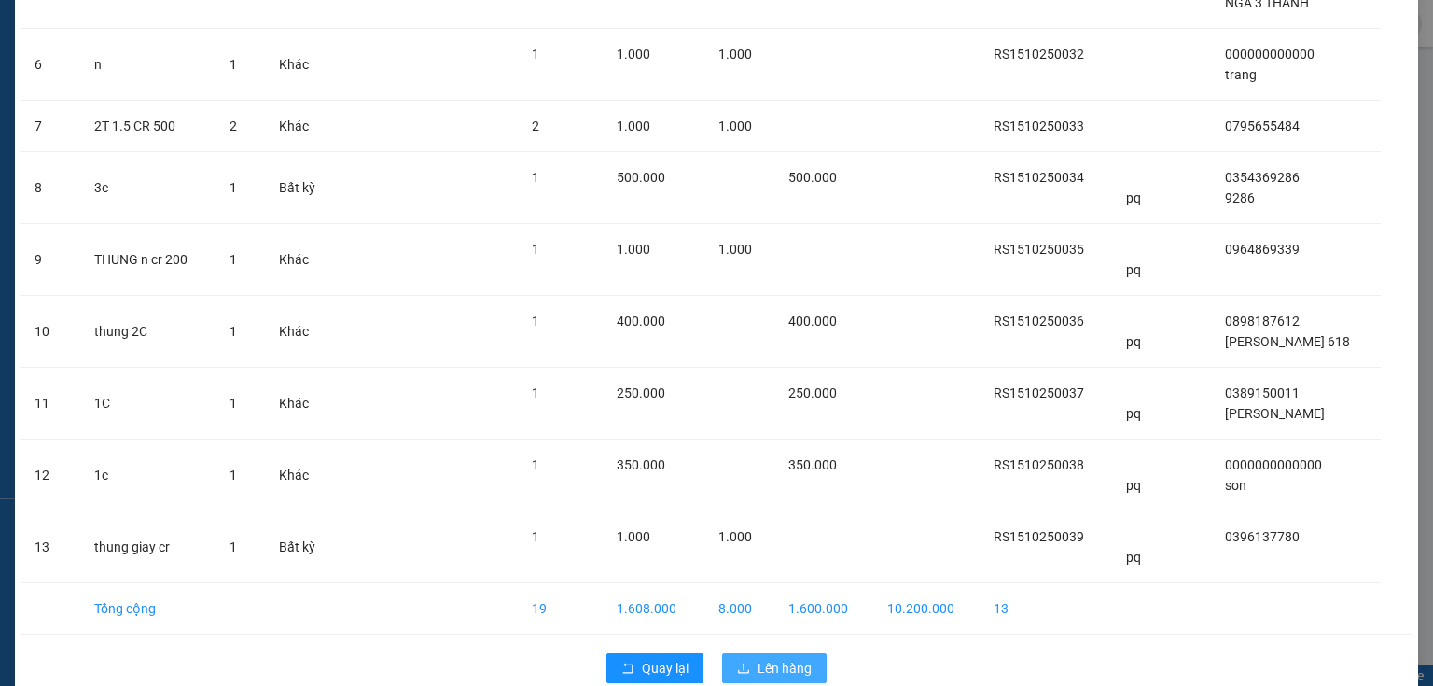
click at [797, 658] on span "Lên hàng" at bounding box center [785, 668] width 54 height 21
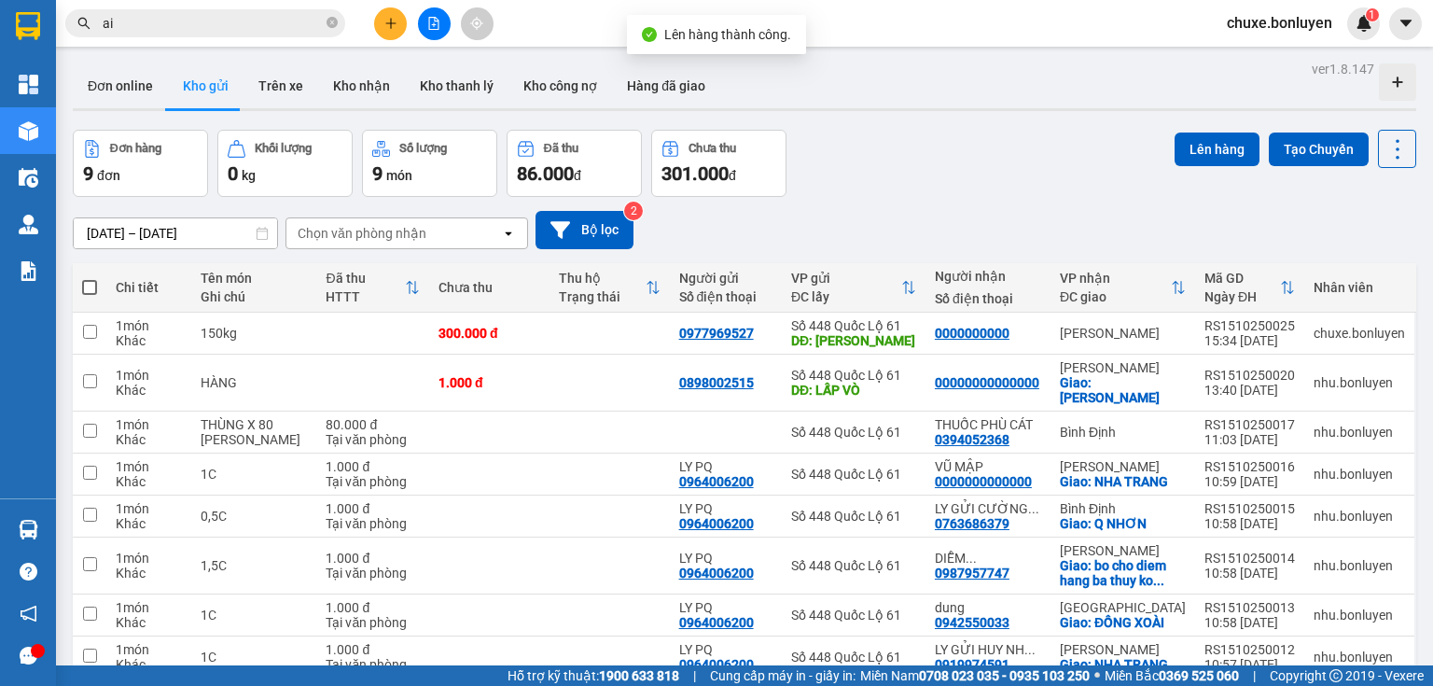
click at [444, 22] on button at bounding box center [434, 23] width 33 height 33
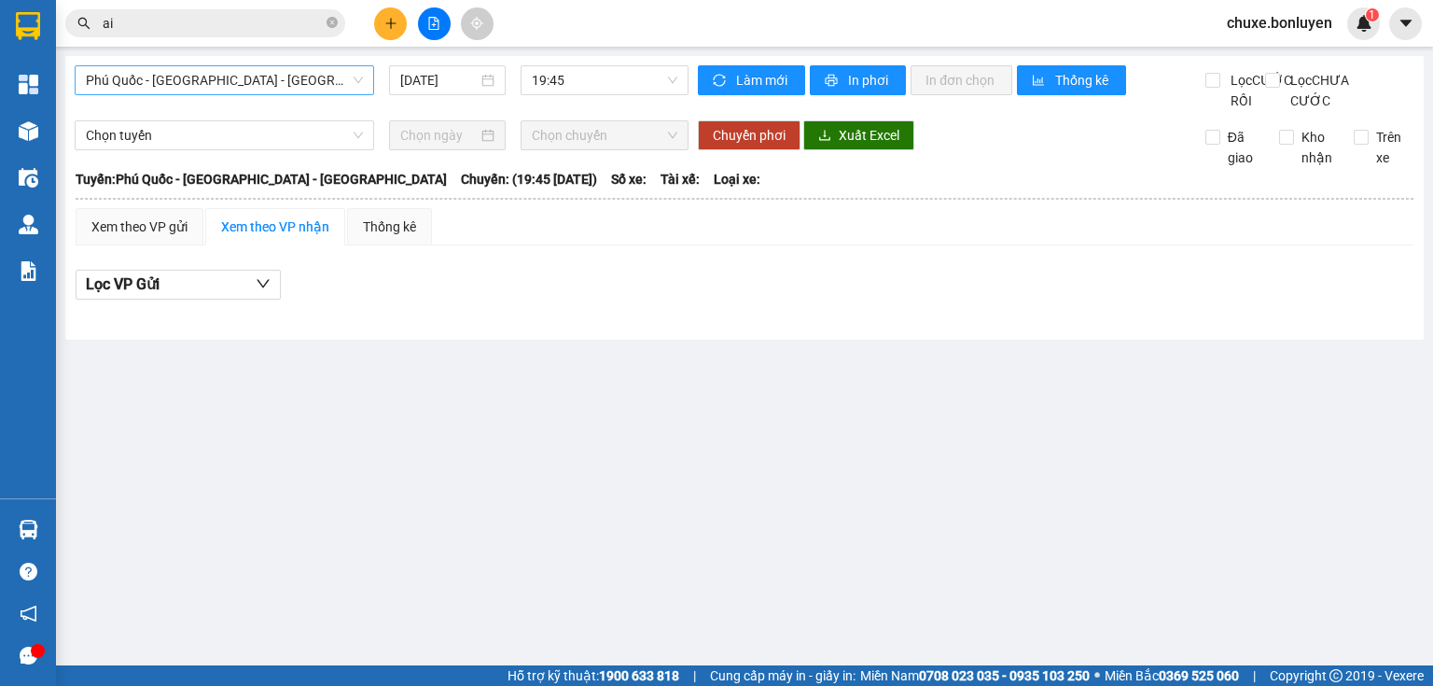
click at [305, 90] on span "Phú Quốc - [GEOGRAPHIC_DATA] - [GEOGRAPHIC_DATA]" at bounding box center [224, 80] width 277 height 28
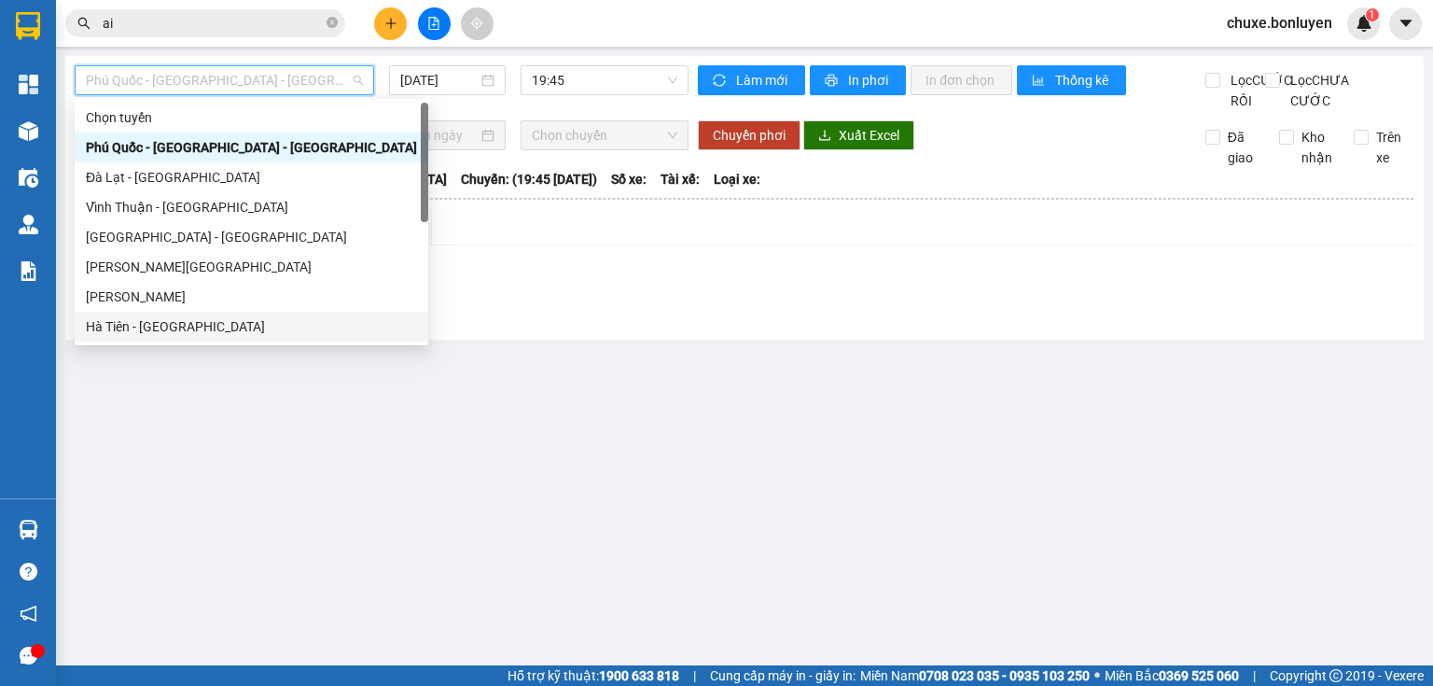
click at [204, 325] on div "Hà Tiên - [GEOGRAPHIC_DATA]" at bounding box center [251, 326] width 331 height 21
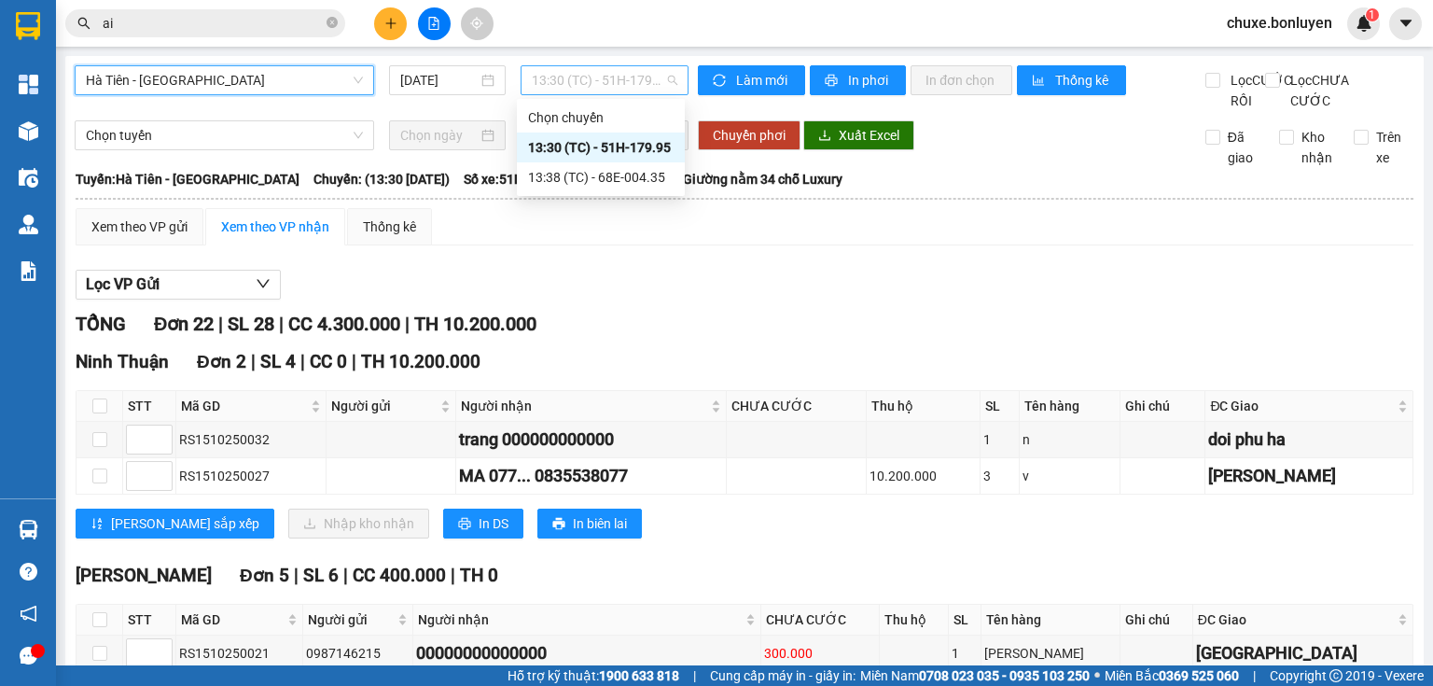
click at [566, 76] on span "13:30 (TC) - 51H-179.95" at bounding box center [605, 80] width 147 height 28
click at [567, 180] on div "13:38 (TC) - 68E-004.35" at bounding box center [601, 177] width 146 height 21
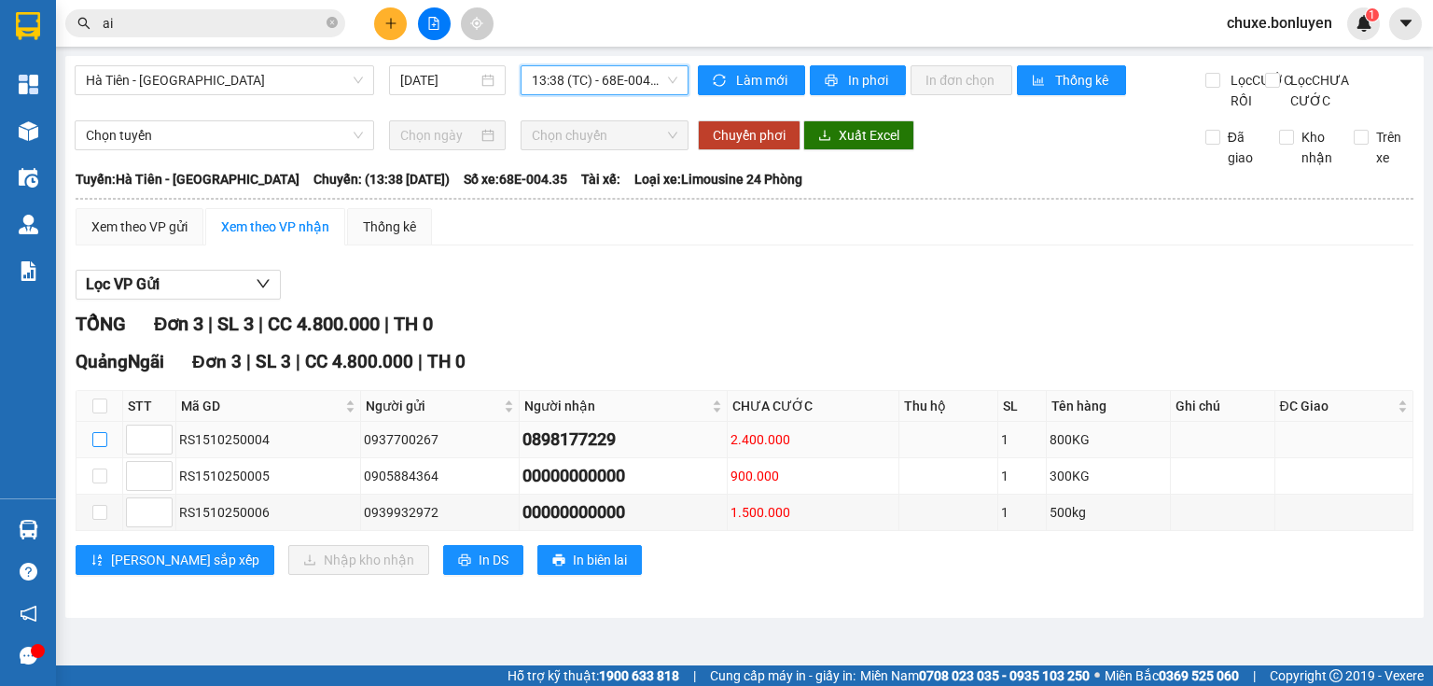
click at [97, 447] on input "checkbox" at bounding box center [99, 439] width 15 height 15
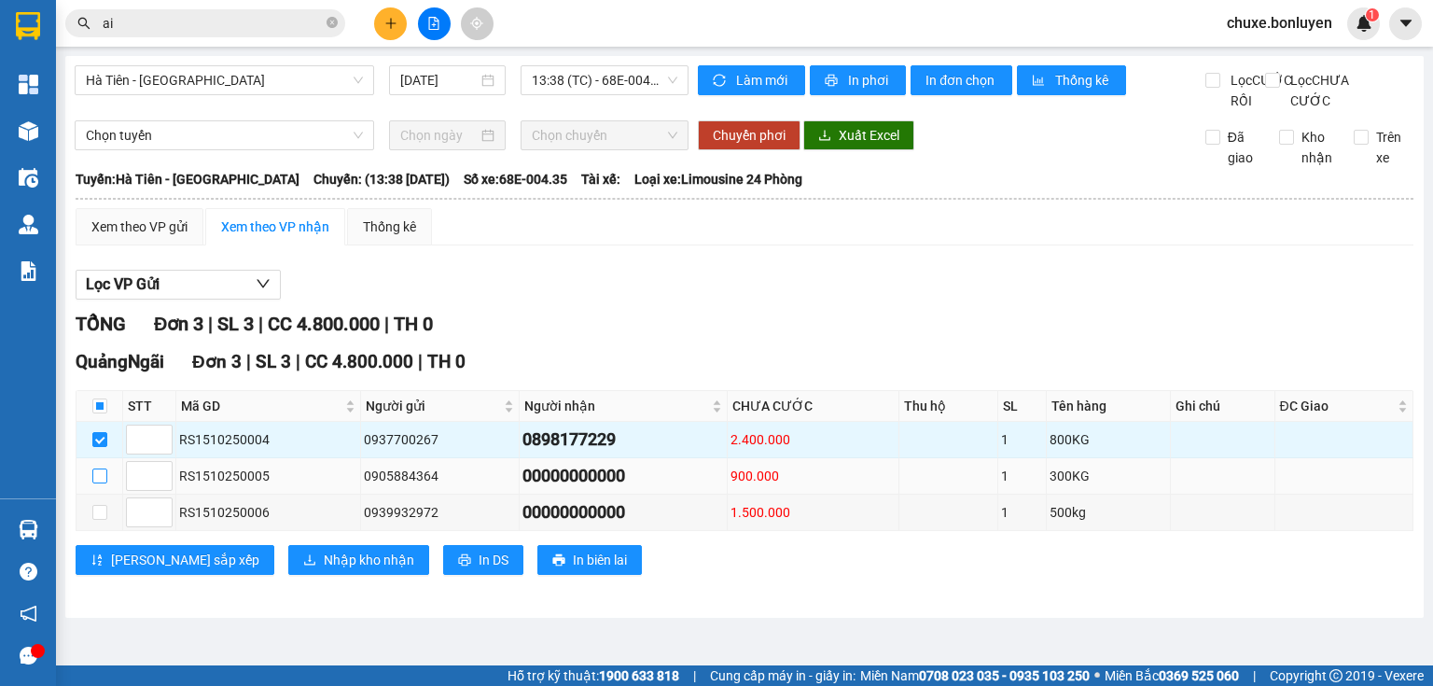
click at [99, 483] on input "checkbox" at bounding box center [99, 475] width 15 height 15
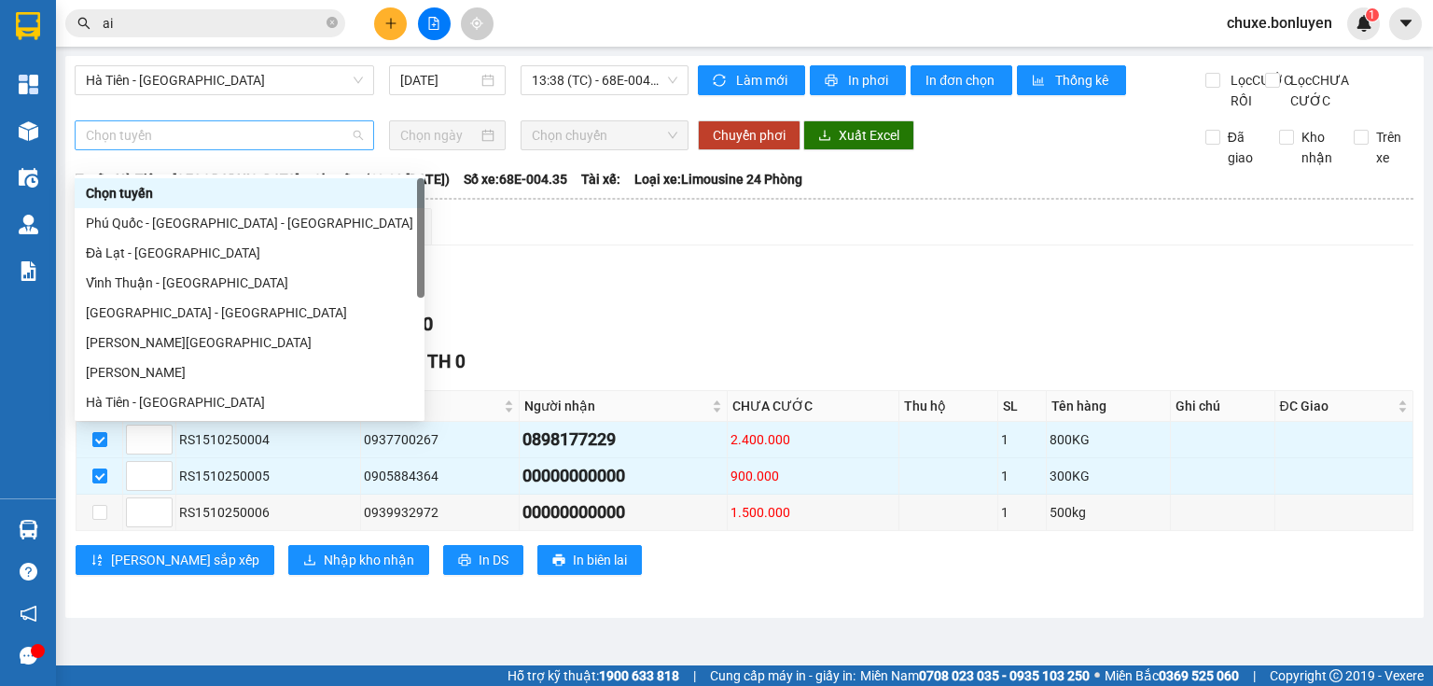
click at [302, 149] on span "Chọn tuyến" at bounding box center [224, 135] width 277 height 28
click at [208, 398] on div "Hà Tiên - [GEOGRAPHIC_DATA]" at bounding box center [250, 402] width 328 height 21
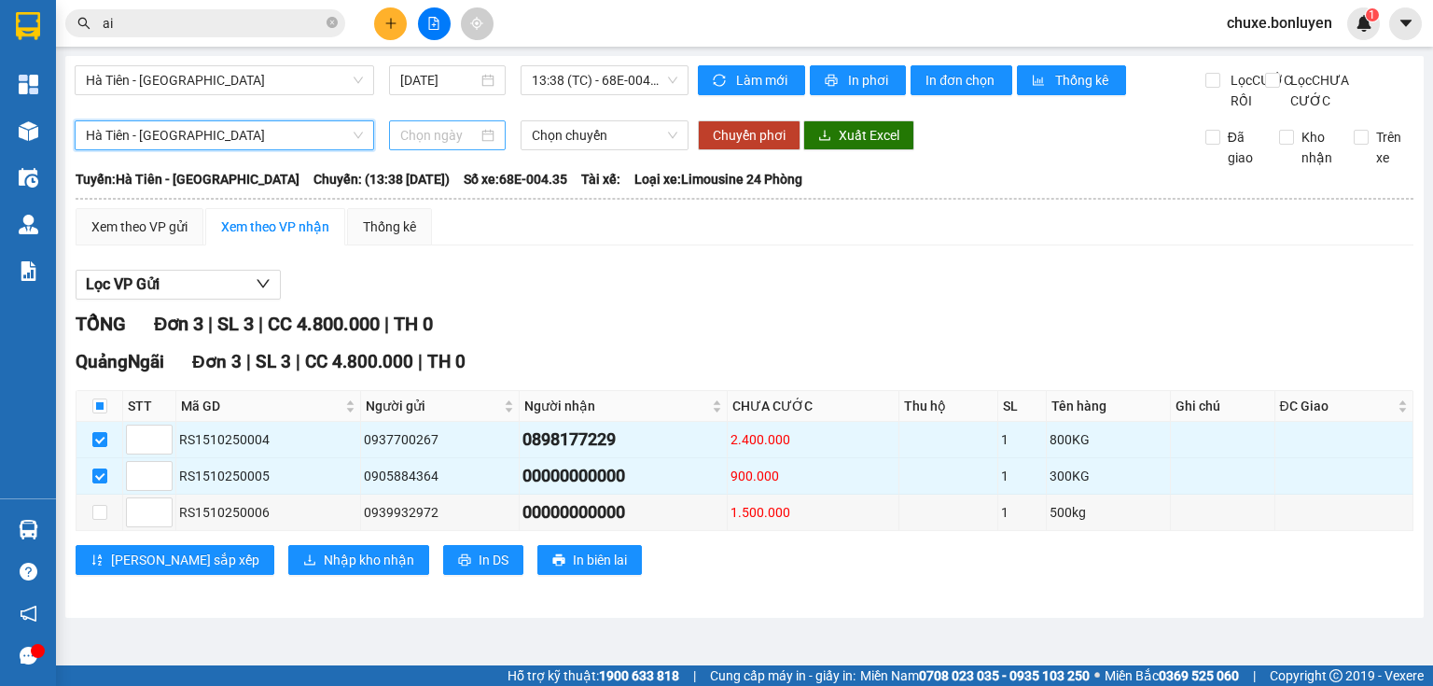
click at [438, 146] on input at bounding box center [438, 135] width 77 height 21
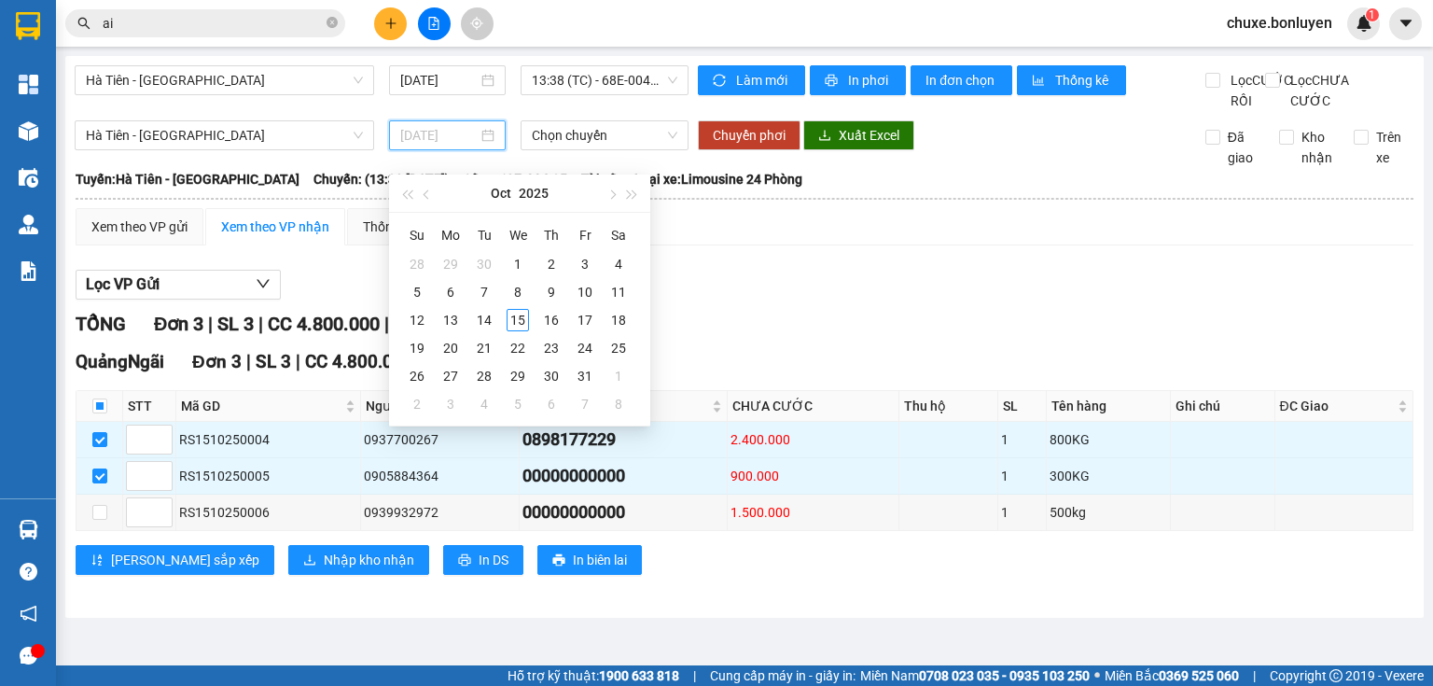
drag, startPoint x: 512, startPoint y: 321, endPoint x: 549, endPoint y: 226, distance: 101.9
click at [512, 319] on div "15" at bounding box center [518, 320] width 22 height 22
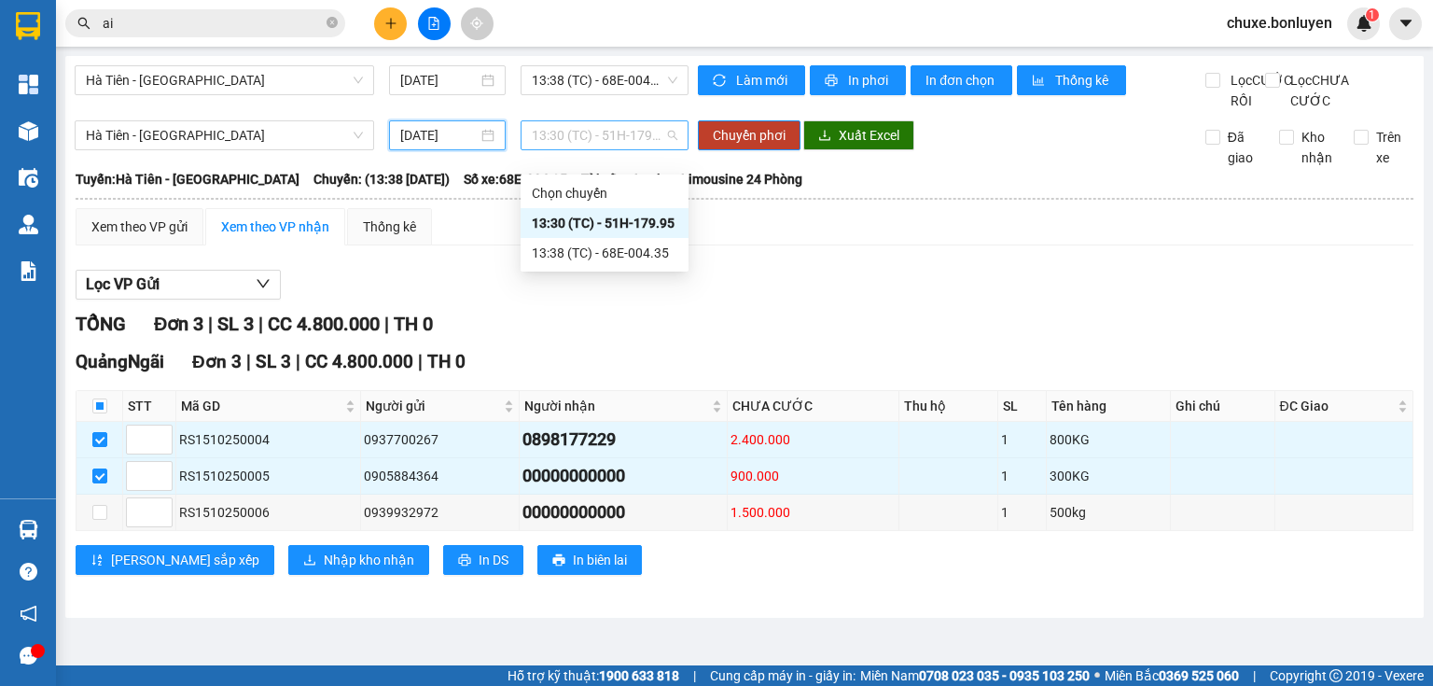
click at [598, 149] on span "13:30 (TC) - 51H-179.95" at bounding box center [605, 135] width 147 height 28
click at [646, 225] on div "13:30 (TC) - 51H-179.95" at bounding box center [605, 223] width 146 height 21
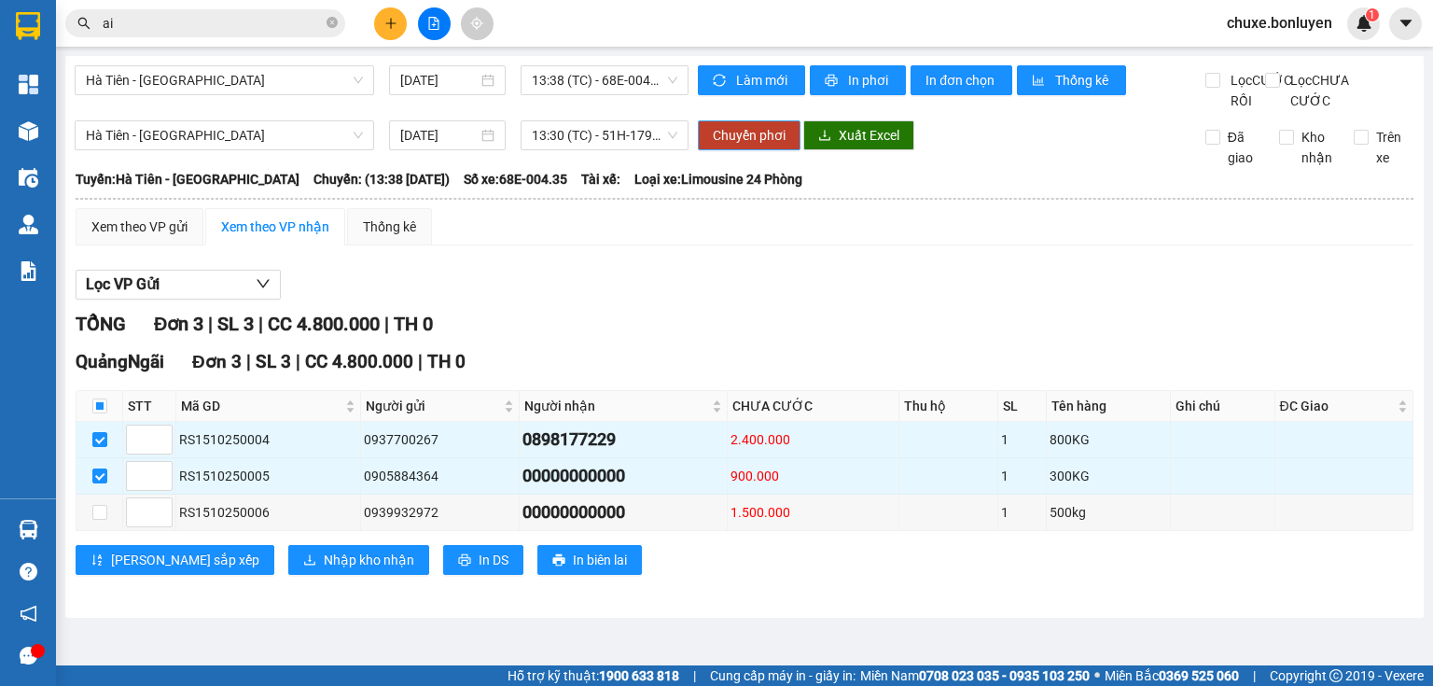
click at [746, 146] on span "Chuyển phơi" at bounding box center [749, 135] width 73 height 21
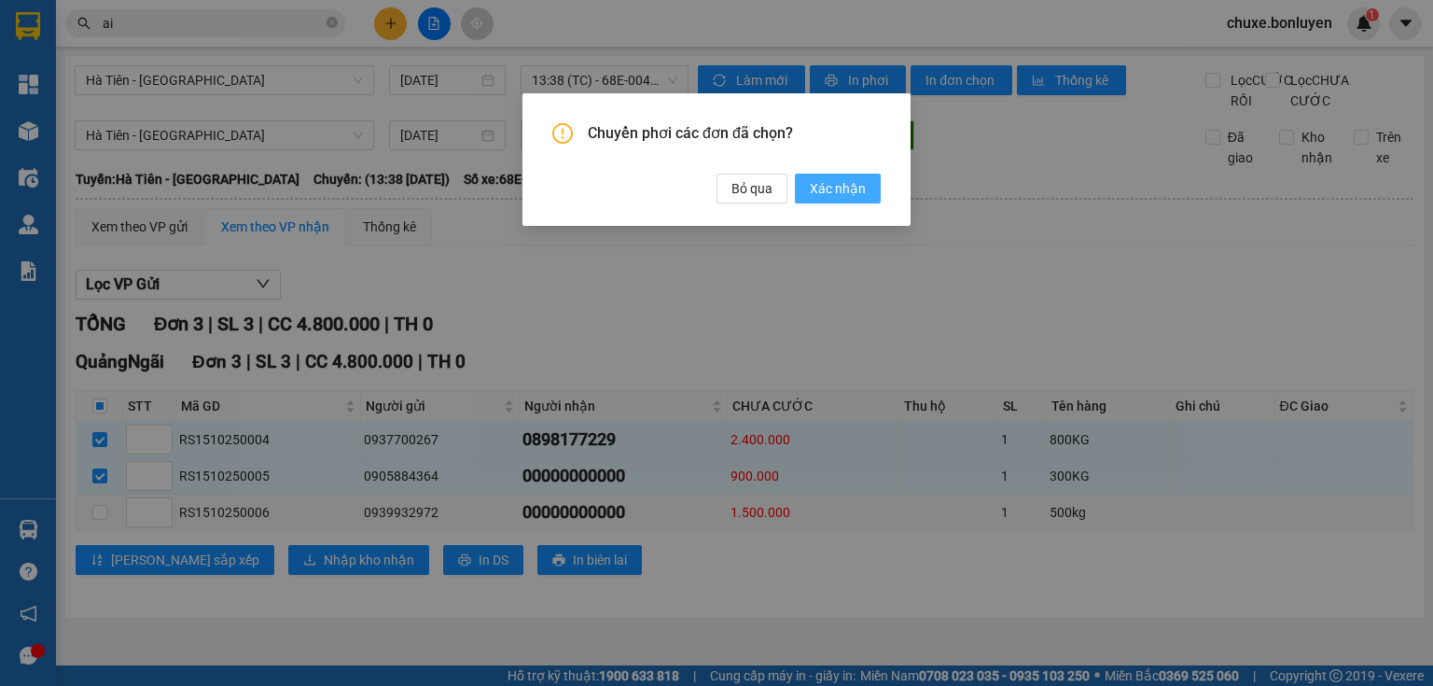
click at [859, 195] on span "Xác nhận" at bounding box center [838, 188] width 56 height 21
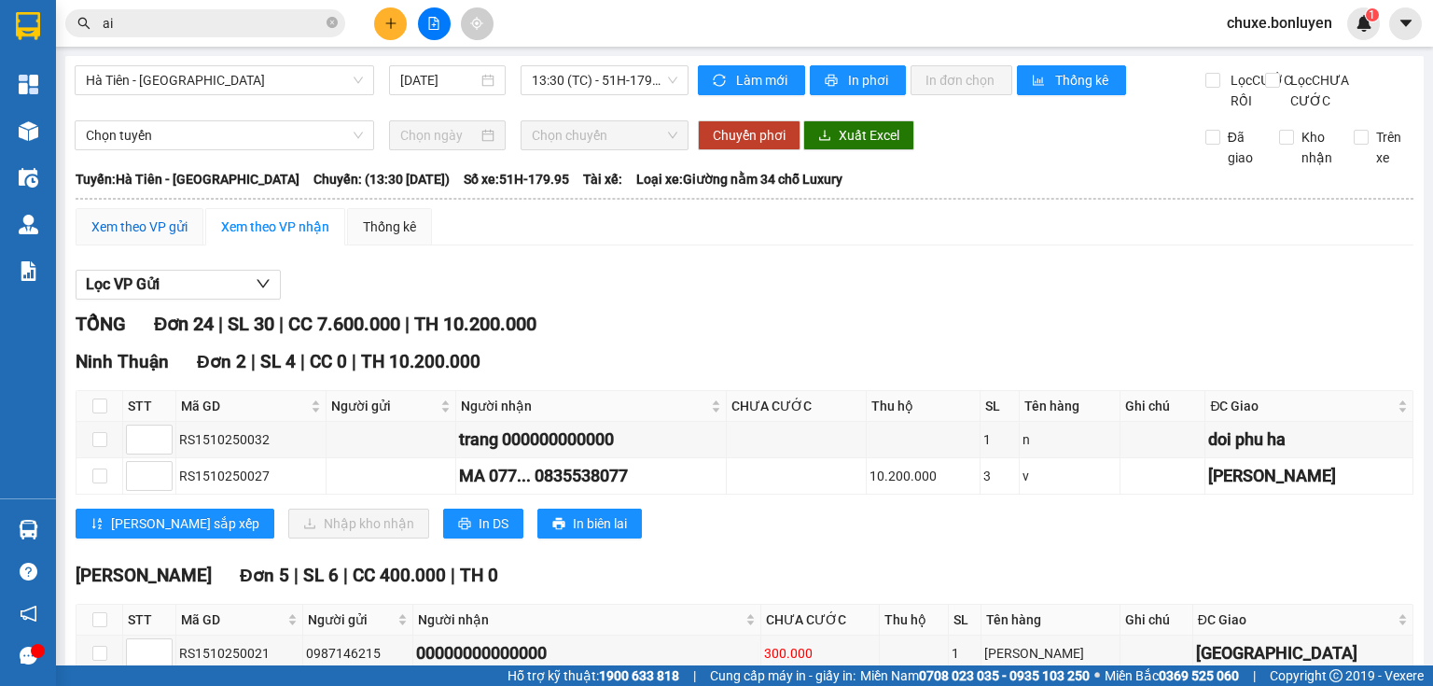
drag, startPoint x: 142, startPoint y: 250, endPoint x: 265, endPoint y: 270, distance: 124.7
click at [142, 237] on div "Xem theo VP gửi" at bounding box center [139, 227] width 96 height 21
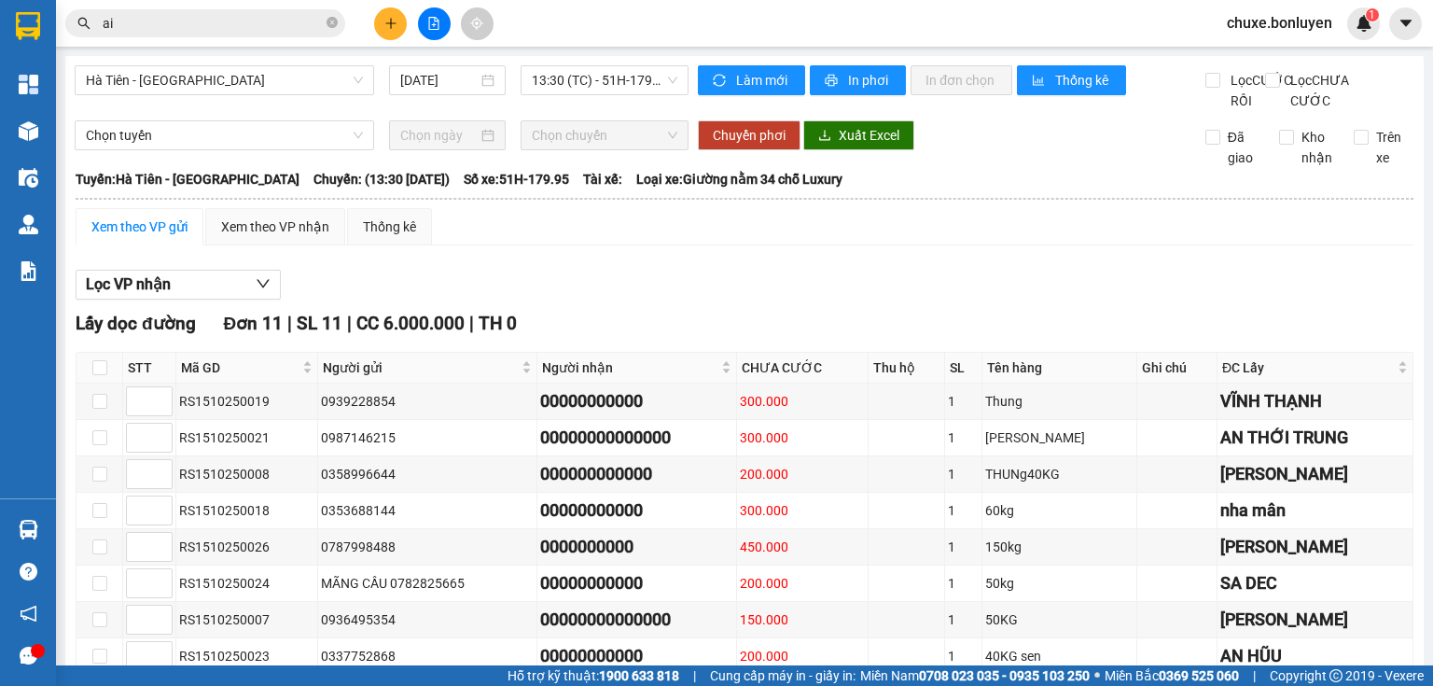
click at [208, 3] on div "Kết quả tìm kiếm ( 1513 ) Bộ lọc Mã ĐH Trạng thái Món hàng Thu hộ Tổng cước Chư…" at bounding box center [716, 23] width 1433 height 47
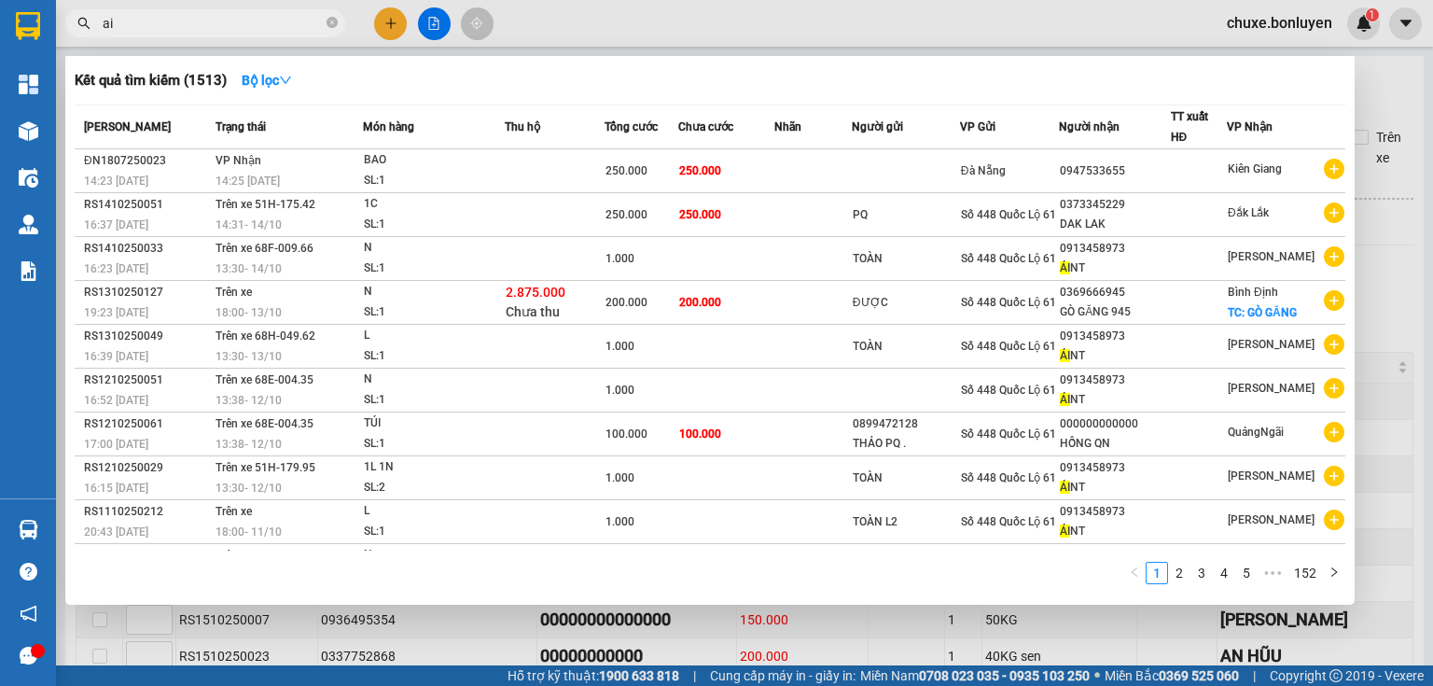
click at [207, 21] on input "ai" at bounding box center [213, 23] width 220 height 21
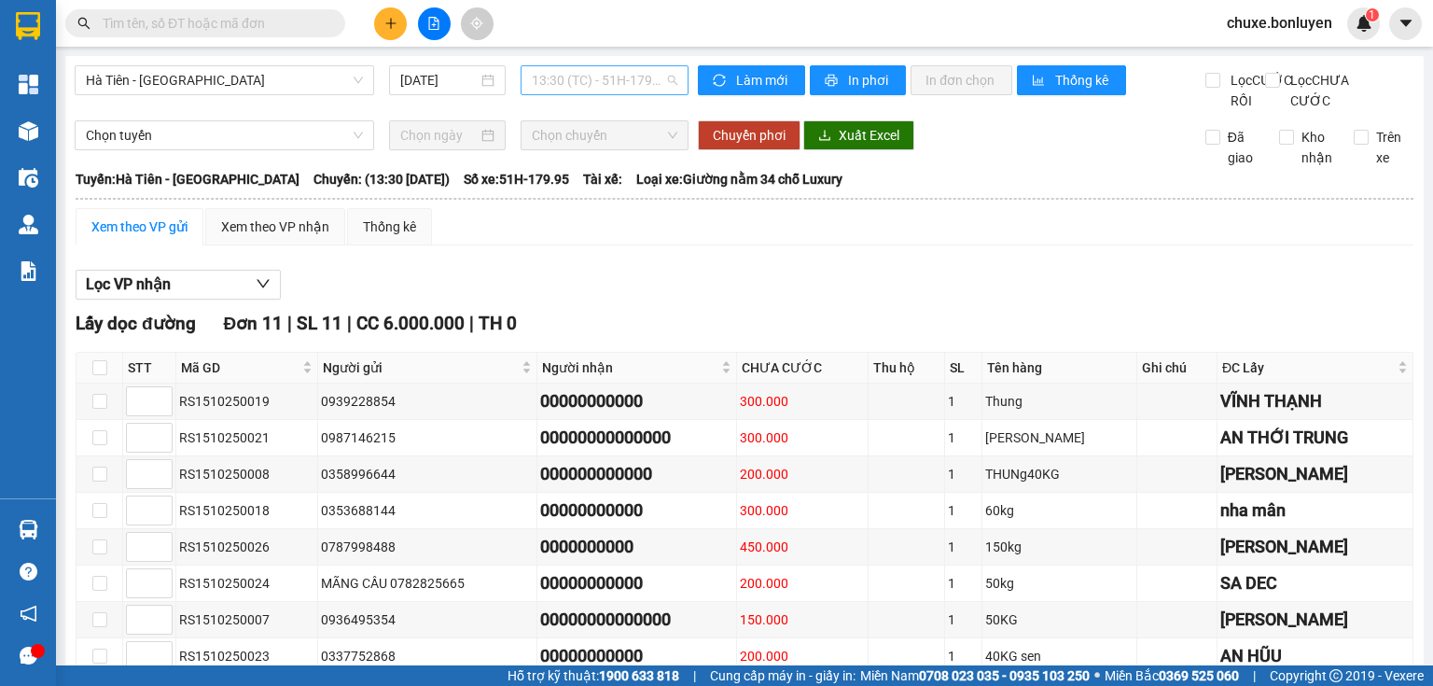
click at [578, 78] on span "13:30 (TC) - 51H-179.95" at bounding box center [605, 80] width 147 height 28
click at [583, 174] on div "13:38 (TC) - 68E-004.35" at bounding box center [601, 177] width 146 height 21
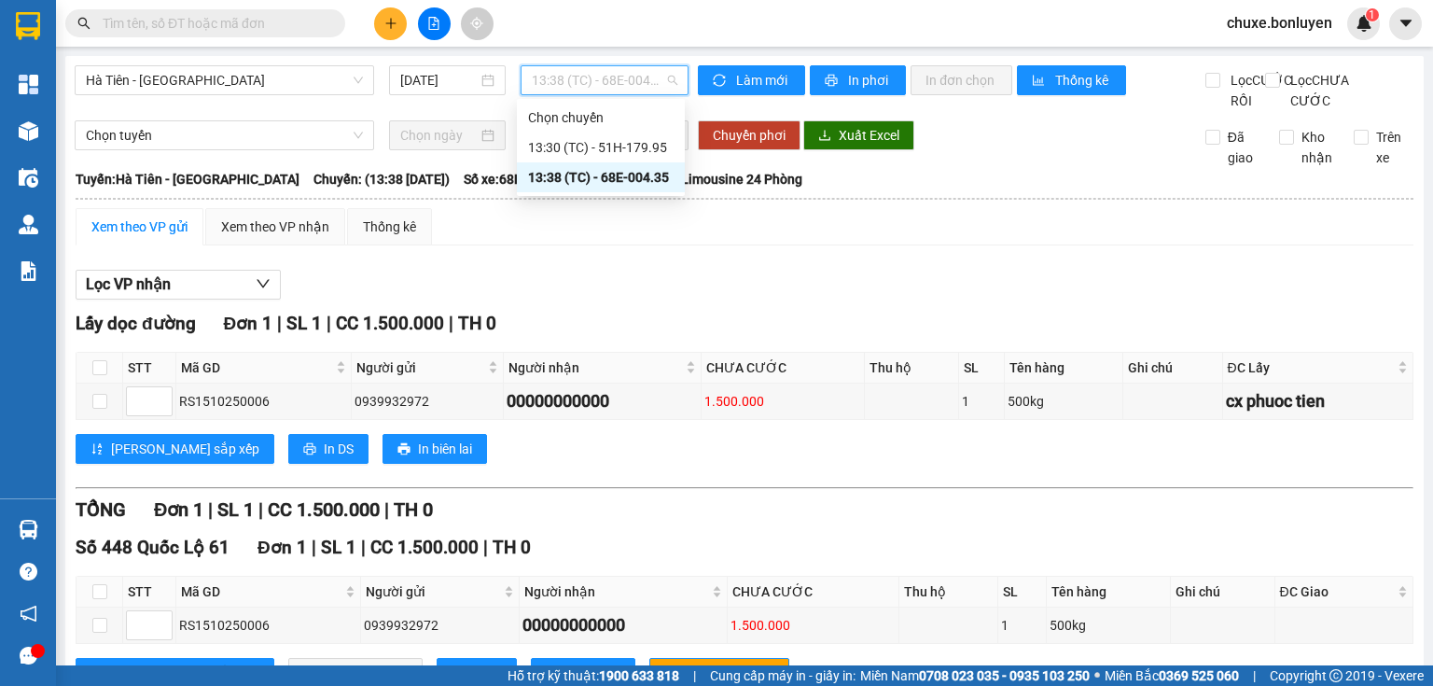
click at [572, 82] on span "13:38 (TC) - 68E-004.35" at bounding box center [605, 80] width 147 height 28
click at [586, 148] on div "13:30 (TC) - 51H-179.95" at bounding box center [601, 147] width 146 height 21
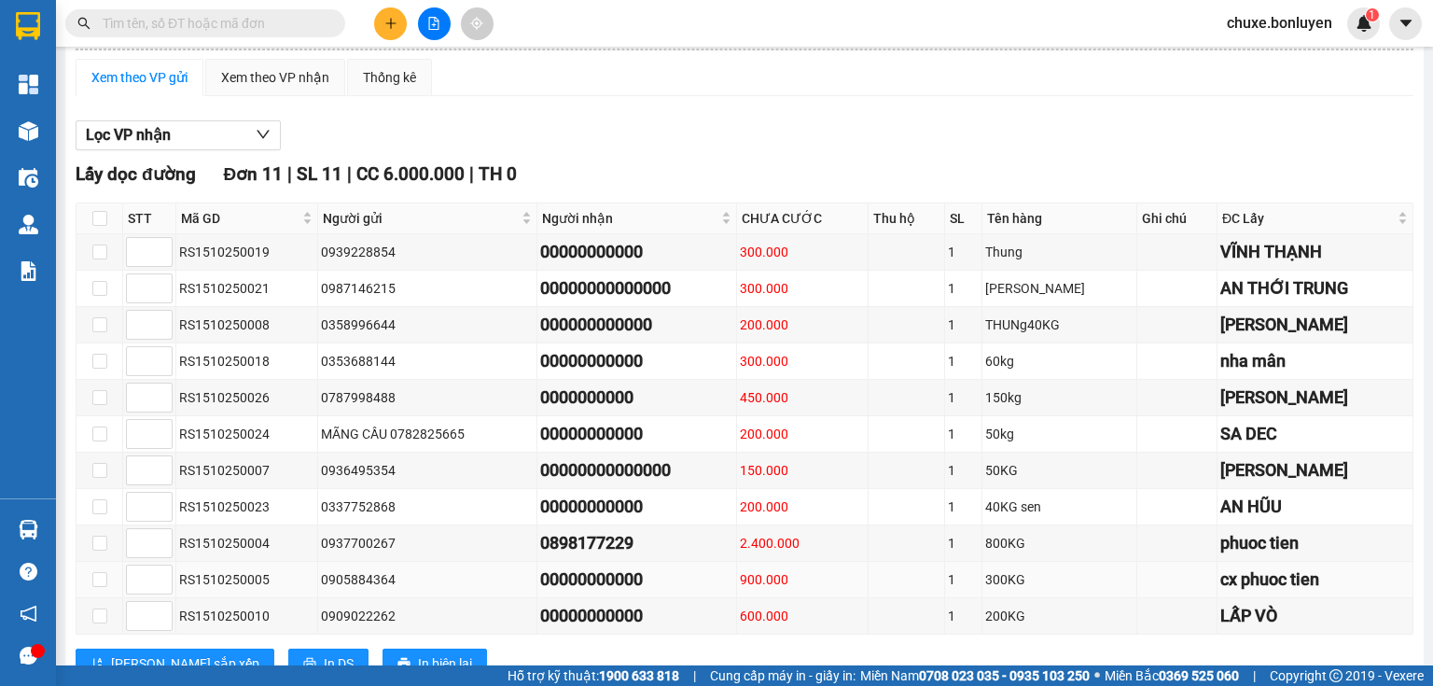
scroll to position [224, 0]
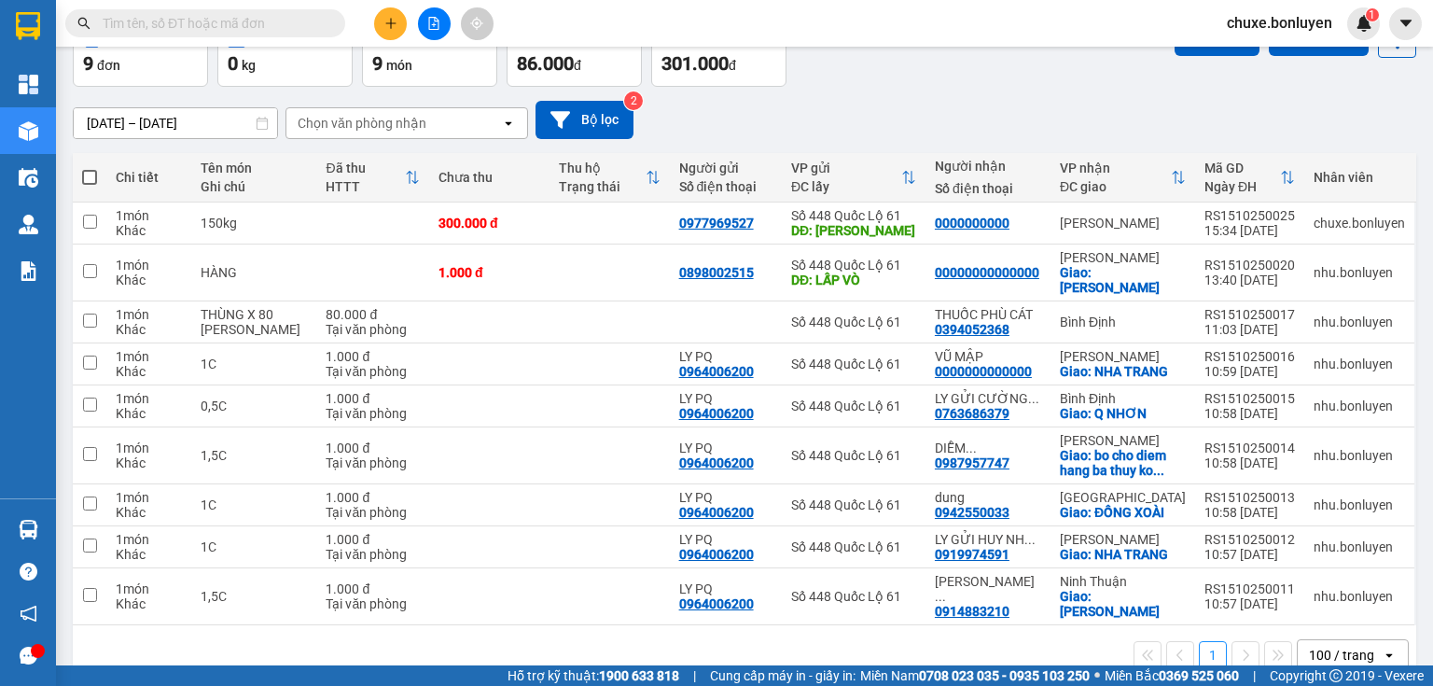
scroll to position [113, 0]
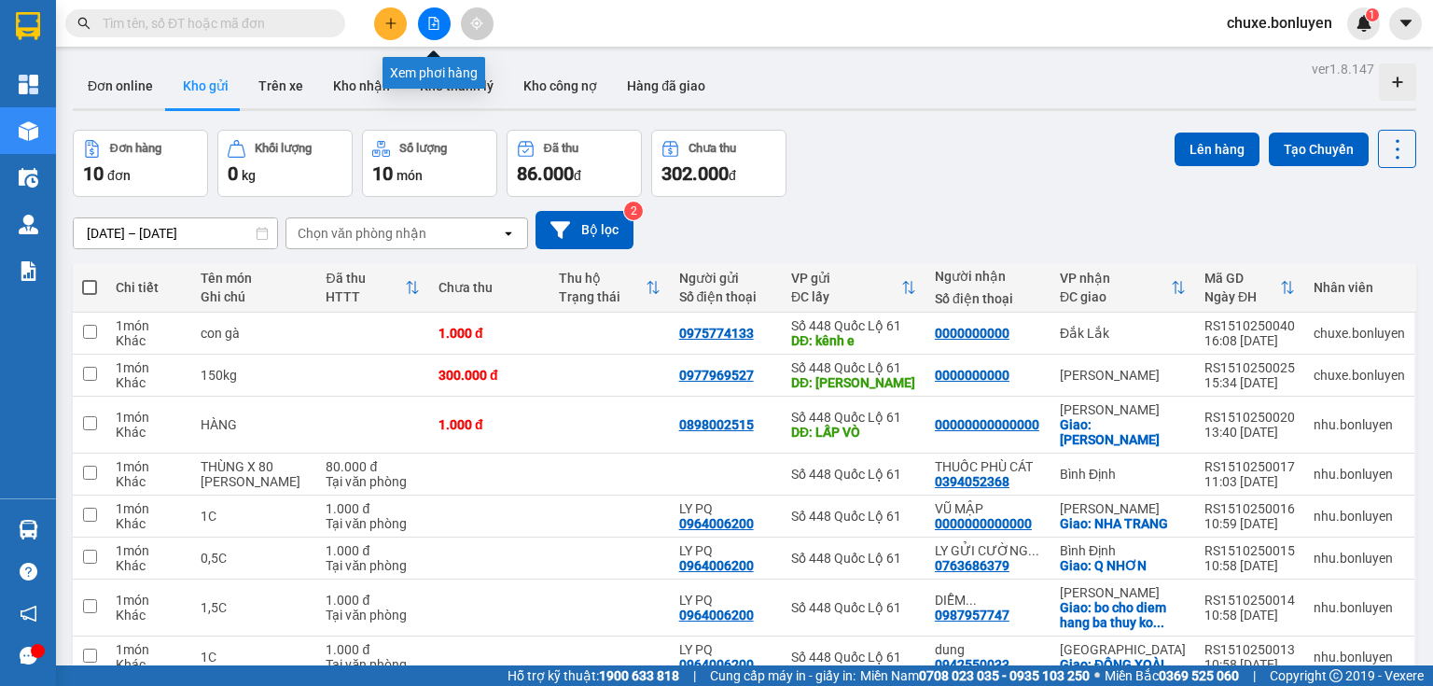
click at [438, 29] on icon "file-add" at bounding box center [434, 23] width 10 height 13
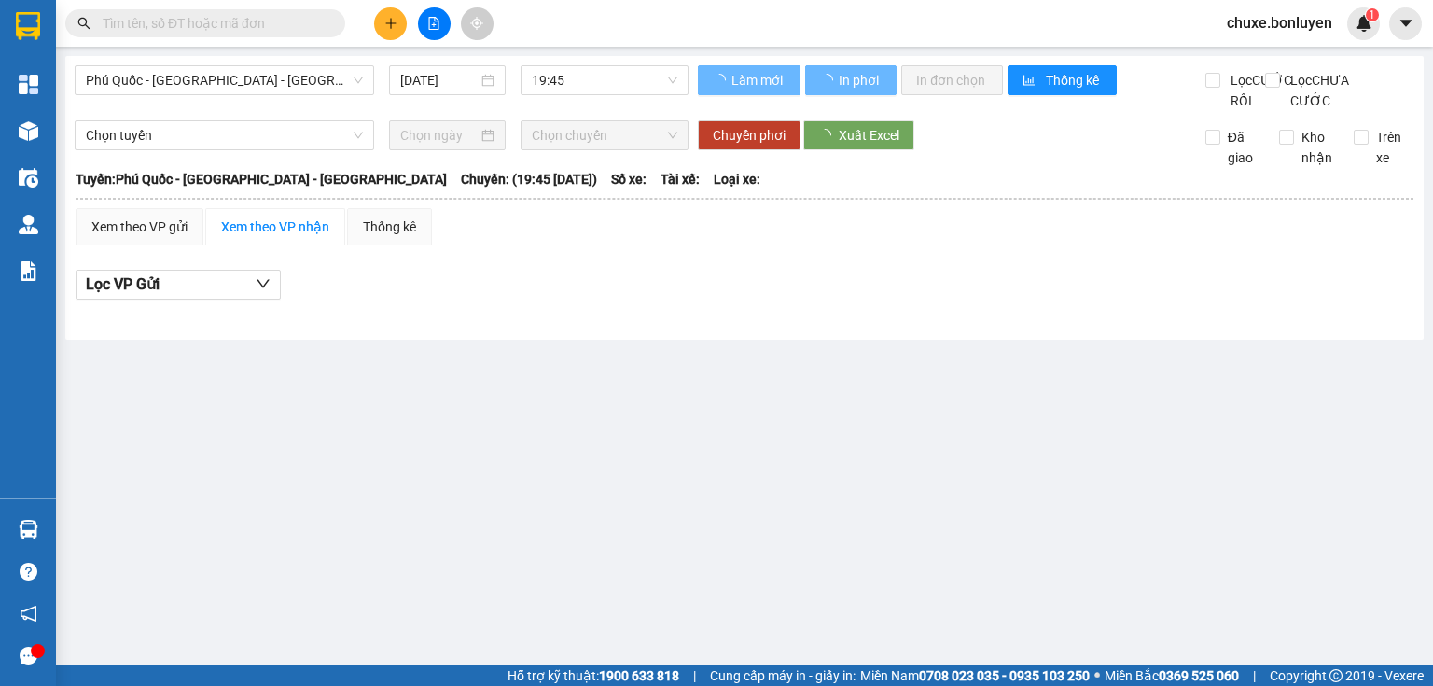
click at [279, 95] on div "Phú Quốc - Sài Gòn - Bình Phước 15/10/2025 19:45" at bounding box center [382, 88] width 614 height 46
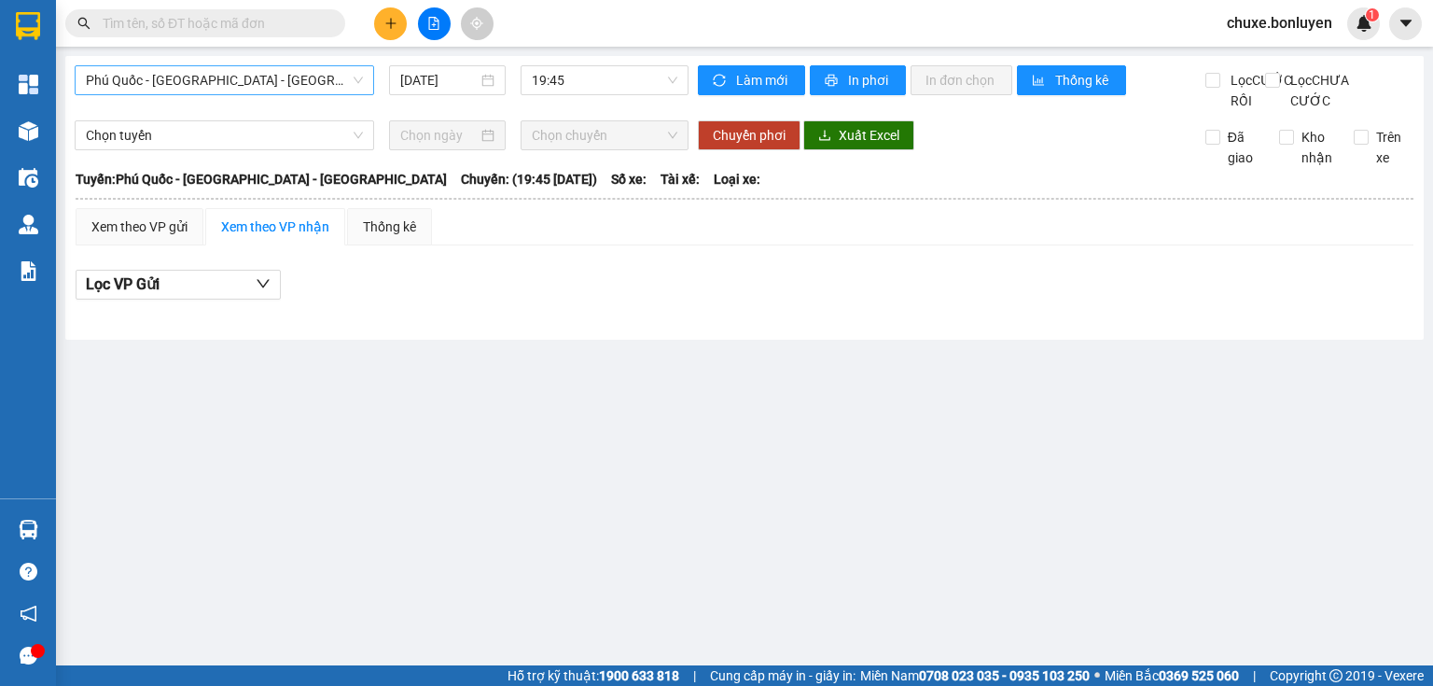
click at [262, 83] on span "Phú Quốc - [GEOGRAPHIC_DATA] - [GEOGRAPHIC_DATA]" at bounding box center [224, 80] width 277 height 28
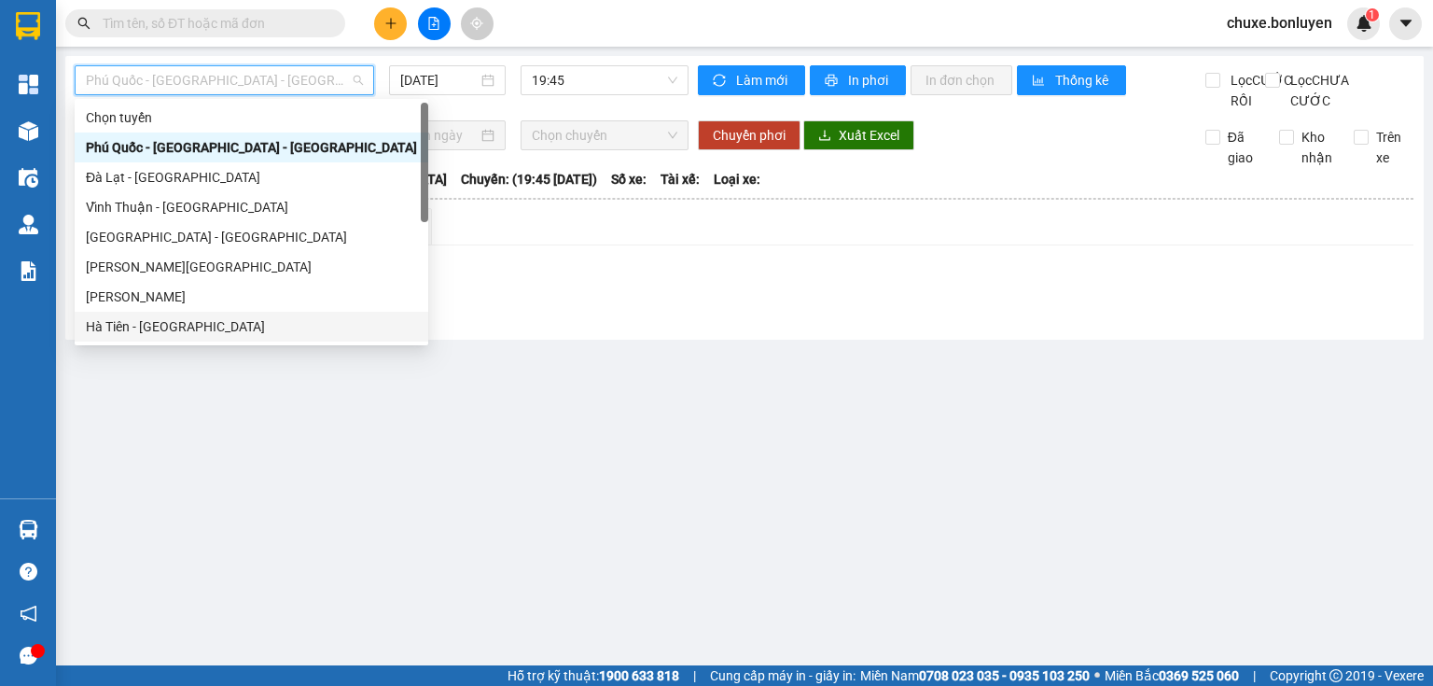
click at [185, 327] on div "Hà Tiên - [GEOGRAPHIC_DATA]" at bounding box center [251, 326] width 331 height 21
type input "[DATE]"
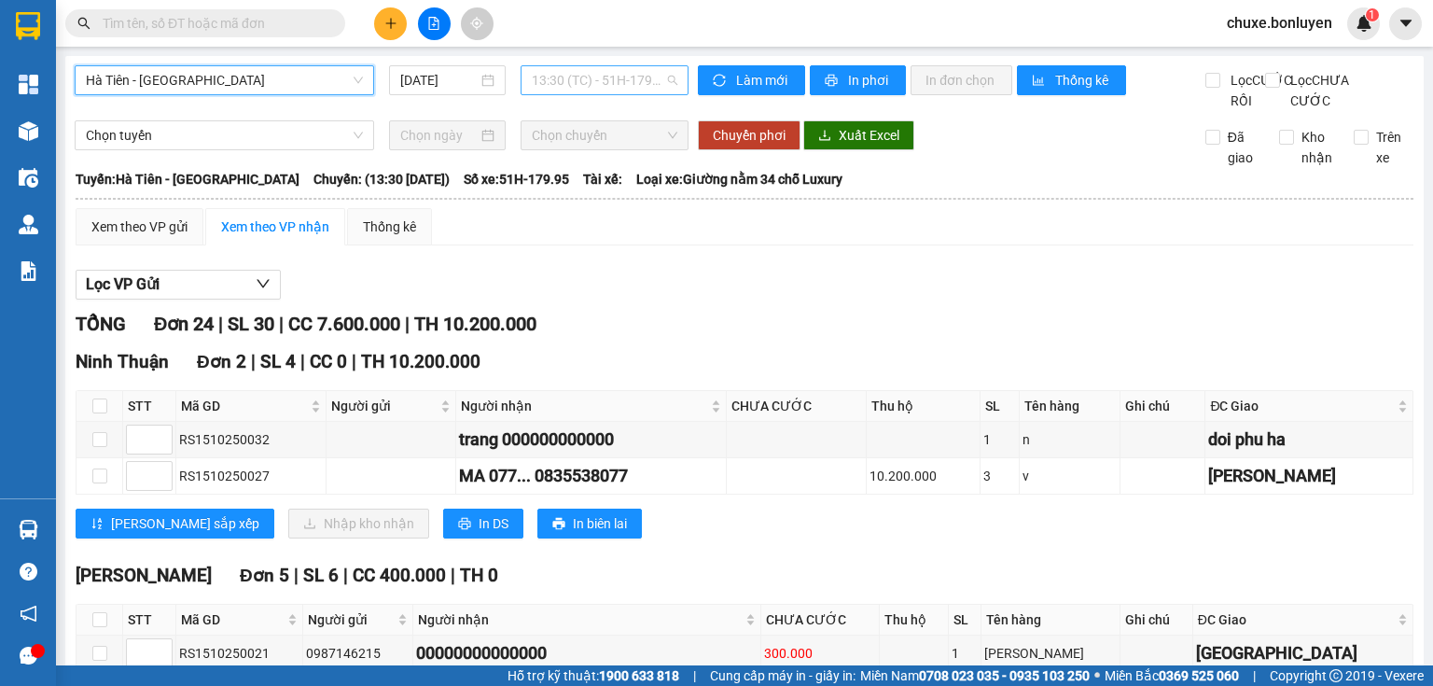
click at [563, 93] on span "13:30 (TC) - 51H-179.95" at bounding box center [605, 80] width 147 height 28
click at [164, 237] on div "Xem theo VP gửi" at bounding box center [139, 227] width 96 height 21
